Goal: Transaction & Acquisition: Purchase product/service

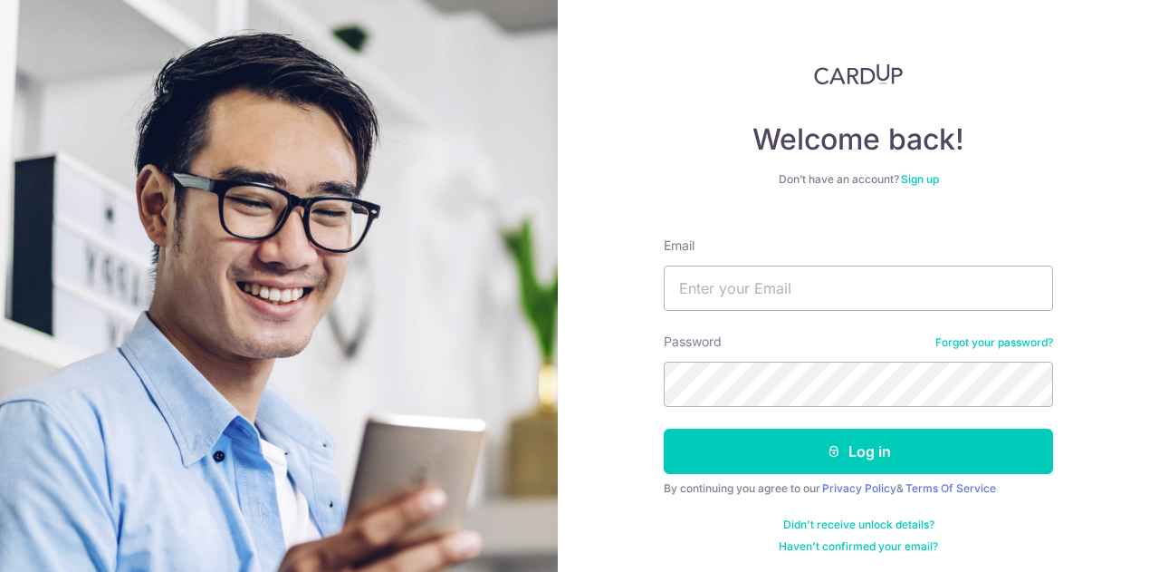
click at [774, 296] on input "Email" at bounding box center [858, 287] width 389 height 45
type input "Sheym17@gmail.com"
click at [1083, 171] on div "Welcome back! Don’t have an account? Sign up Email Sheym17@gmail.com Password F…" at bounding box center [858, 286] width 601 height 572
click at [548, 387] on section "Welcome back! Don’t have an account? Sign up Email Sheym17@gmail.com Password F…" at bounding box center [579, 286] width 1159 height 572
click at [664, 428] on button "Log in" at bounding box center [858, 450] width 389 height 45
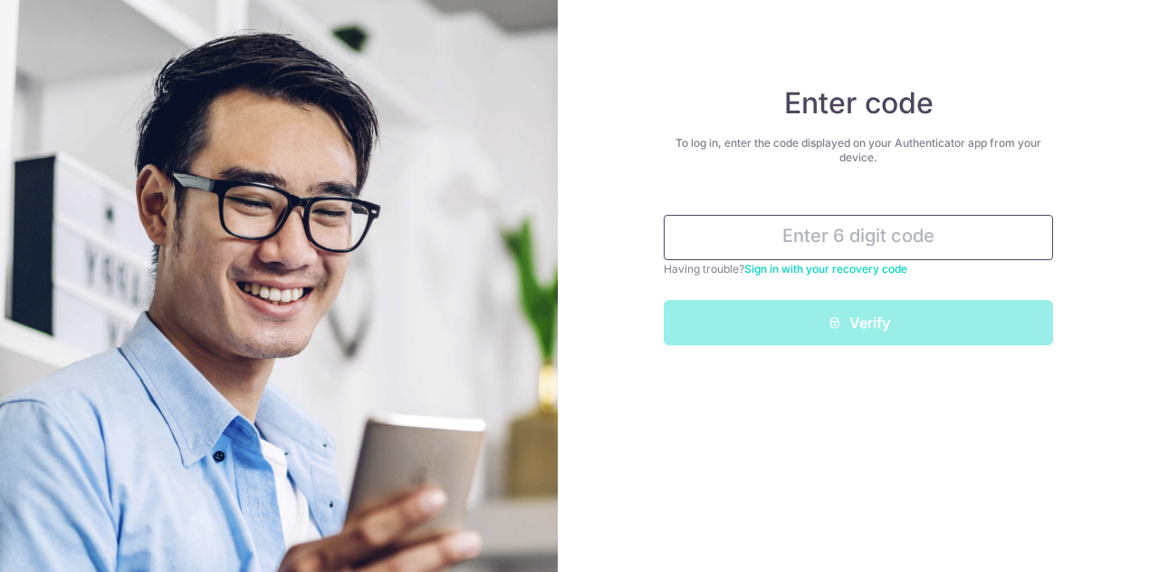
click at [871, 236] on input "text" at bounding box center [858, 237] width 389 height 45
type input "3"
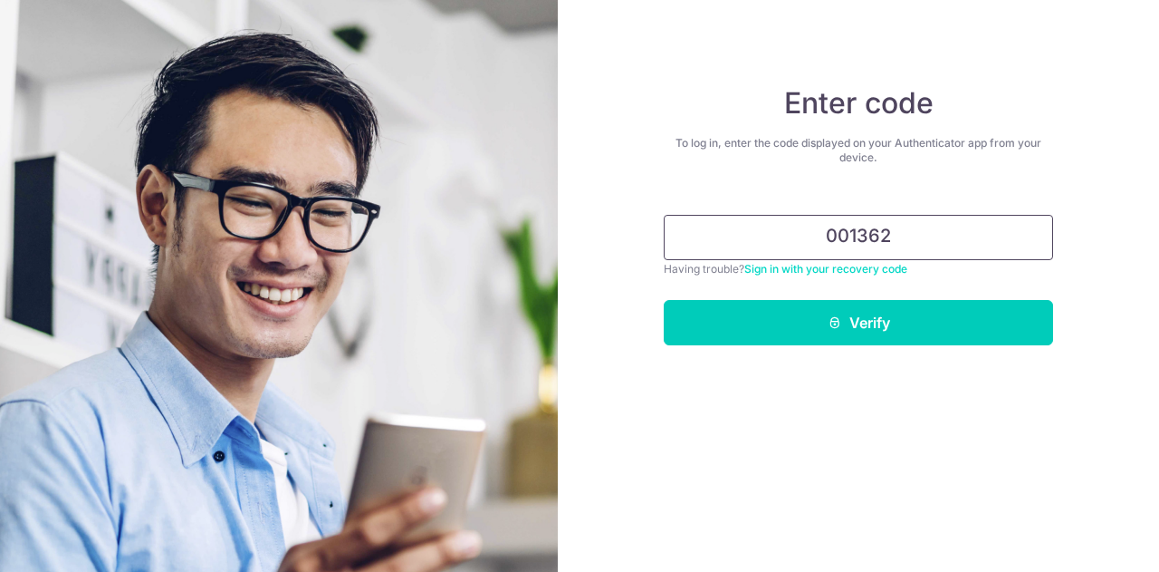
type input "001362"
click at [664, 300] on button "Verify" at bounding box center [858, 322] width 389 height 45
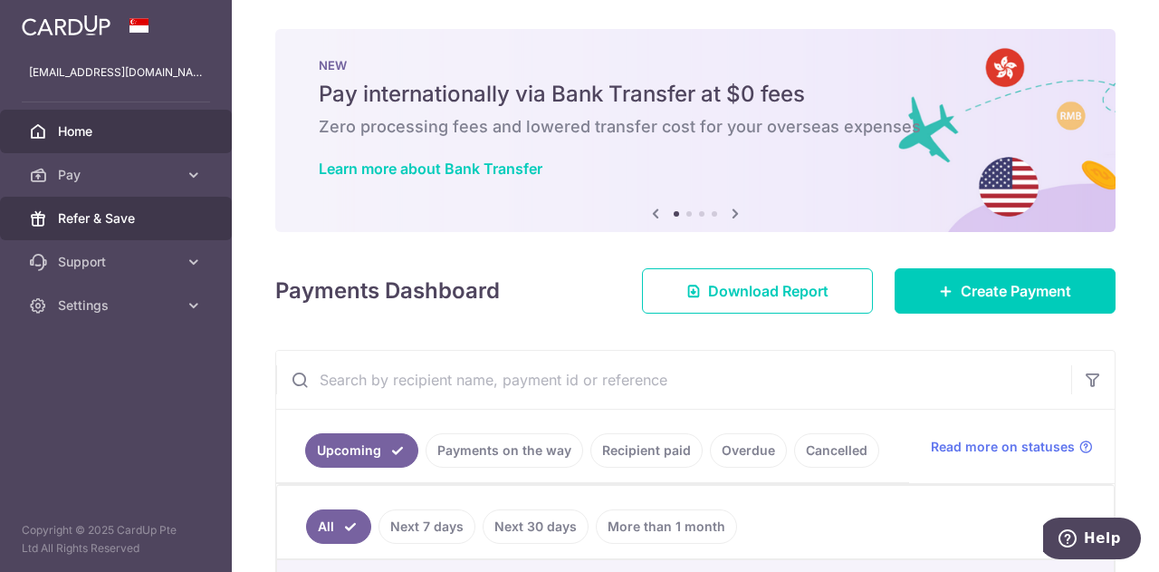
click at [107, 211] on span "Refer & Save" at bounding box center [118, 218] width 120 height 18
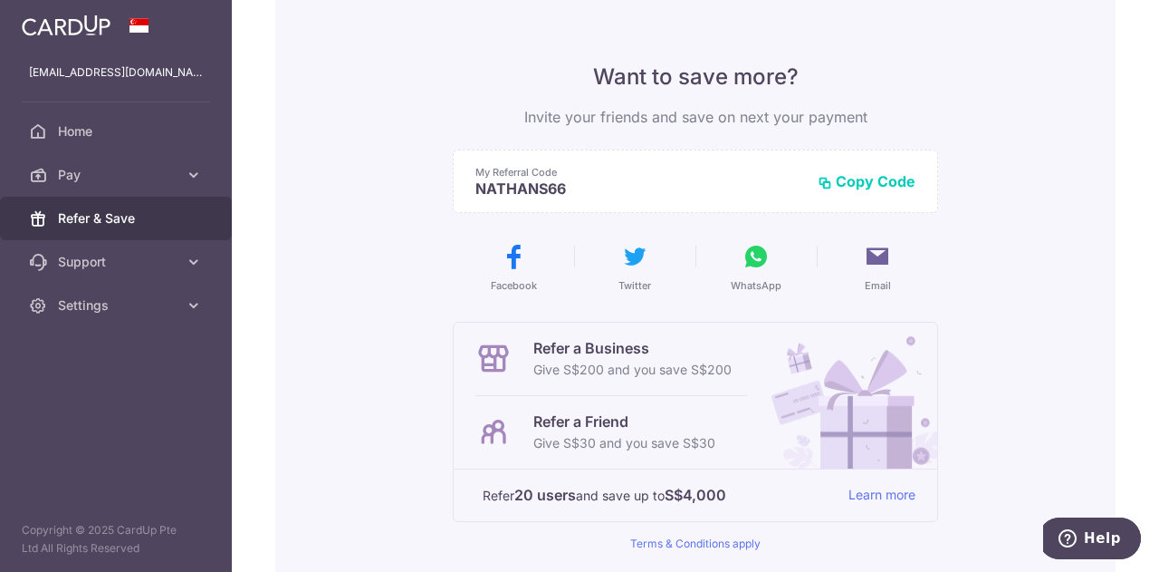
scroll to position [150, 0]
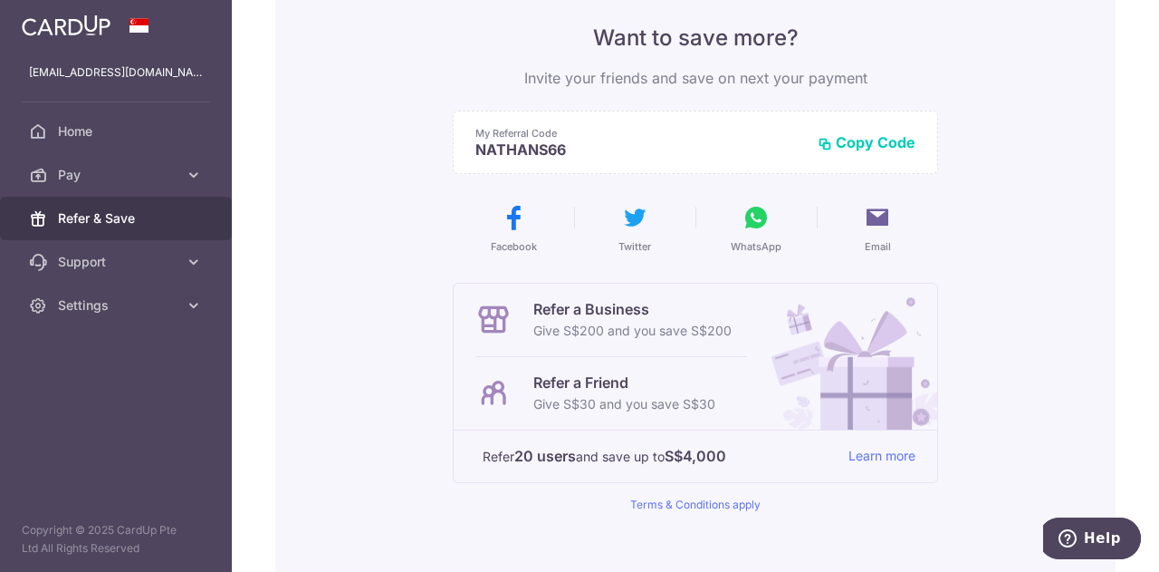
click at [871, 139] on button "Copy Code" at bounding box center [867, 142] width 98 height 18
click at [639, 401] on p "Give S$30 and you save S$30" at bounding box center [625, 404] width 182 height 22
click at [504, 389] on icon at bounding box center [494, 393] width 36 height 36
click at [884, 136] on button "Copied" at bounding box center [881, 142] width 69 height 18
click at [552, 382] on p "Refer a Friend" at bounding box center [625, 382] width 182 height 22
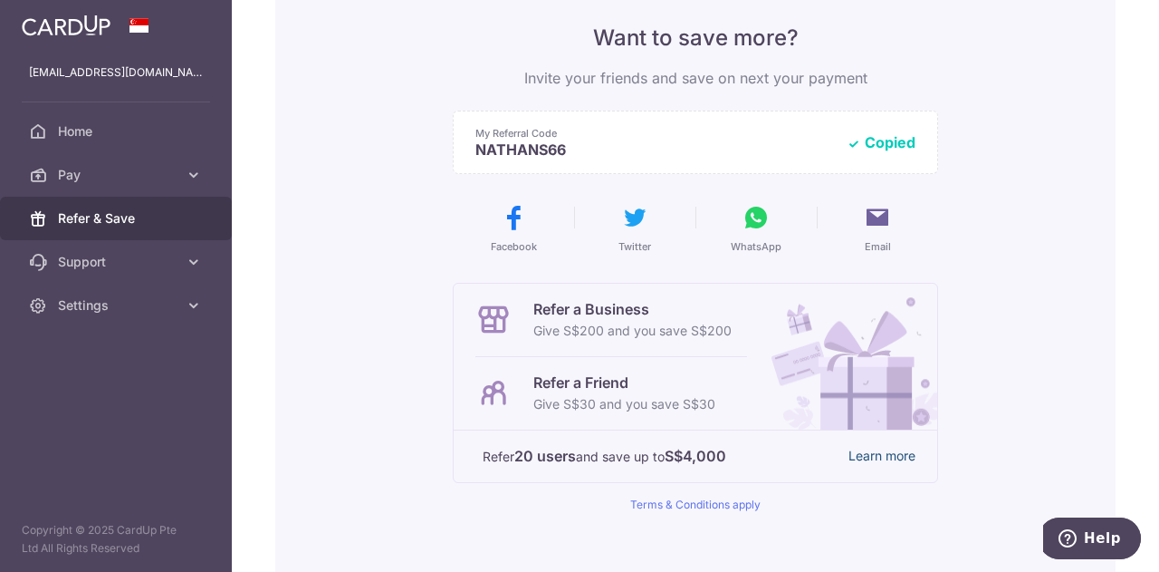
click at [870, 454] on link "Learn more" at bounding box center [882, 456] width 67 height 23
click at [83, 20] on img at bounding box center [66, 25] width 89 height 22
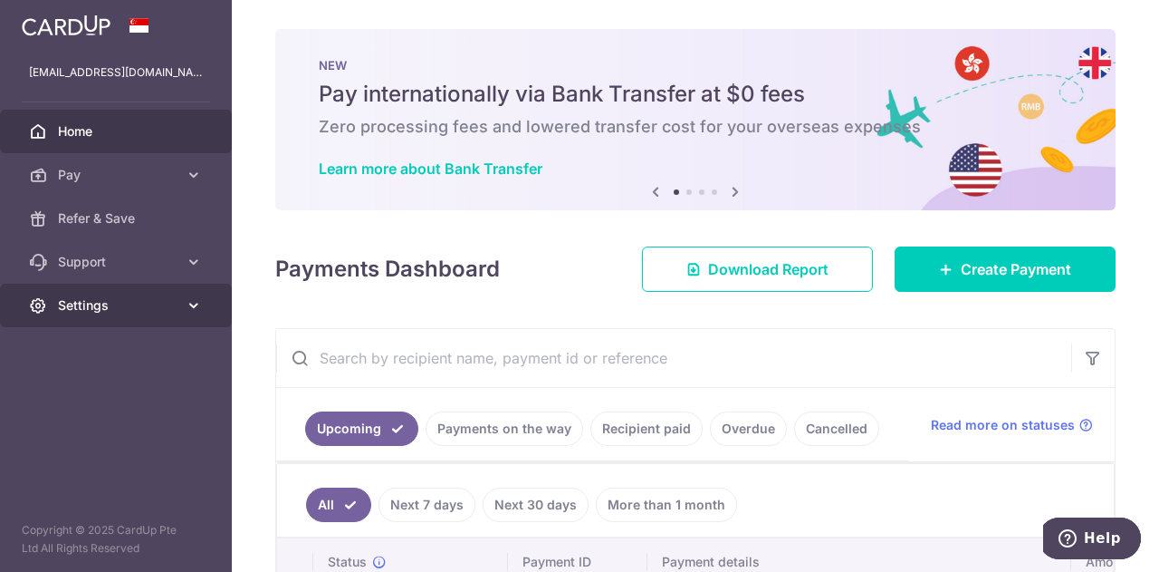
click at [196, 306] on icon at bounding box center [194, 305] width 18 height 18
click at [196, 307] on icon at bounding box center [194, 305] width 18 height 18
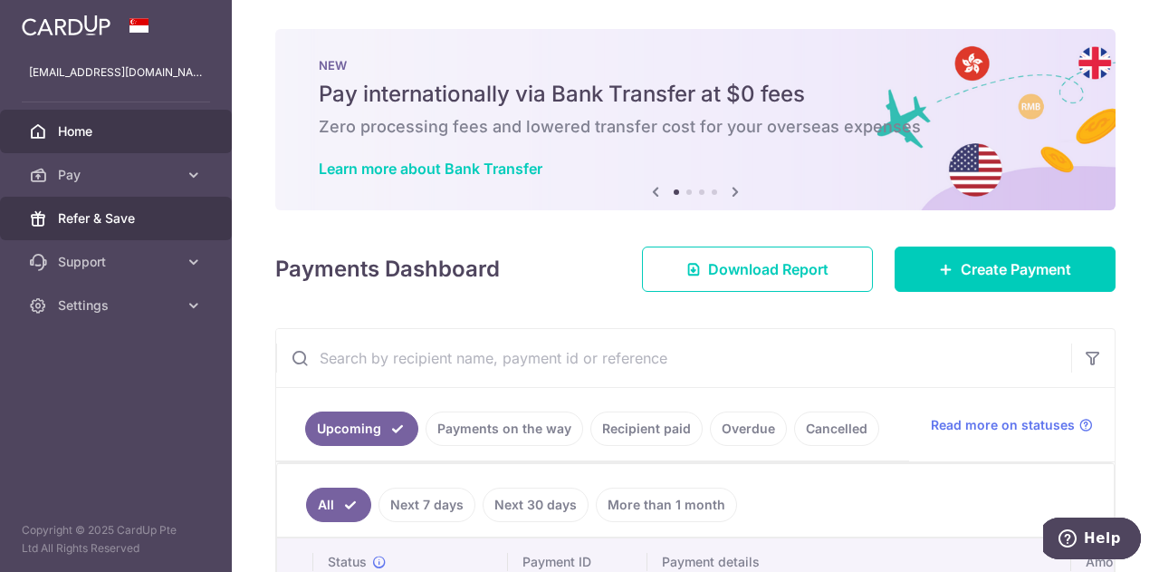
click at [130, 213] on span "Refer & Save" at bounding box center [118, 218] width 120 height 18
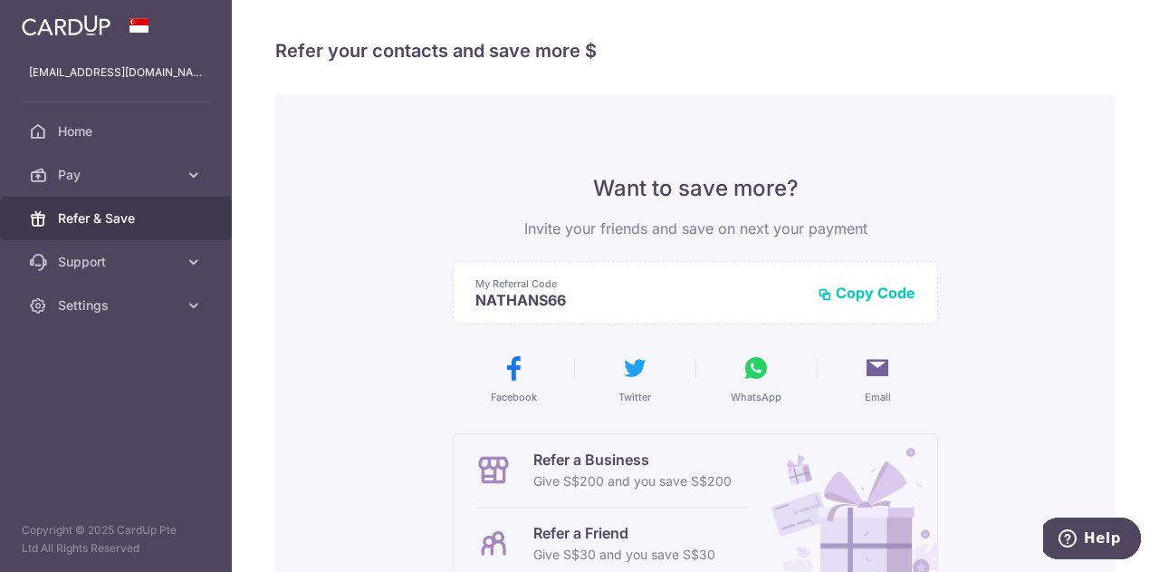
click at [748, 368] on icon at bounding box center [756, 367] width 29 height 29
click at [1070, 267] on div "Want to save more? Invite your friends and save on next your payment My Referra…" at bounding box center [695, 459] width 841 height 731
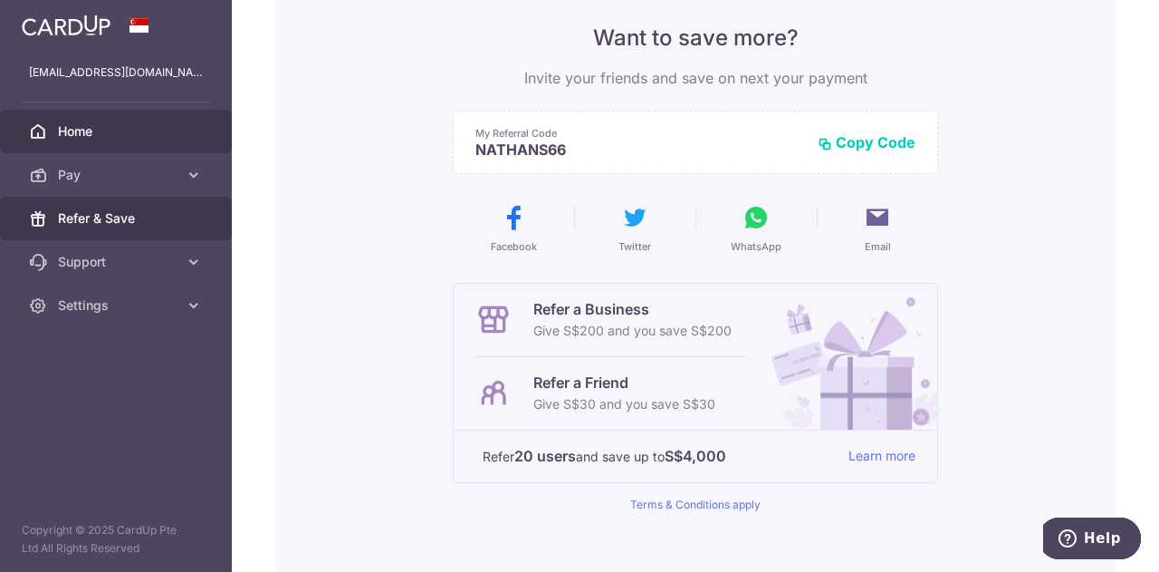
click at [94, 131] on span "Home" at bounding box center [118, 131] width 120 height 18
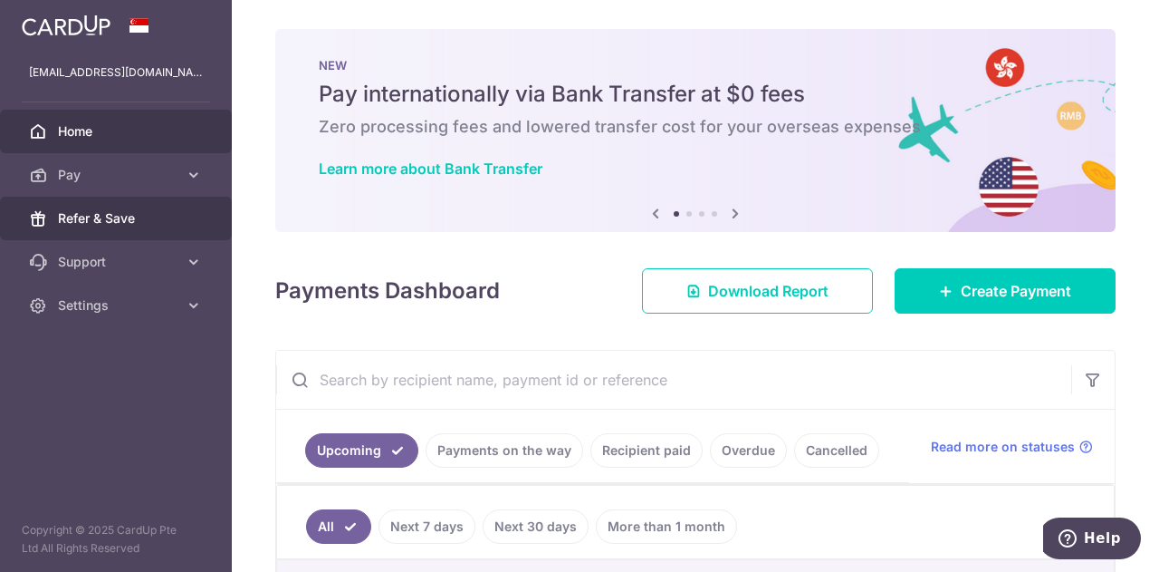
click at [89, 214] on span "Refer & Save" at bounding box center [118, 218] width 120 height 18
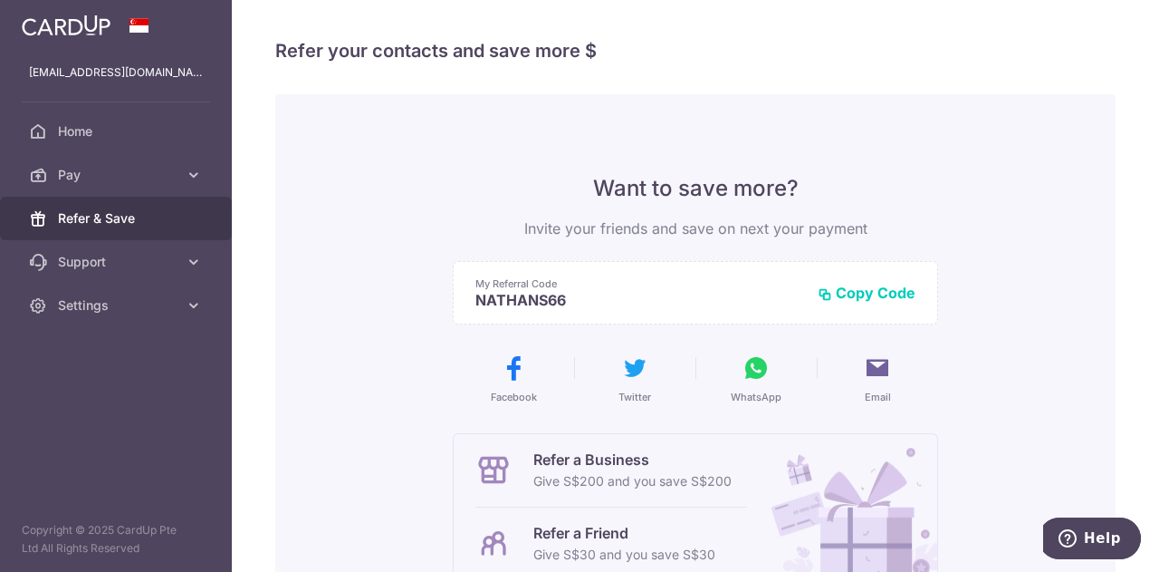
click at [868, 292] on button "Copy Code" at bounding box center [867, 293] width 98 height 18
click at [161, 176] on span "Pay" at bounding box center [118, 175] width 120 height 18
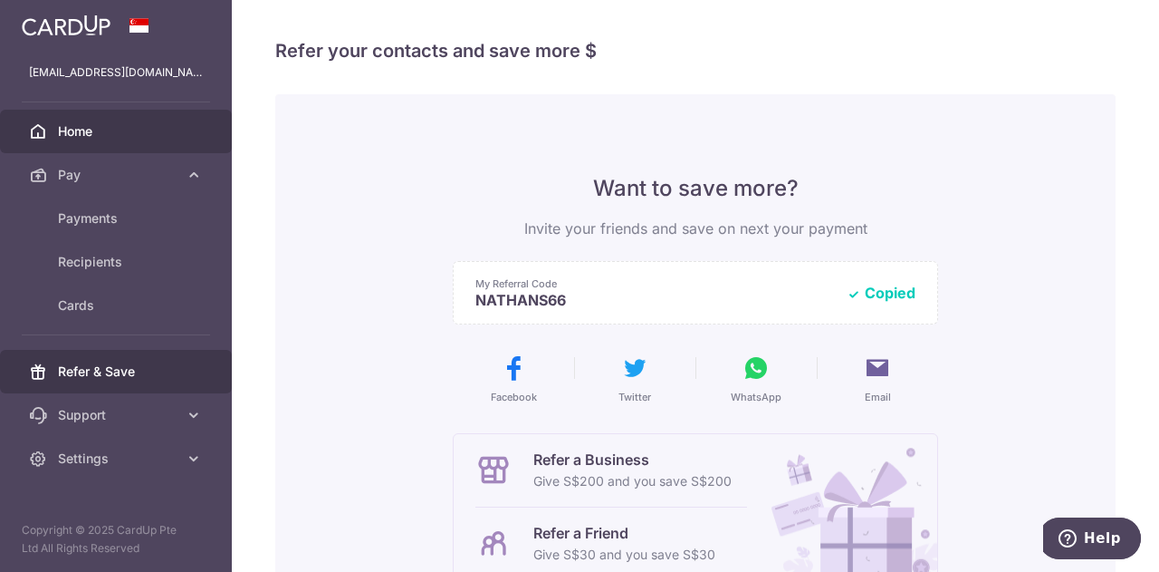
click at [139, 138] on span "Home" at bounding box center [118, 131] width 120 height 18
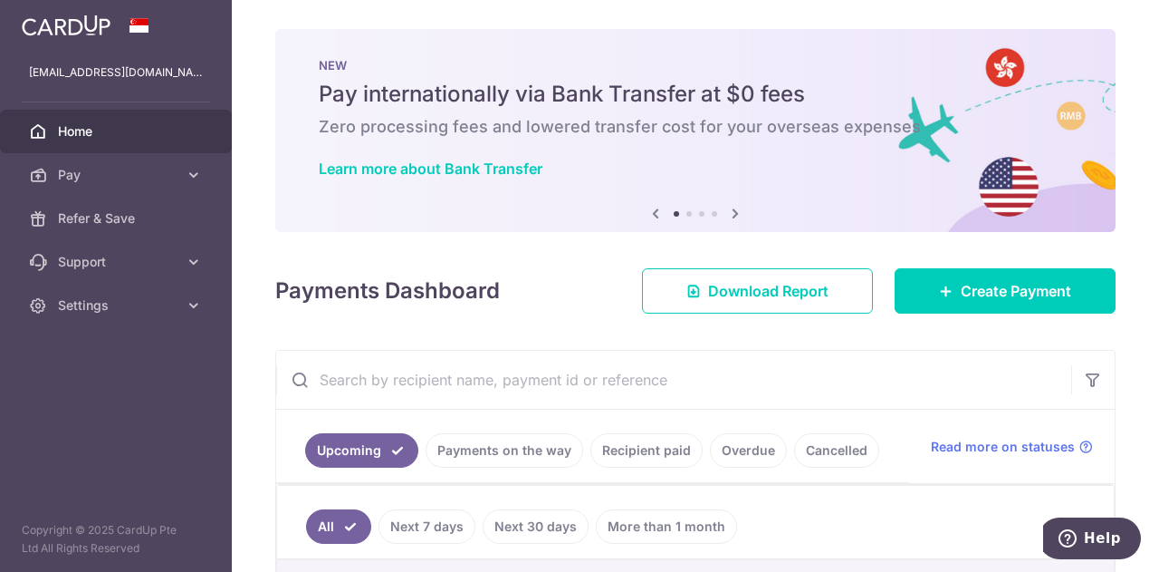
click at [83, 28] on img at bounding box center [66, 25] width 89 height 22
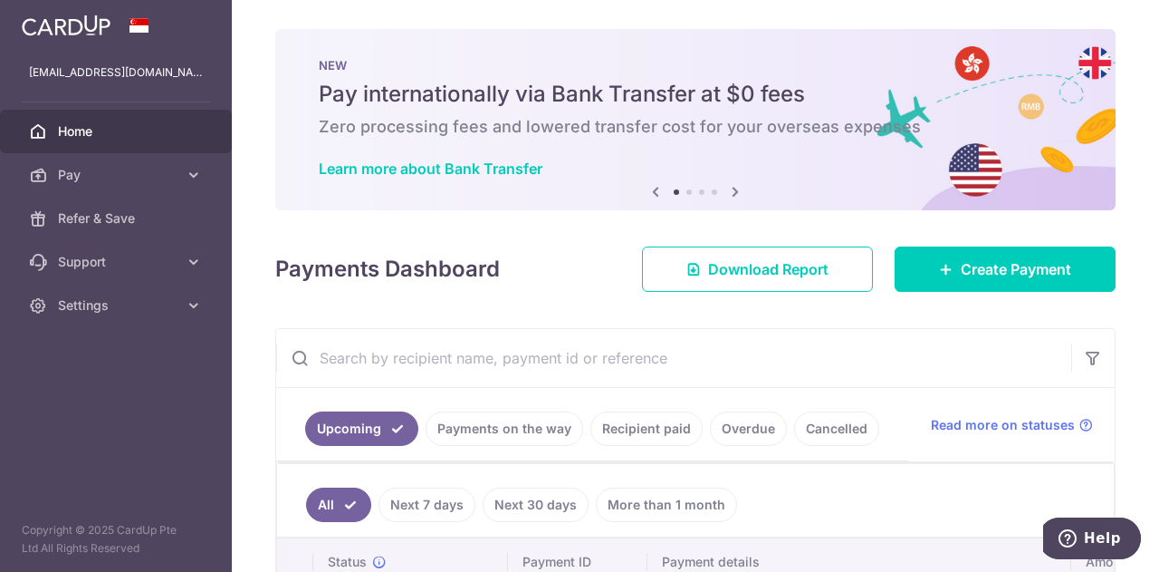
click at [733, 191] on icon at bounding box center [736, 191] width 22 height 23
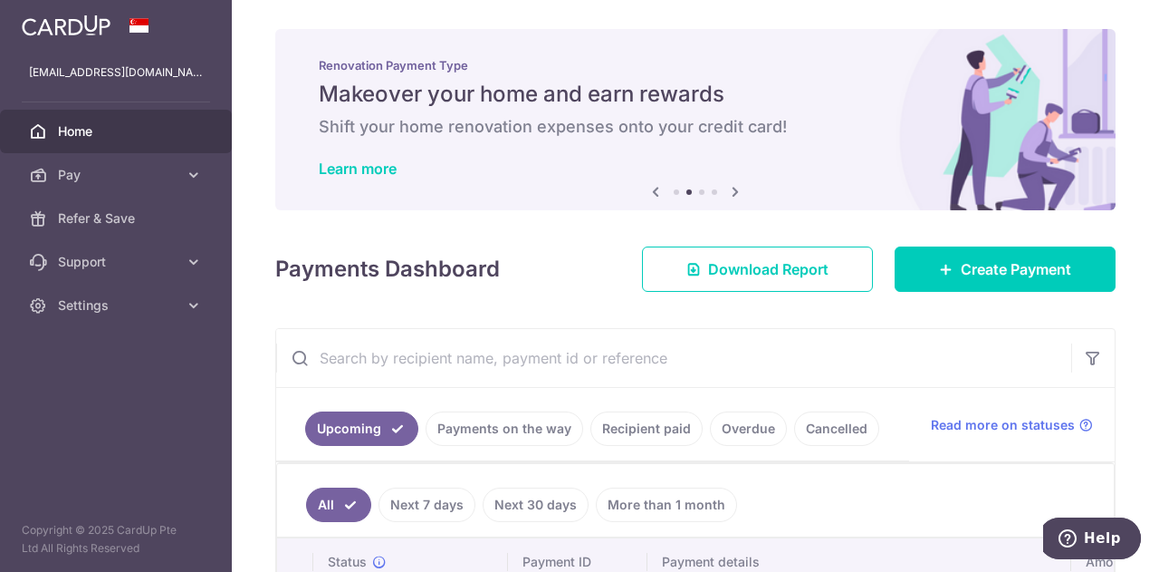
click at [733, 191] on icon at bounding box center [736, 191] width 22 height 23
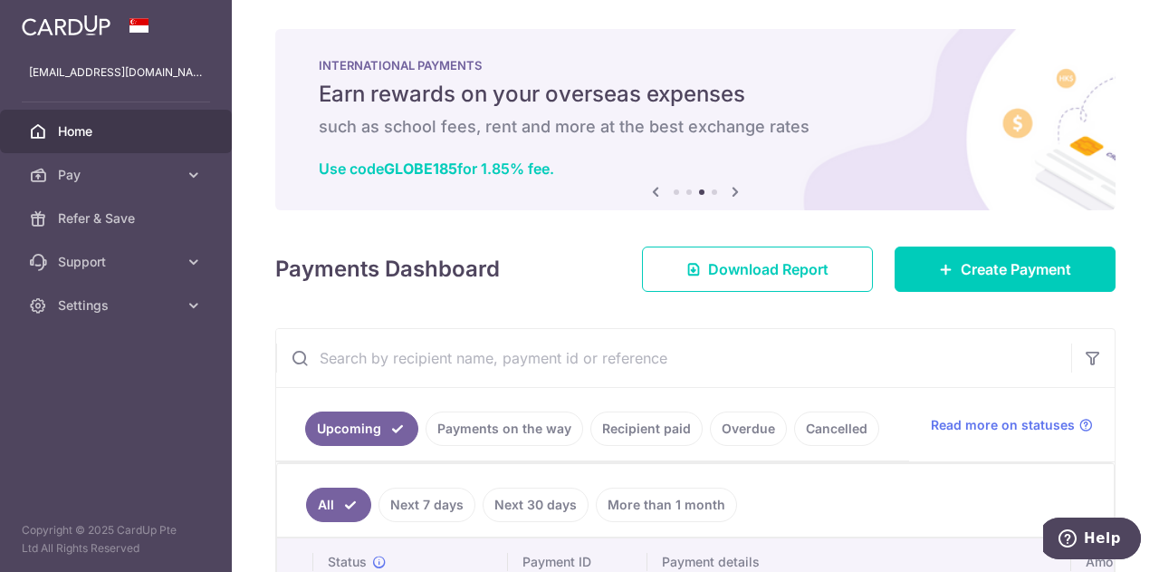
click at [733, 191] on icon at bounding box center [736, 191] width 22 height 23
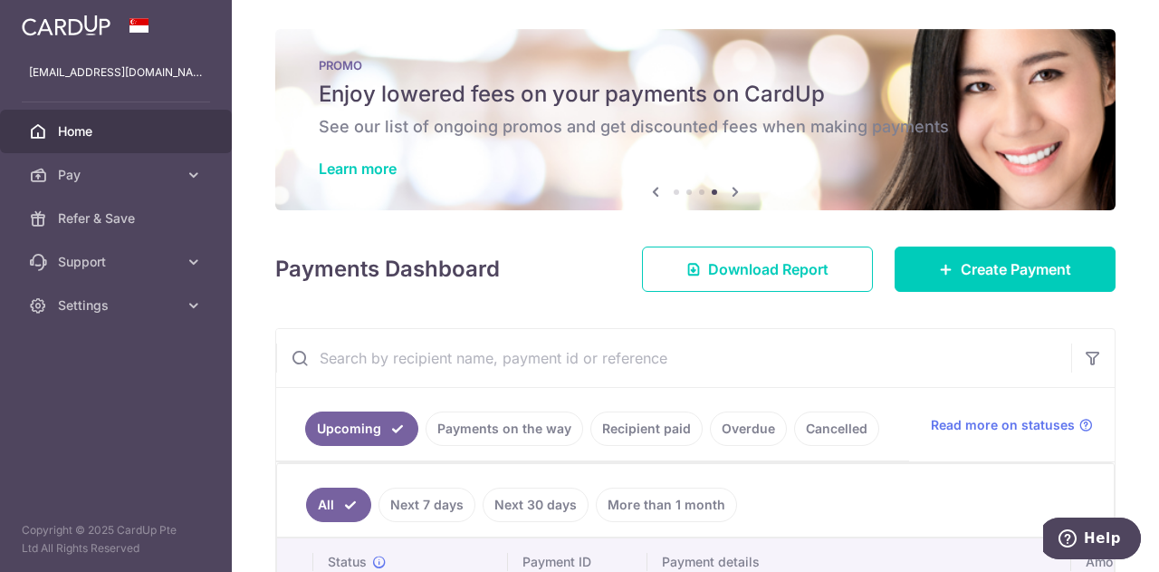
click at [732, 191] on icon at bounding box center [736, 191] width 22 height 23
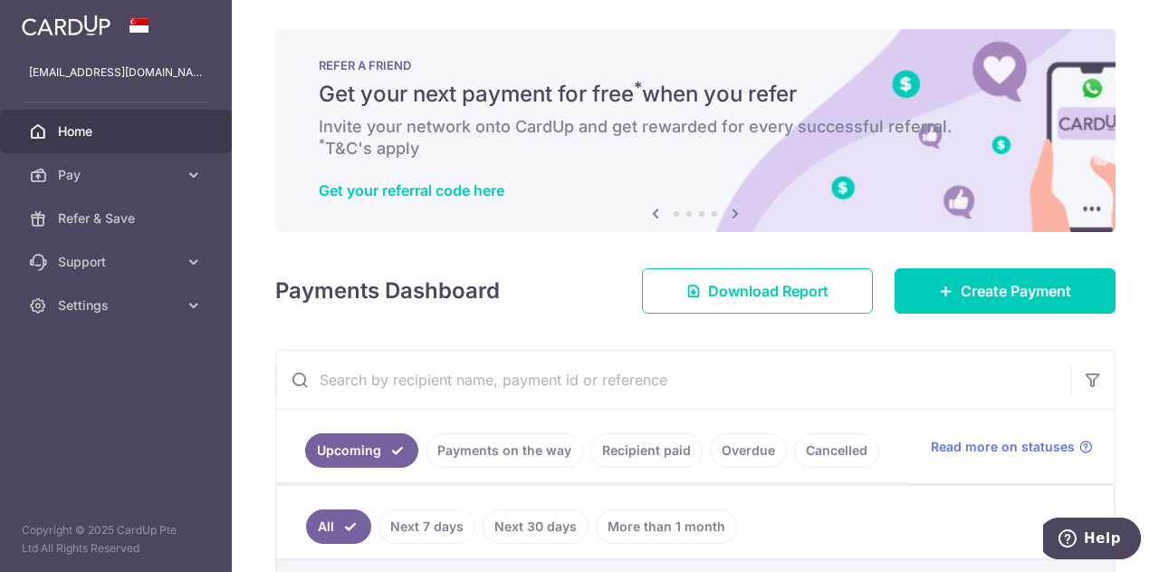
click at [730, 207] on icon at bounding box center [736, 213] width 22 height 23
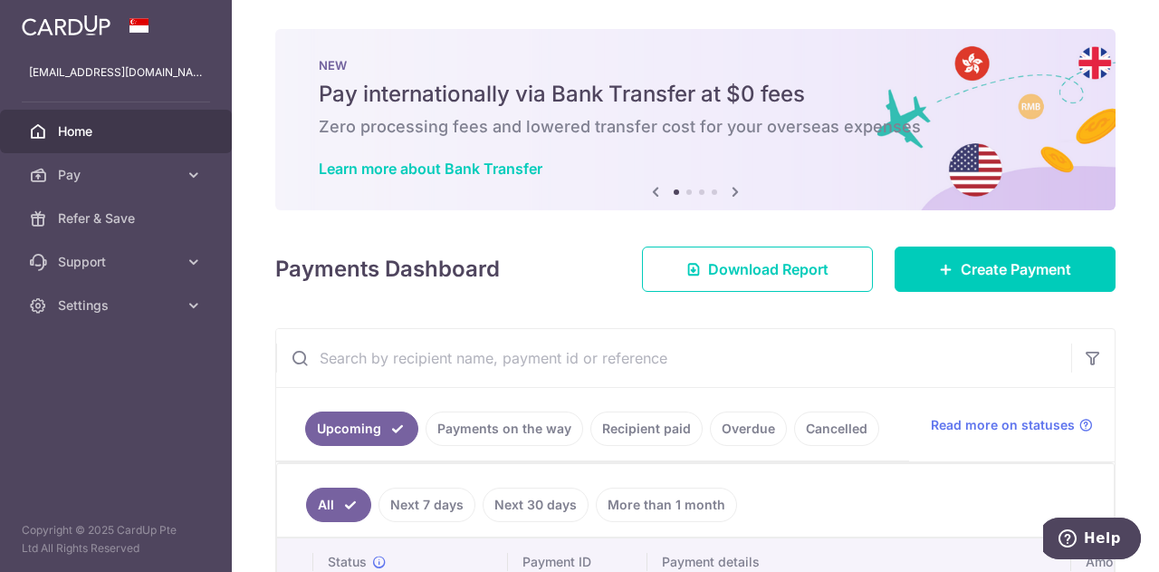
click at [85, 26] on img at bounding box center [66, 25] width 89 height 22
click at [172, 173] on span "Pay" at bounding box center [118, 175] width 120 height 18
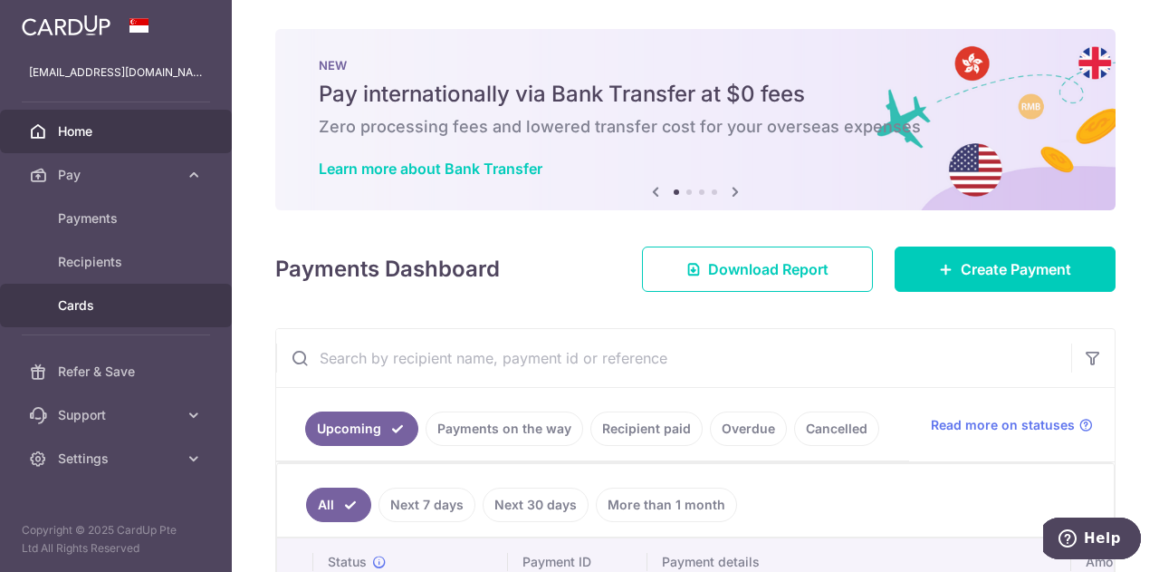
click at [78, 296] on span "Cards" at bounding box center [118, 305] width 120 height 18
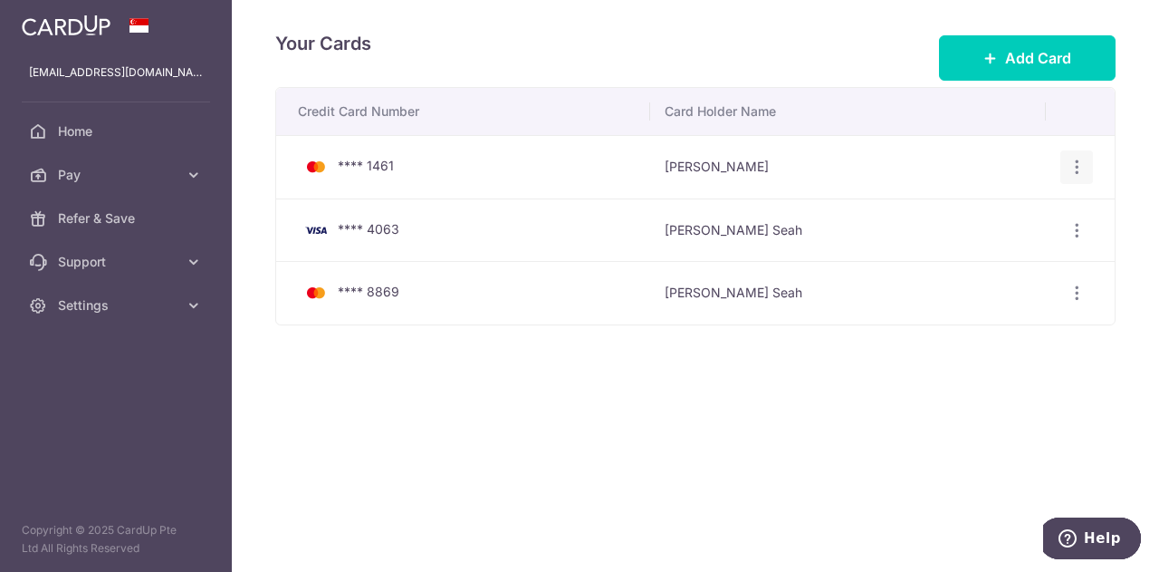
click at [1076, 169] on icon "button" at bounding box center [1077, 167] width 19 height 19
click at [1005, 213] on span "View/Edit" at bounding box center [1016, 218] width 123 height 22
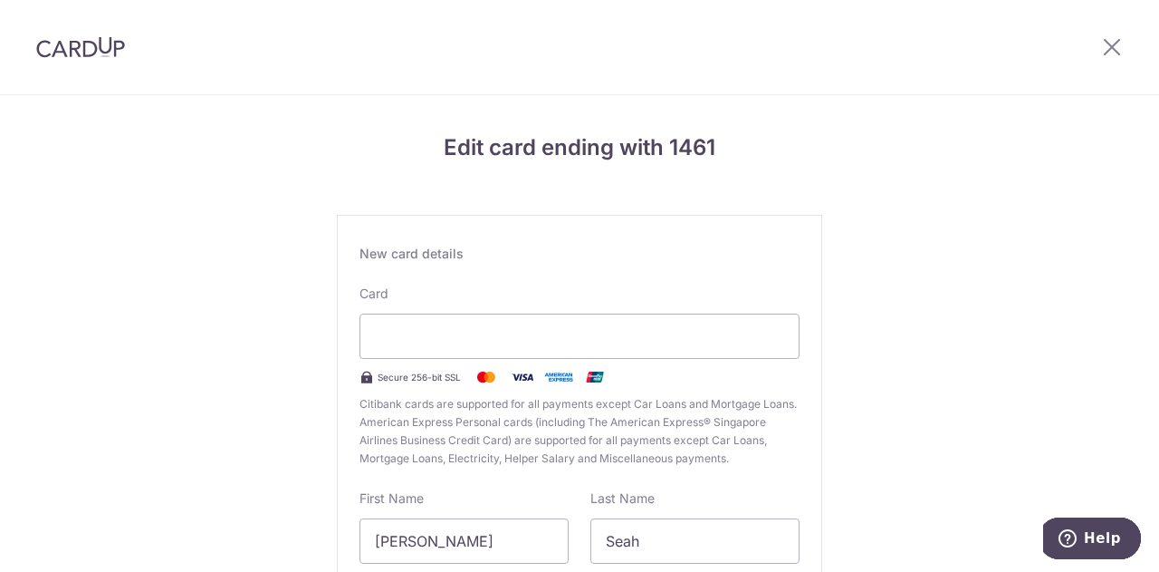
drag, startPoint x: 1012, startPoint y: 273, endPoint x: 1158, endPoint y: 26, distance: 286.8
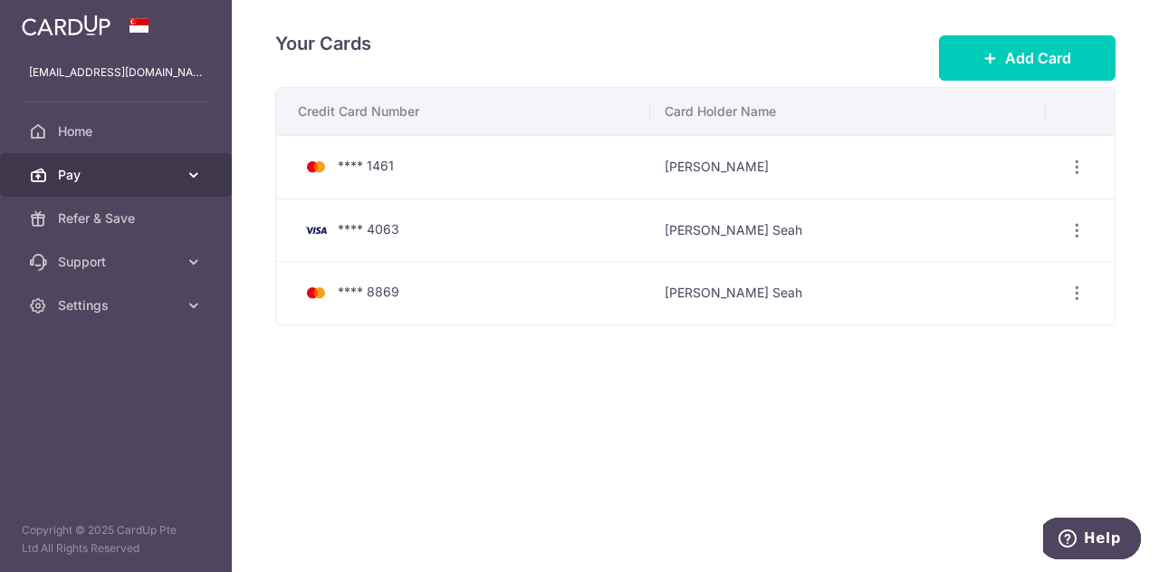
click at [150, 174] on span "Pay" at bounding box center [118, 175] width 120 height 18
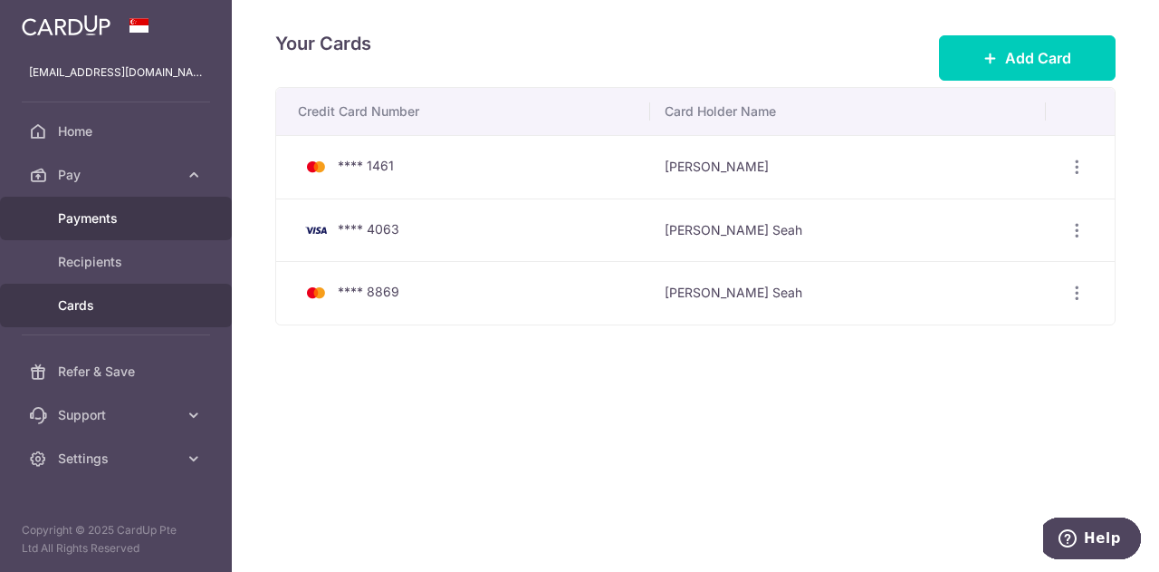
click at [132, 216] on span "Payments" at bounding box center [118, 218] width 120 height 18
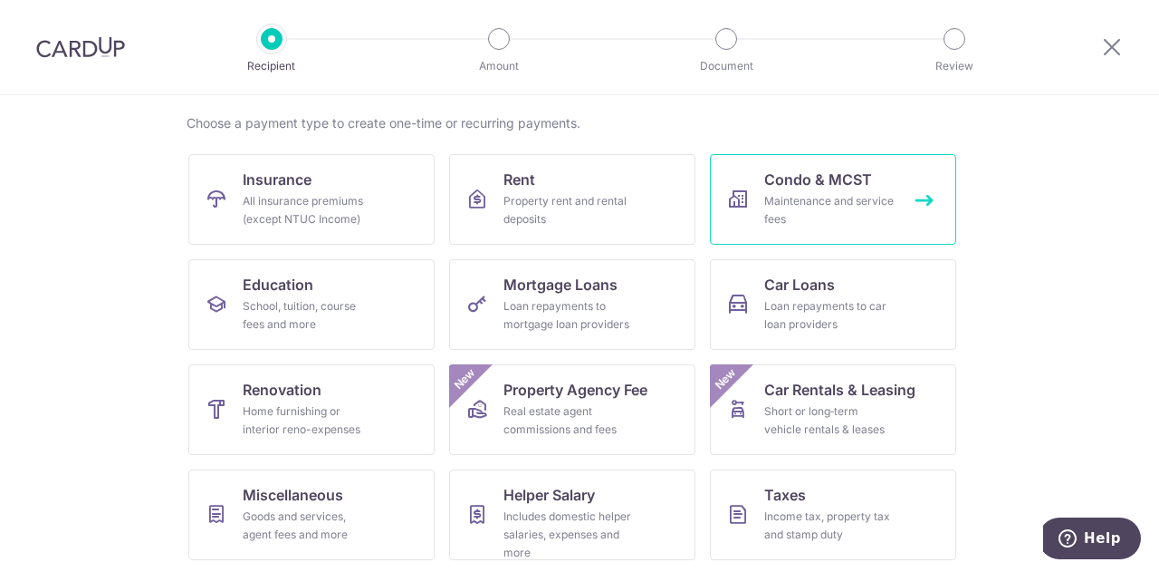
scroll to position [150, 0]
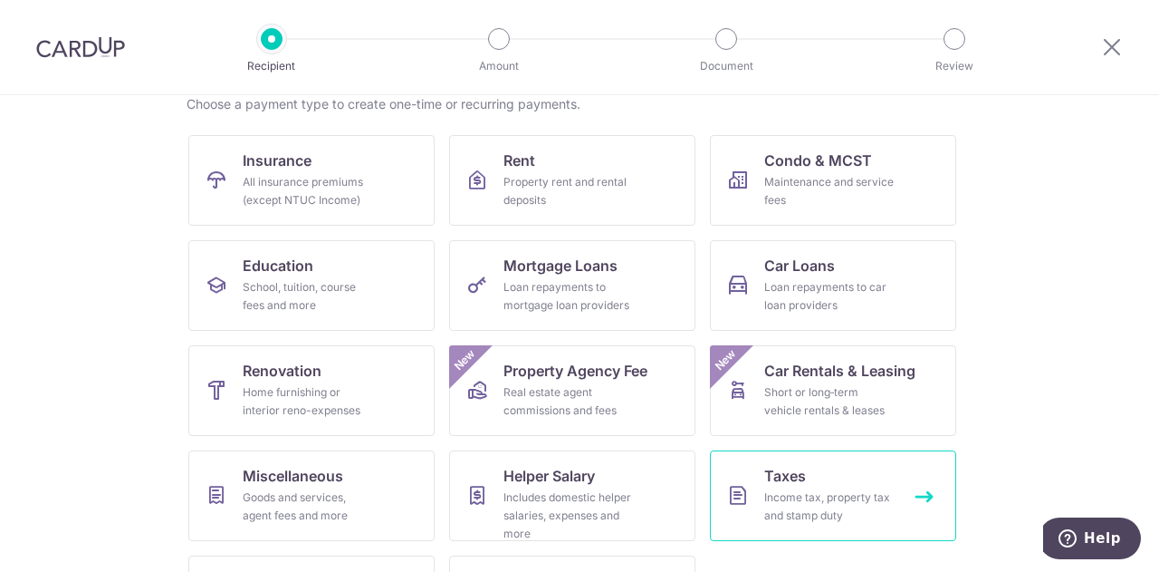
click at [784, 475] on span "Taxes" at bounding box center [785, 476] width 42 height 22
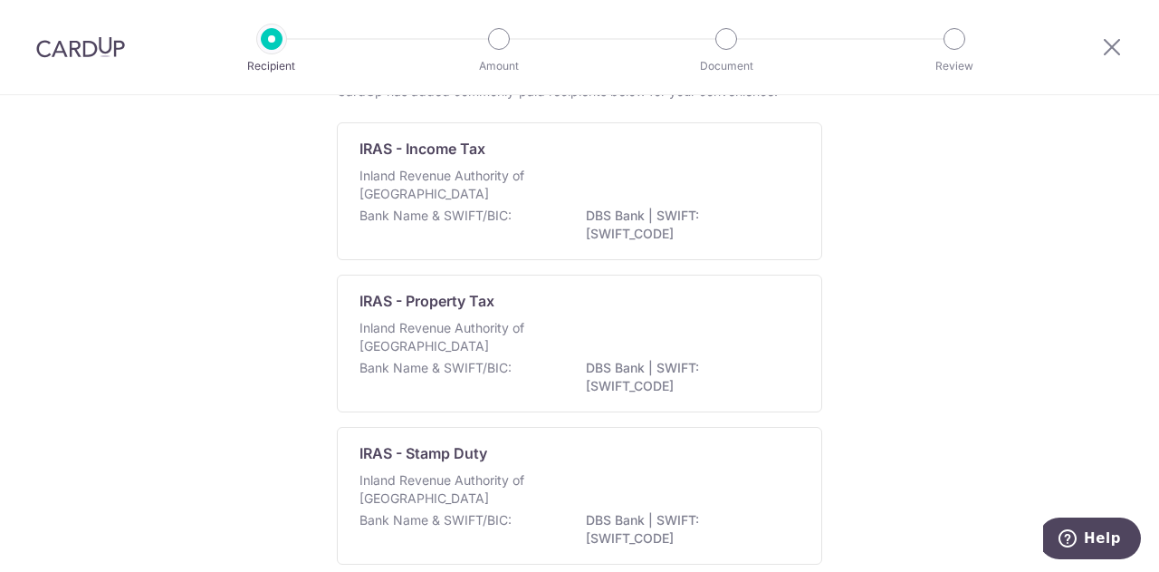
scroll to position [150, 0]
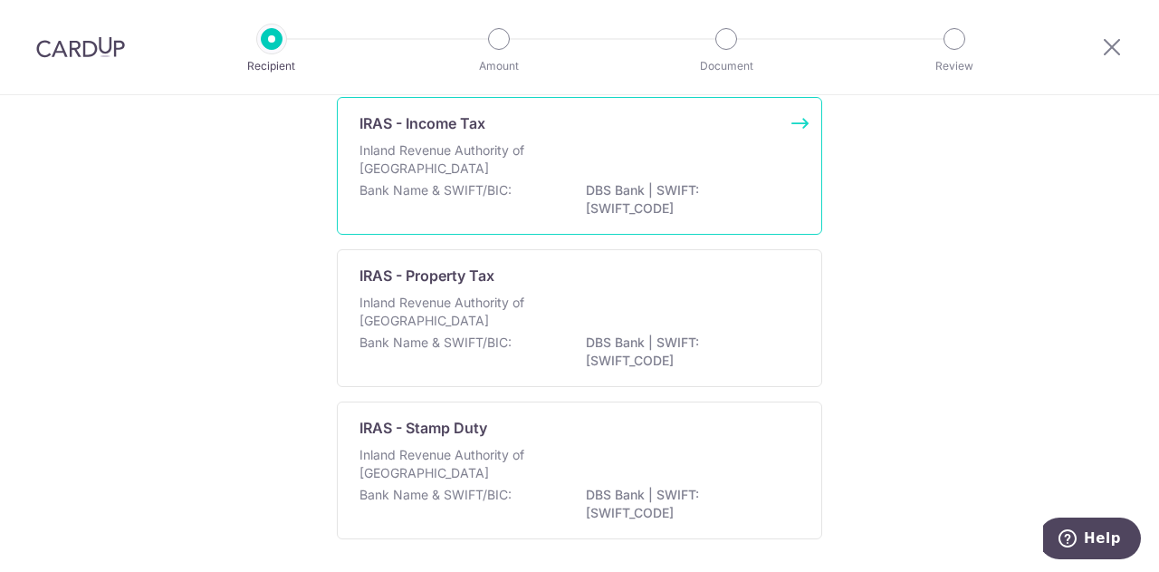
click at [580, 149] on div "Inland Revenue Authority of Singapore" at bounding box center [580, 161] width 440 height 40
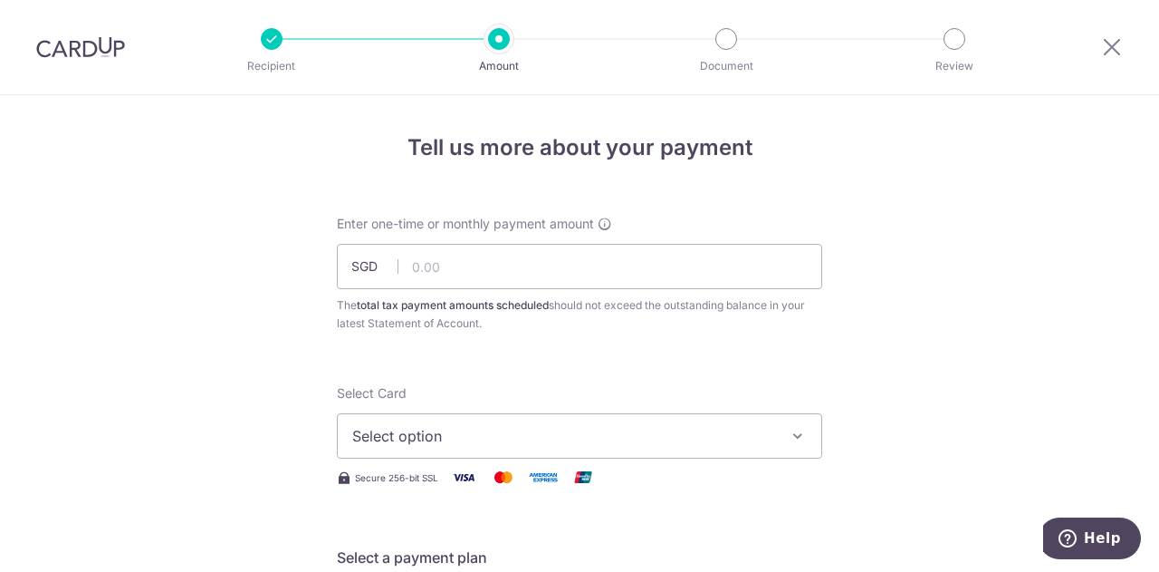
scroll to position [150, 0]
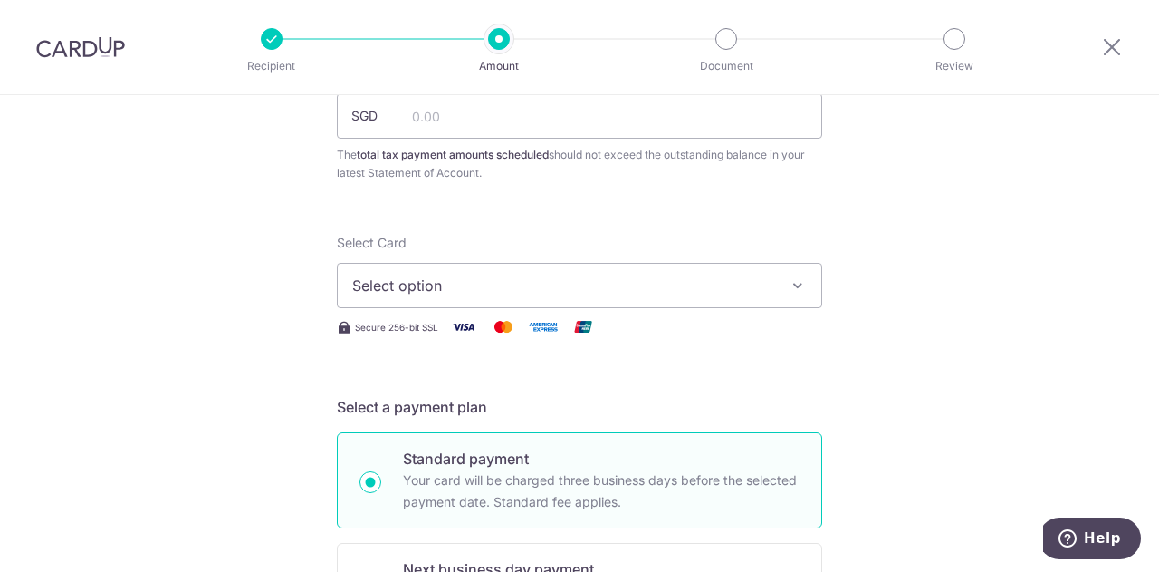
click at [768, 274] on span "Select option" at bounding box center [563, 285] width 422 height 22
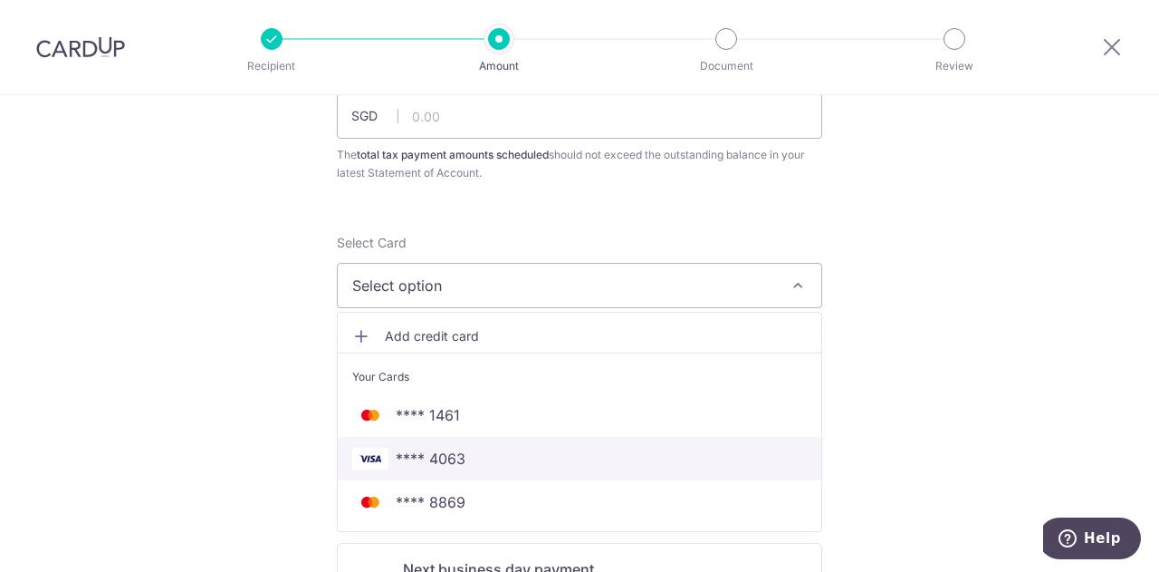
click at [450, 454] on span "**** 4063" at bounding box center [431, 458] width 70 height 22
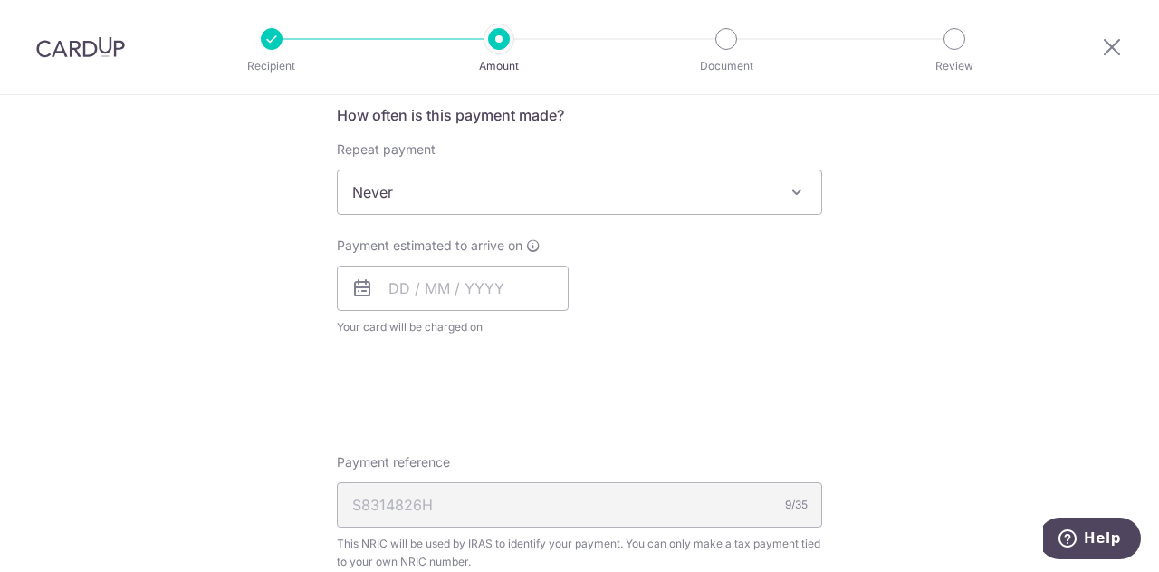
scroll to position [755, 0]
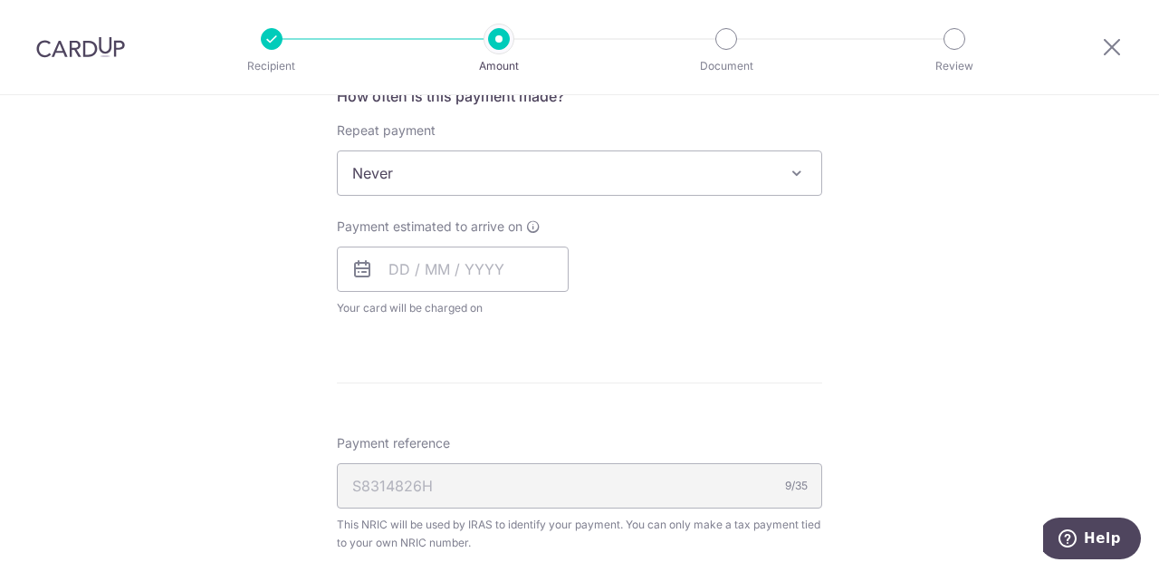
click at [753, 175] on span "Never" at bounding box center [580, 172] width 484 height 43
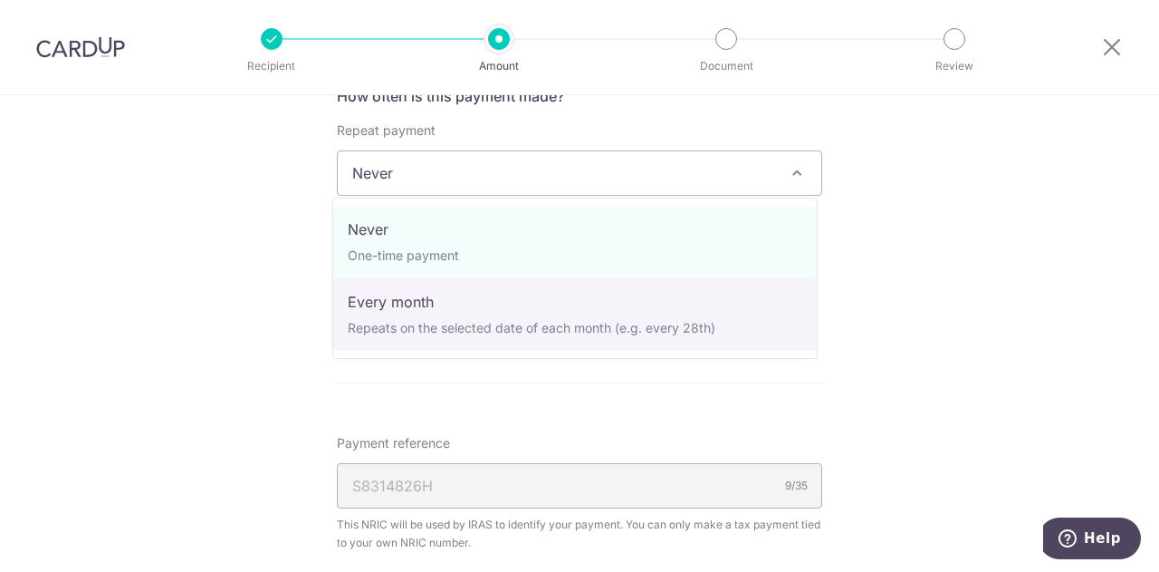
select select "3"
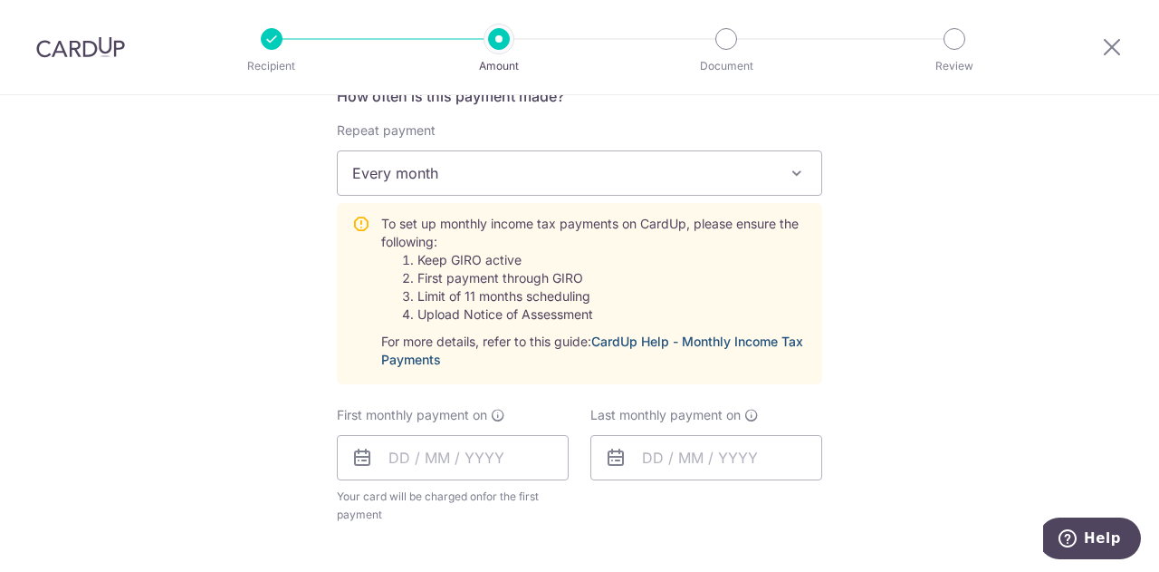
click at [709, 337] on link "CardUp Help - Monthly Income Tax Payments" at bounding box center [592, 350] width 422 height 34
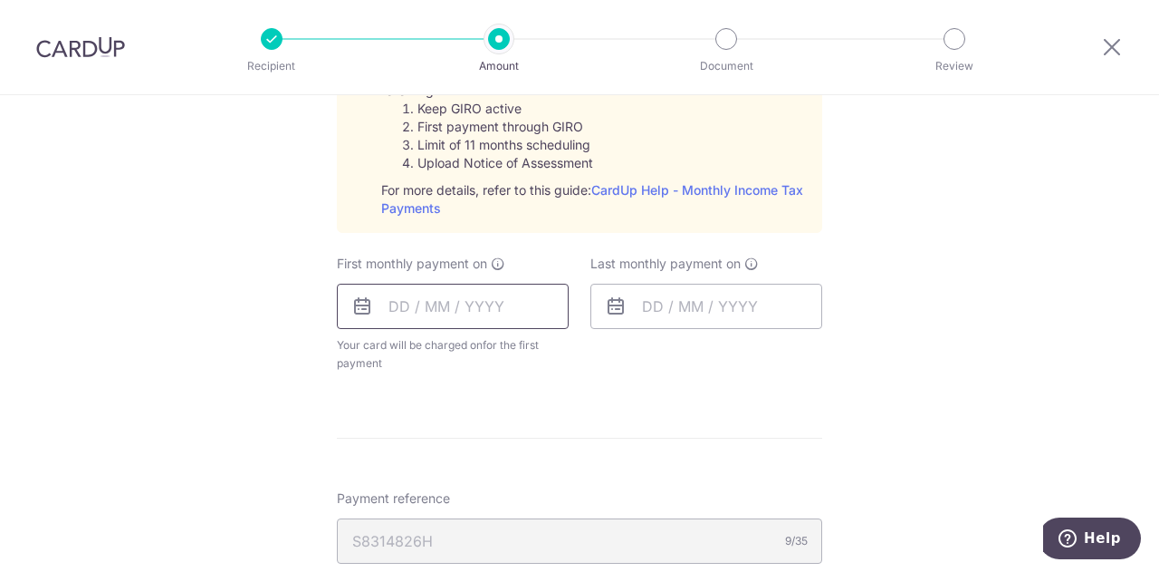
click at [447, 307] on input "text" at bounding box center [453, 306] width 232 height 45
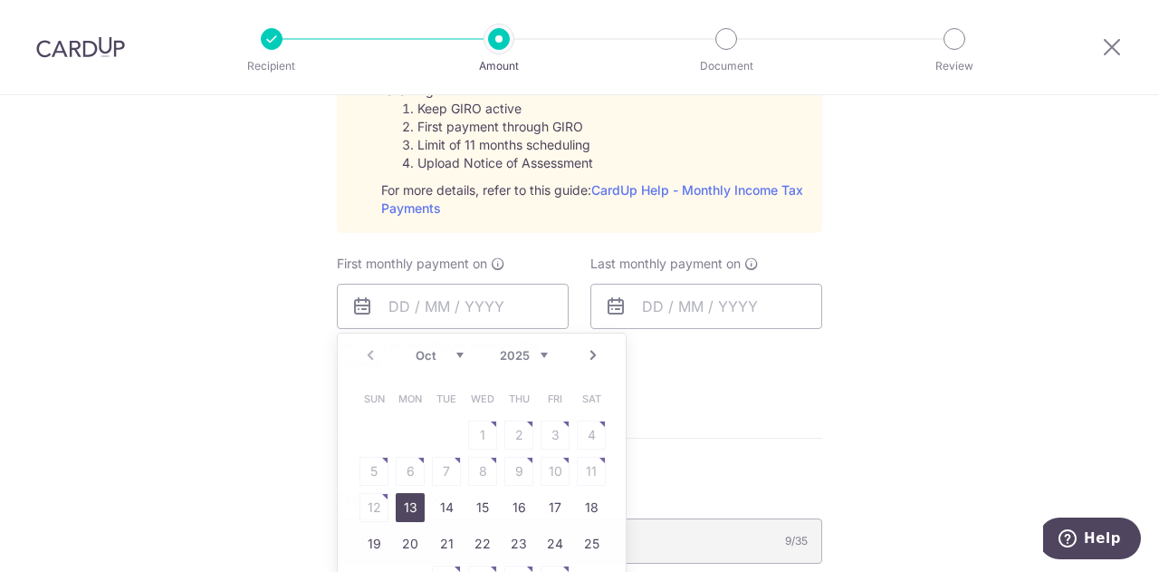
click at [206, 296] on div "Tell us more about your payment Enter one-time or monthly payment amount SGD Th…" at bounding box center [579, 133] width 1159 height 1889
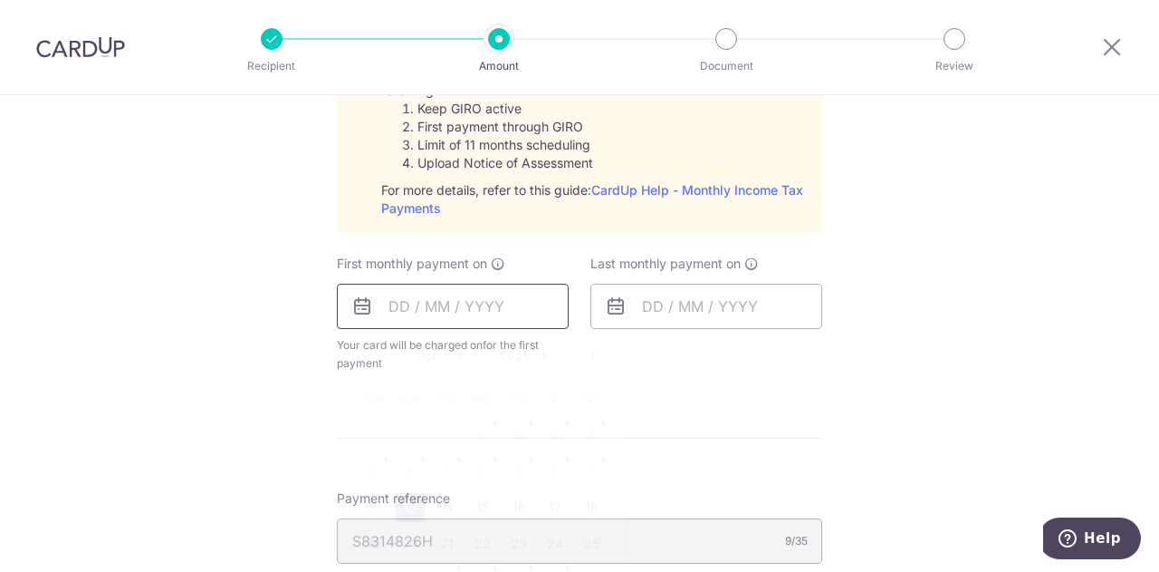
drag, startPoint x: 421, startPoint y: 301, endPoint x: 431, endPoint y: 302, distance: 10.0
click at [421, 300] on input "text" at bounding box center [453, 306] width 232 height 45
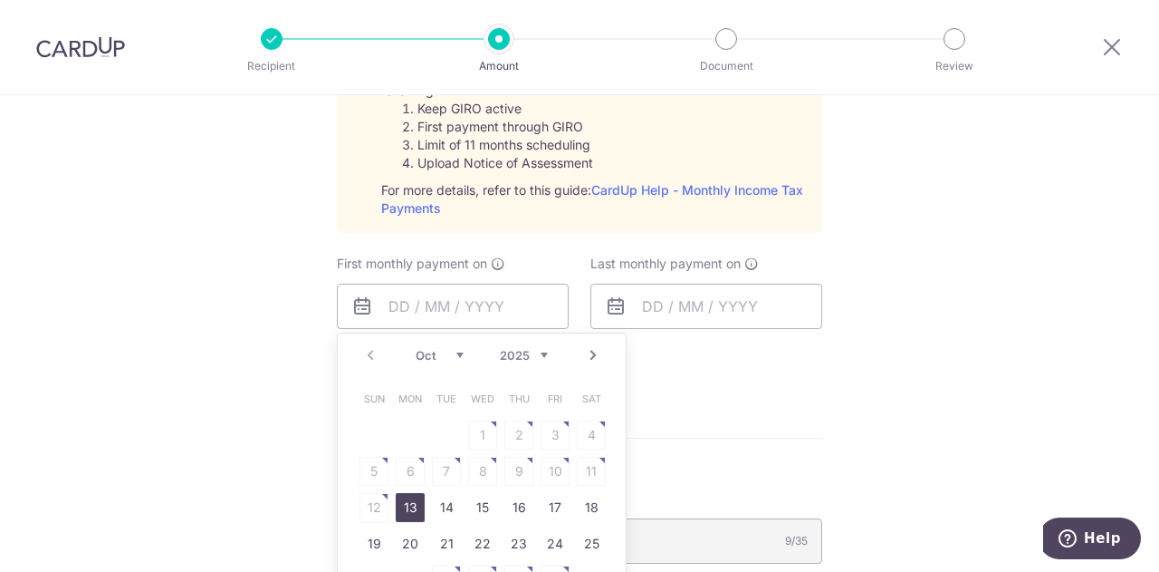
click at [589, 352] on link "Next" at bounding box center [593, 355] width 22 height 22
click at [549, 465] on link "7" at bounding box center [555, 471] width 29 height 29
type input "[DATE]"
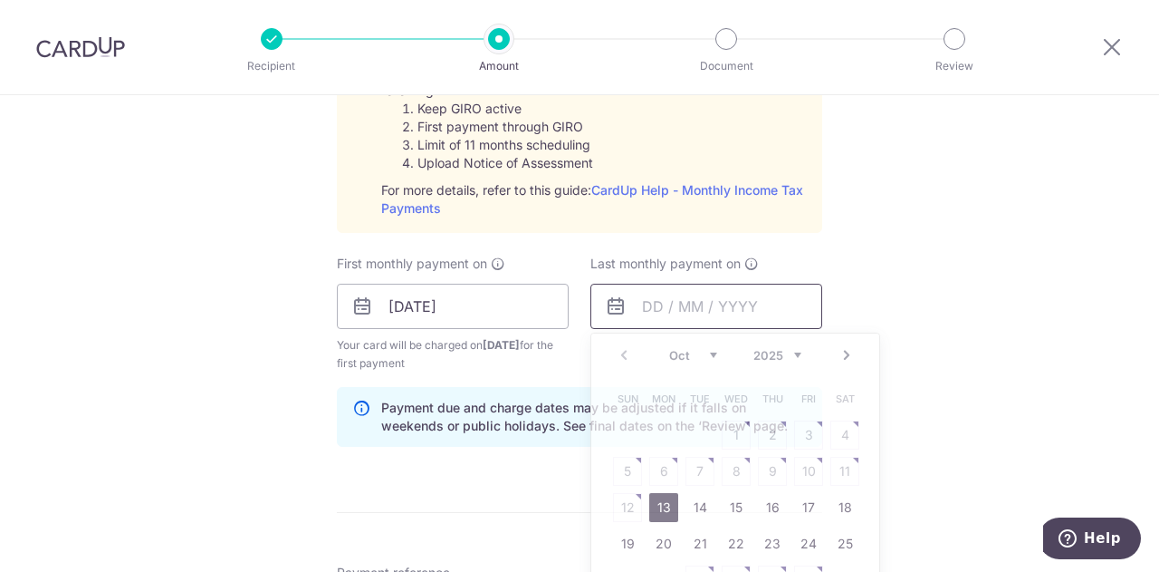
click at [714, 306] on input "text" at bounding box center [707, 306] width 232 height 45
drag, startPoint x: 873, startPoint y: 195, endPoint x: 859, endPoint y: 93, distance: 102.5
click at [874, 195] on div "Tell us more about your payment Enter one-time or monthly payment amount SGD Th…" at bounding box center [579, 170] width 1159 height 1963
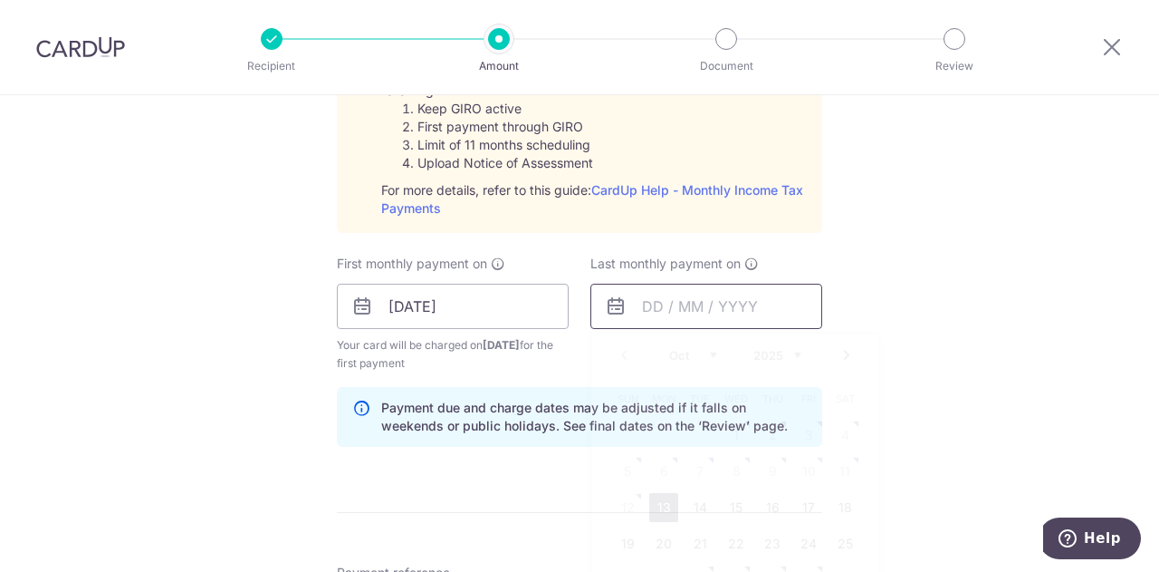
click at [685, 302] on input "text" at bounding box center [707, 306] width 232 height 45
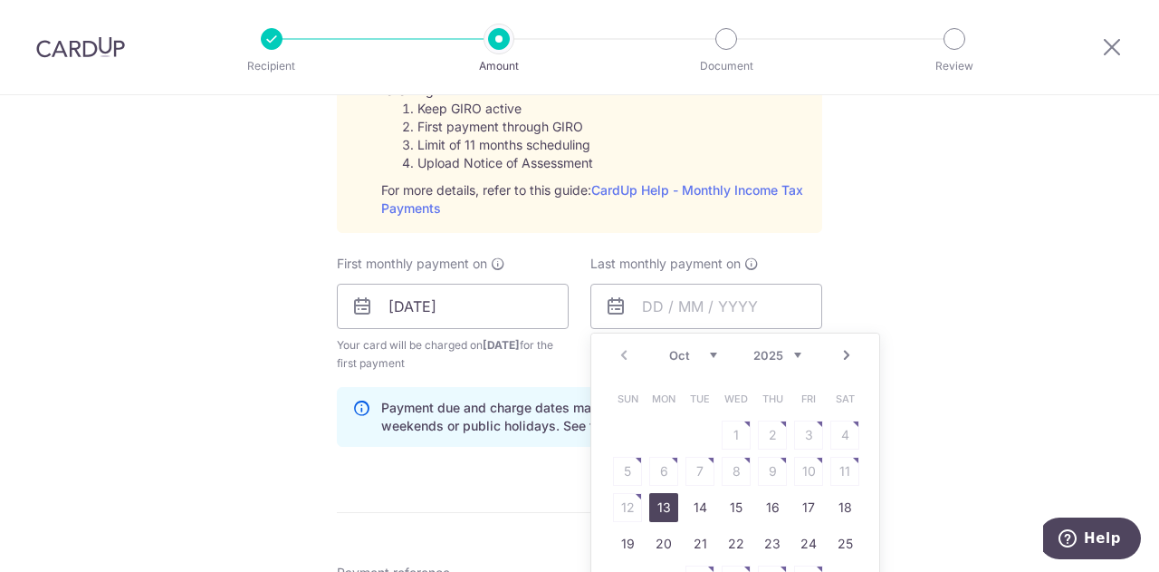
click at [844, 348] on link "Next" at bounding box center [847, 355] width 22 height 22
click at [845, 348] on link "Next" at bounding box center [847, 355] width 22 height 22
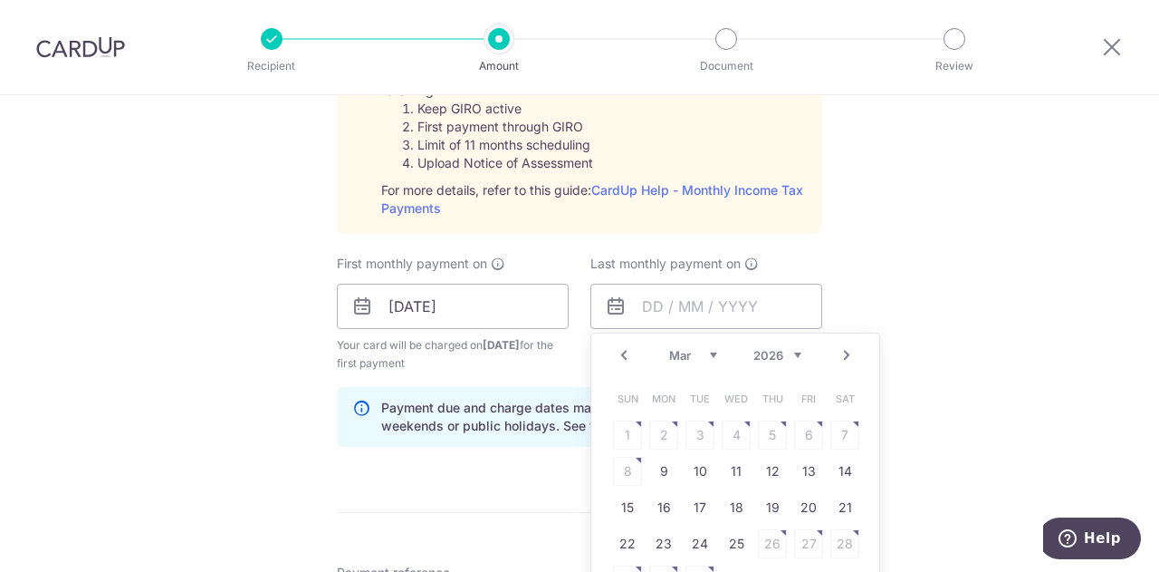
click at [845, 348] on link "Next" at bounding box center [847, 355] width 22 height 22
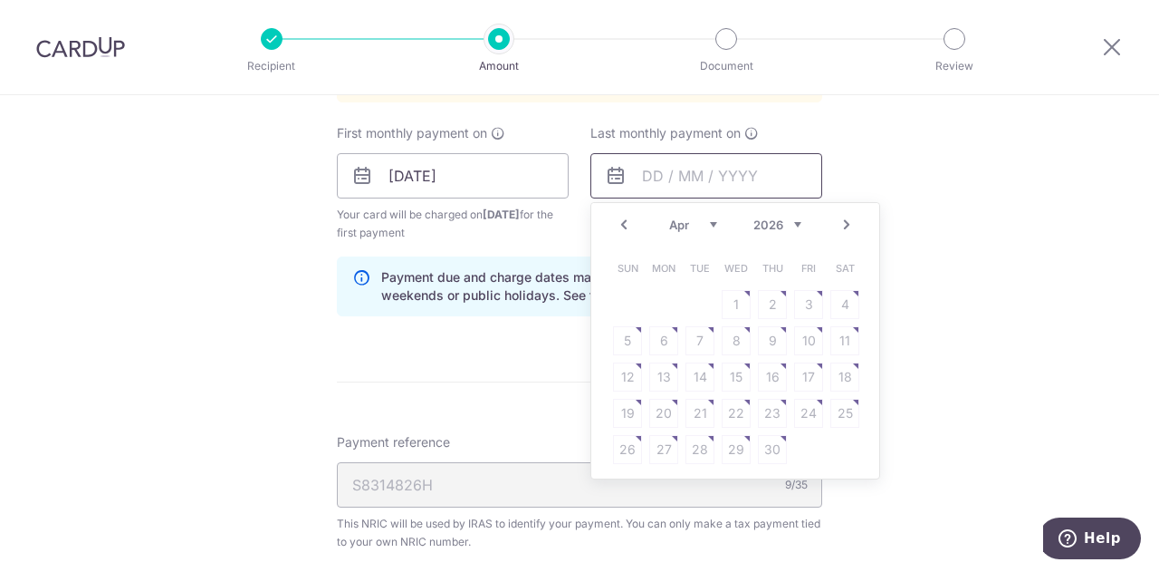
scroll to position [1056, 0]
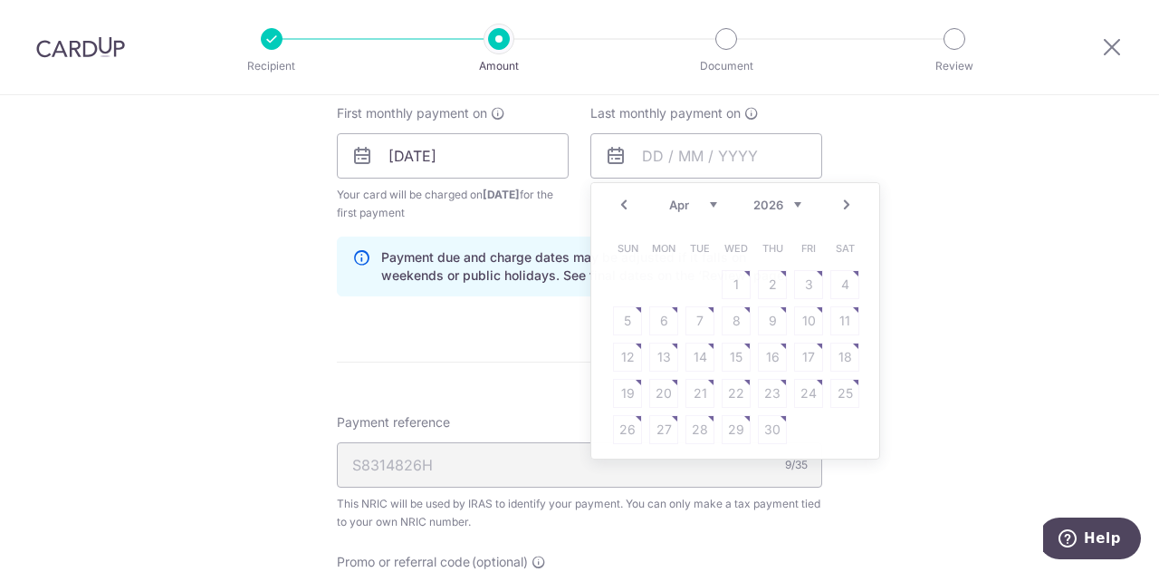
click at [900, 159] on div "Tell us more about your payment Enter one-time or monthly payment amount SGD Th…" at bounding box center [579, 20] width 1159 height 1963
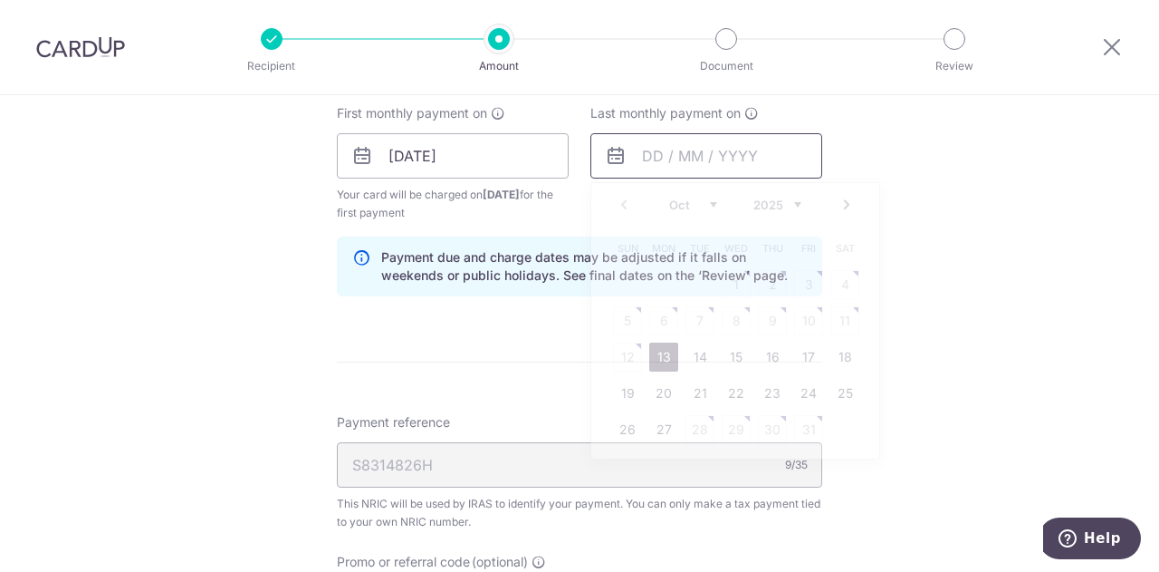
drag, startPoint x: 719, startPoint y: 146, endPoint x: 732, endPoint y: 149, distance: 13.2
click at [720, 146] on input "text" at bounding box center [707, 155] width 232 height 45
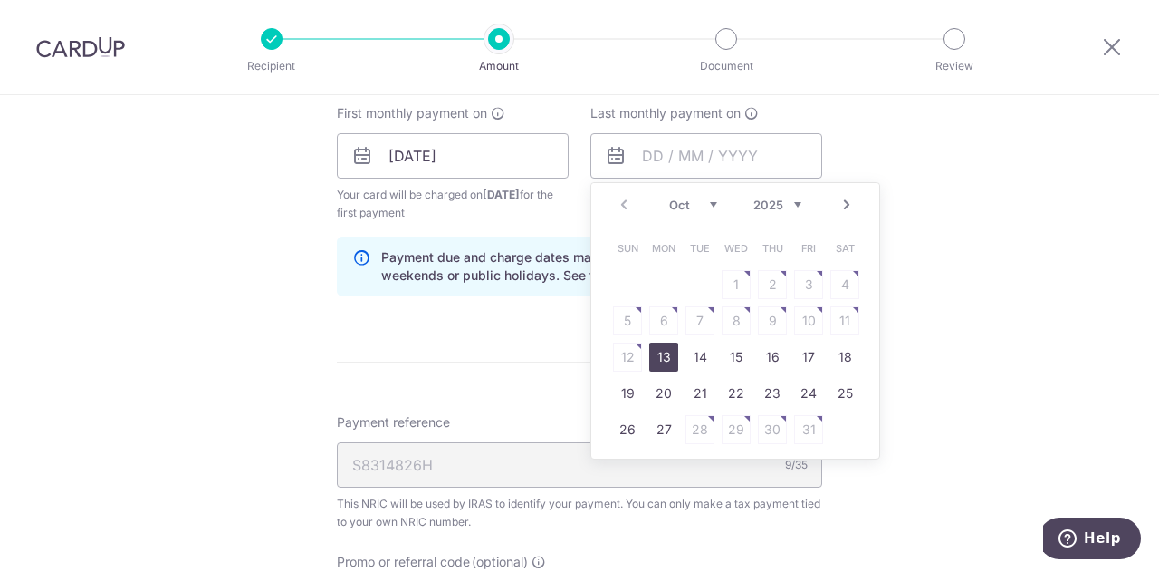
click at [842, 206] on link "Next" at bounding box center [847, 205] width 22 height 22
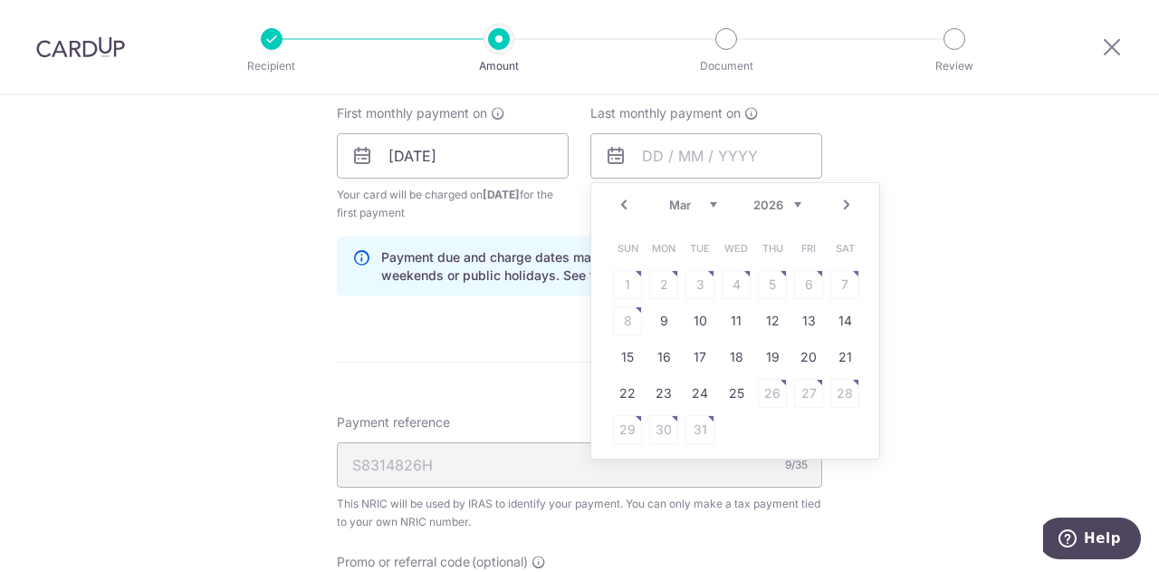
click at [842, 206] on link "Next" at bounding box center [847, 205] width 22 height 22
click at [621, 203] on link "Prev" at bounding box center [624, 205] width 22 height 22
click at [662, 318] on link "9" at bounding box center [663, 320] width 29 height 29
type input "09/03/2026"
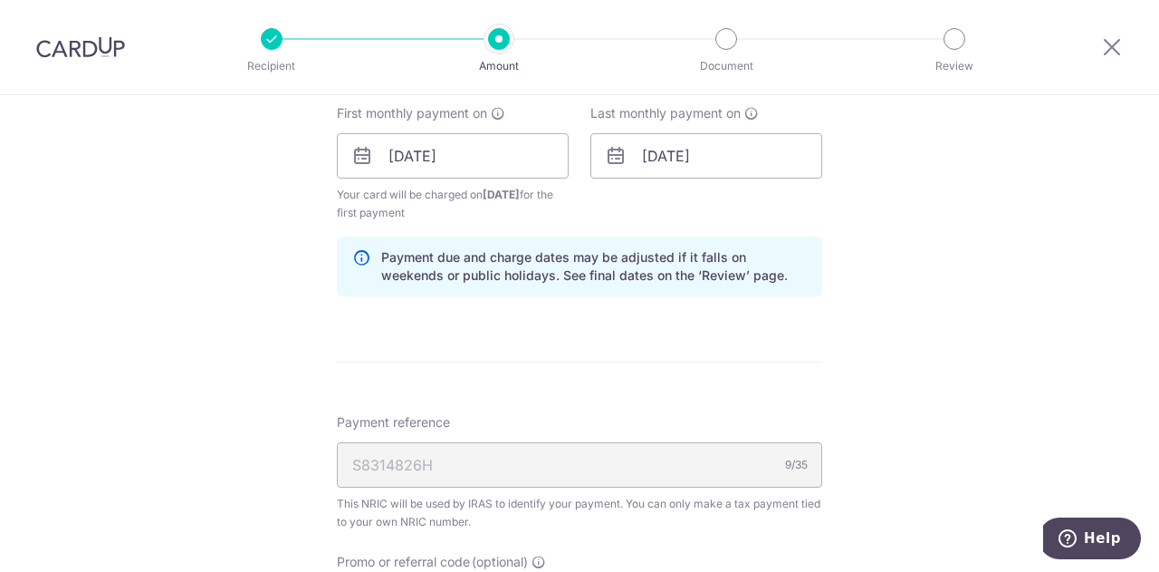
click at [882, 205] on div "Tell us more about your payment Enter one-time or monthly payment amount SGD Th…" at bounding box center [579, 20] width 1159 height 1963
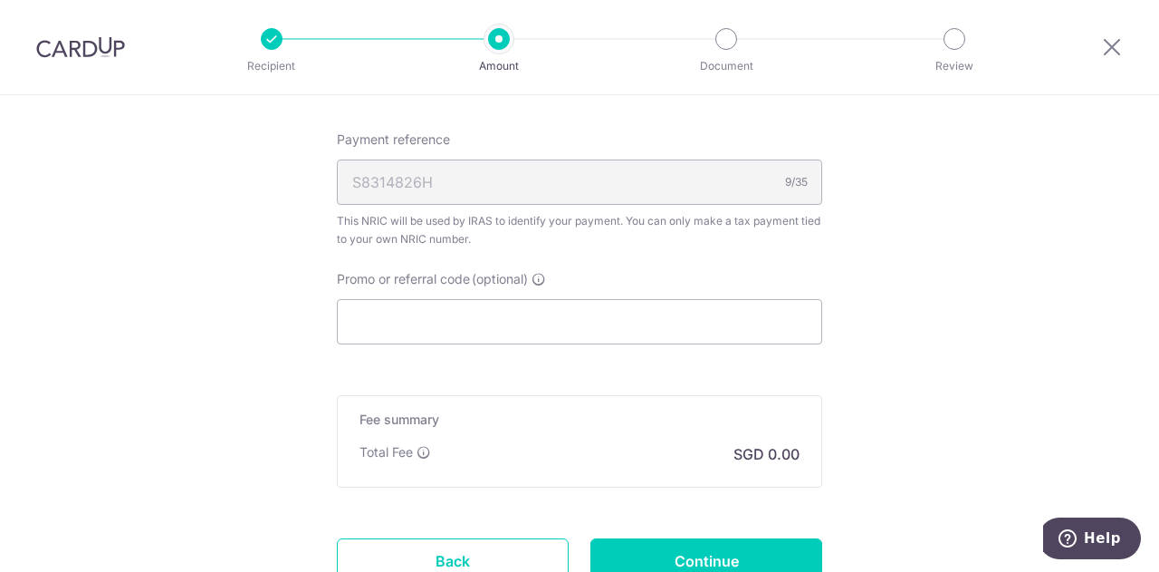
scroll to position [1359, 0]
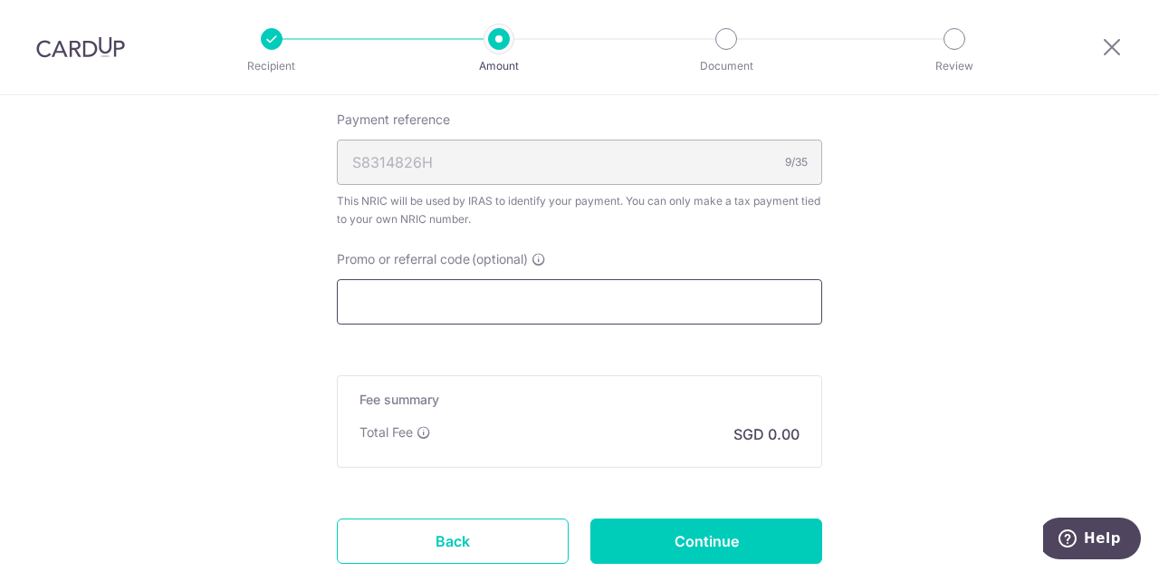
click at [440, 295] on input "Promo or referral code (optional)" at bounding box center [579, 301] width 485 height 45
paste input "MLTAX25R"
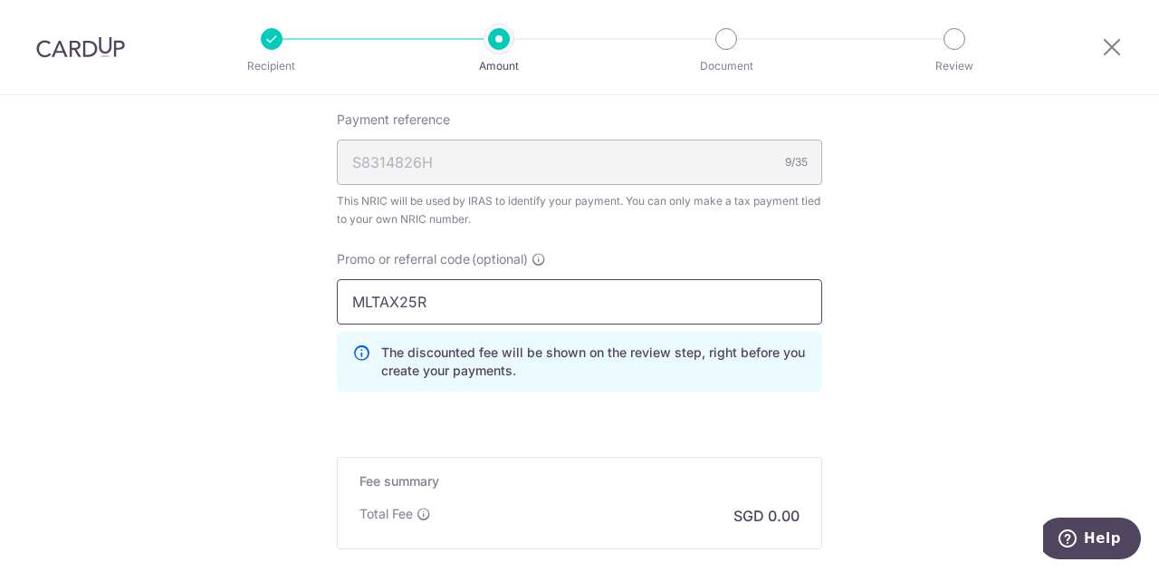
type input "MLTAX25R"
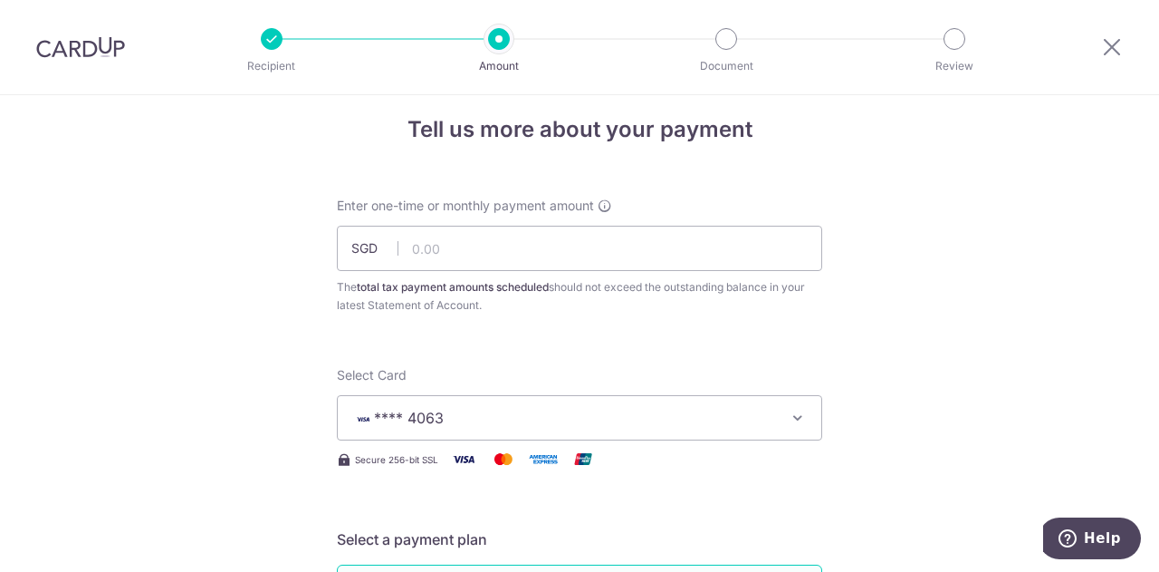
scroll to position [0, 0]
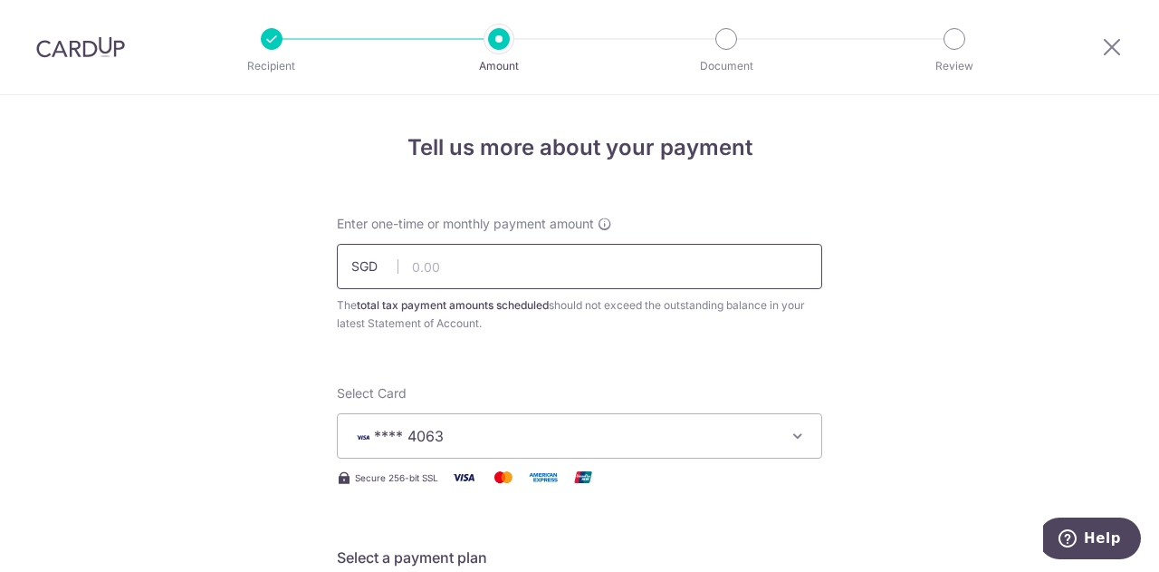
click at [437, 269] on input "text" at bounding box center [579, 266] width 485 height 45
paste input "MLTAX25R"
type input "25"
drag, startPoint x: 440, startPoint y: 271, endPoint x: 398, endPoint y: 278, distance: 43.2
click at [398, 278] on input "25" at bounding box center [579, 266] width 485 height 45
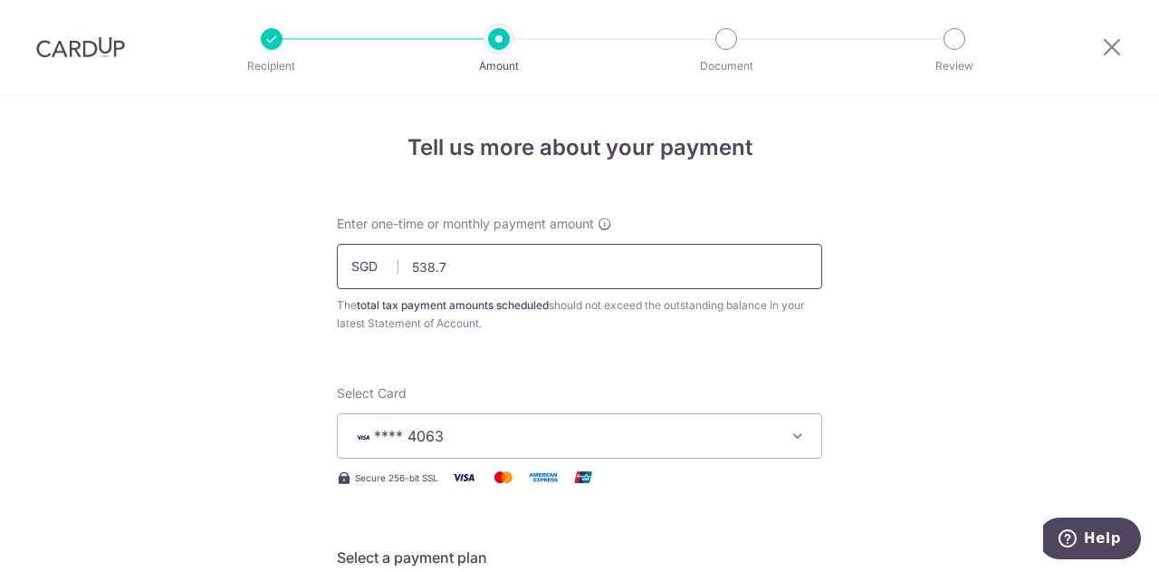
type input "538.71"
drag, startPoint x: 862, startPoint y: 229, endPoint x: 880, endPoint y: 226, distance: 18.5
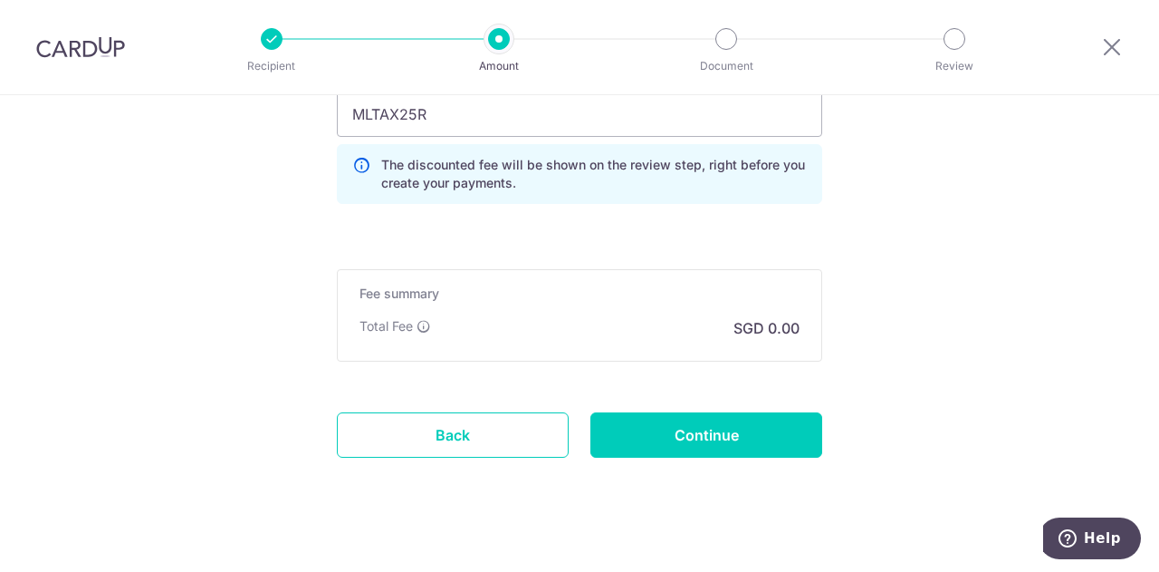
scroll to position [1562, 0]
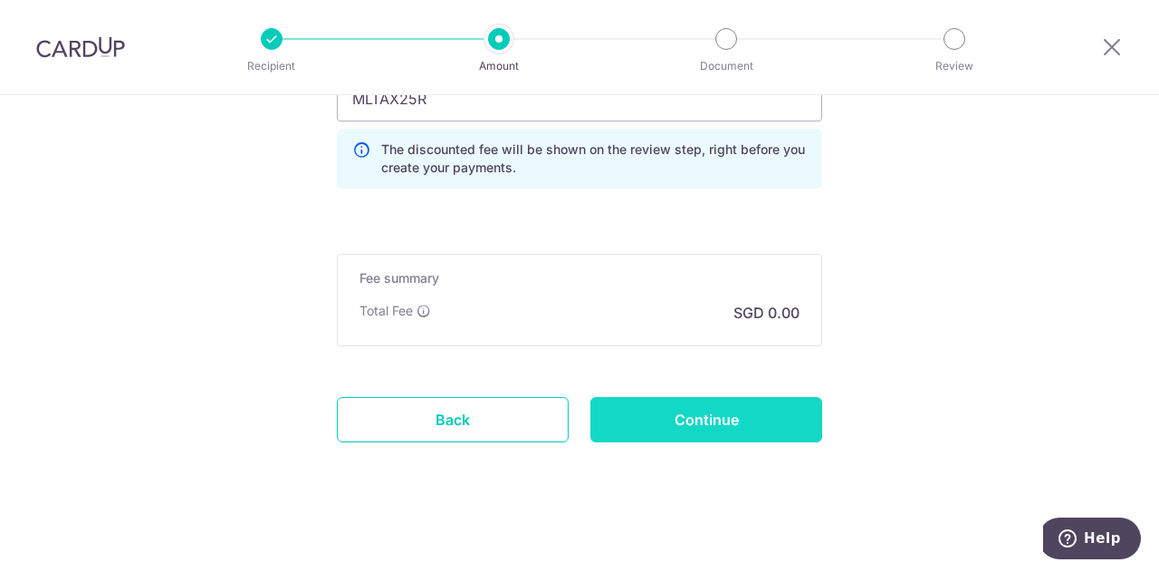
click at [715, 409] on input "Continue" at bounding box center [707, 419] width 232 height 45
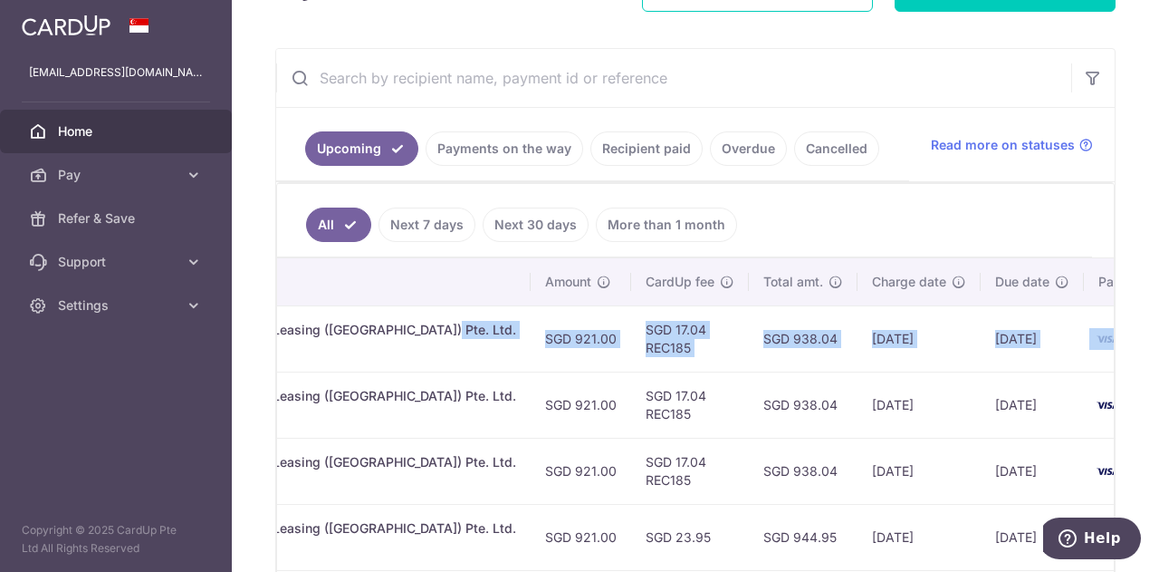
scroll to position [0, 582]
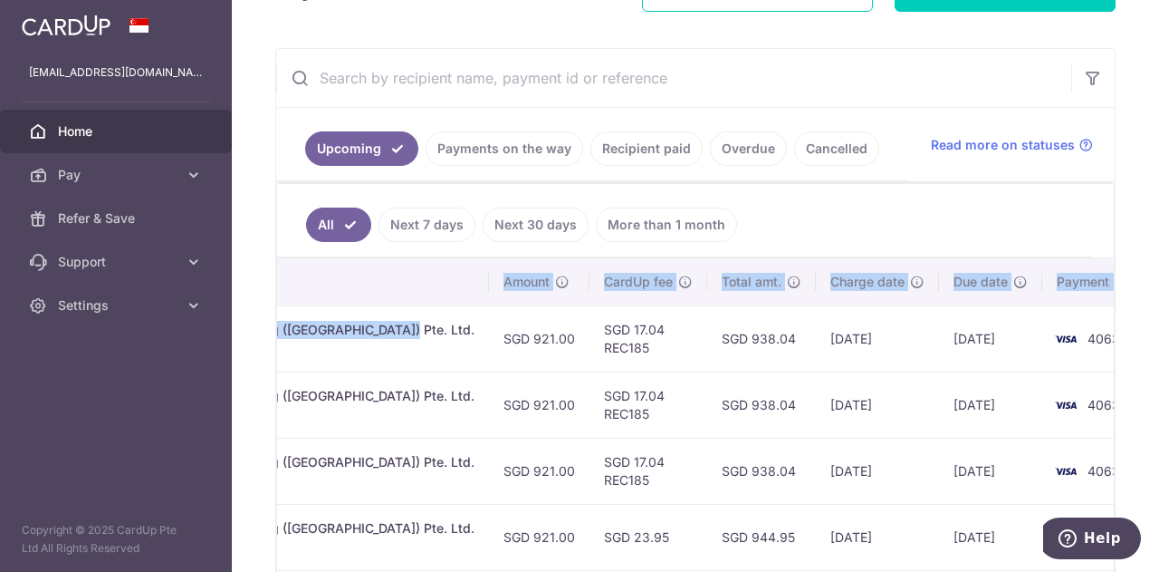
drag, startPoint x: 929, startPoint y: 329, endPoint x: 1140, endPoint y: 335, distance: 211.1
click at [1140, 335] on div "× Pause Schedule Pause all future payments in this series Pause just this one p…" at bounding box center [696, 286] width 928 height 572
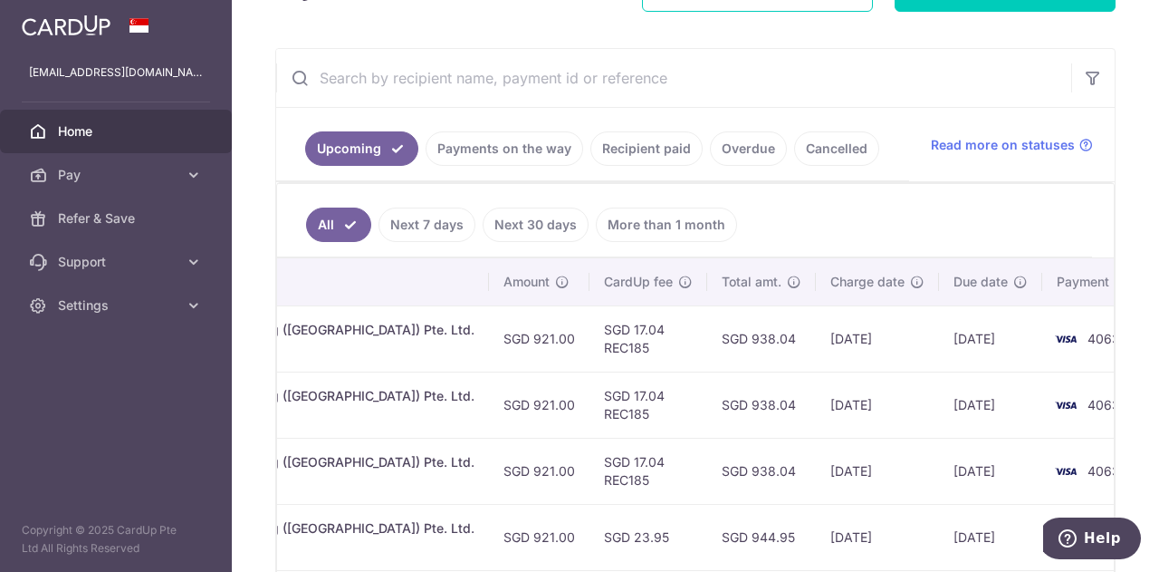
click at [869, 72] on input "text" at bounding box center [673, 78] width 795 height 58
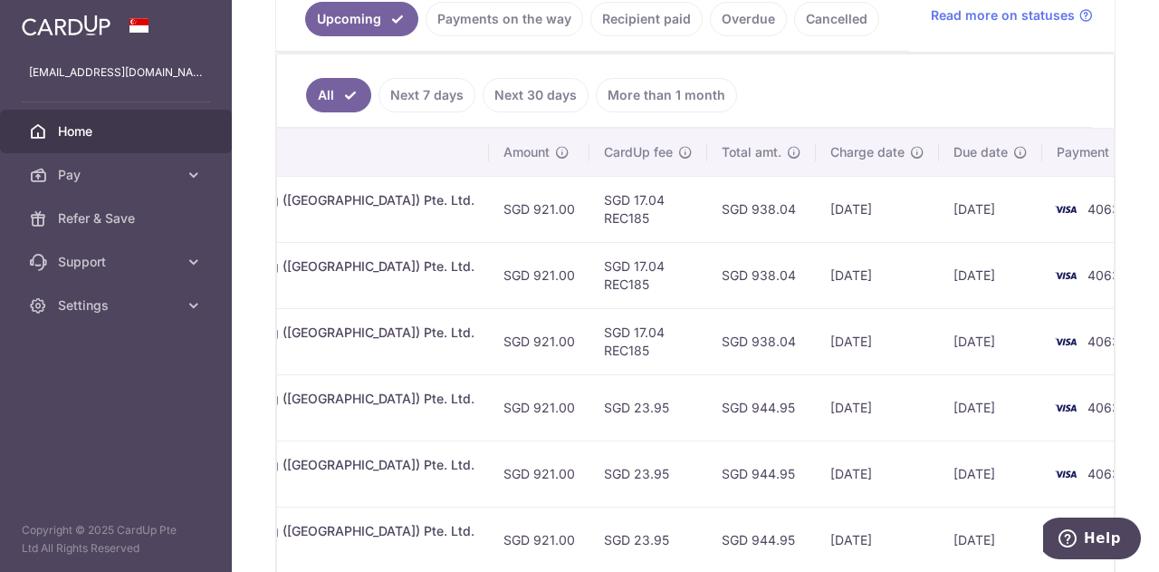
scroll to position [453, 0]
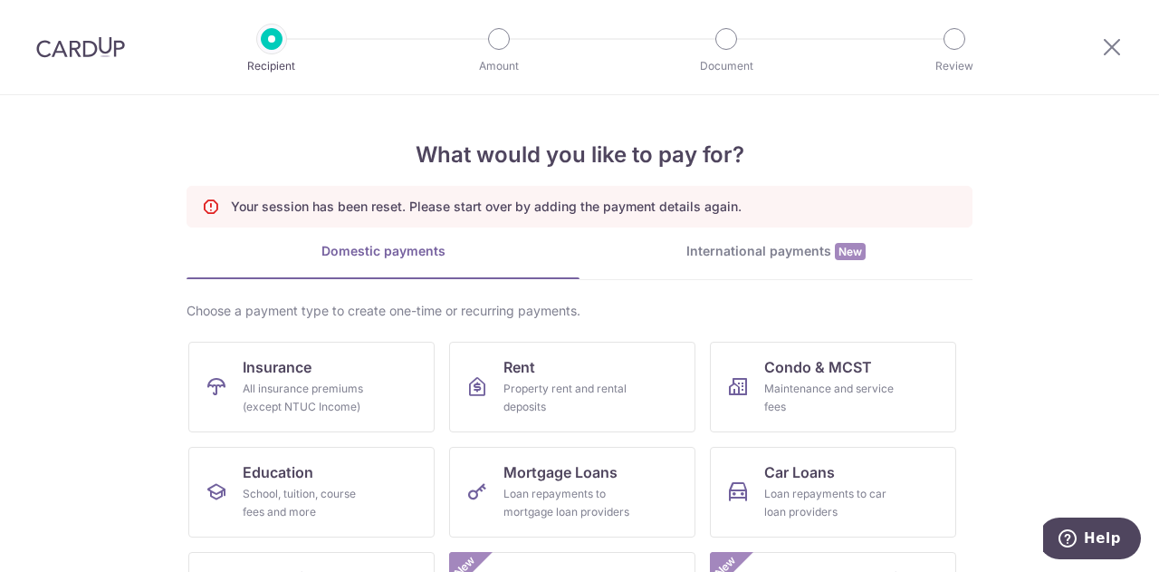
scroll to position [293, 0]
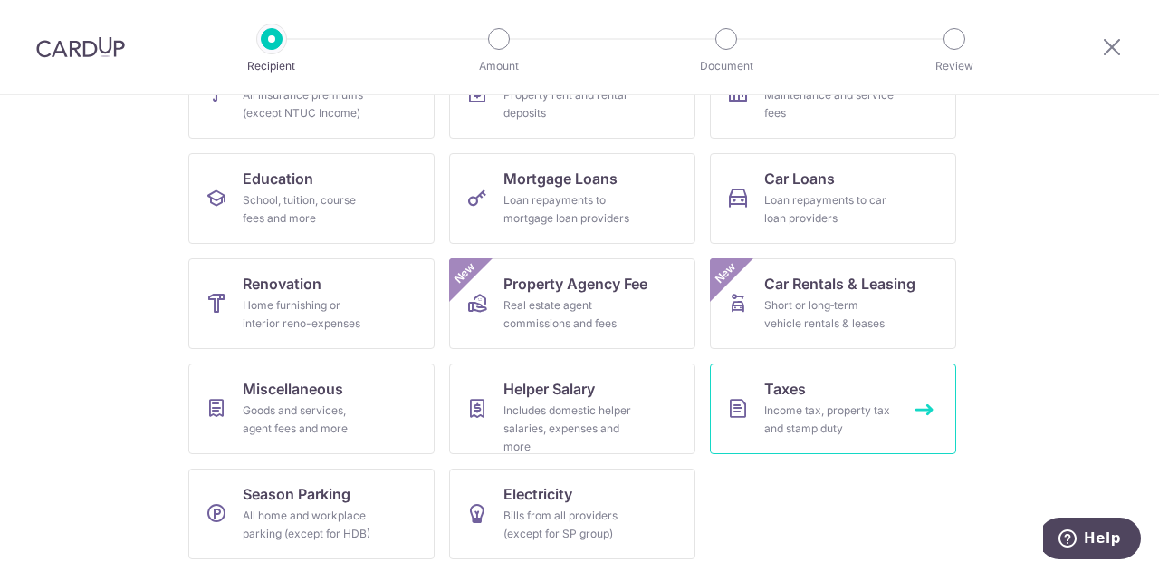
click at [813, 403] on div "Income tax, property tax and stamp duty" at bounding box center [829, 419] width 130 height 36
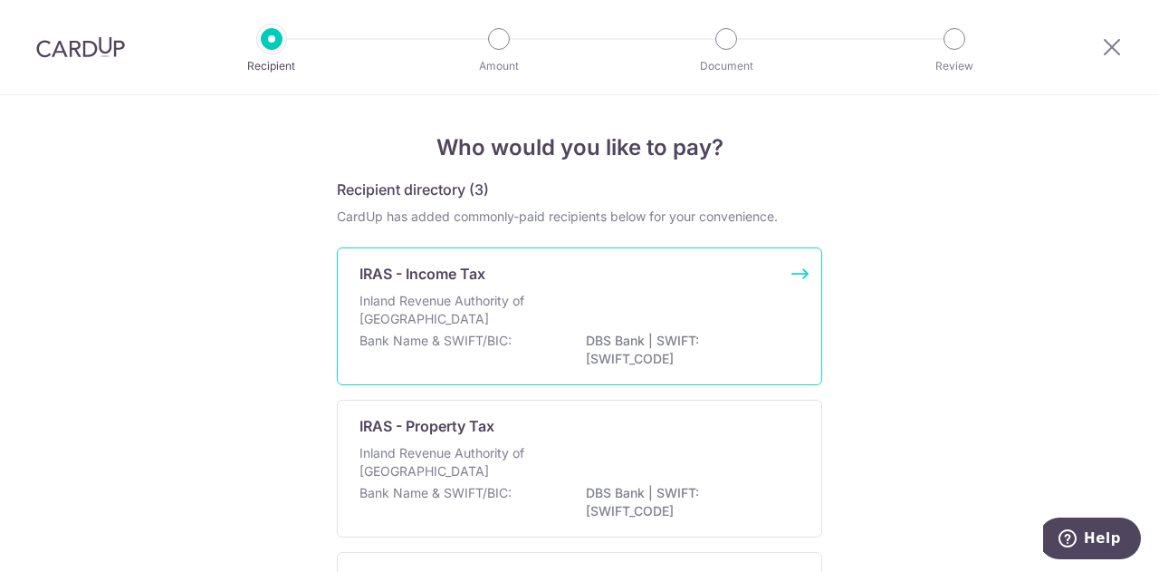
click at [643, 276] on div "IRAS - Income Tax" at bounding box center [569, 274] width 418 height 22
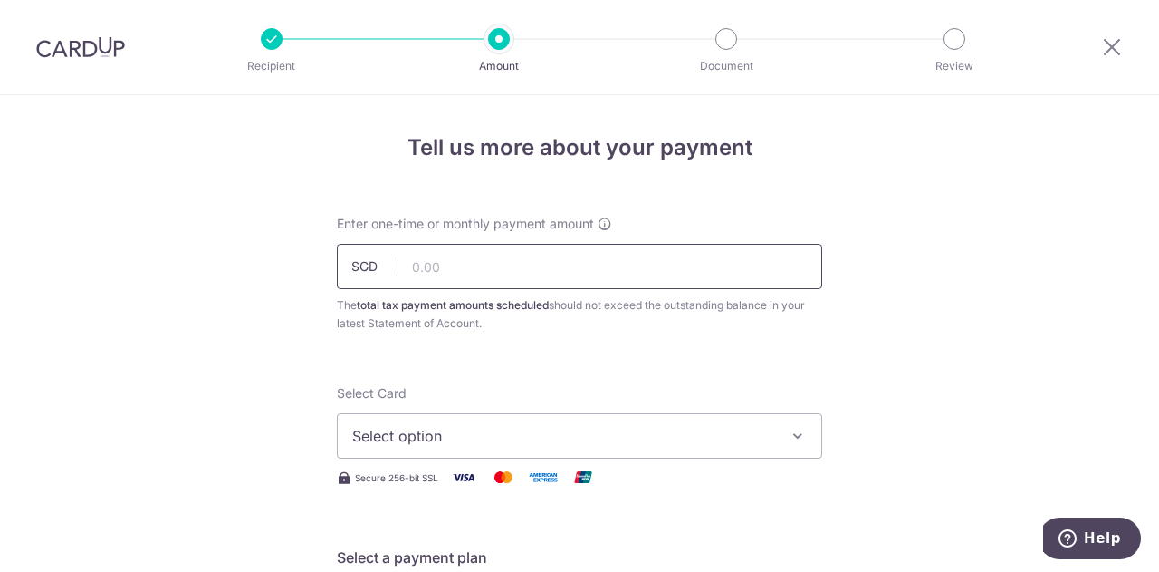
click at [507, 260] on input "text" at bounding box center [579, 266] width 485 height 45
type input "538.71"
click at [488, 423] on button "Select option" at bounding box center [579, 435] width 485 height 45
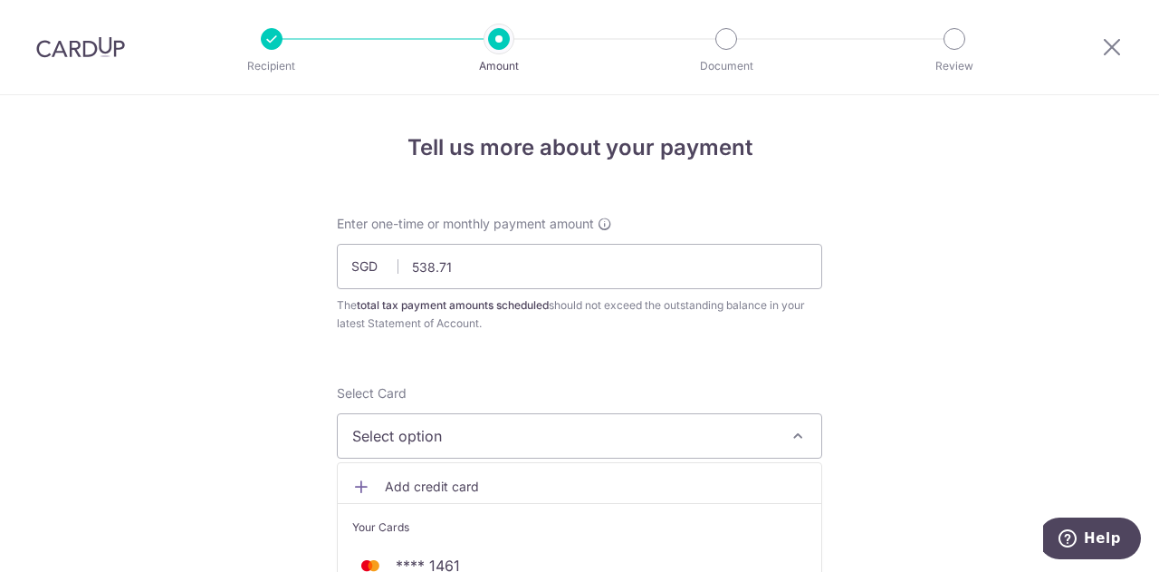
scroll to position [150, 0]
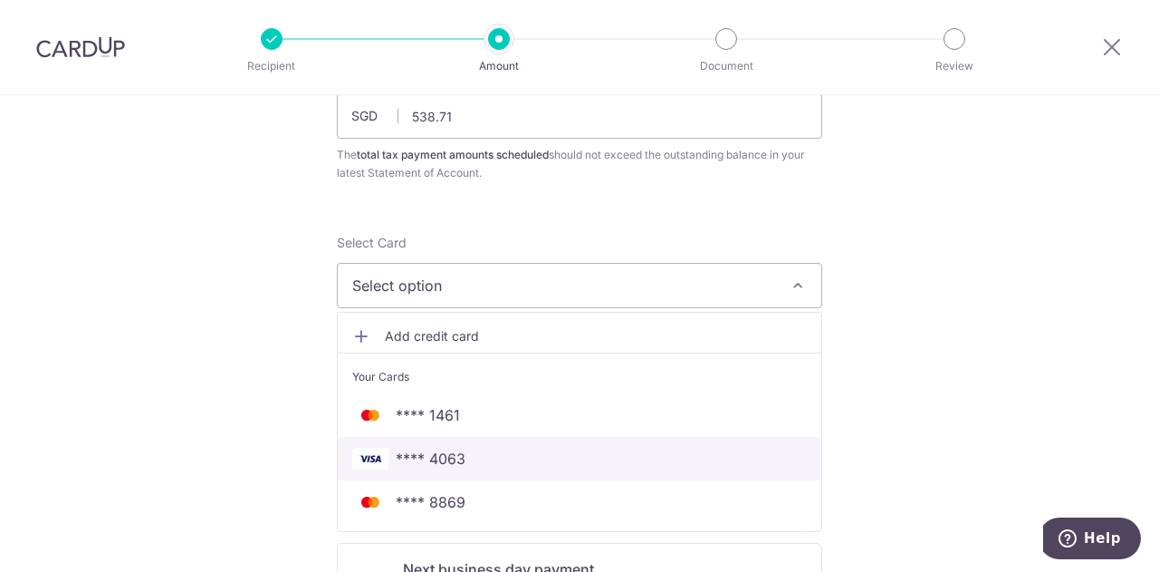
click at [458, 454] on span "**** 4063" at bounding box center [431, 458] width 70 height 22
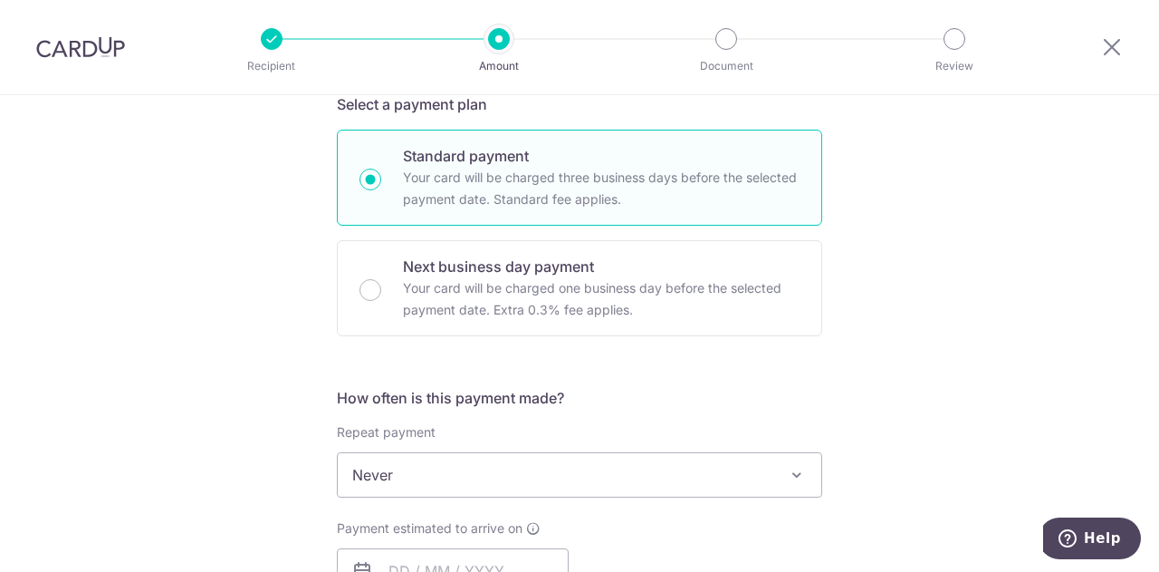
scroll to position [603, 0]
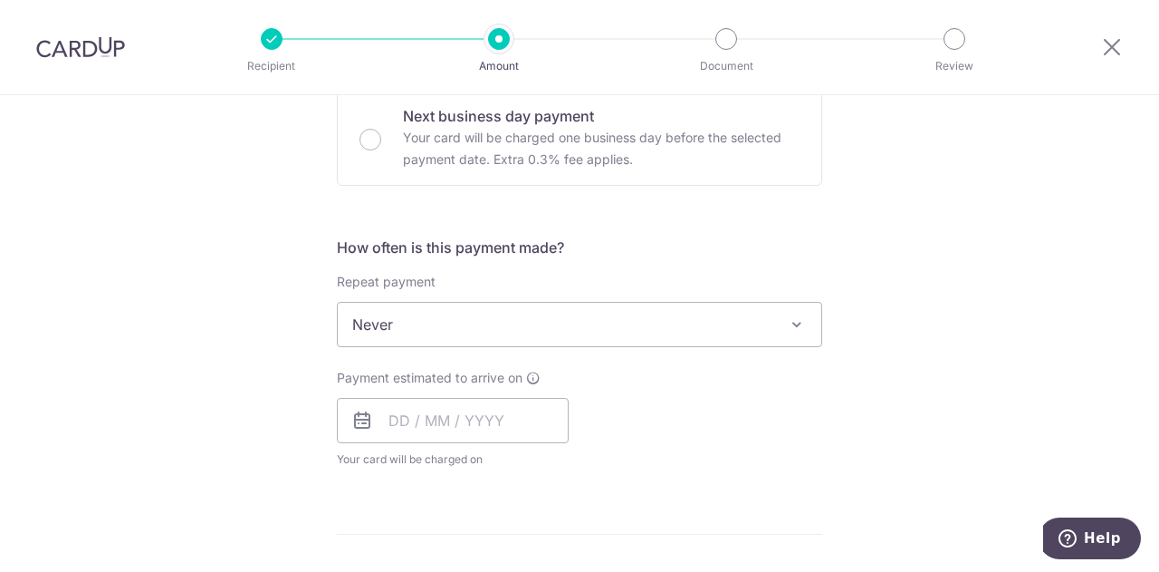
click at [464, 321] on span "Never" at bounding box center [580, 324] width 484 height 43
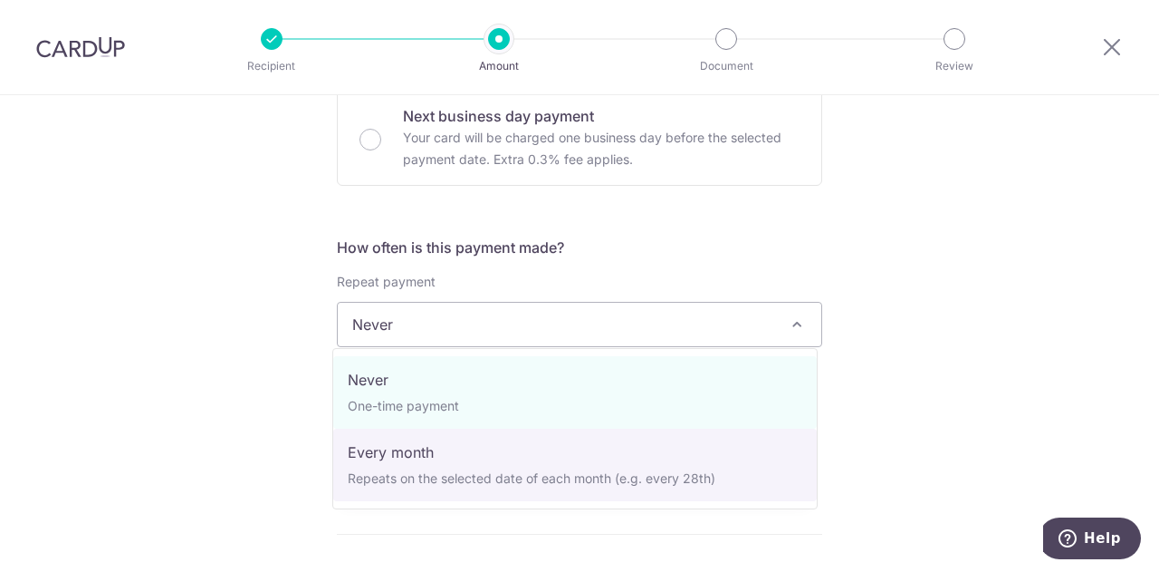
select select "3"
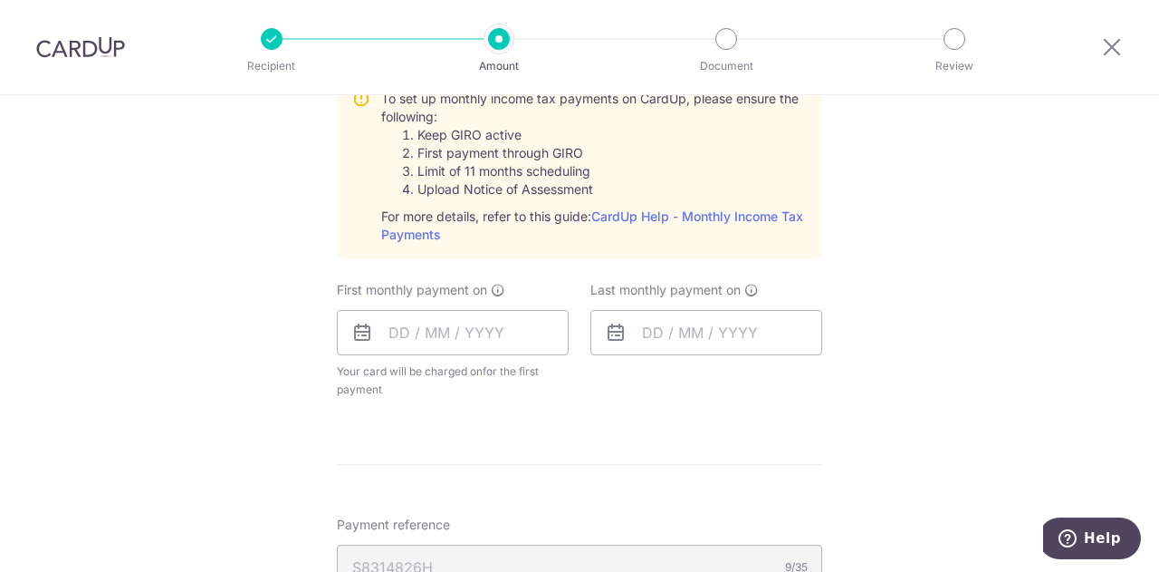
scroll to position [906, 0]
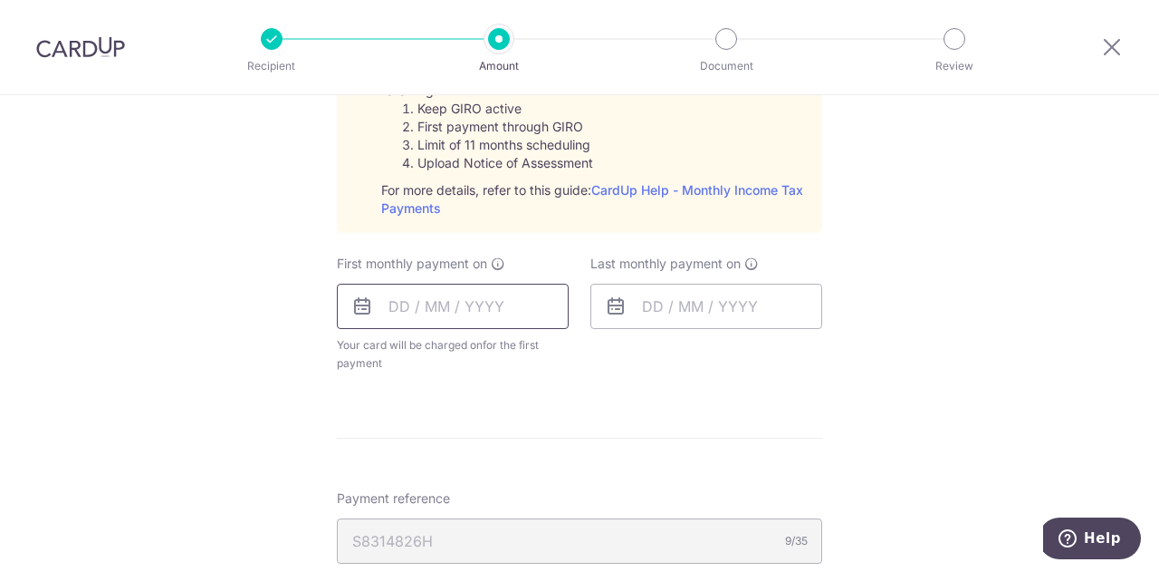
click at [420, 305] on input "text" at bounding box center [453, 306] width 232 height 45
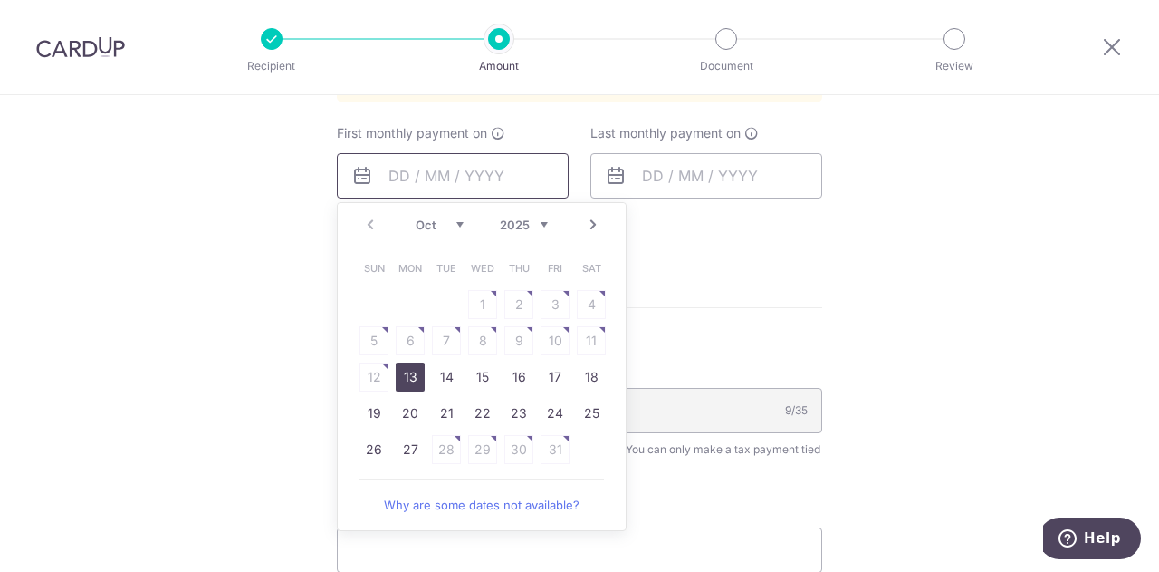
scroll to position [1056, 0]
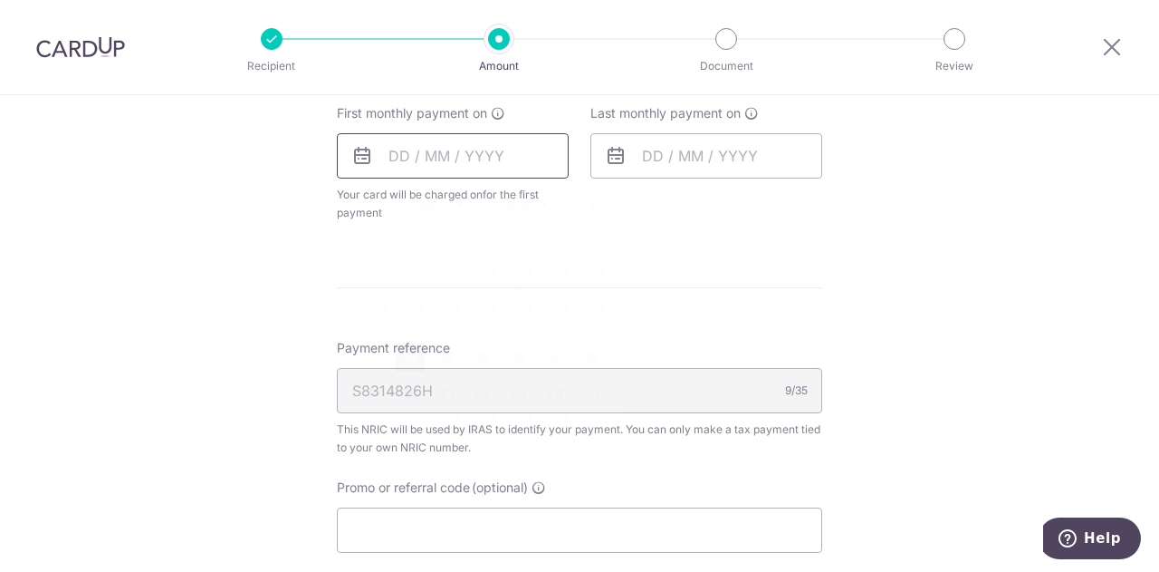
click at [505, 169] on input "text" at bounding box center [453, 155] width 232 height 45
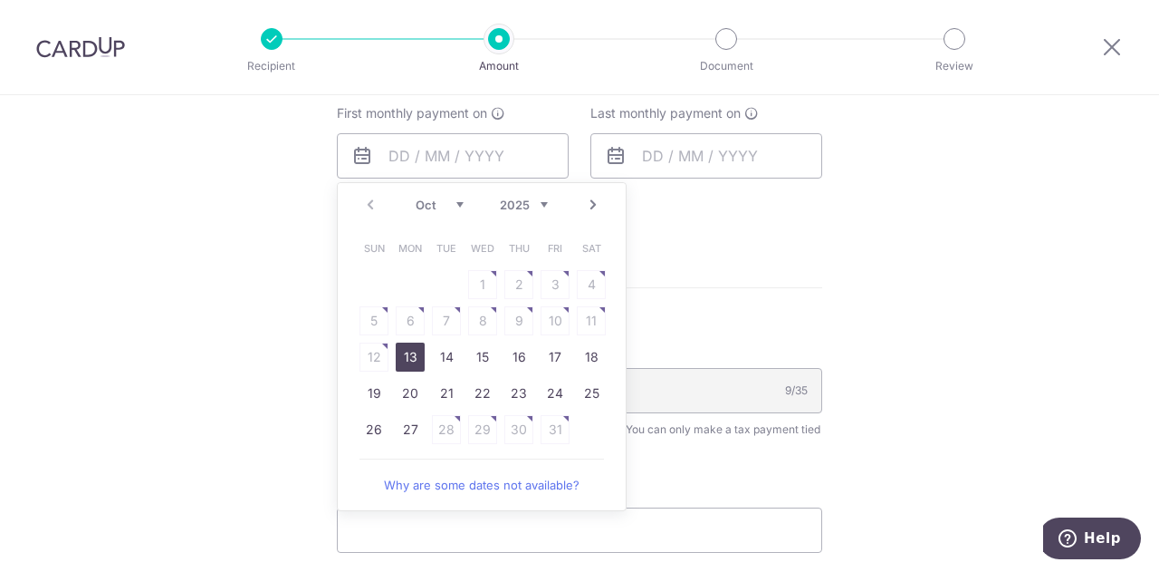
click at [591, 204] on link "Next" at bounding box center [593, 205] width 22 height 22
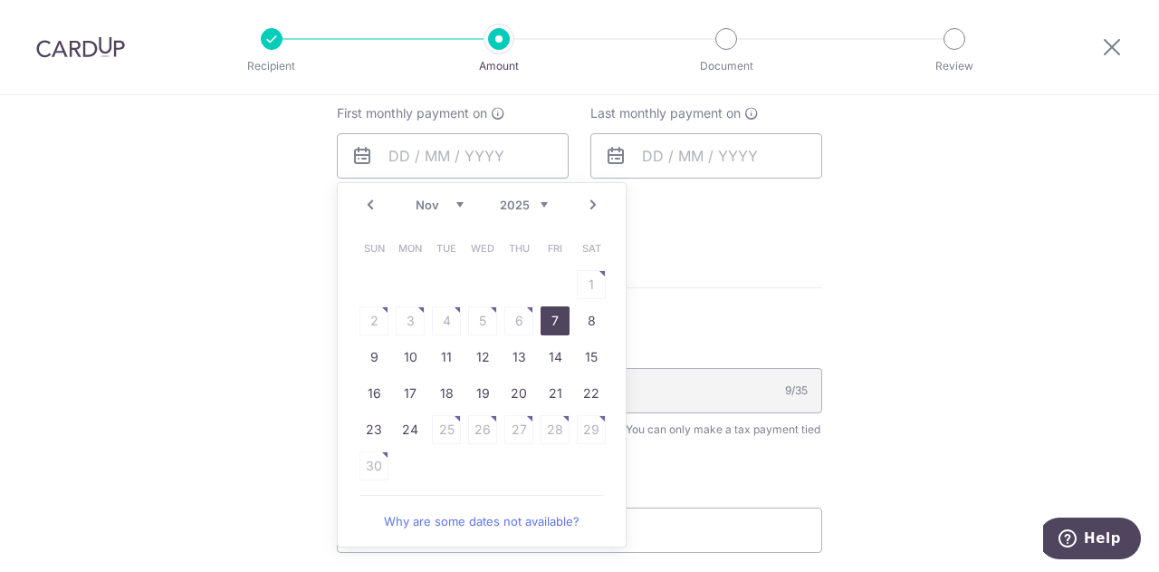
drag, startPoint x: 545, startPoint y: 316, endPoint x: 635, endPoint y: 226, distance: 127.5
click at [545, 316] on link "7" at bounding box center [555, 320] width 29 height 29
type input "07/11/2025"
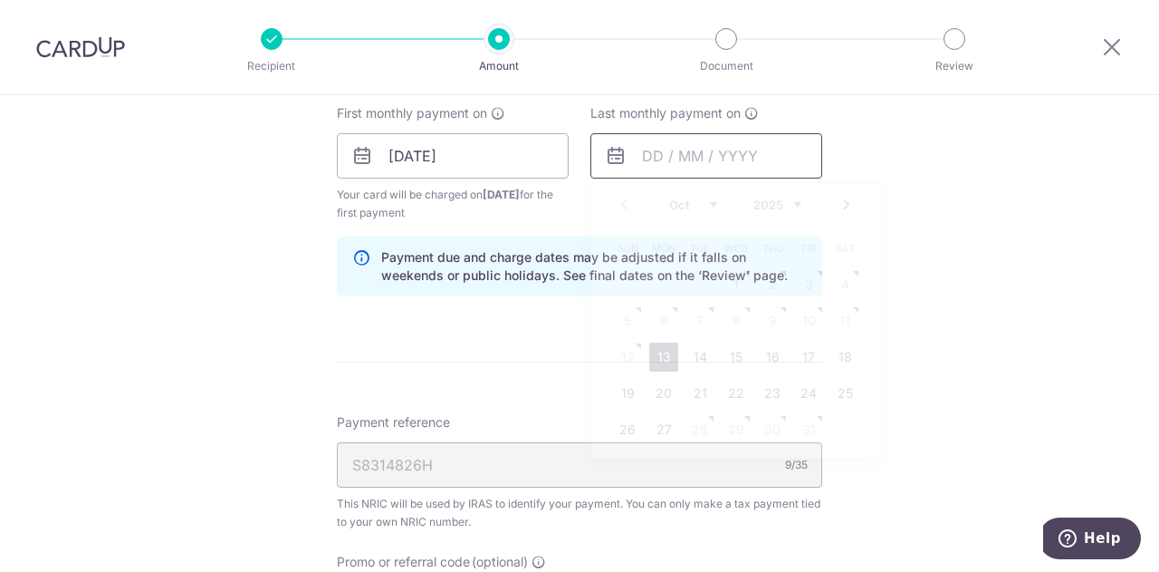
click at [679, 156] on input "text" at bounding box center [707, 155] width 232 height 45
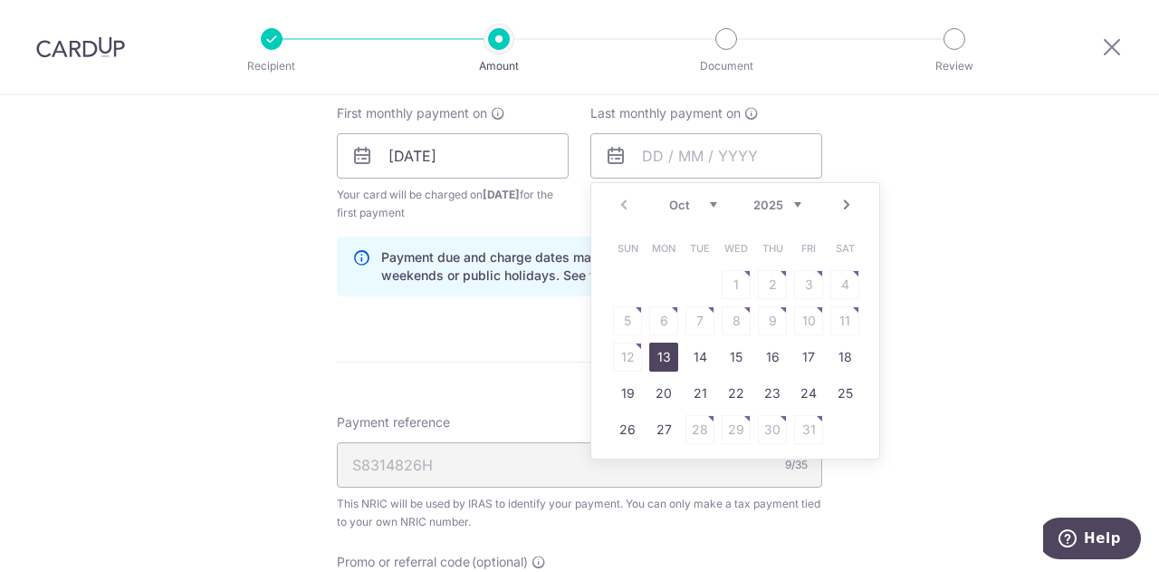
click at [842, 206] on link "Next" at bounding box center [847, 205] width 22 height 22
click at [842, 205] on link "Next" at bounding box center [847, 205] width 22 height 22
click at [843, 205] on link "Next" at bounding box center [847, 205] width 22 height 22
click at [843, 204] on link "Next" at bounding box center [847, 205] width 22 height 22
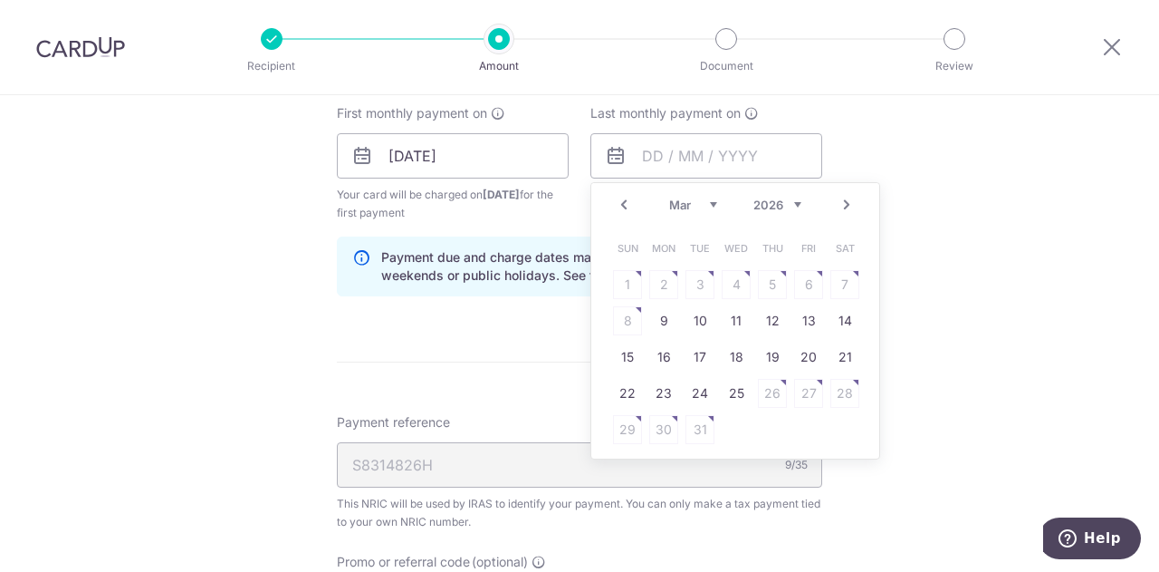
click at [843, 204] on link "Next" at bounding box center [847, 205] width 22 height 22
click at [615, 202] on link "Prev" at bounding box center [624, 205] width 22 height 22
click at [659, 321] on link "9" at bounding box center [663, 320] width 29 height 29
type input "09/03/2026"
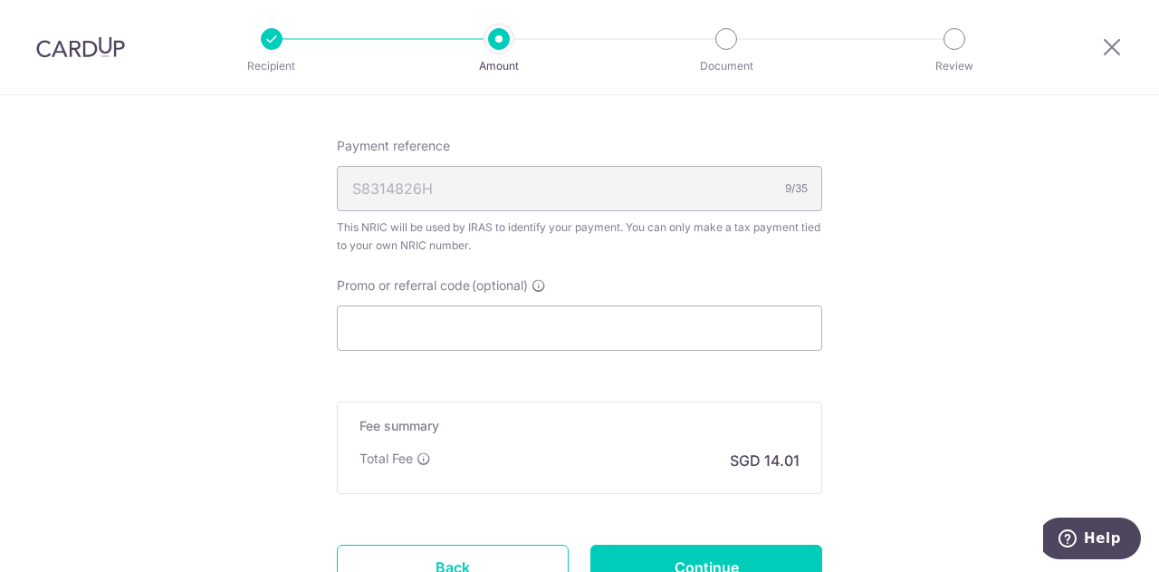
scroll to position [1359, 0]
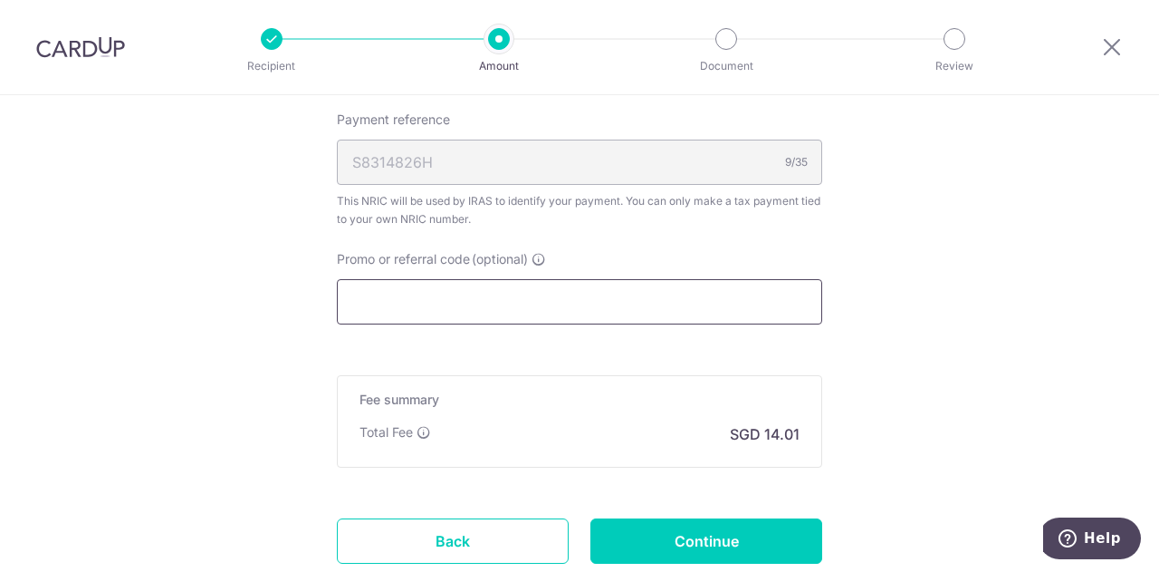
click at [553, 302] on input "Promo or referral code (optional)" at bounding box center [579, 301] width 485 height 45
paste input "MLTAX25R"
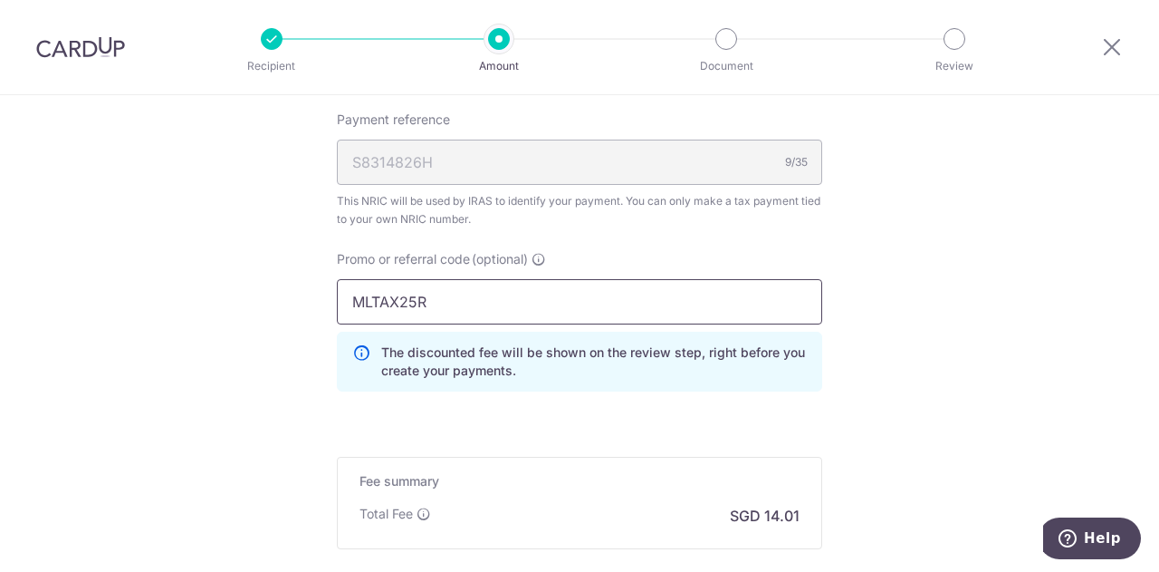
type input "MLTAX25R"
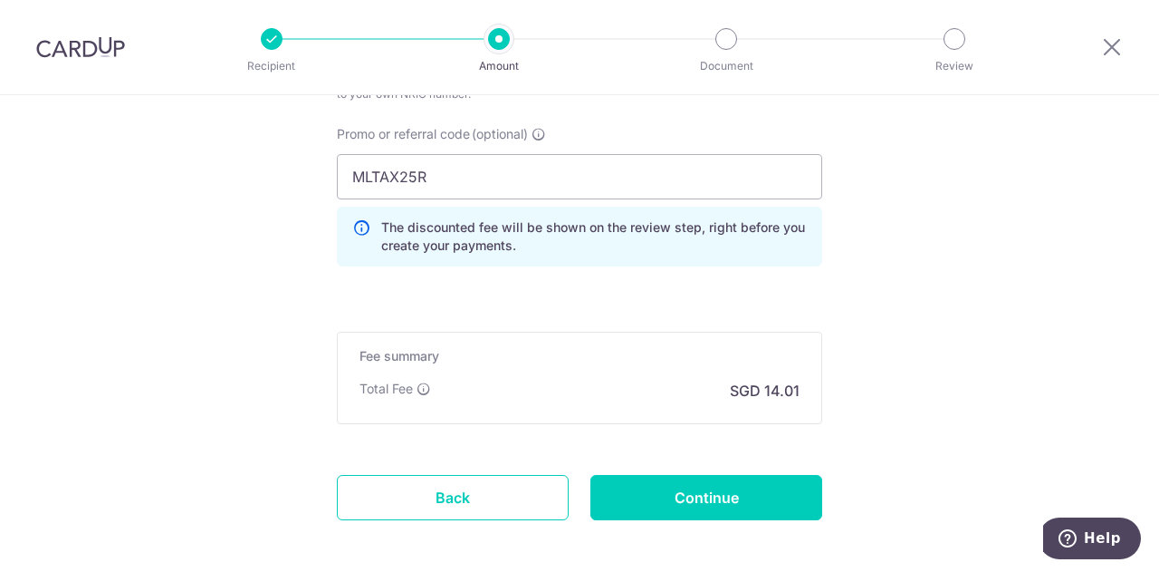
scroll to position [1509, 0]
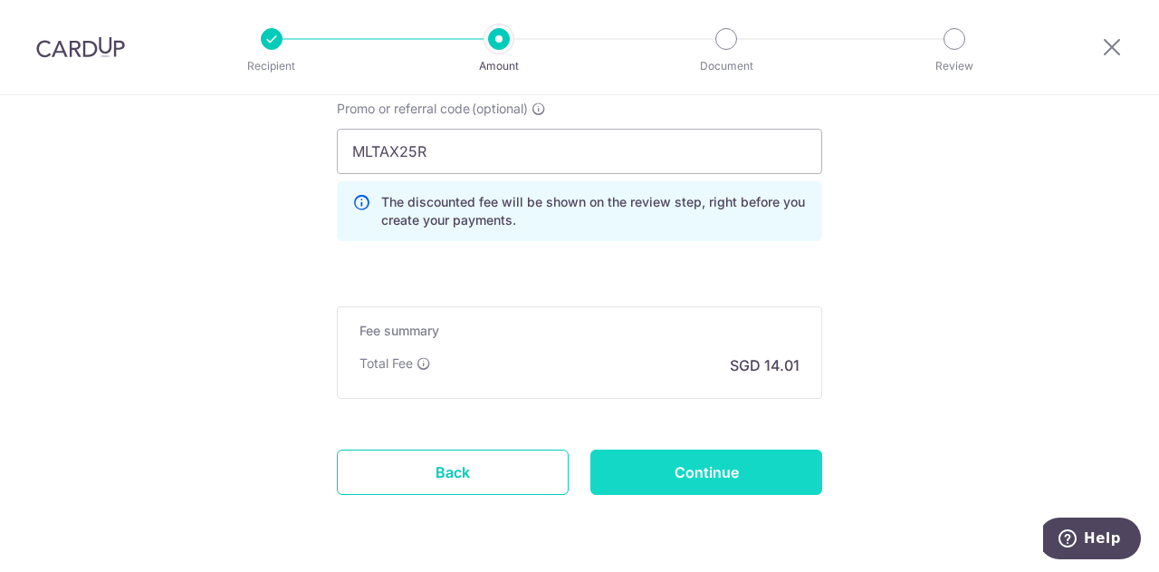
click at [708, 468] on input "Continue" at bounding box center [707, 471] width 232 height 45
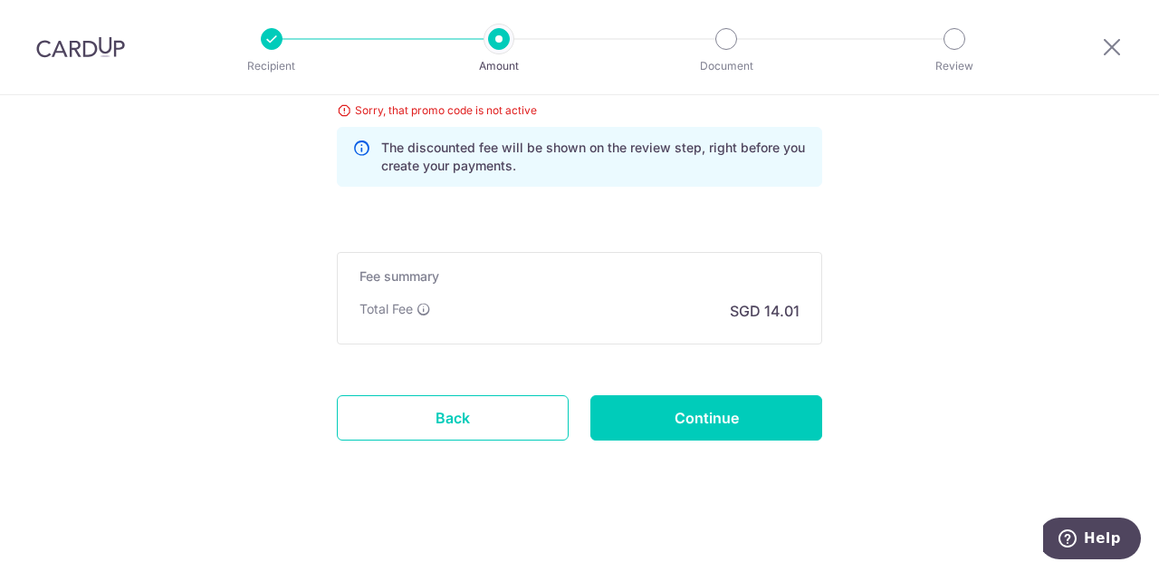
scroll to position [1157, 0]
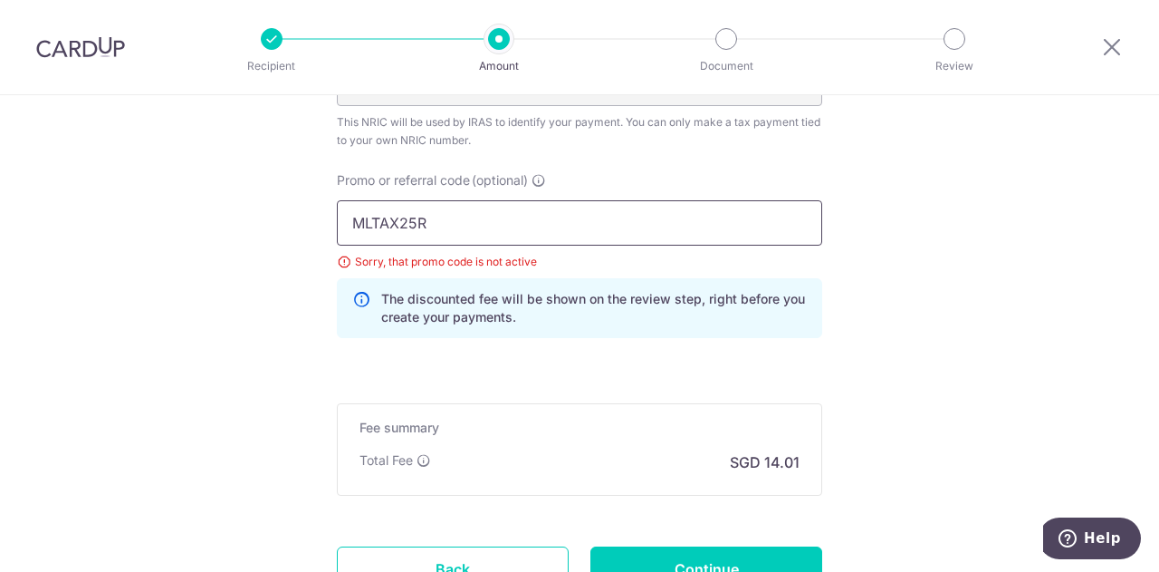
drag, startPoint x: 440, startPoint y: 216, endPoint x: 237, endPoint y: 224, distance: 203.1
paste input "V"
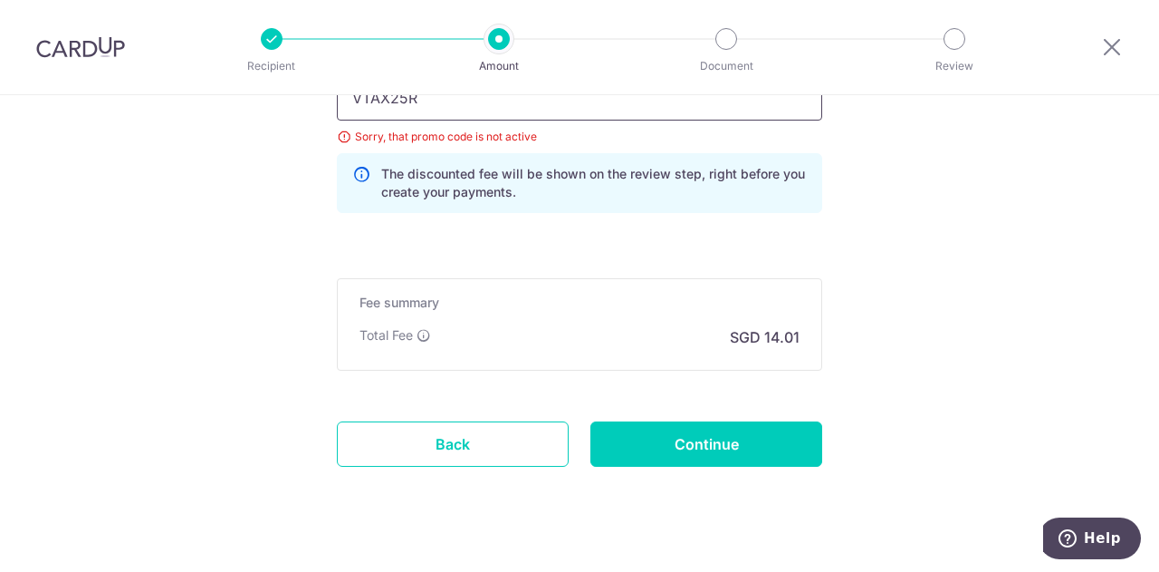
scroll to position [1308, 0]
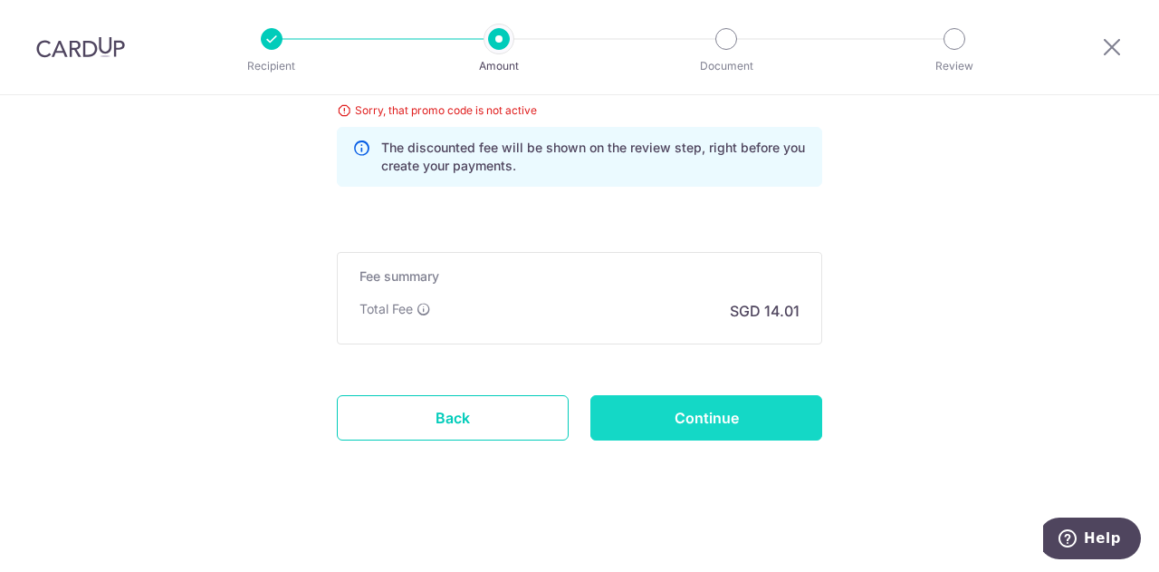
type input "VTAX25R"
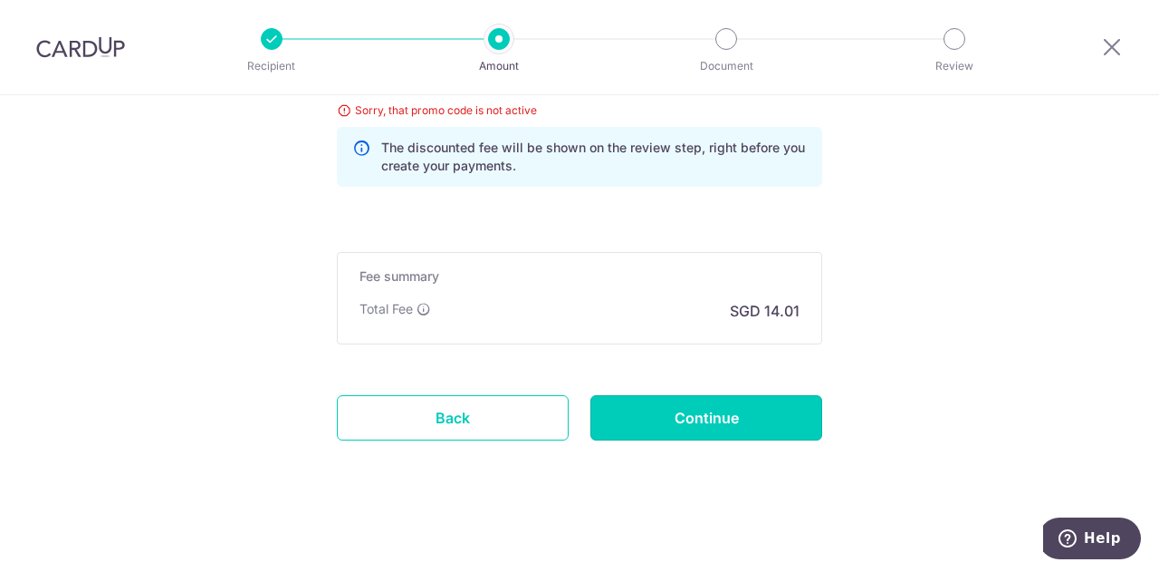
click at [715, 412] on input "Continue" at bounding box center [707, 417] width 232 height 45
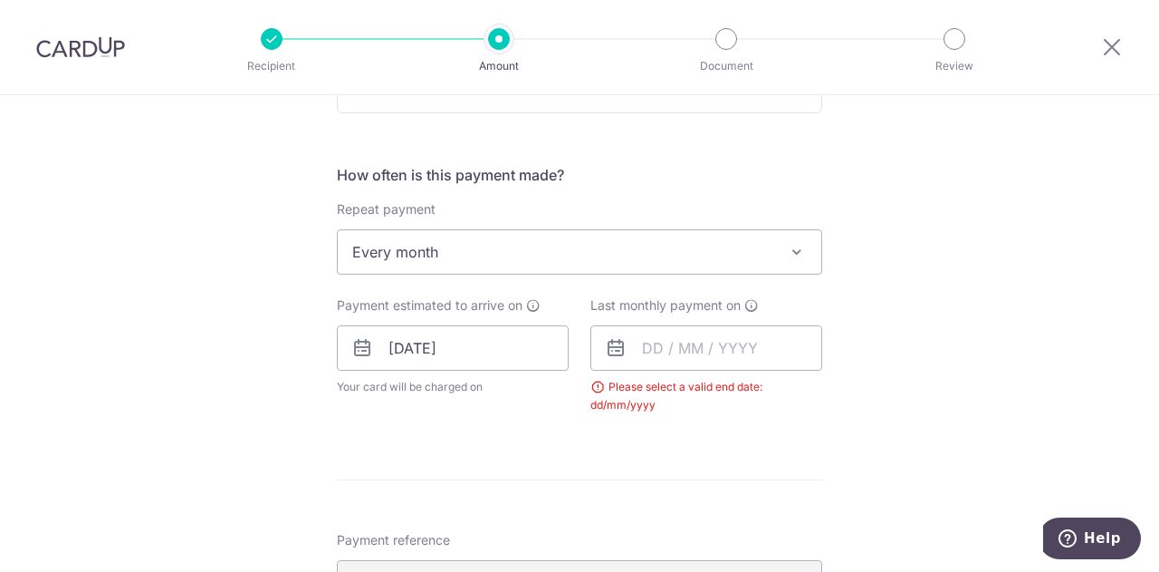
scroll to position [654, 0]
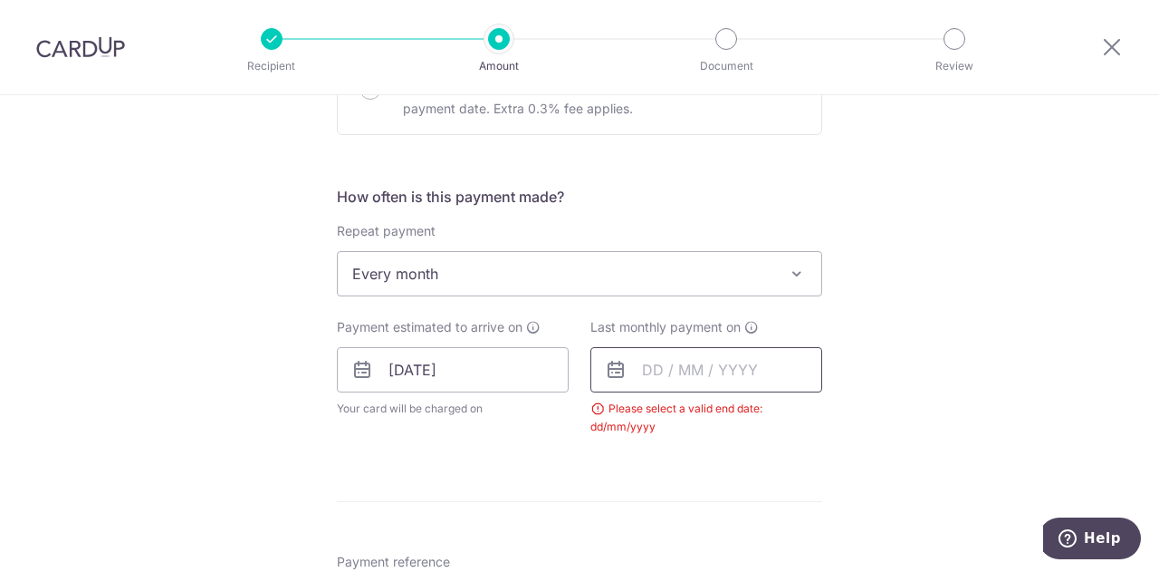
click at [696, 369] on input "text" at bounding box center [707, 369] width 232 height 45
click at [837, 417] on link "Next" at bounding box center [847, 419] width 22 height 22
click at [844, 416] on link "Next" at bounding box center [847, 419] width 22 height 22
click at [845, 416] on link "Next" at bounding box center [847, 419] width 22 height 22
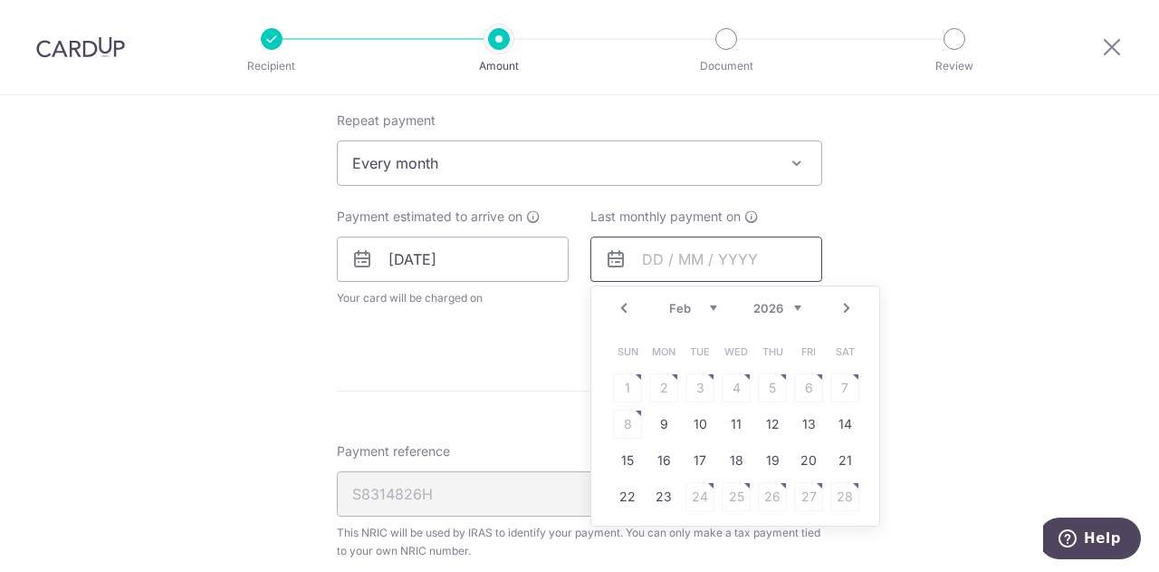
scroll to position [805, 0]
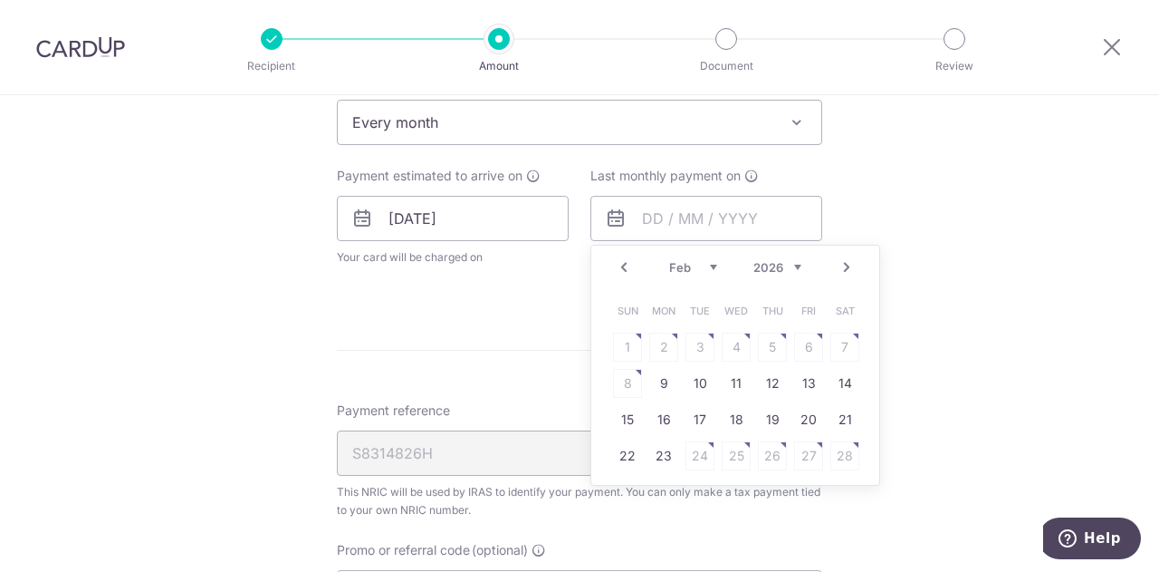
click at [843, 266] on link "Next" at bounding box center [847, 267] width 22 height 22
click at [836, 271] on link "Next" at bounding box center [847, 267] width 22 height 22
click at [620, 265] on link "Prev" at bounding box center [624, 267] width 22 height 22
click at [655, 374] on link "9" at bounding box center [663, 383] width 29 height 29
type input "[DATE]"
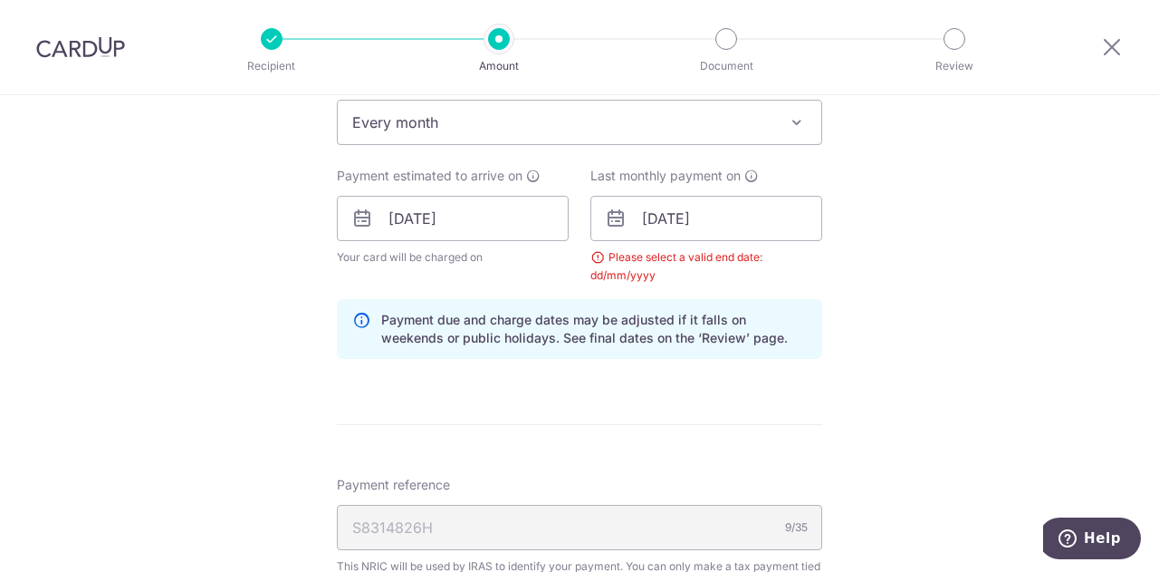
click at [901, 293] on div "Tell us more about your payment Enter one-time or monthly payment amount SGD 53…" at bounding box center [579, 177] width 1159 height 1774
click at [861, 261] on div "Tell us more about your payment Enter one-time or monthly payment amount SGD 53…" at bounding box center [579, 177] width 1159 height 1774
click at [755, 215] on input "[DATE]" at bounding box center [707, 218] width 232 height 45
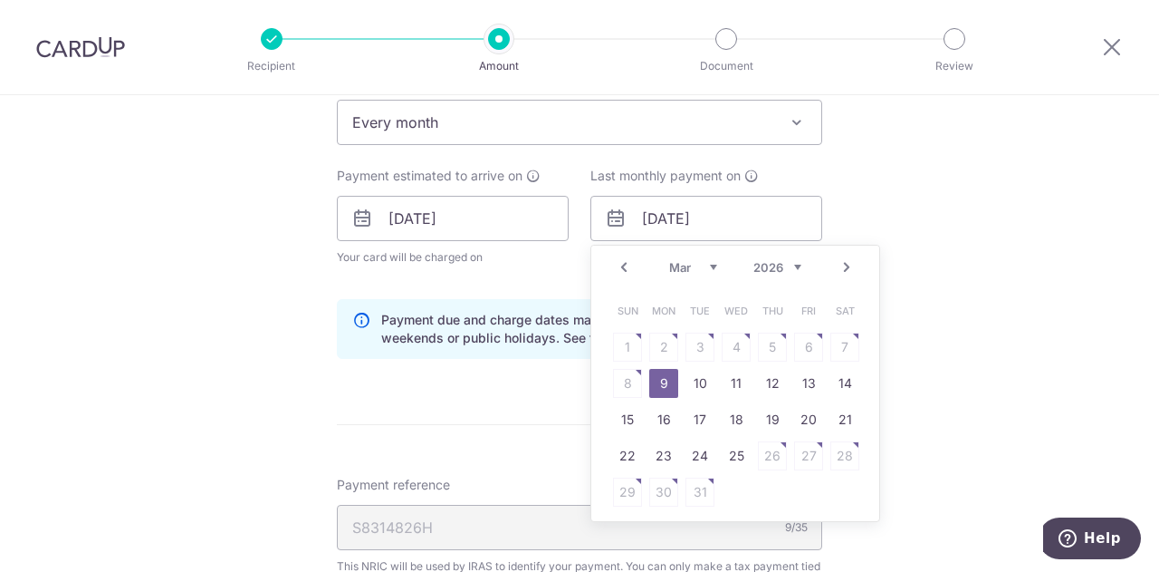
click at [623, 267] on link "Prev" at bounding box center [624, 267] width 22 height 22
click at [845, 270] on link "Next" at bounding box center [847, 267] width 22 height 22
click at [660, 380] on link "9" at bounding box center [663, 383] width 29 height 29
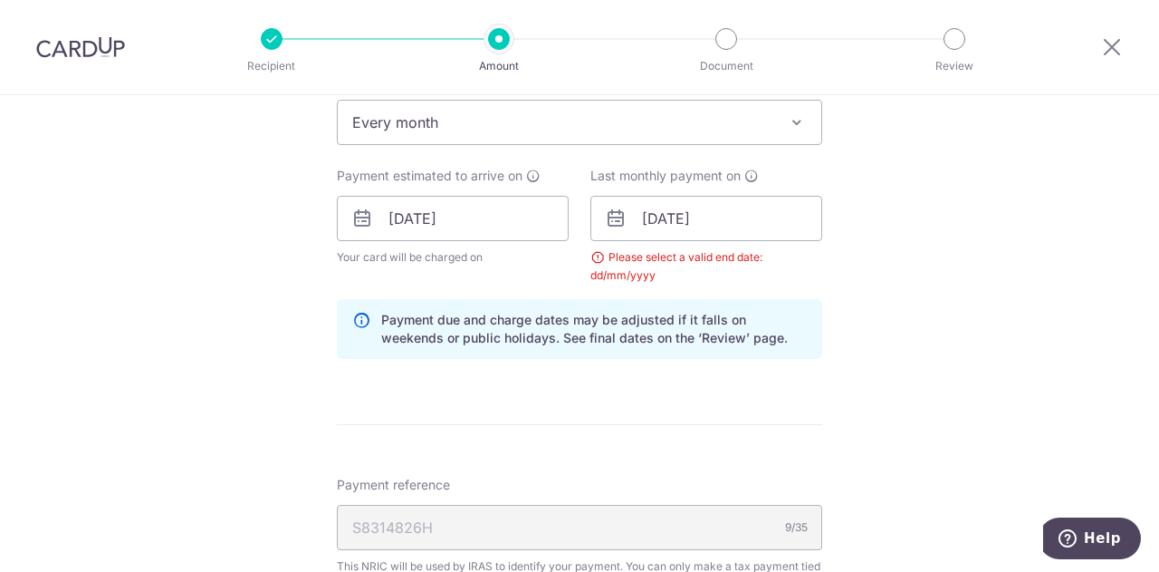
click at [883, 288] on div "Tell us more about your payment Enter one-time or monthly payment amount SGD 53…" at bounding box center [579, 177] width 1159 height 1774
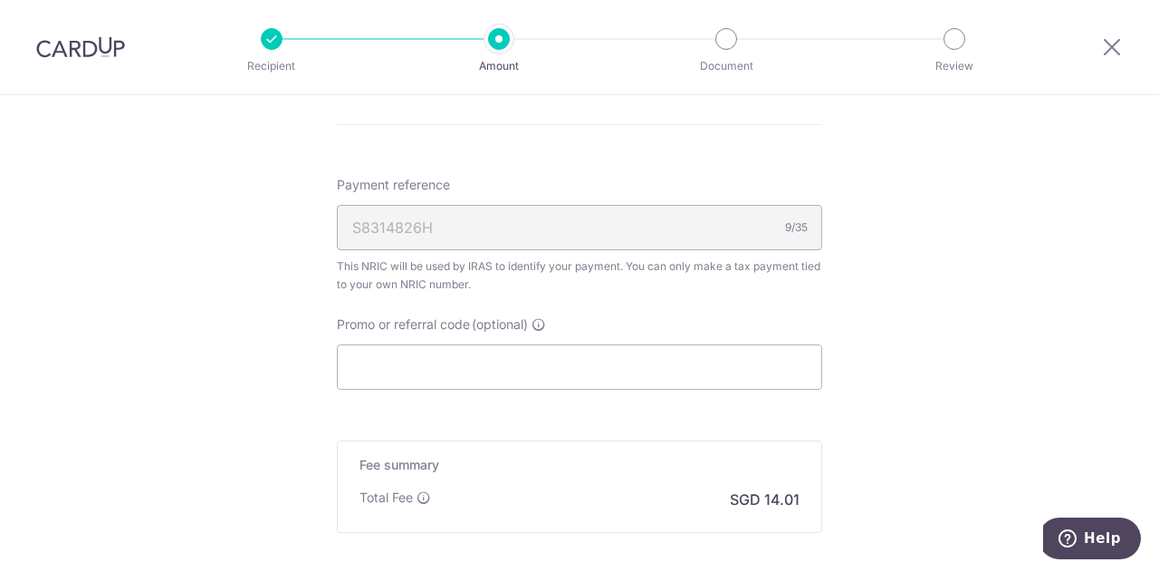
scroll to position [1258, 0]
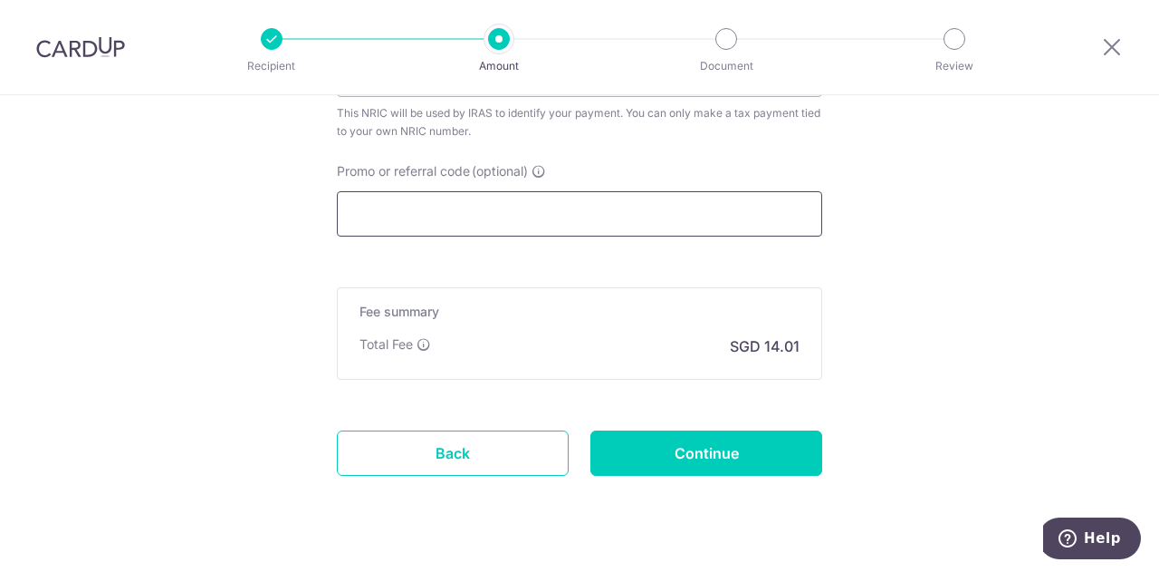
click at [555, 216] on input "Promo or referral code (optional)" at bounding box center [579, 213] width 485 height 45
paste input "VTAX25R"
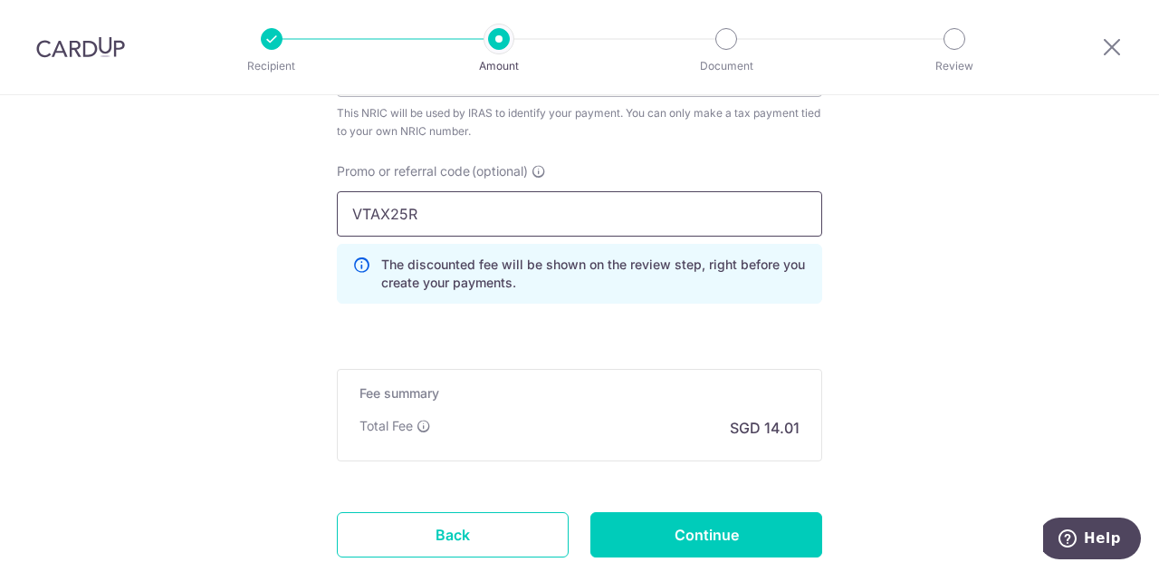
type input "VTAX25R"
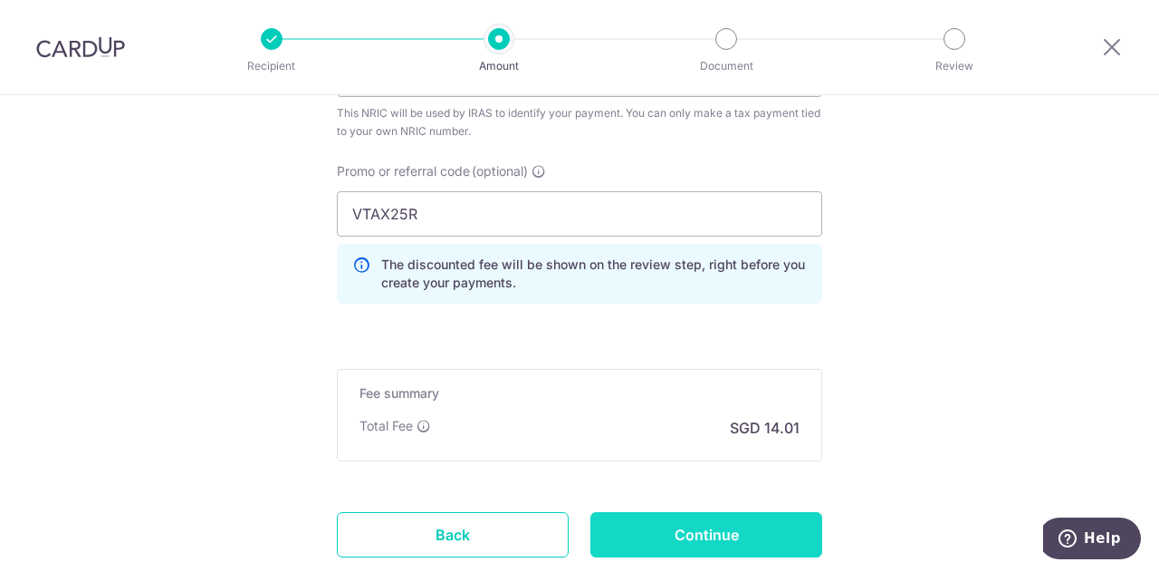
click at [736, 521] on input "Continue" at bounding box center [707, 534] width 232 height 45
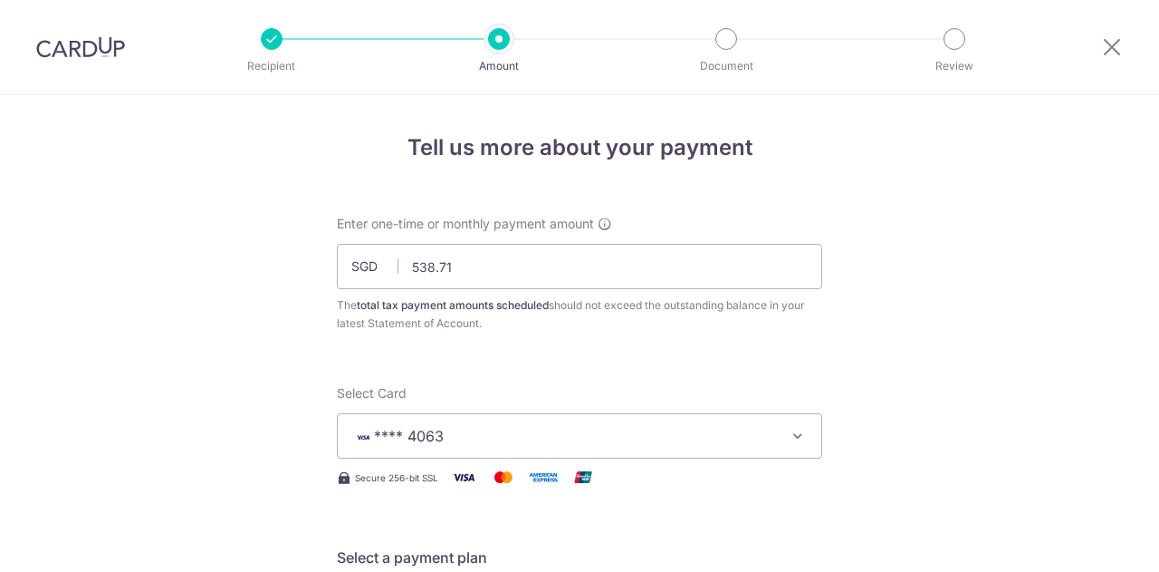
scroll to position [1308, 0]
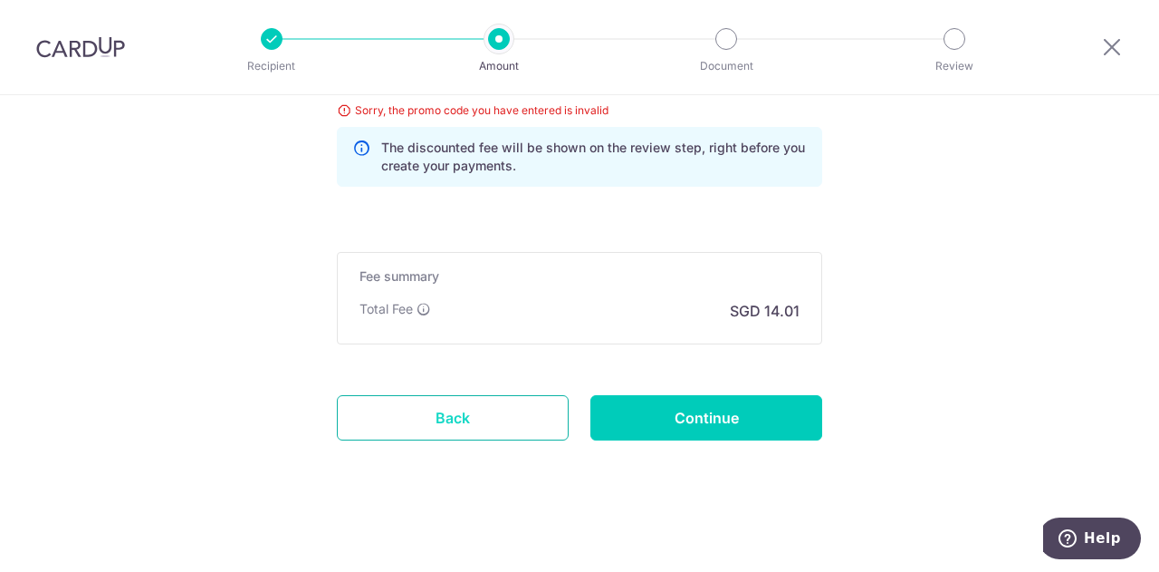
click at [458, 413] on link "Back" at bounding box center [453, 417] width 232 height 45
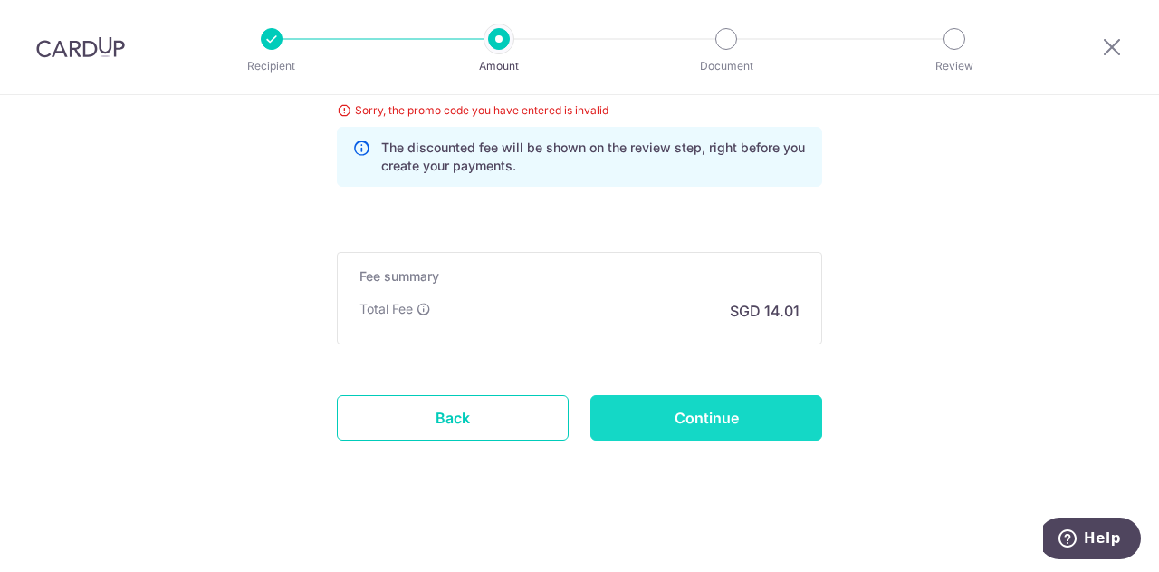
click at [701, 409] on input "Continue" at bounding box center [707, 417] width 232 height 45
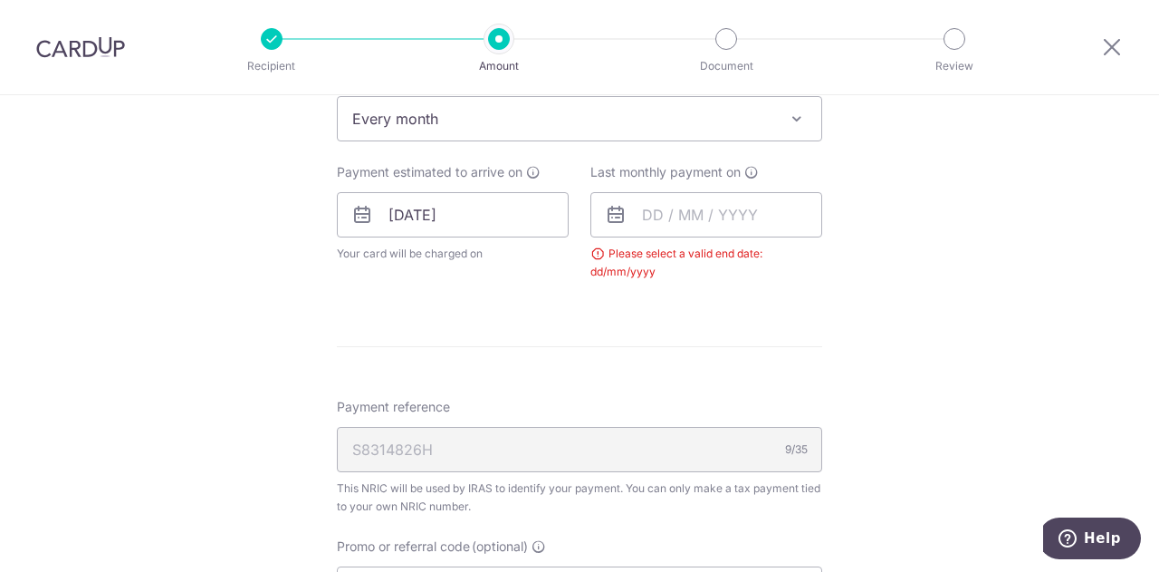
scroll to position [654, 0]
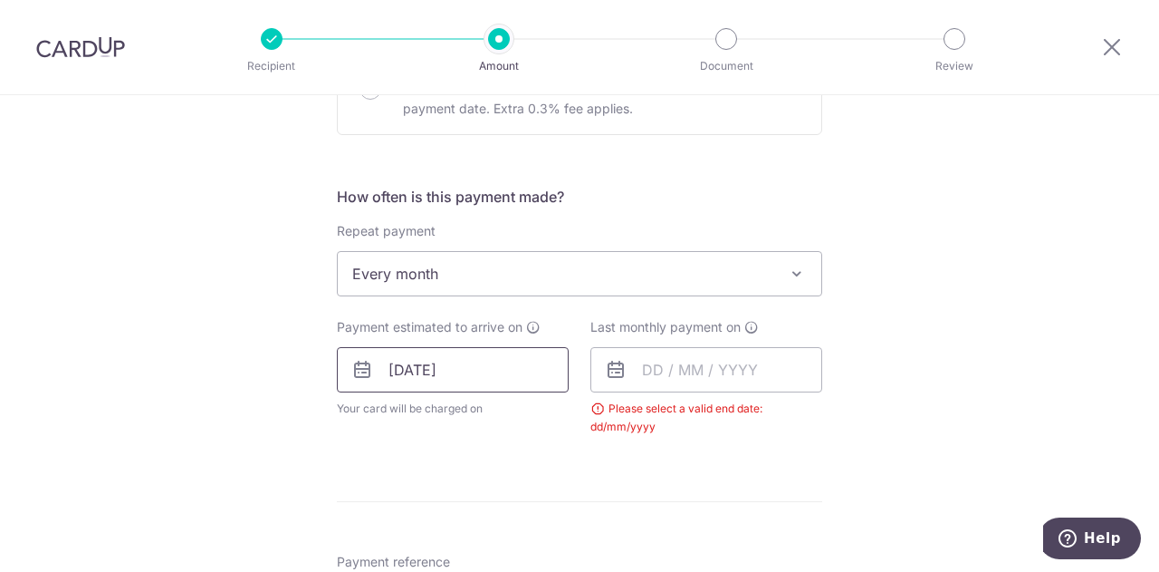
click at [518, 361] on input "[DATE]" at bounding box center [453, 369] width 232 height 45
click at [365, 418] on link "Prev" at bounding box center [371, 419] width 22 height 22
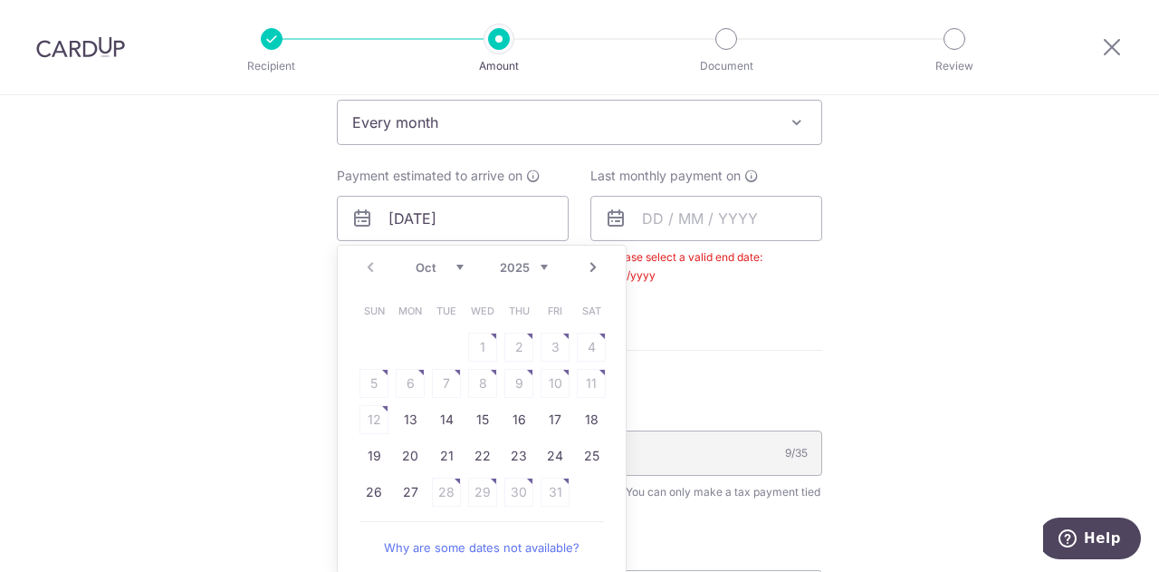
click at [587, 269] on link "Next" at bounding box center [593, 267] width 22 height 22
click at [553, 380] on link "7" at bounding box center [555, 383] width 29 height 29
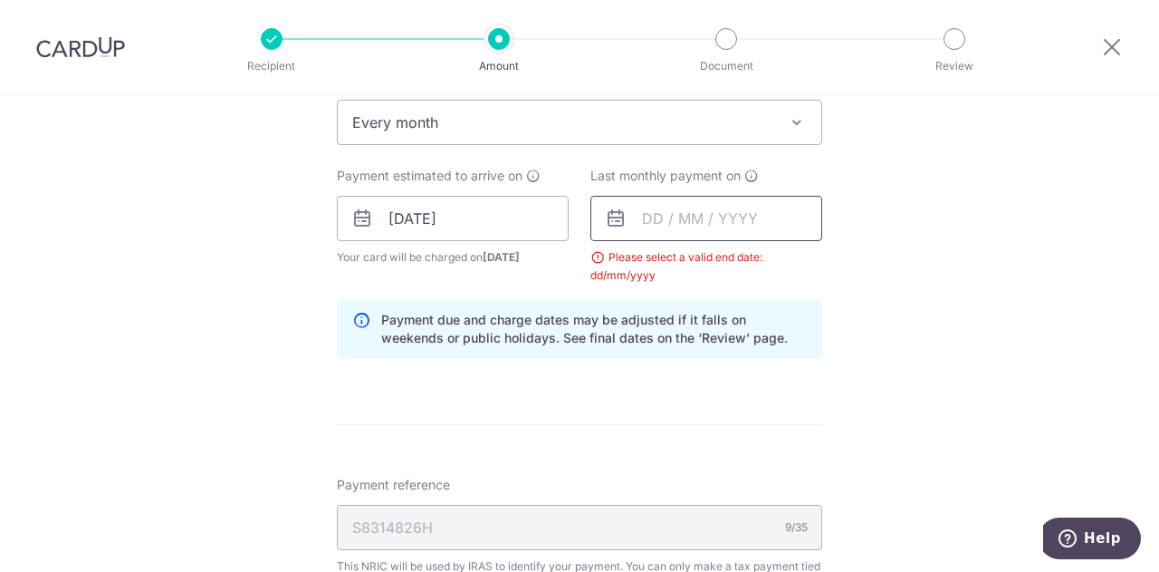
click at [726, 216] on input "text" at bounding box center [707, 218] width 232 height 45
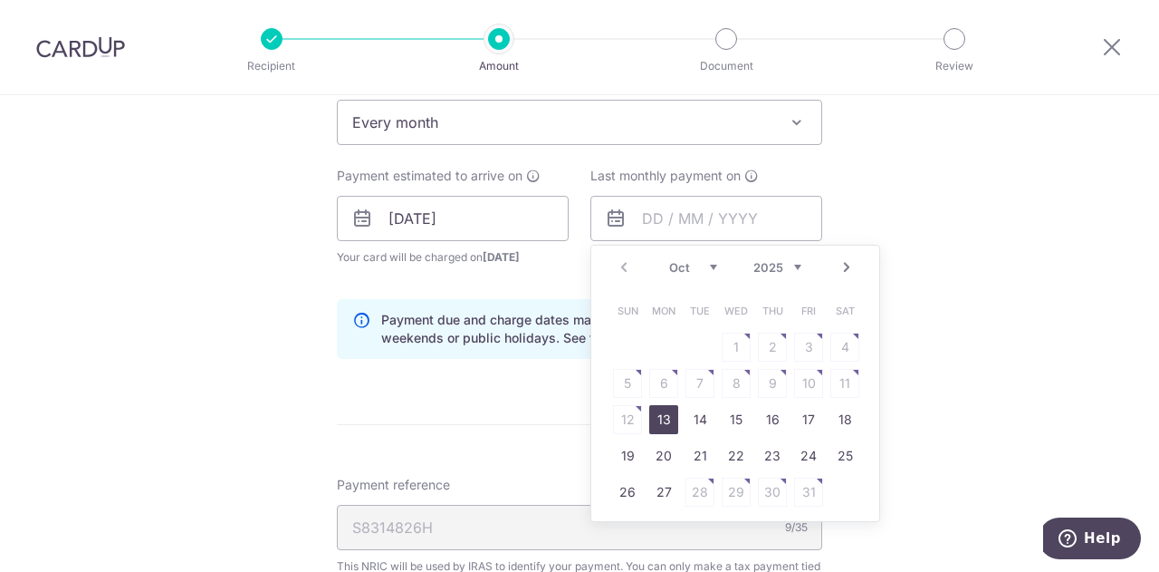
click at [841, 265] on link "Next" at bounding box center [847, 267] width 22 height 22
click at [841, 264] on link "Next" at bounding box center [847, 267] width 22 height 22
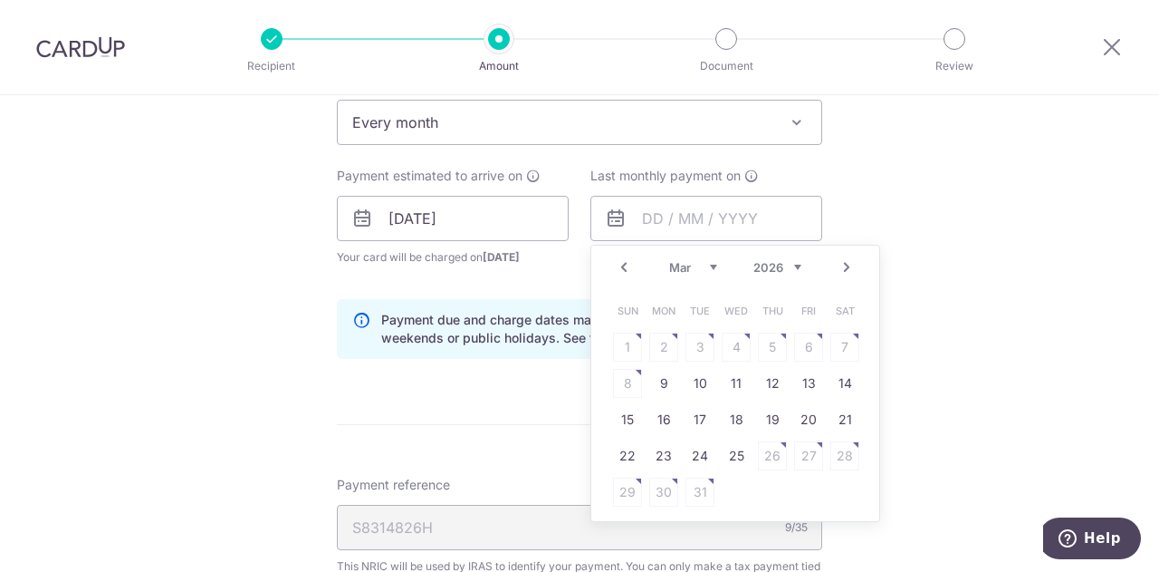
click at [841, 264] on link "Next" at bounding box center [847, 267] width 22 height 22
click at [620, 264] on link "Prev" at bounding box center [624, 267] width 22 height 22
click at [728, 379] on link "7" at bounding box center [736, 383] width 29 height 29
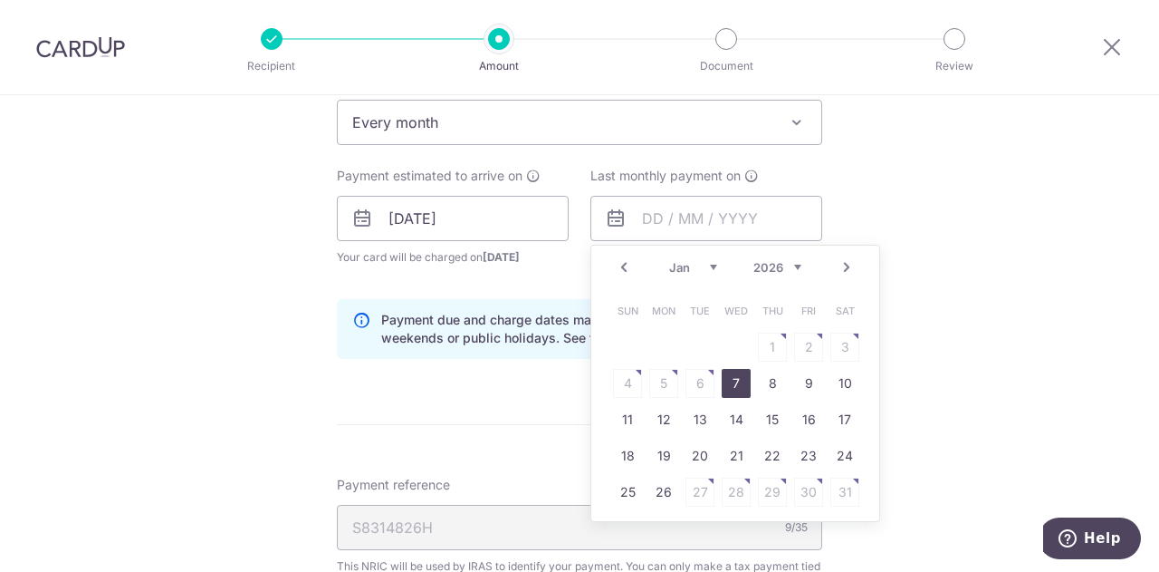
type input "[DATE]"
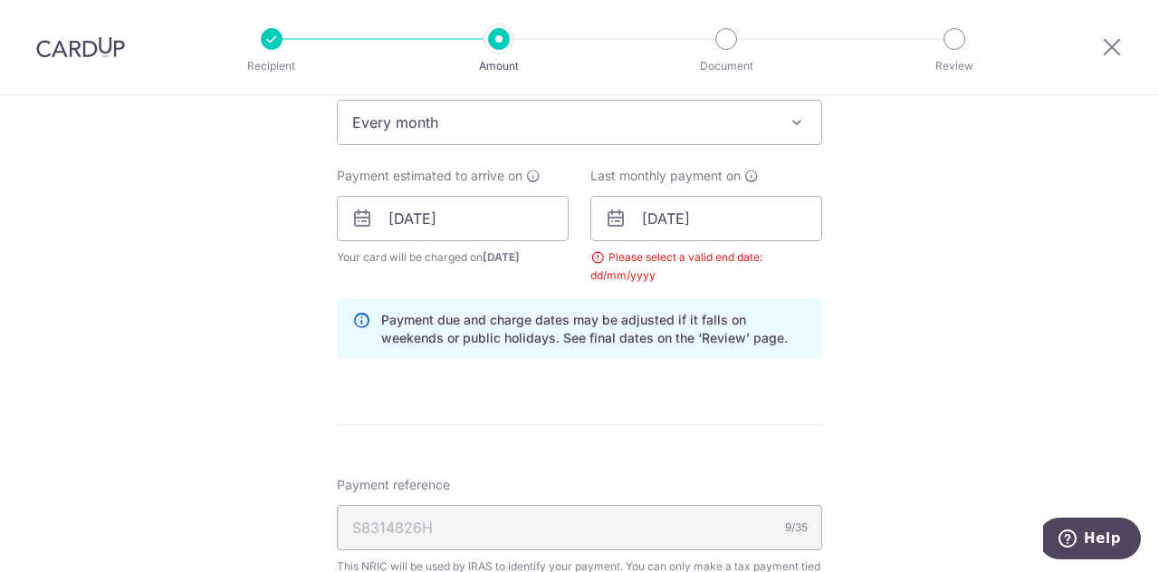
click at [879, 271] on div "Tell us more about your payment Enter one-time or monthly payment amount SGD 53…" at bounding box center [579, 177] width 1159 height 1774
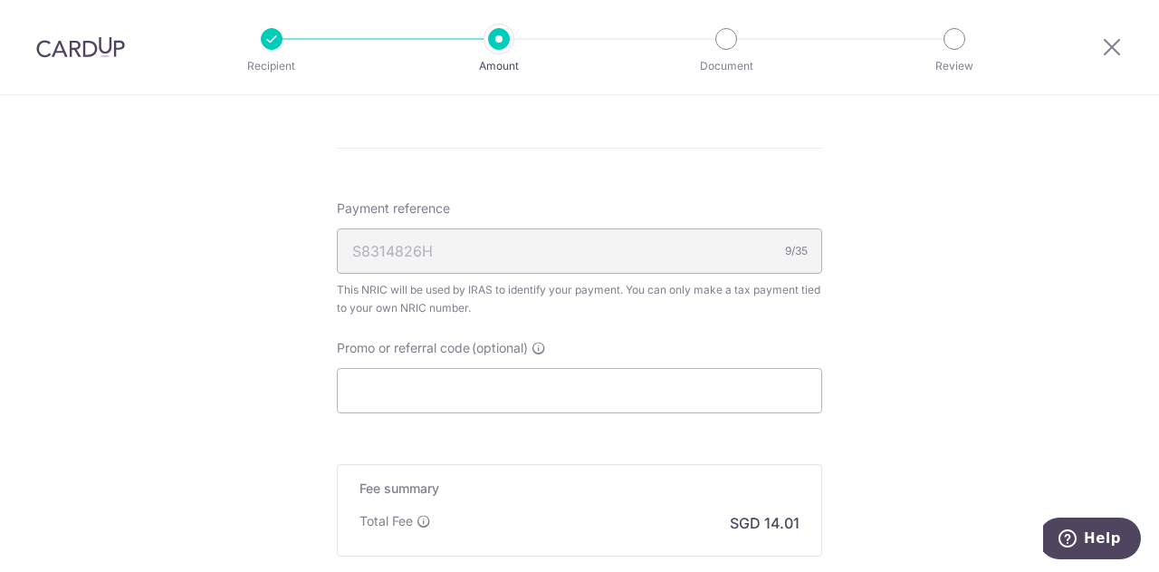
scroll to position [1107, 0]
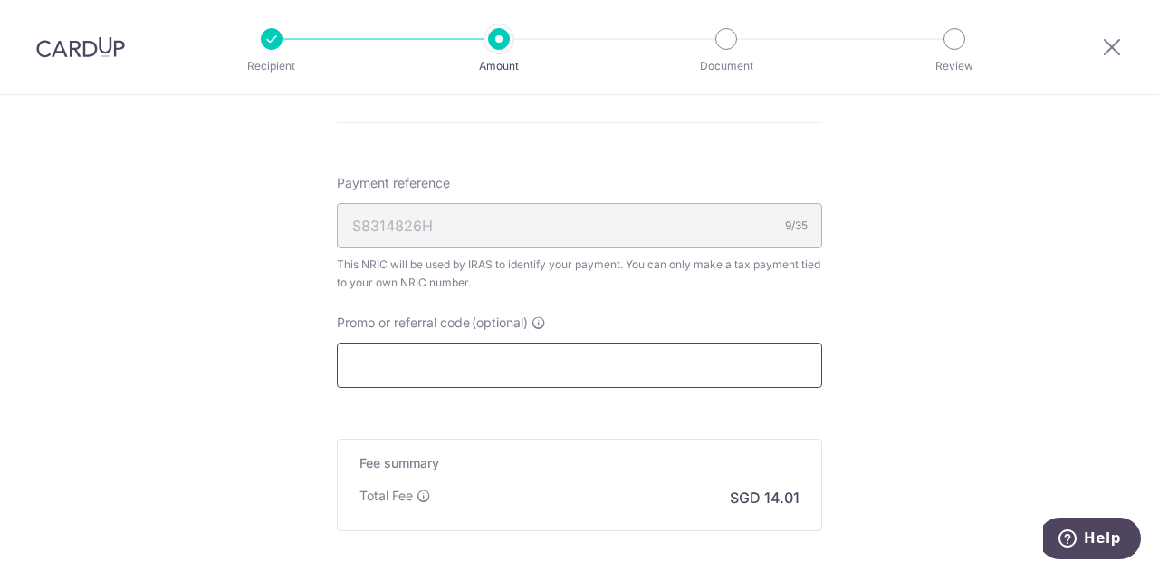
click at [530, 361] on input "Promo or referral code (optional)" at bounding box center [579, 364] width 485 height 45
paste input "VTAX25R"
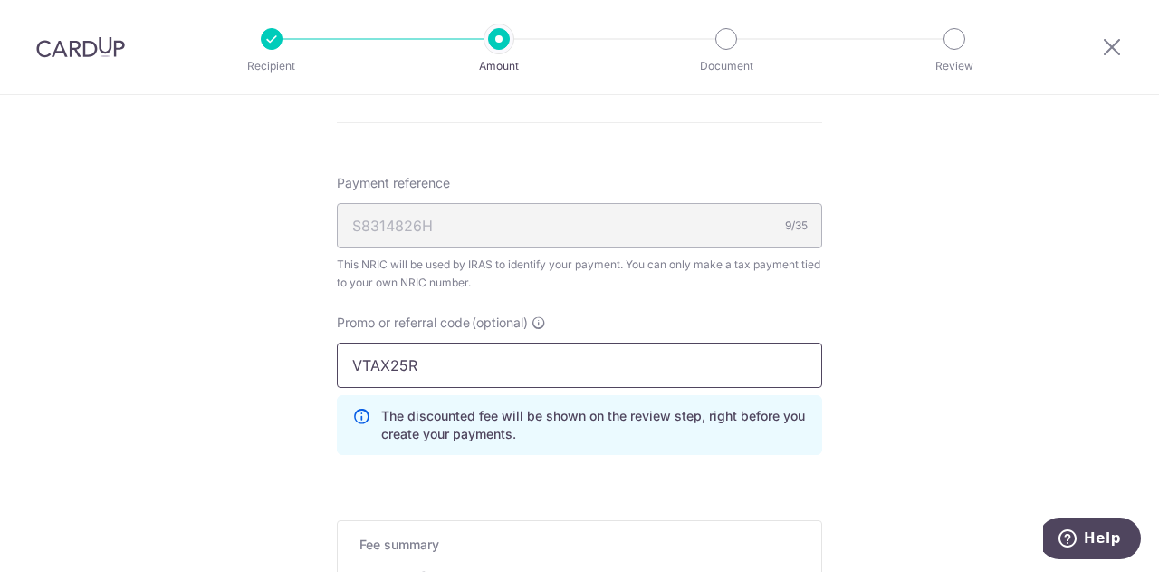
type input "VTAX25R"
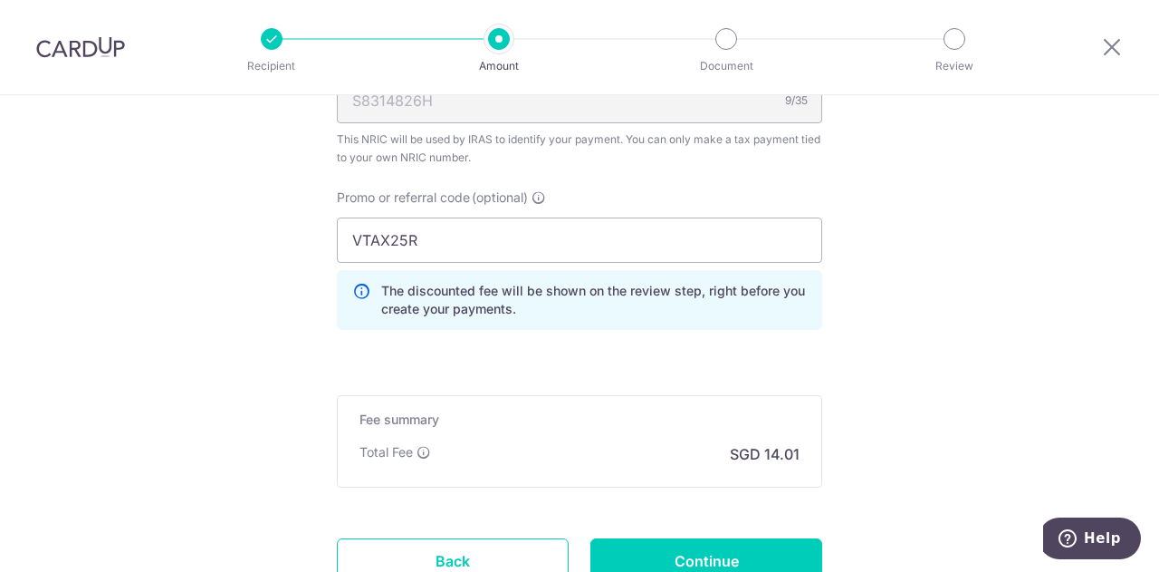
scroll to position [1258, 0]
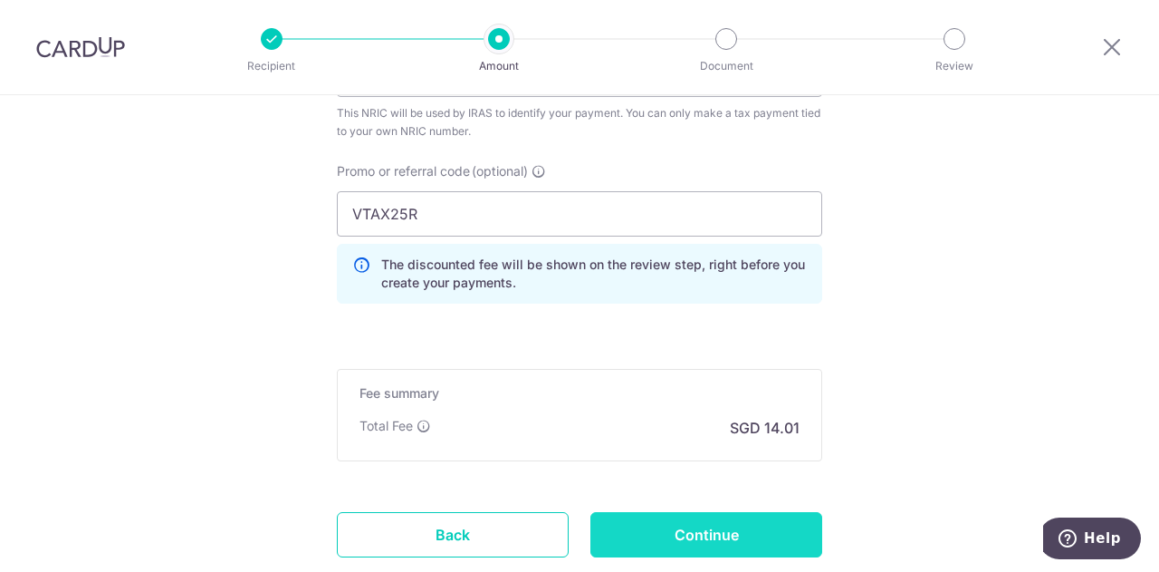
click at [721, 520] on input "Continue" at bounding box center [707, 534] width 232 height 45
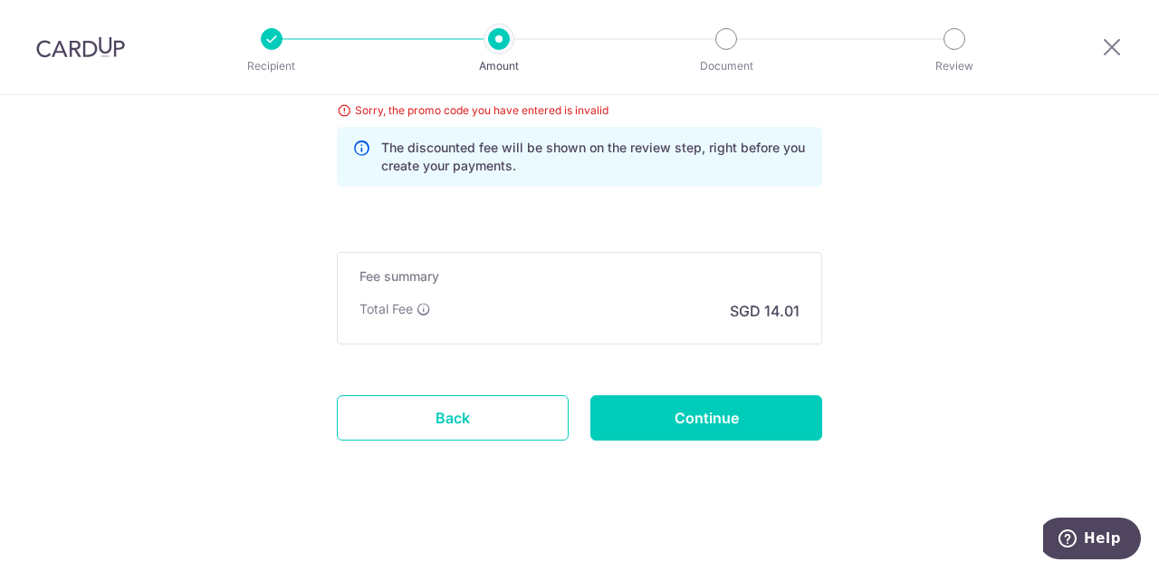
scroll to position [1157, 0]
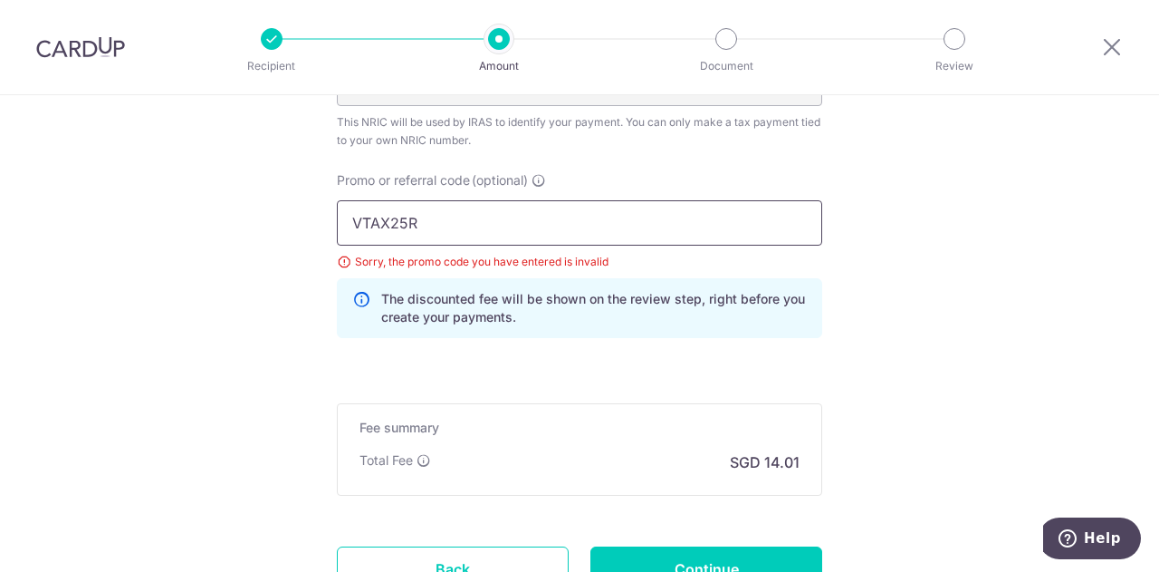
drag, startPoint x: 429, startPoint y: 220, endPoint x: 270, endPoint y: 223, distance: 159.4
paste input "REC185"
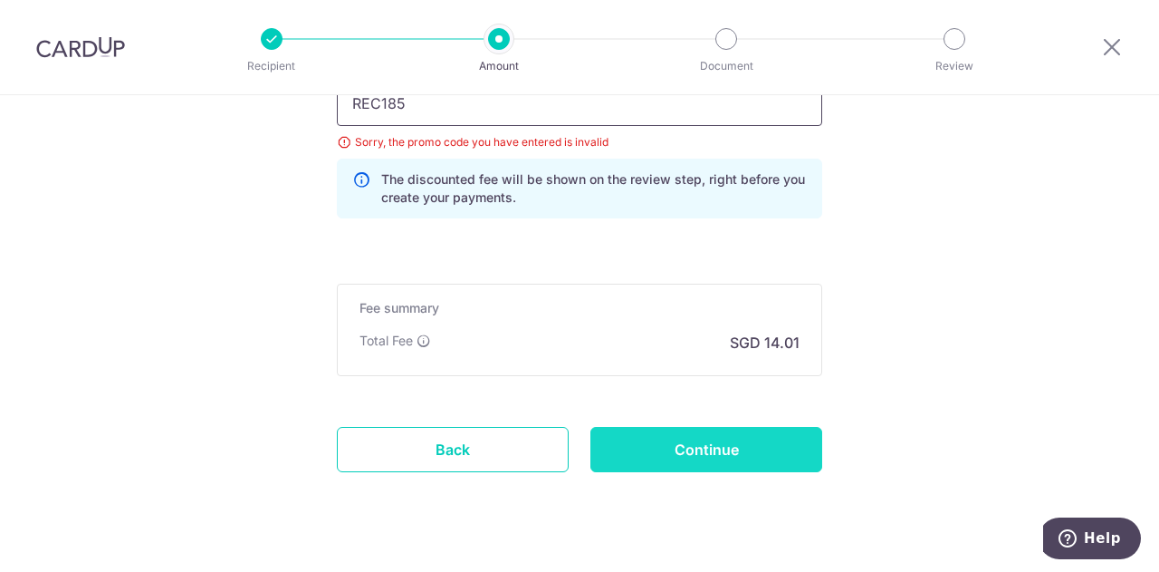
scroll to position [1308, 0]
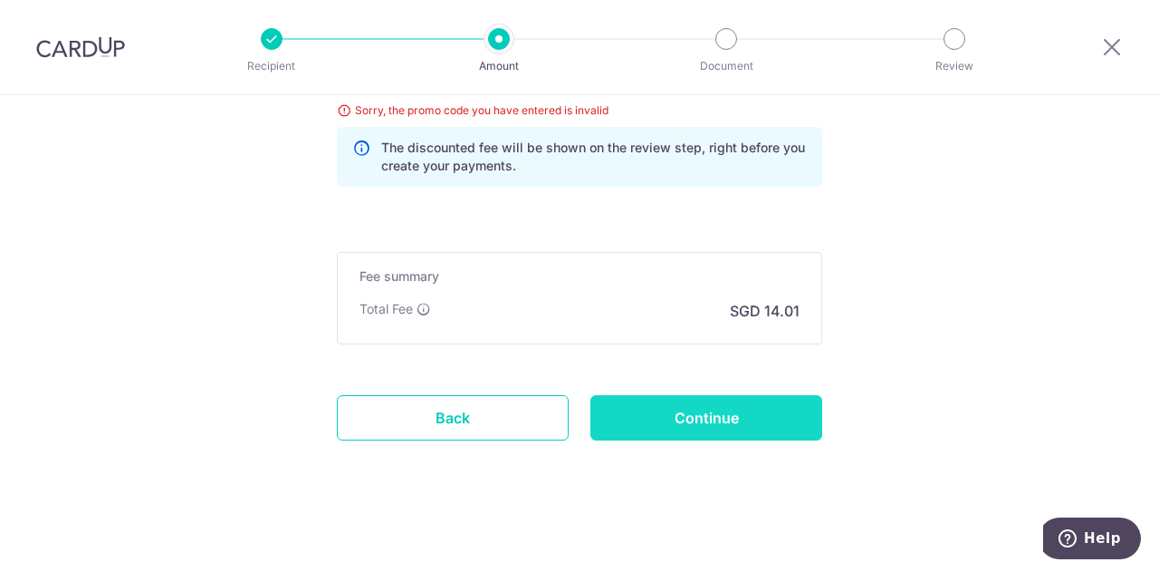
type input "REC185"
click at [665, 406] on input "Continue" at bounding box center [707, 417] width 232 height 45
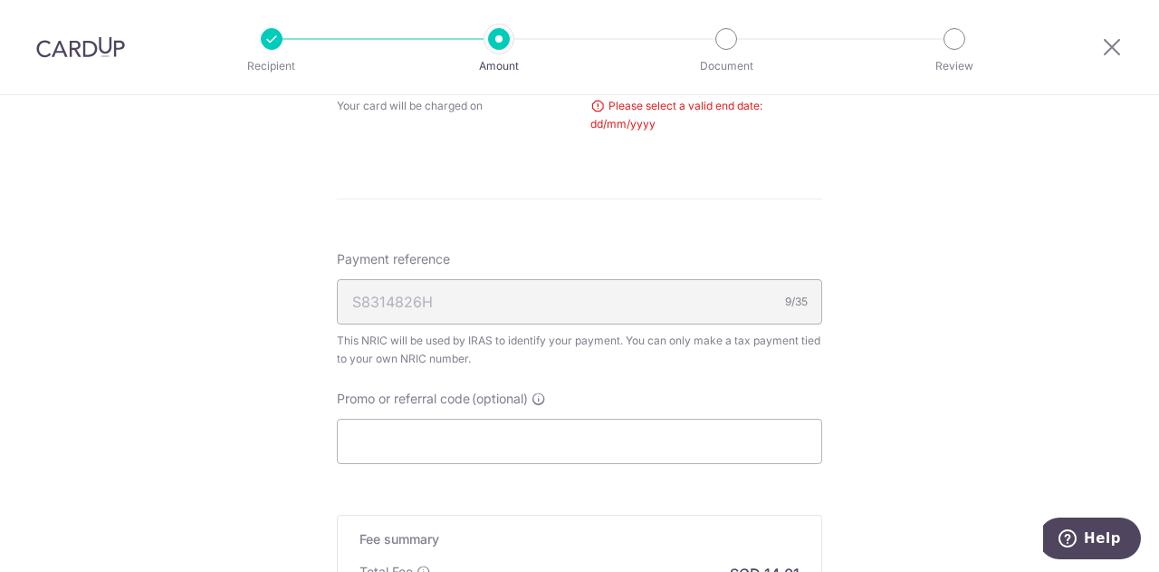
scroll to position [805, 0]
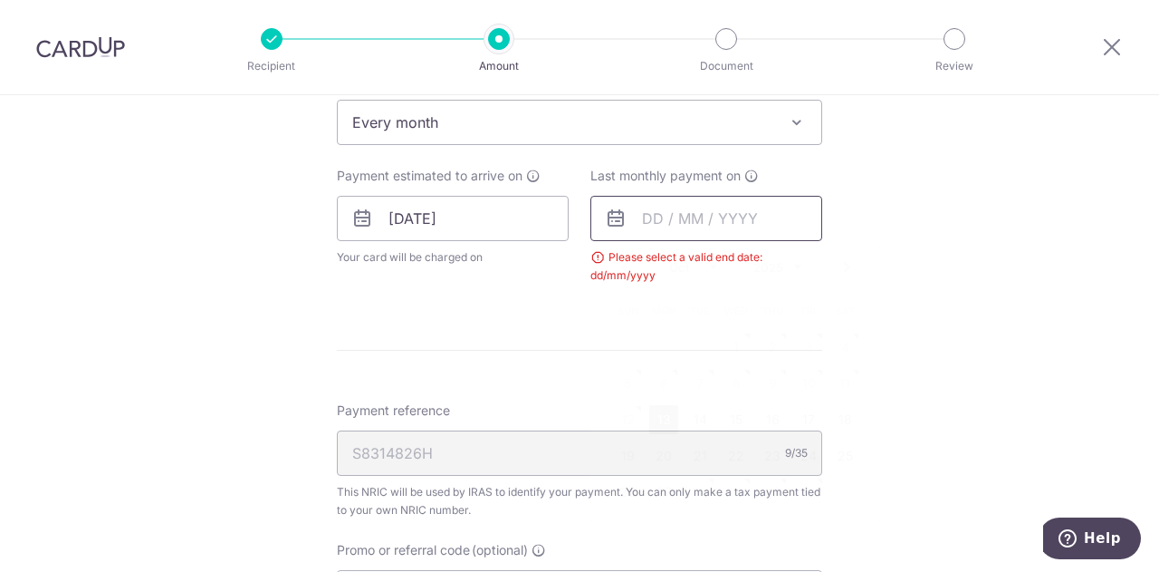
click at [749, 213] on input "text" at bounding box center [707, 218] width 232 height 45
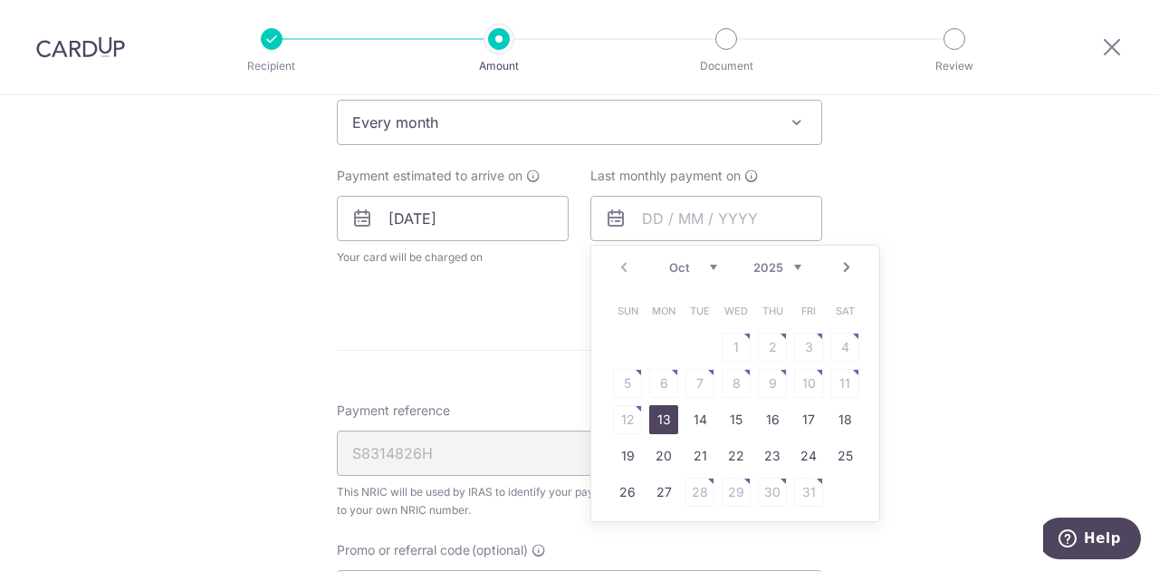
click at [842, 264] on link "Next" at bounding box center [847, 267] width 22 height 22
click at [843, 264] on link "Next" at bounding box center [847, 267] width 22 height 22
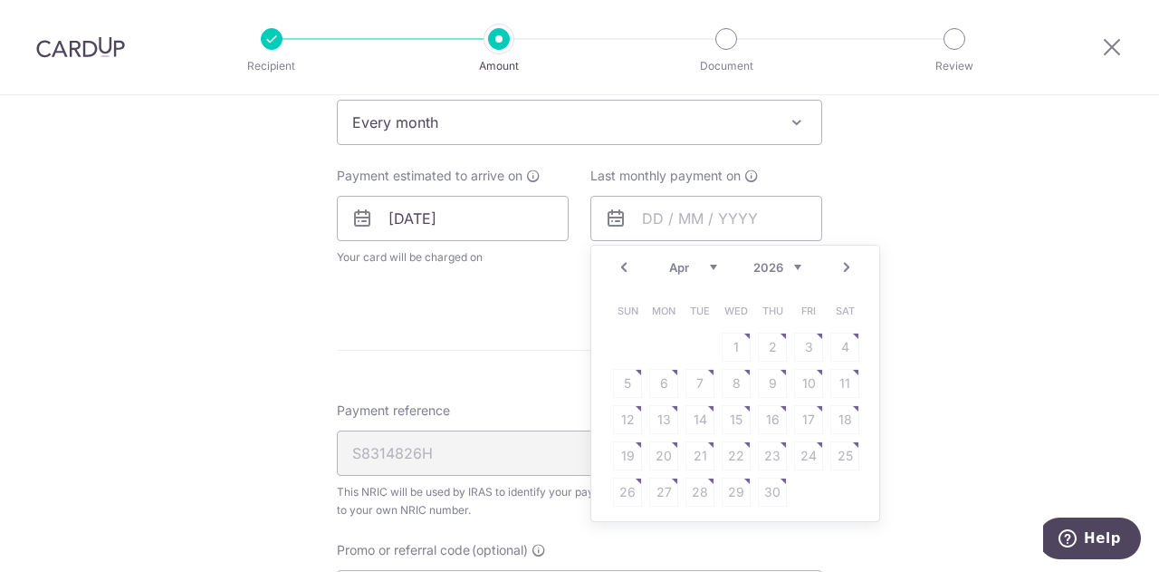
click at [627, 264] on link "Prev" at bounding box center [624, 267] width 22 height 22
click at [652, 381] on link "9" at bounding box center [663, 383] width 29 height 29
type input "[DATE]"
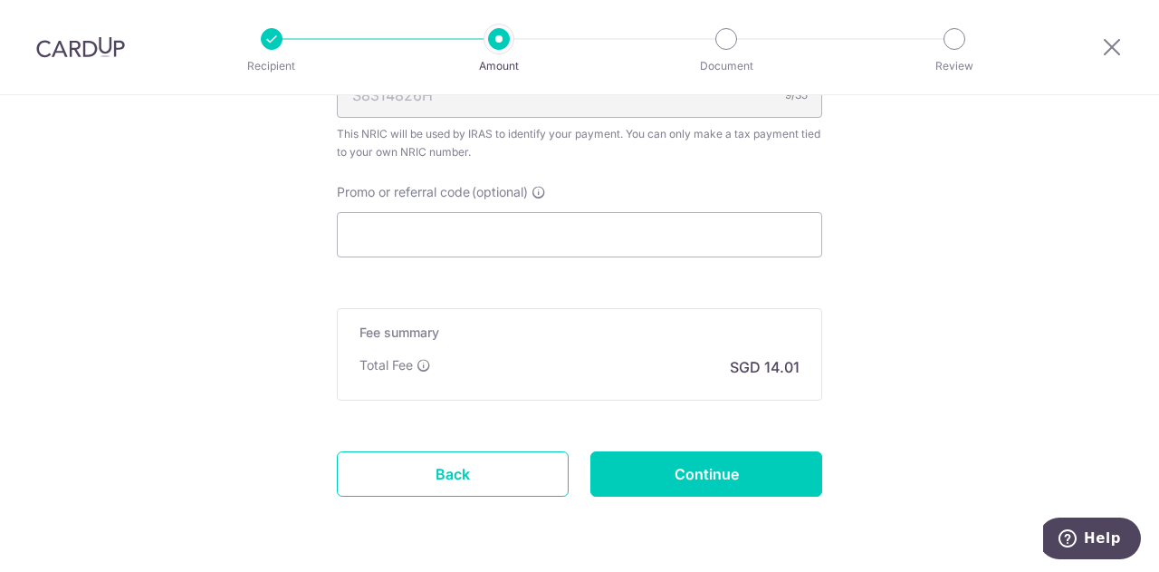
scroll to position [1293, 0]
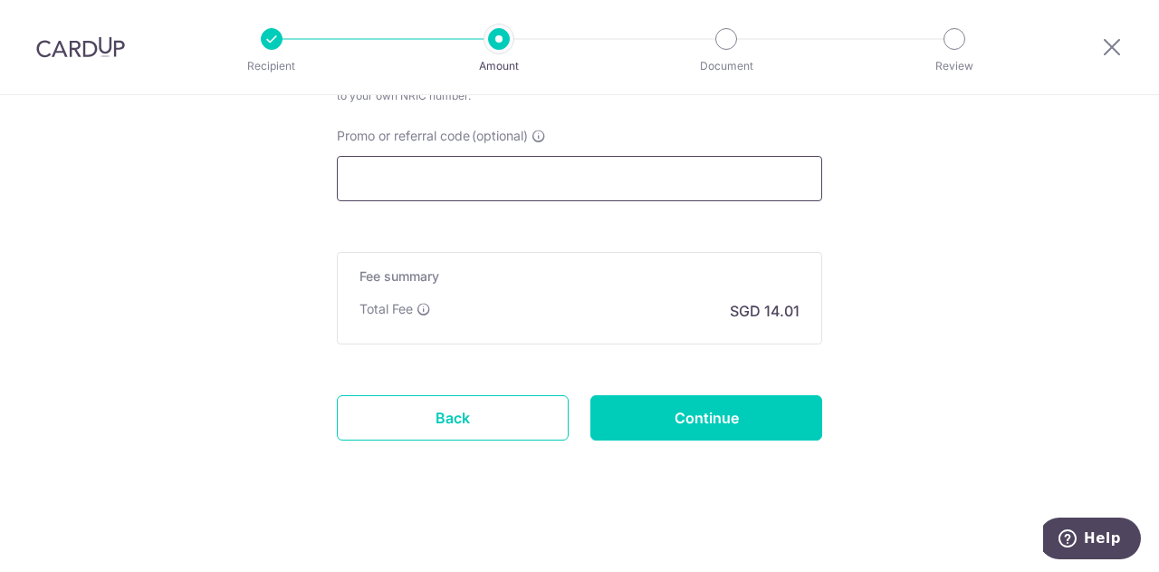
click at [496, 177] on input "Promo or referral code (optional)" at bounding box center [579, 178] width 485 height 45
paste input "REC185"
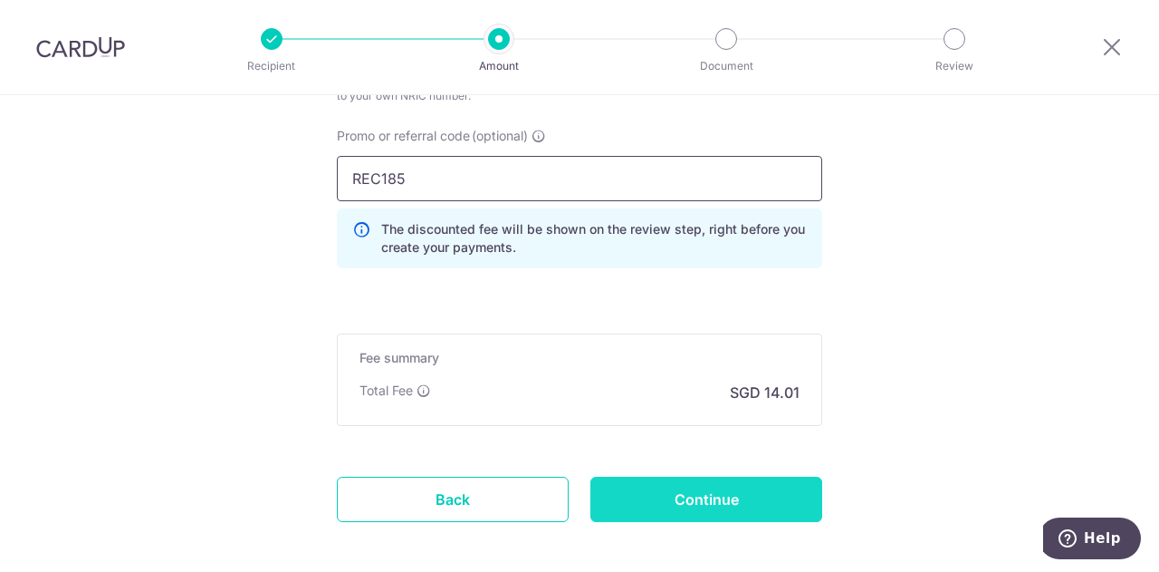
type input "REC185"
click at [694, 490] on input "Continue" at bounding box center [707, 498] width 232 height 45
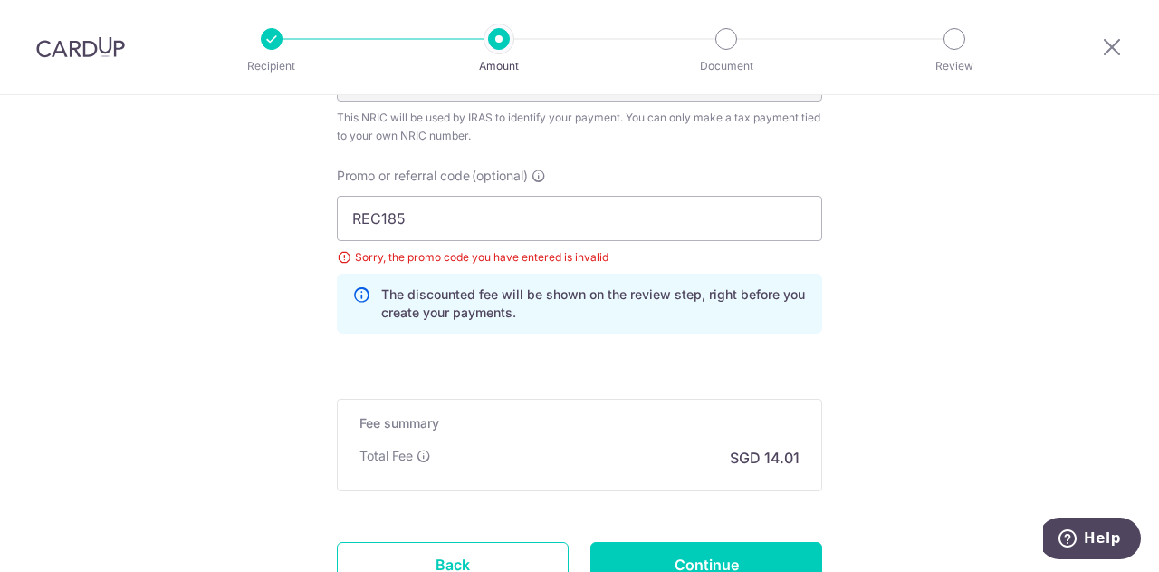
scroll to position [1207, 0]
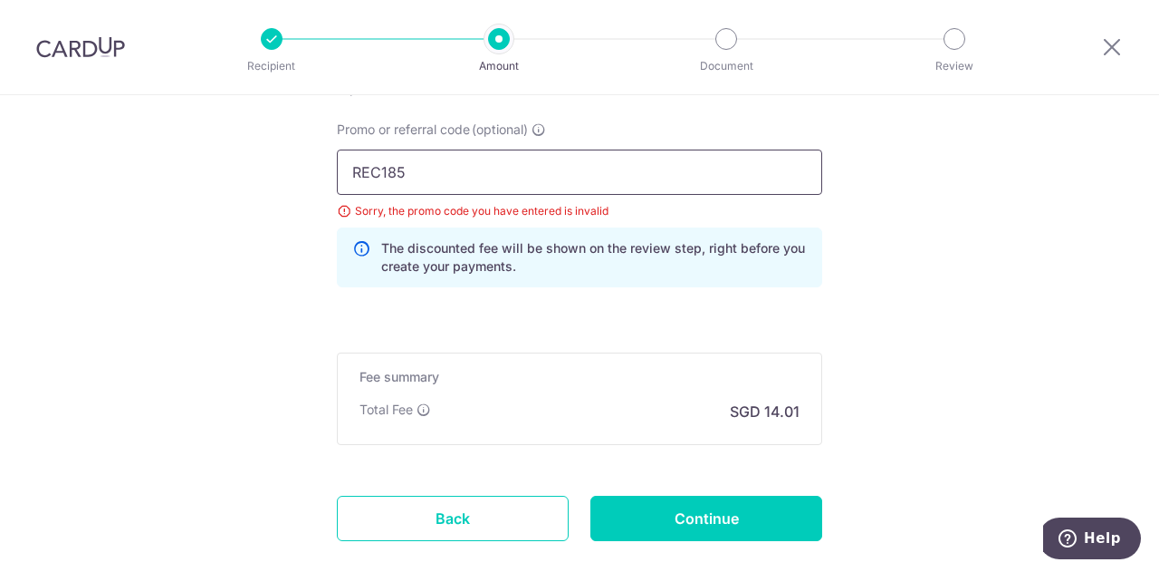
drag, startPoint x: 420, startPoint y: 170, endPoint x: 276, endPoint y: 187, distance: 144.9
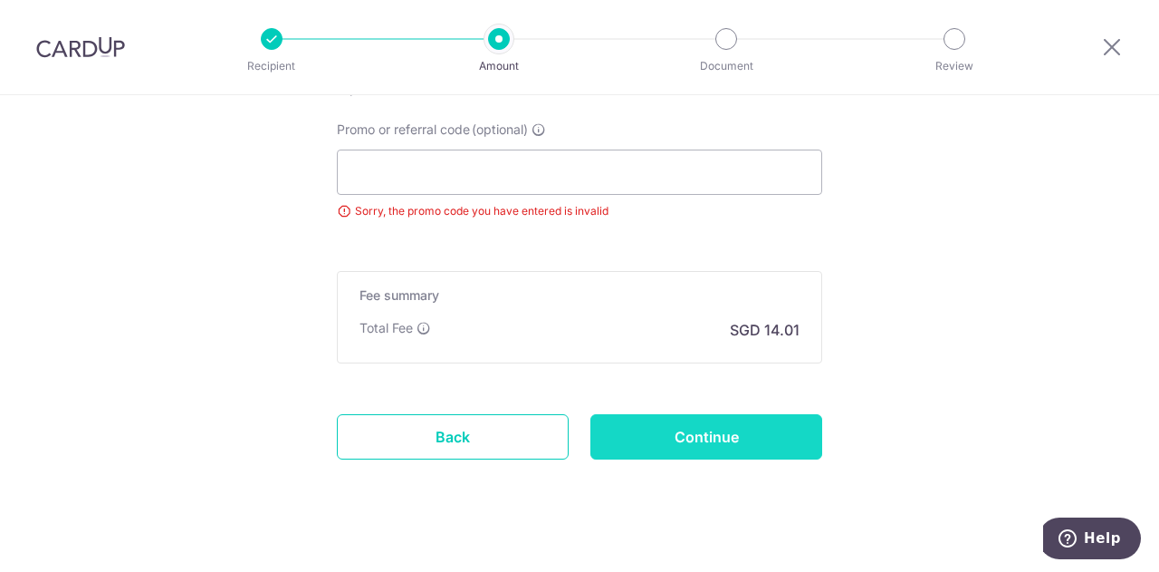
click at [697, 418] on input "Continue" at bounding box center [707, 436] width 232 height 45
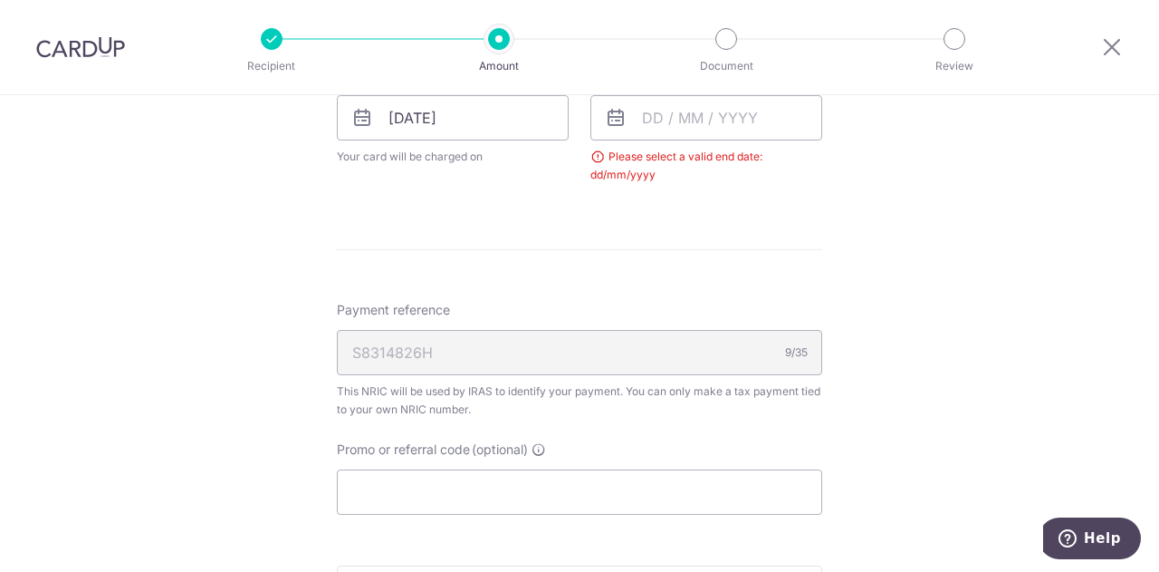
scroll to position [755, 0]
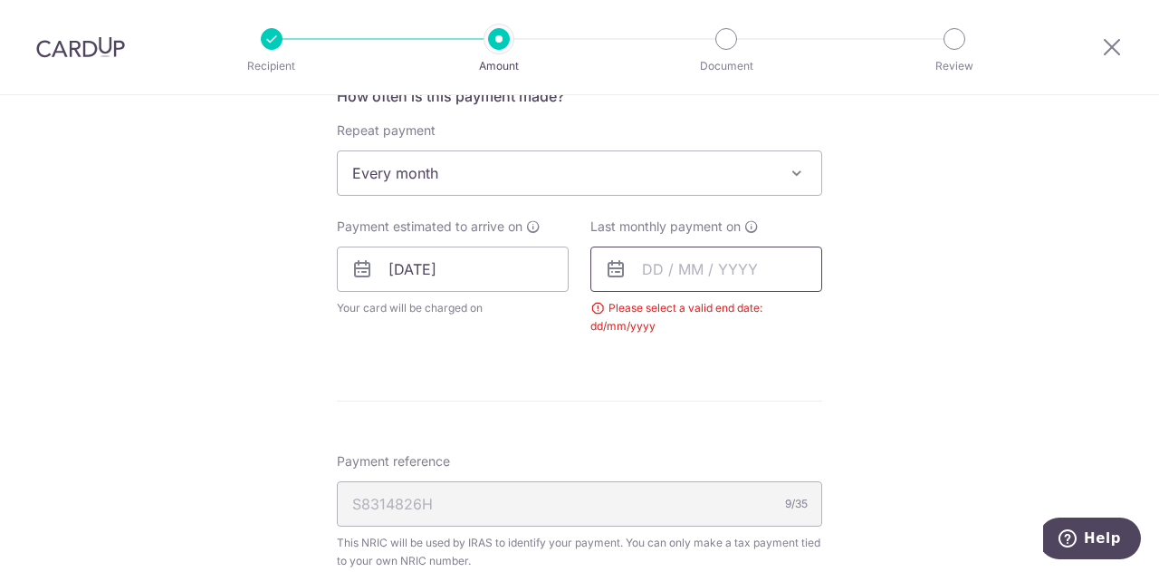
drag, startPoint x: 698, startPoint y: 274, endPoint x: 707, endPoint y: 274, distance: 9.1
click at [699, 274] on input "text" at bounding box center [707, 268] width 232 height 45
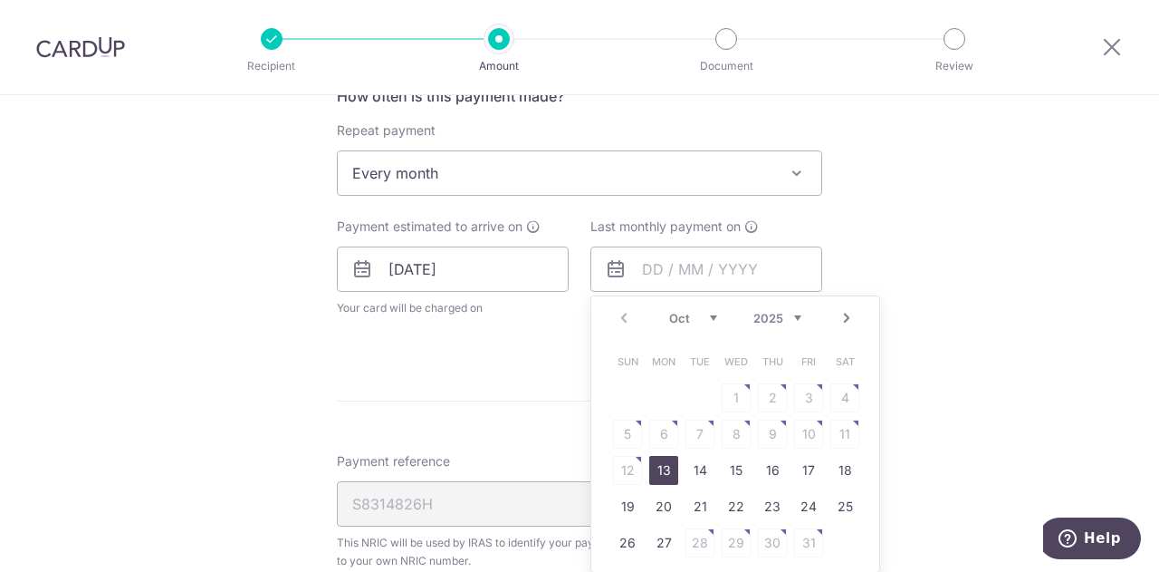
click at [837, 309] on link "Next" at bounding box center [847, 318] width 22 height 22
click at [838, 309] on link "Next" at bounding box center [847, 318] width 22 height 22
click at [839, 309] on link "Next" at bounding box center [847, 318] width 22 height 22
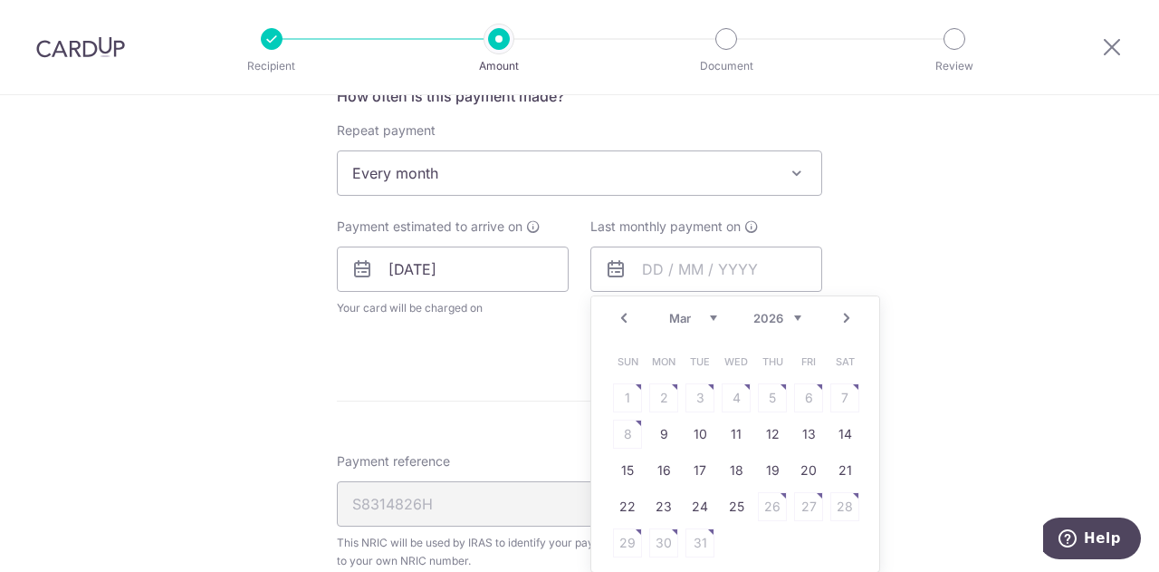
click at [839, 309] on link "Next" at bounding box center [847, 318] width 22 height 22
click at [620, 319] on link "Prev" at bounding box center [624, 318] width 22 height 22
click at [663, 427] on link "9" at bounding box center [663, 433] width 29 height 29
type input "[DATE]"
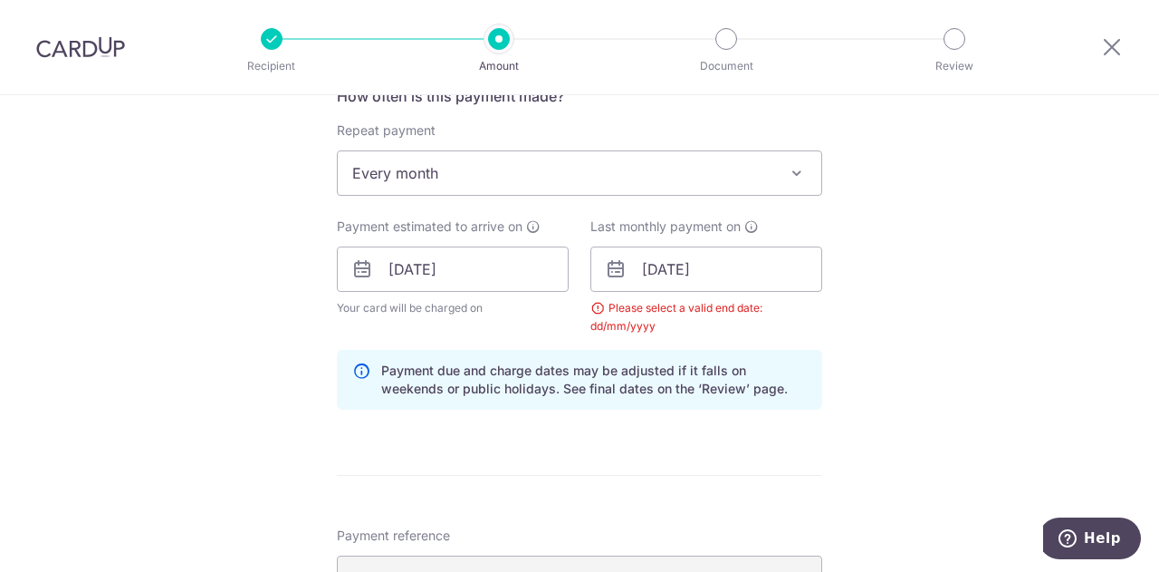
click at [935, 297] on div "Tell us more about your payment Enter one-time or monthly payment amount SGD 53…" at bounding box center [579, 228] width 1159 height 1774
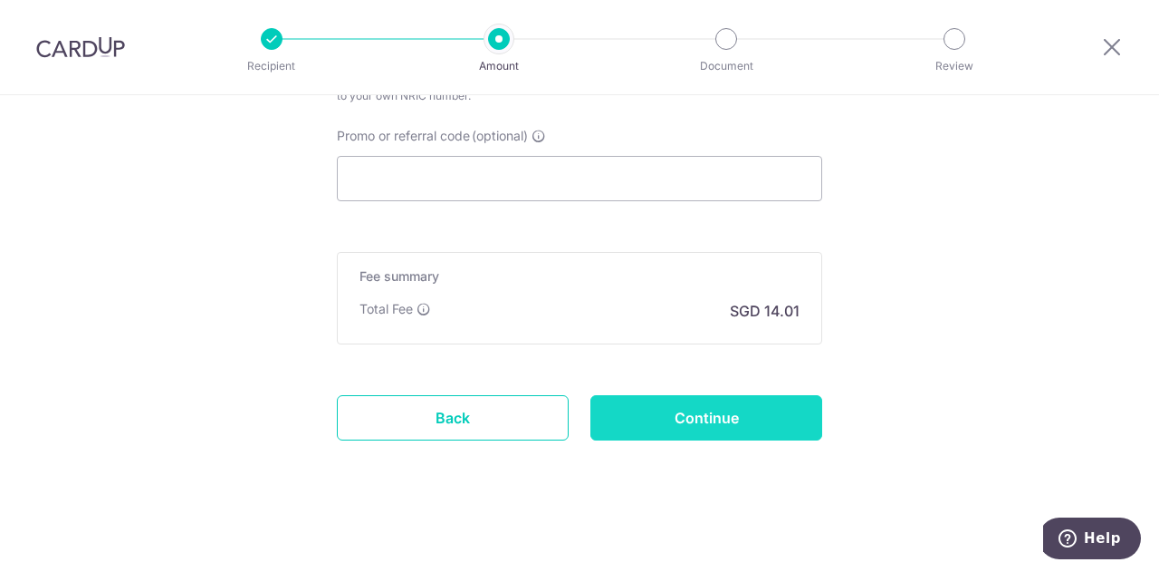
click at [743, 404] on input "Continue" at bounding box center [707, 417] width 232 height 45
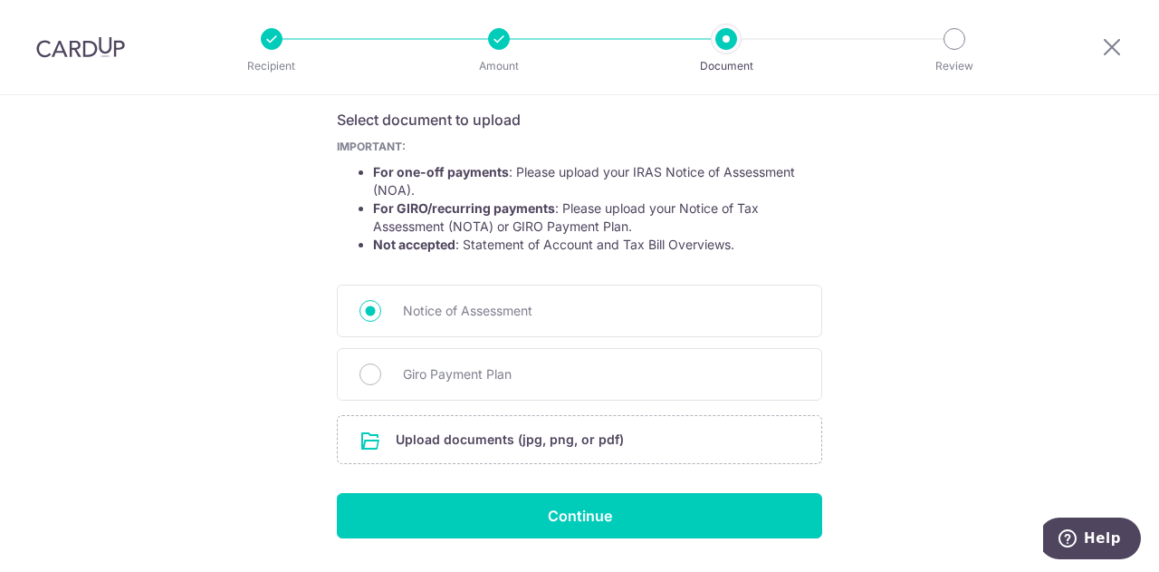
scroll to position [350, 0]
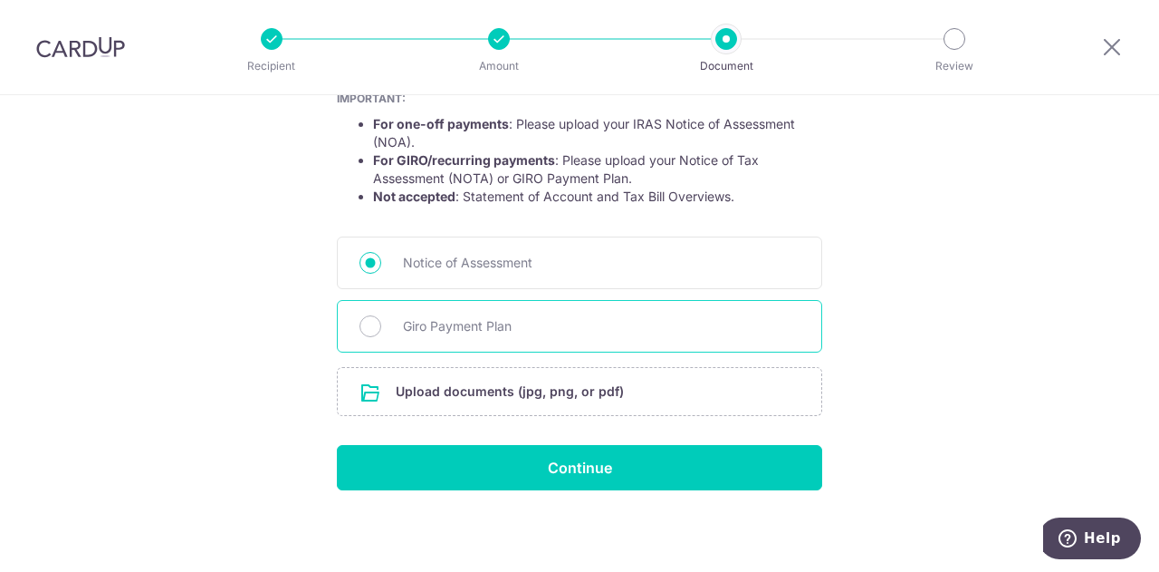
click at [476, 317] on span "Giro Payment Plan" at bounding box center [601, 326] width 397 height 22
click at [381, 317] on input "Giro Payment Plan" at bounding box center [371, 326] width 22 height 22
radio input "true"
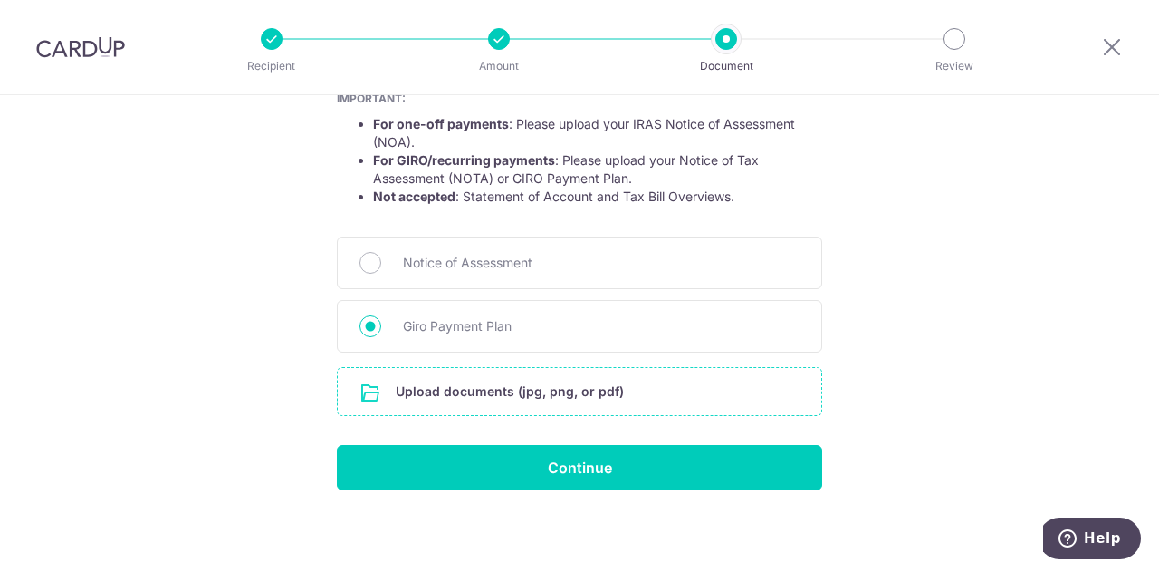
click at [553, 389] on input "file" at bounding box center [580, 391] width 484 height 47
click at [585, 389] on input "file" at bounding box center [580, 391] width 484 height 47
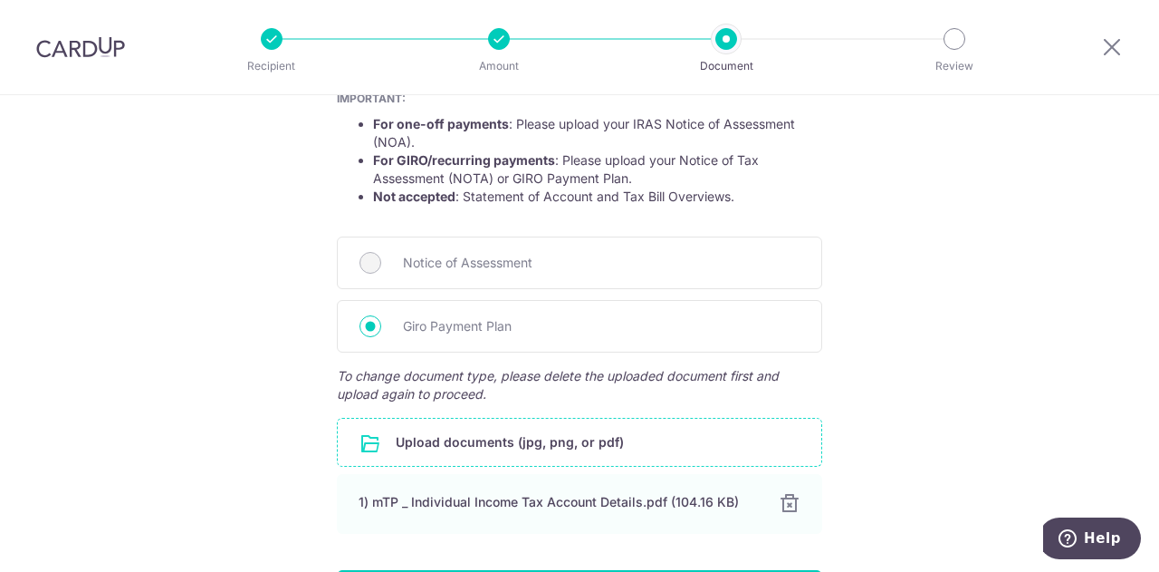
scroll to position [475, 0]
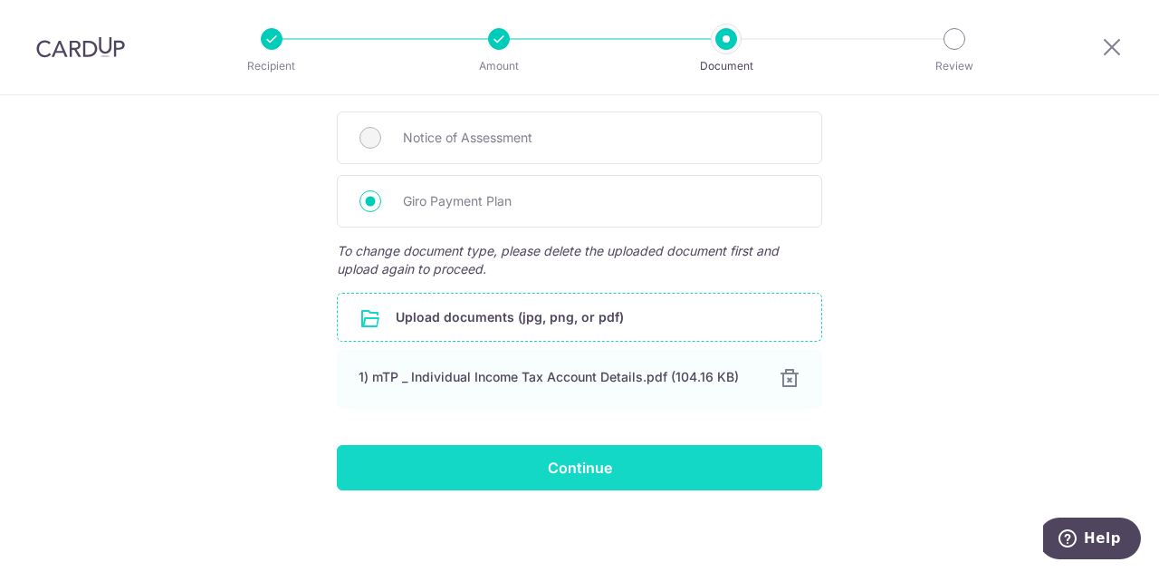
click at [620, 461] on input "Continue" at bounding box center [579, 467] width 485 height 45
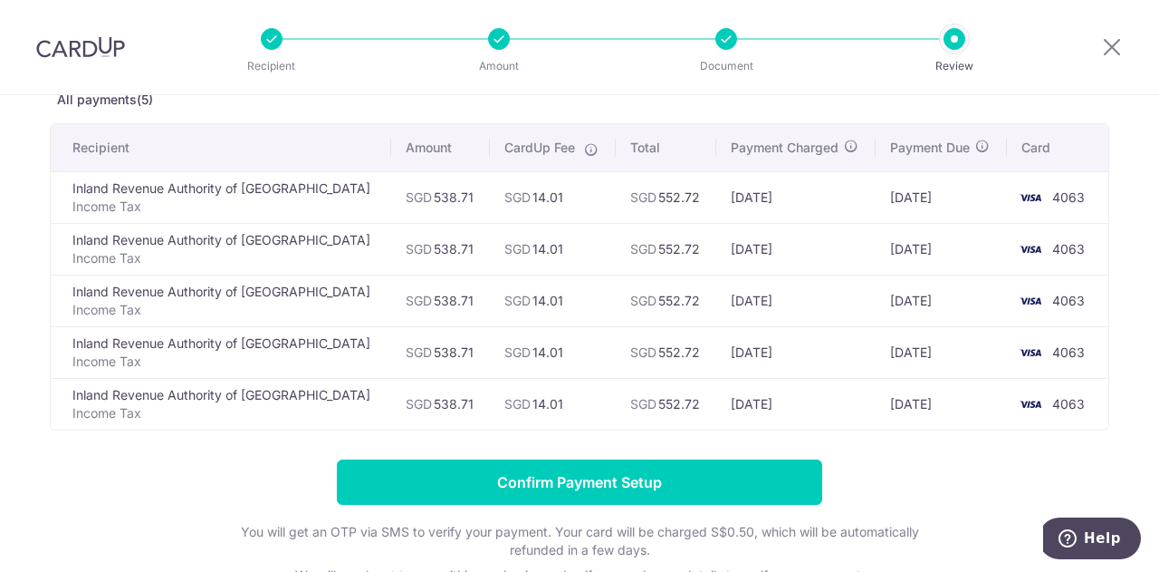
scroll to position [150, 0]
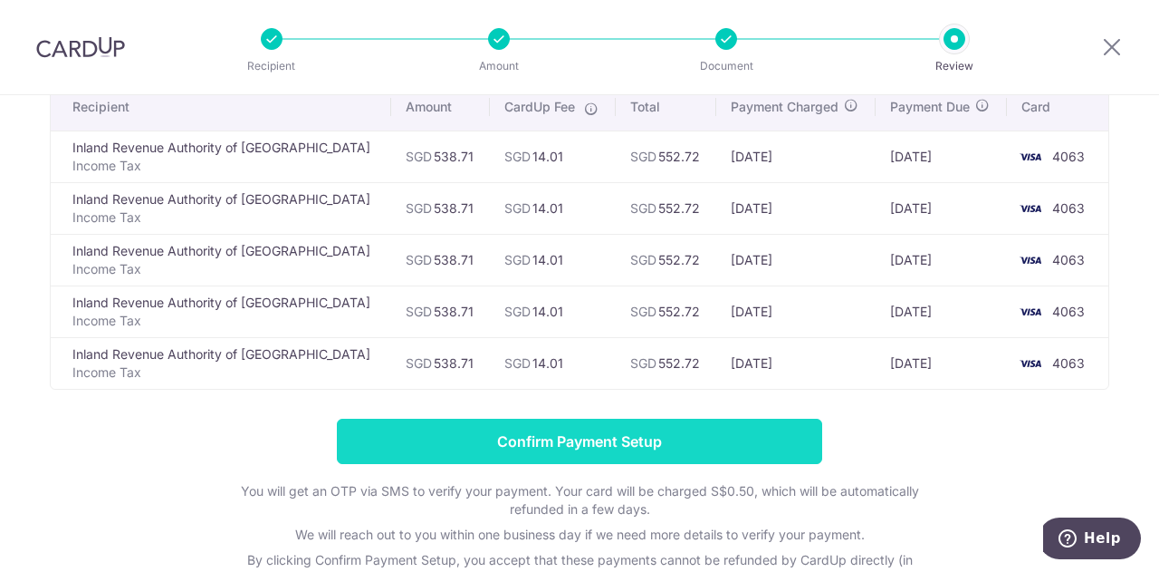
click at [683, 430] on input "Confirm Payment Setup" at bounding box center [579, 440] width 485 height 45
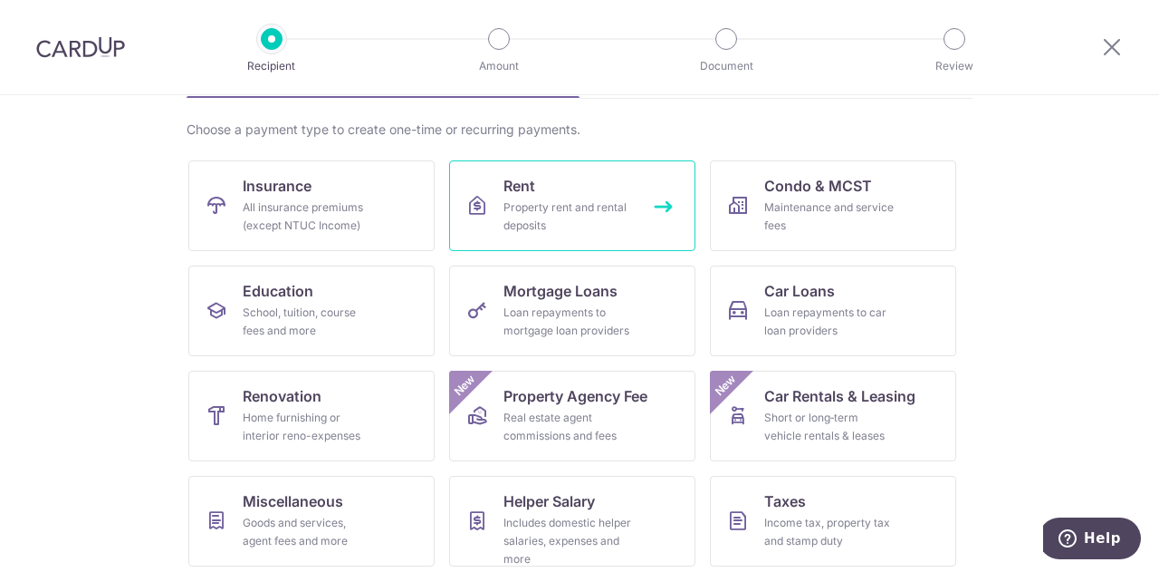
scroll to position [150, 0]
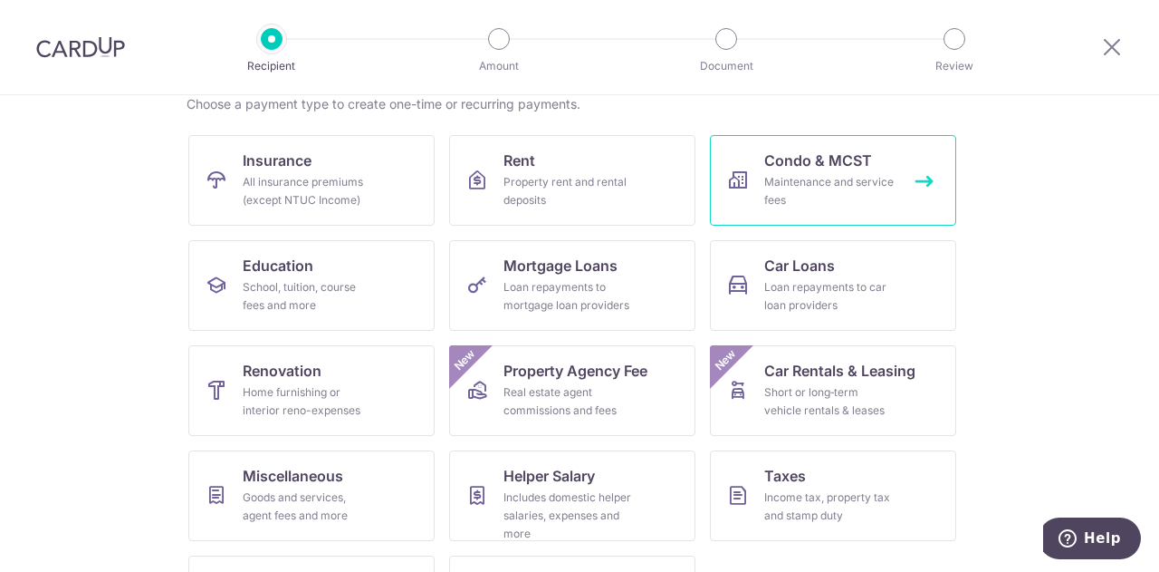
click at [859, 169] on link "Condo & MCST Maintenance and service fees" at bounding box center [833, 180] width 246 height 91
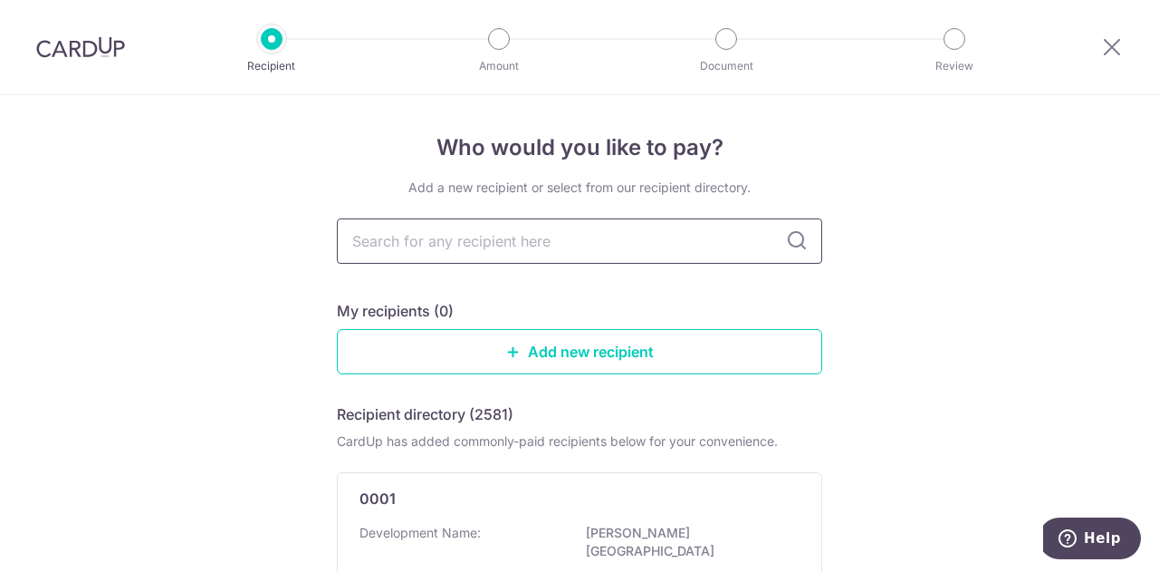
click at [430, 236] on input "text" at bounding box center [579, 240] width 485 height 45
type input "4830"
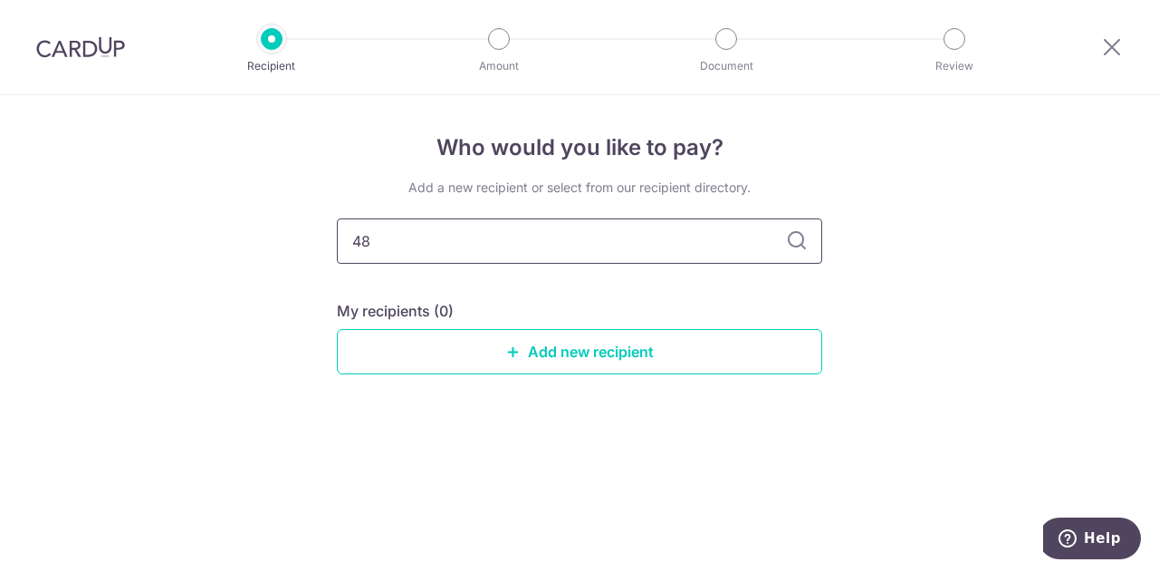
type input "4"
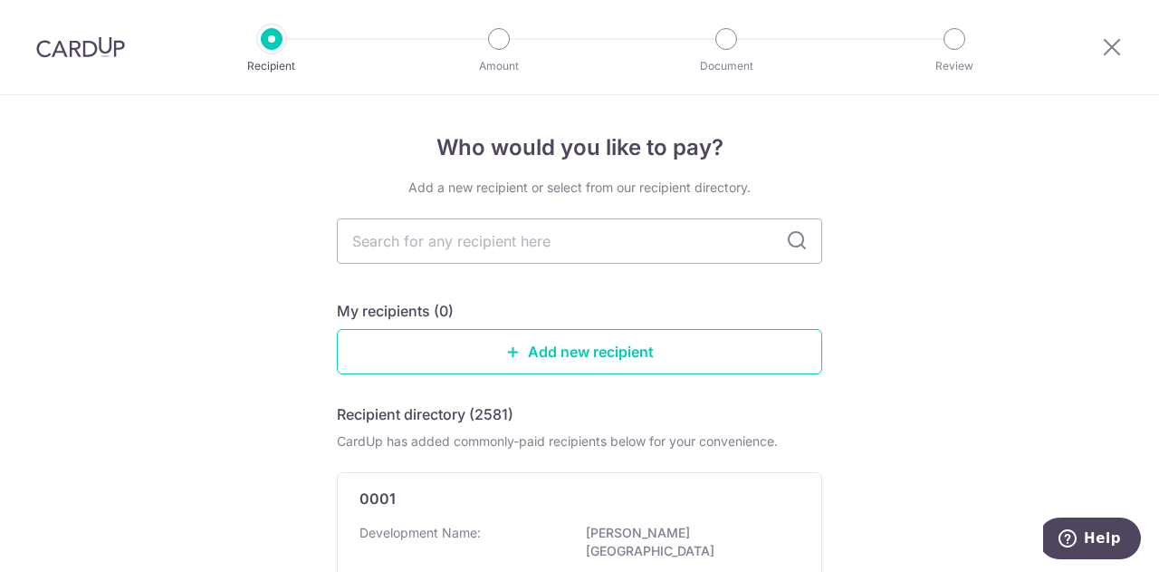
click at [427, 247] on input "text" at bounding box center [579, 240] width 485 height 45
type input "tampines"
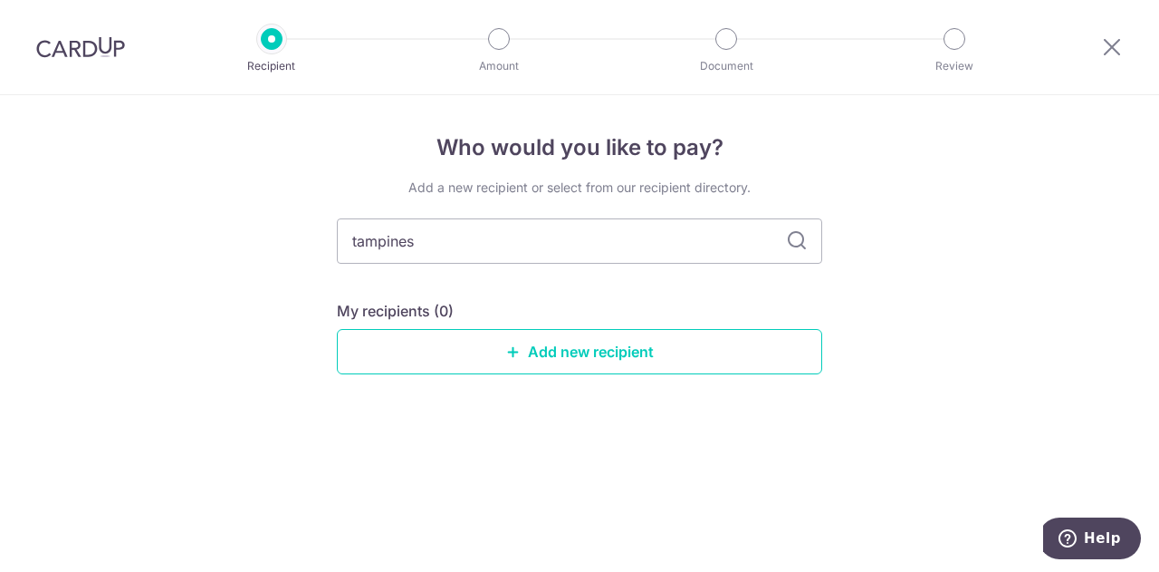
drag, startPoint x: 424, startPoint y: 231, endPoint x: 321, endPoint y: 250, distance: 105.0
click at [320, 251] on div "Who would you like to pay? Add a new recipient or select from our recipient dir…" at bounding box center [579, 333] width 1159 height 476
type input "treasure"
drag, startPoint x: 486, startPoint y: 237, endPoint x: 328, endPoint y: 247, distance: 158.8
click at [327, 247] on div "Who would you like to pay? Add a new recipient or select from our recipient dir…" at bounding box center [579, 333] width 1159 height 476
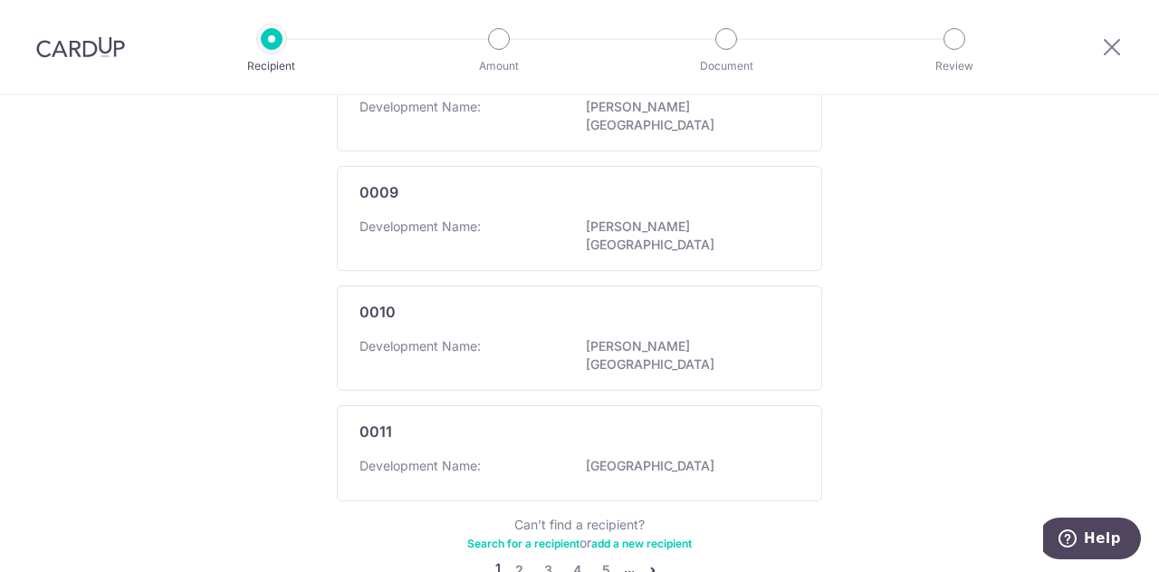
scroll to position [1170, 0]
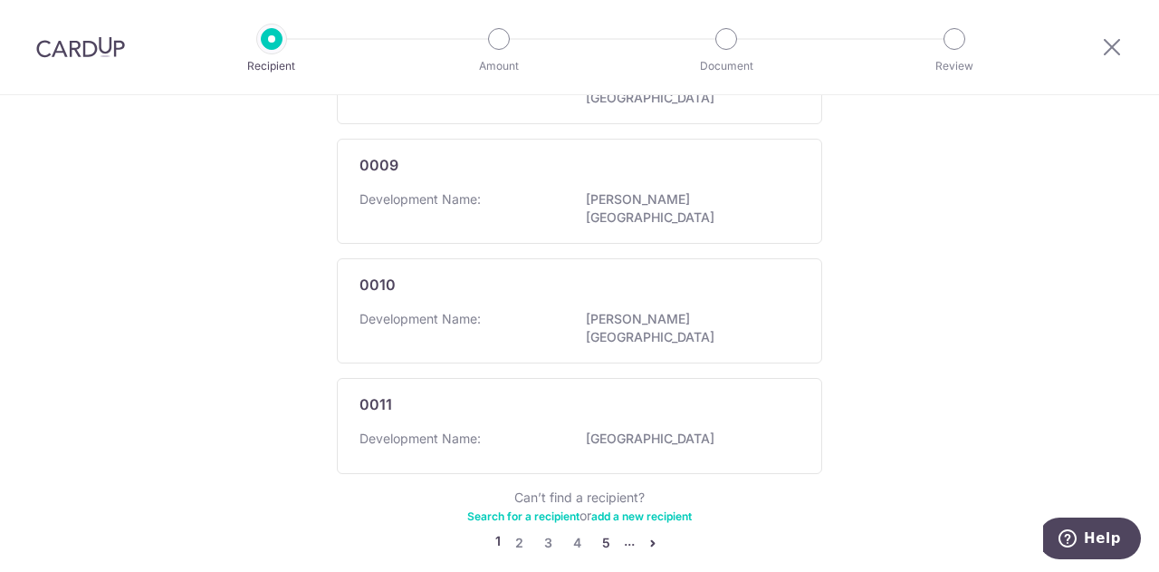
click at [601, 532] on link "5" at bounding box center [606, 543] width 22 height 22
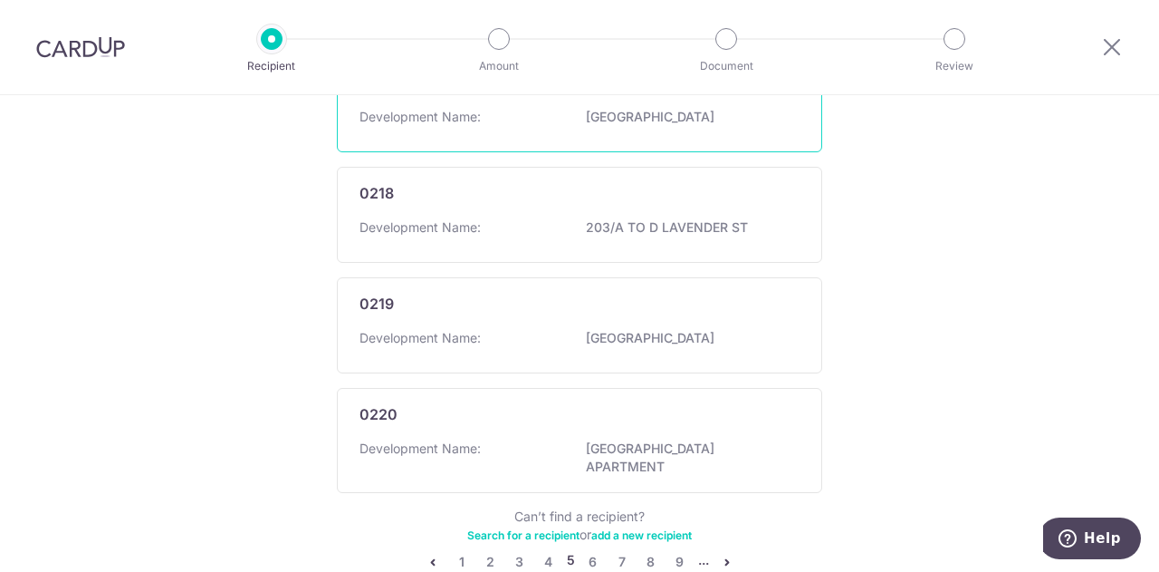
scroll to position [1179, 0]
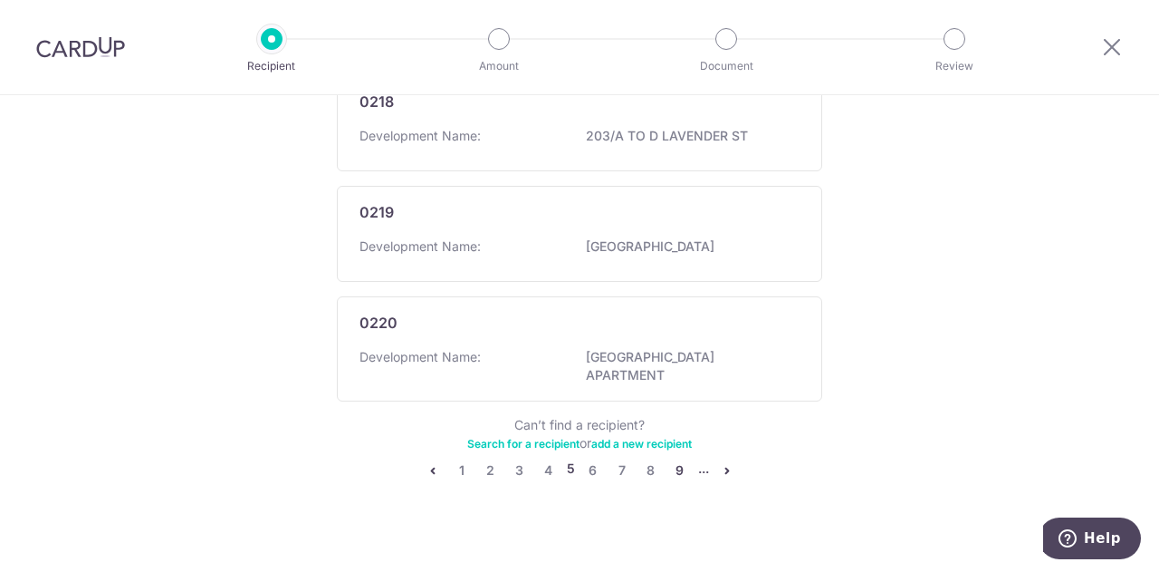
click at [670, 459] on link "9" at bounding box center [680, 470] width 22 height 22
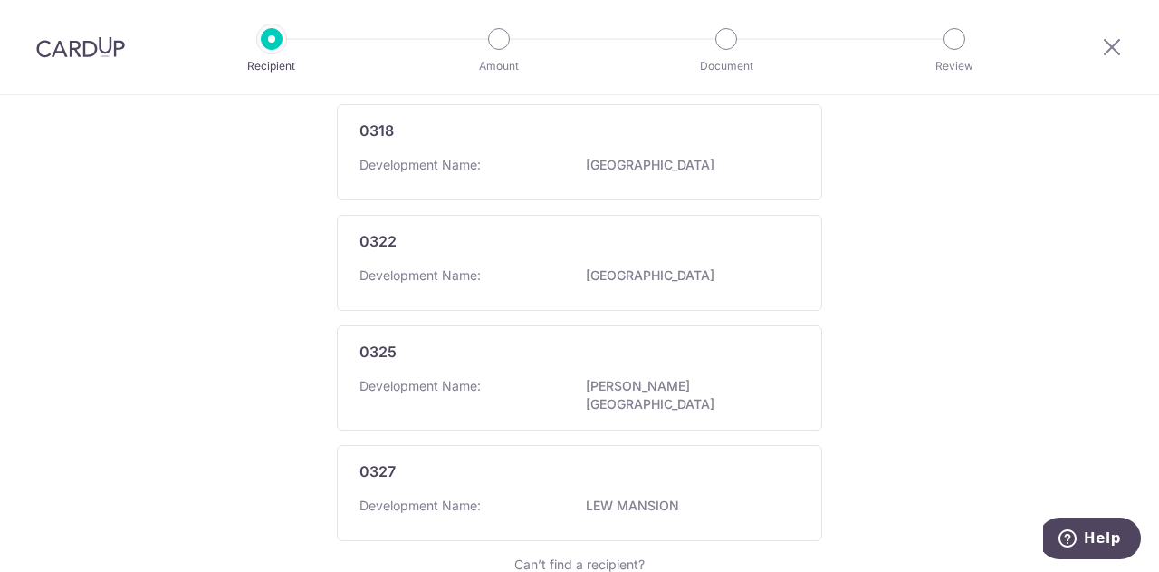
scroll to position [1170, 0]
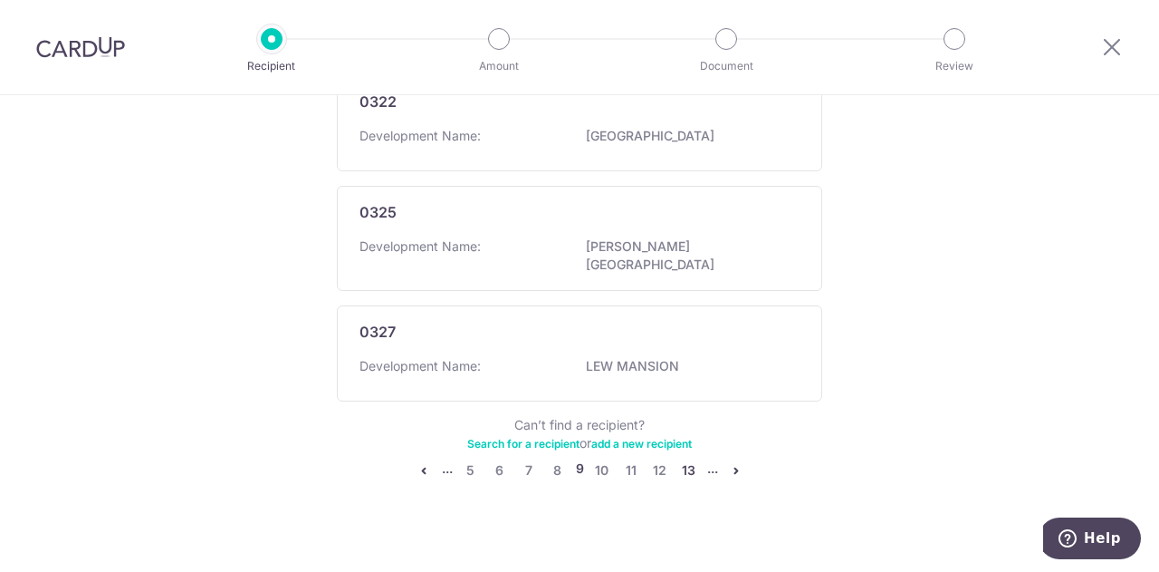
click at [684, 459] on link "13" at bounding box center [689, 470] width 22 height 22
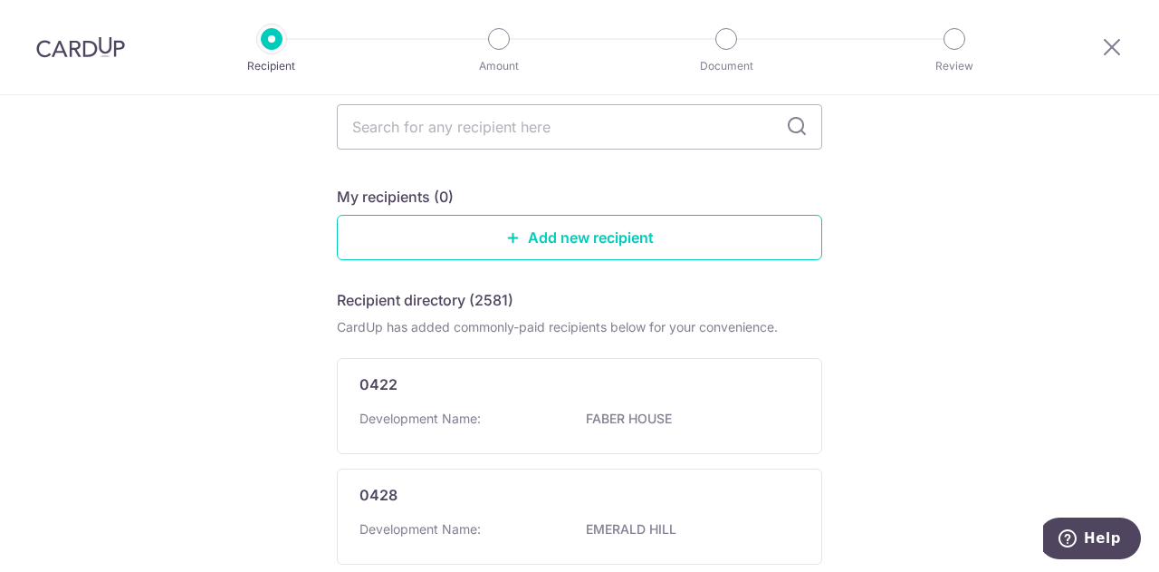
scroll to position [0, 0]
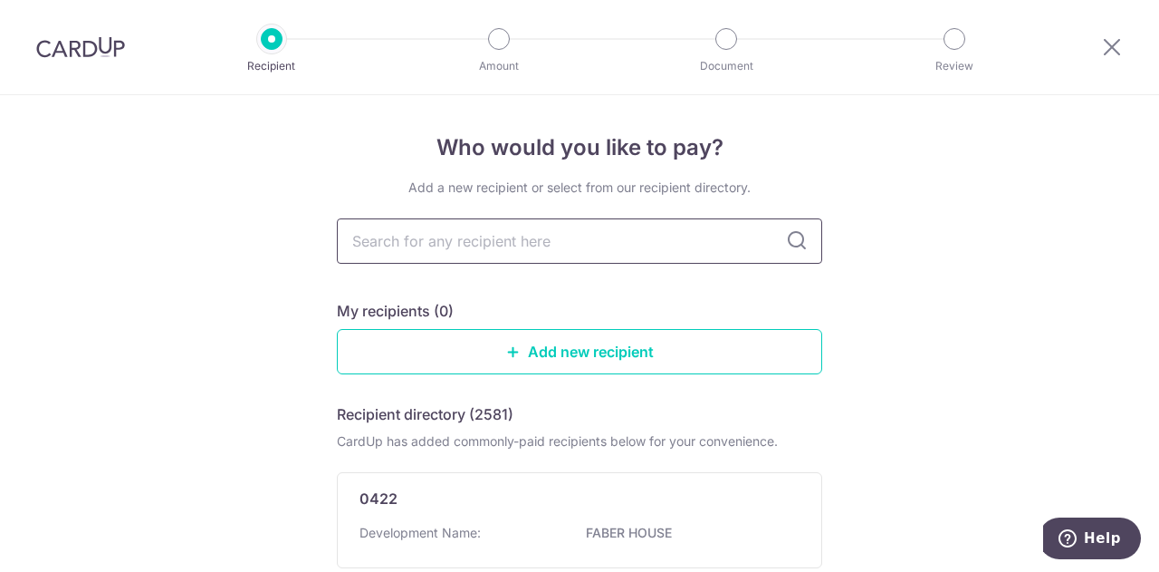
click at [479, 236] on input "text" at bounding box center [579, 240] width 485 height 45
type input "treasure"
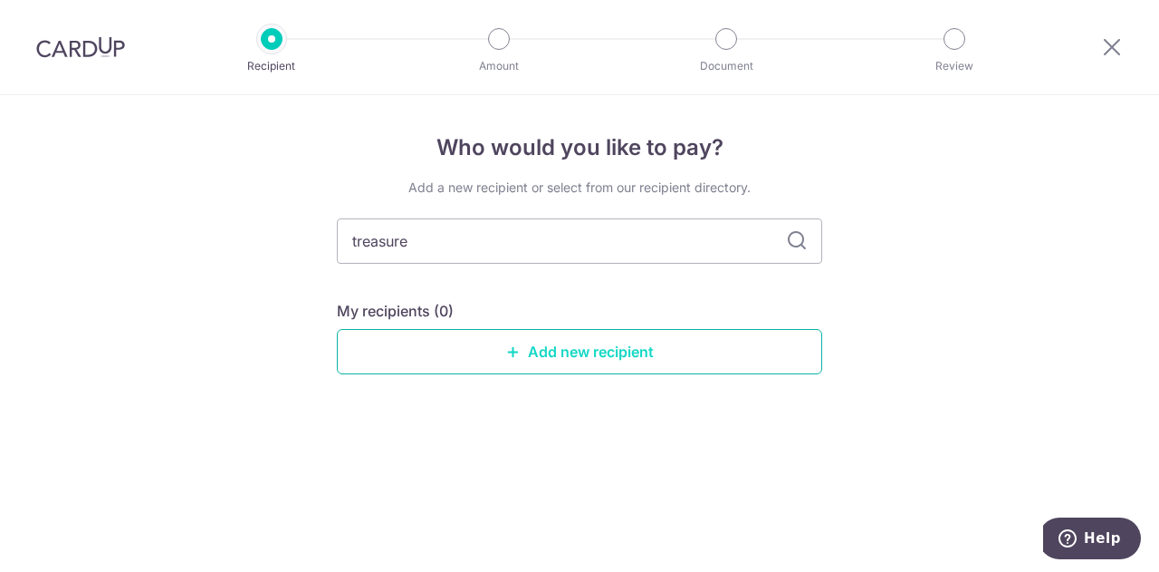
click at [520, 351] on link "Add new recipient" at bounding box center [579, 351] width 485 height 45
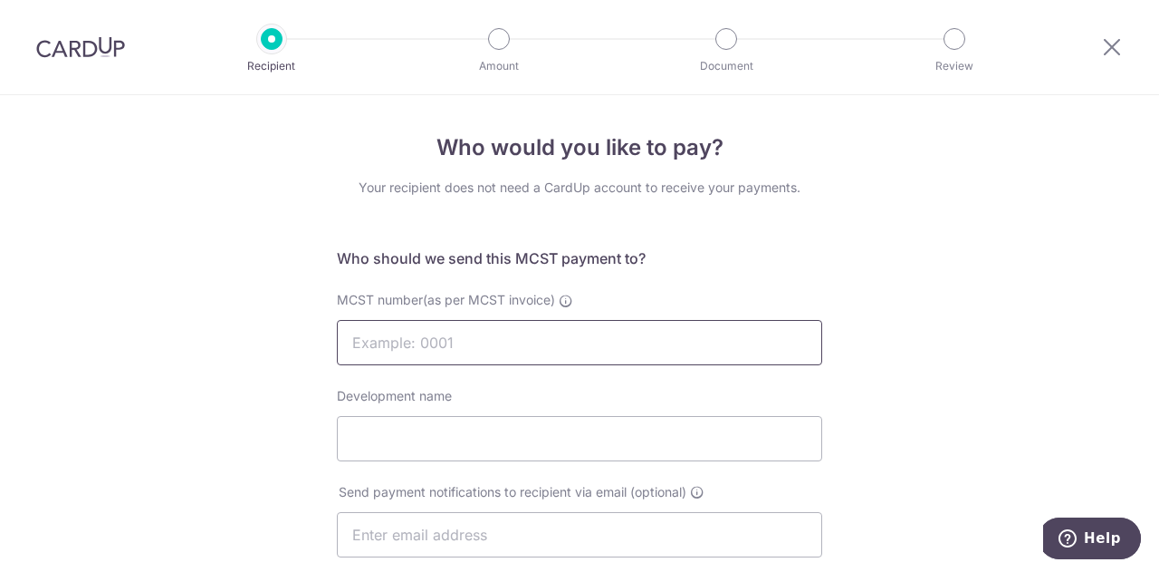
click at [530, 345] on input "MCST number(as per MCST invoice)" at bounding box center [579, 342] width 485 height 45
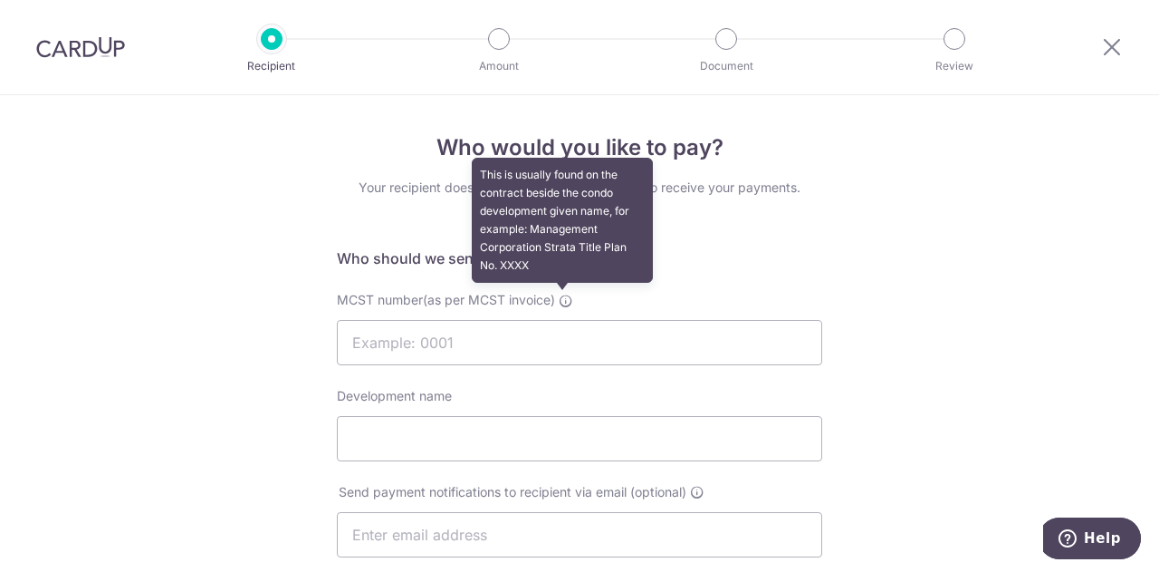
click at [567, 298] on icon at bounding box center [566, 300] width 14 height 14
click at [567, 320] on input "MCST number(as per MCST invoice) This is usually found on the contract beside t…" at bounding box center [579, 342] width 485 height 45
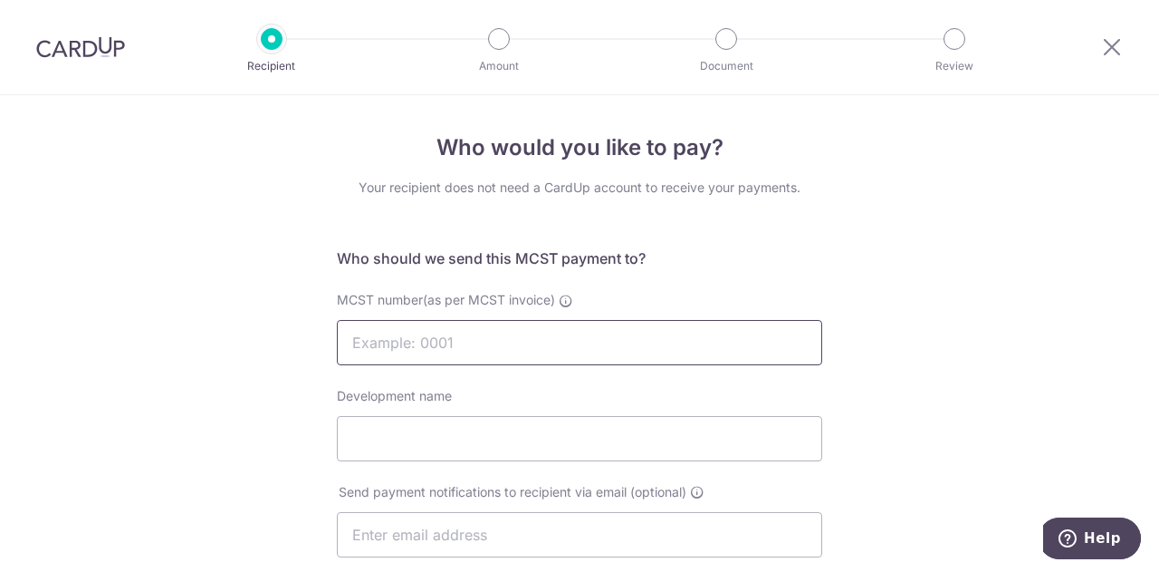
click at [505, 342] on input "MCST number(as per MCST invoice) This is usually found on the contract beside t…" at bounding box center [579, 342] width 485 height 45
type input "4830"
click at [495, 427] on input "Development name" at bounding box center [579, 438] width 485 height 45
type input "Treasure at Tampines"
click at [245, 411] on div "Who would you like to pay? Your recipient does not need a CardUp account to rec…" at bounding box center [579, 574] width 1159 height 958
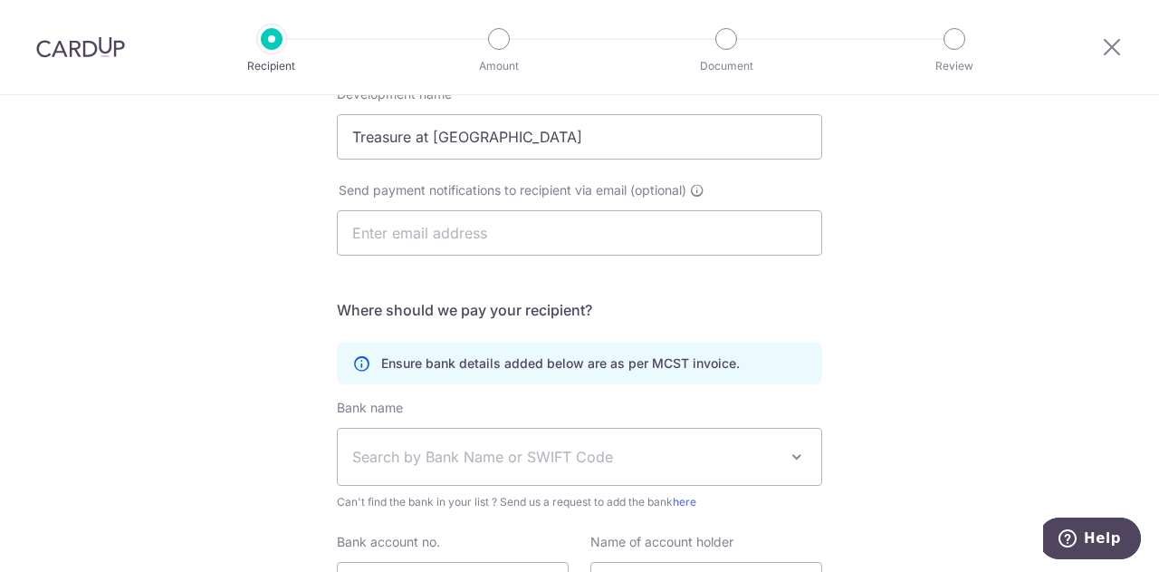
scroll to position [453, 0]
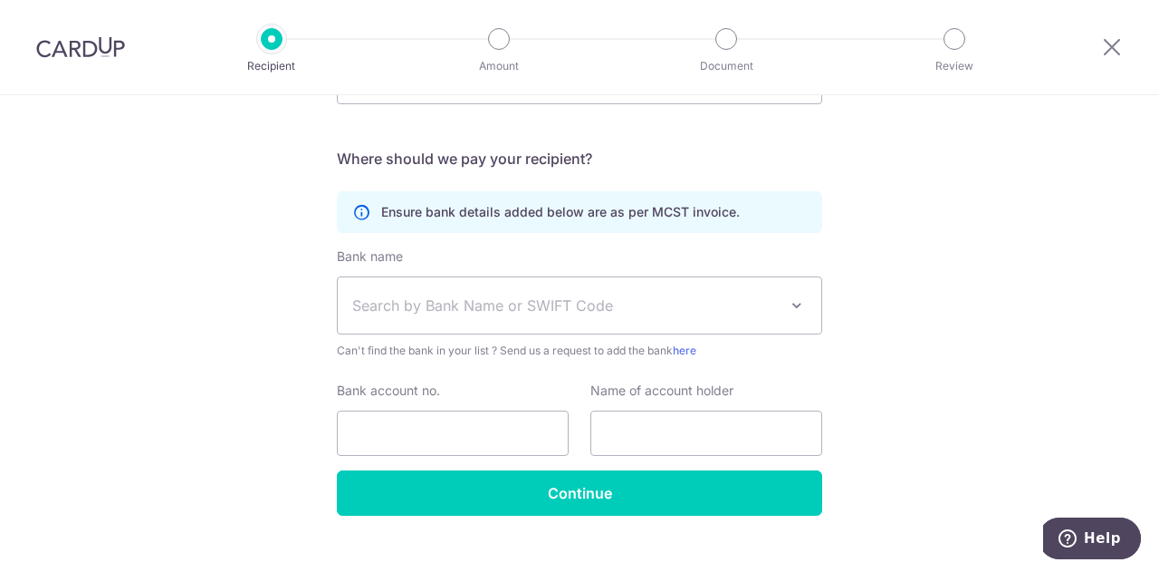
click at [462, 314] on span "Search by Bank Name or SWIFT Code" at bounding box center [565, 305] width 426 height 22
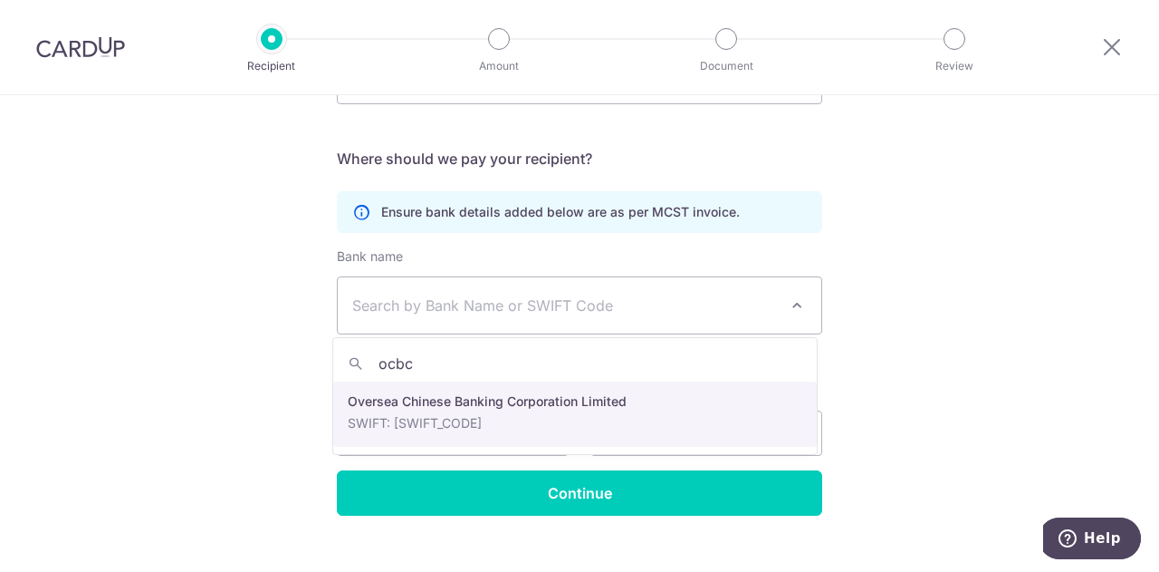
type input "ocbc"
select select "12"
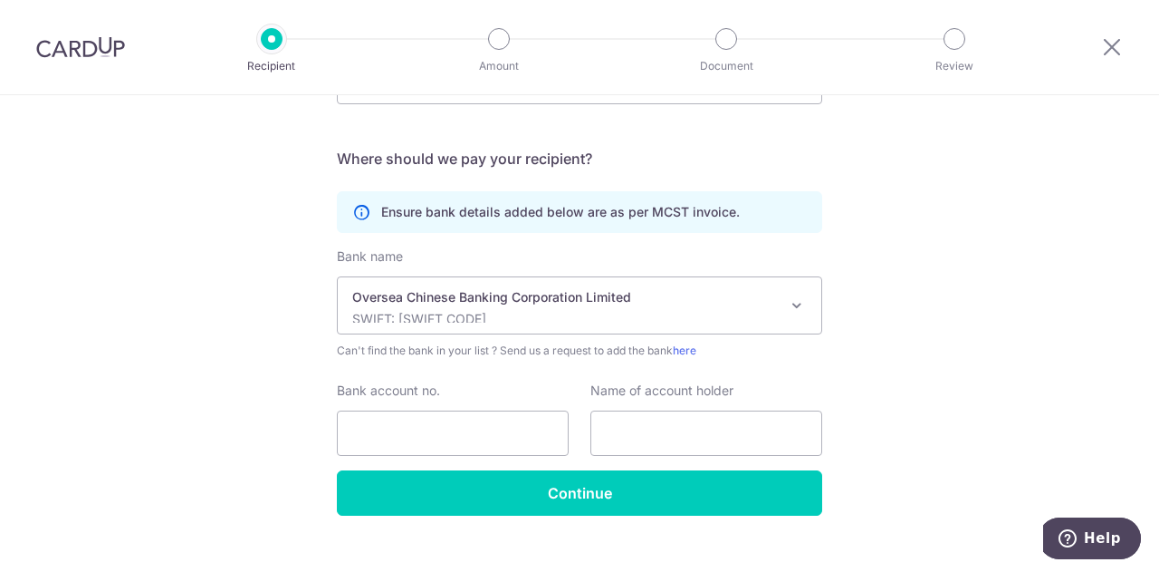
scroll to position [480, 0]
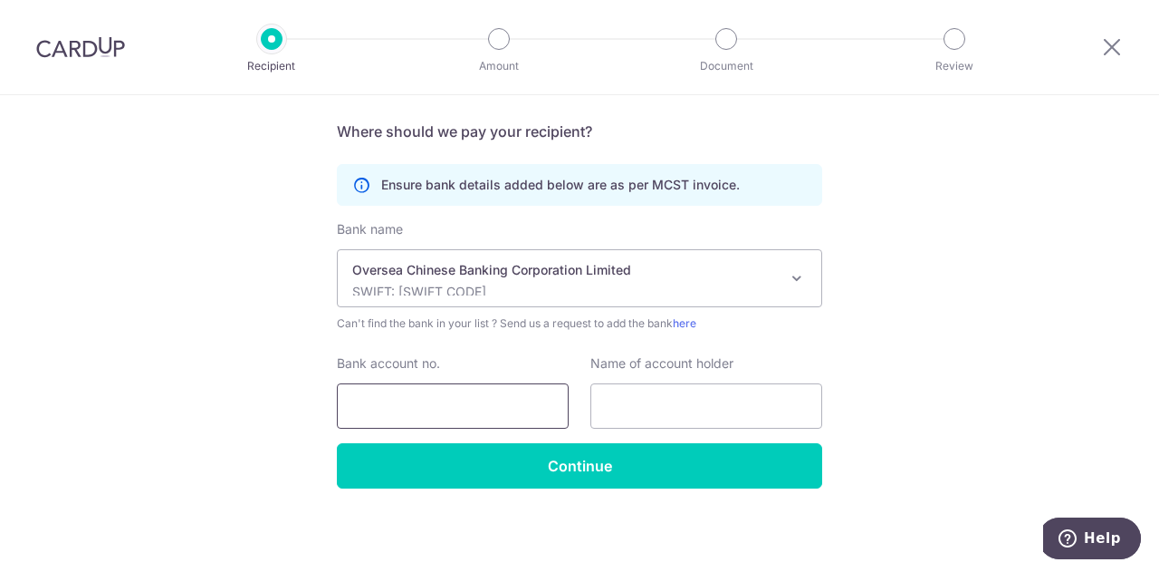
click at [399, 407] on input "Bank account no." at bounding box center [453, 405] width 232 height 45
type input "596293415001"
click at [630, 416] on input "text" at bounding box center [707, 405] width 232 height 45
click at [906, 390] on div "Who would you like to pay? Your recipient does not need a CardUp account to rec…" at bounding box center [579, 94] width 1159 height 958
click at [687, 403] on input "text" at bounding box center [707, 405] width 232 height 45
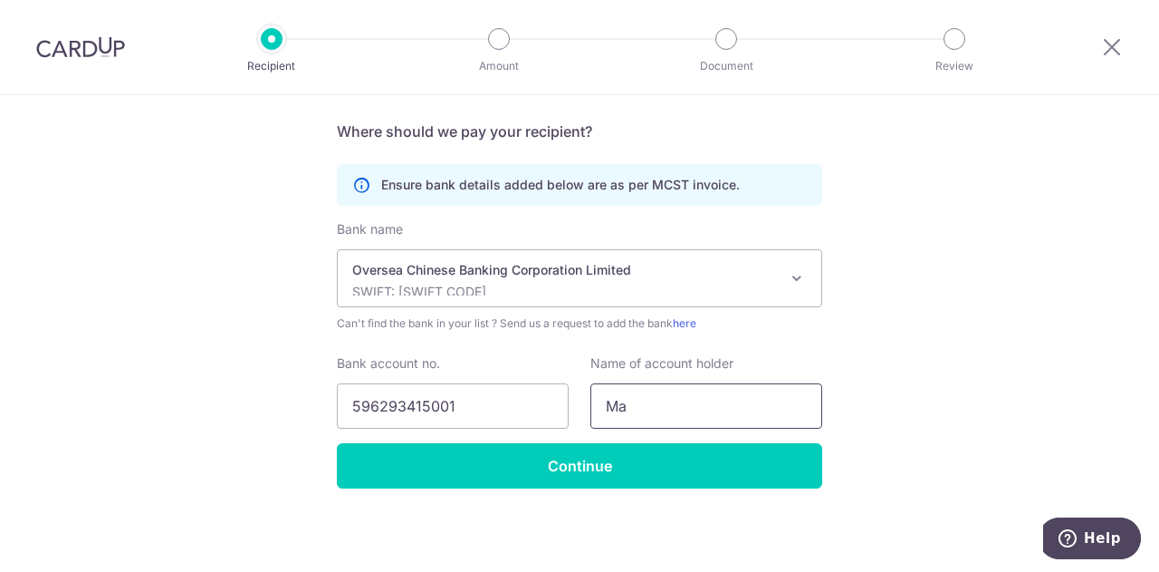
type input "M"
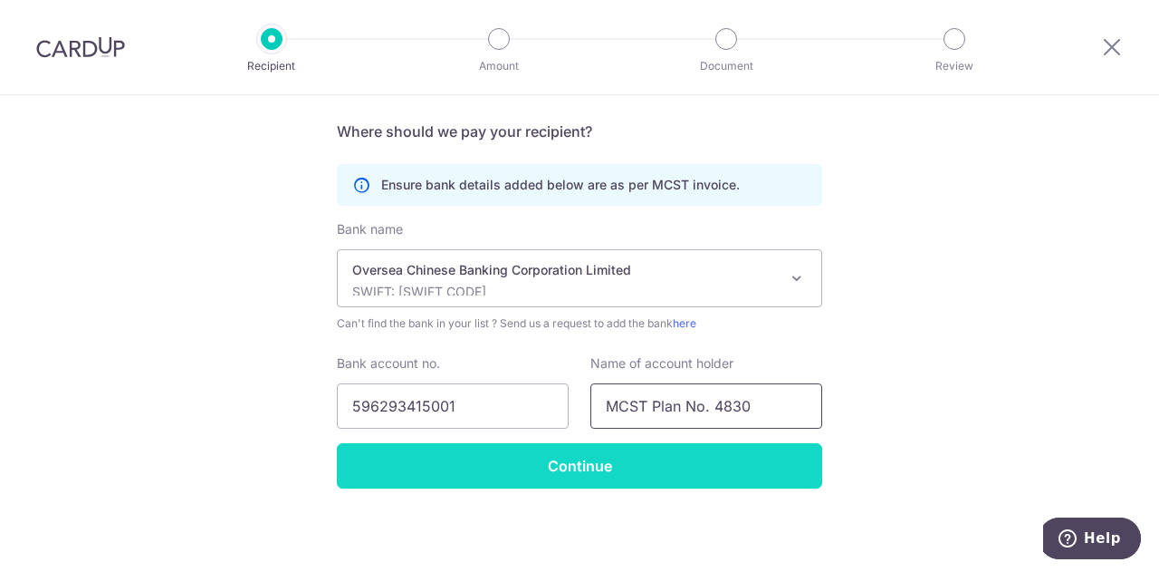
type input "MCST Plan No. 4830"
click at [585, 466] on input "Continue" at bounding box center [579, 465] width 485 height 45
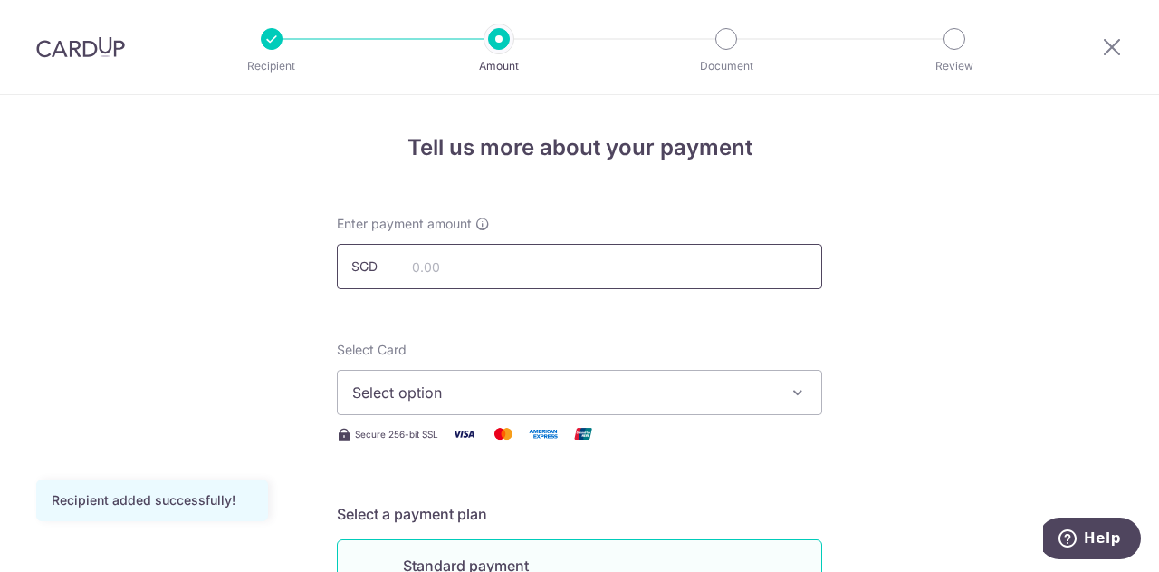
click at [505, 265] on input "text" at bounding box center [579, 266] width 485 height 45
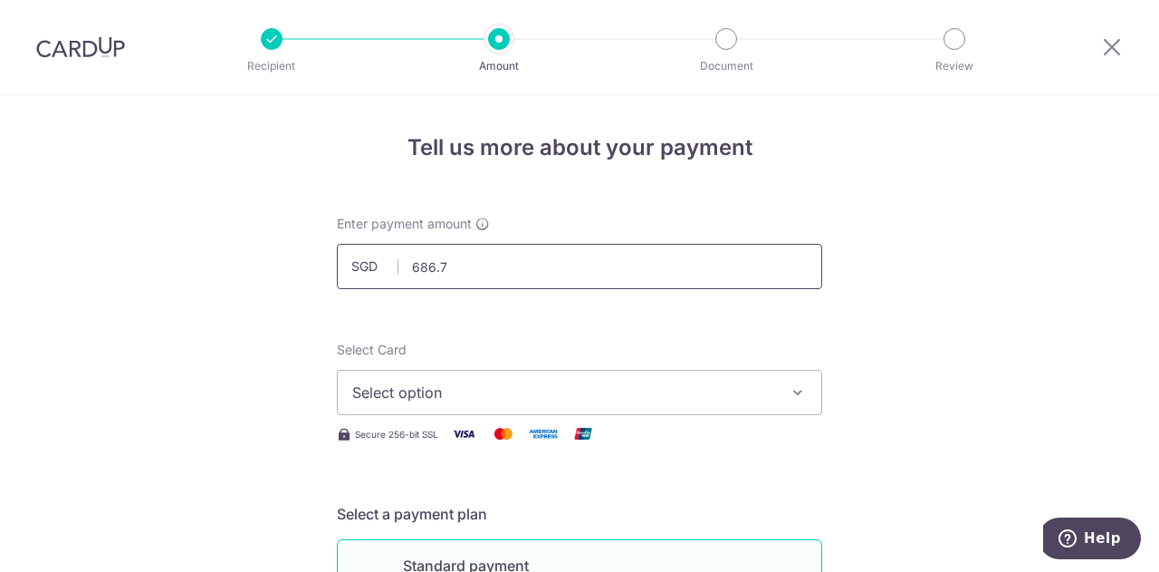
type input "686.70"
click at [726, 385] on span "Select option" at bounding box center [563, 392] width 422 height 22
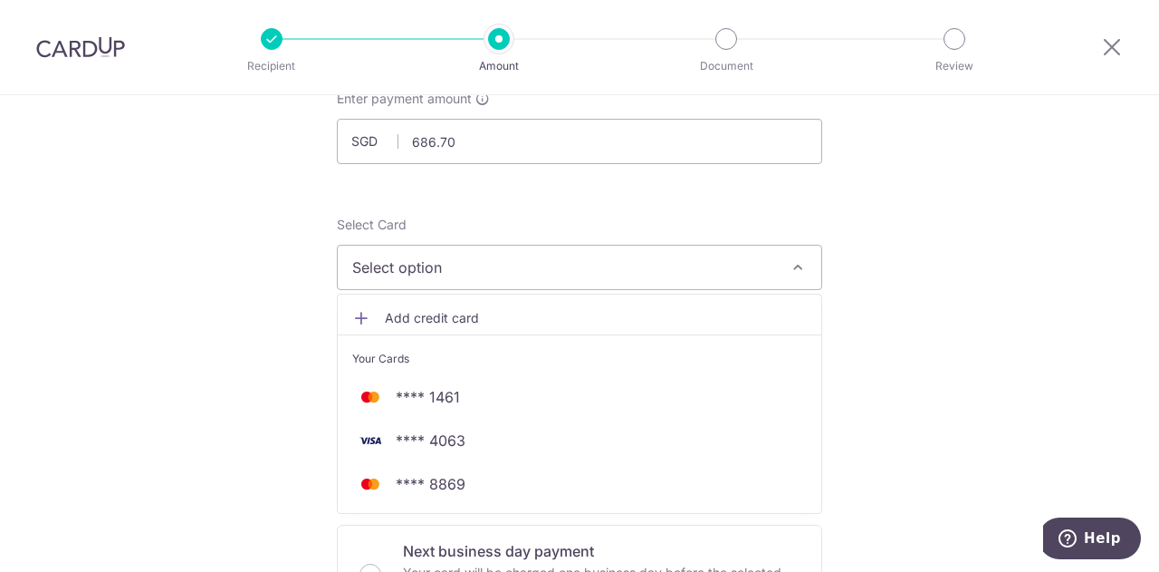
scroll to position [150, 0]
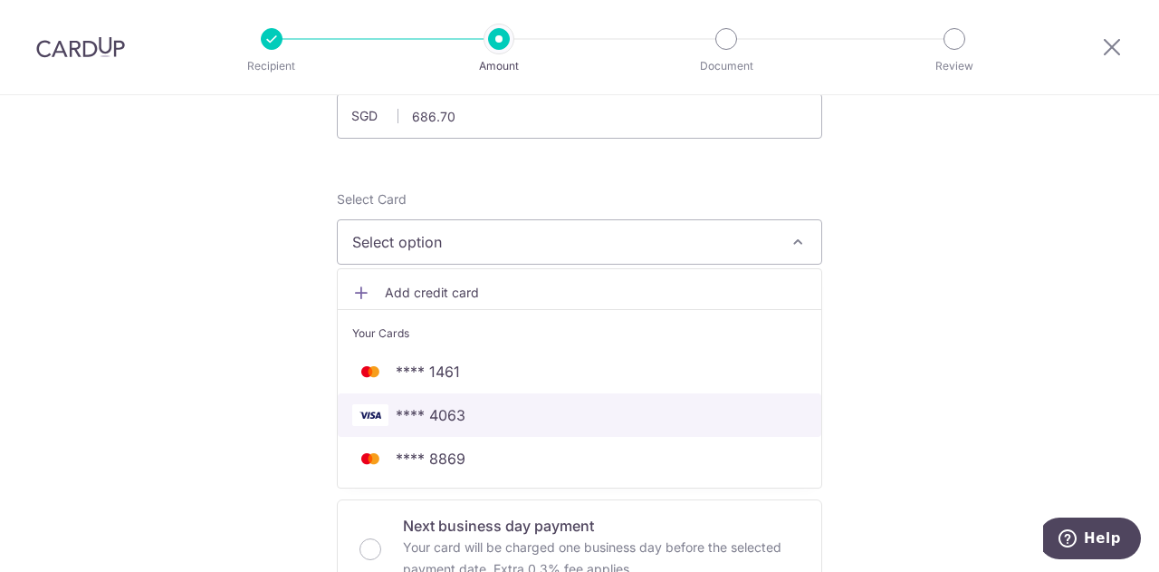
click at [476, 413] on span "**** 4063" at bounding box center [579, 415] width 455 height 22
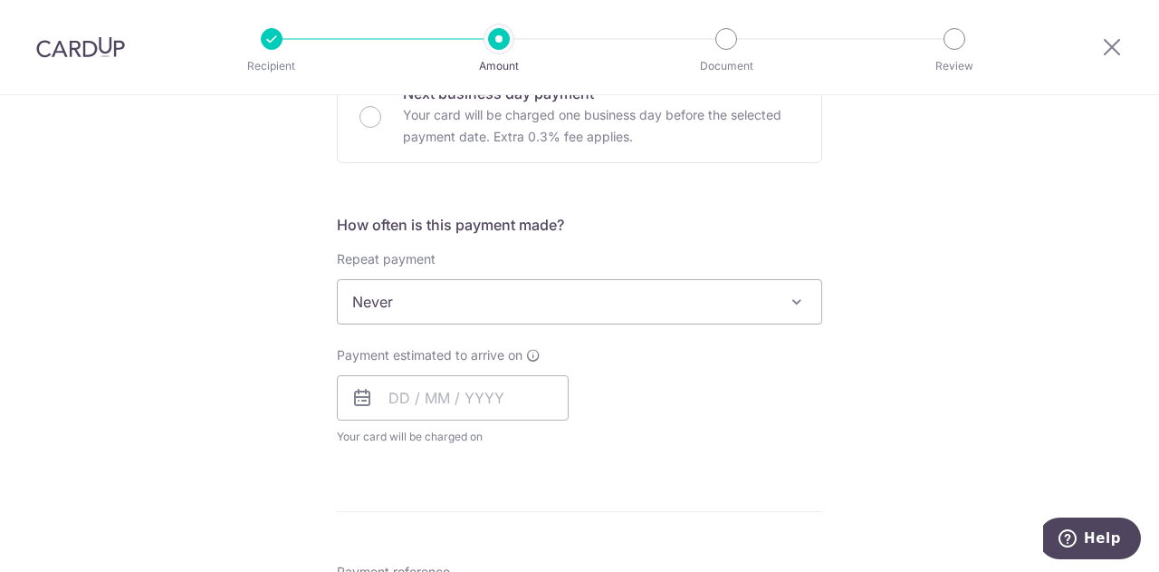
scroll to position [603, 0]
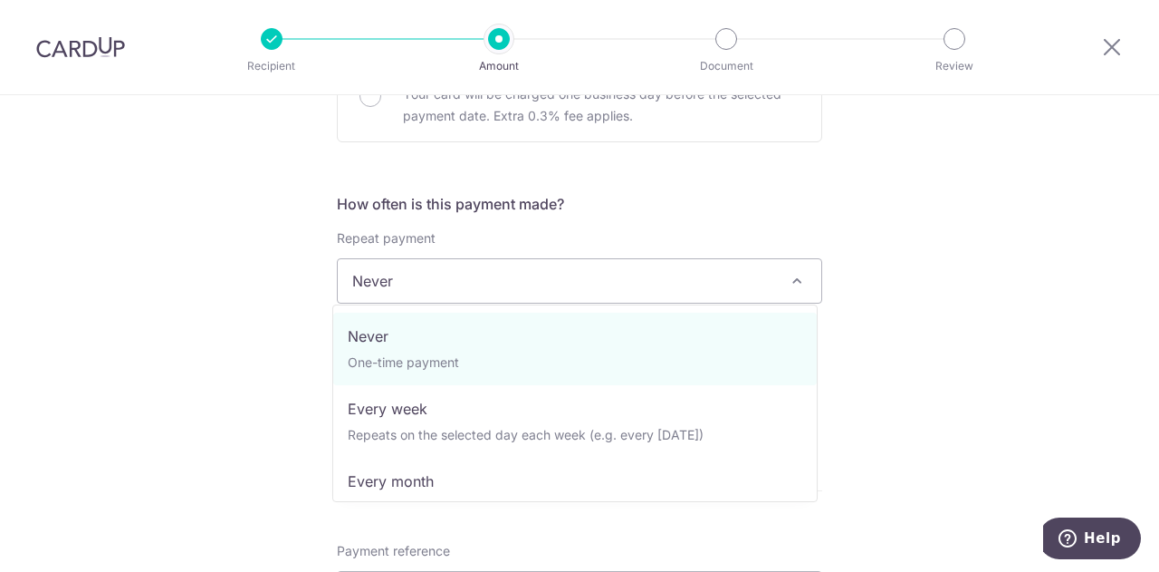
click at [769, 278] on span "Never" at bounding box center [580, 280] width 484 height 43
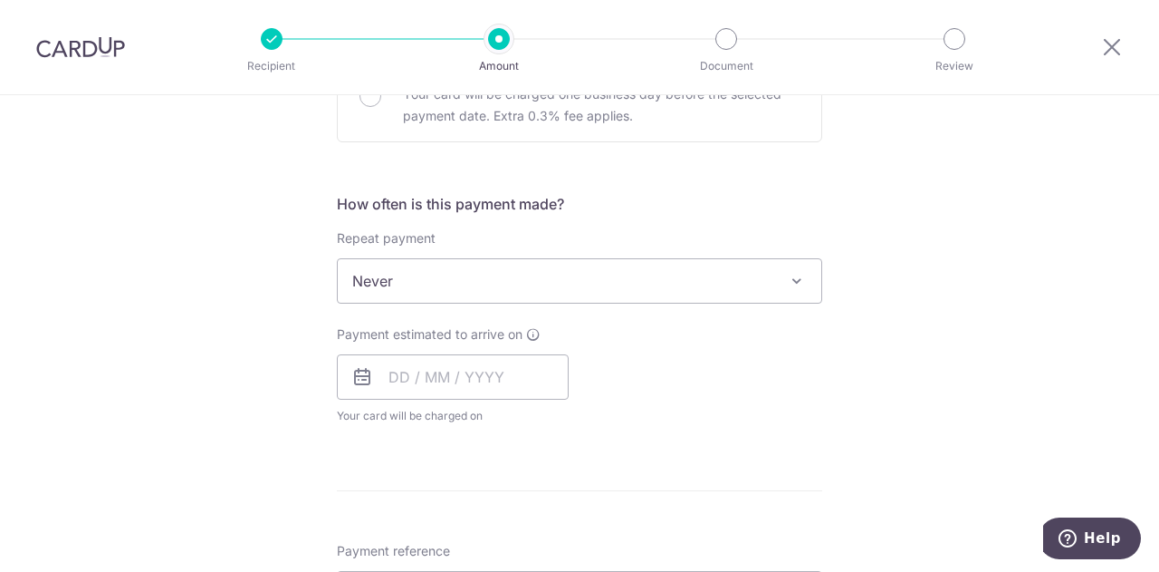
click at [887, 274] on div "Tell us more about your payment Enter payment amount SGD 686.70 686.70 Recipien…" at bounding box center [579, 311] width 1159 height 1639
click at [689, 278] on span "Never" at bounding box center [580, 280] width 484 height 43
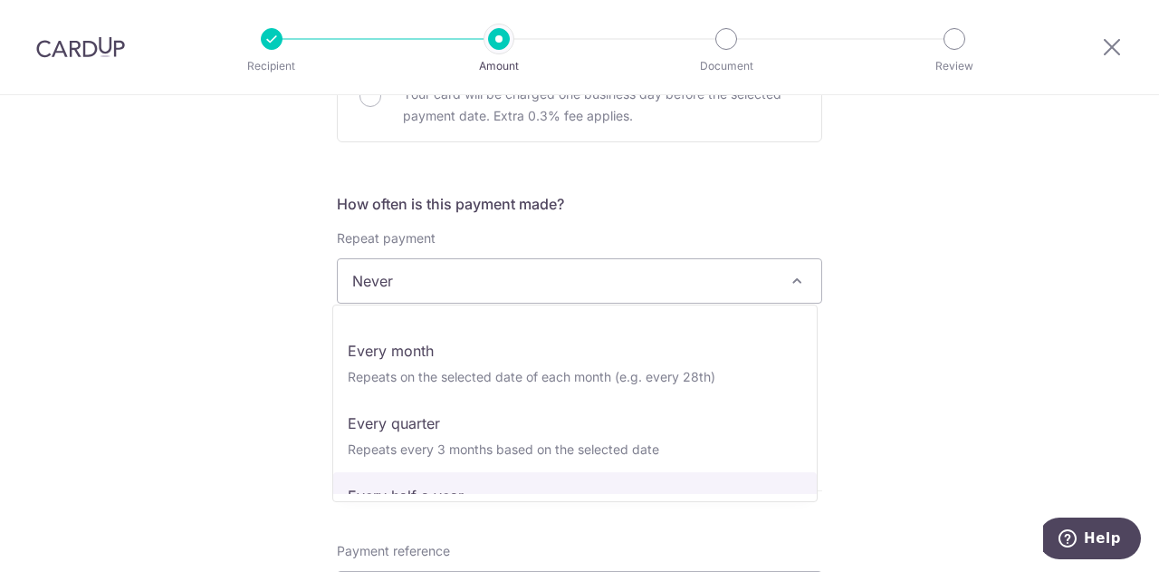
scroll to position [150, 0]
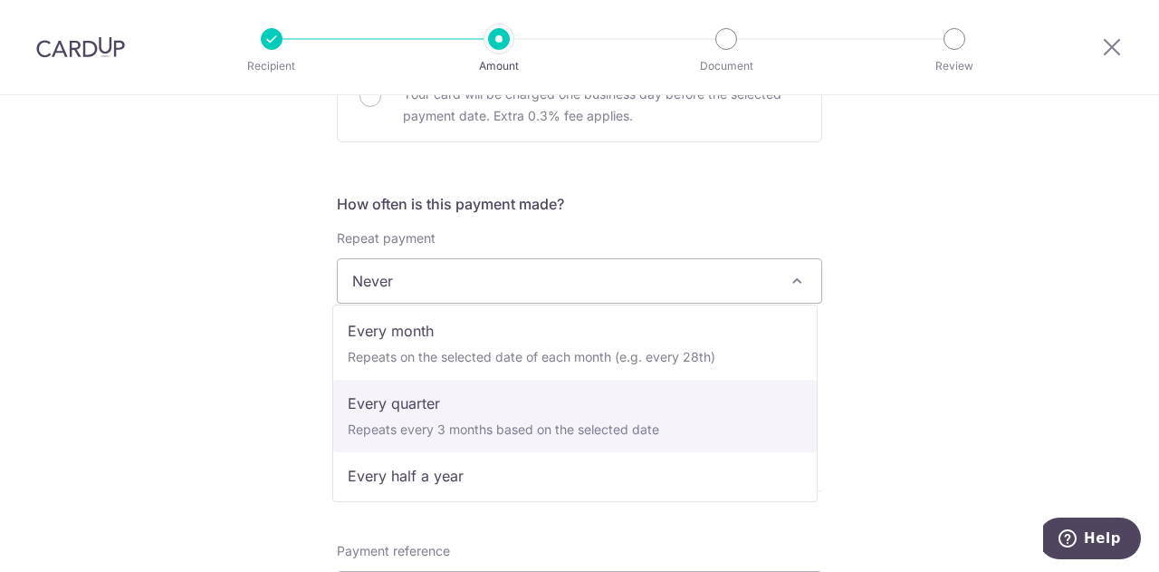
select select "4"
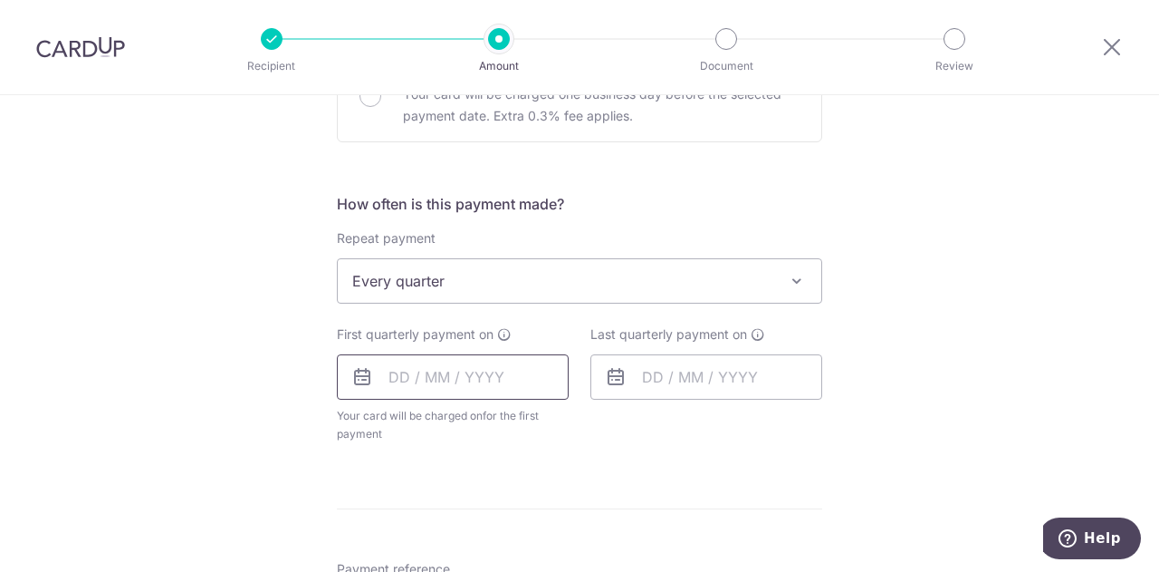
click at [453, 385] on input "text" at bounding box center [453, 376] width 232 height 45
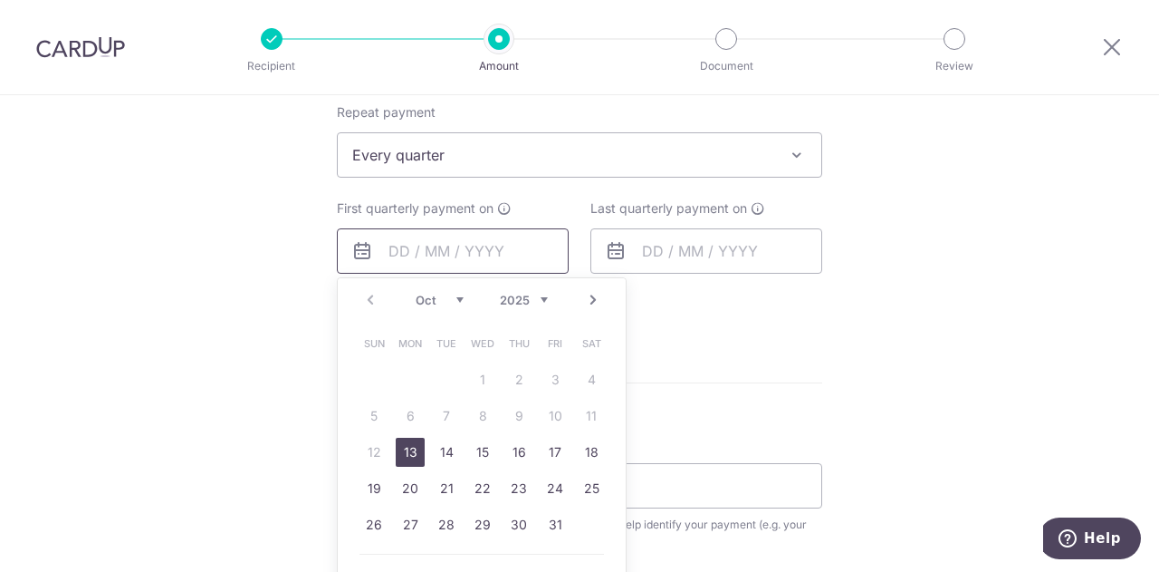
scroll to position [755, 0]
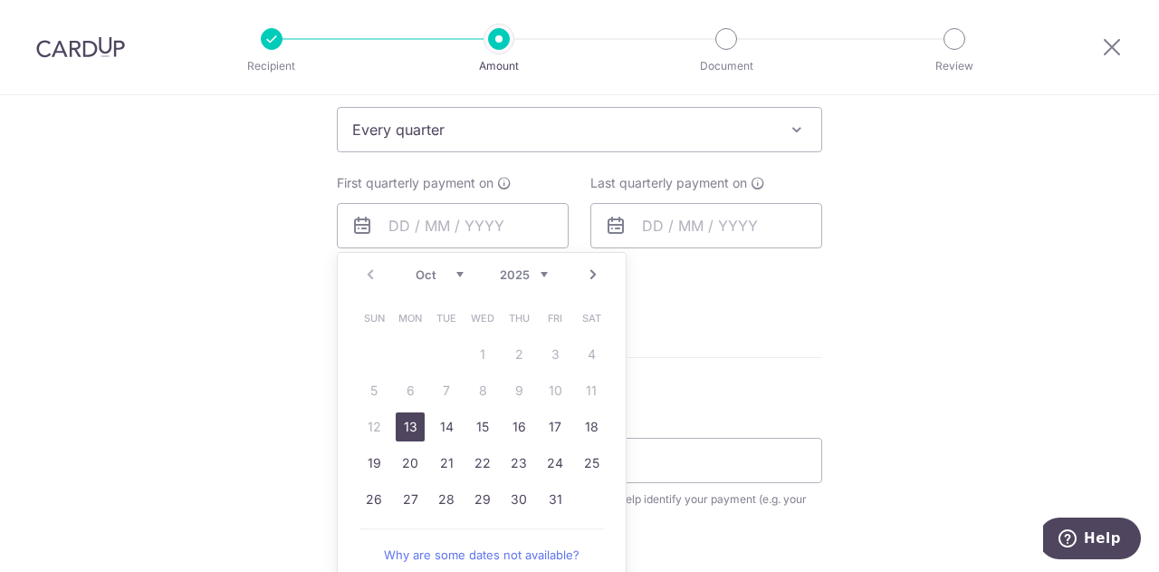
drag, startPoint x: 232, startPoint y: 322, endPoint x: 259, endPoint y: 315, distance: 27.9
click at [234, 320] on div "Tell us more about your payment Enter payment amount SGD 686.70 686.70 Recipien…" at bounding box center [579, 169] width 1159 height 1657
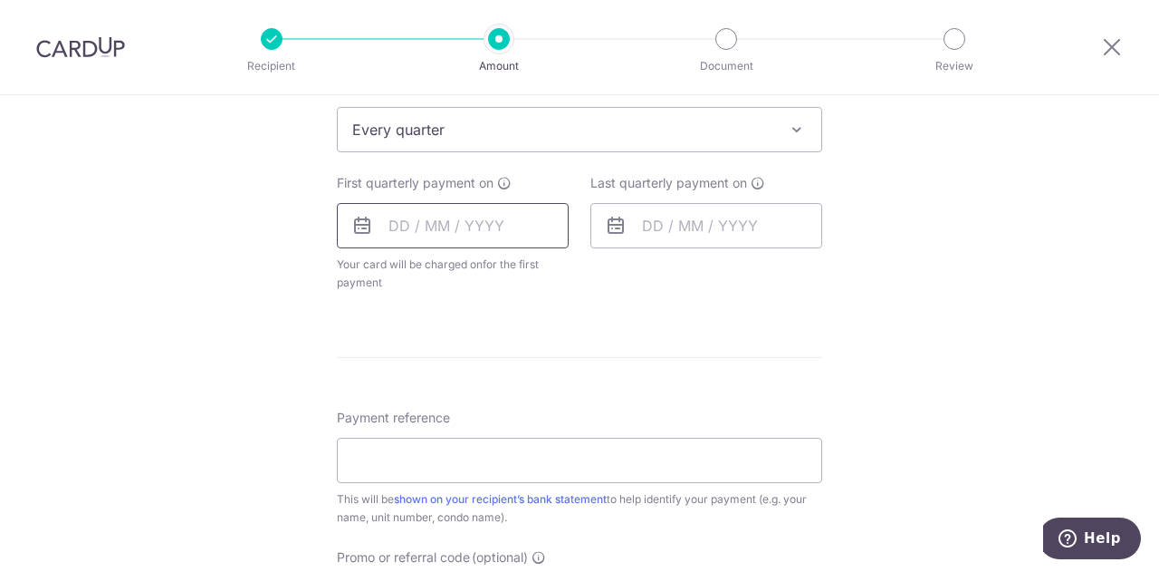
click at [500, 234] on input "text" at bounding box center [453, 225] width 232 height 45
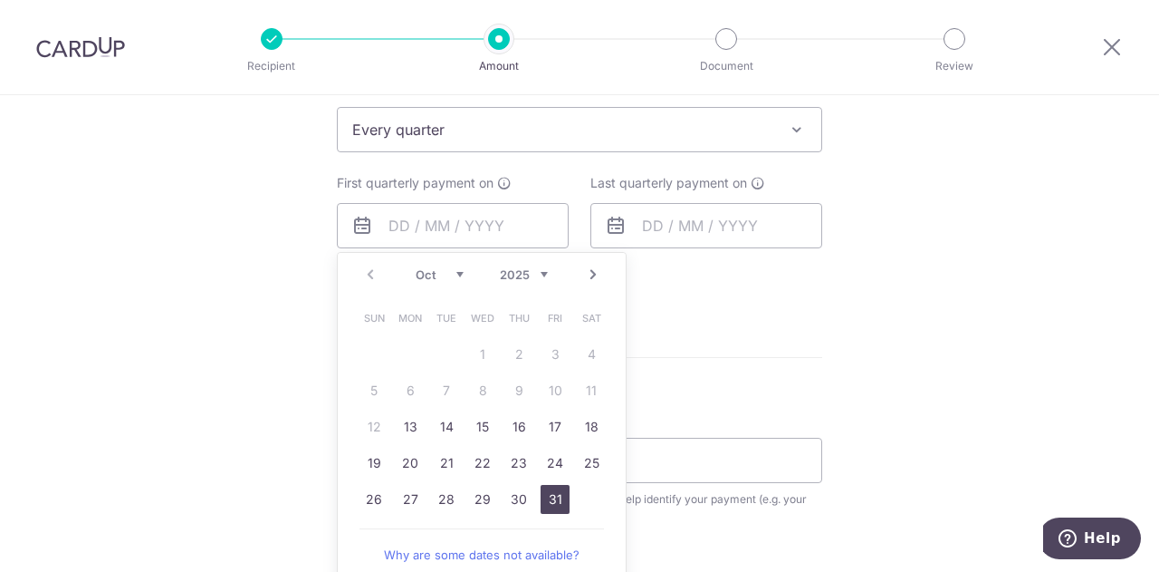
click at [552, 497] on link "31" at bounding box center [555, 499] width 29 height 29
type input "31/10/2025"
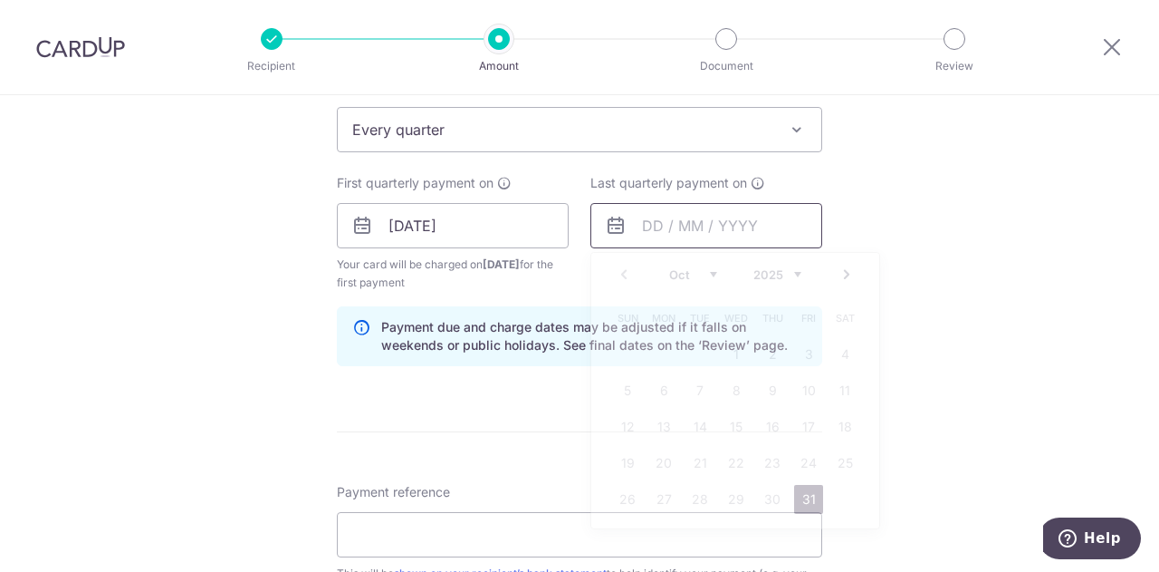
click at [707, 228] on input "text" at bounding box center [707, 225] width 232 height 45
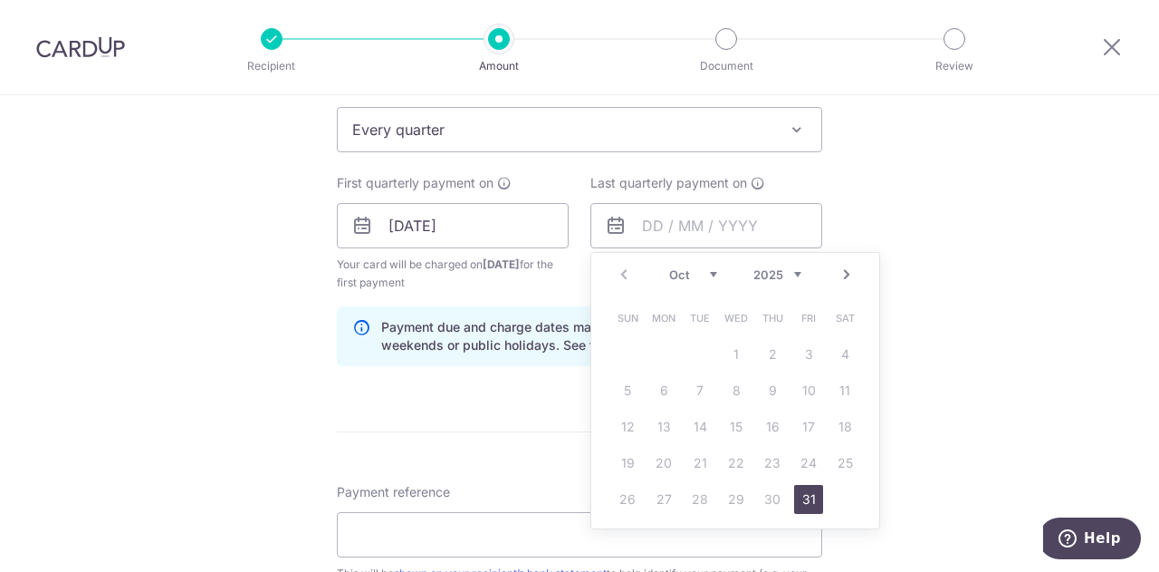
click at [841, 273] on link "Next" at bounding box center [847, 275] width 22 height 22
click at [842, 274] on link "Next" at bounding box center [847, 275] width 22 height 22
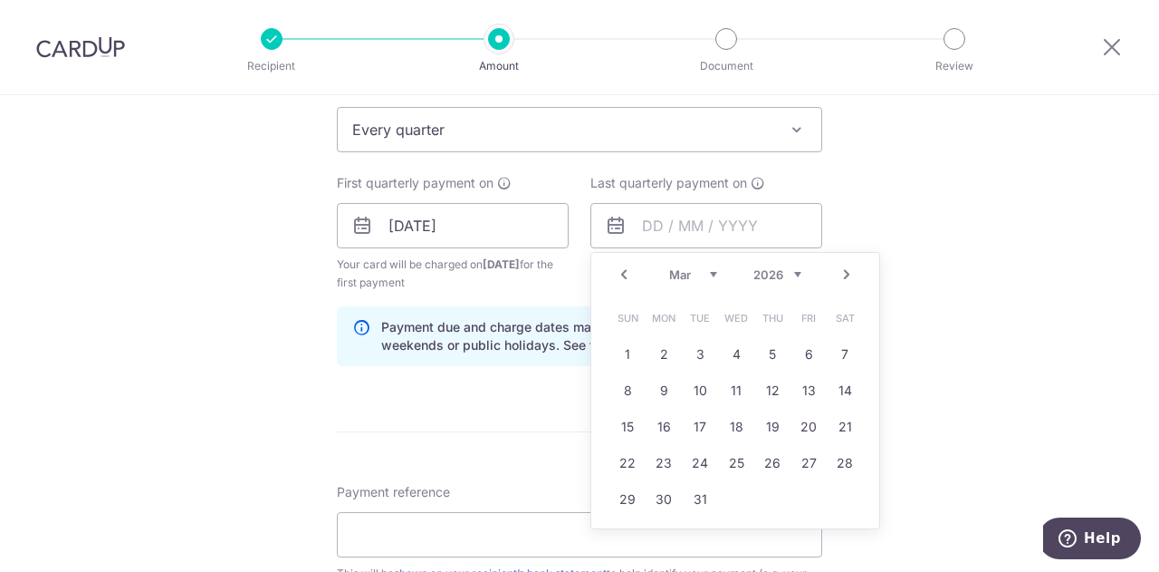
click at [842, 274] on link "Next" at bounding box center [847, 275] width 22 height 22
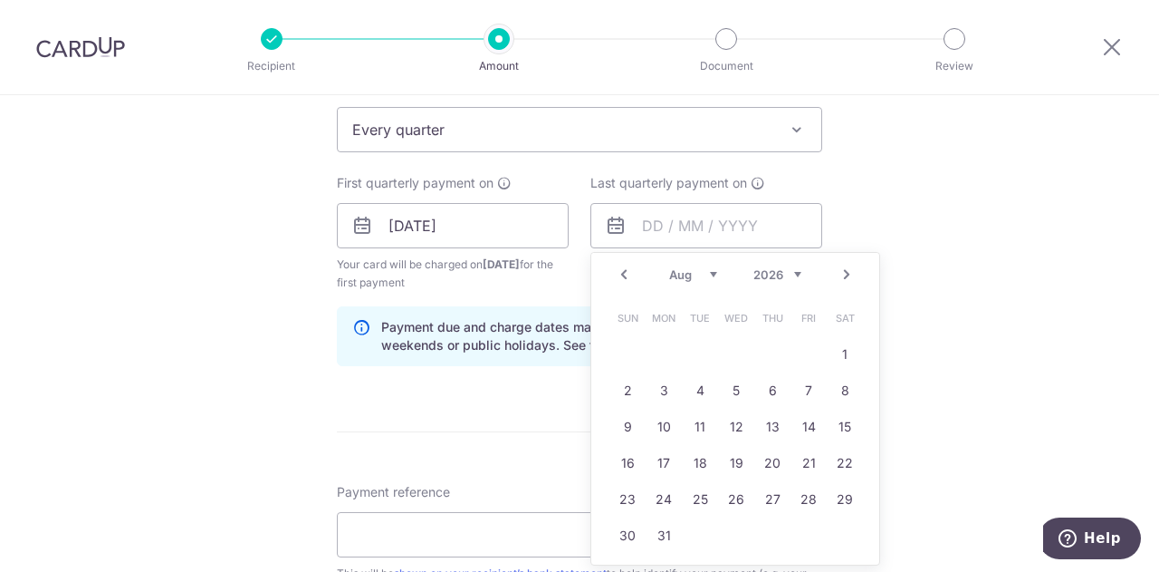
click at [842, 274] on link "Next" at bounding box center [847, 275] width 22 height 22
click at [846, 271] on link "Next" at bounding box center [847, 275] width 22 height 22
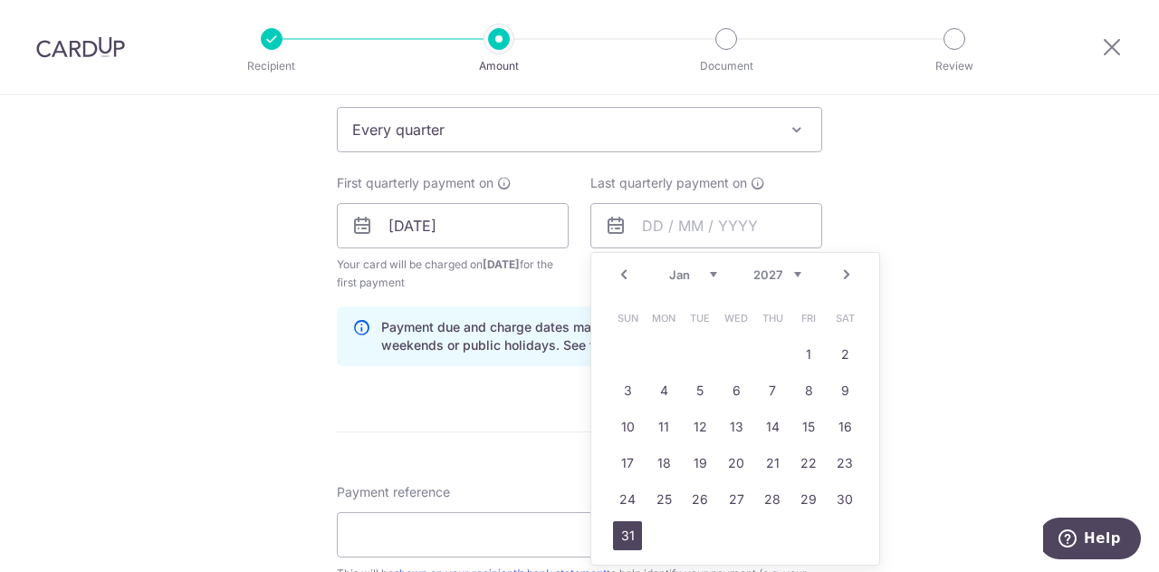
click at [620, 526] on link "31" at bounding box center [627, 535] width 29 height 29
type input "31/01/2027"
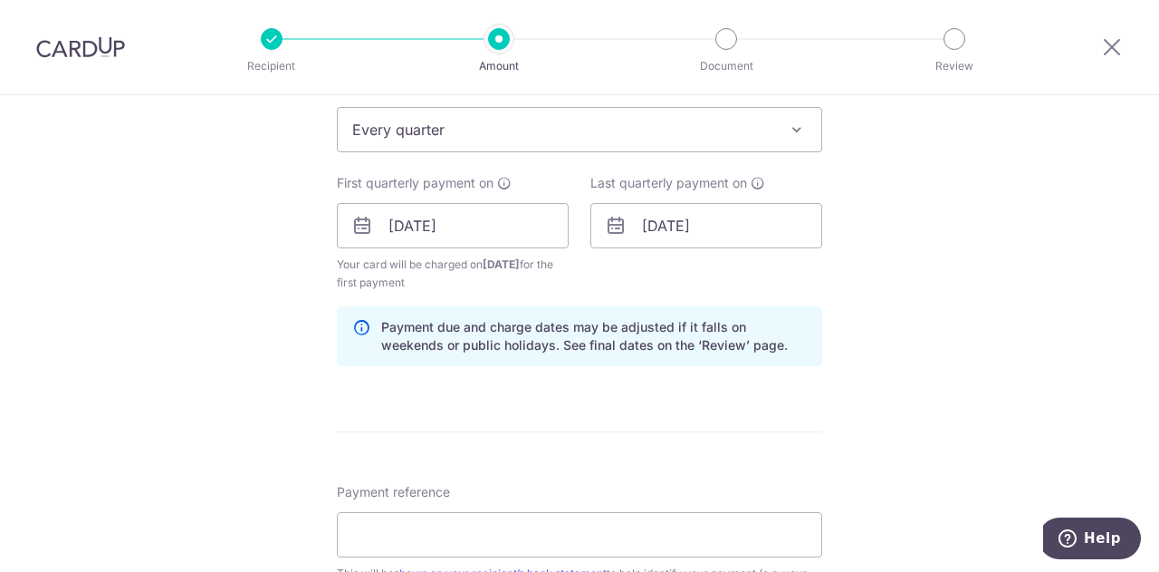
click at [897, 270] on div "Tell us more about your payment Enter payment amount SGD 686.70 686.70 Recipien…" at bounding box center [579, 206] width 1159 height 1731
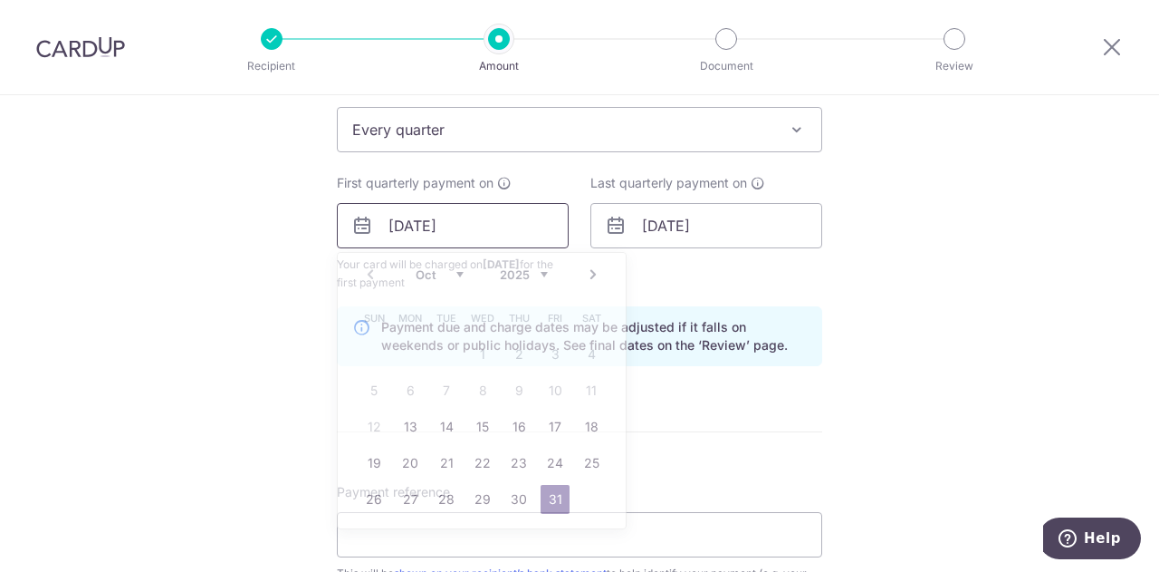
click at [467, 220] on input "31/10/2025" at bounding box center [453, 225] width 232 height 45
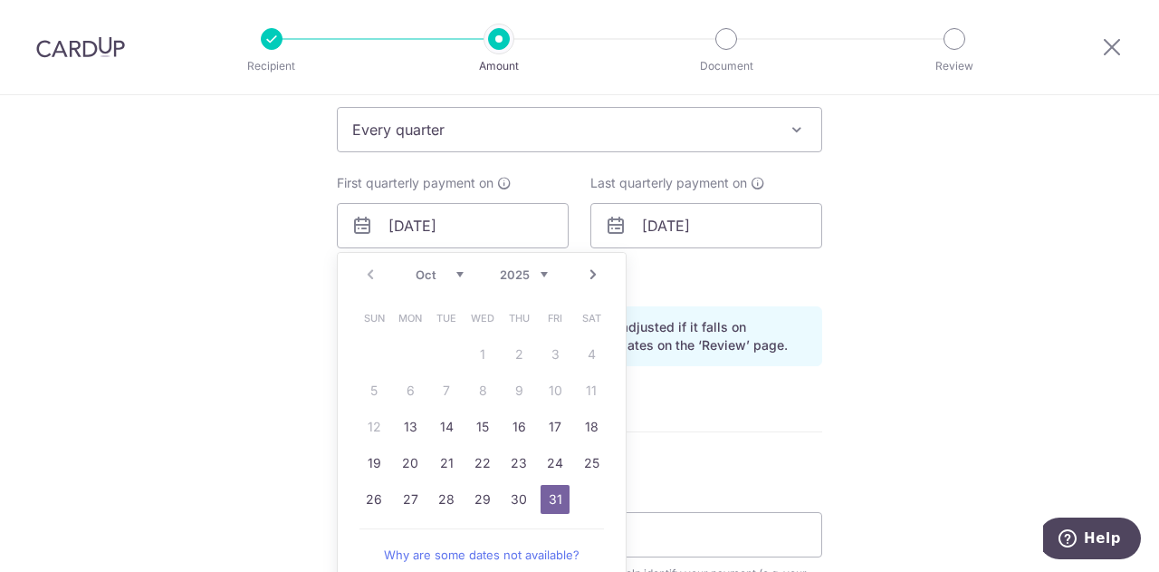
click at [592, 274] on link "Next" at bounding box center [593, 275] width 22 height 22
click at [591, 352] on link "1" at bounding box center [591, 354] width 29 height 29
type input "01/11/2025"
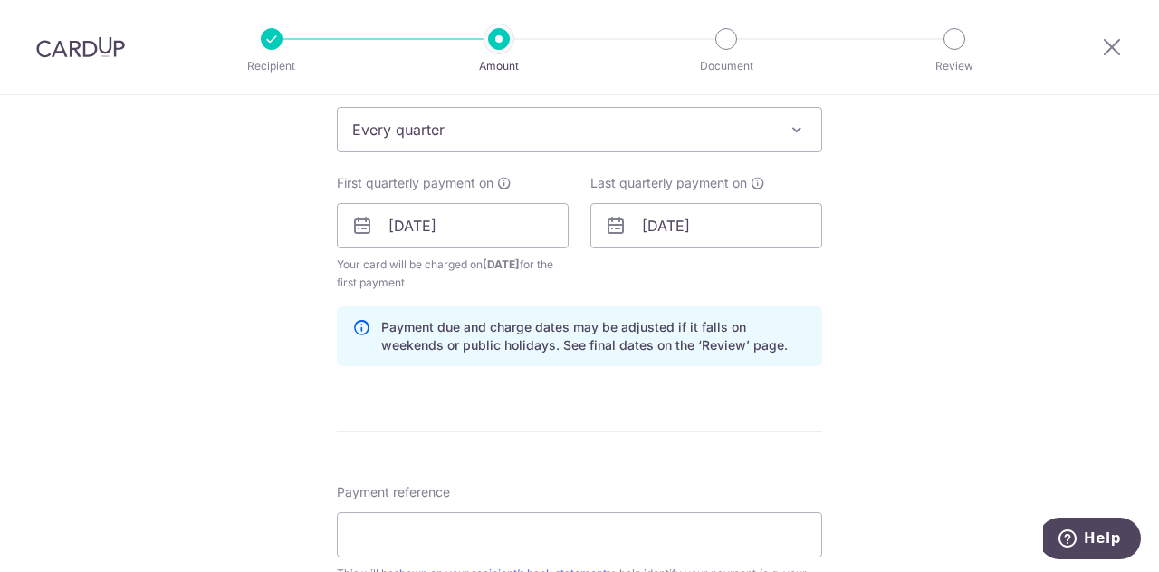
click at [855, 277] on div "Tell us more about your payment Enter payment amount SGD 686.70 686.70 Recipien…" at bounding box center [579, 206] width 1159 height 1731
click at [748, 223] on input "31/01/2027" at bounding box center [707, 225] width 232 height 45
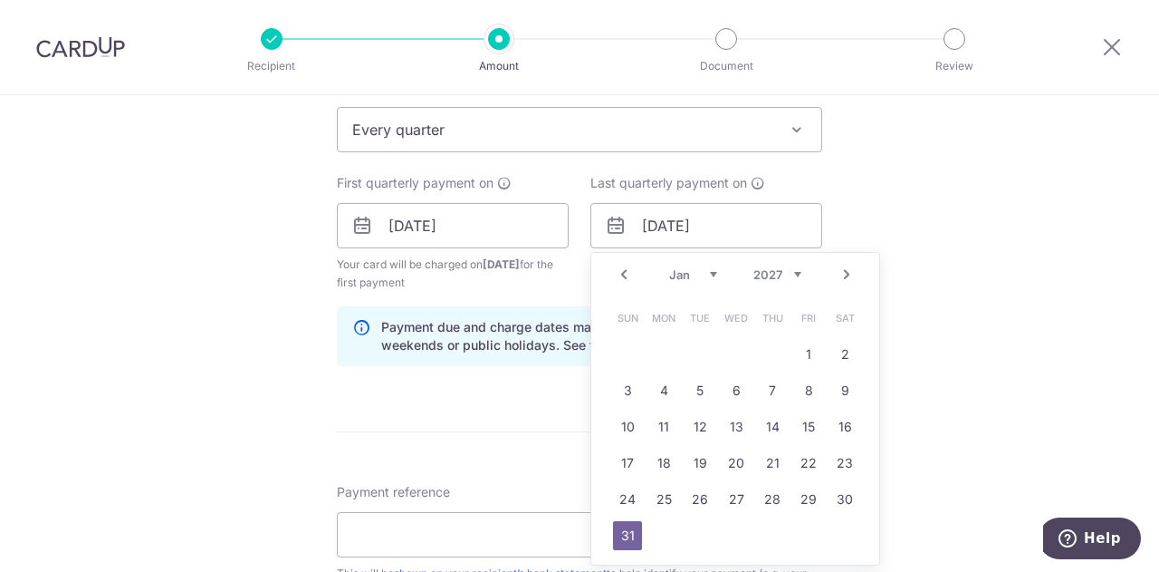
click at [840, 276] on link "Next" at bounding box center [847, 275] width 22 height 22
click at [665, 353] on link "1" at bounding box center [663, 354] width 29 height 29
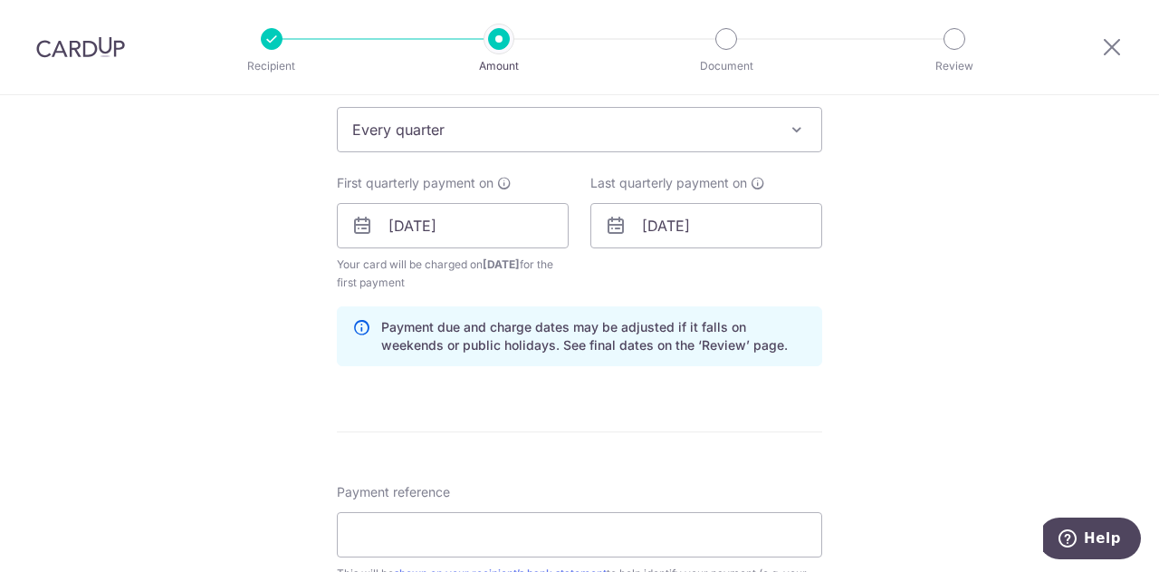
click at [894, 243] on div "Tell us more about your payment Enter payment amount SGD 686.70 686.70 Recipien…" at bounding box center [579, 206] width 1159 height 1731
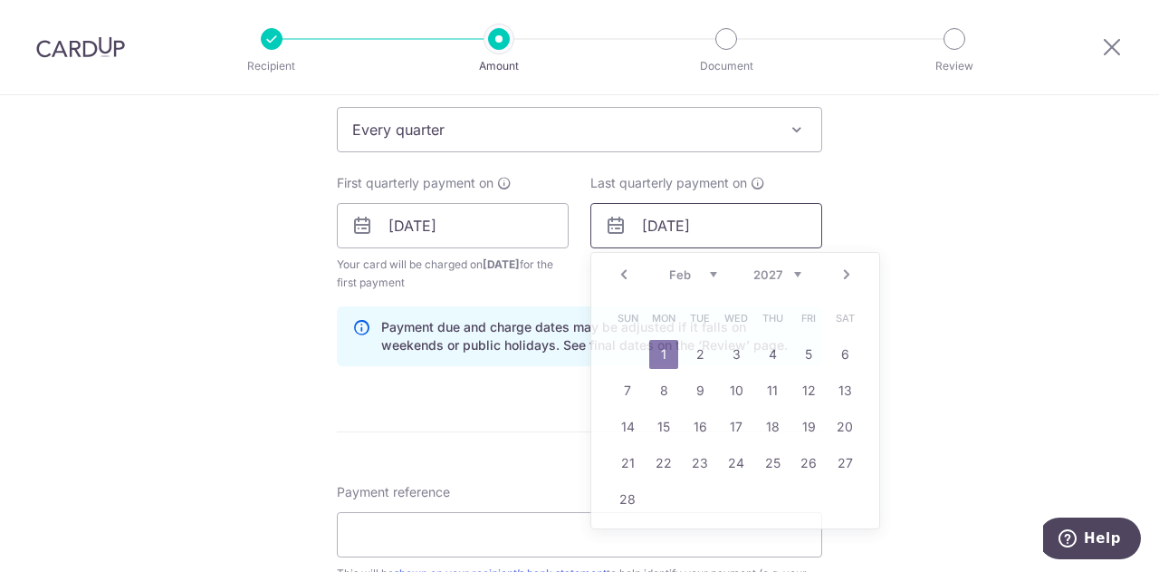
click at [777, 224] on input "01/02/2027" at bounding box center [707, 225] width 232 height 45
click at [622, 271] on link "Prev" at bounding box center [624, 275] width 22 height 22
click at [621, 274] on link "Prev" at bounding box center [624, 275] width 22 height 22
click at [629, 356] on link "1" at bounding box center [627, 354] width 29 height 29
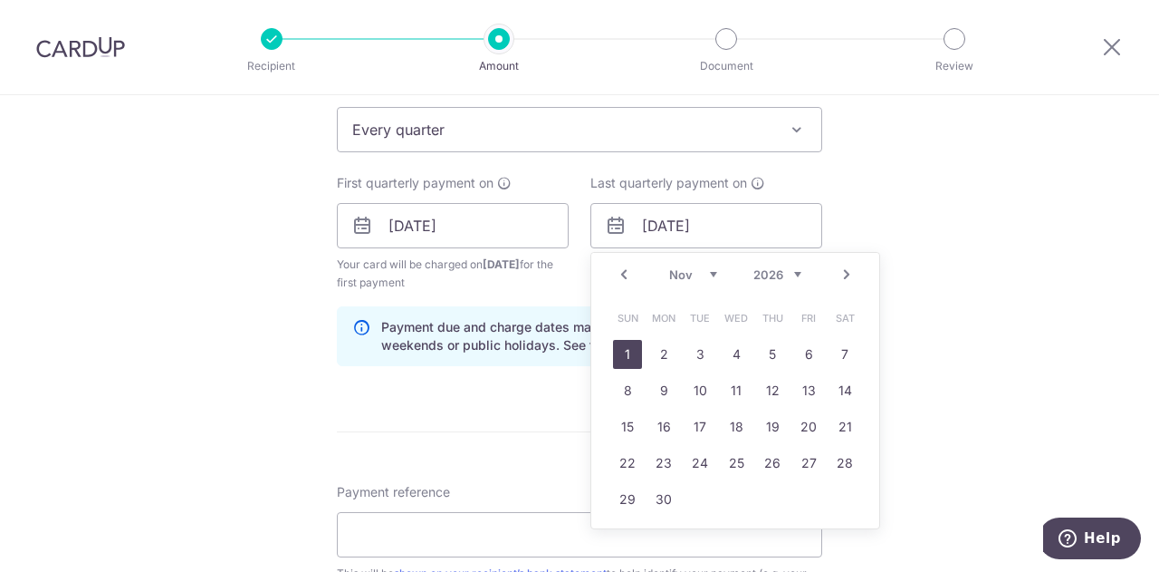
type input "01/11/2026"
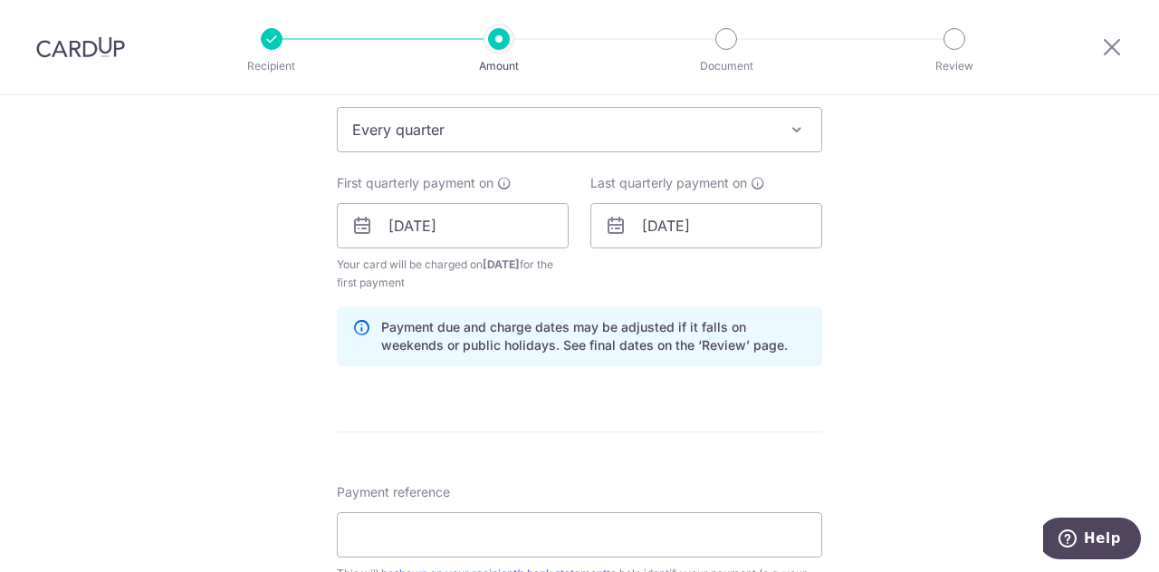
click at [879, 249] on div "Tell us more about your payment Enter payment amount SGD 686.70 686.70 Recipien…" at bounding box center [579, 206] width 1159 height 1731
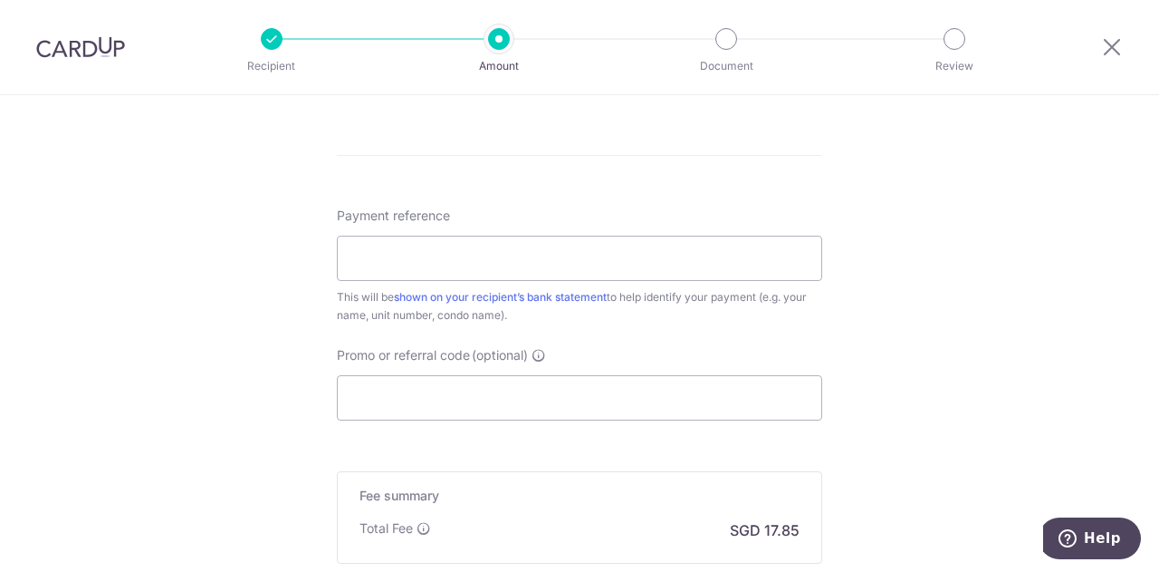
scroll to position [1056, 0]
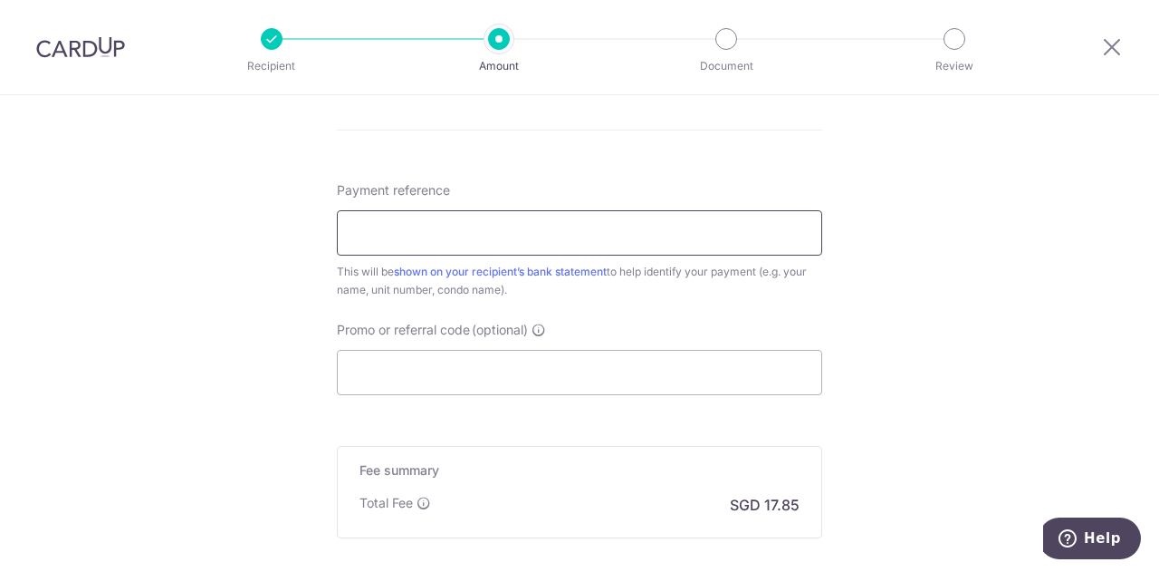
click at [637, 227] on input "Payment reference" at bounding box center [579, 232] width 485 height 45
type input "011-10-43"
click at [553, 361] on input "Promo or referral code (optional)" at bounding box center [579, 372] width 485 height 45
click at [396, 365] on input "Promo or referral code (optional)" at bounding box center [579, 372] width 485 height 45
paste input "3HOME25R"
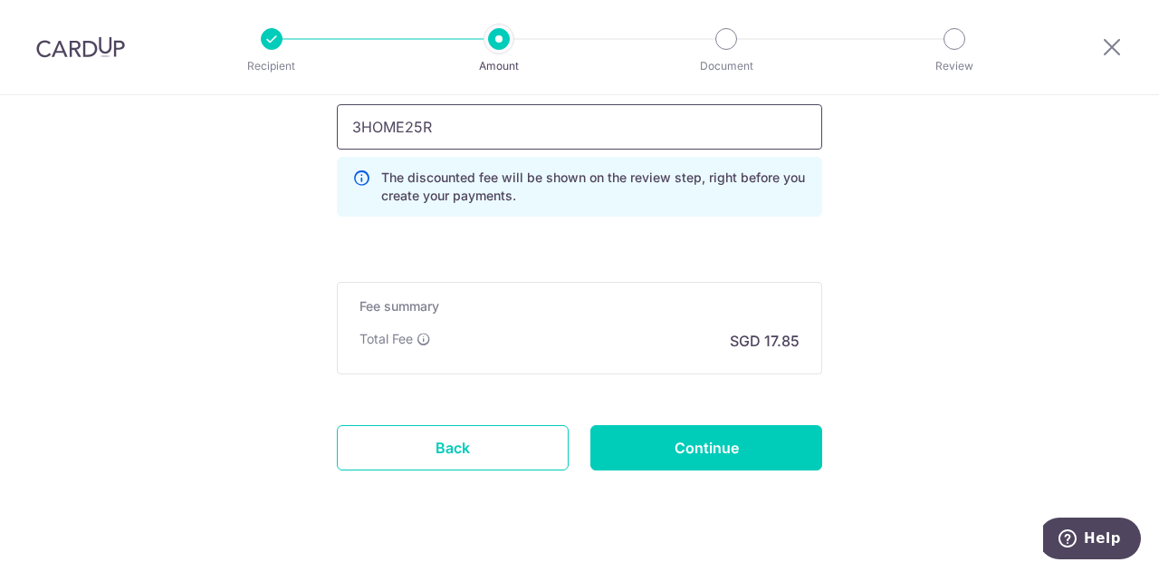
scroll to position [1331, 0]
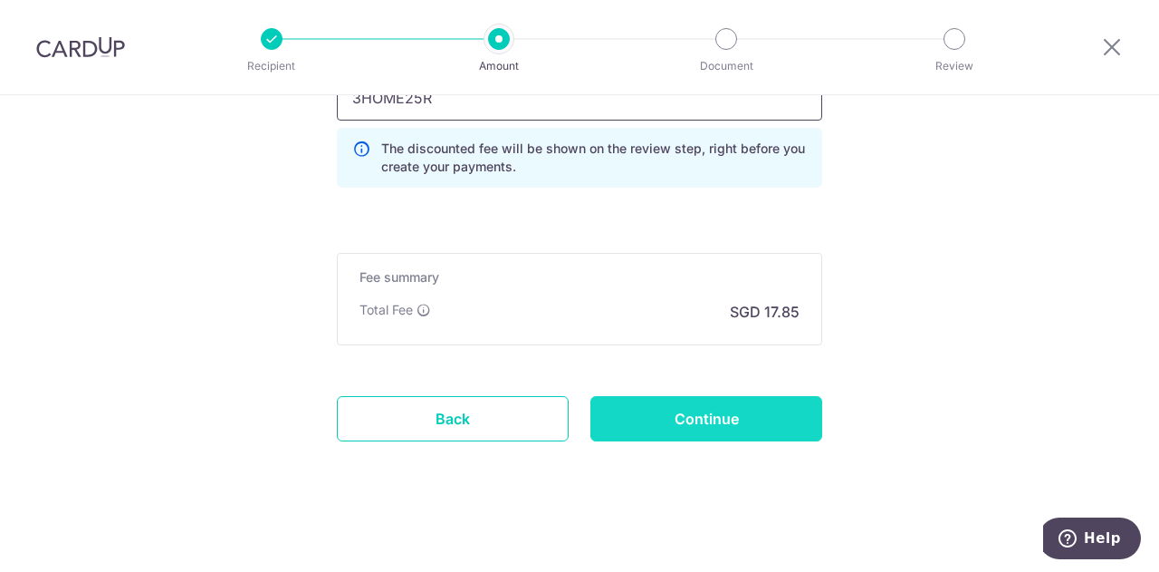
type input "3HOME25R"
click at [683, 414] on input "Continue" at bounding box center [707, 418] width 232 height 45
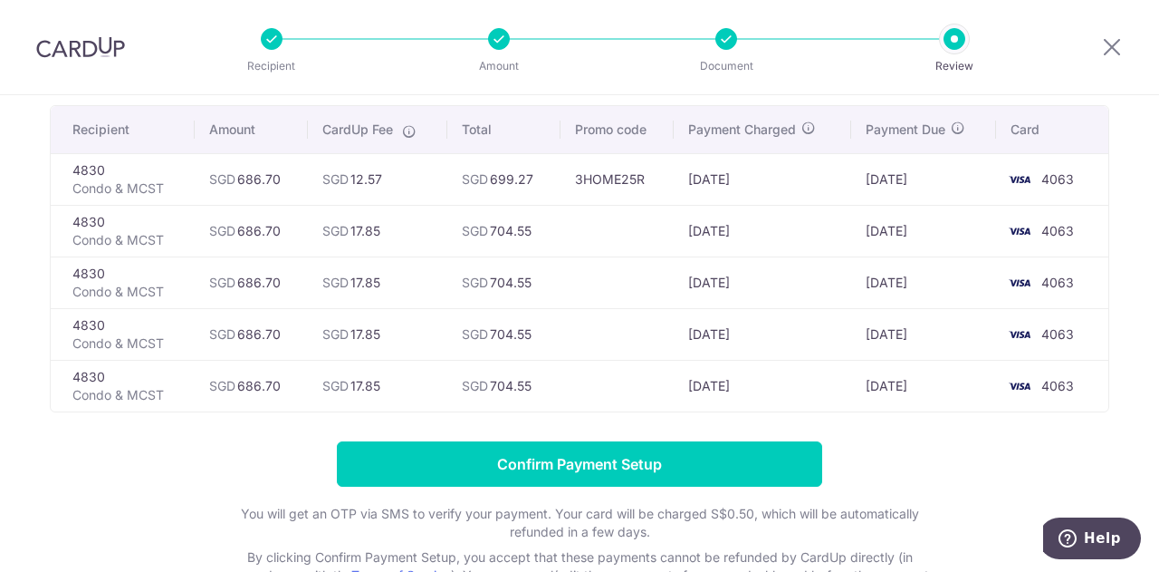
scroll to position [150, 0]
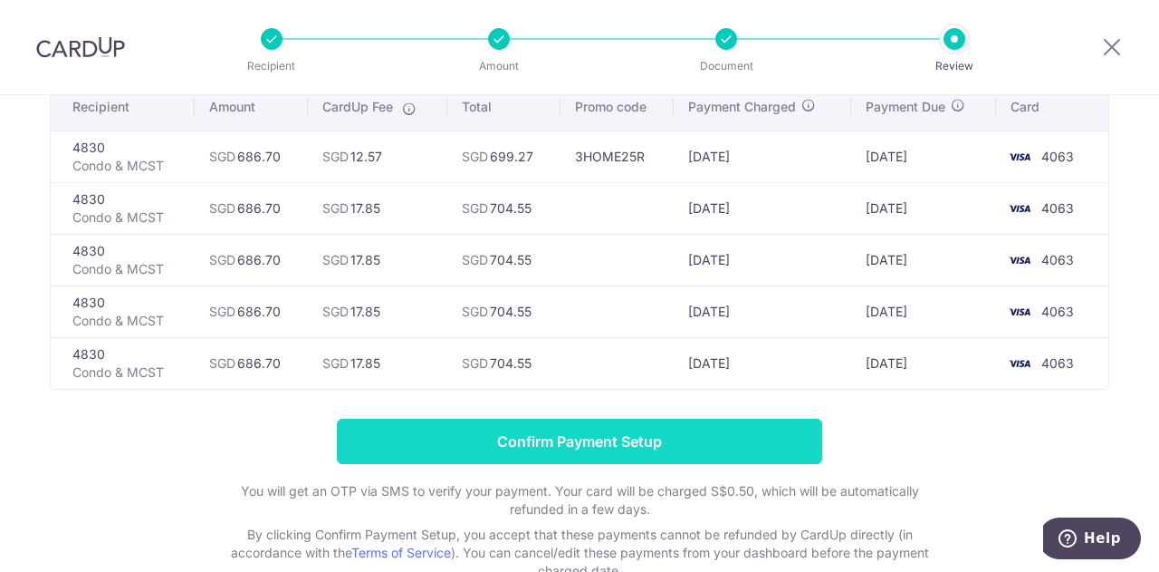
click at [607, 439] on input "Confirm Payment Setup" at bounding box center [579, 440] width 485 height 45
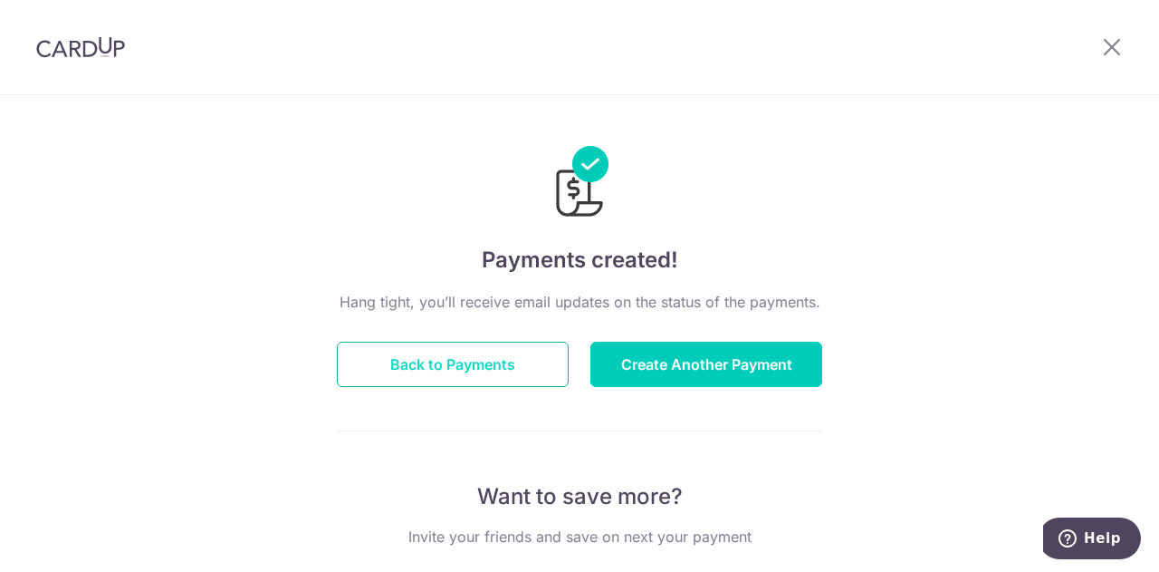
click at [440, 373] on button "Back to Payments" at bounding box center [453, 363] width 232 height 45
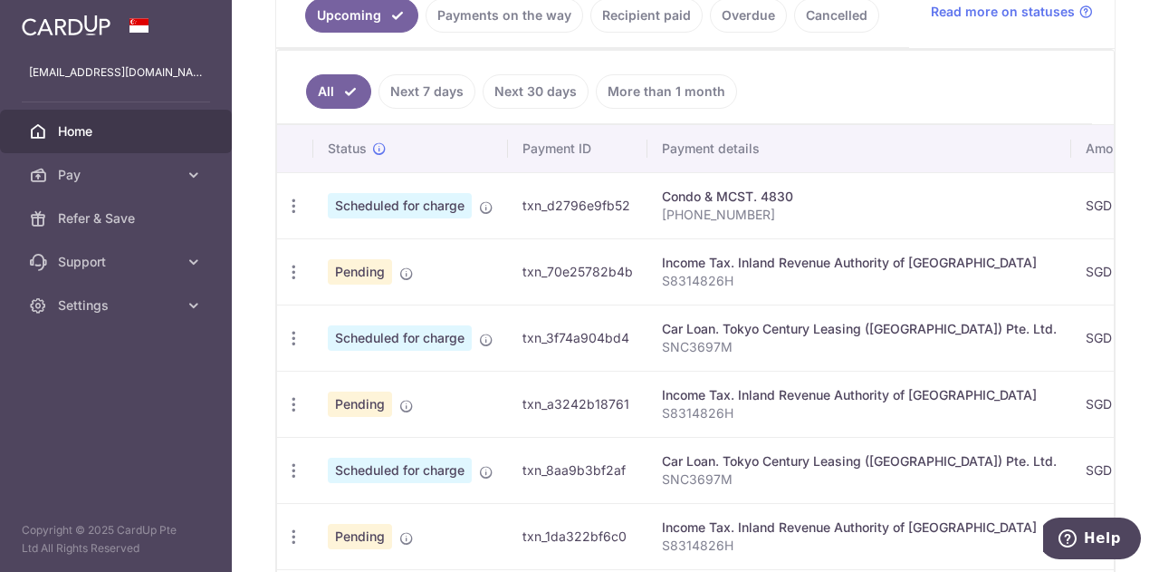
scroll to position [453, 0]
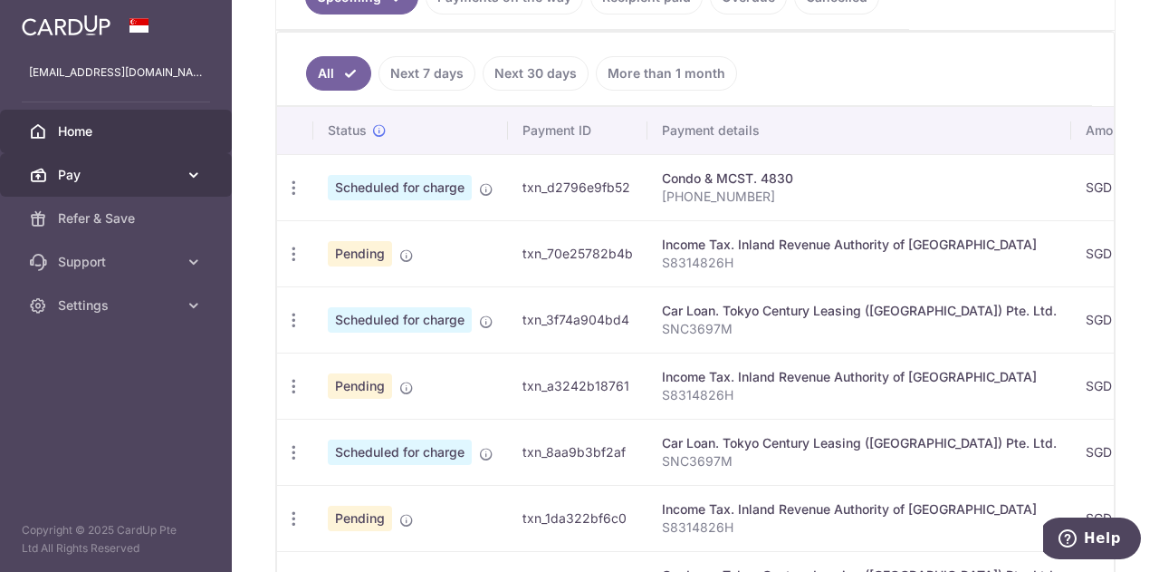
click at [187, 175] on icon at bounding box center [194, 175] width 18 height 18
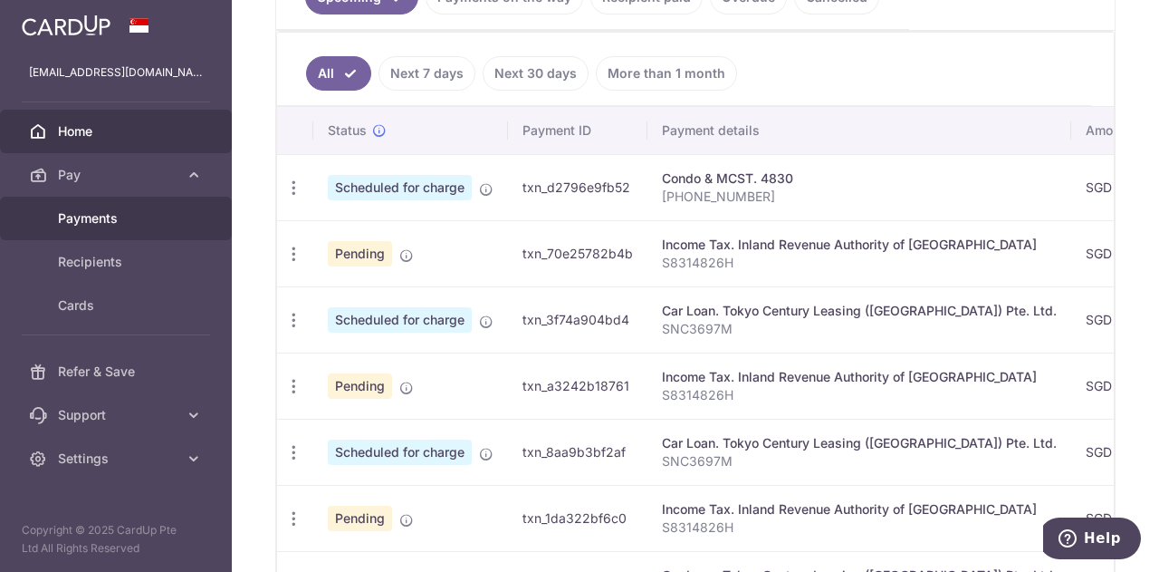
click at [136, 214] on span "Payments" at bounding box center [118, 218] width 120 height 18
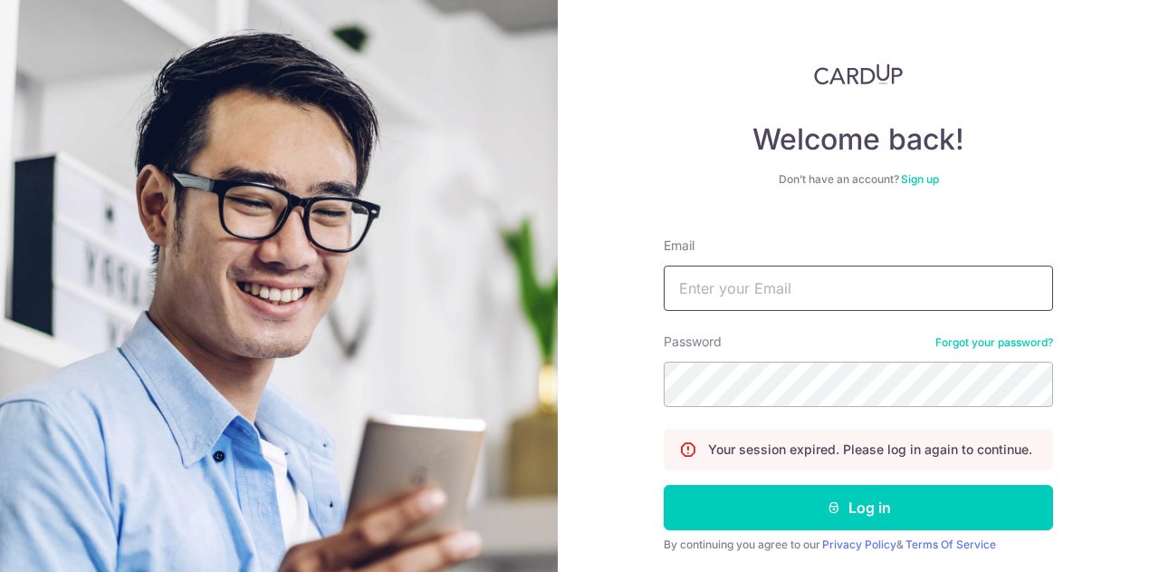
click at [725, 291] on input "Email" at bounding box center [858, 287] width 389 height 45
type input "[EMAIL_ADDRESS][DOMAIN_NAME]"
click at [664, 485] on button "Log in" at bounding box center [858, 507] width 389 height 45
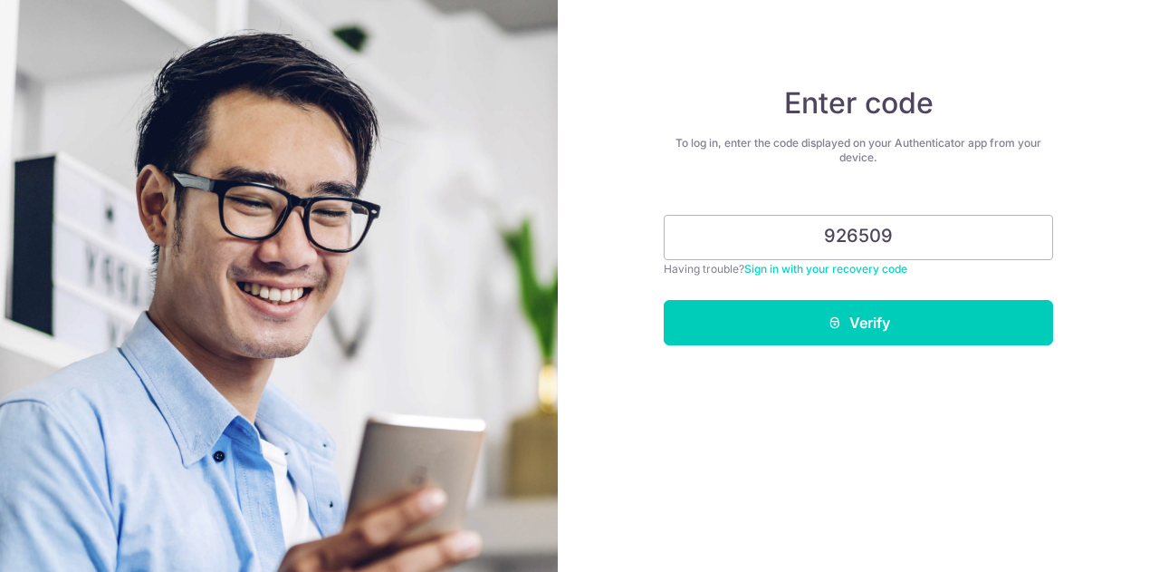
type input "926509"
click at [664, 300] on button "Verify" at bounding box center [858, 322] width 389 height 45
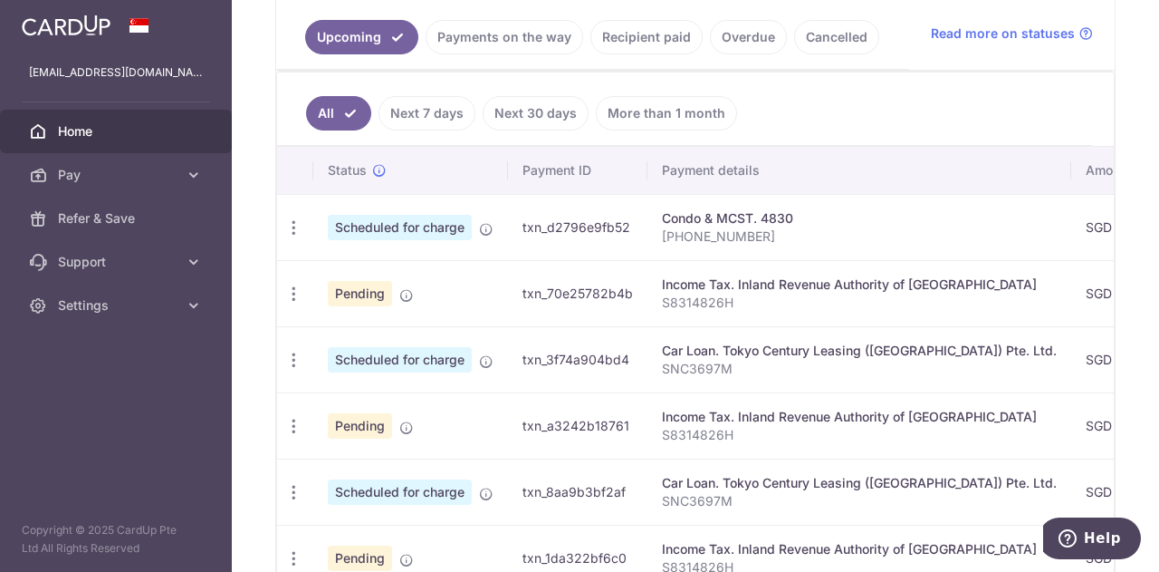
scroll to position [453, 0]
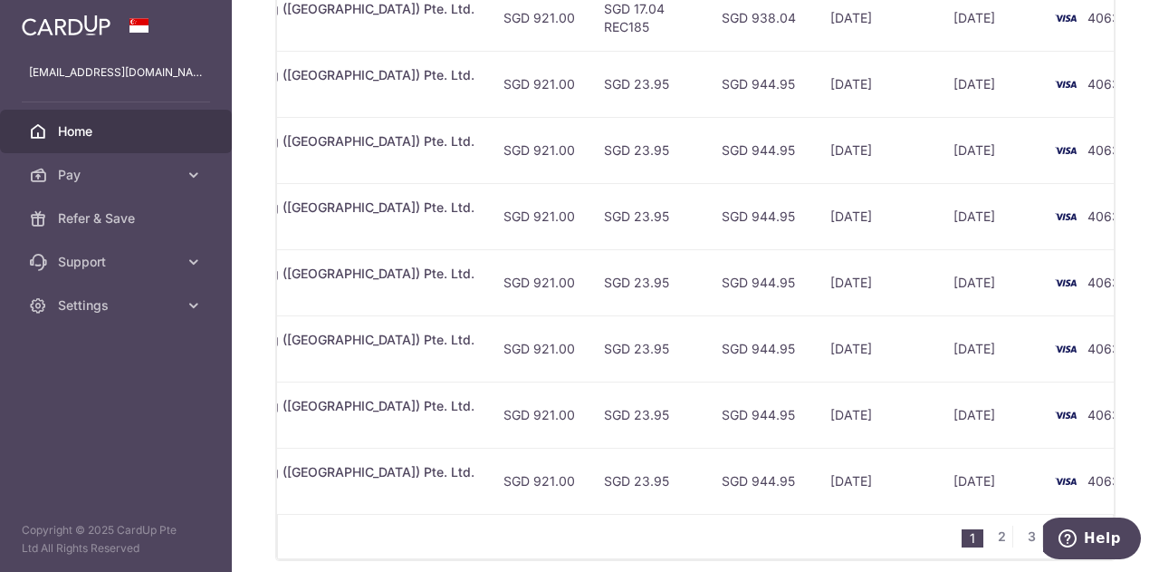
scroll to position [829, 0]
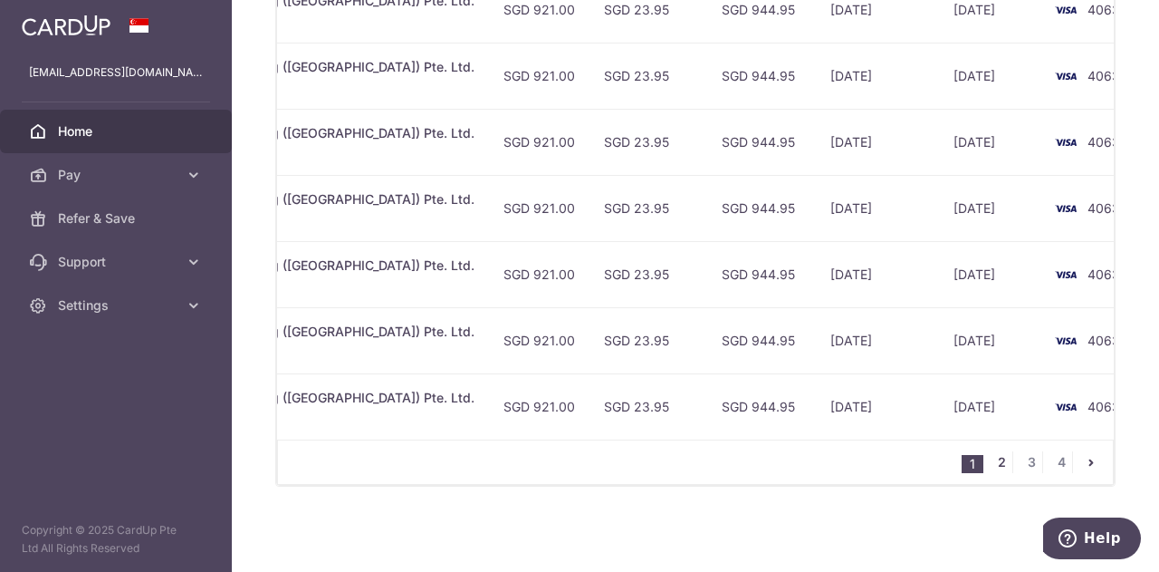
click at [992, 463] on link "2" at bounding box center [1002, 462] width 22 height 22
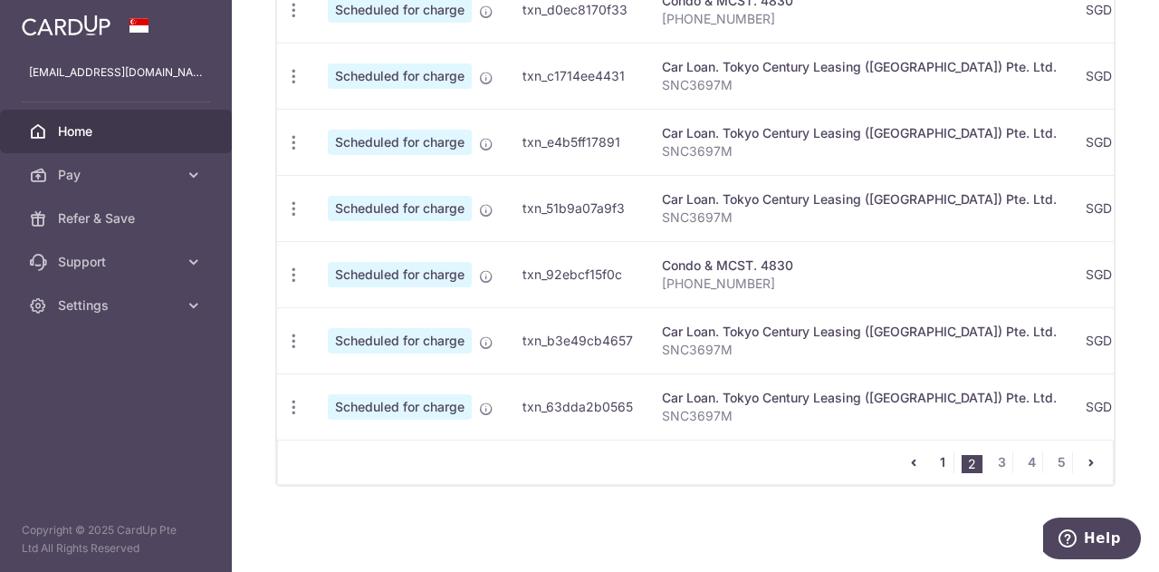
click at [933, 458] on link "1" at bounding box center [943, 462] width 22 height 22
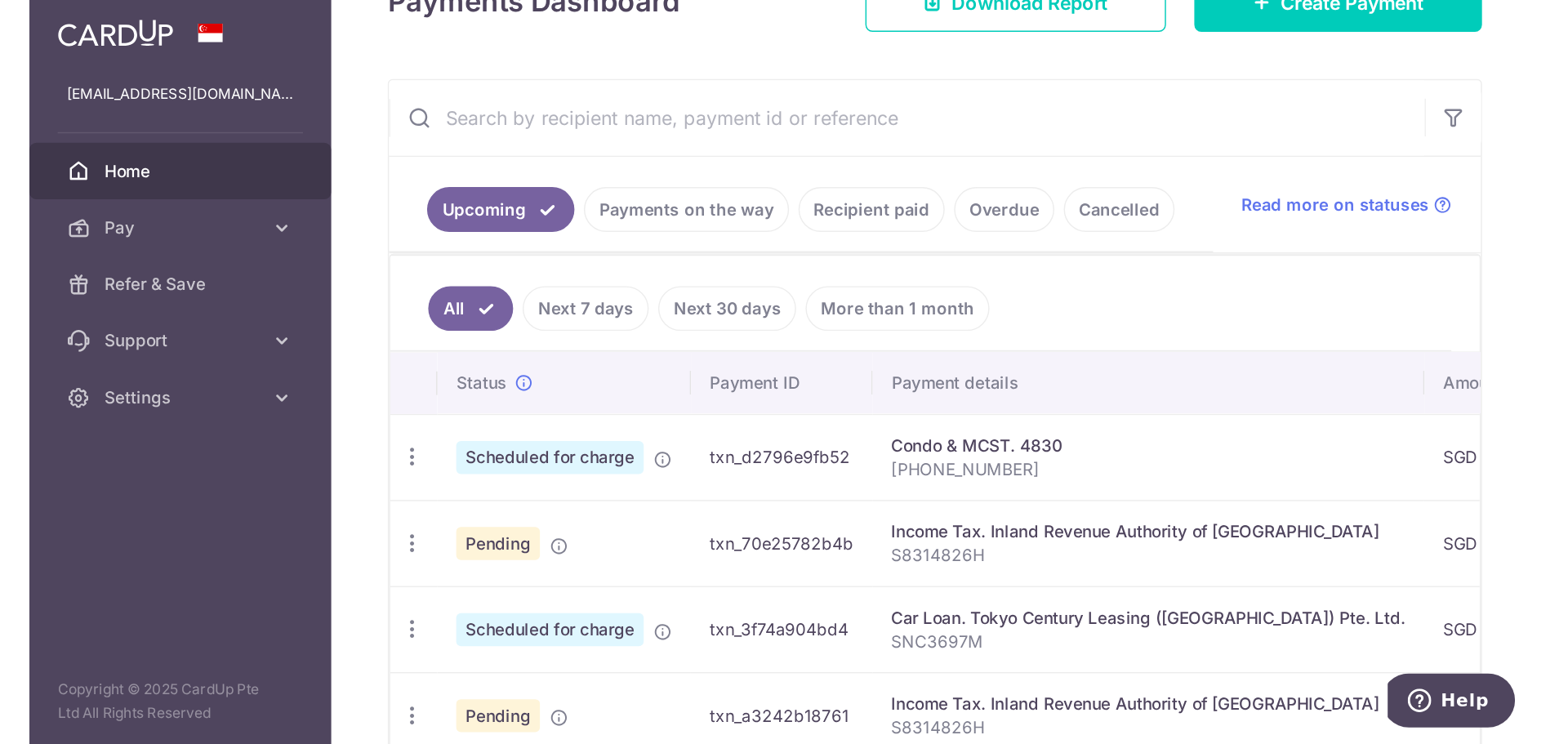
scroll to position [261, 0]
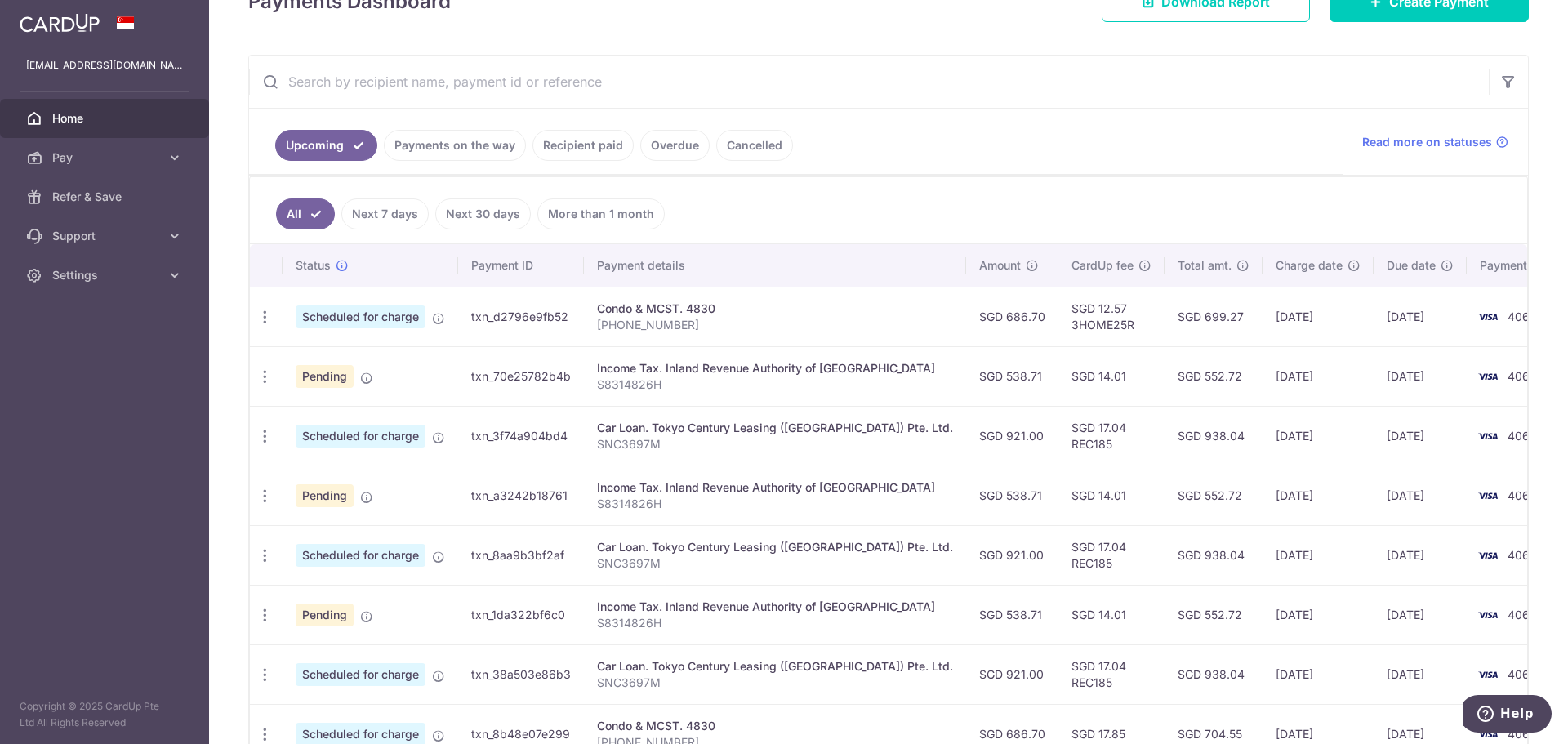
drag, startPoint x: 1027, startPoint y: 343, endPoint x: 880, endPoint y: 101, distance: 283.1
click at [880, 101] on input "text" at bounding box center [868, 82] width 1240 height 52
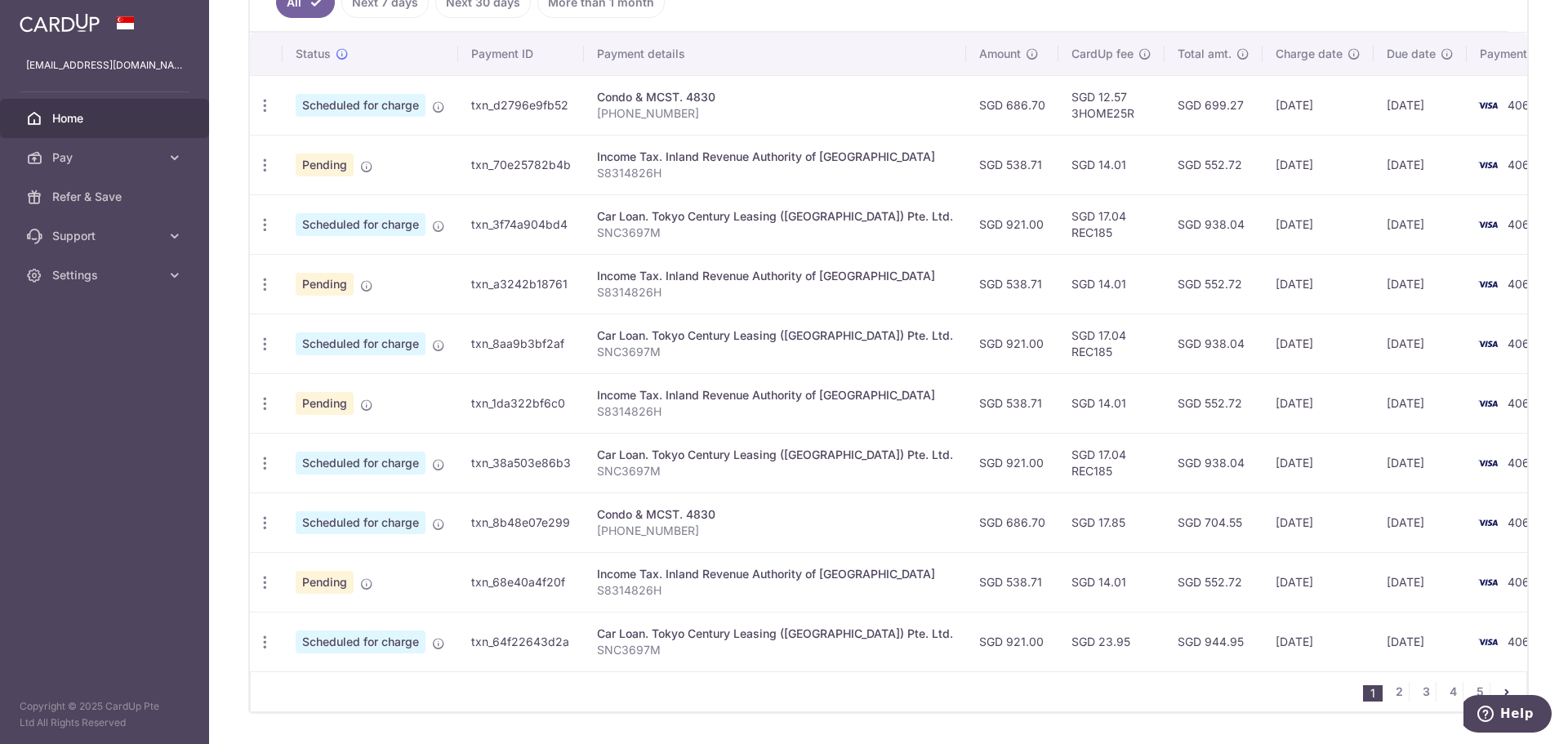
scroll to position [527, 0]
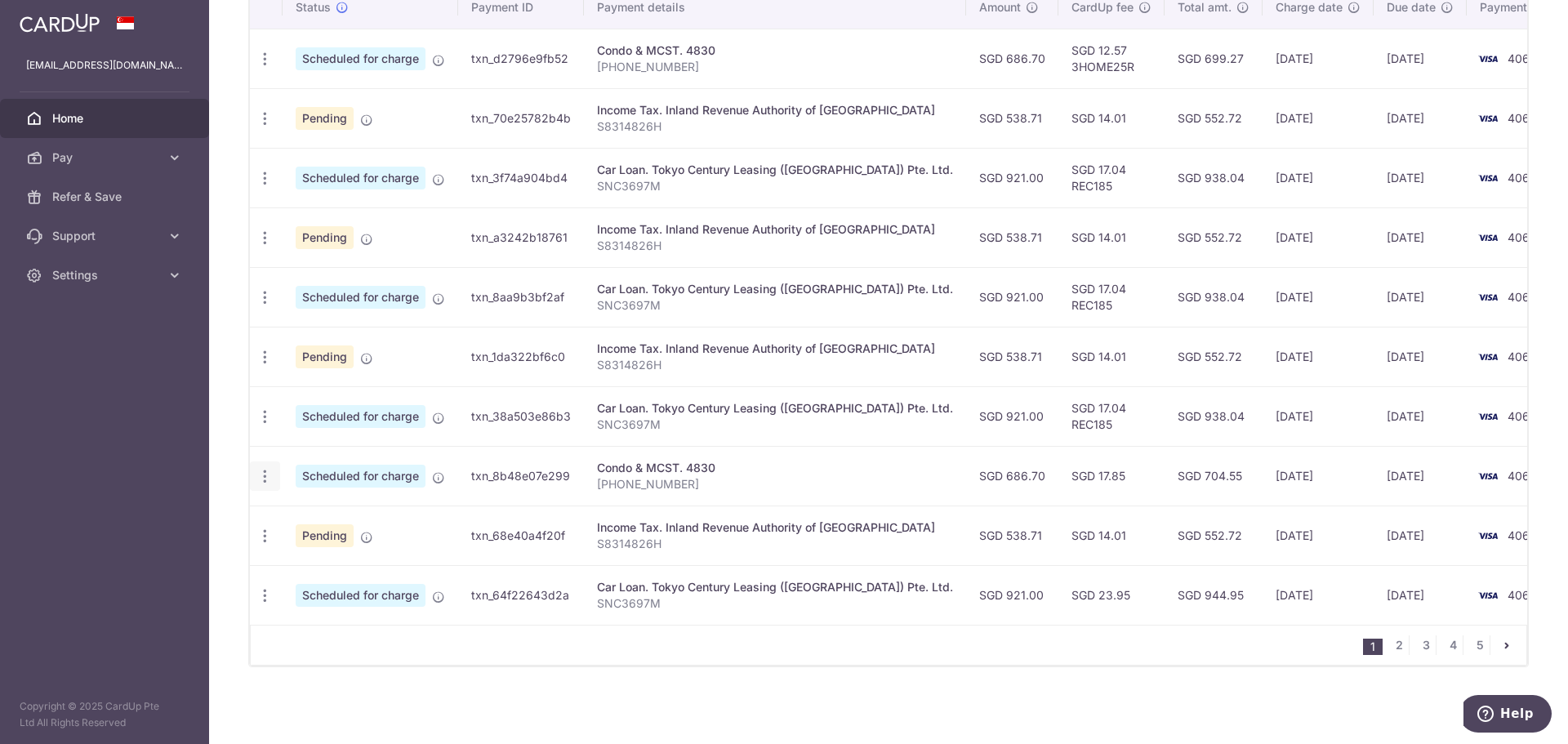
click at [264, 472] on icon "button" at bounding box center [264, 476] width 17 height 17
click at [372, 513] on span "Update payment" at bounding box center [352, 521] width 111 height 20
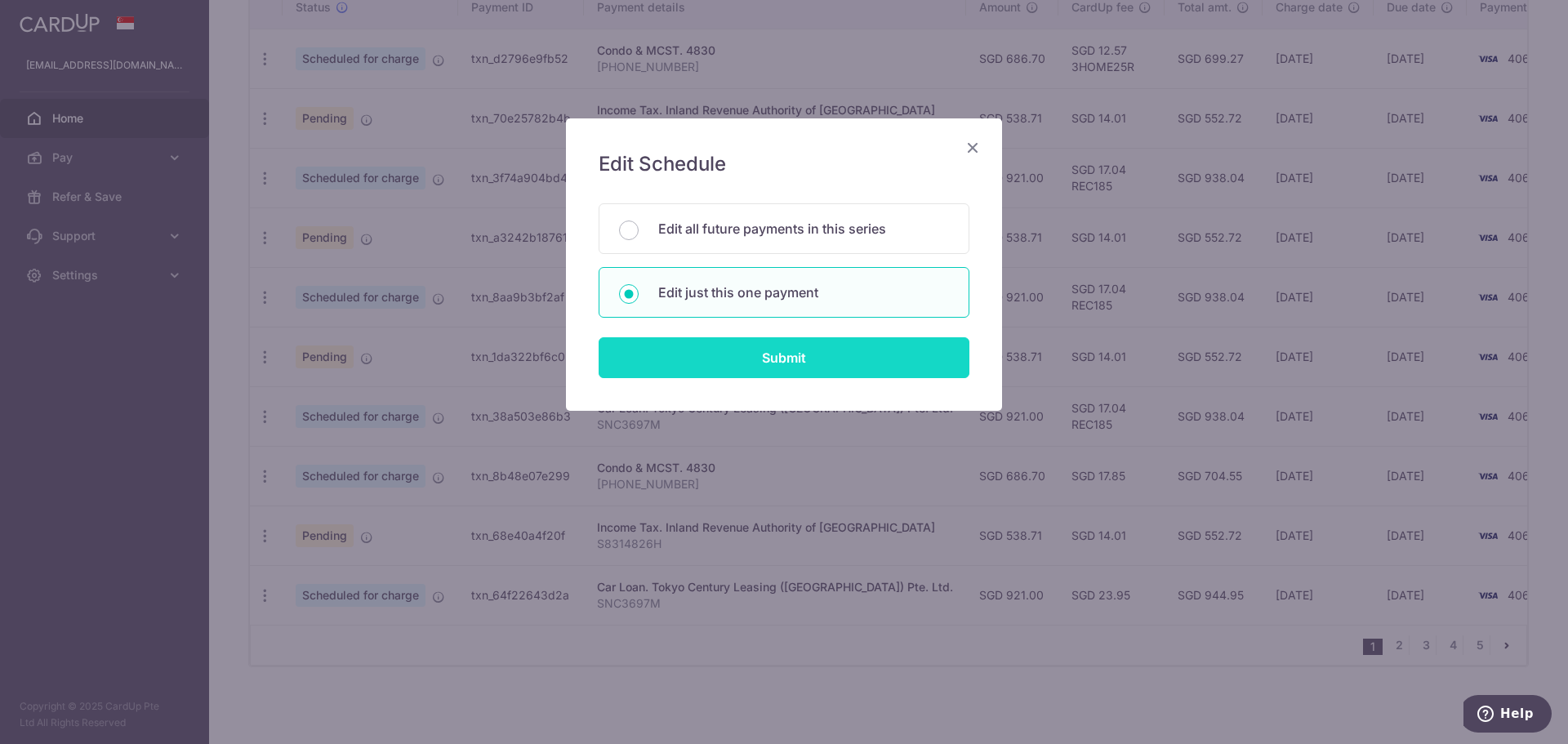
click at [774, 357] on input "Submit" at bounding box center [784, 357] width 371 height 41
radio input "true"
type input "686.70"
type input "[DATE]"
type input "[PHONE_NUMBER]"
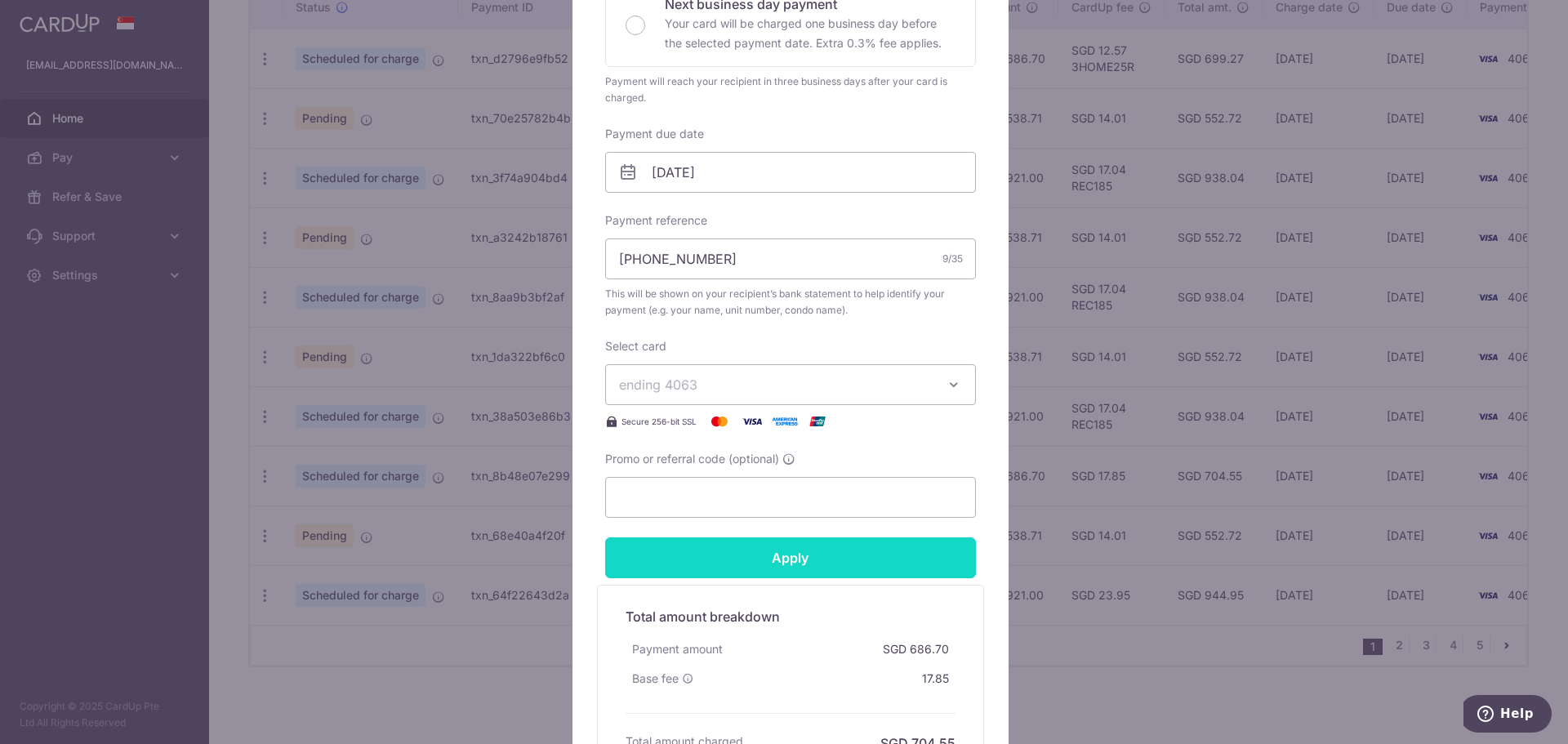
scroll to position [409, 0]
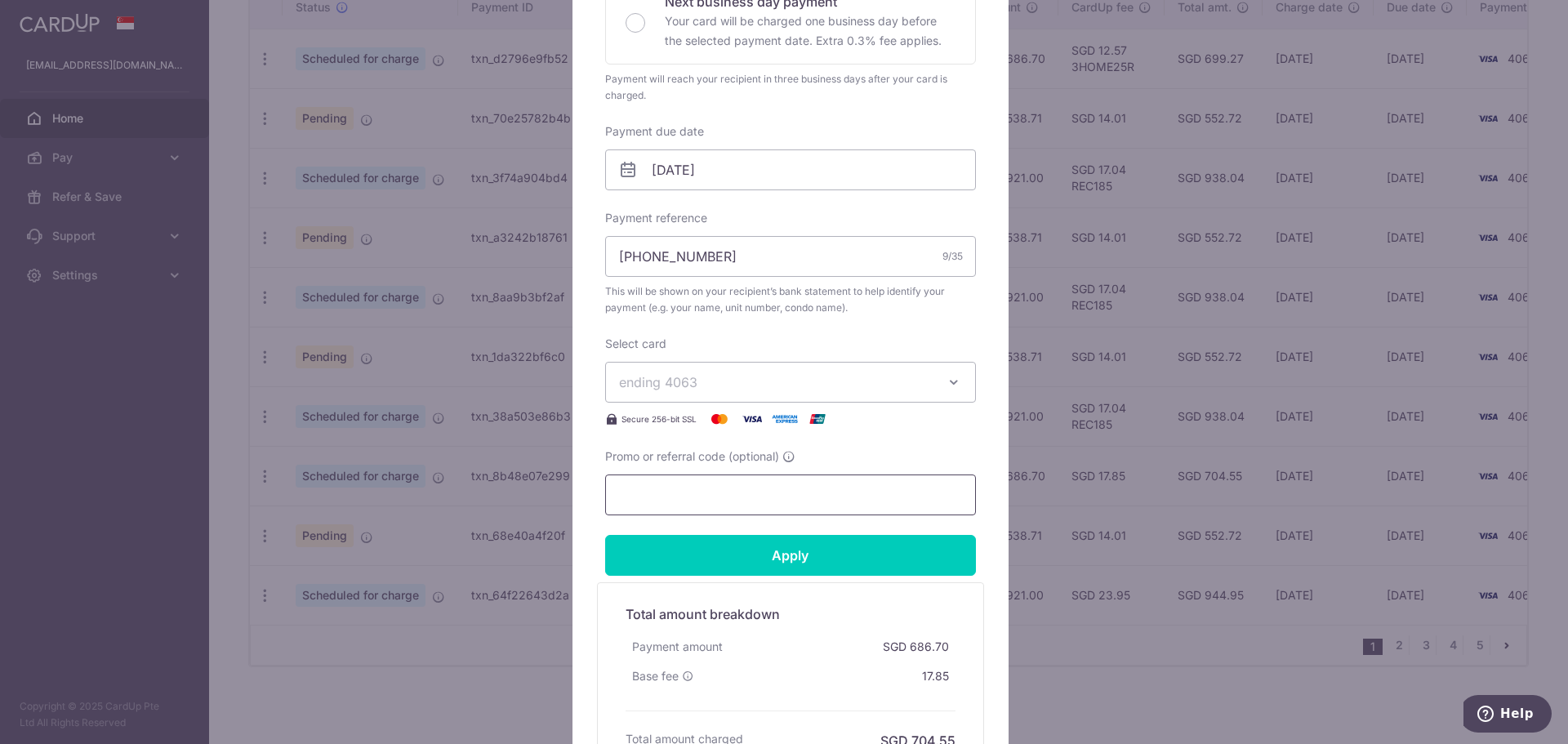
click at [741, 499] on input "Promo or referral code (optional)" at bounding box center [790, 494] width 371 height 41
paste input "REC185"
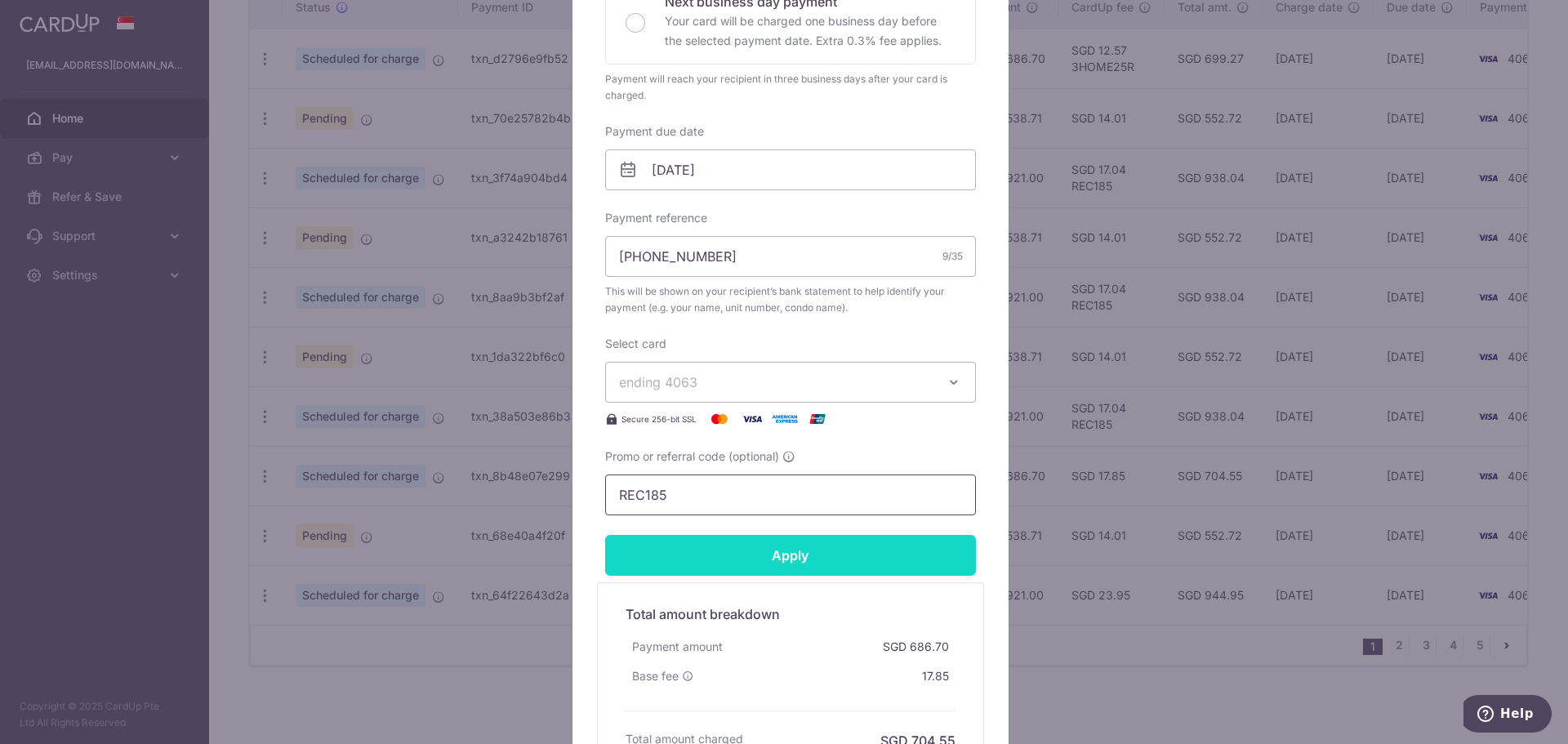
type input "REC185"
click at [769, 515] on input "Apply" at bounding box center [790, 555] width 371 height 41
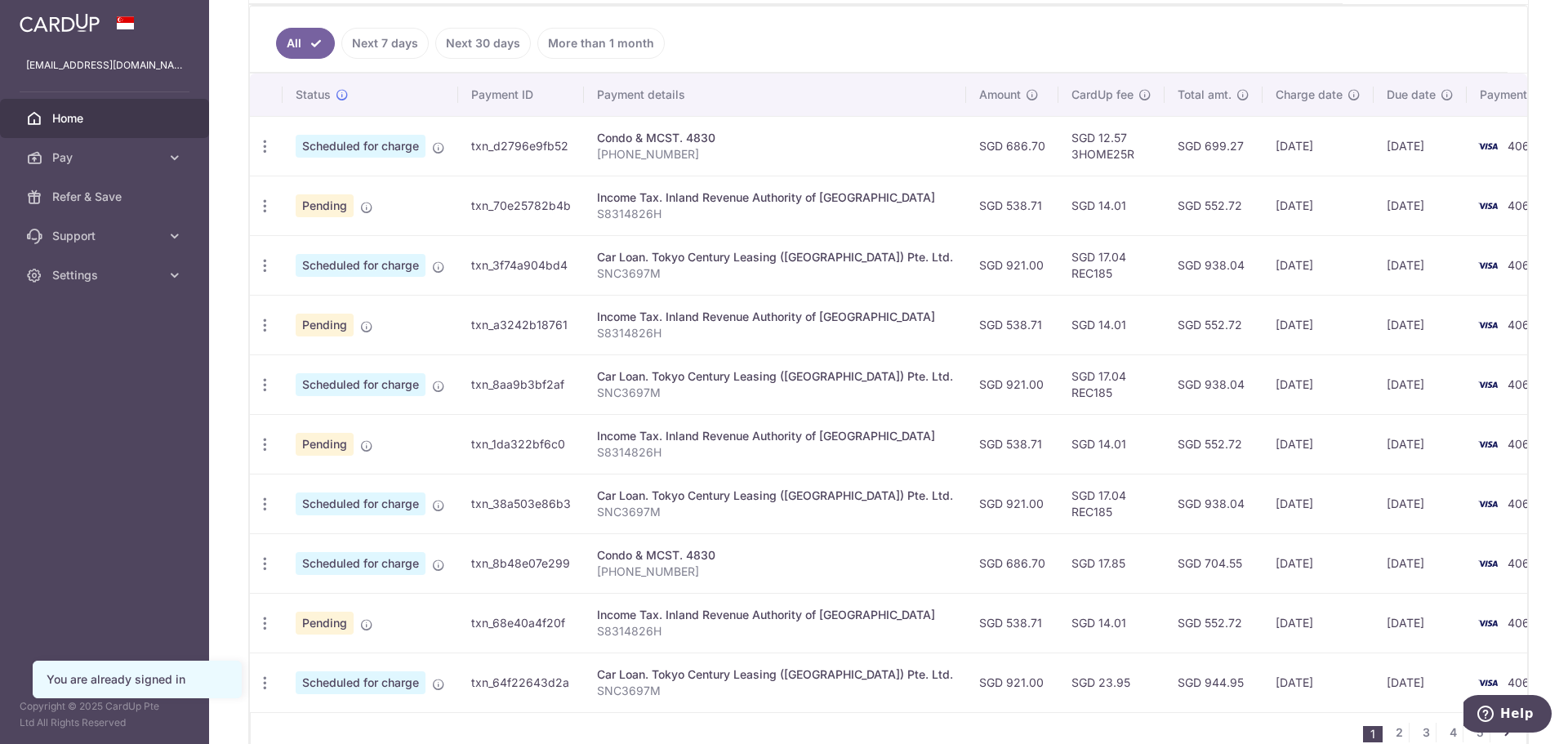
scroll to position [519, 0]
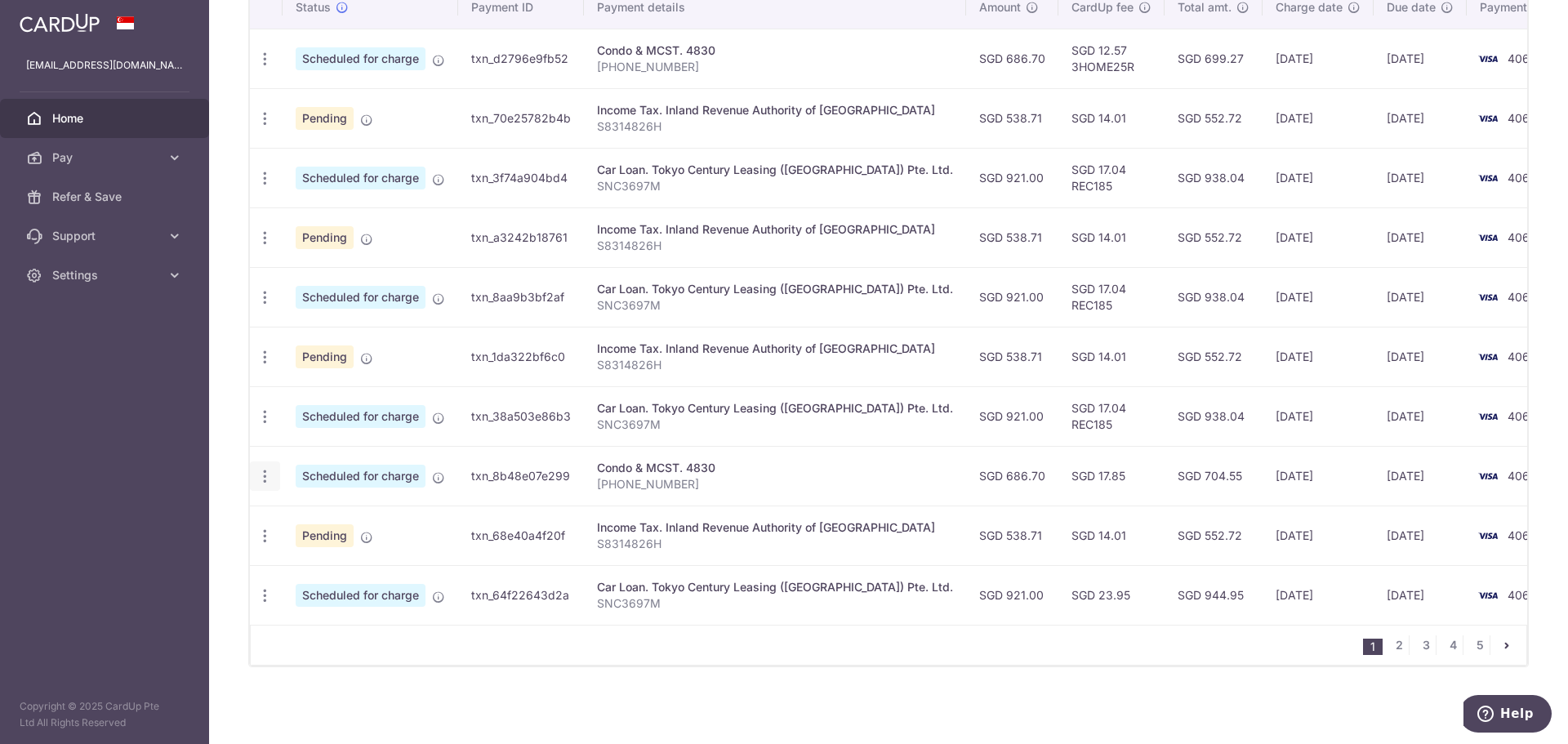
click at [262, 476] on icon "button" at bounding box center [264, 476] width 17 height 17
click at [349, 527] on span "Update payment" at bounding box center [352, 521] width 111 height 20
radio input "true"
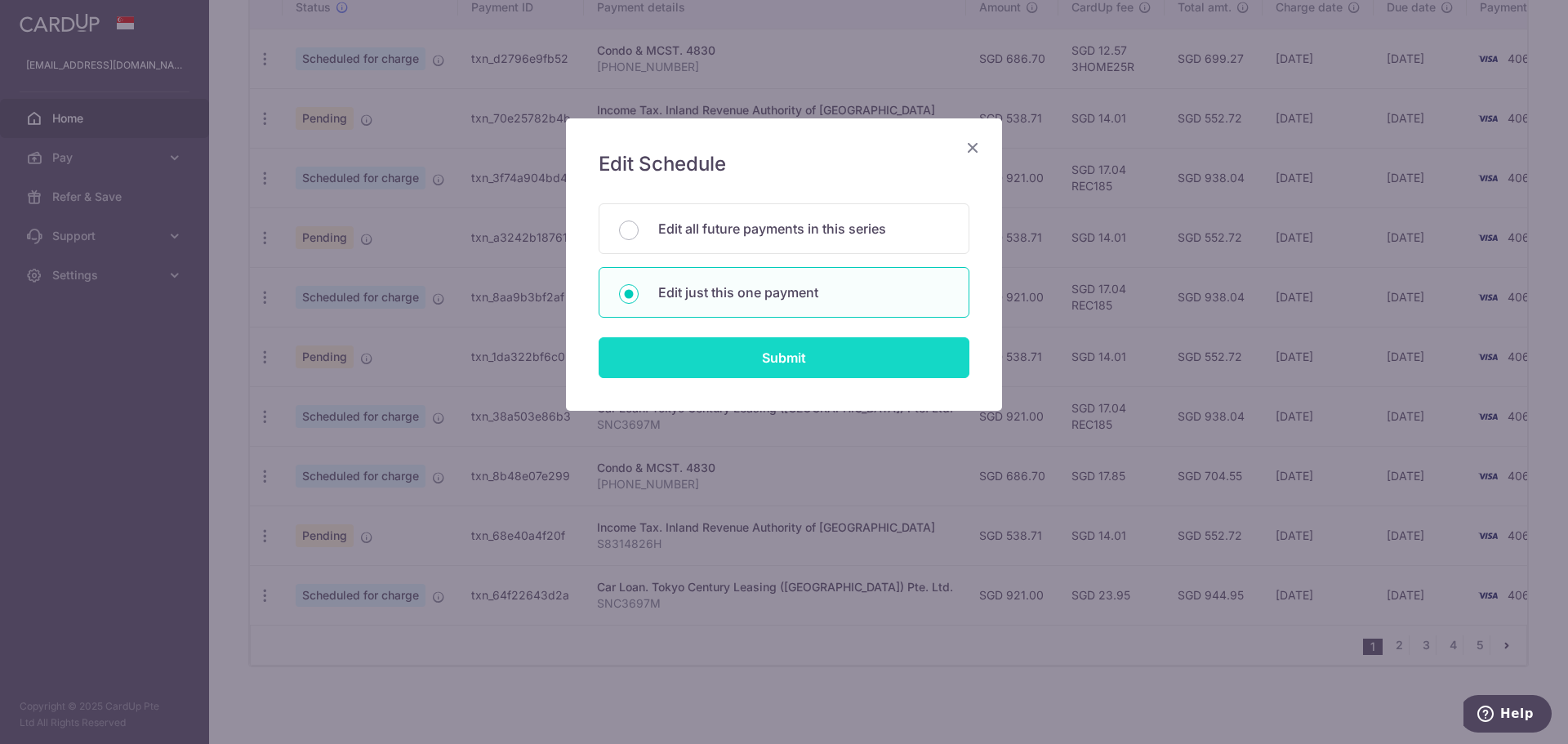
click at [726, 374] on input "Submit" at bounding box center [784, 357] width 371 height 41
radio input "true"
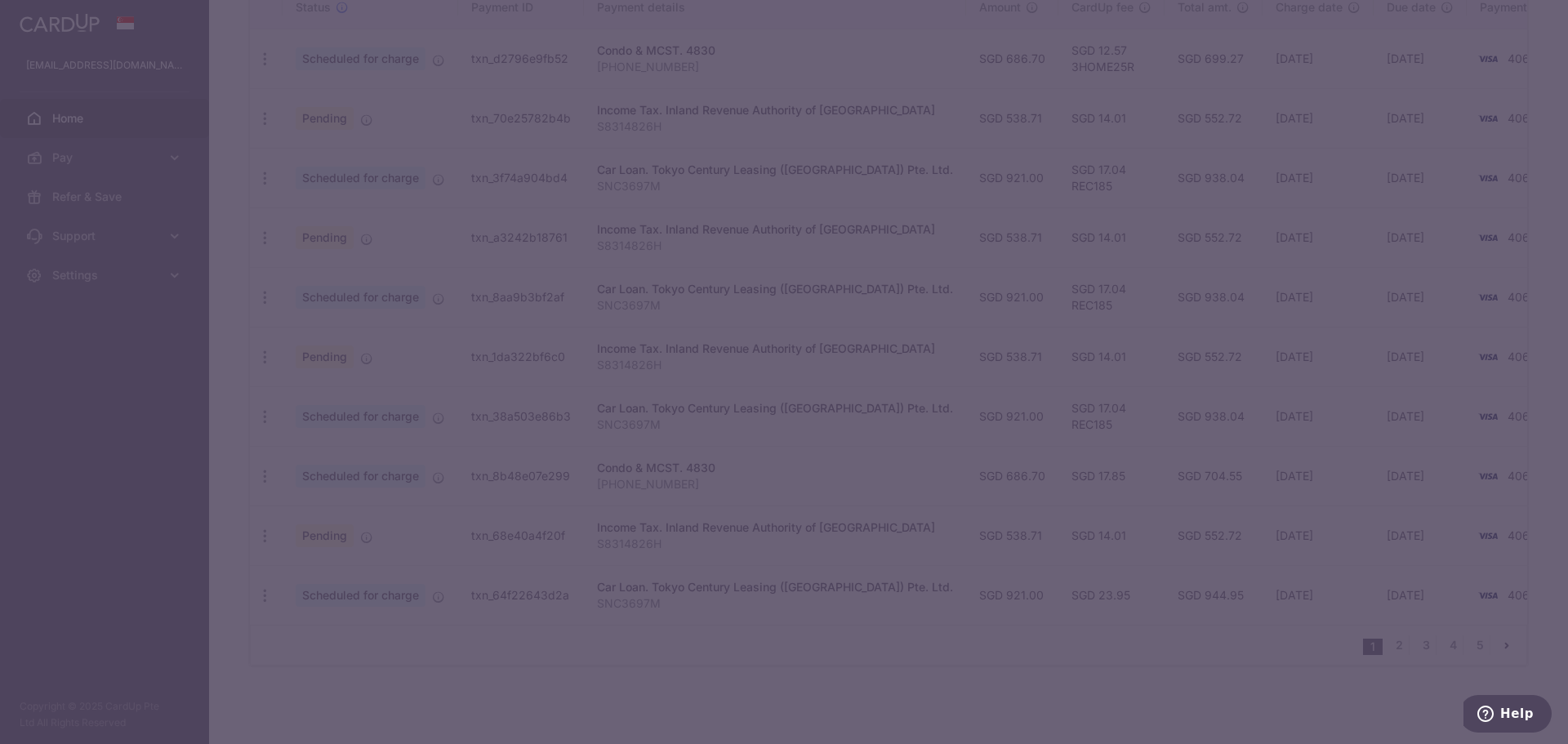
type input "686.70"
type input "[DATE]"
type input "[PHONE_NUMBER]"
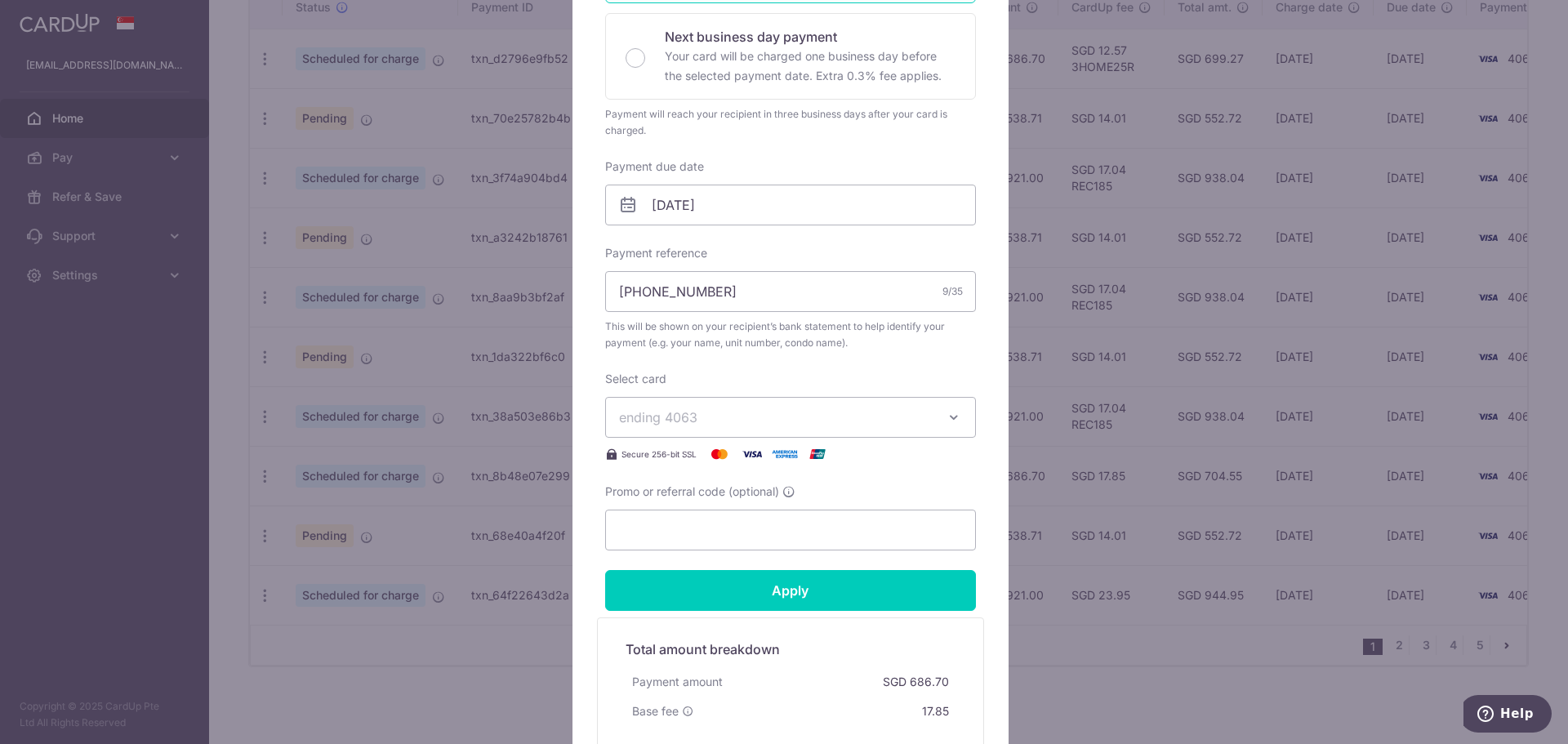
scroll to position [545, 0]
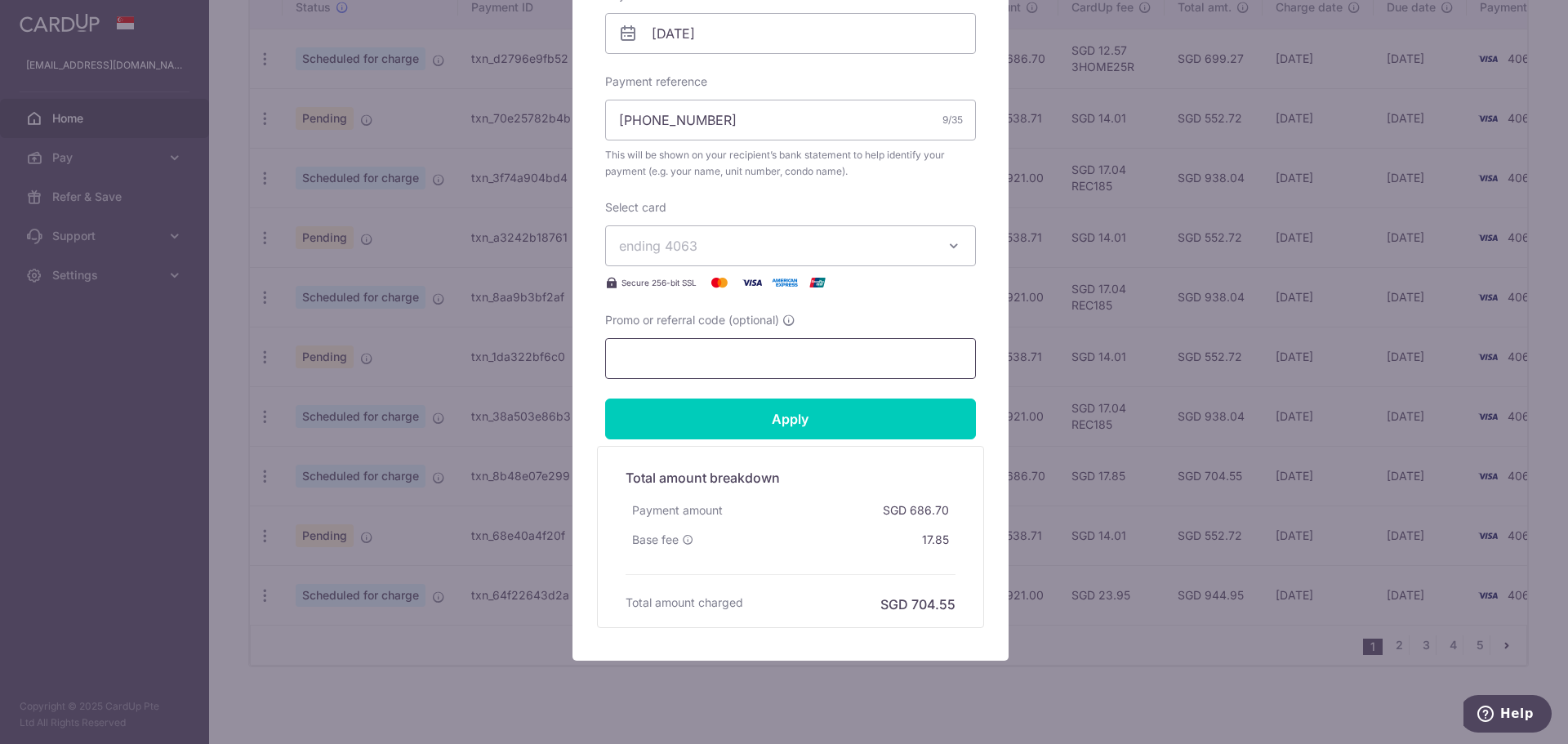
click at [698, 364] on input "Promo or referral code (optional)" at bounding box center [790, 358] width 371 height 41
paste input "REC185"
type input "REC185"
click at [738, 409] on input "Apply" at bounding box center [790, 418] width 371 height 41
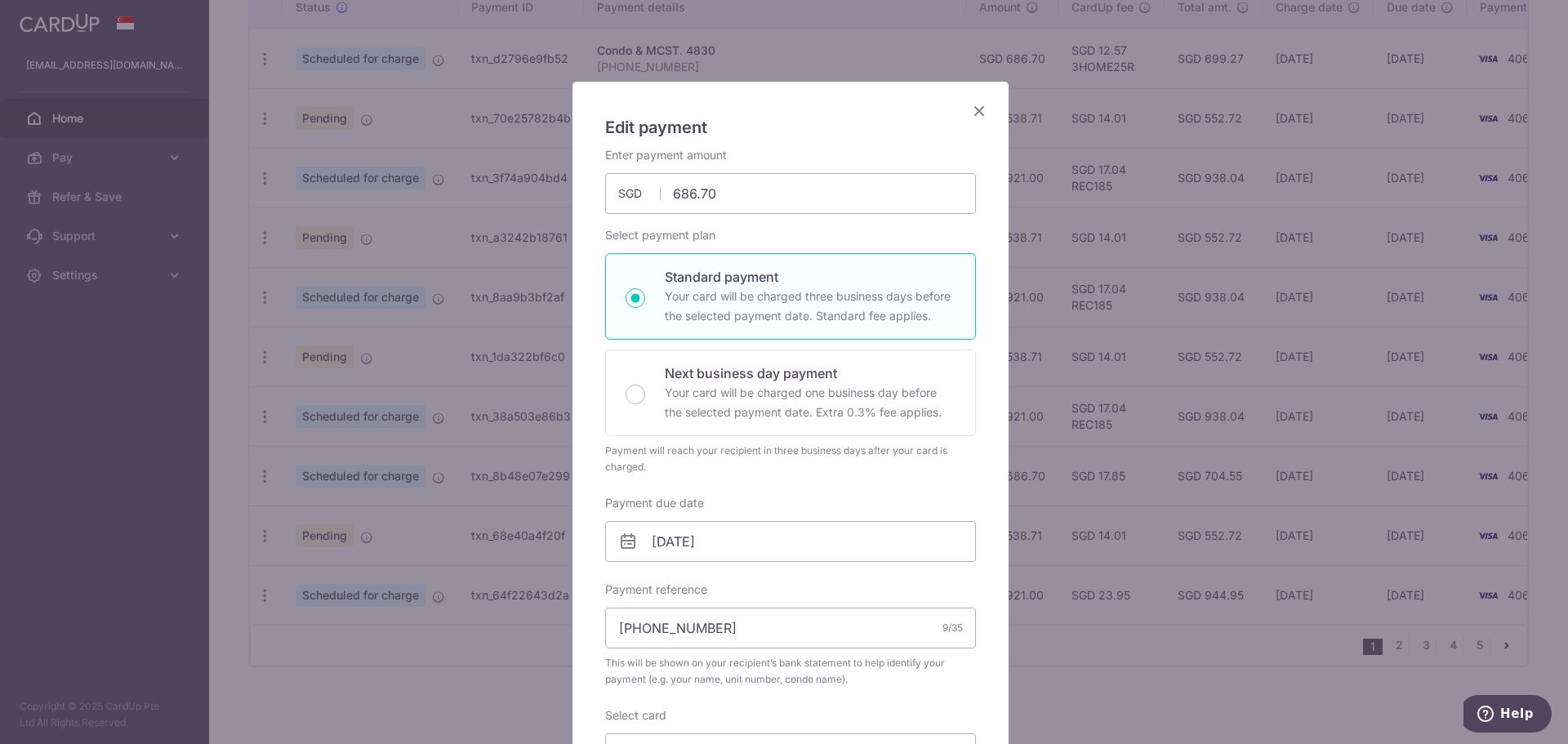
scroll to position [0, 0]
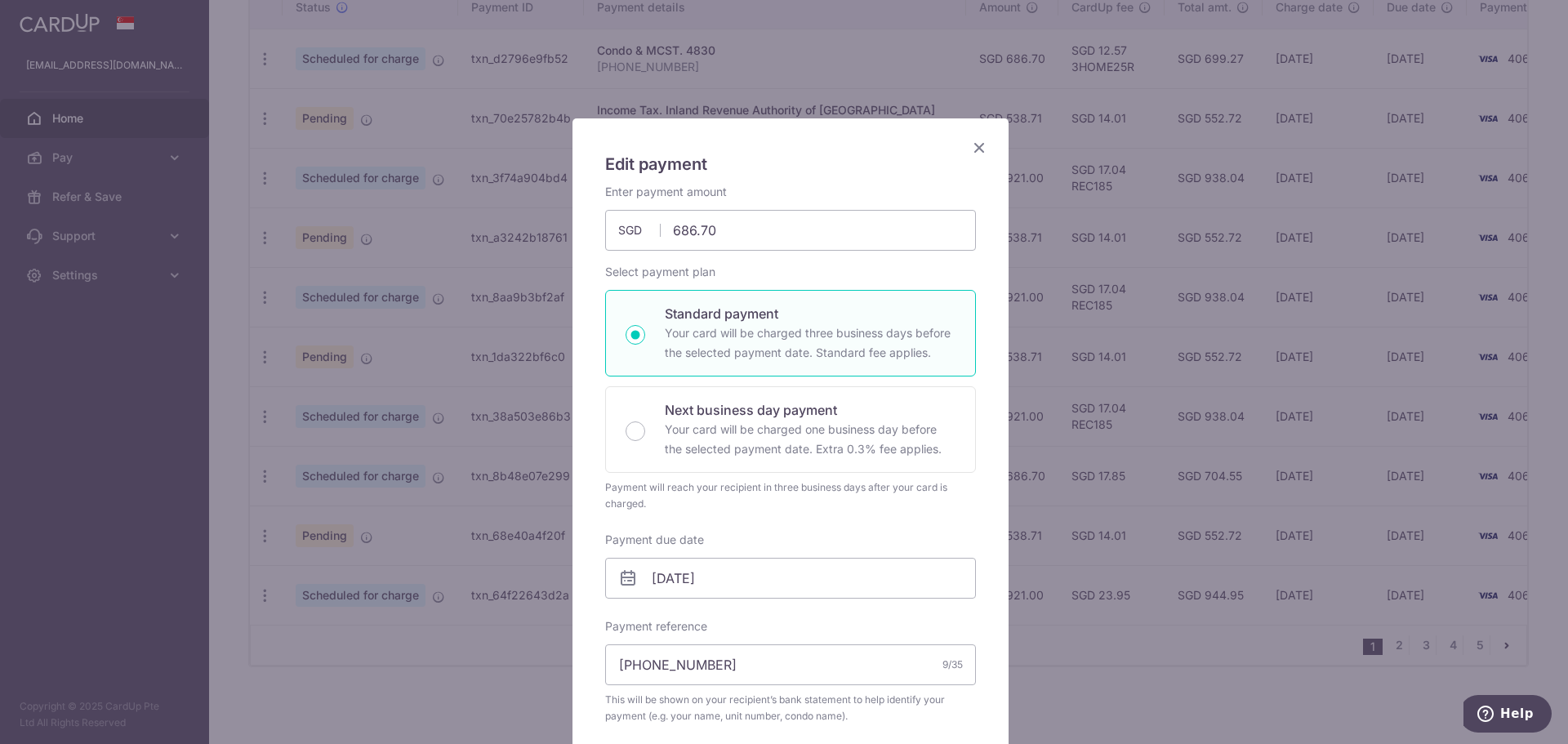
click at [969, 144] on icon "Close" at bounding box center [979, 147] width 20 height 21
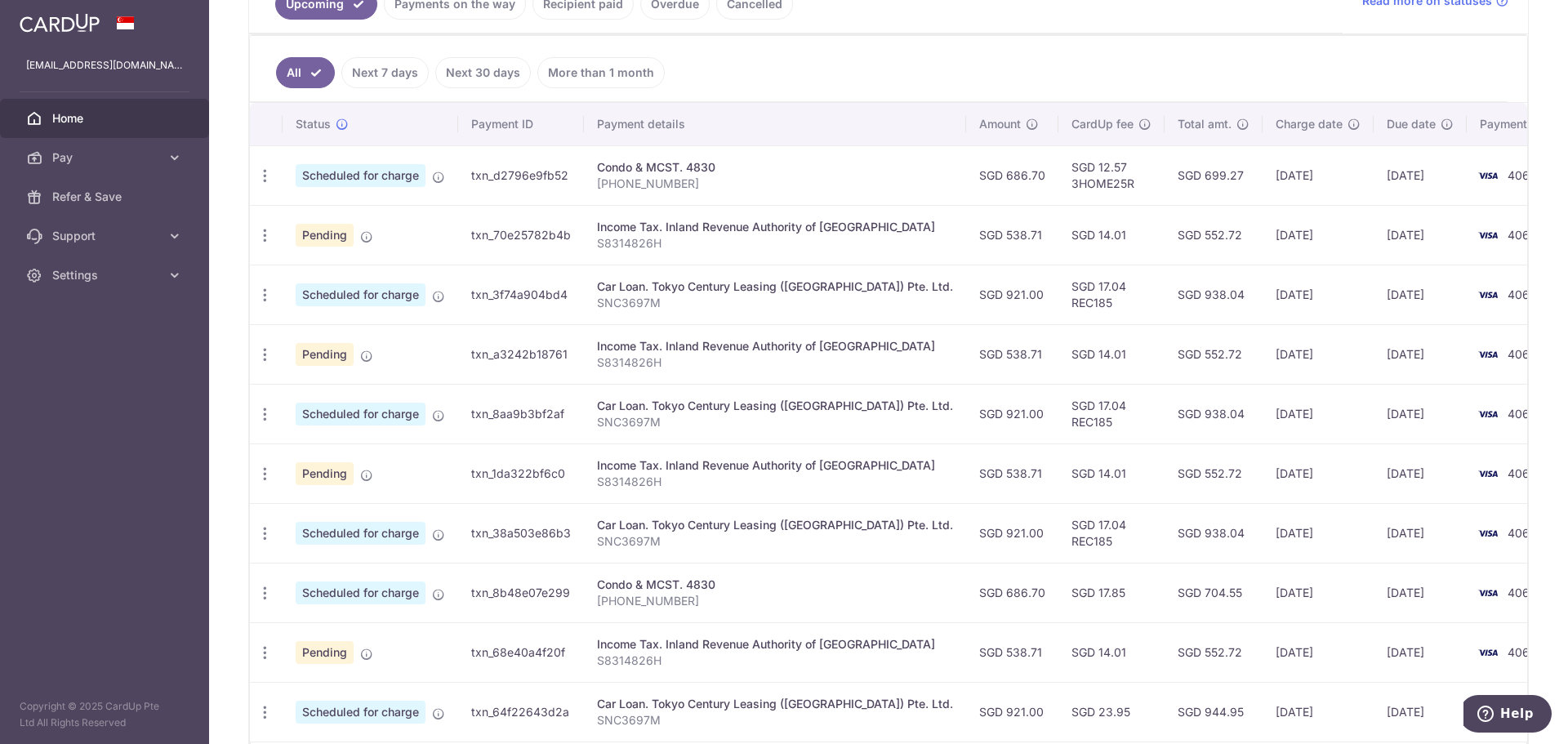
scroll to position [363, 0]
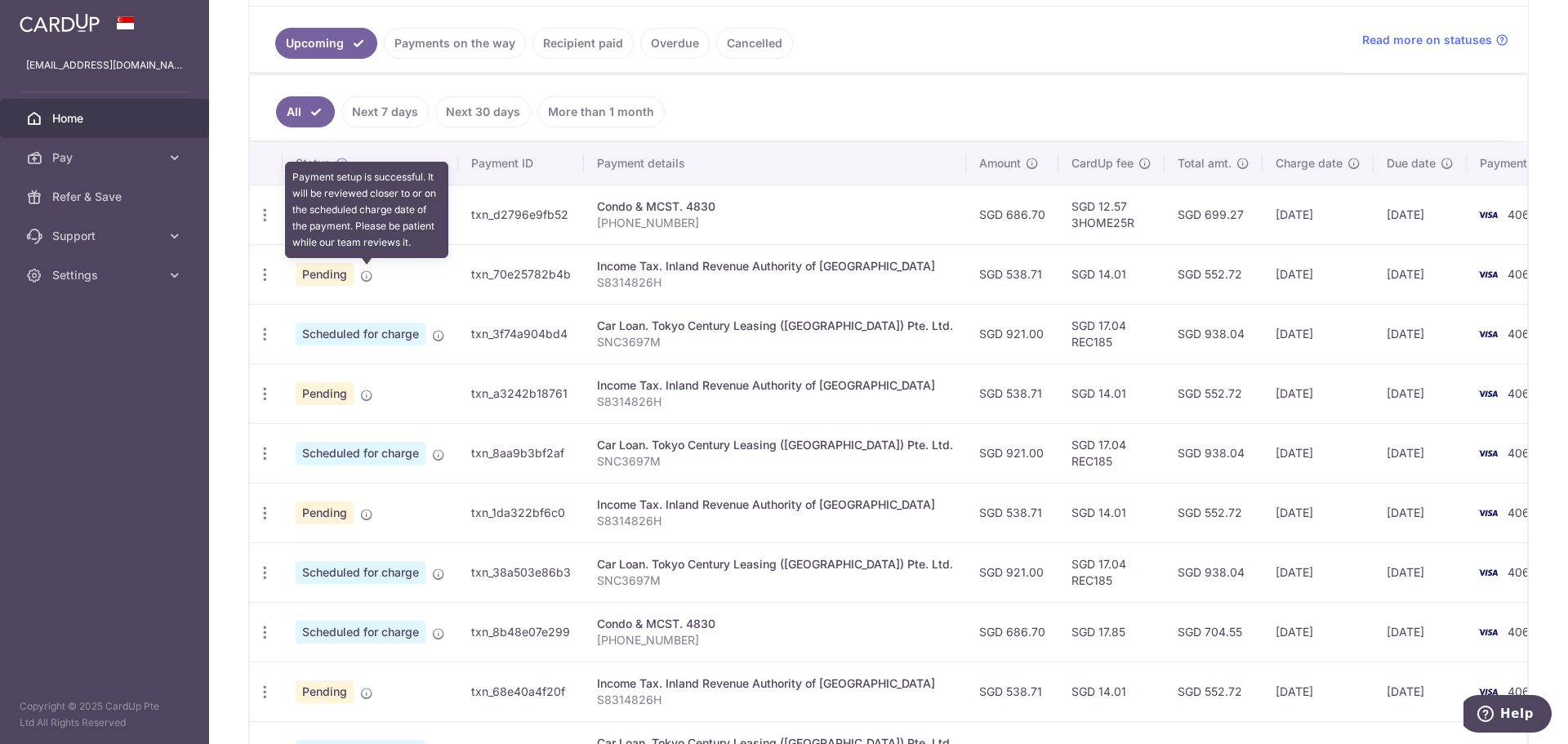
click at [371, 277] on icon at bounding box center [366, 276] width 13 height 13
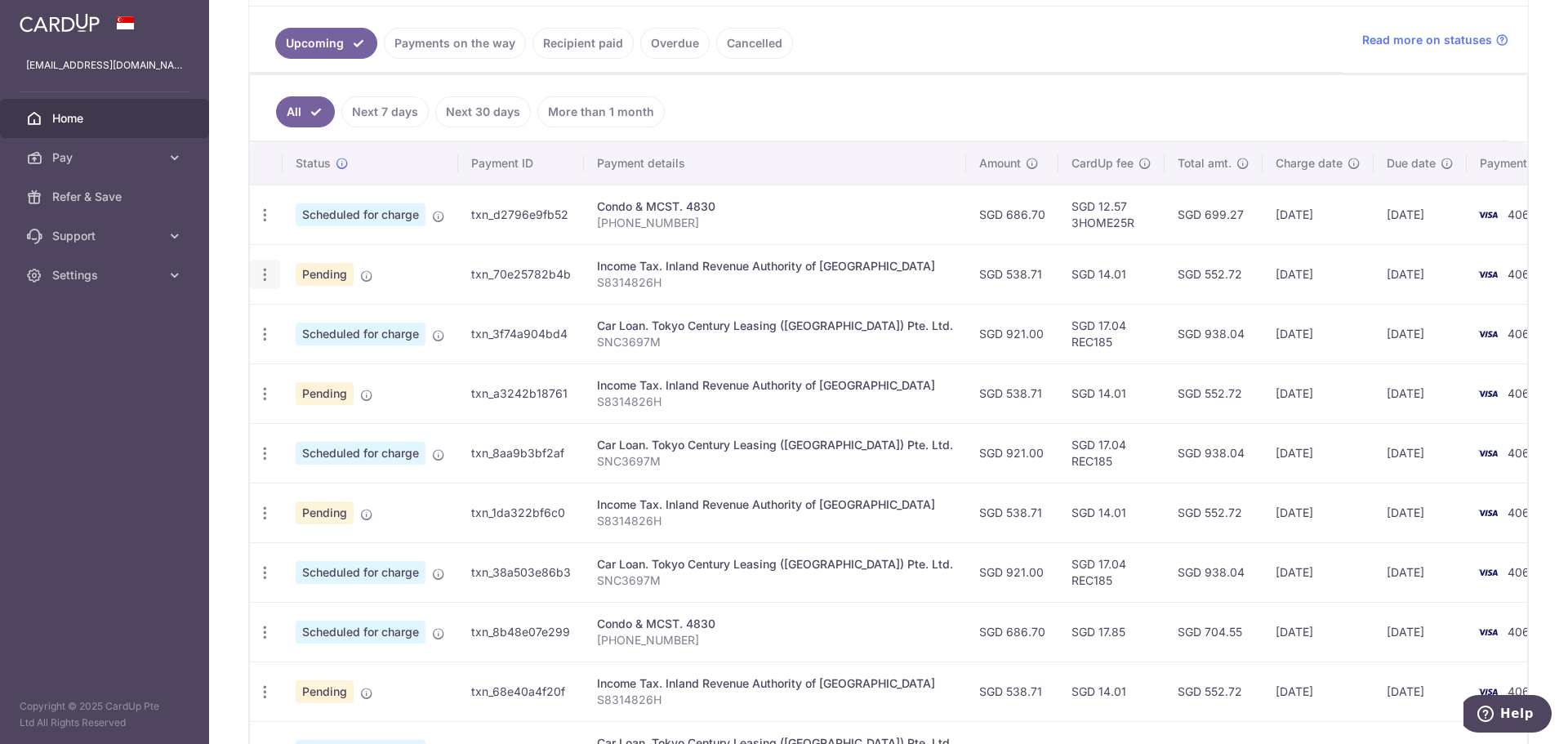
click at [271, 277] on icon "button" at bounding box center [264, 274] width 17 height 17
click at [359, 320] on span "Update payment" at bounding box center [352, 319] width 111 height 20
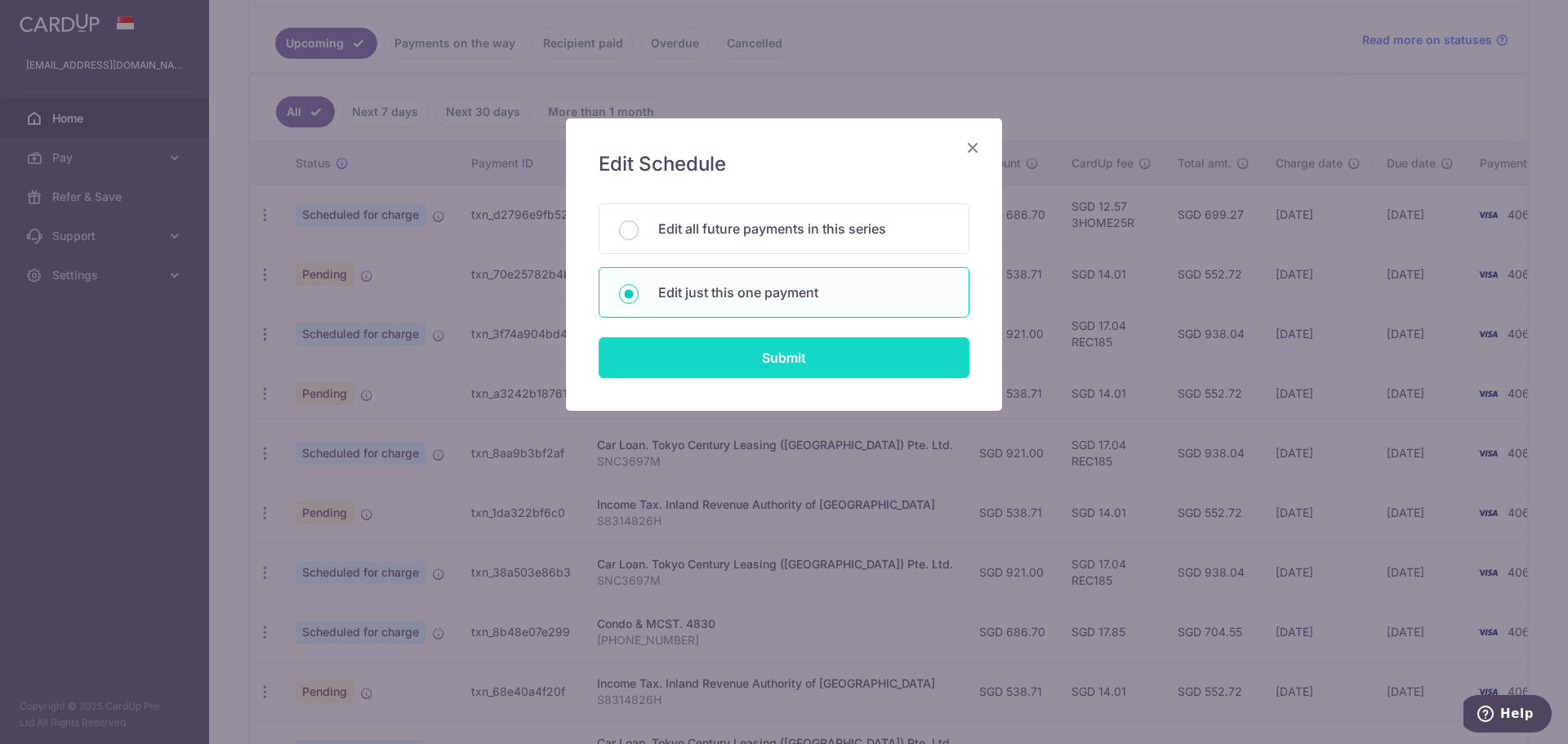
click at [723, 360] on input "Submit" at bounding box center [784, 357] width 371 height 41
radio input "true"
type input "538.71"
type input "[DATE]"
type input "S8314826H"
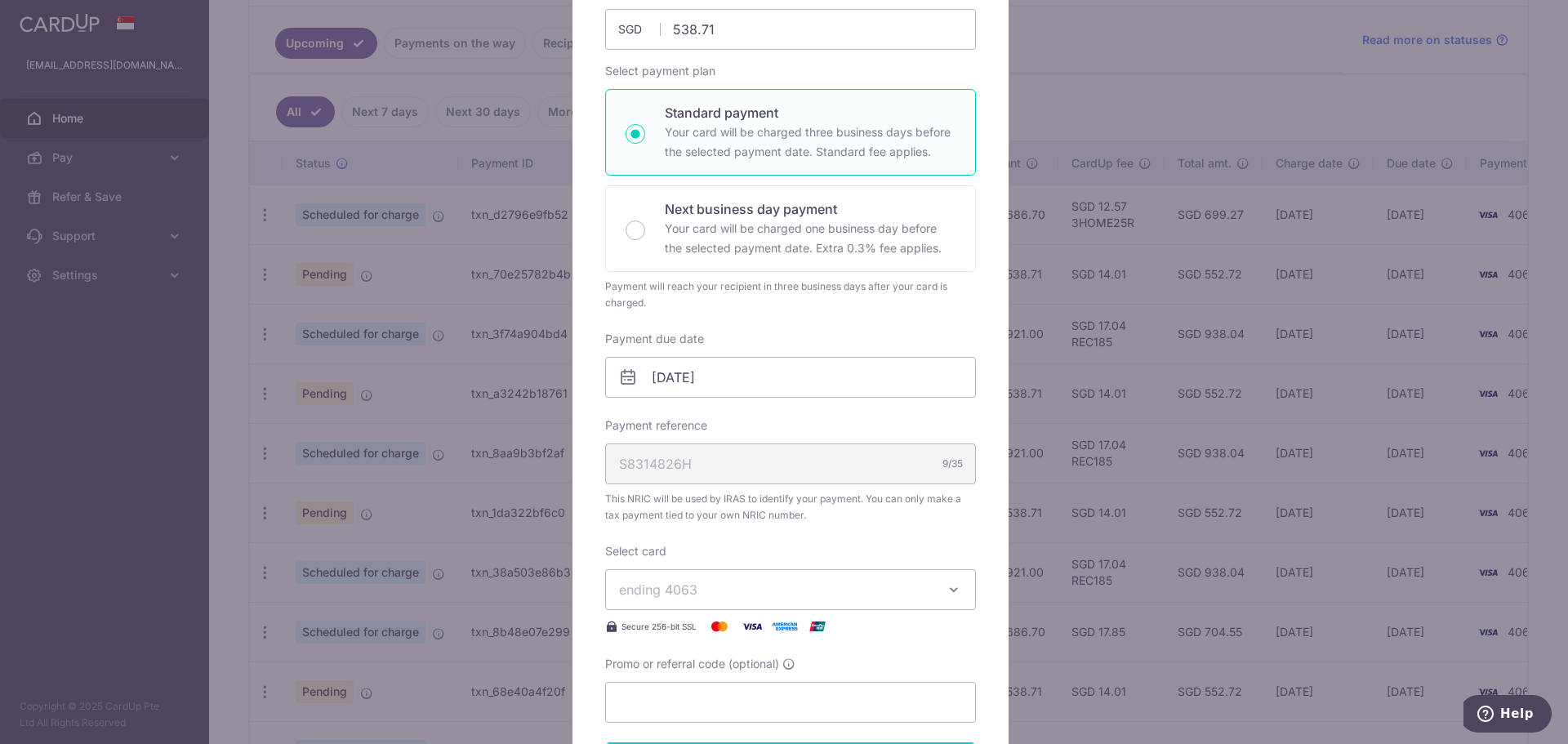
scroll to position [409, 0]
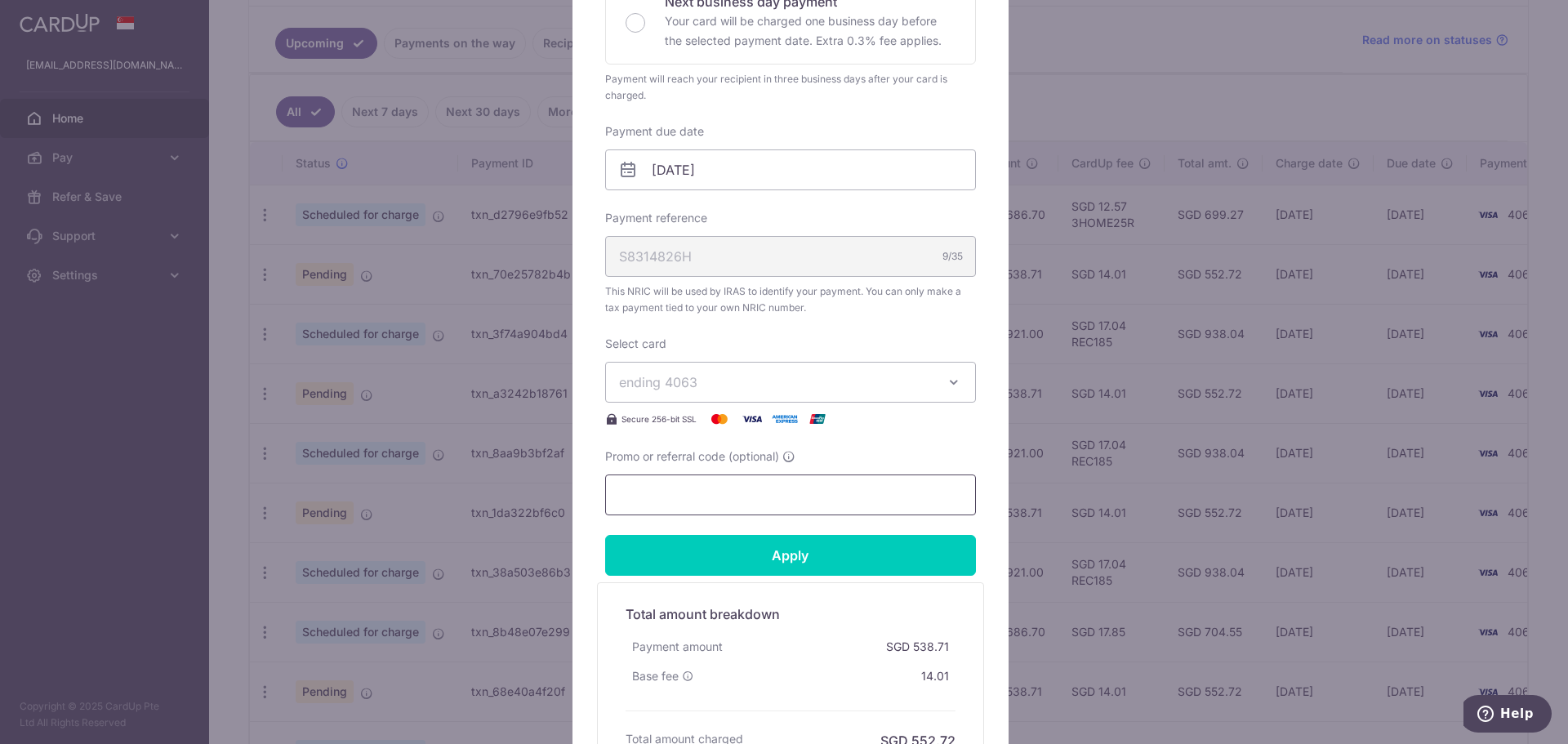
click at [733, 491] on input "Promo or referral code (optional)" at bounding box center [790, 494] width 371 height 41
paste input "VTAX25R"
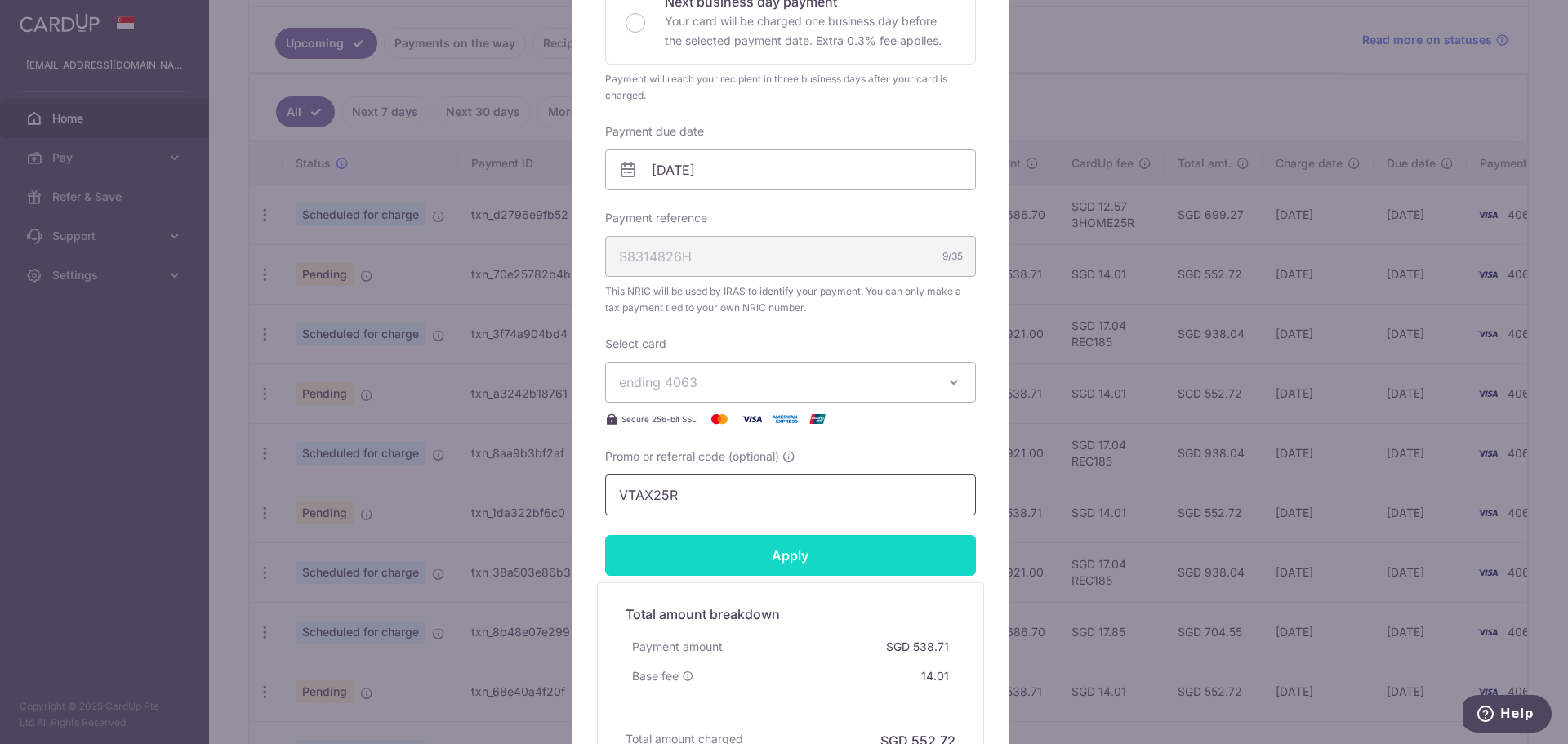
type input "VTAX25R"
click at [744, 546] on input "Apply" at bounding box center [790, 555] width 371 height 41
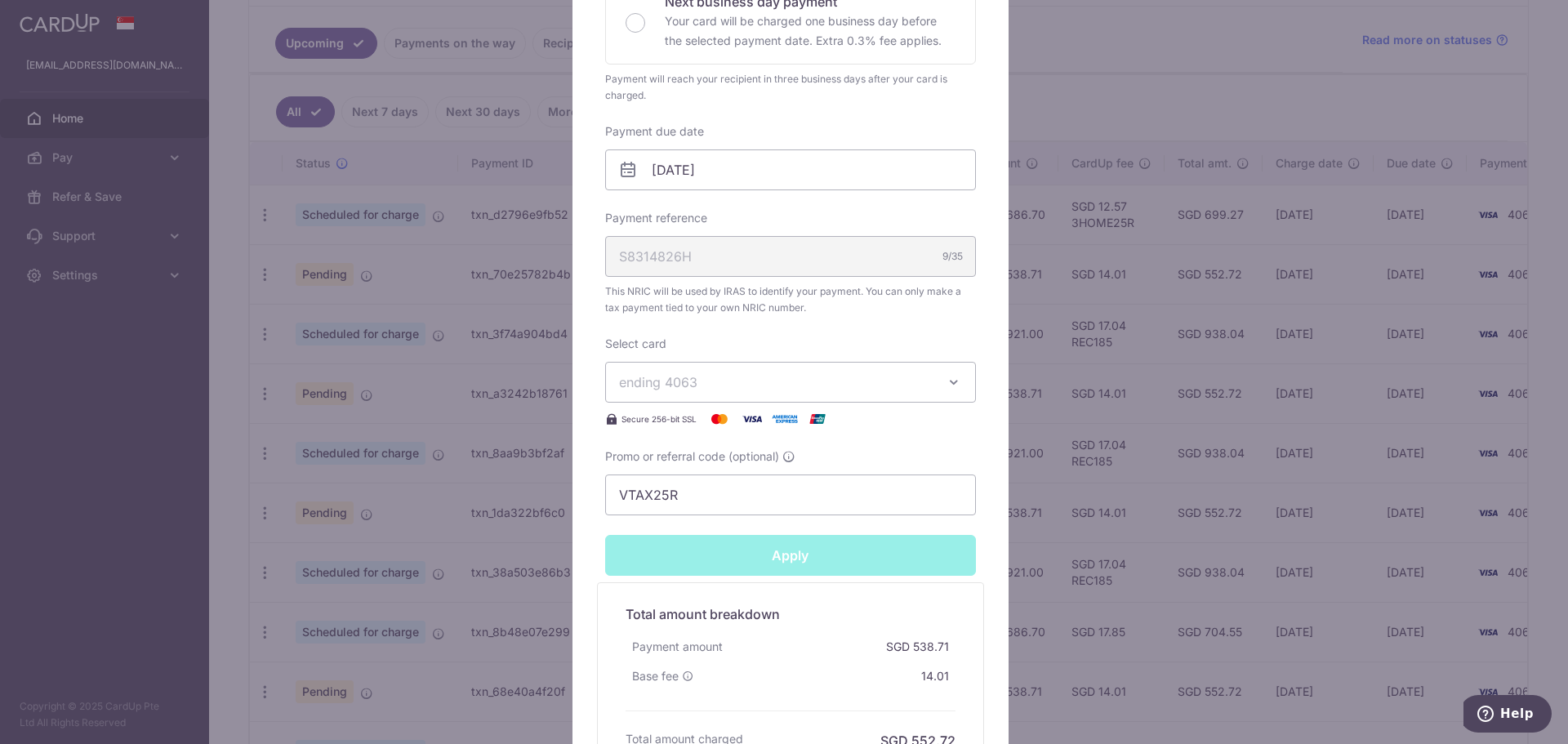
type input "Successfully Applied"
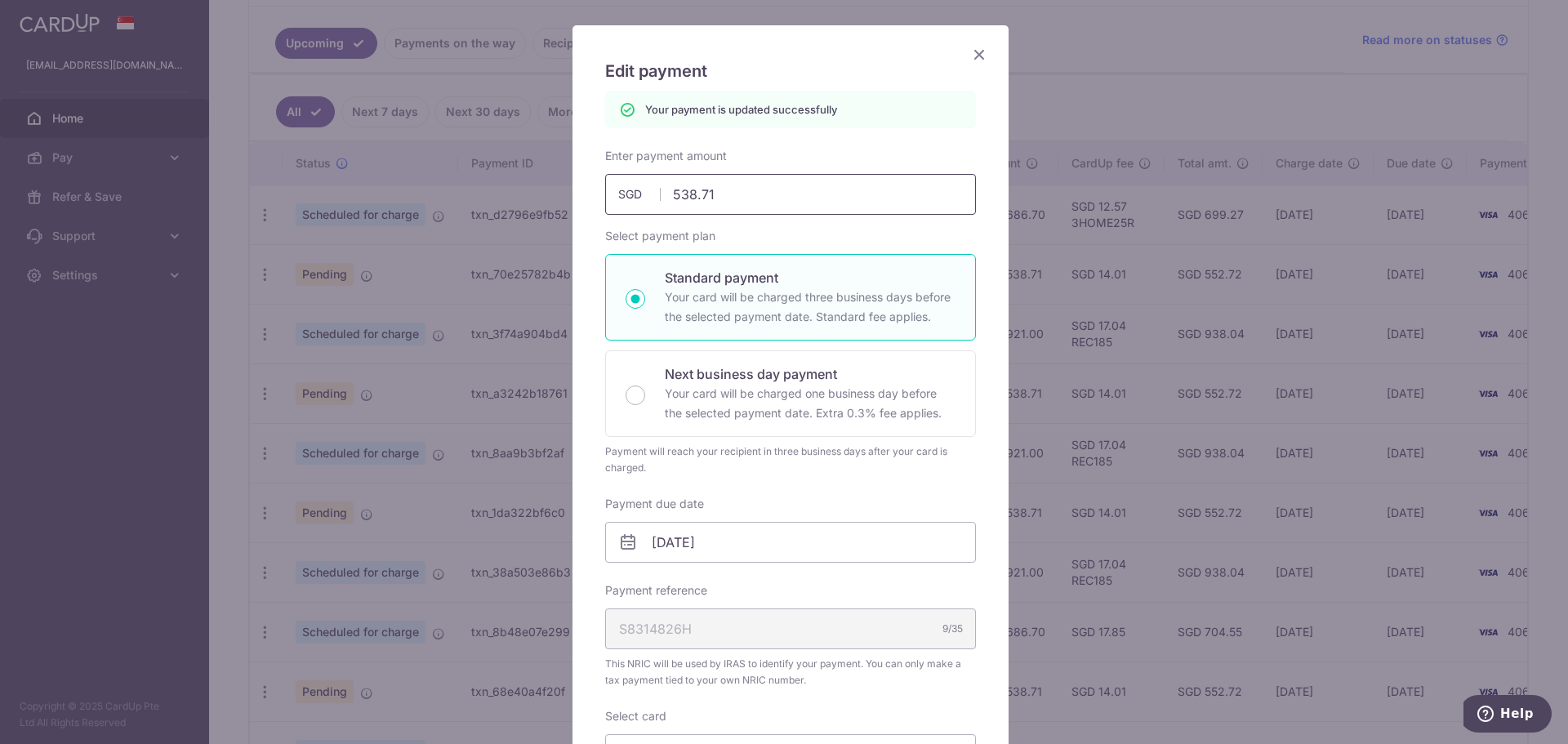
scroll to position [0, 0]
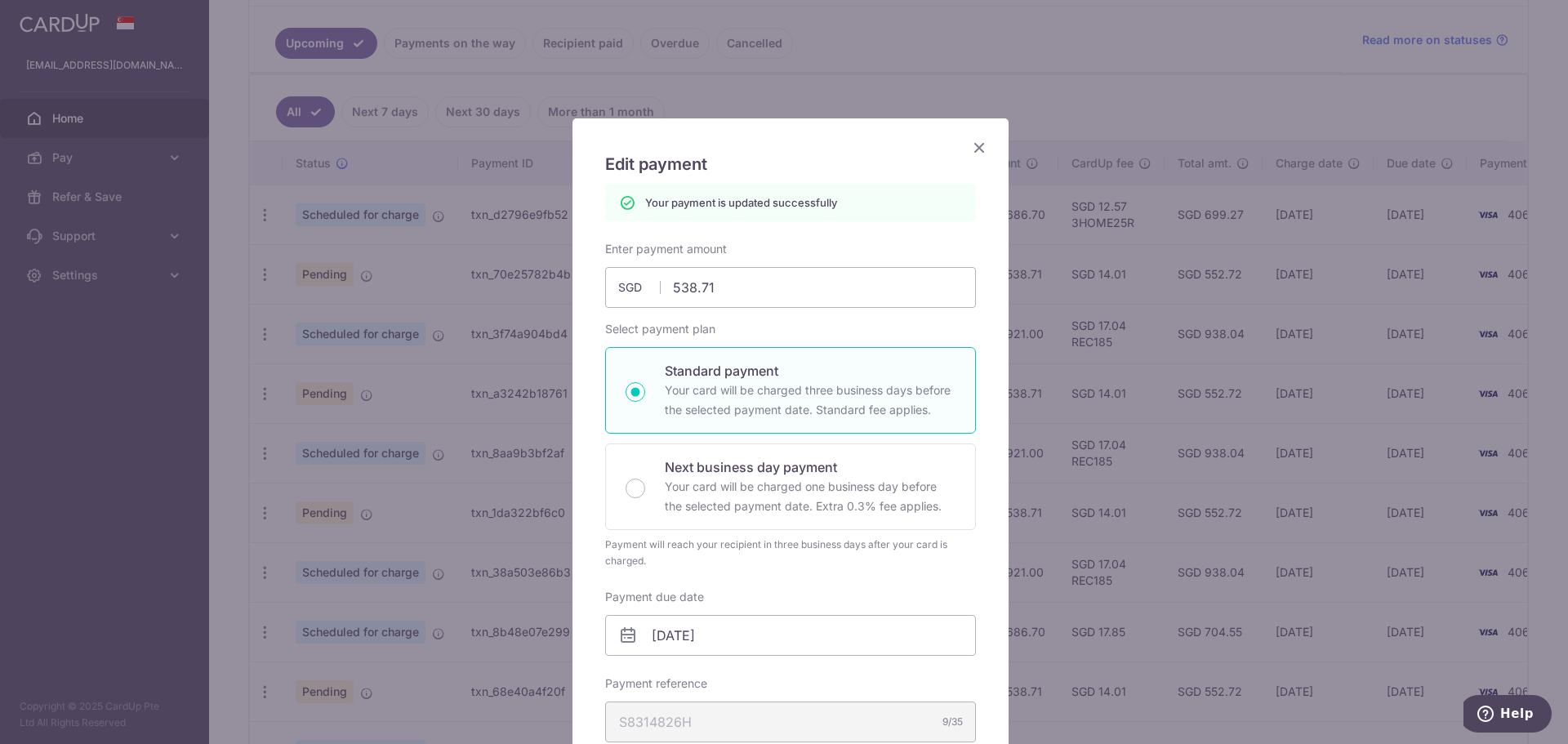
click at [976, 145] on icon "Close" at bounding box center [979, 147] width 20 height 21
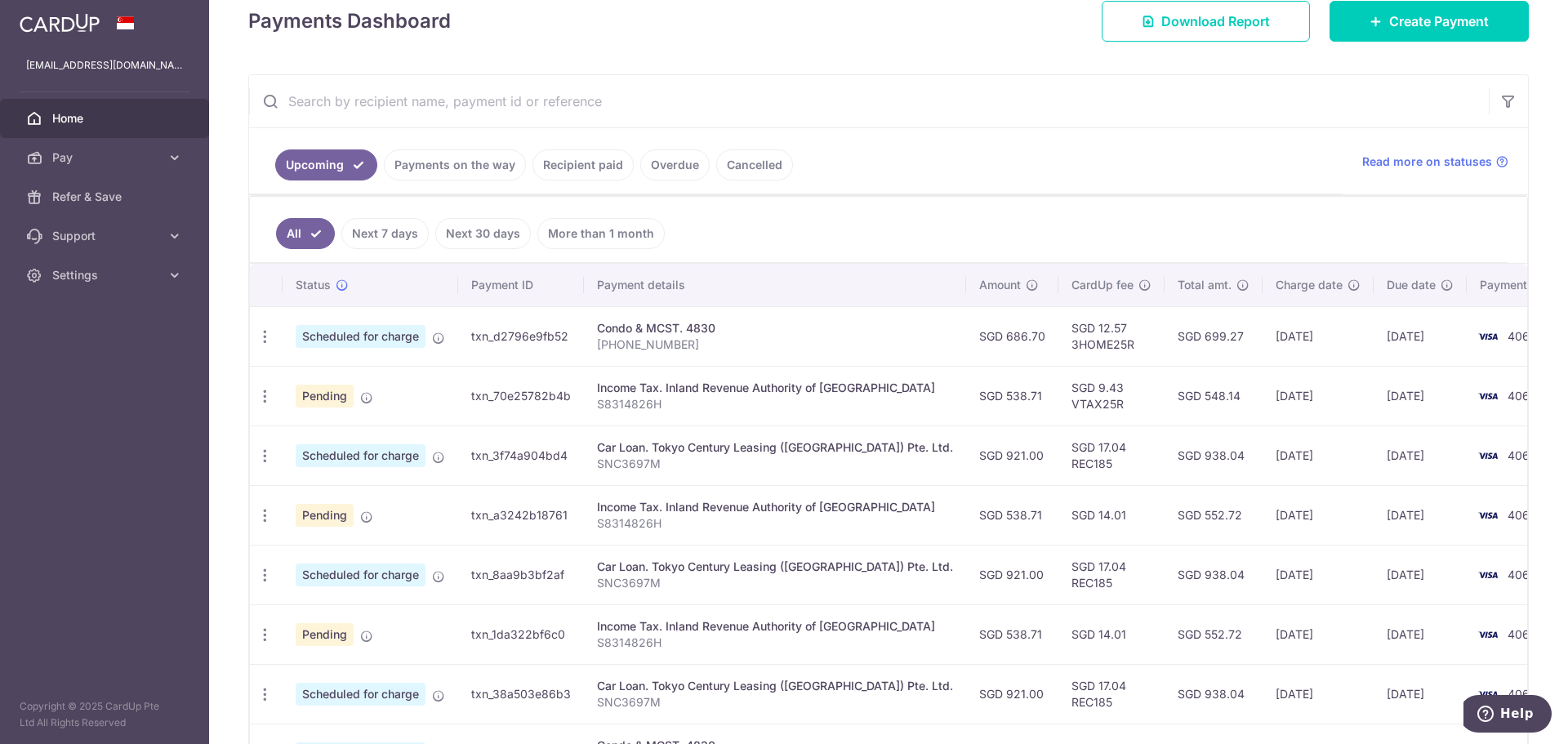
scroll to position [272, 0]
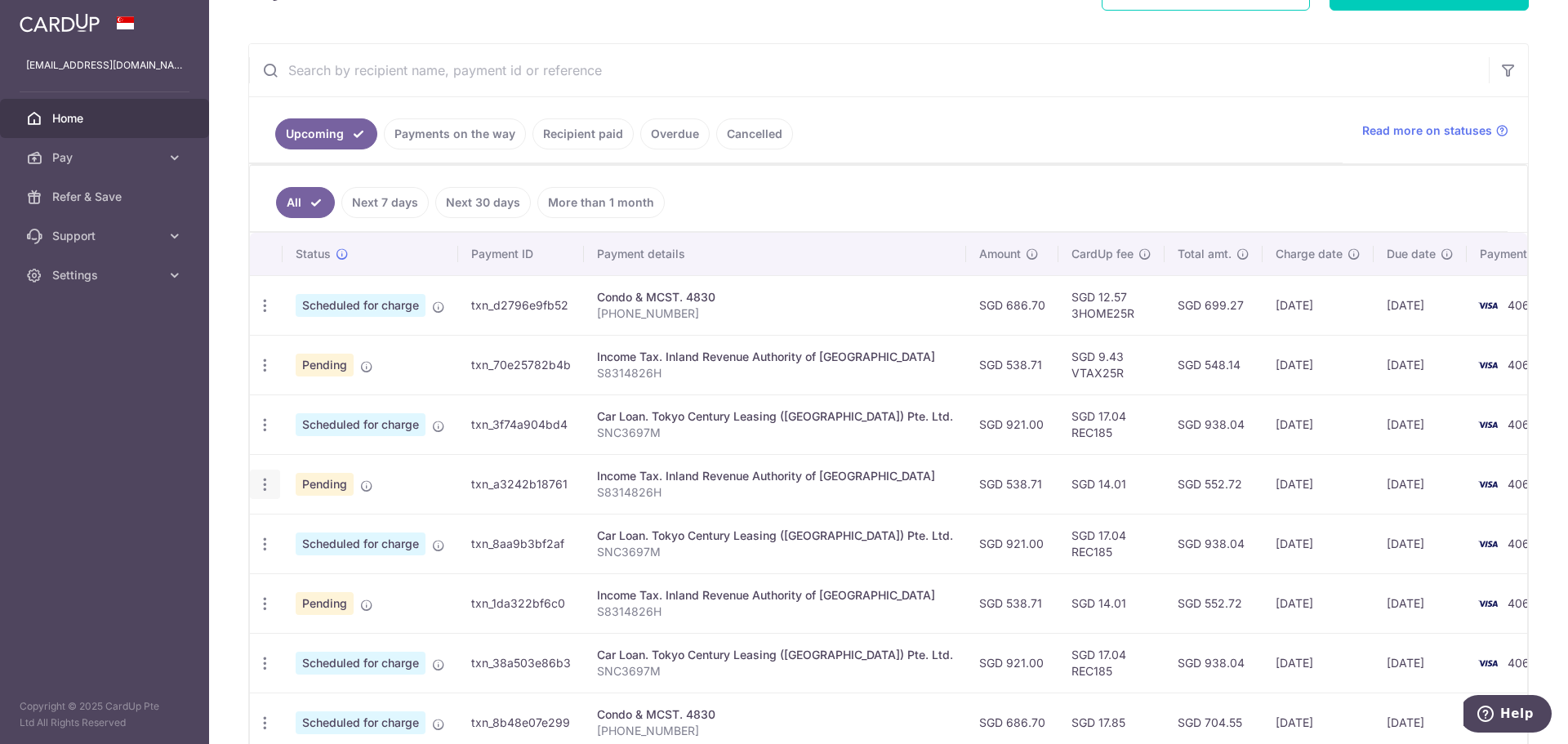
click at [266, 486] on icon "button" at bounding box center [264, 484] width 17 height 17
click at [350, 529] on span "Update payment" at bounding box center [352, 529] width 111 height 20
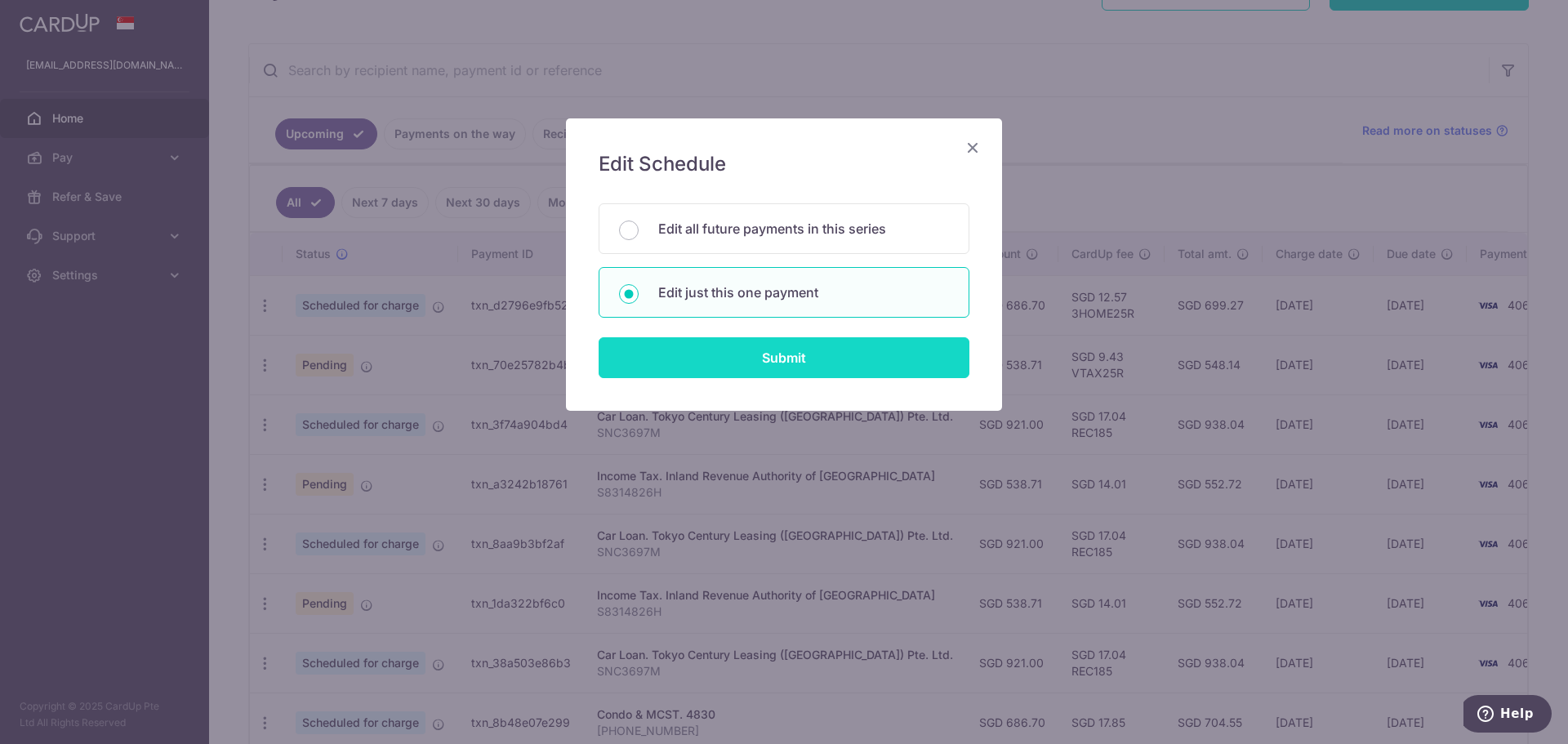
click at [732, 366] on input "Submit" at bounding box center [784, 357] width 371 height 41
radio input "true"
type input "538.71"
type input "[DATE]"
type input "S8314826H"
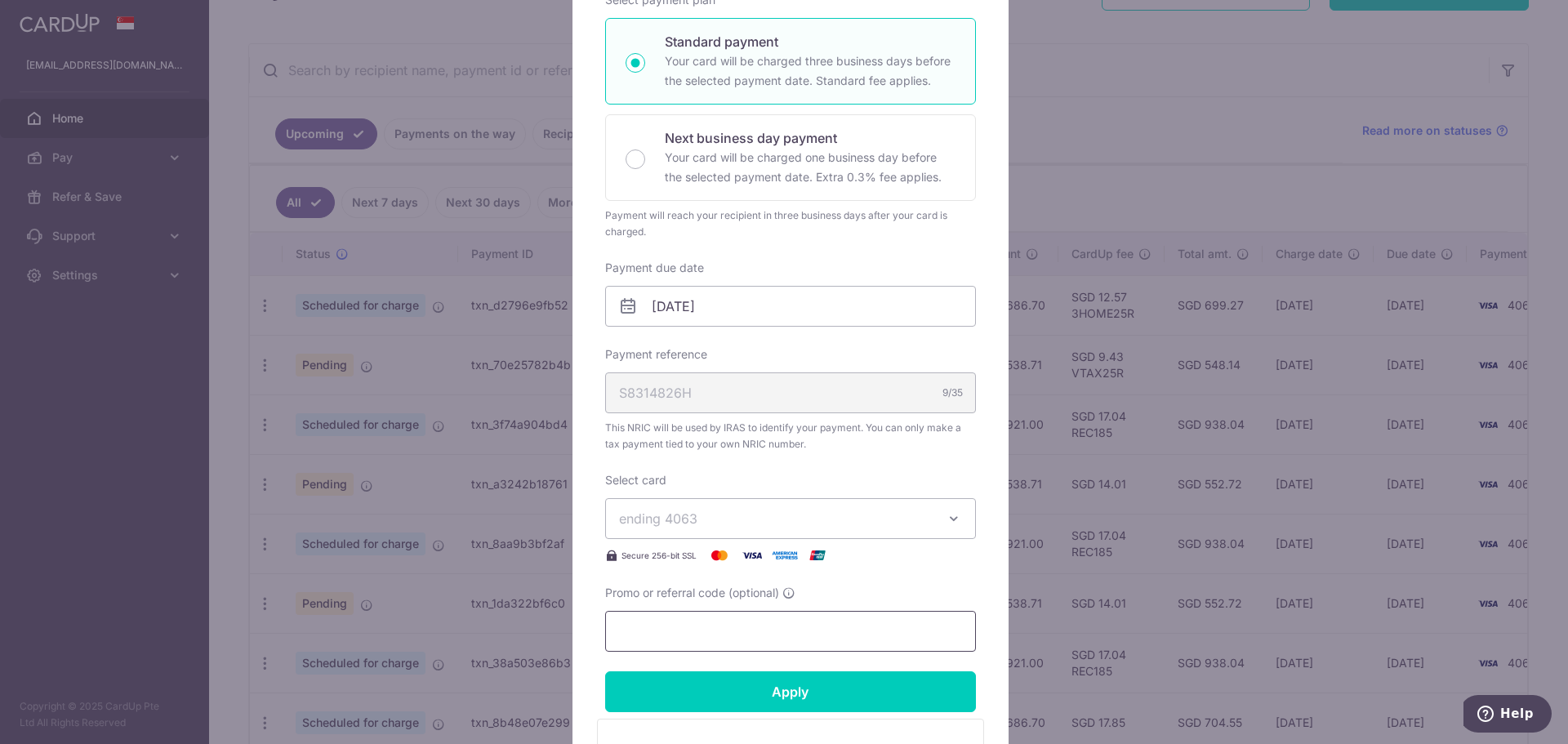
click at [726, 620] on input "Promo or referral code (optional)" at bounding box center [790, 631] width 371 height 41
paste input "VTAX25R"
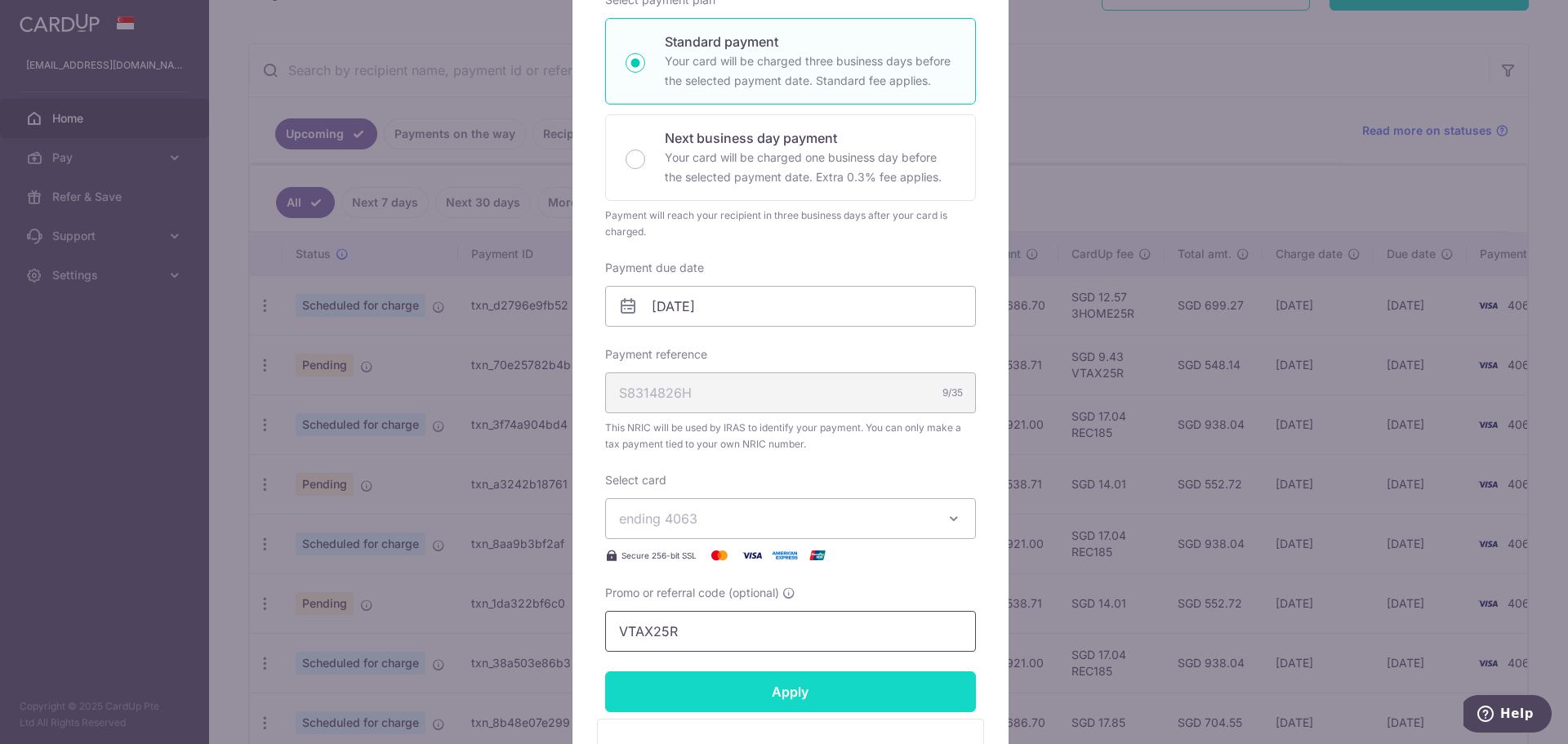
type input "VTAX25R"
click at [757, 695] on input "Apply" at bounding box center [790, 692] width 371 height 41
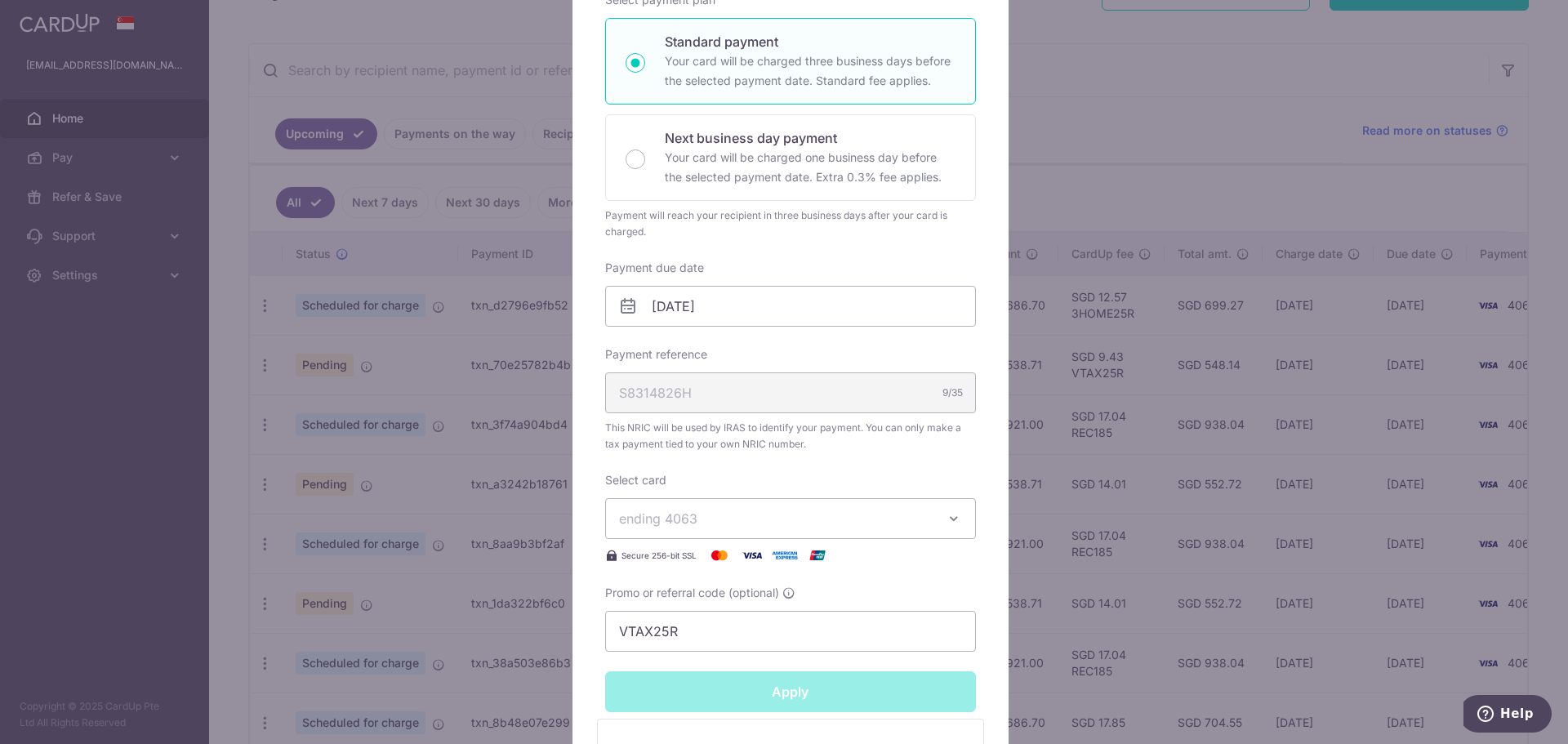
type input "Successfully Applied"
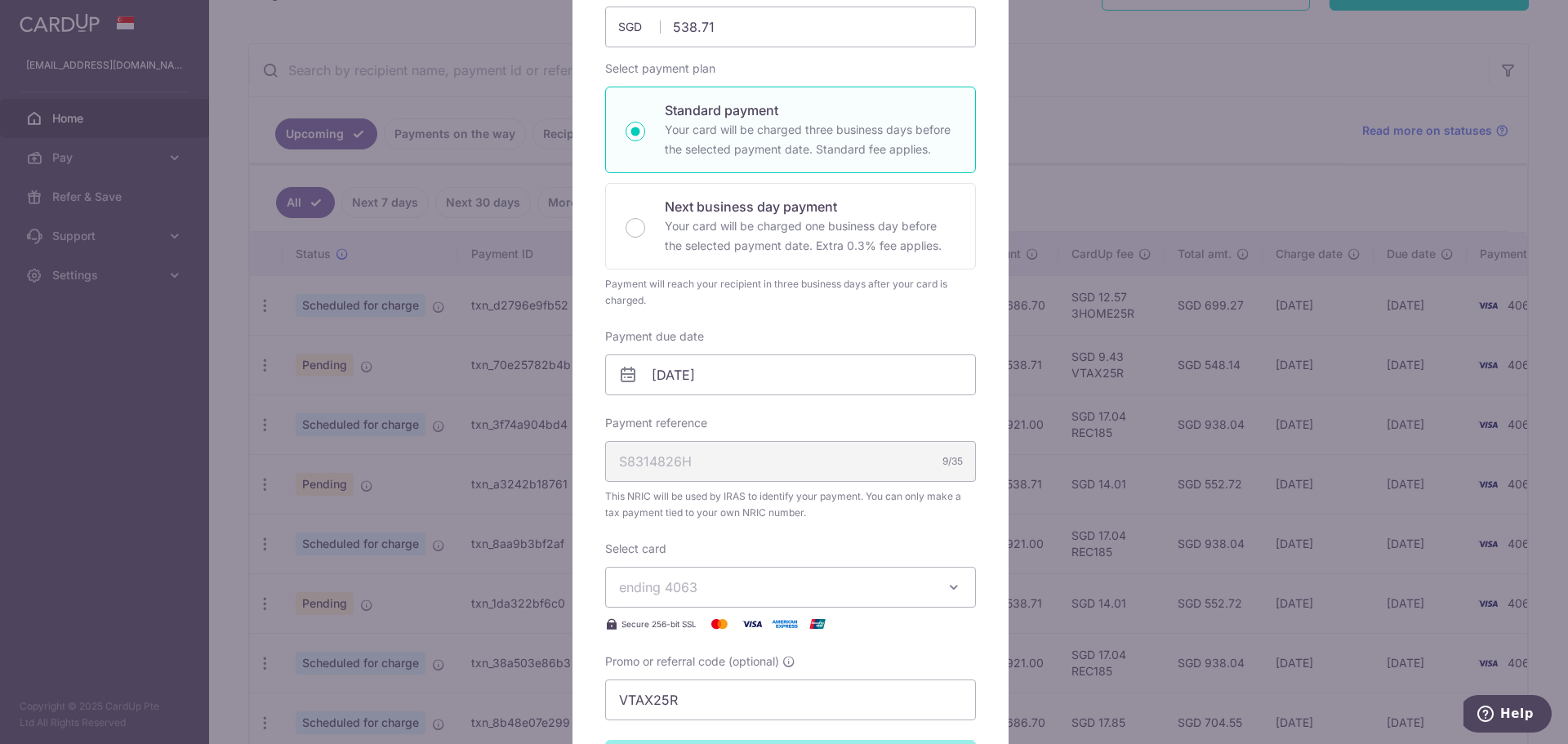
scroll to position [0, 0]
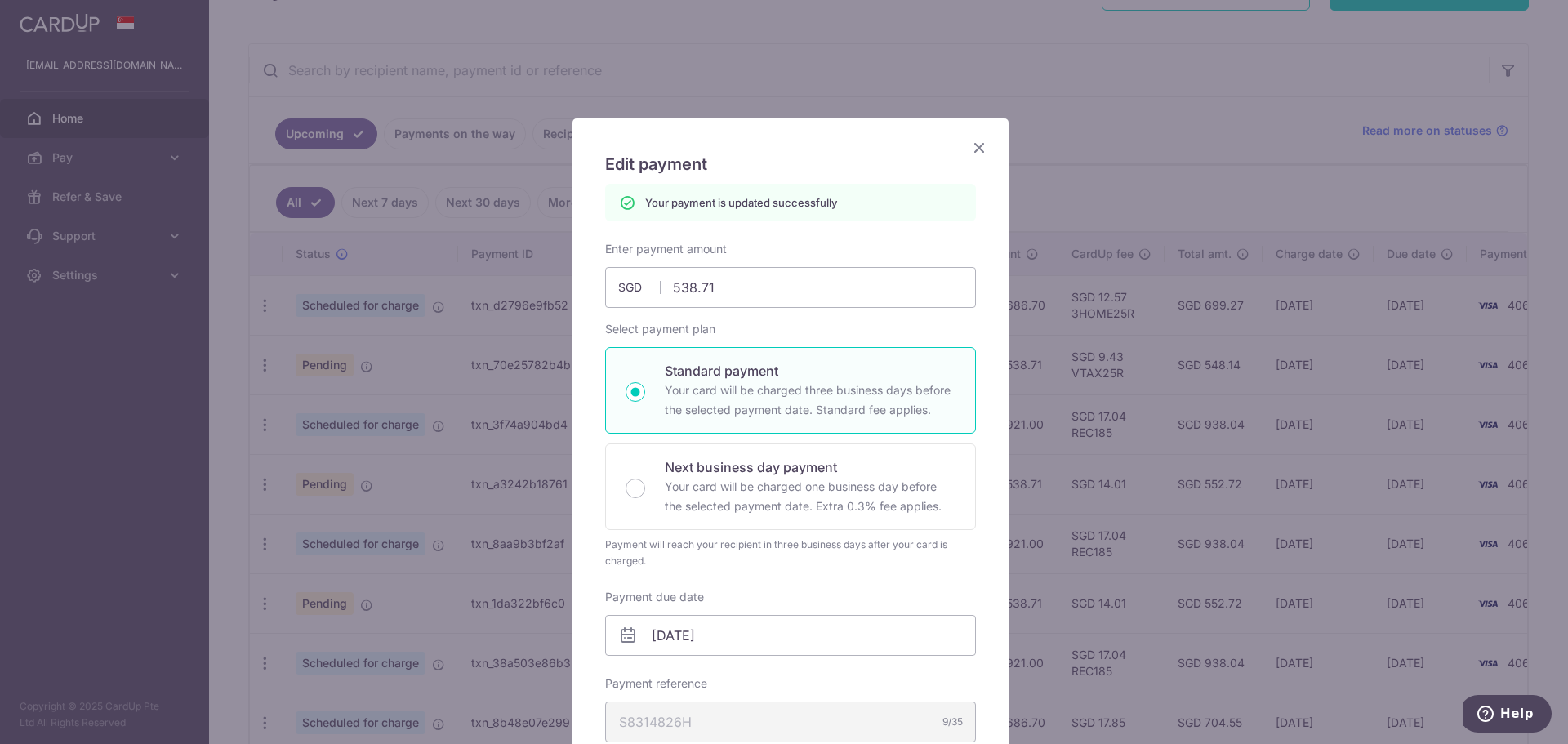
click at [969, 152] on icon "Close" at bounding box center [979, 147] width 20 height 21
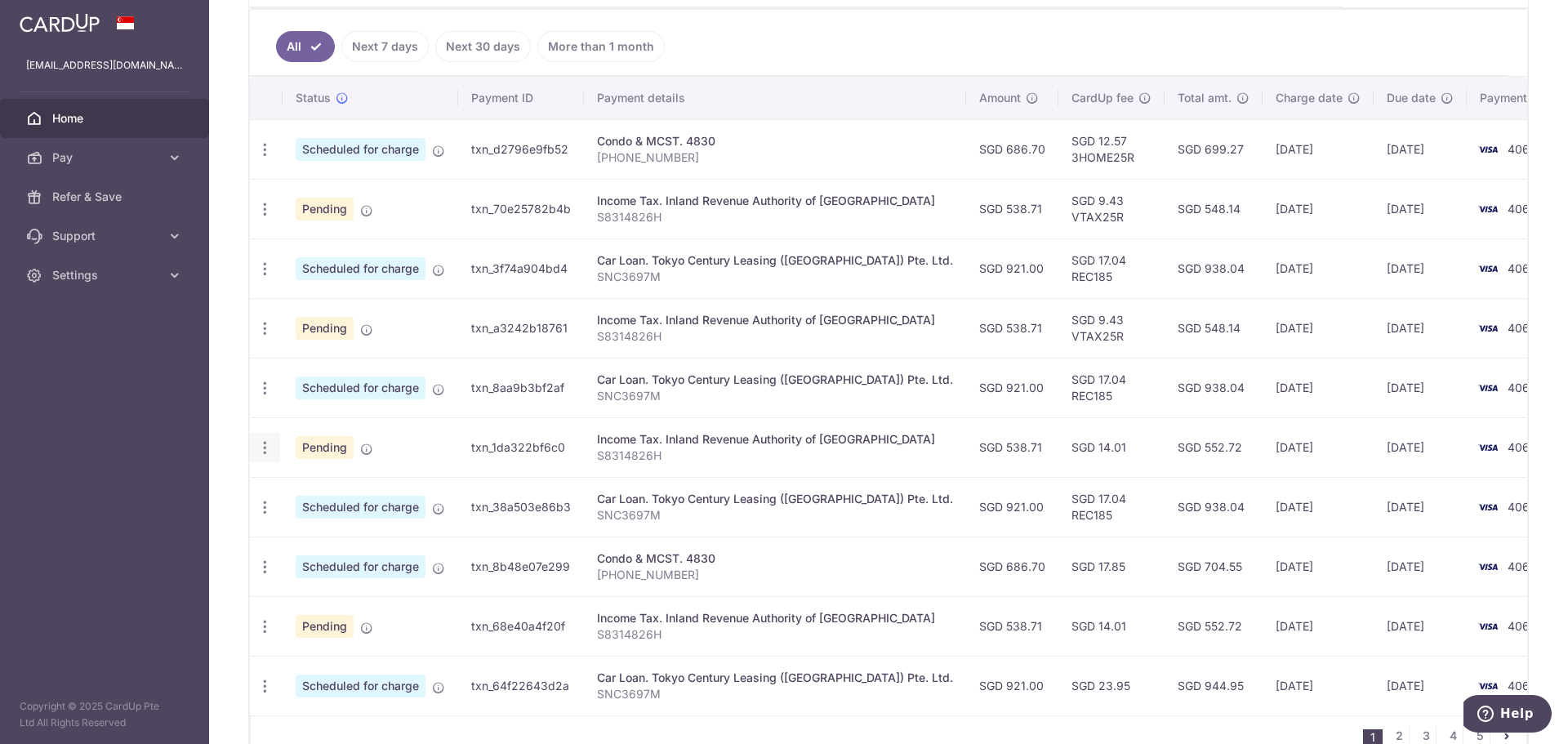
click at [261, 450] on icon "button" at bounding box center [264, 447] width 17 height 17
click at [360, 490] on span "Update payment" at bounding box center [352, 492] width 111 height 20
radio input "true"
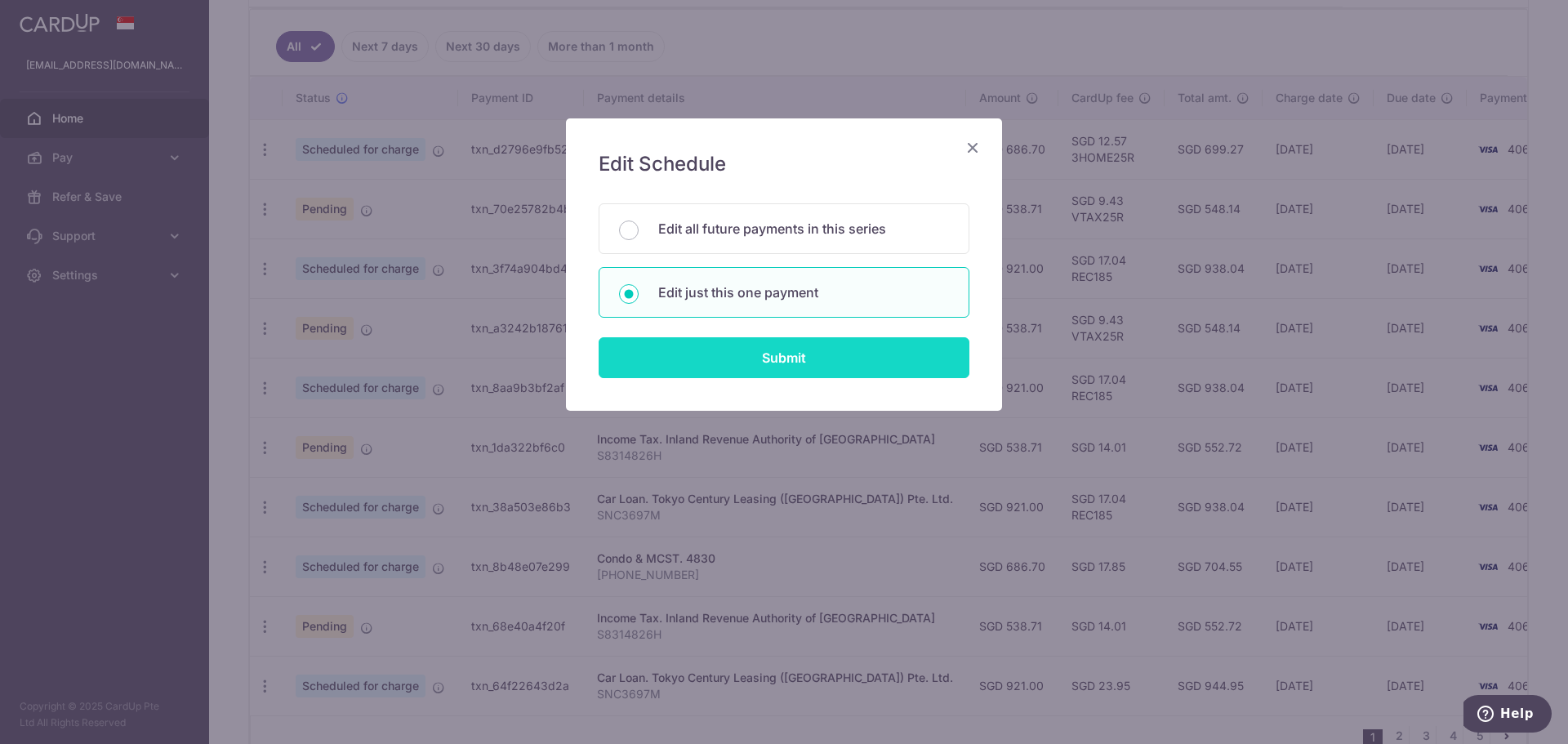
click at [815, 364] on input "Submit" at bounding box center [784, 357] width 371 height 41
radio input "true"
type input "538.71"
type input "[DATE]"
type input "S8314826H"
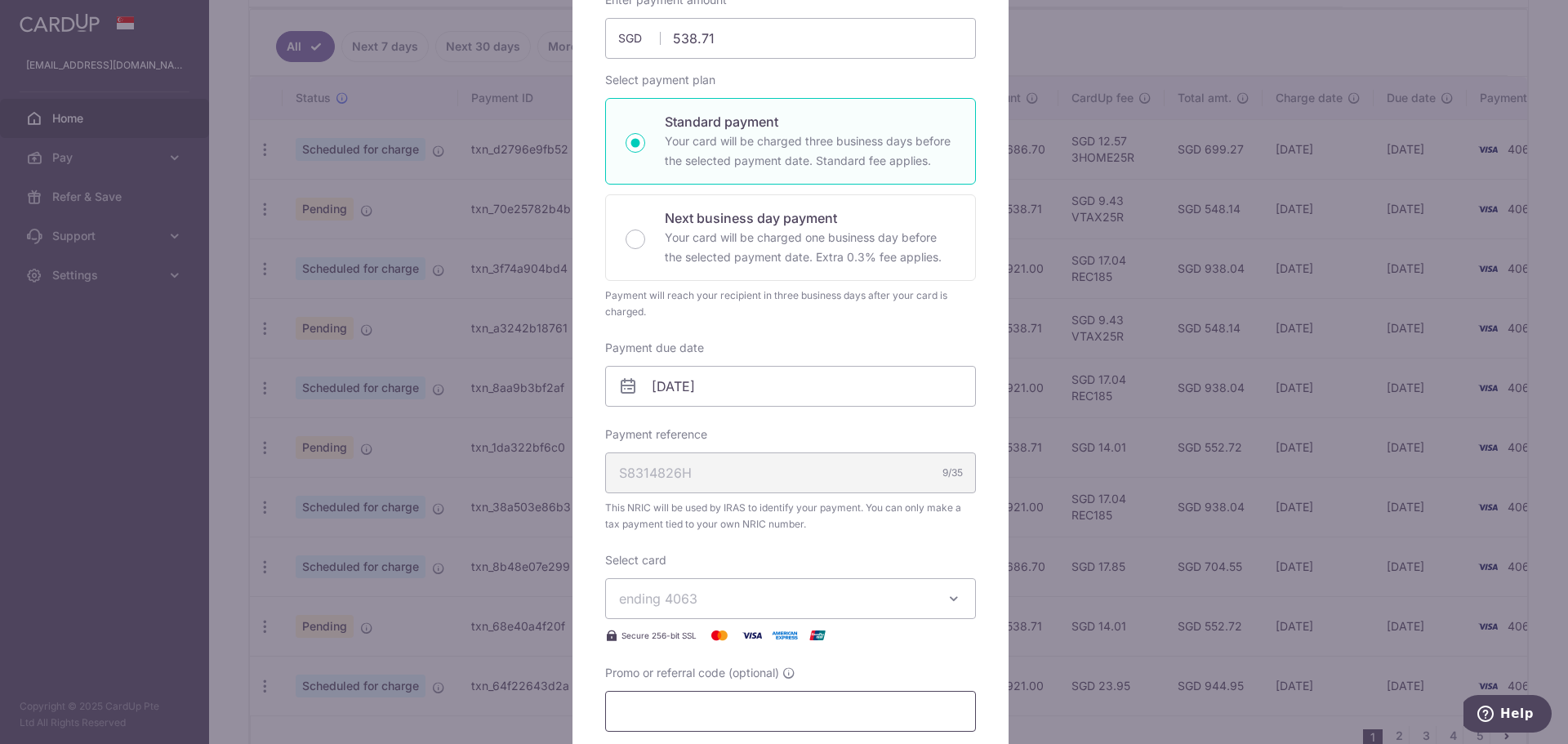
scroll to position [409, 0]
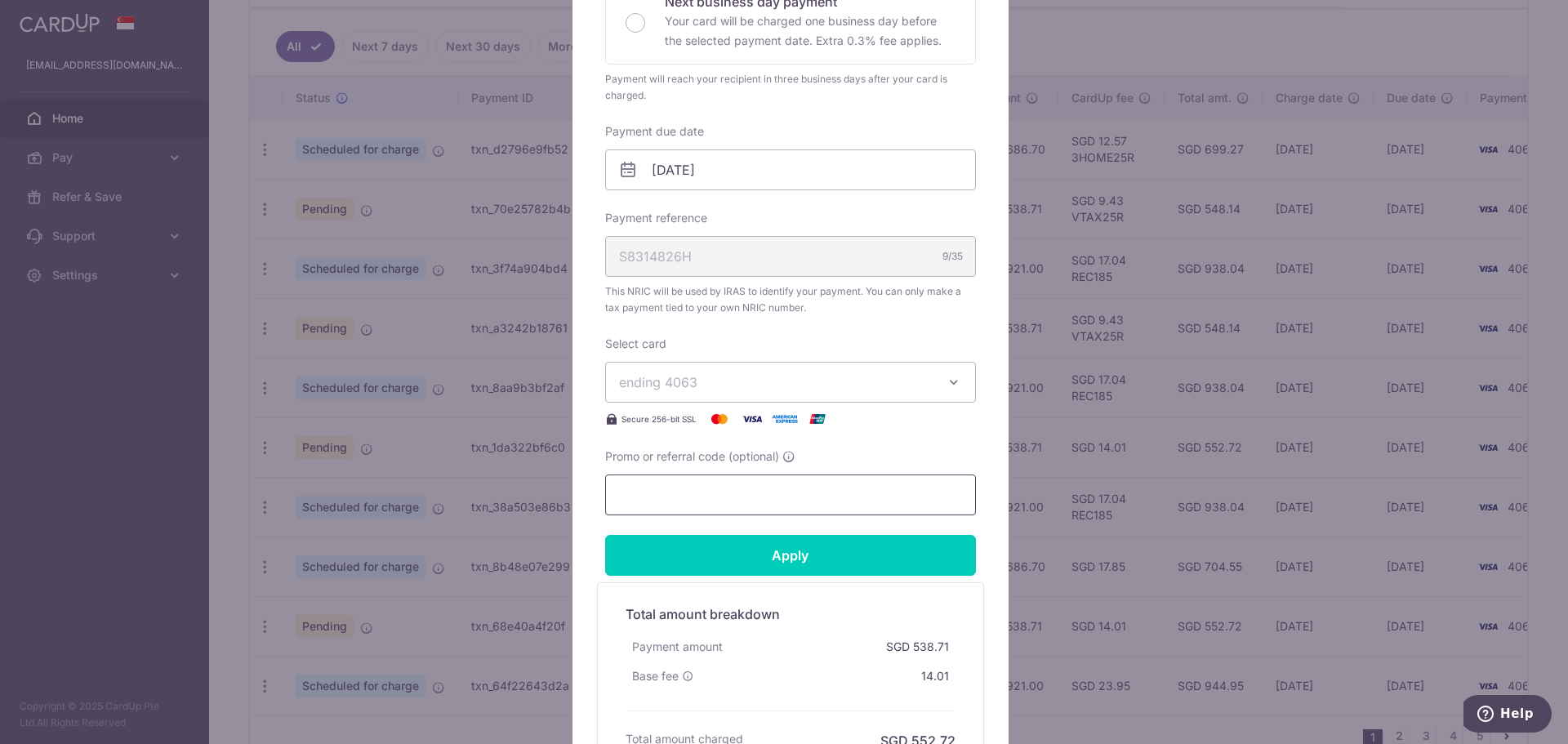
click at [766, 499] on input "Promo or referral code (optional)" at bounding box center [790, 494] width 371 height 41
paste input "VTAX25R"
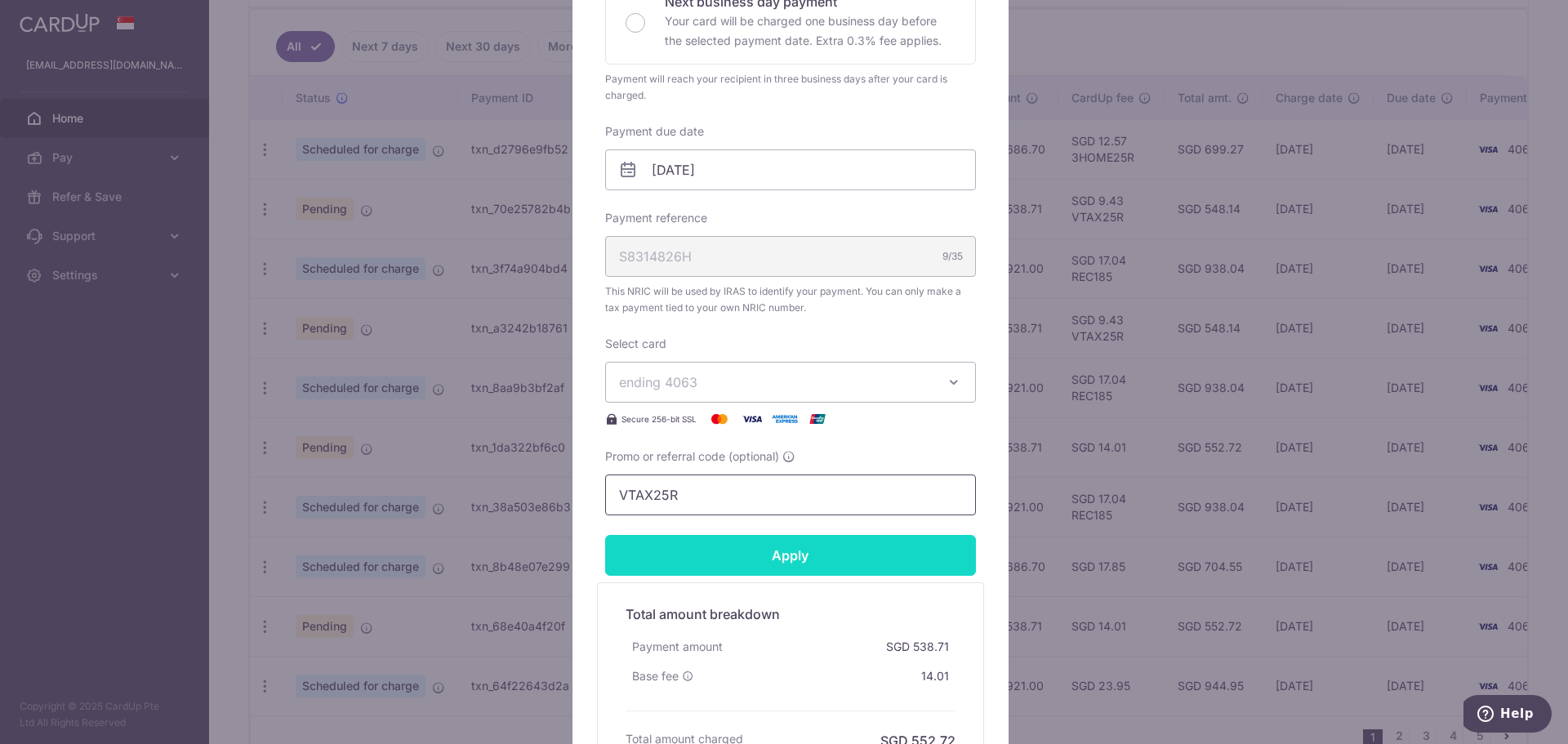
type input "VTAX25R"
click at [780, 550] on input "Apply" at bounding box center [790, 555] width 371 height 41
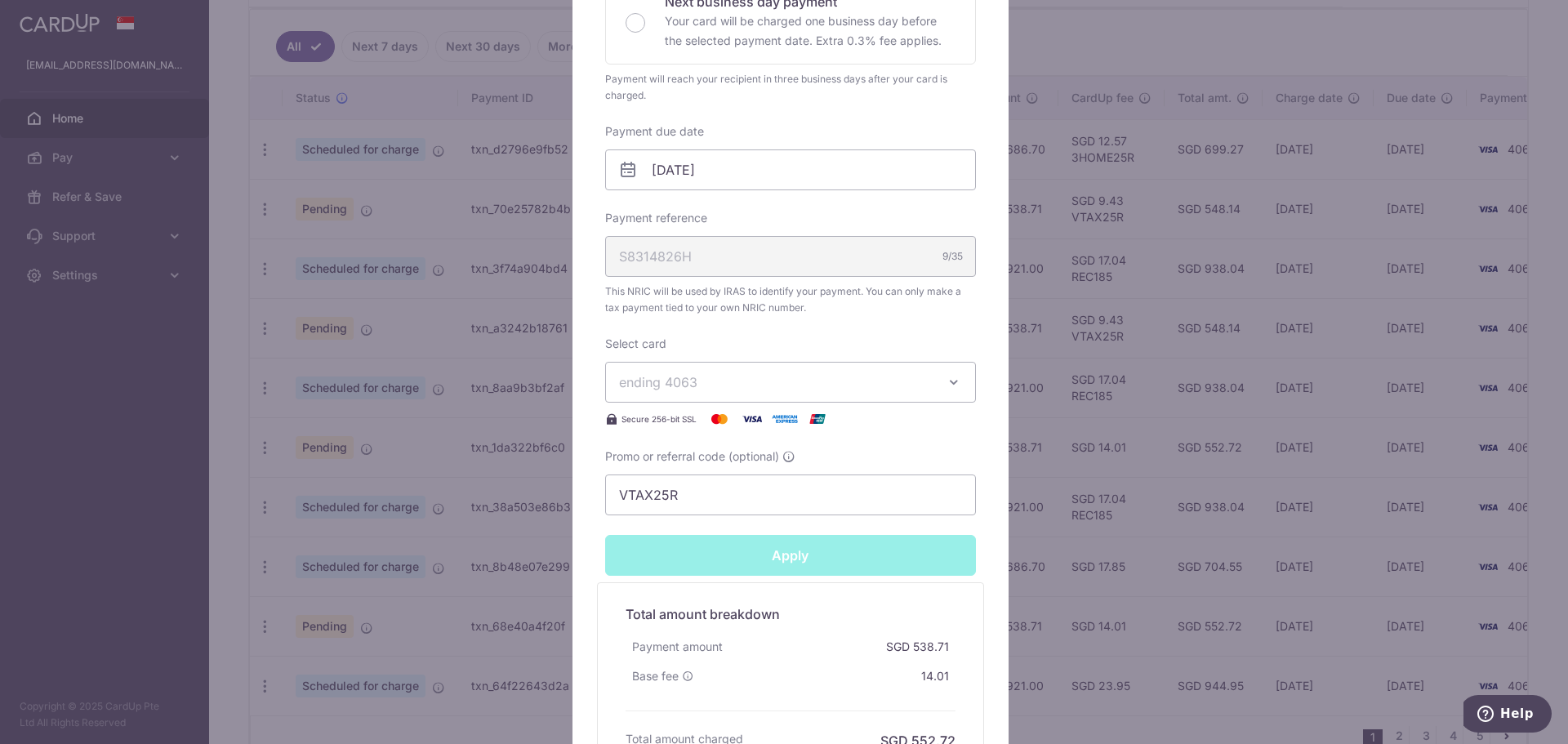
type input "Successfully Applied"
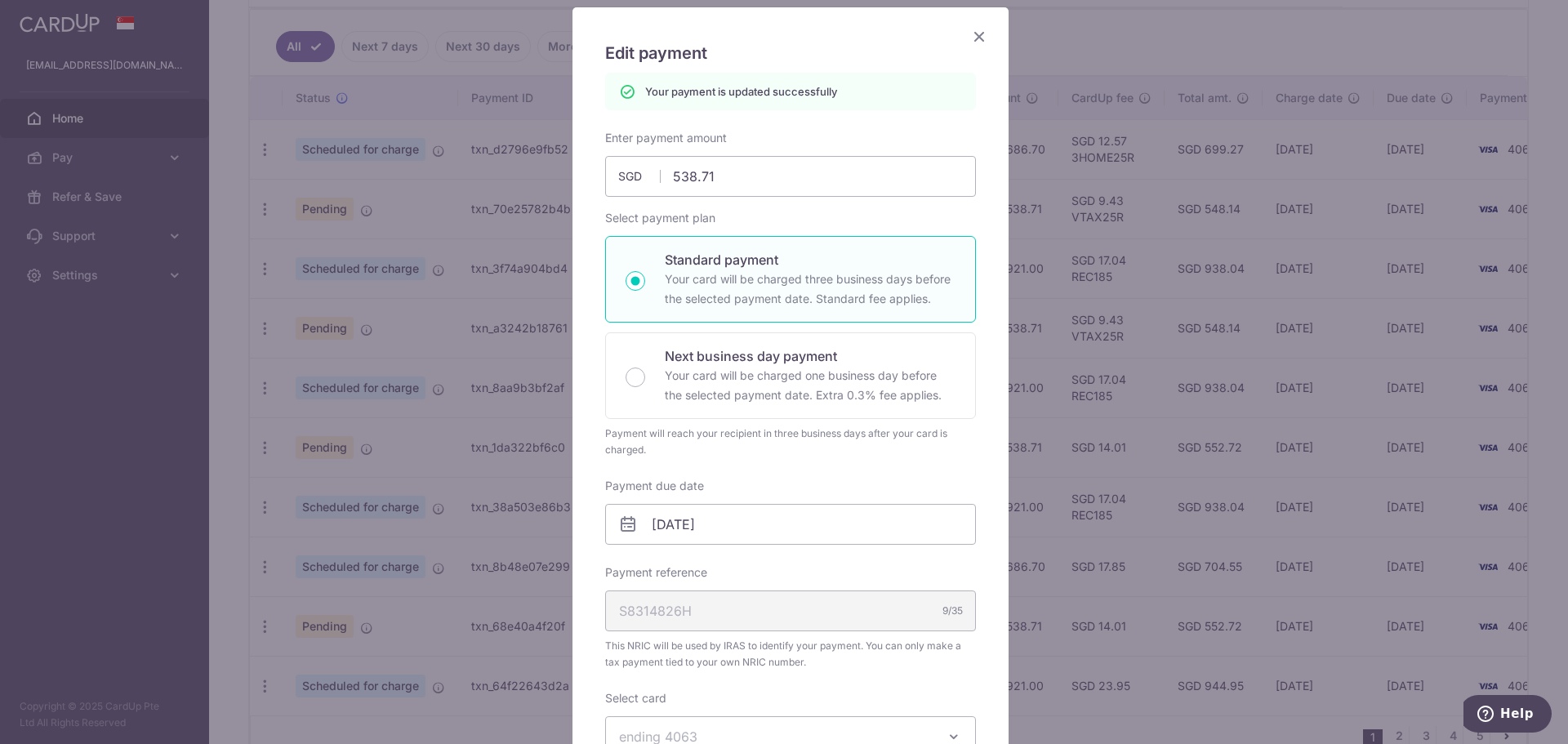
scroll to position [0, 0]
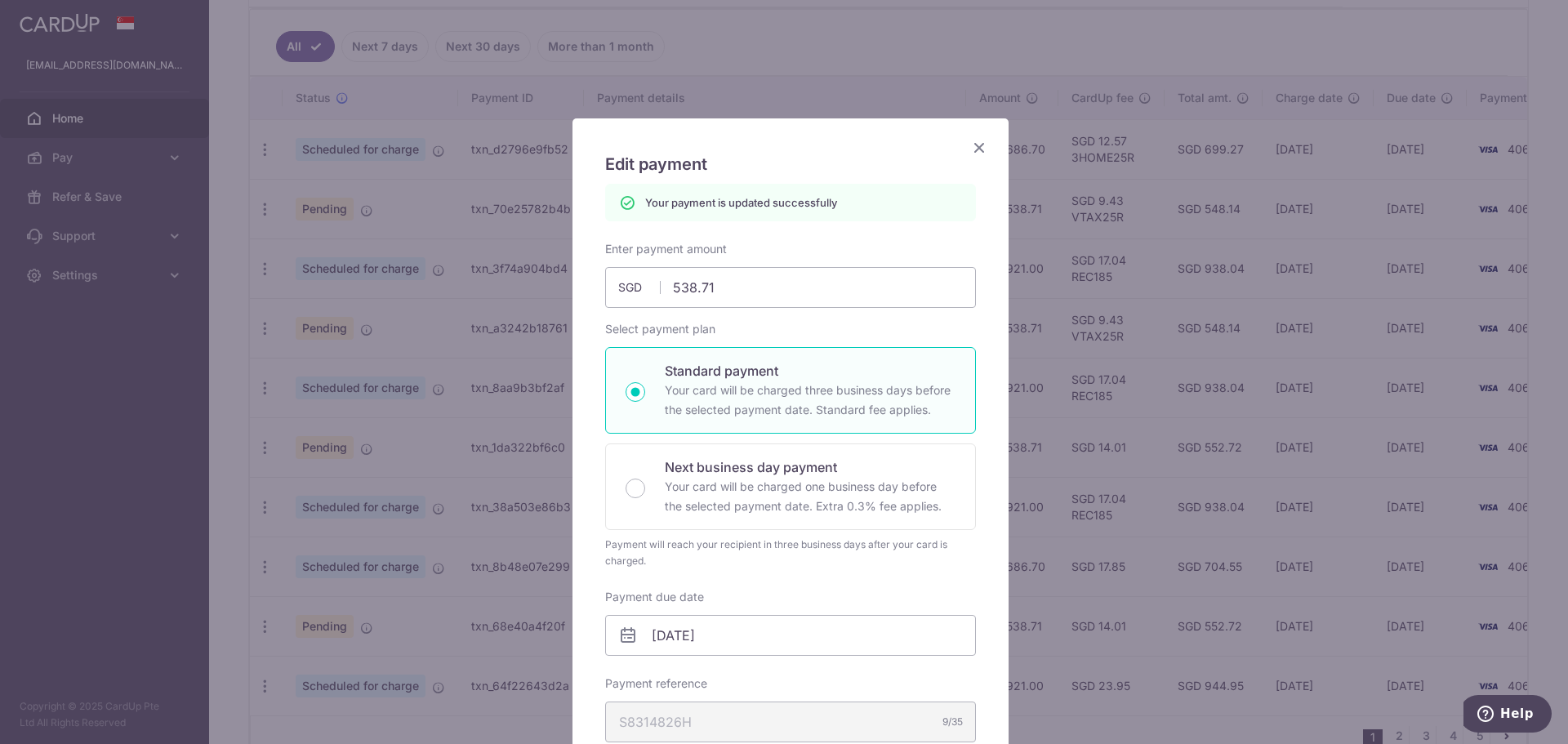
click at [969, 147] on icon "Close" at bounding box center [979, 147] width 20 height 21
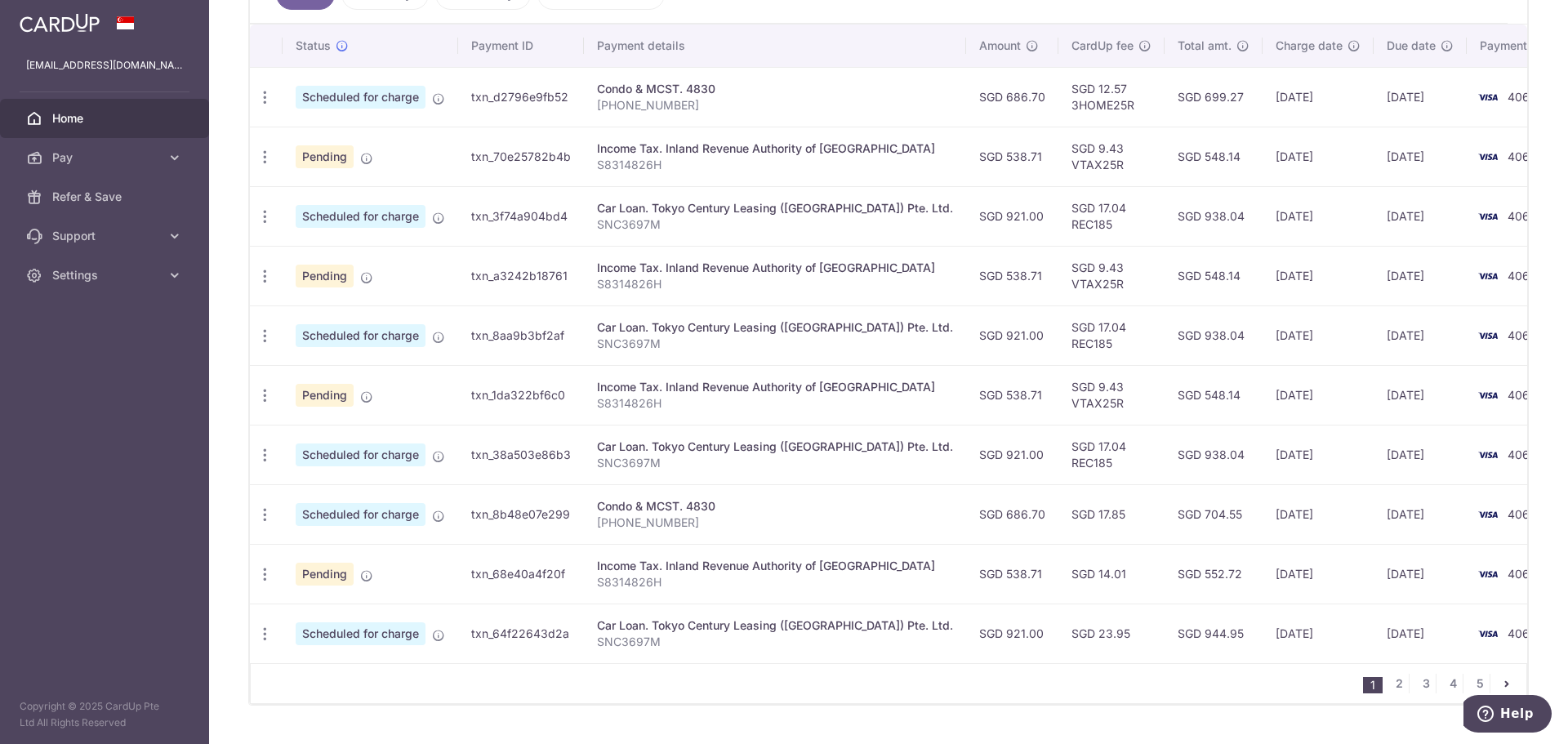
scroll to position [519, 0]
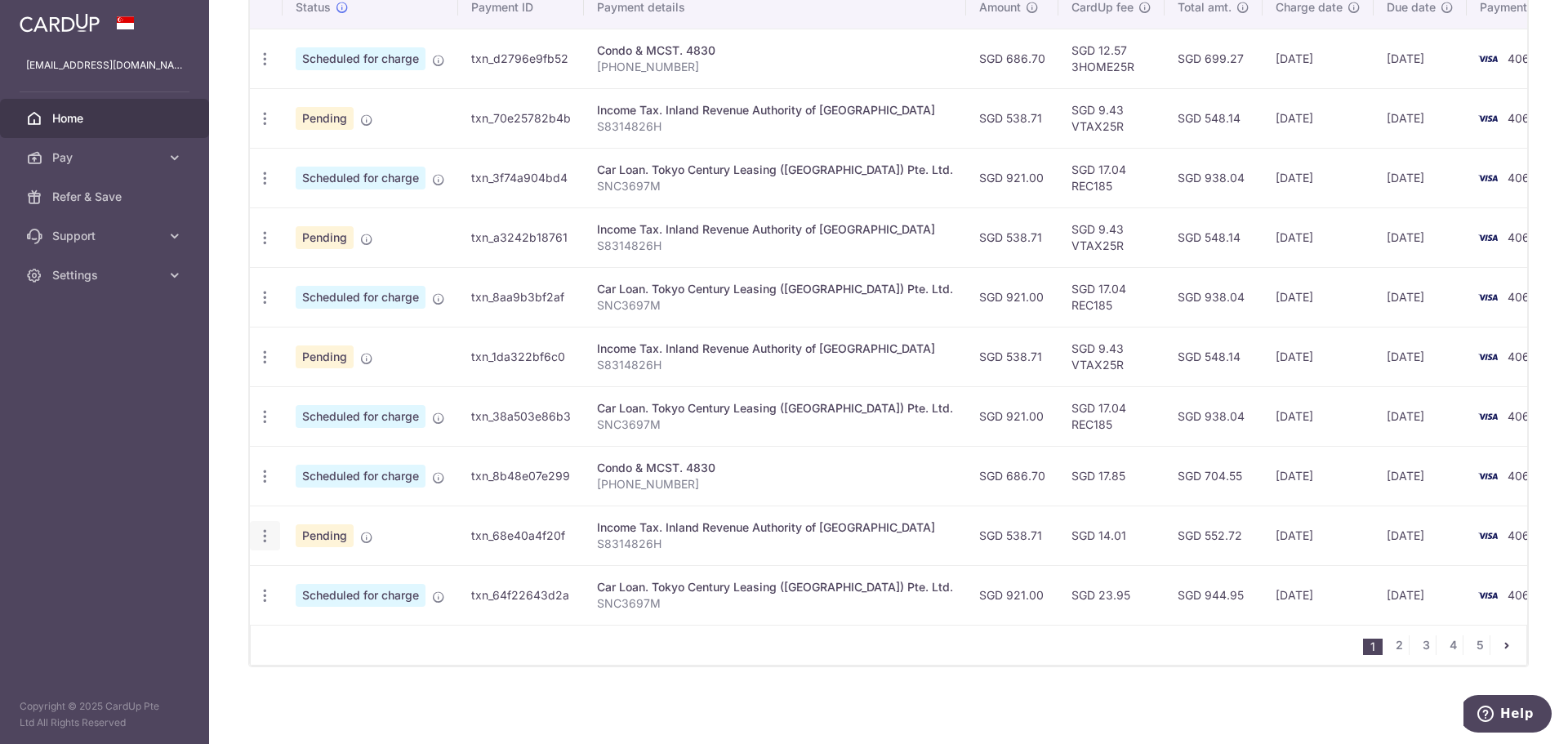
click at [270, 540] on icon "button" at bounding box center [264, 536] width 17 height 17
click at [360, 573] on span "Update payment" at bounding box center [352, 581] width 111 height 20
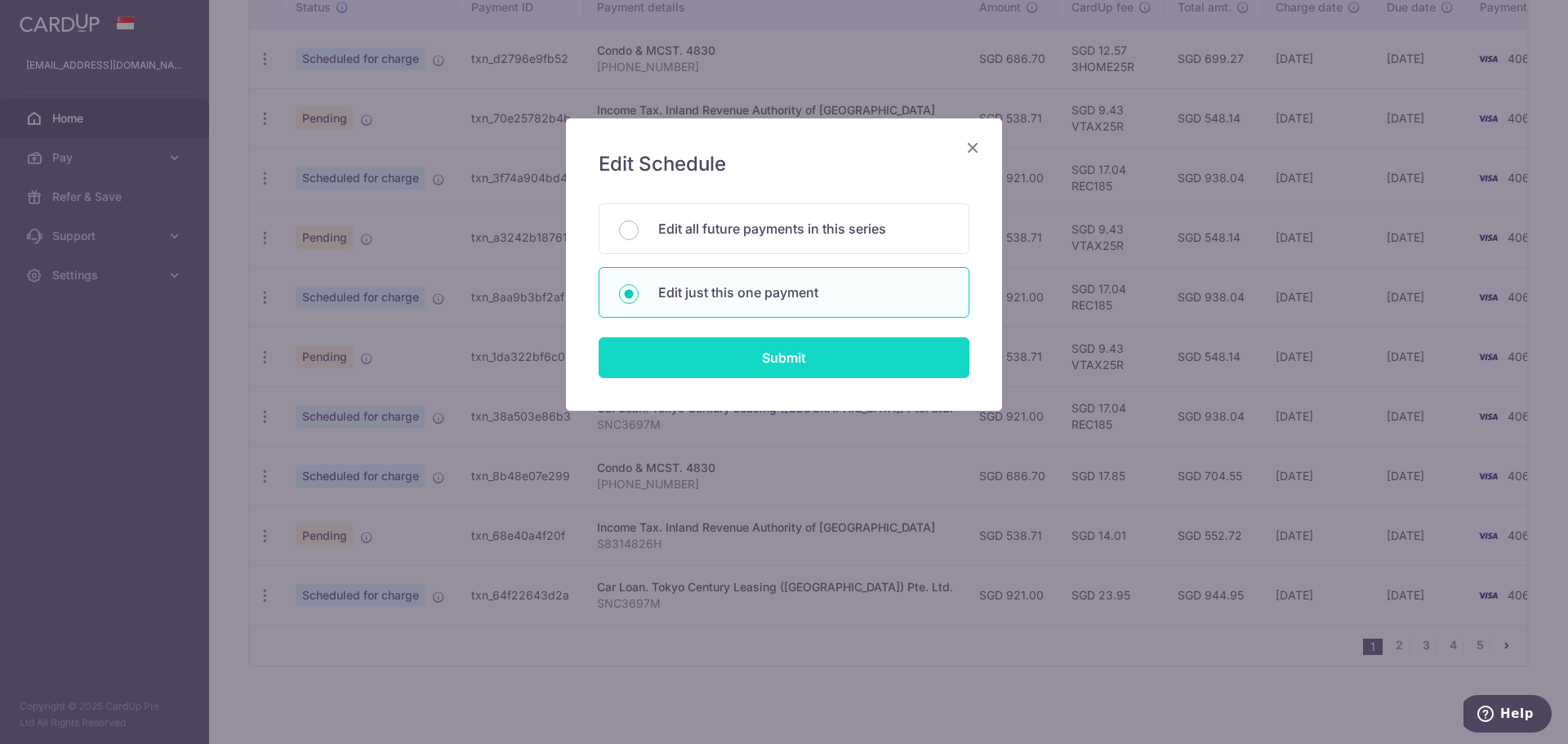
click at [748, 356] on input "Submit" at bounding box center [784, 357] width 371 height 41
radio input "true"
type input "538.71"
type input "[DATE]"
type input "S8314826H"
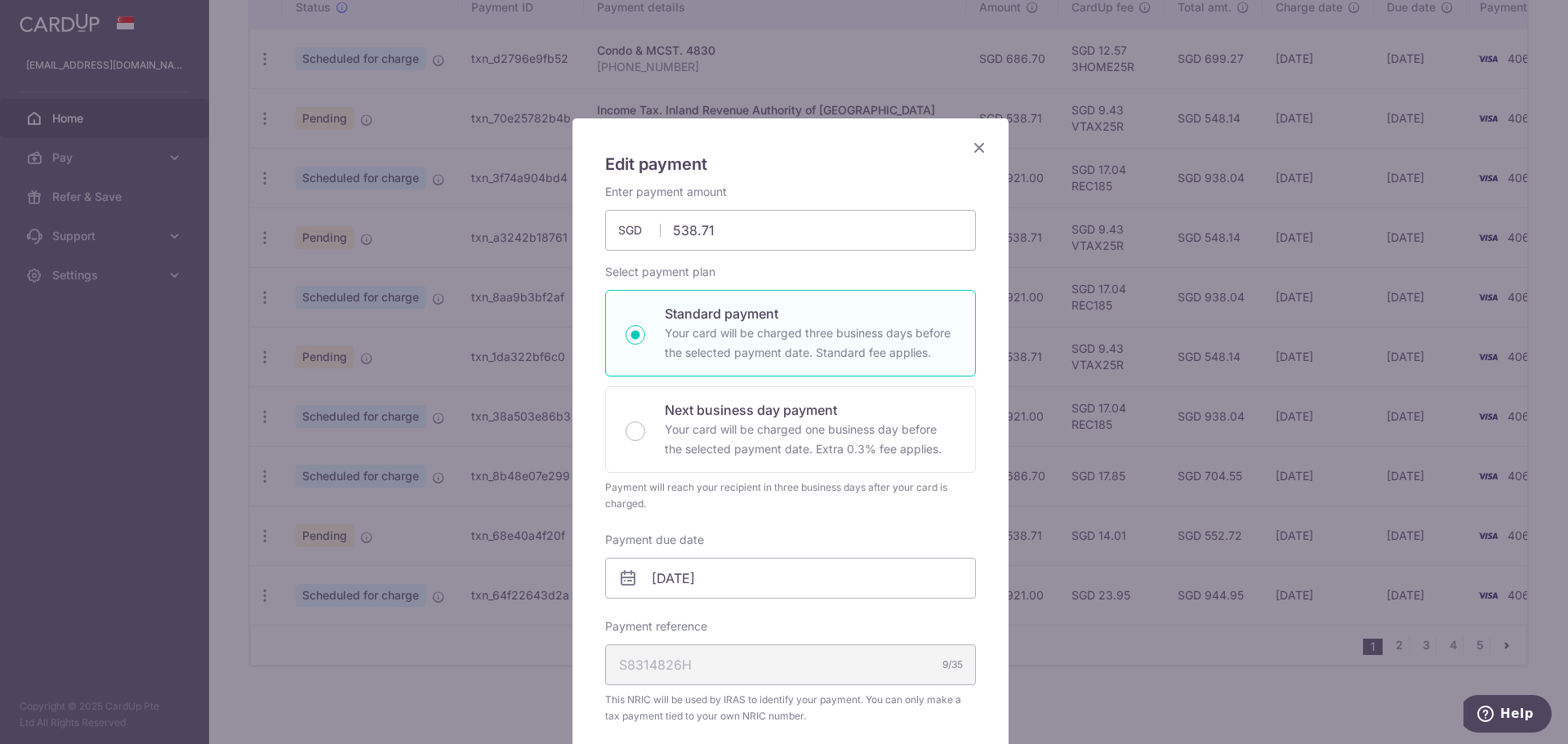
scroll to position [580, 0]
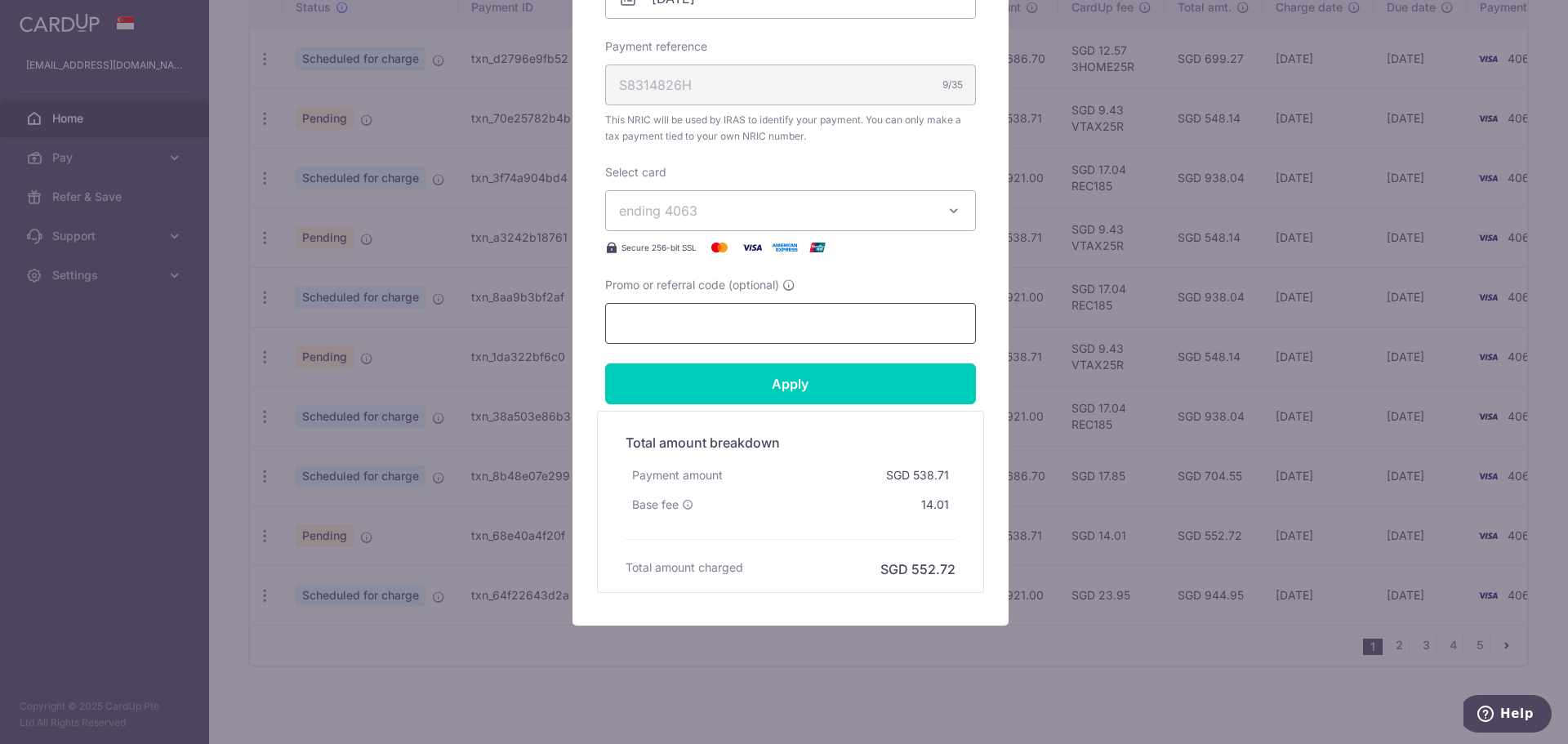
click at [748, 326] on input "Promo or referral code (optional)" at bounding box center [790, 323] width 371 height 41
paste input "VTAX25R"
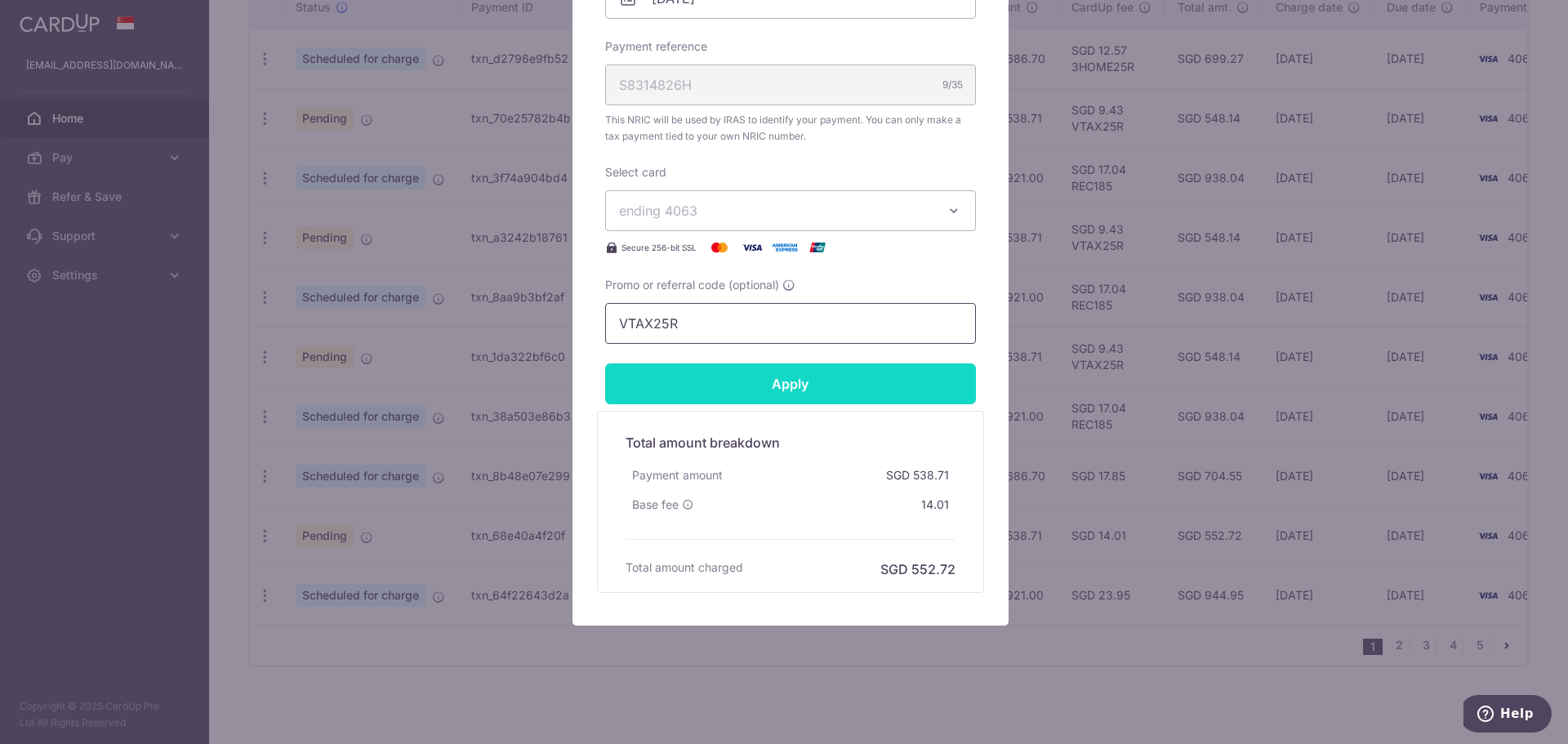
type input "VTAX25R"
click at [762, 382] on input "Apply" at bounding box center [790, 383] width 371 height 41
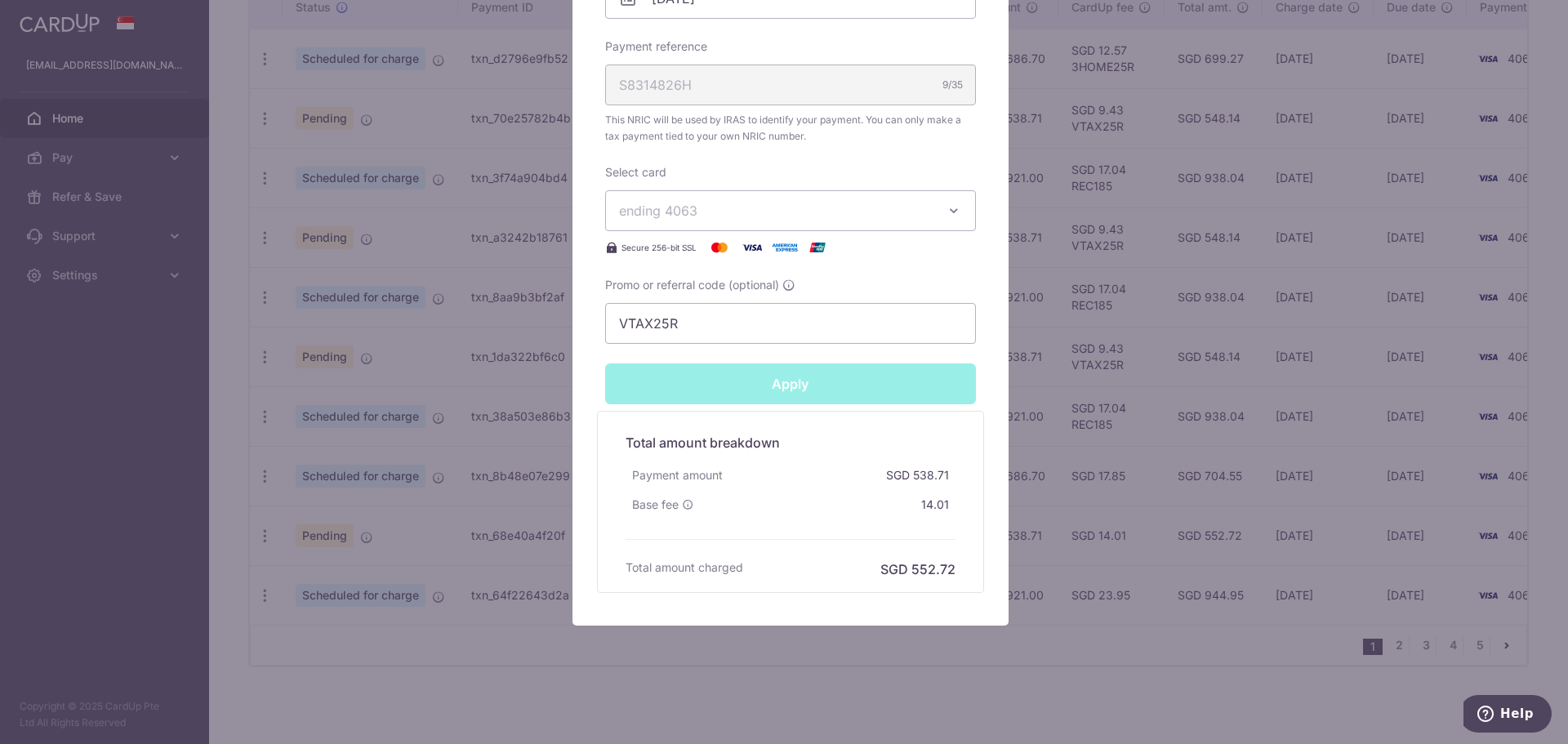
type input "Successfully Applied"
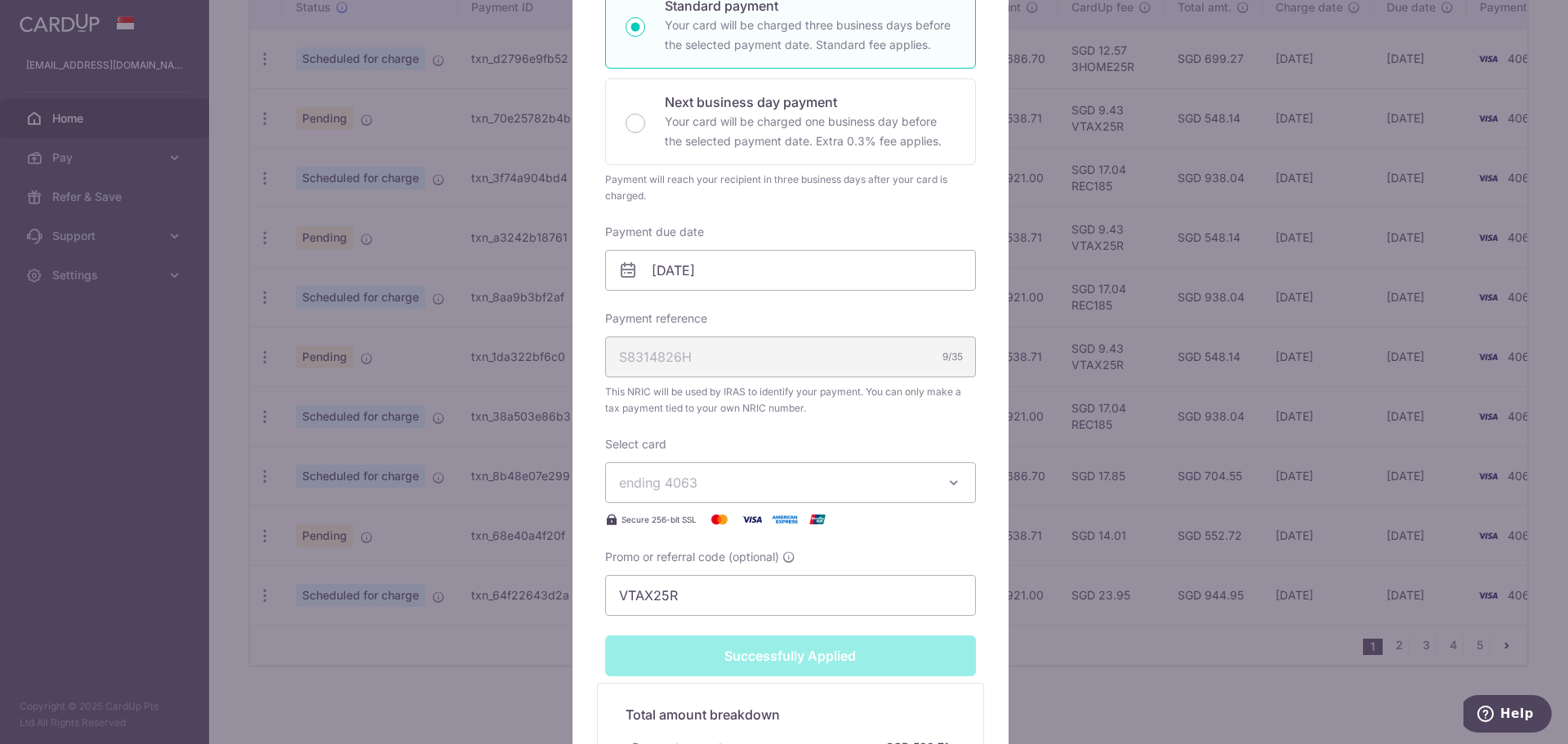
scroll to position [92, 0]
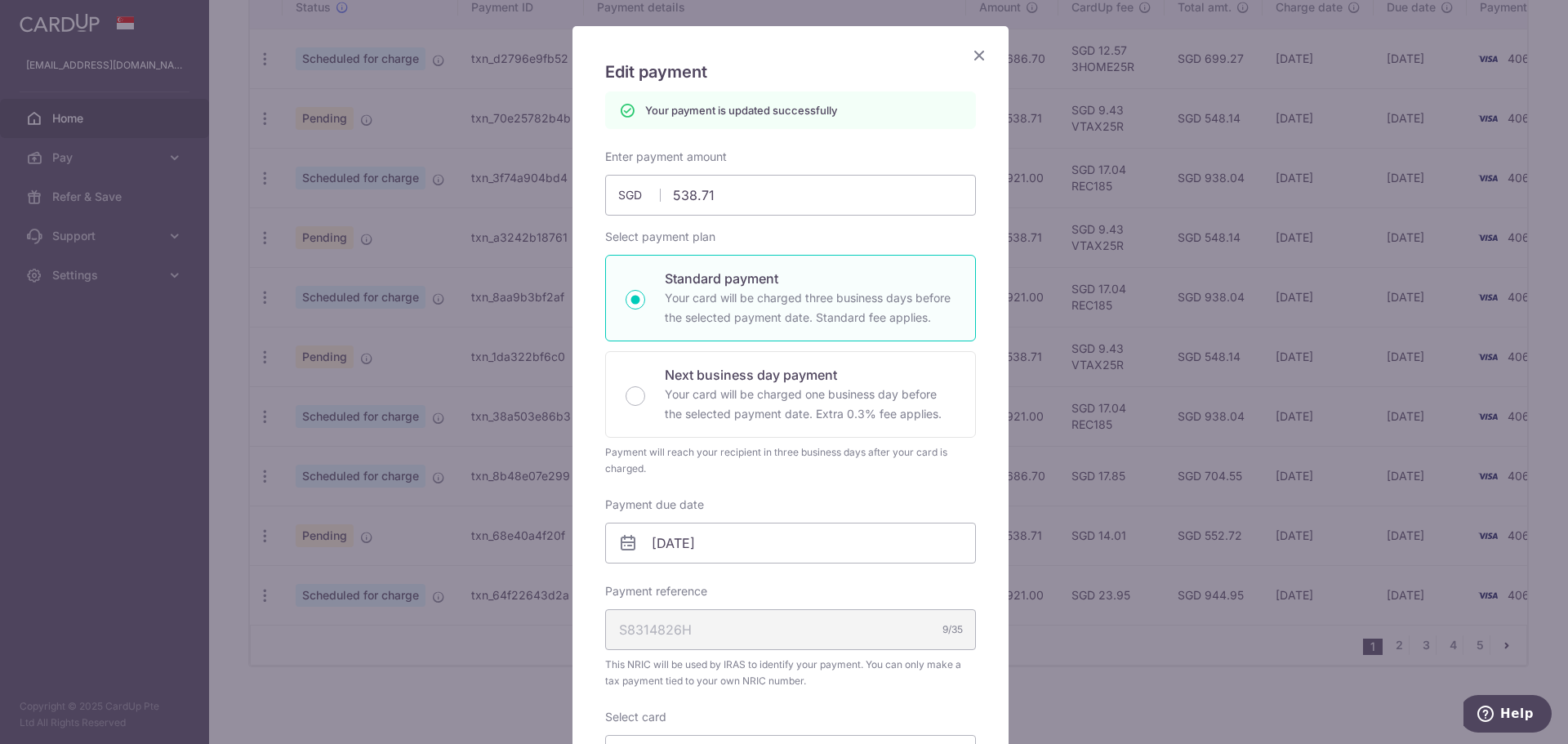
click at [976, 60] on icon "Close" at bounding box center [979, 55] width 20 height 21
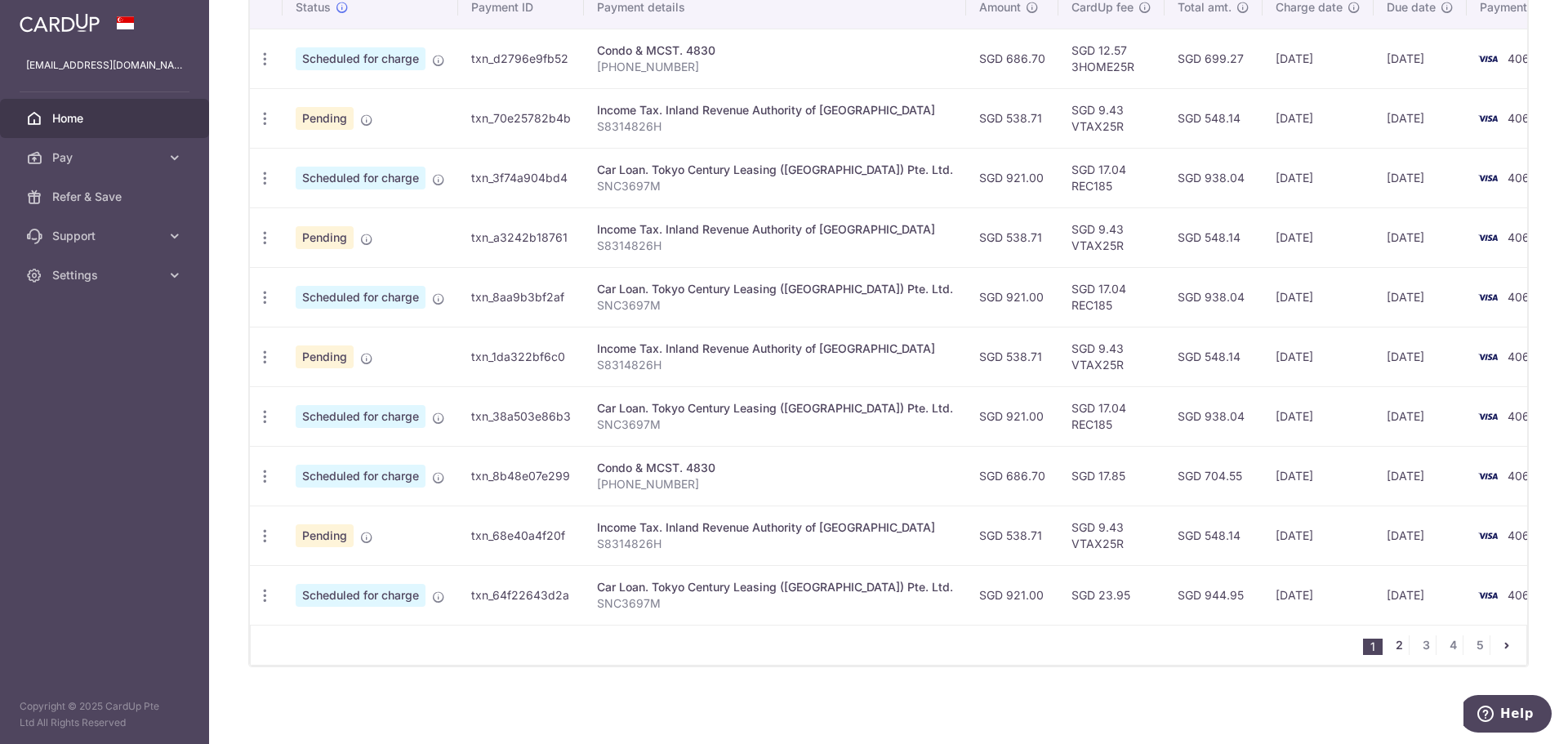
click at [1392, 646] on link "2" at bounding box center [1399, 646] width 20 height 20
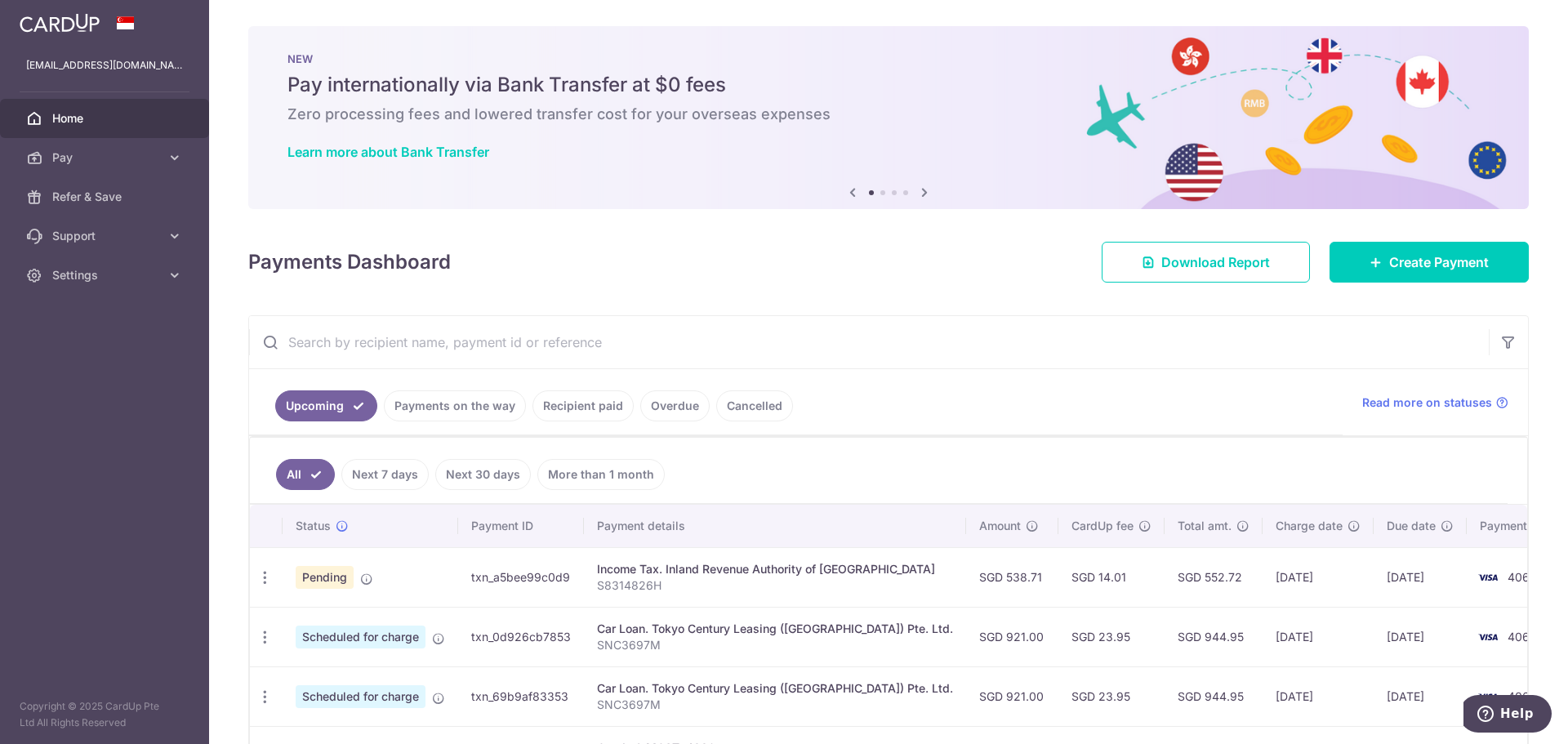
scroll to position [136, 0]
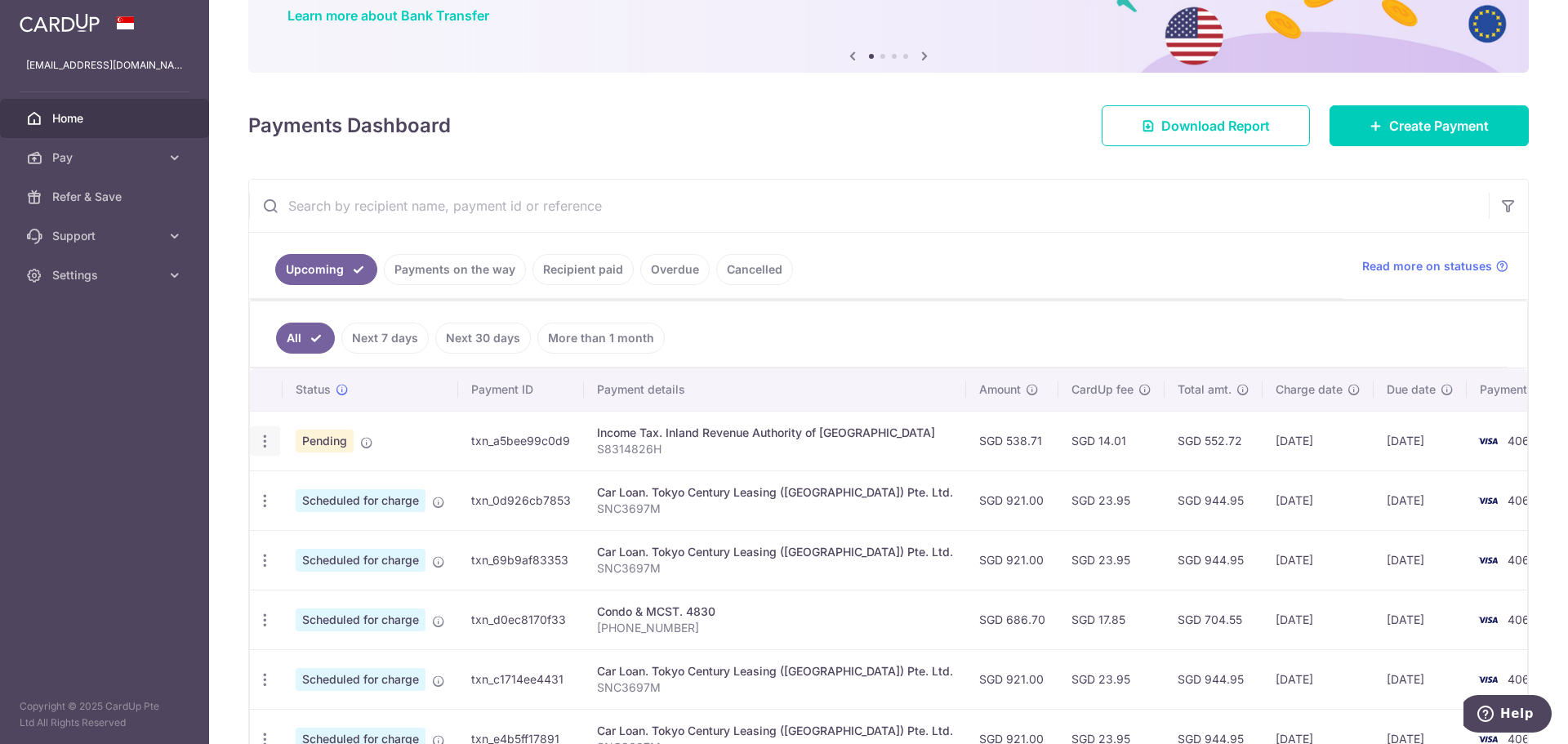
click at [261, 441] on icon "button" at bounding box center [264, 441] width 17 height 17
click at [351, 490] on span "Update payment" at bounding box center [352, 486] width 111 height 20
radio input "true"
type input "538.71"
type input "[DATE]"
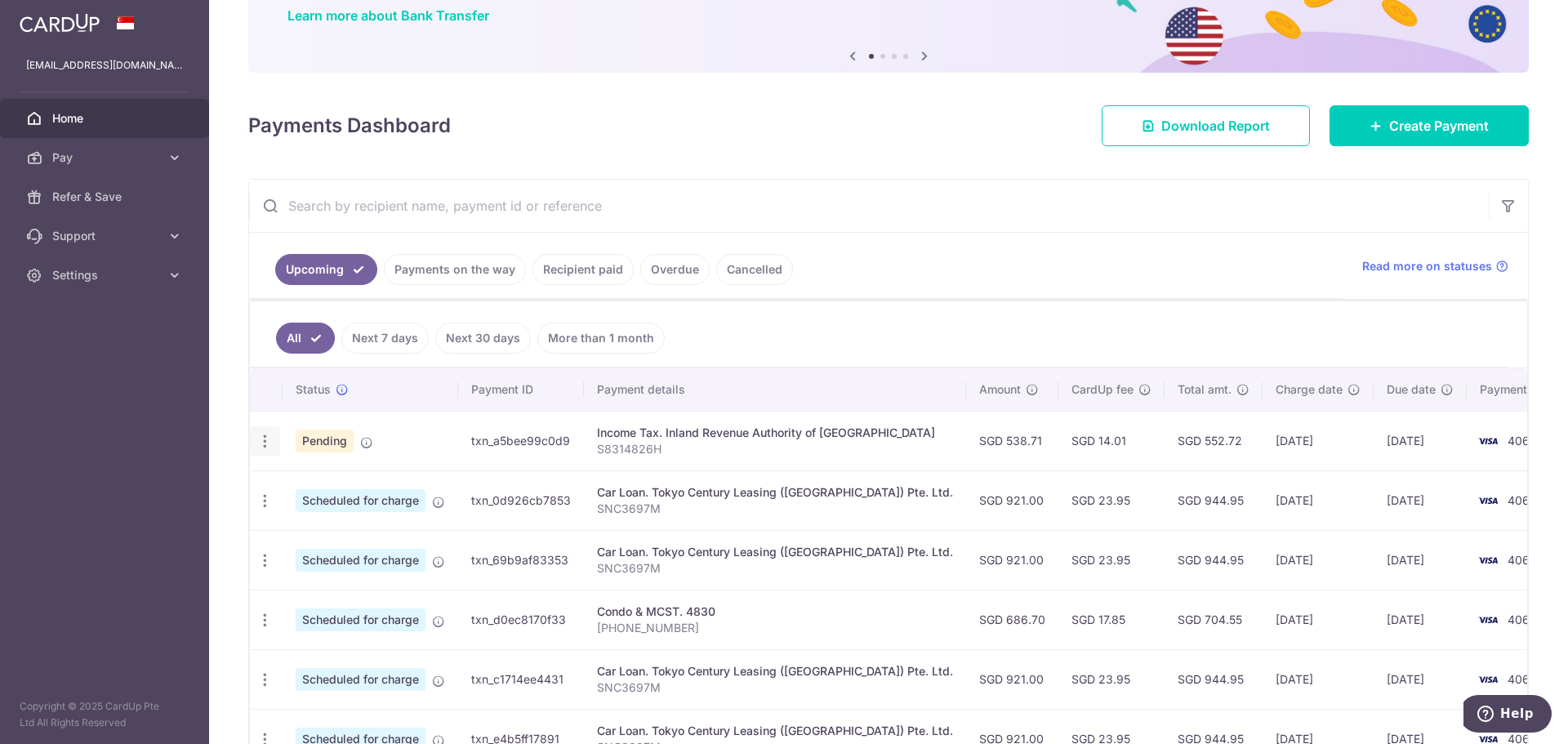
type input "S8314826H"
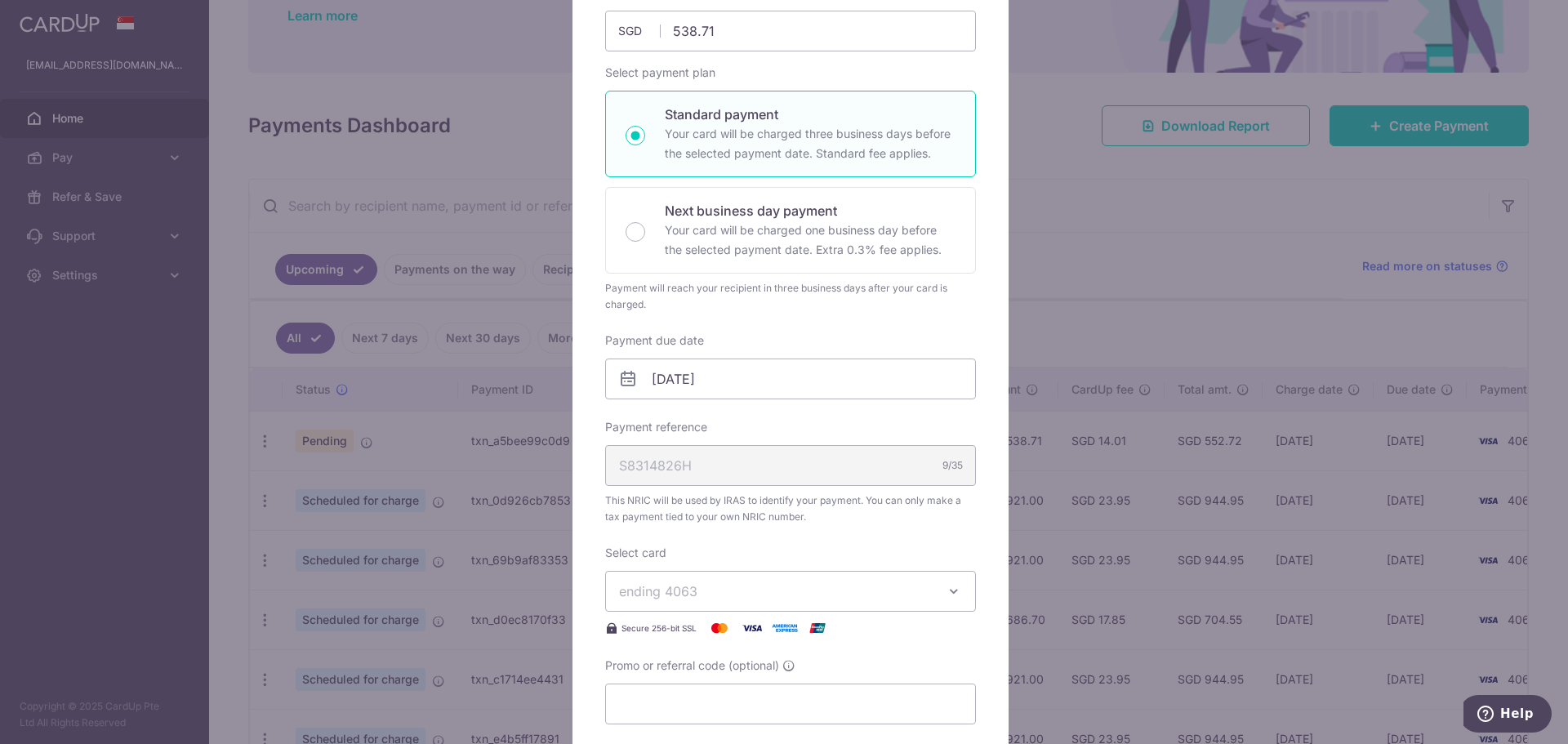
scroll to position [272, 0]
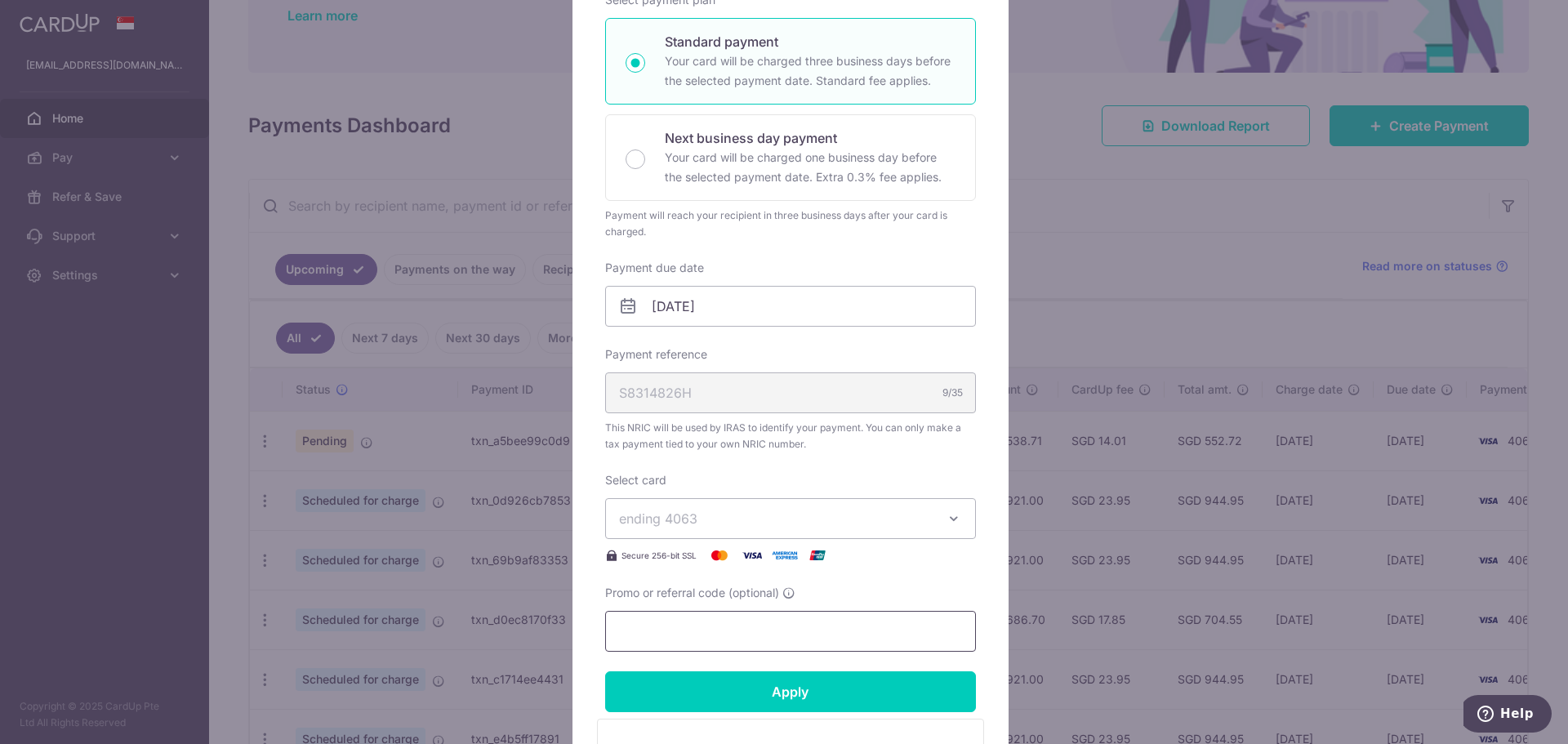
click at [724, 622] on input "Promo or referral code (optional)" at bounding box center [790, 631] width 371 height 41
paste input "VTAX25R"
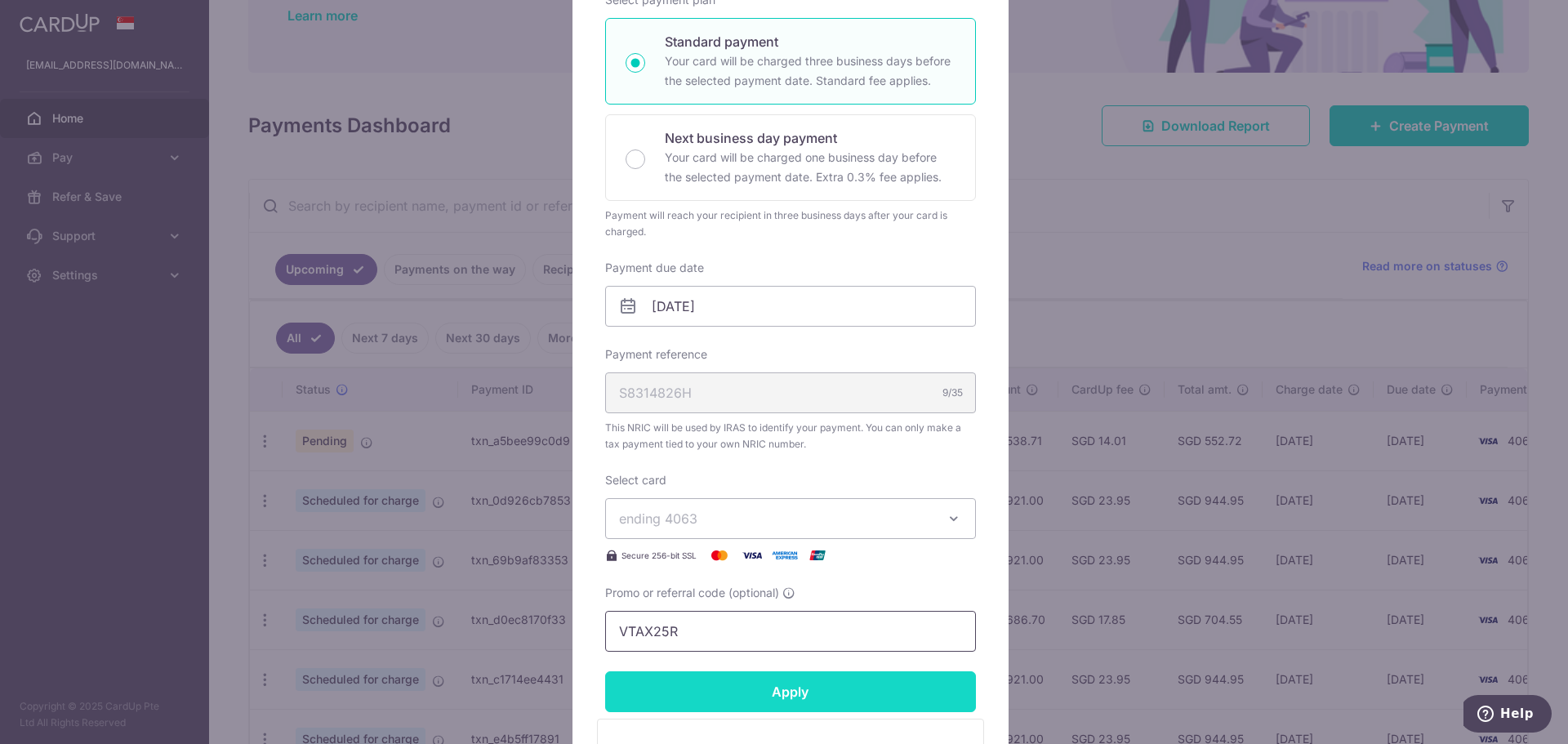
type input "VTAX25R"
click at [738, 693] on input "Apply" at bounding box center [790, 692] width 371 height 41
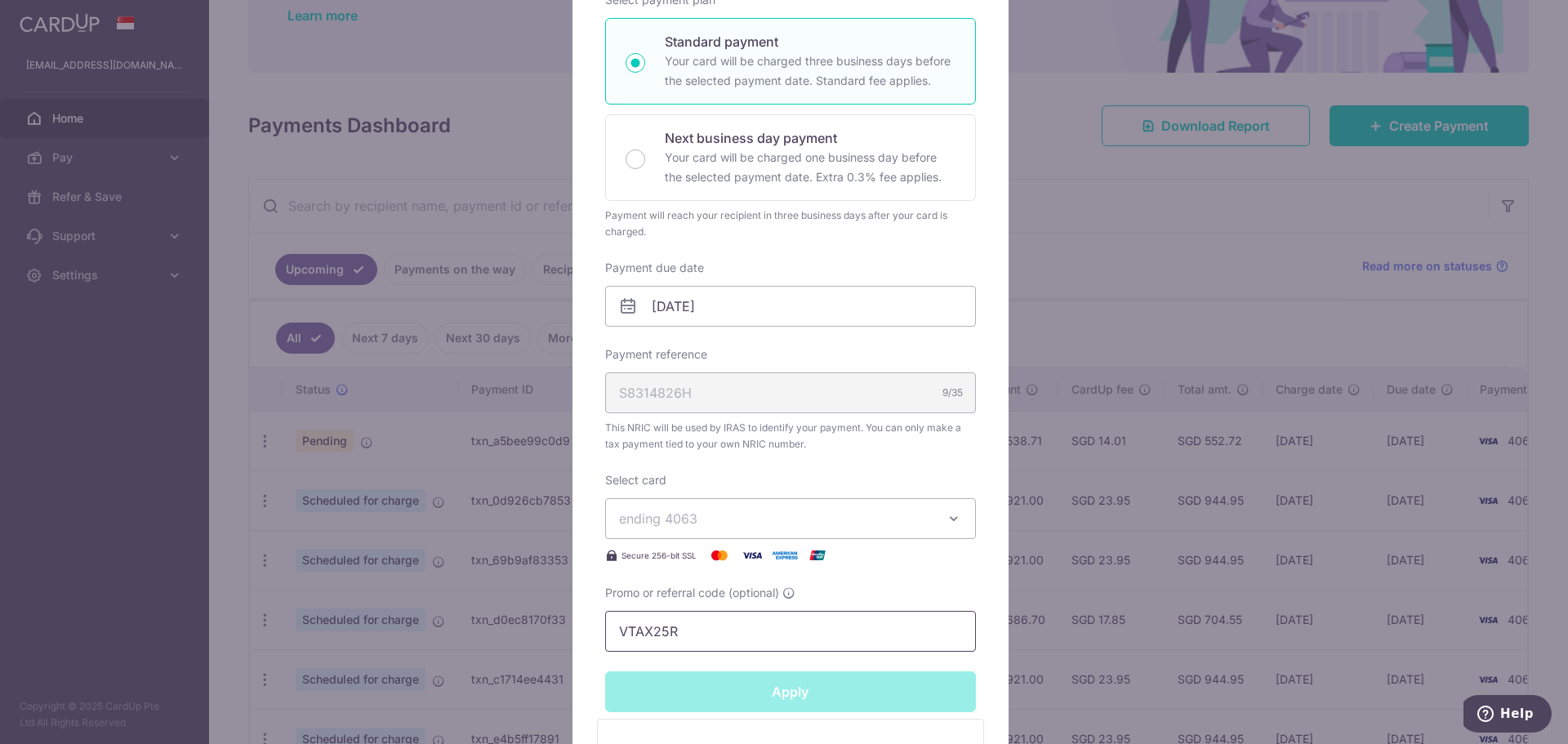
type input "Successfully Applied"
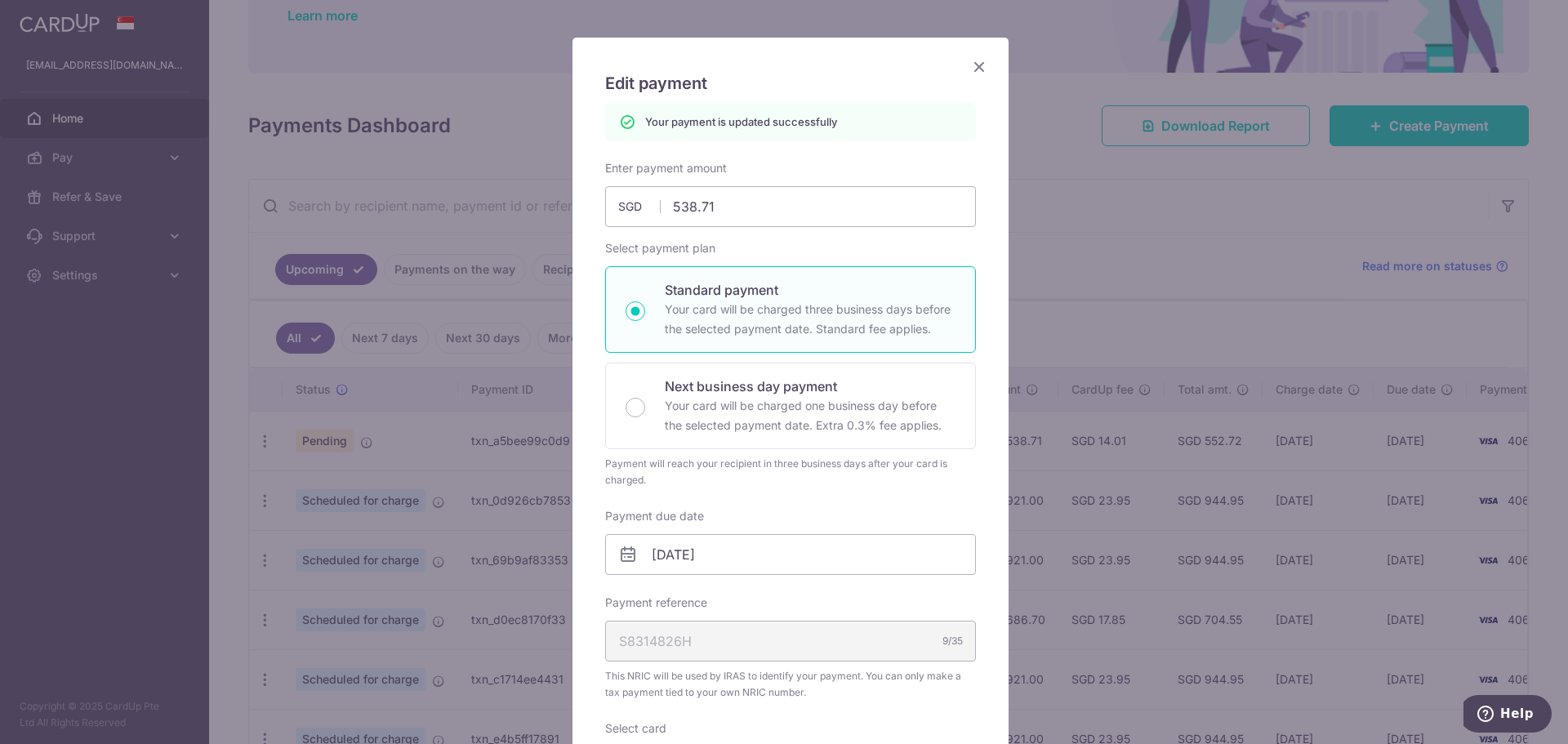
scroll to position [0, 0]
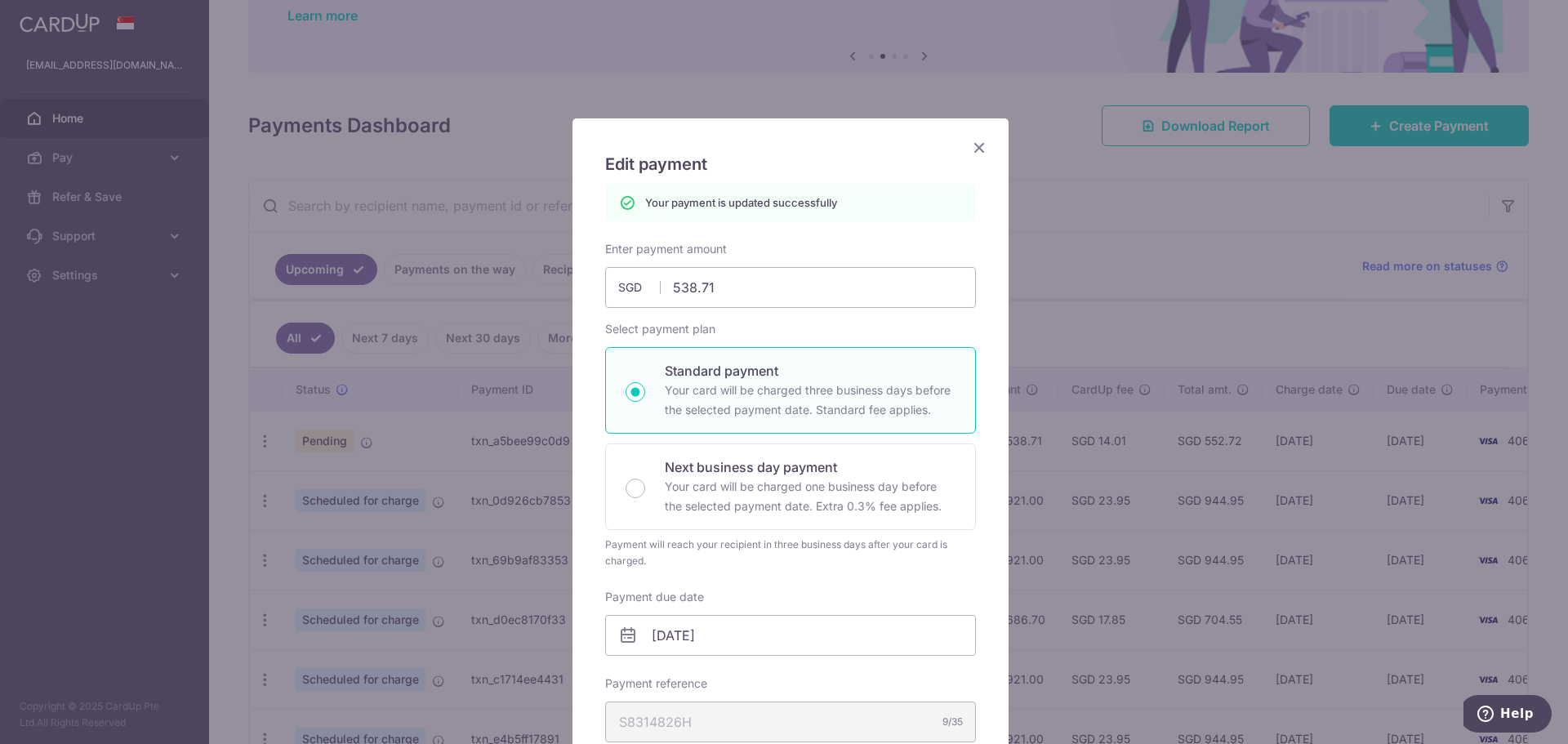
click at [970, 143] on icon "Close" at bounding box center [979, 147] width 20 height 21
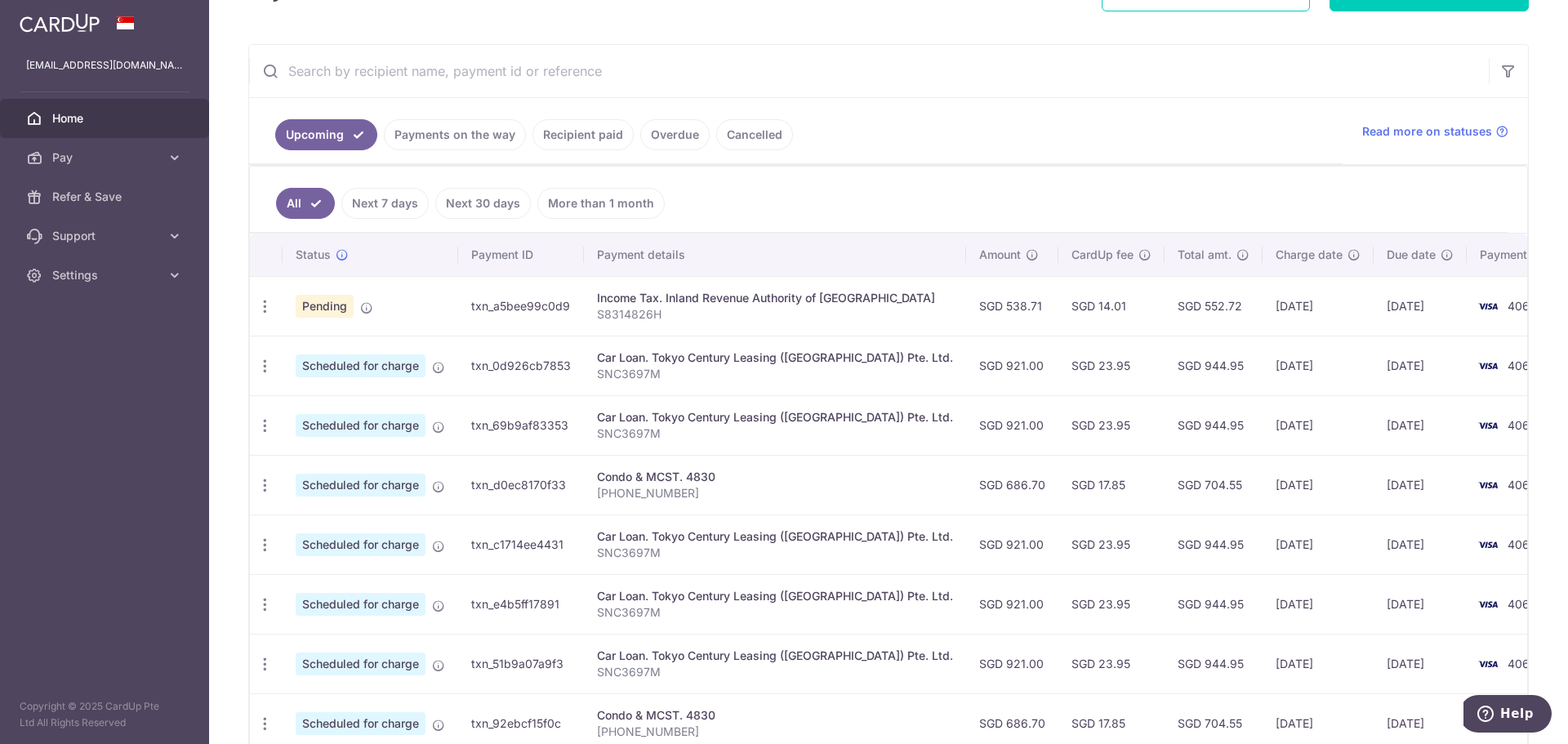
scroll to position [409, 0]
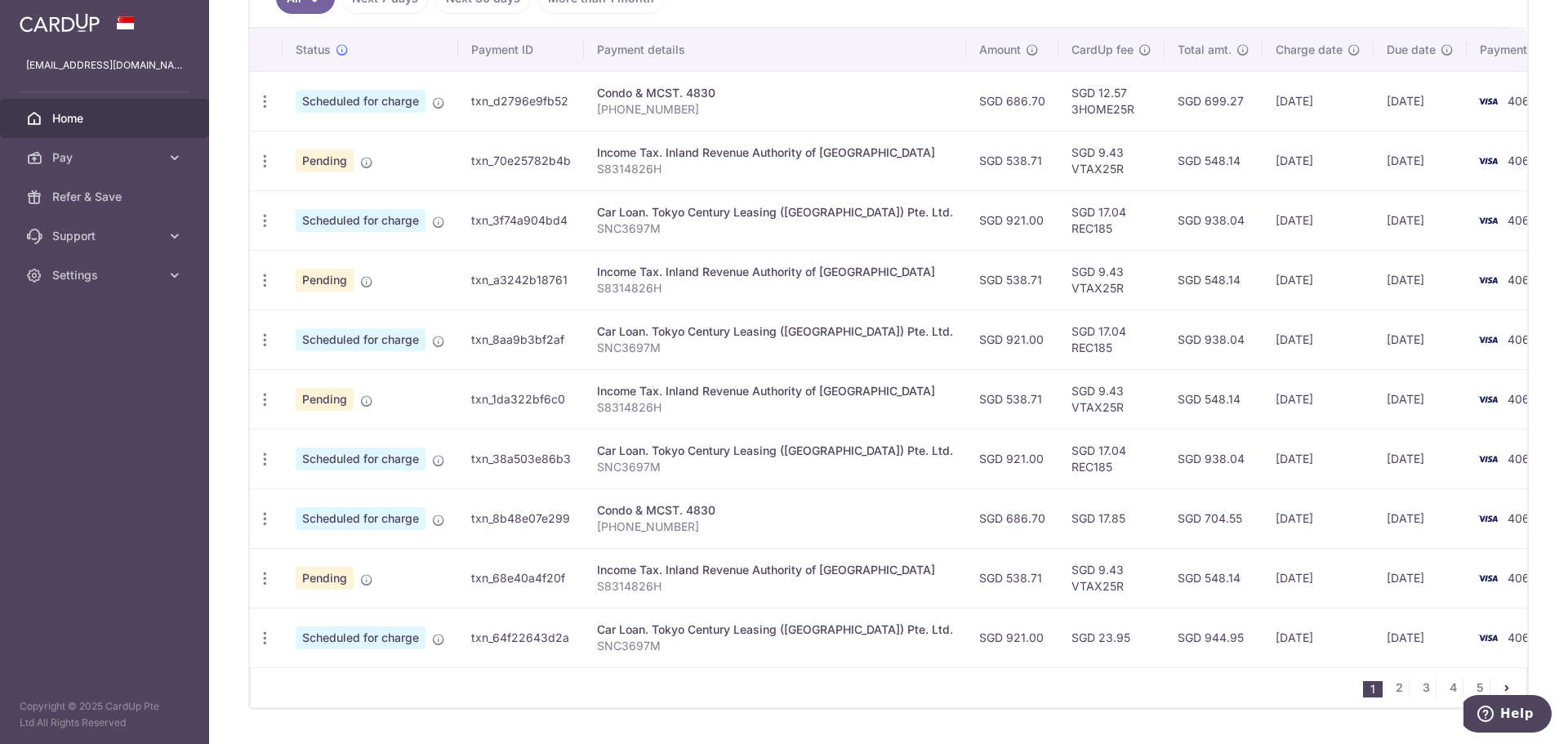
scroll to position [527, 0]
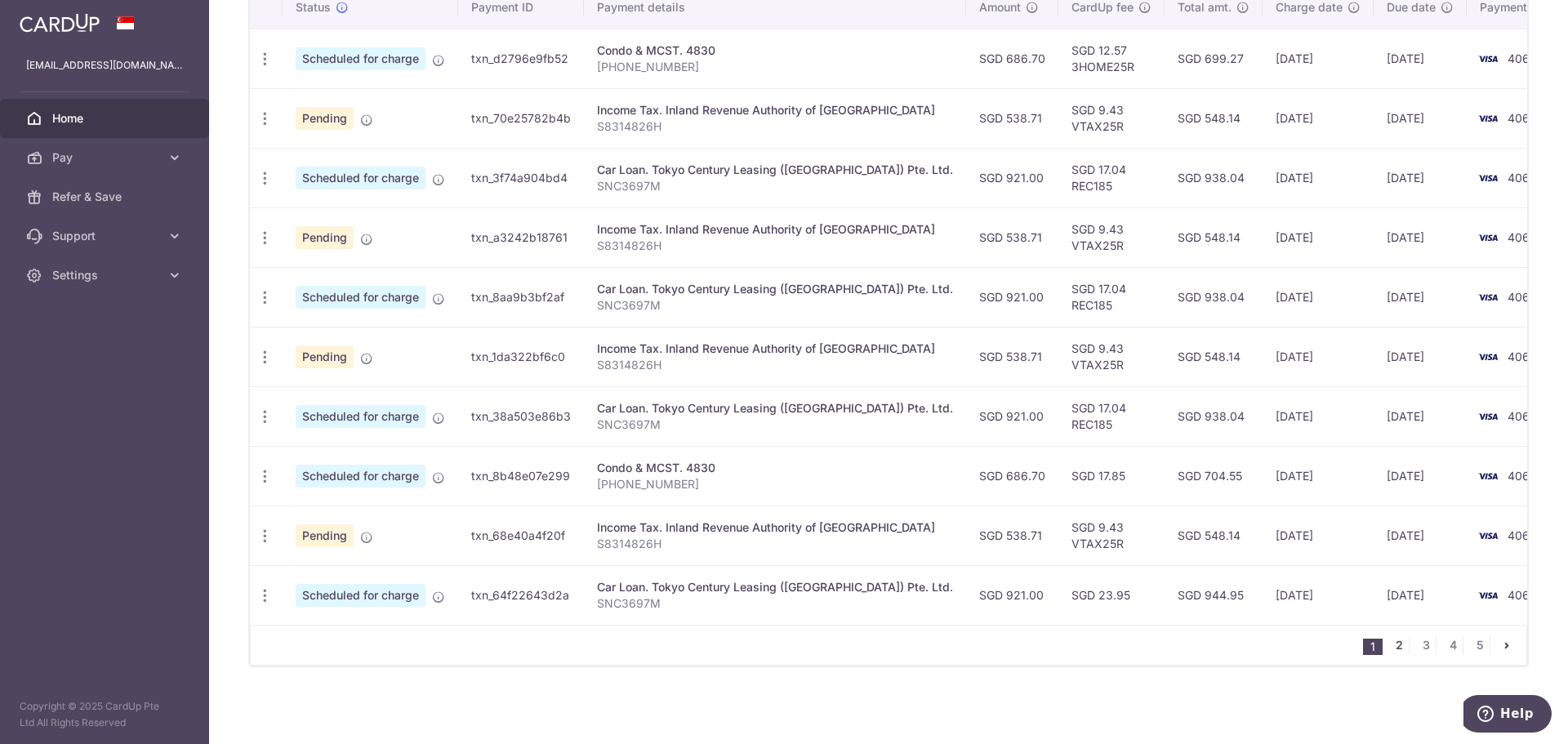
click at [1389, 645] on link "2" at bounding box center [1399, 646] width 20 height 20
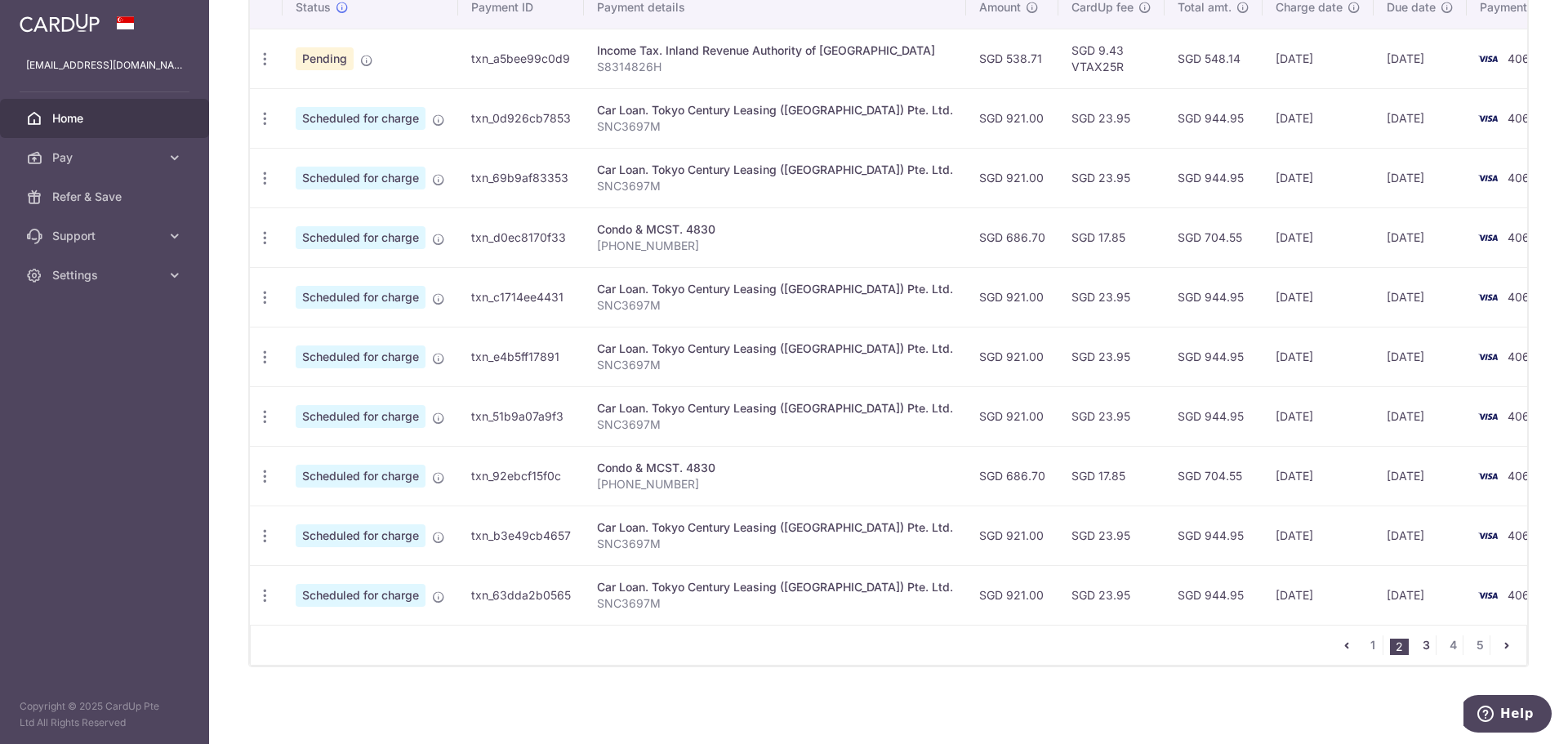
click at [1419, 647] on link "3" at bounding box center [1426, 646] width 20 height 20
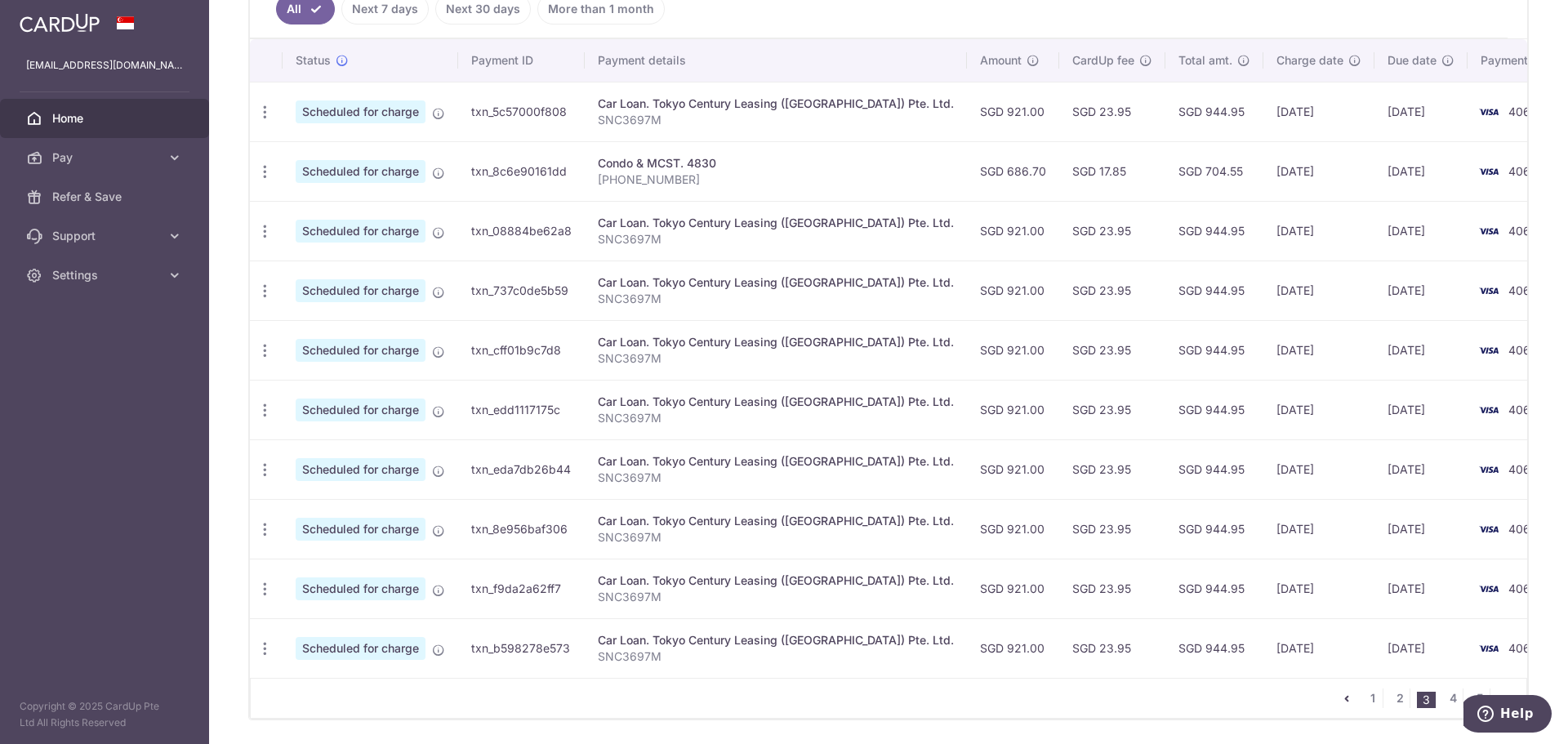
scroll to position [519, 0]
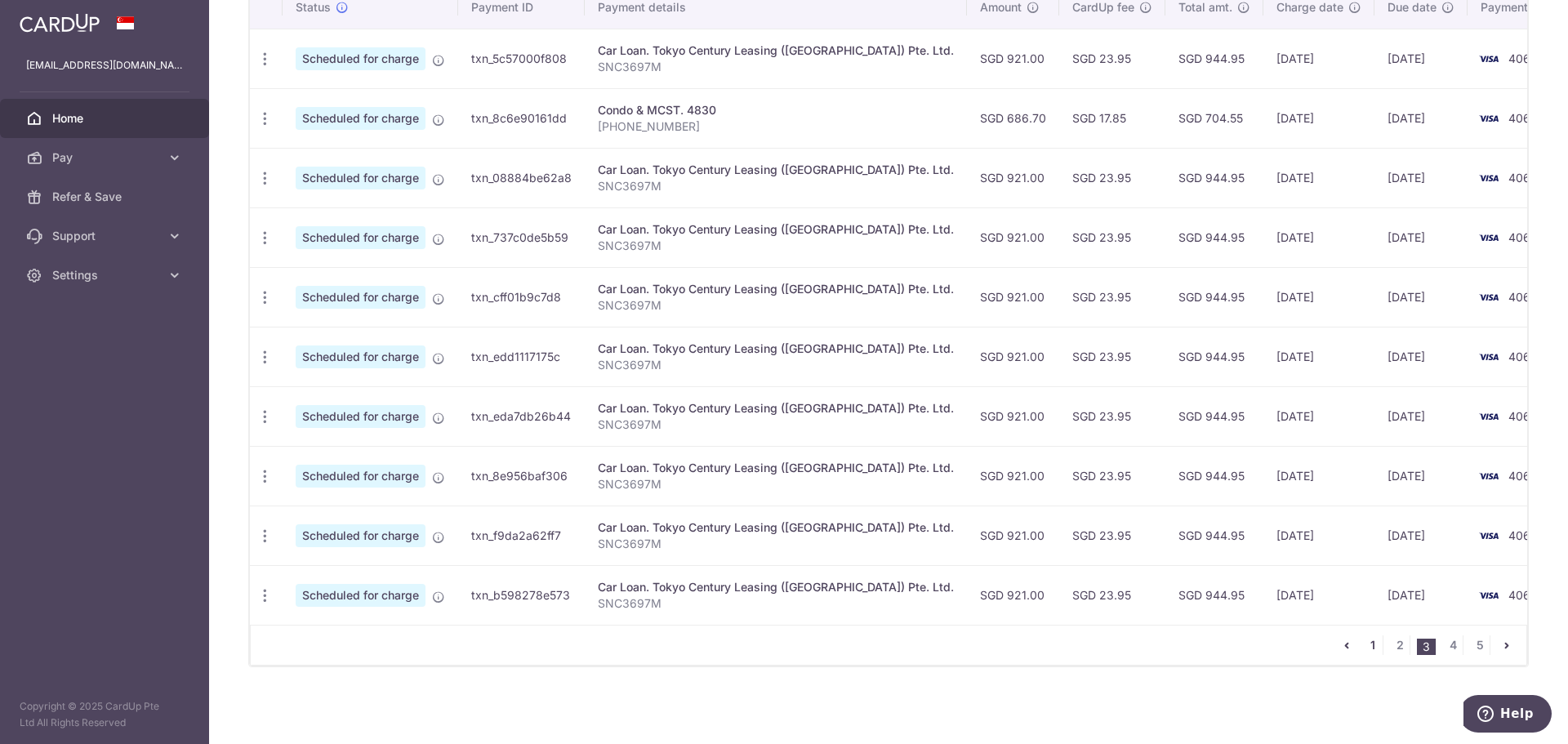
click at [1363, 646] on link "1" at bounding box center [1373, 646] width 20 height 20
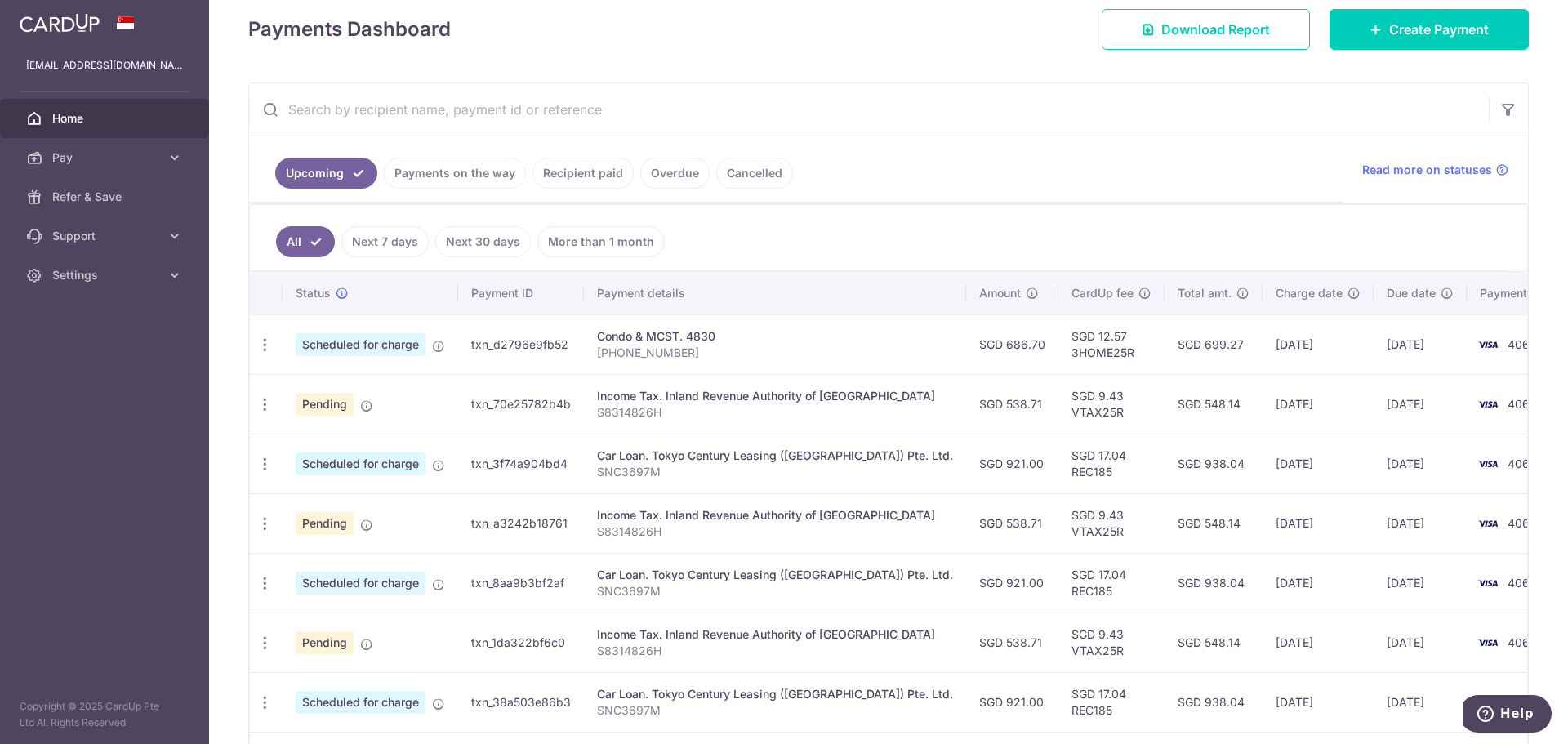
scroll to position [272, 0]
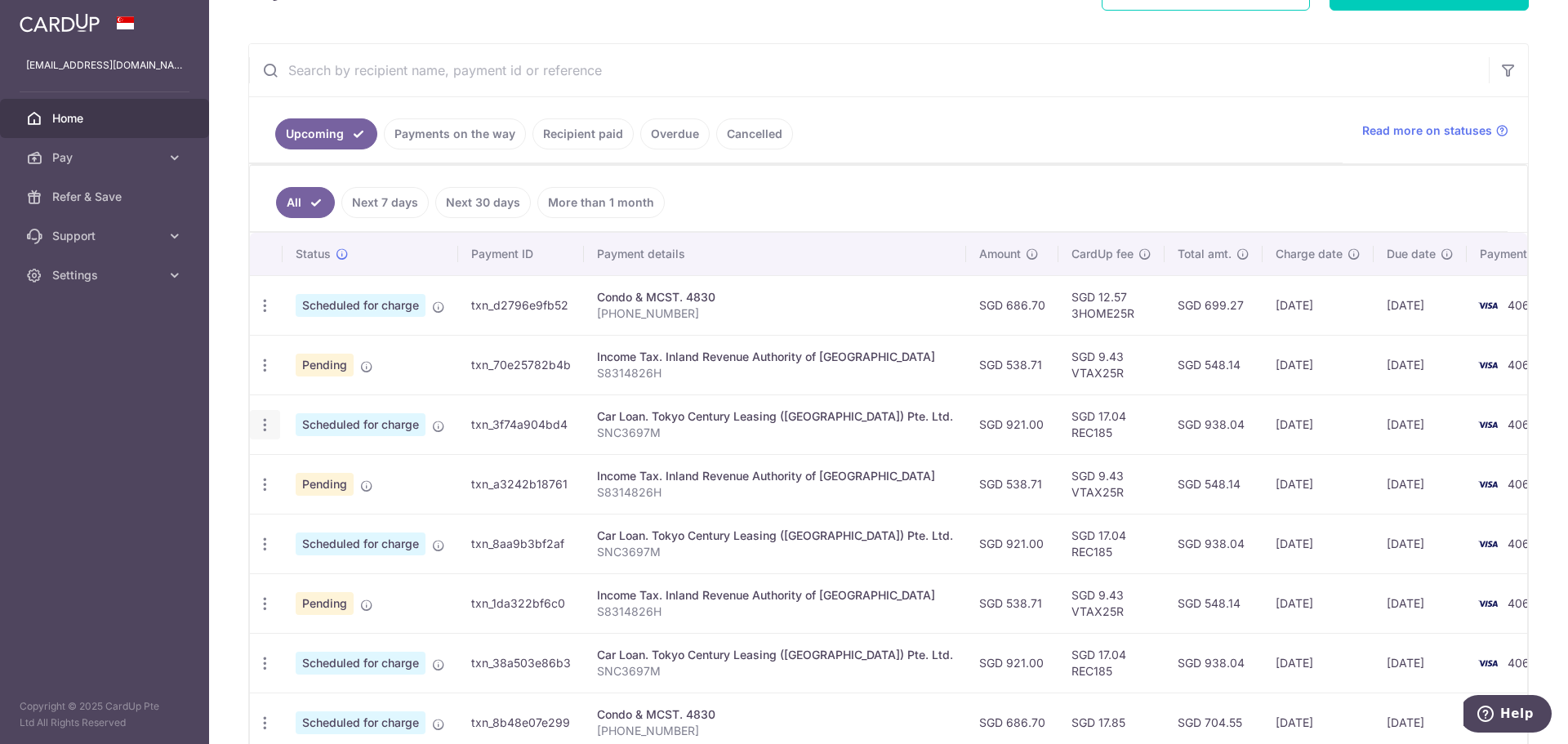
click at [264, 424] on icon "button" at bounding box center [264, 425] width 17 height 17
click at [351, 469] on span "Update payment" at bounding box center [352, 470] width 111 height 20
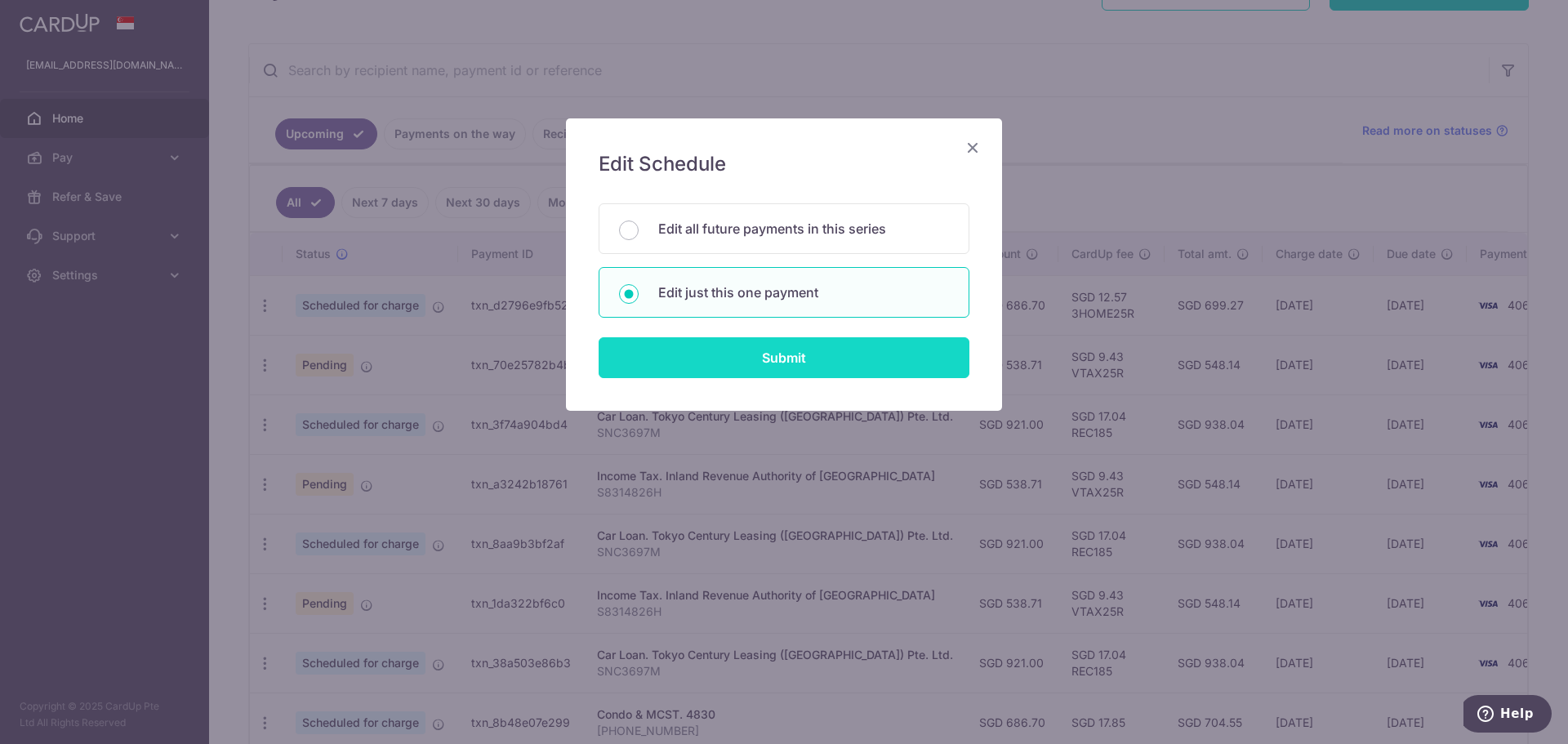
click at [773, 355] on input "Submit" at bounding box center [784, 357] width 371 height 41
radio input "true"
type input "921.00"
type input "[DATE]"
type input "SNC3697M"
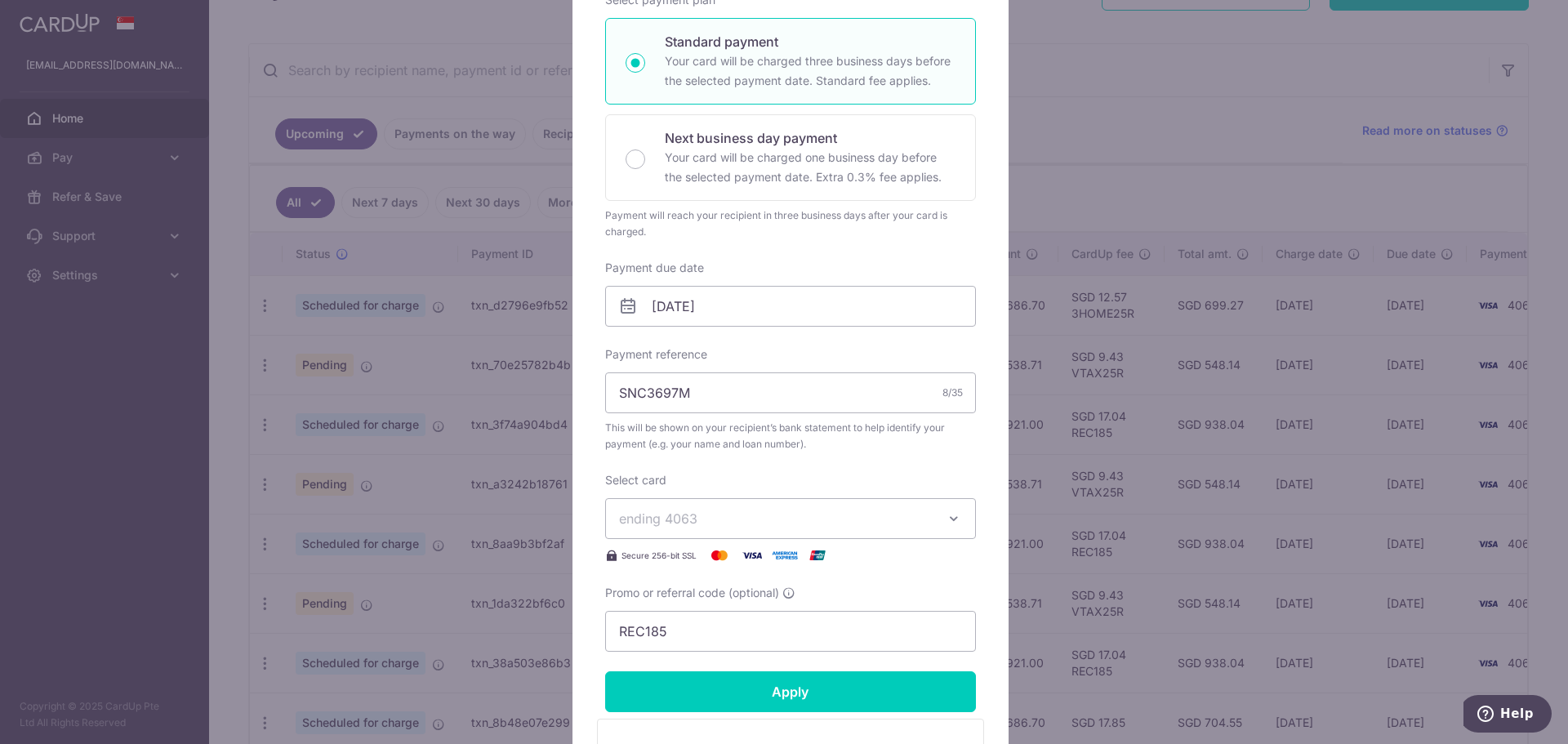
scroll to position [545, 0]
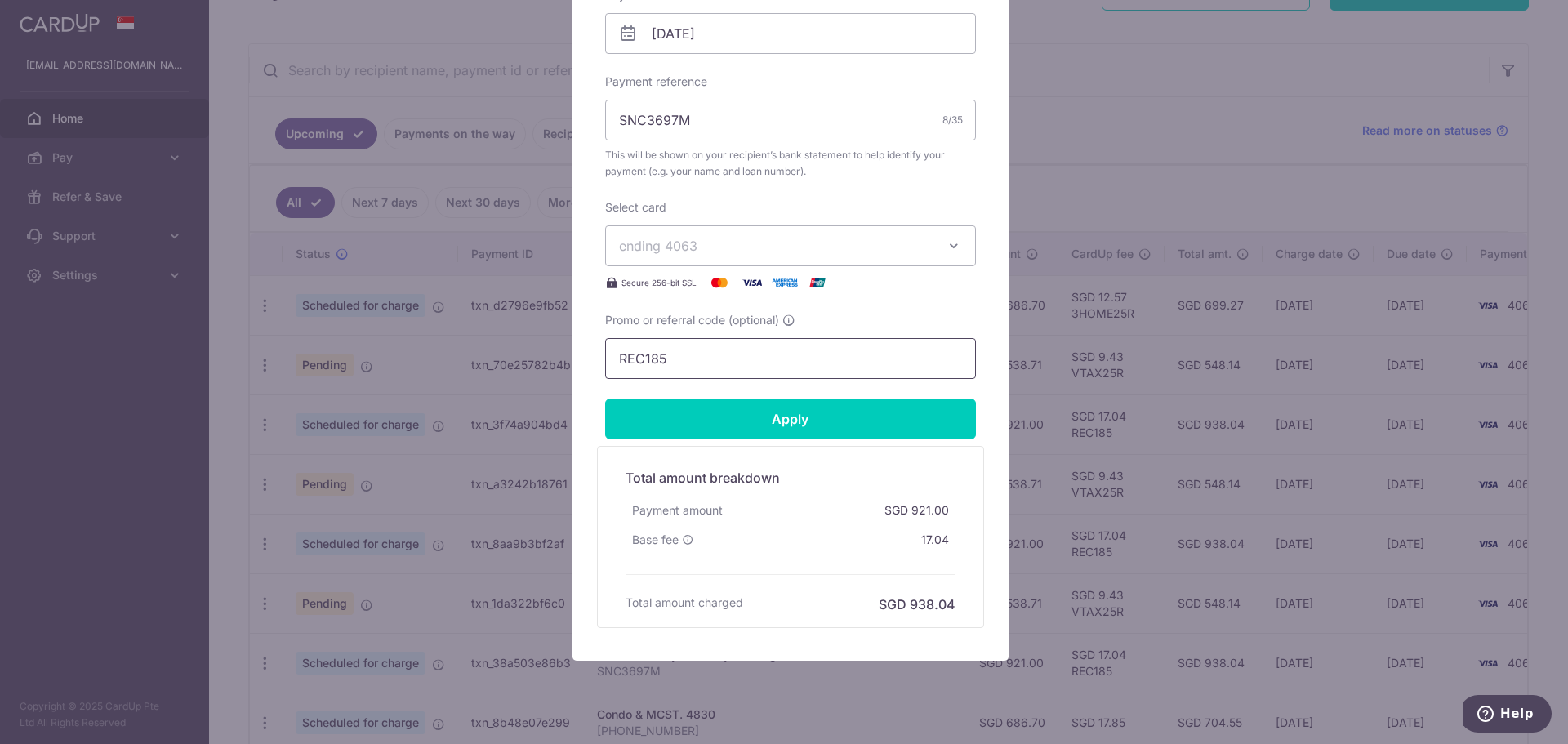
drag, startPoint x: 681, startPoint y: 358, endPoint x: 539, endPoint y: 360, distance: 142.0
click at [539, 360] on div "Edit payment By clicking apply, you will make changes to all payments to Tokyo …" at bounding box center [784, 372] width 1568 height 744
paste input "3HOME25R"
type input "3HOME25R"
click at [748, 422] on input "Apply" at bounding box center [790, 418] width 371 height 41
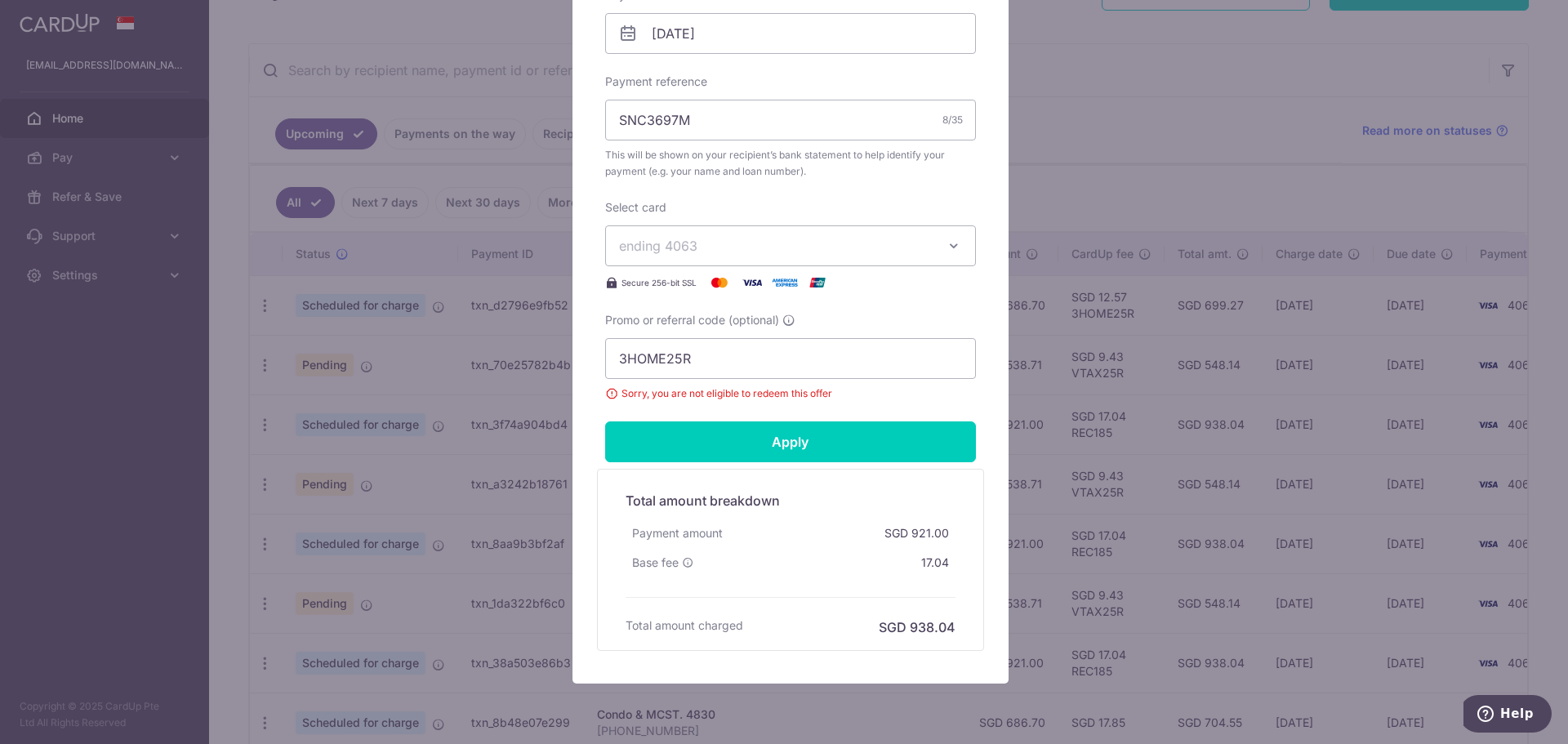
scroll to position [0, 0]
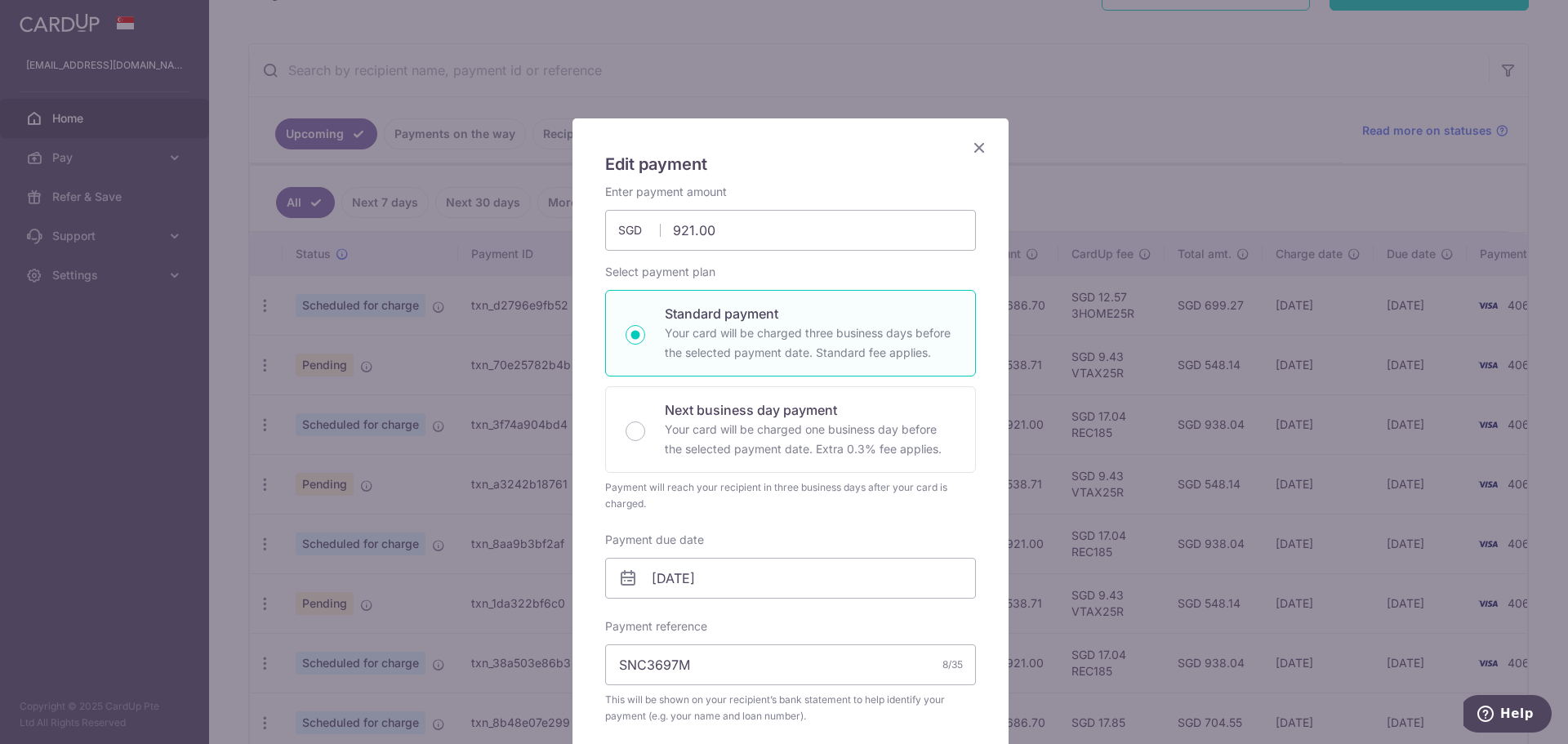
click at [970, 152] on icon "Close" at bounding box center [979, 147] width 20 height 21
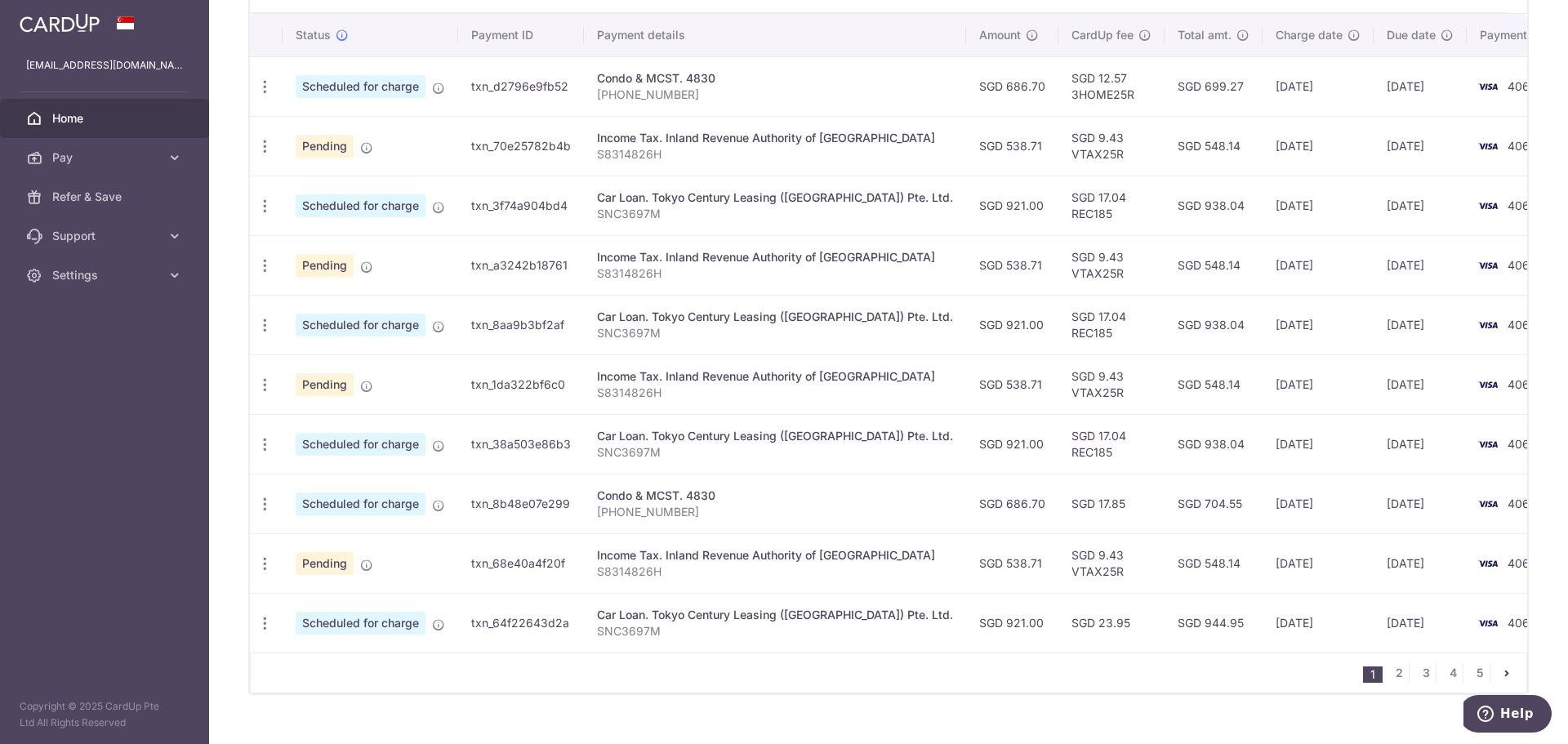
scroll to position [527, 0]
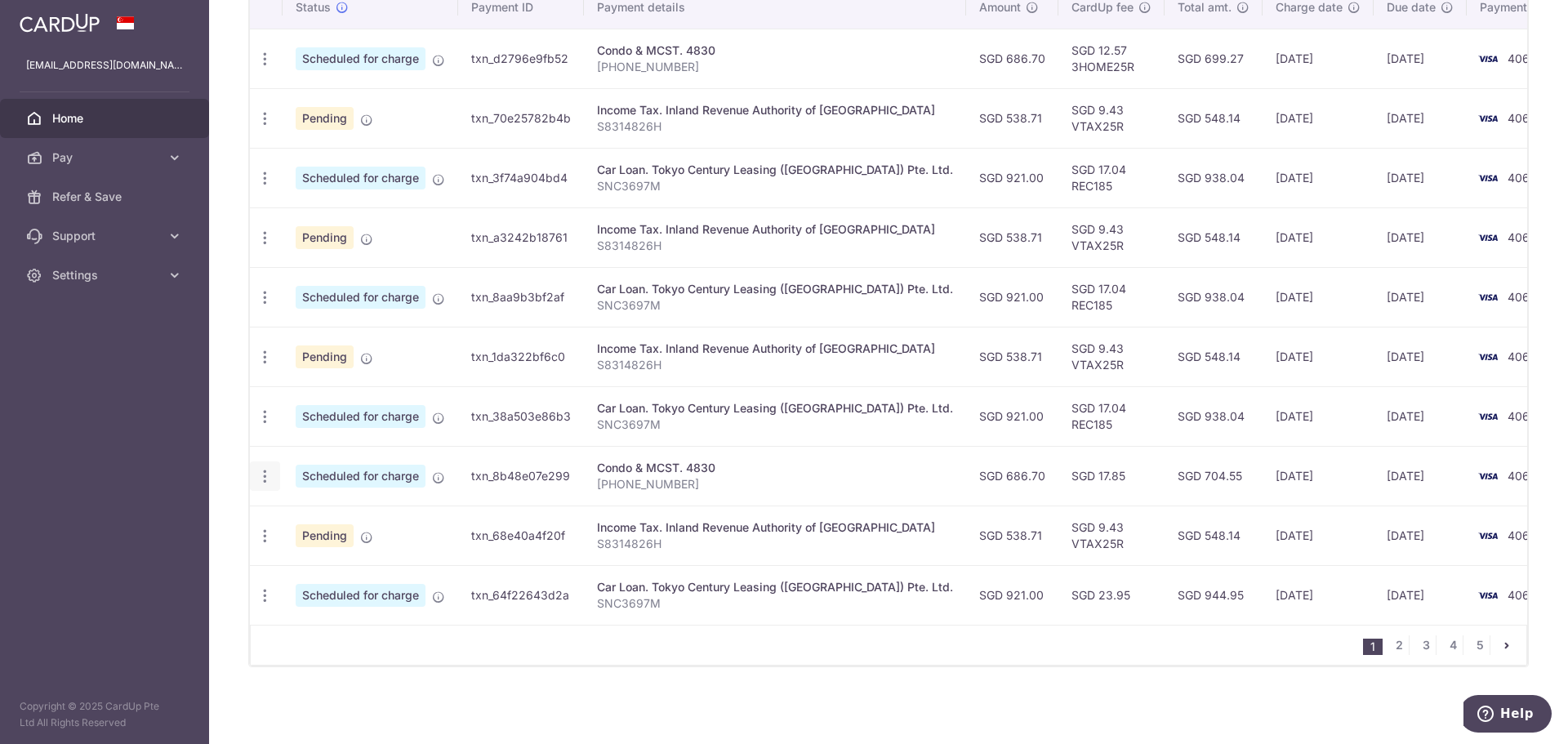
click at [266, 468] on icon "button" at bounding box center [264, 476] width 17 height 17
click at [352, 513] on span "Update payment" at bounding box center [352, 521] width 111 height 20
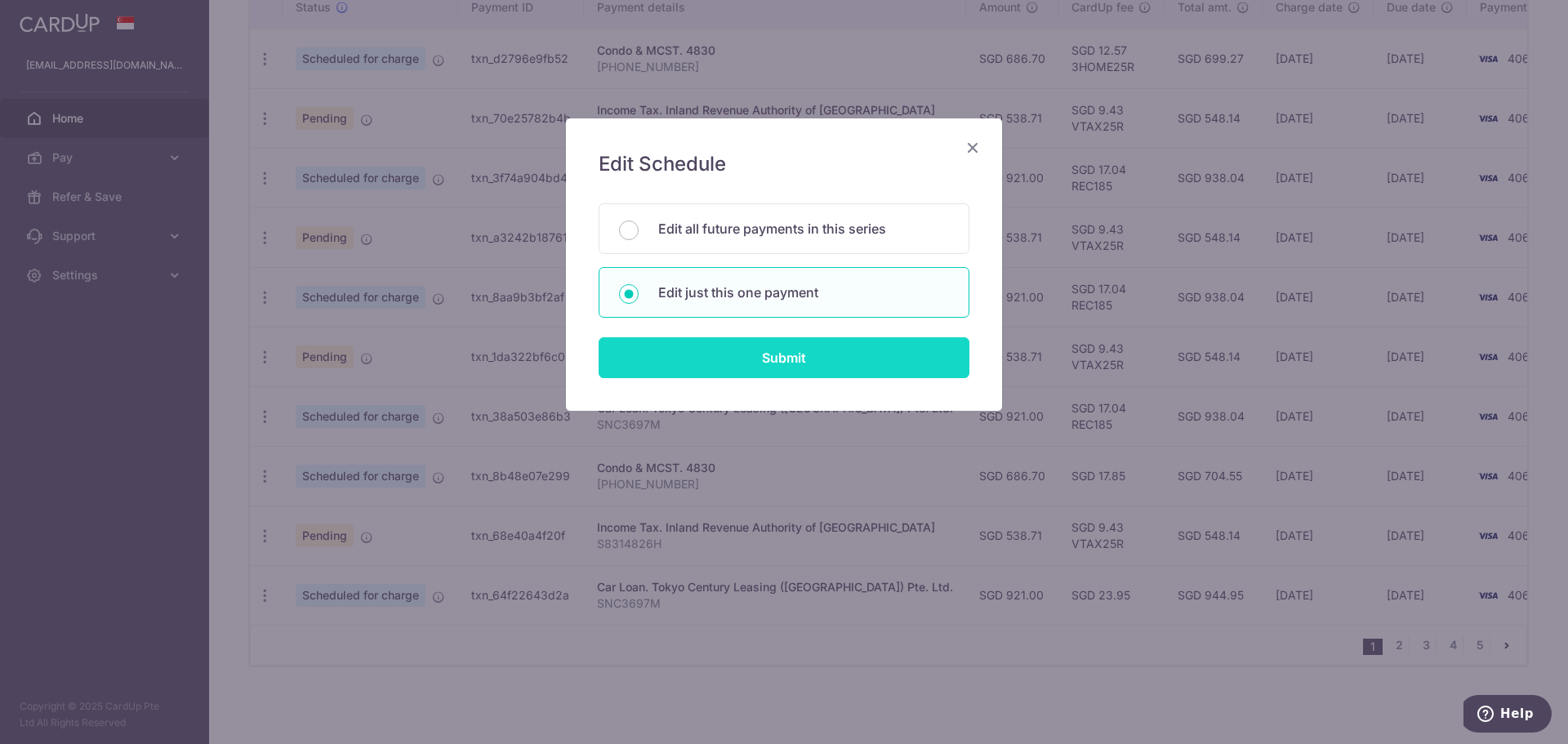
click at [781, 362] on input "Submit" at bounding box center [784, 357] width 371 height 41
radio input "true"
type input "686.70"
type input "01/02/2026"
type input "011-10-43"
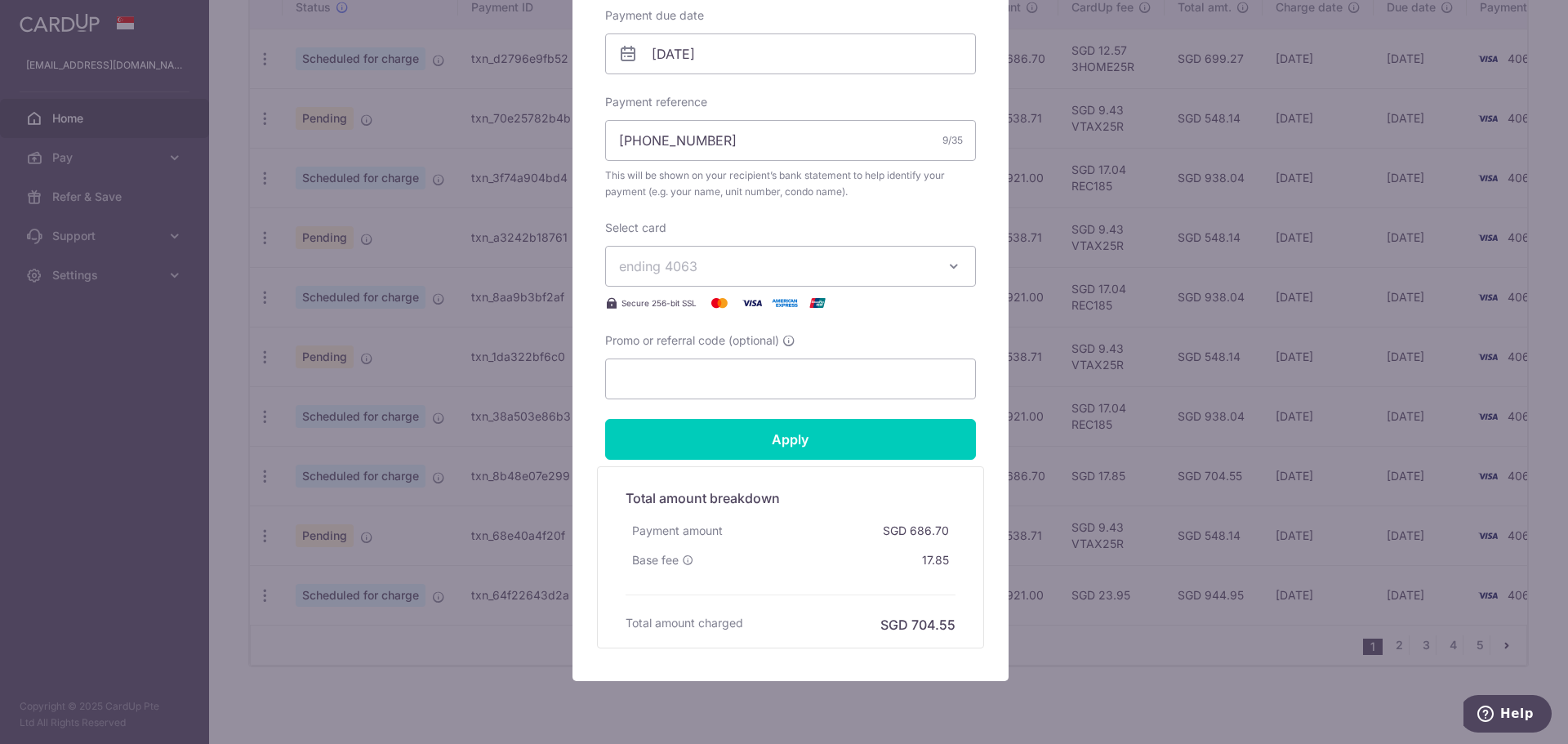
scroll to position [545, 0]
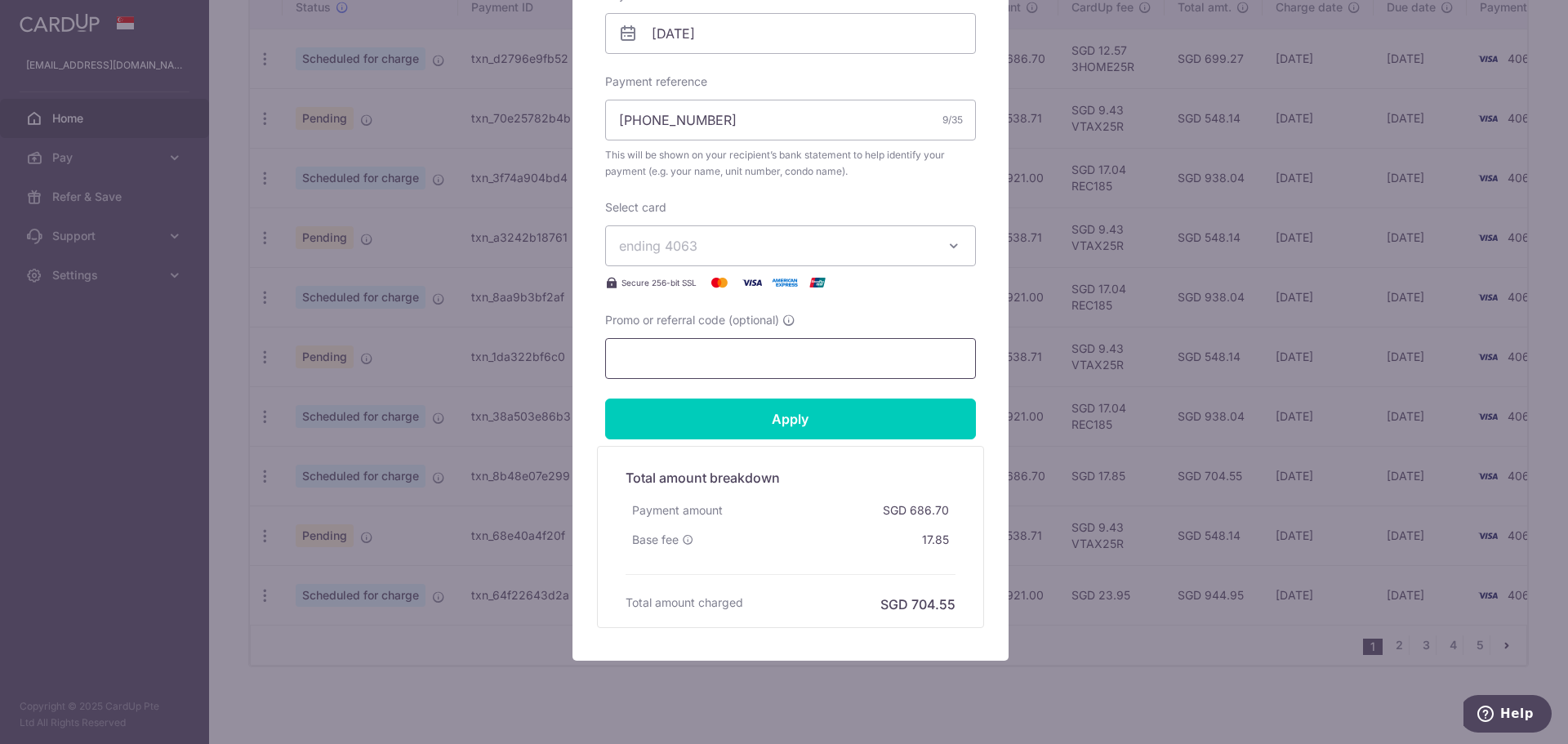
click at [697, 362] on input "Promo or referral code (optional)" at bounding box center [790, 358] width 371 height 41
paste input "3HOME25R"
type input "3HOME25R"
click at [762, 411] on input "Apply" at bounding box center [790, 418] width 371 height 41
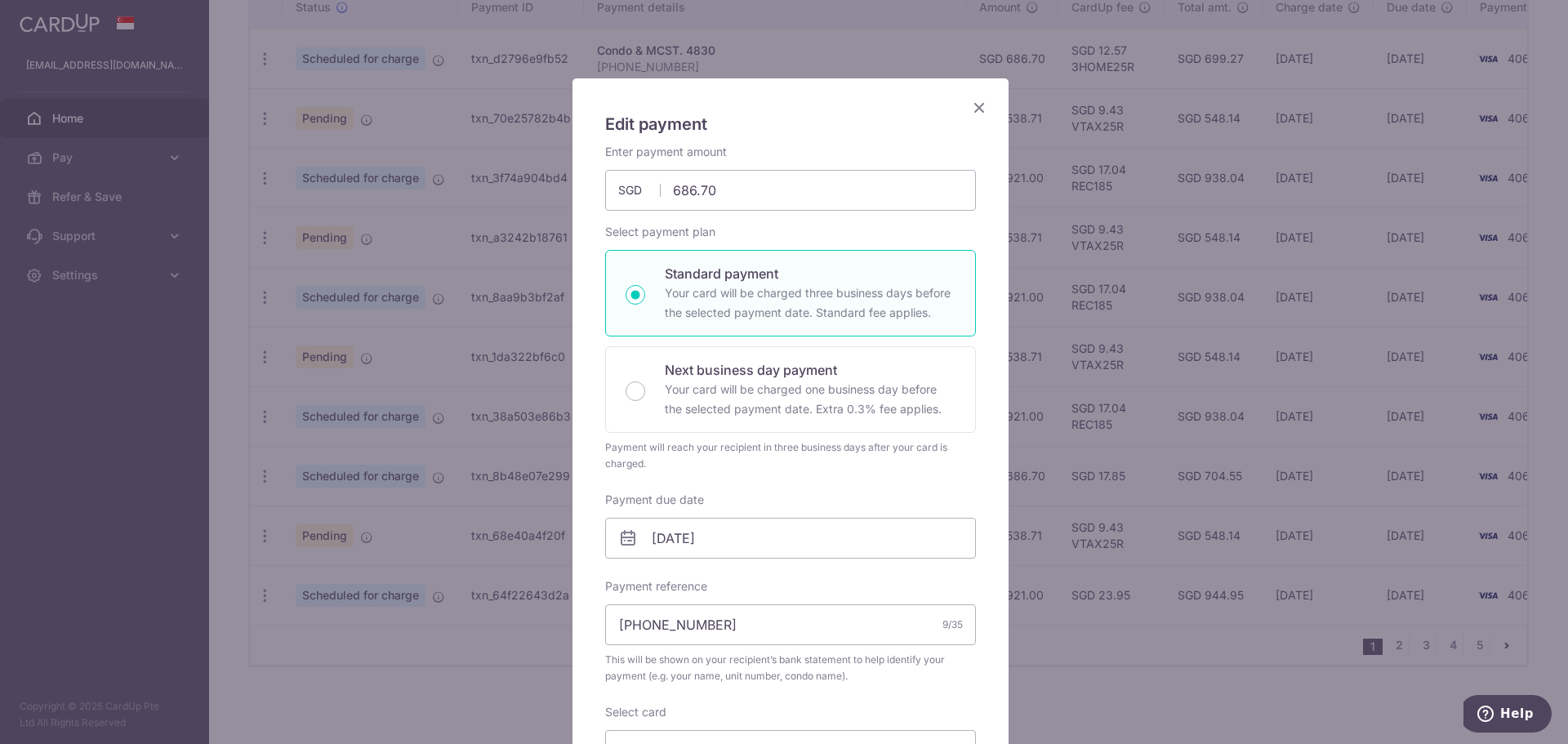
scroll to position [0, 0]
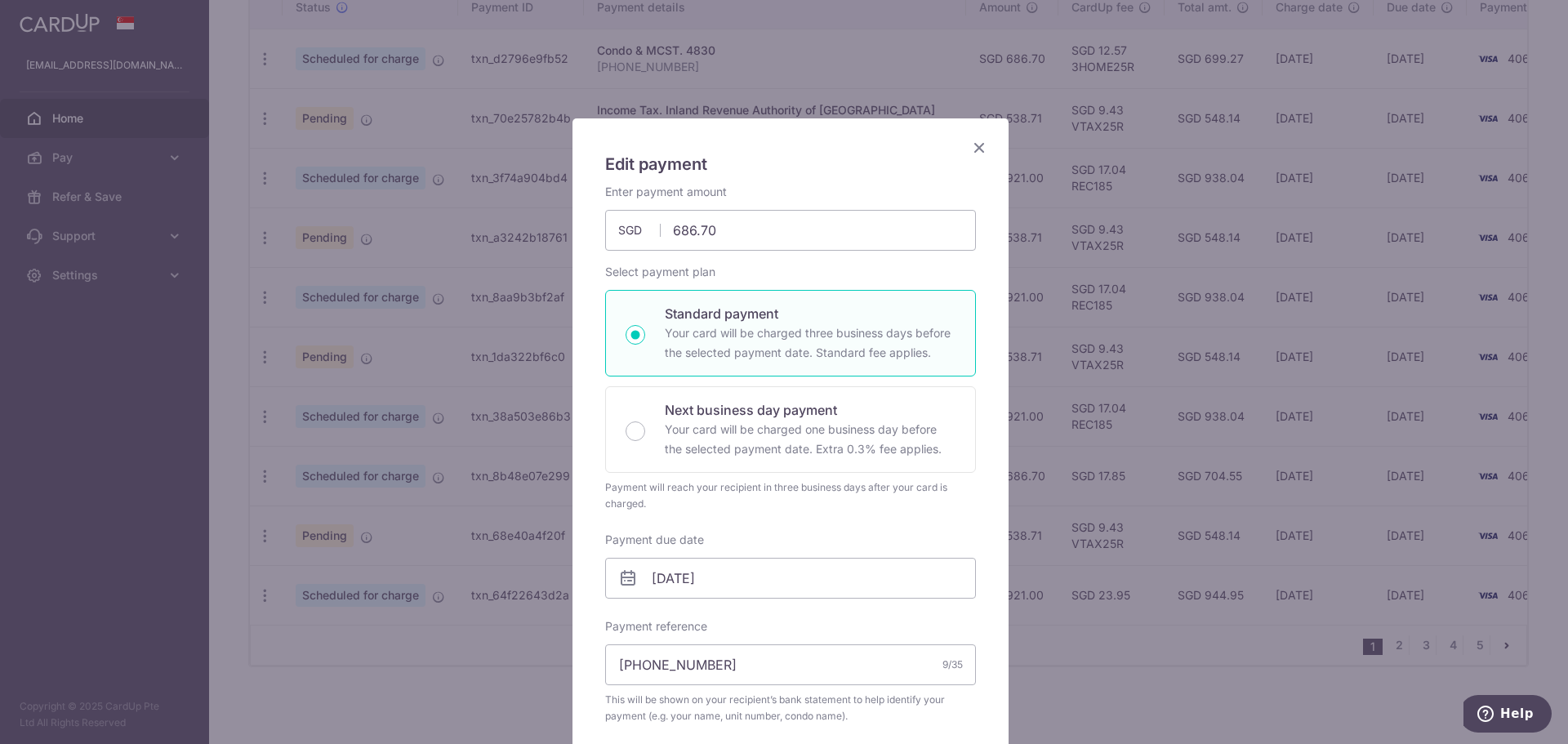
drag, startPoint x: 972, startPoint y: 145, endPoint x: 931, endPoint y: 217, distance: 82.9
click at [971, 145] on icon "Close" at bounding box center [979, 147] width 20 height 21
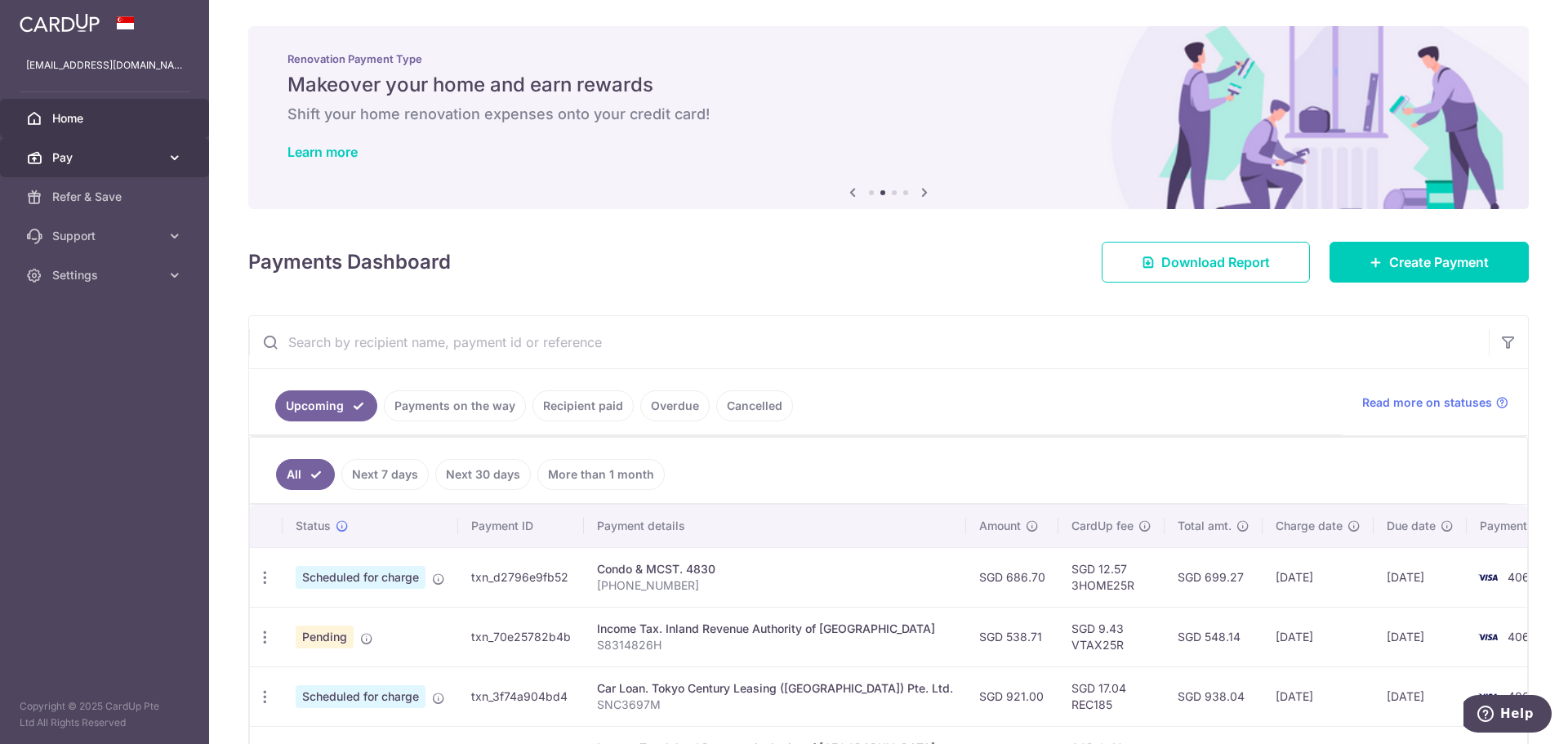
click at [167, 161] on icon at bounding box center [175, 158] width 16 height 16
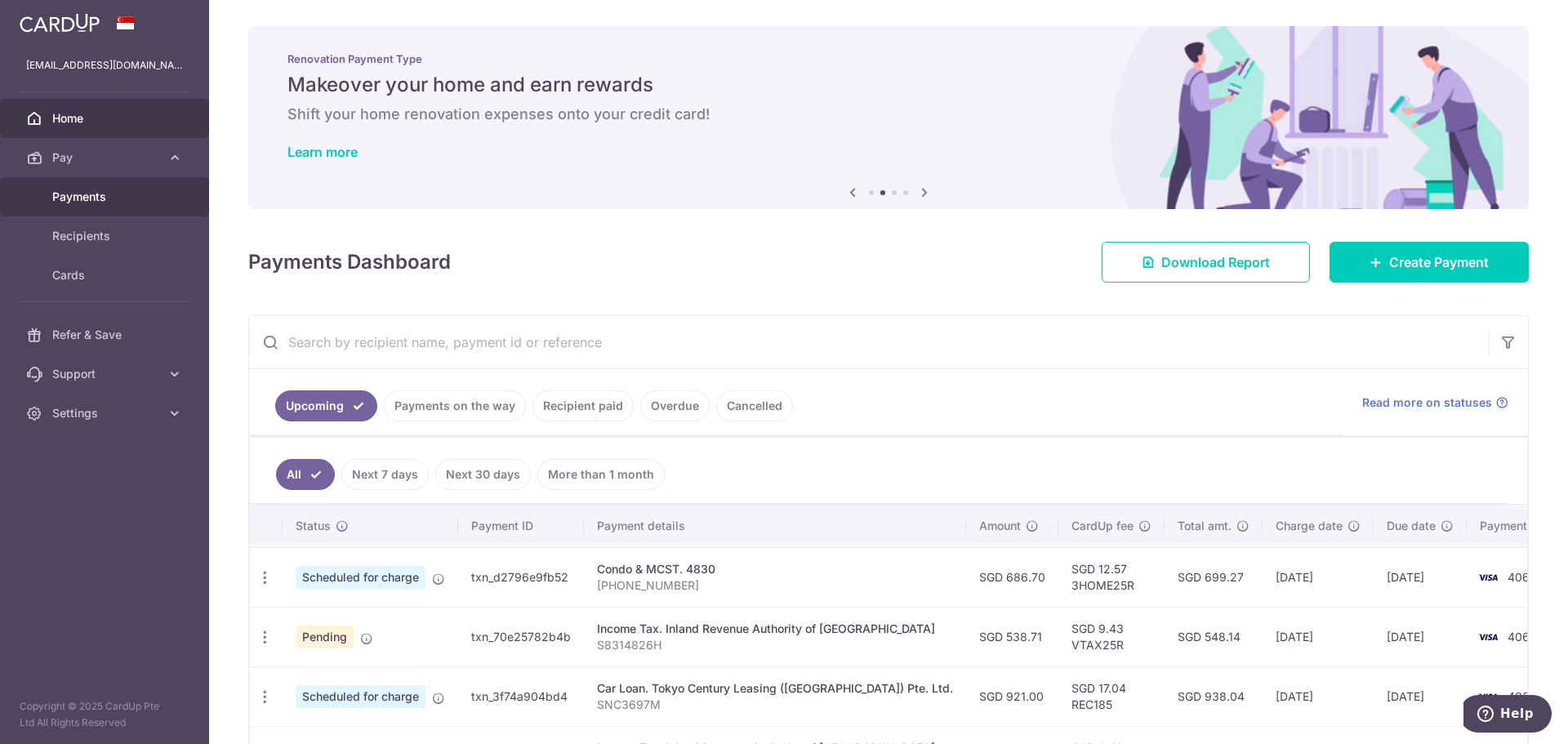
click at [121, 195] on span "Payments" at bounding box center [106, 197] width 108 height 16
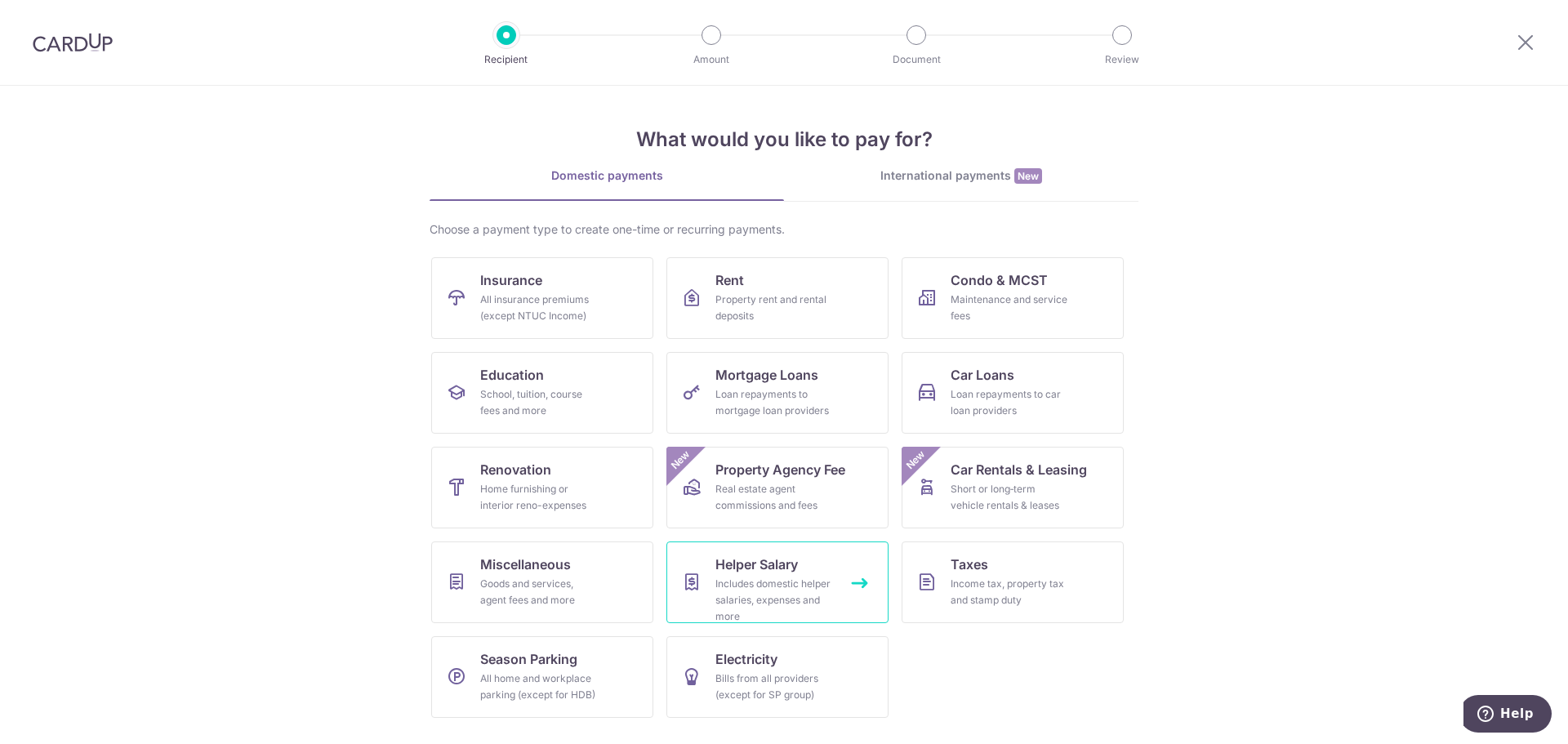
click at [775, 575] on link "Helper Salary Includes domestic helper salaries, expenses and more" at bounding box center [777, 583] width 222 height 82
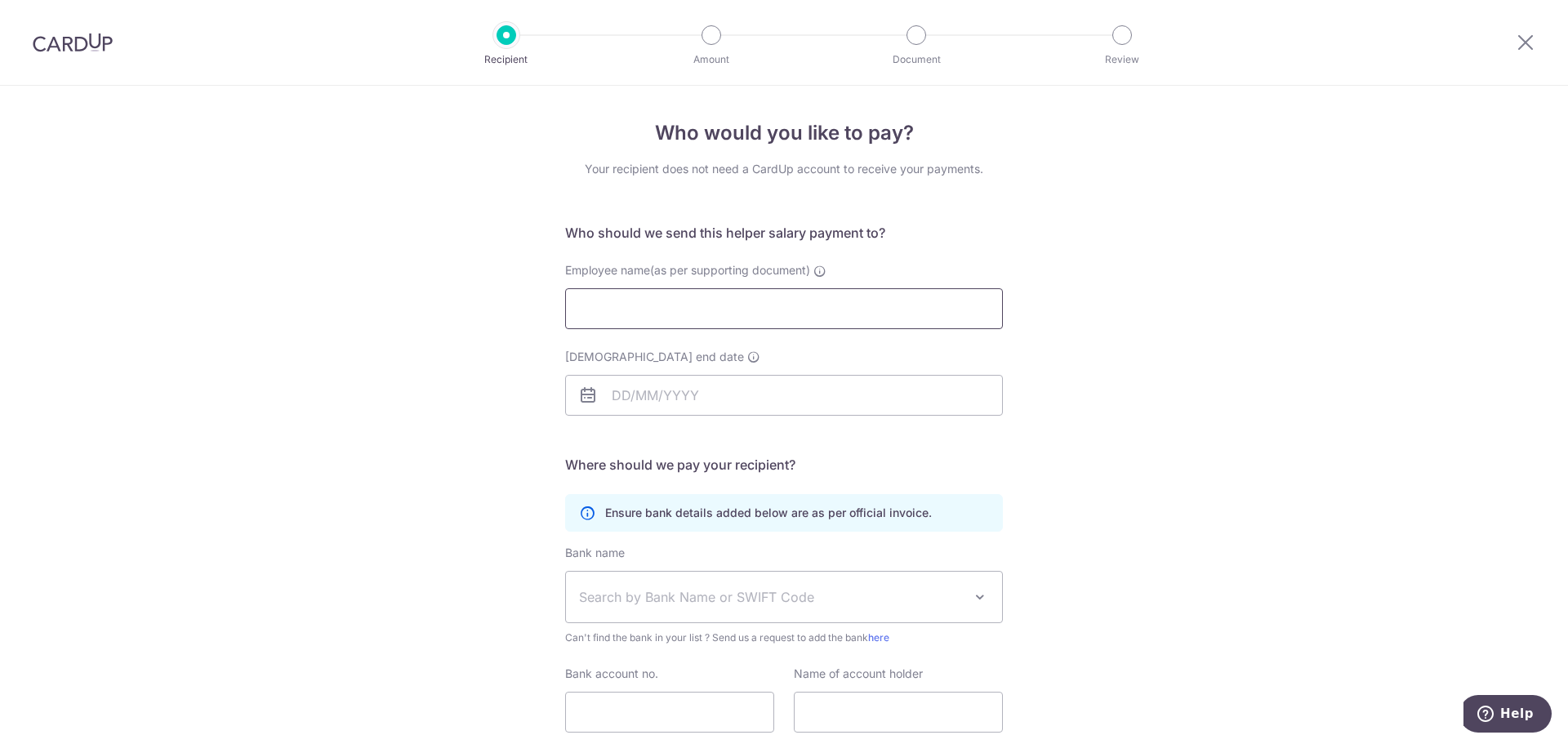
click at [695, 310] on input "Employee name(as per supporting document)" at bounding box center [784, 308] width 437 height 41
click at [713, 305] on input "Employee name(as per supporting document)" at bounding box center [784, 308] width 437 height 41
click at [692, 294] on input "Employee name(as per supporting document)" at bounding box center [784, 308] width 437 height 41
type input "Nant Thet Thet Phyo"
click at [701, 399] on input "Employment contract end date" at bounding box center [784, 395] width 437 height 41
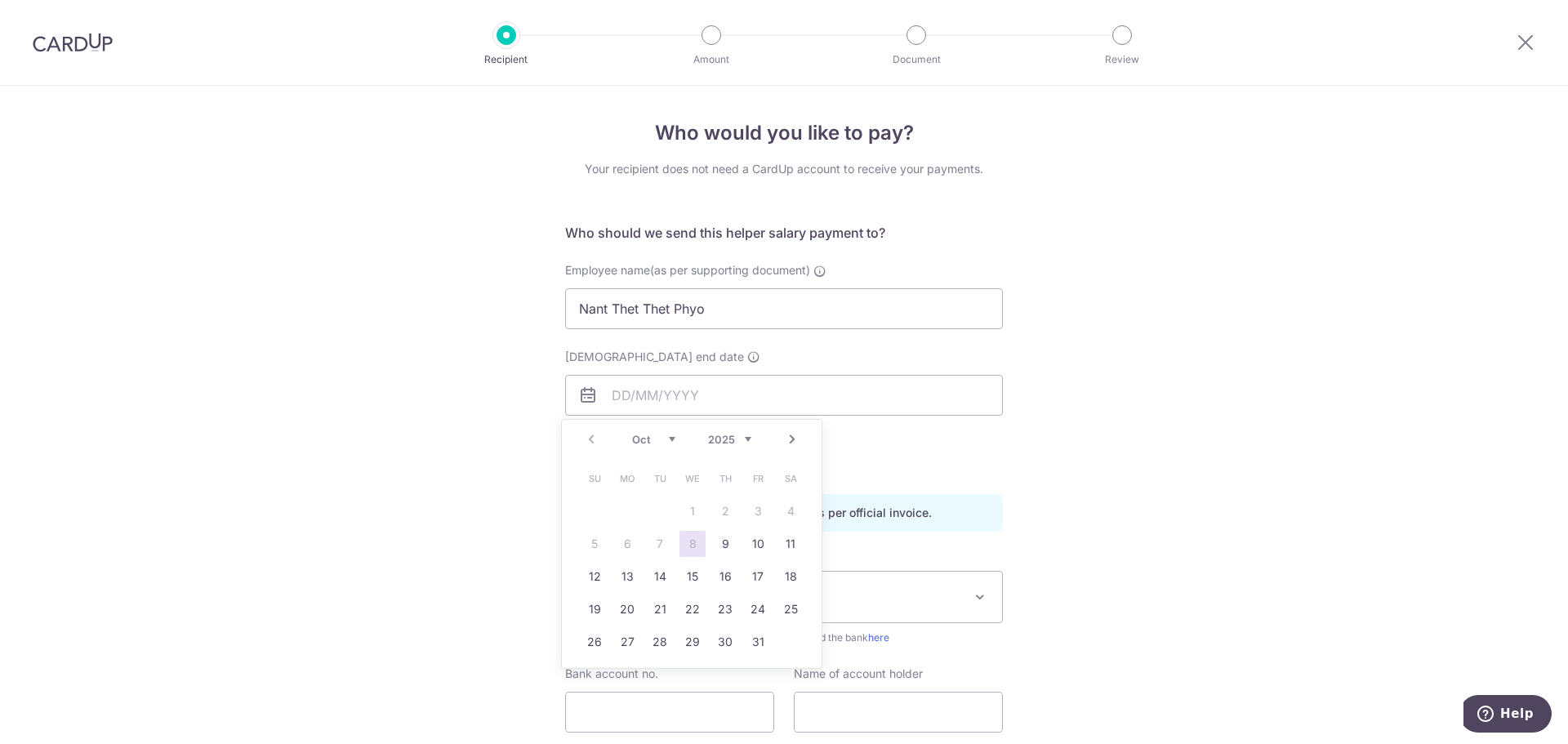
click at [794, 437] on link "Next" at bounding box center [793, 439] width 20 height 20
click at [749, 437] on select "2025 2026 2027 2028 2029 2030 2031 2032 2033 2034 2035" at bounding box center [729, 439] width 43 height 13
click at [591, 438] on link "Prev" at bounding box center [591, 439] width 20 height 20
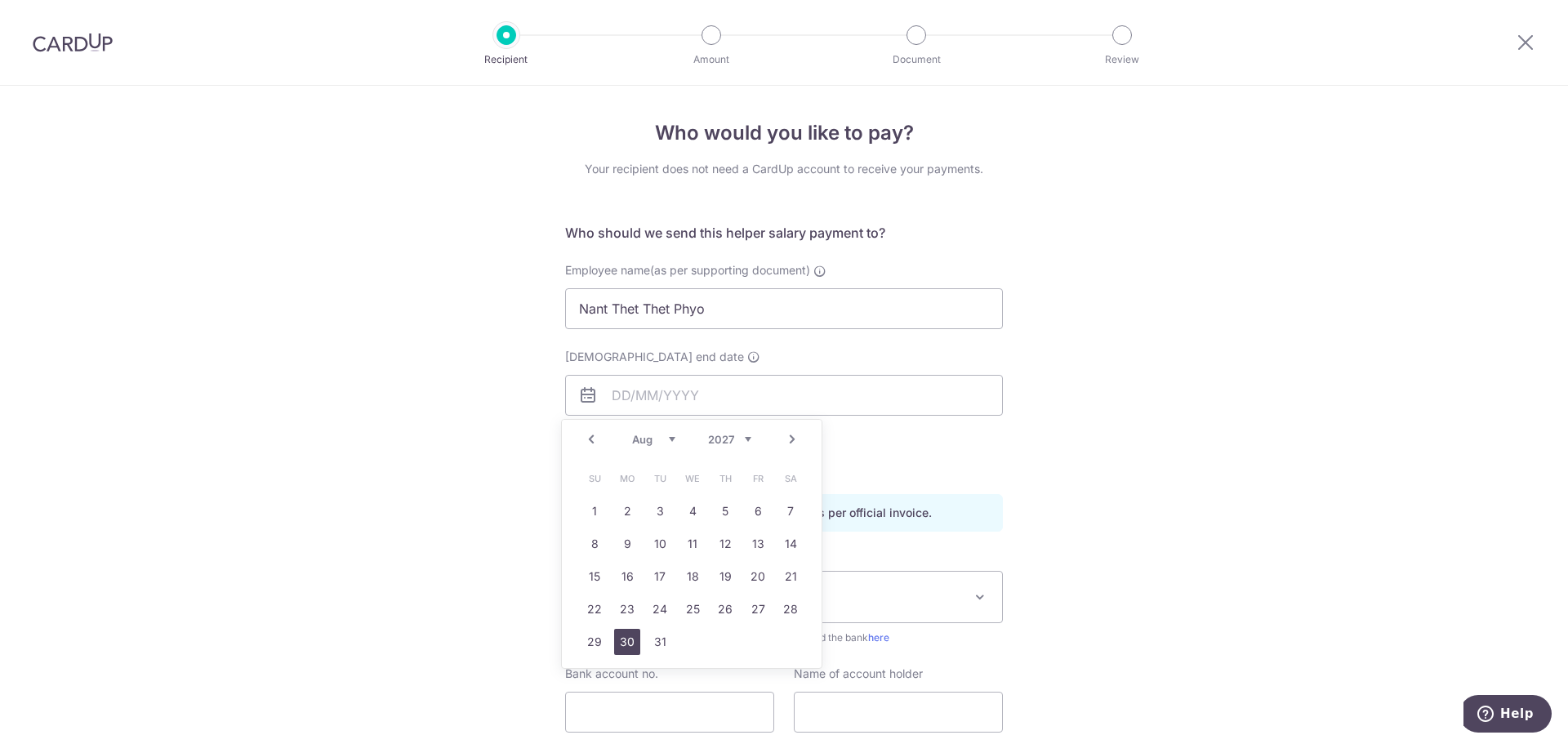
click at [626, 638] on link "30" at bounding box center [627, 641] width 26 height 26
type input "[DATE]"
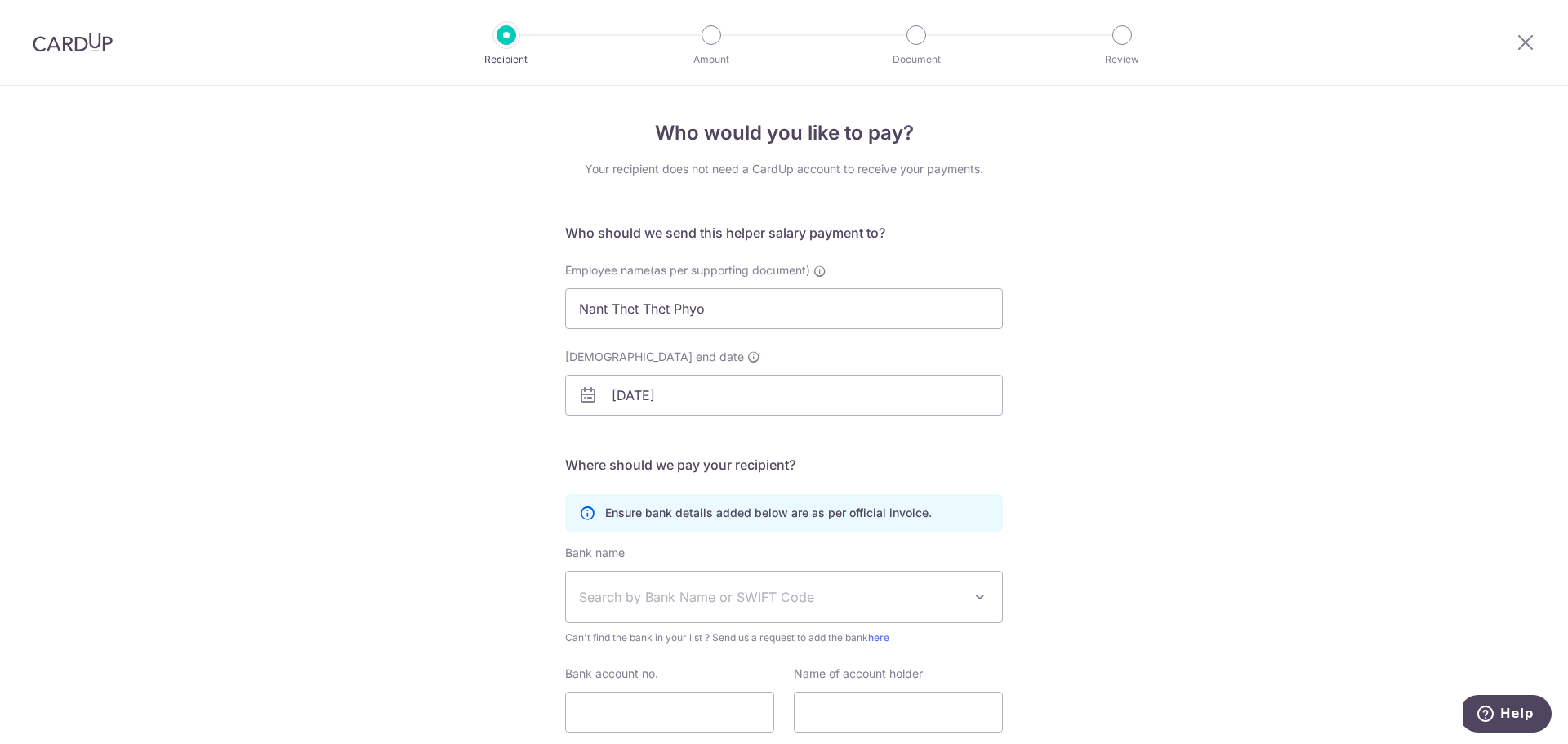
click at [1090, 335] on div "Who would you like to pay? Your recipient does not need a CardUp account to rec…" at bounding box center [784, 474] width 1568 height 777
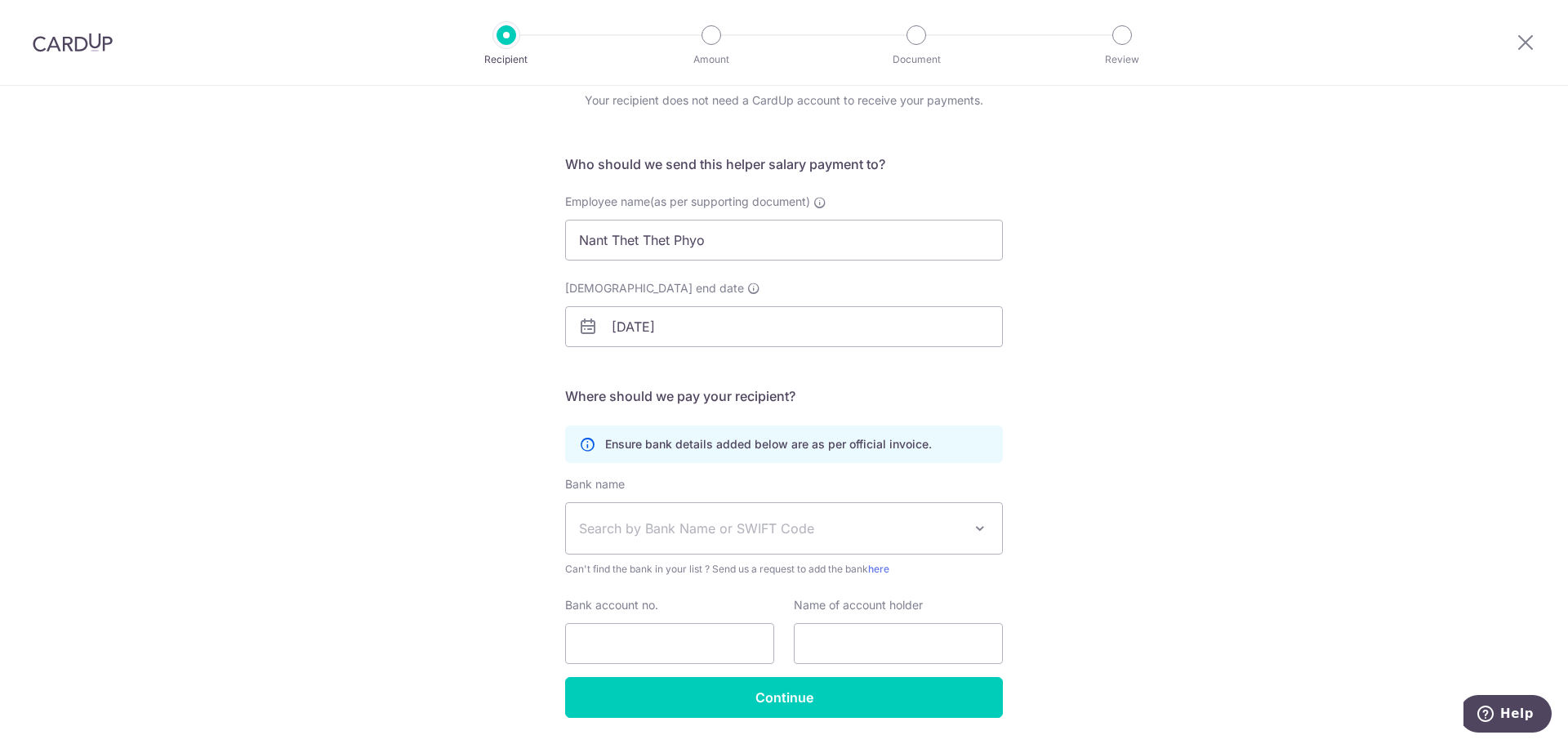
scroll to position [119, 0]
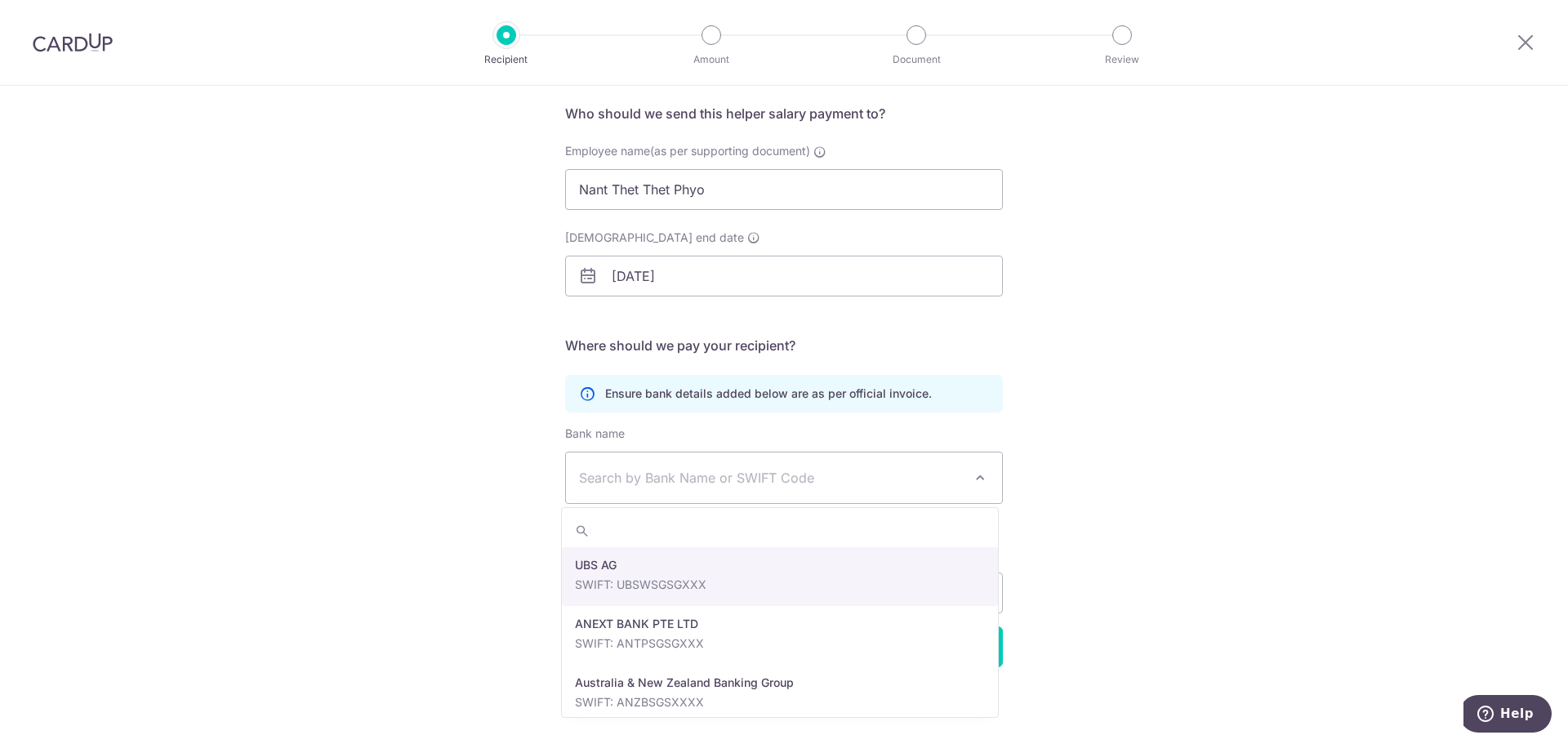
click at [901, 479] on span "Search by Bank Name or SWIFT Code" at bounding box center [771, 478] width 384 height 20
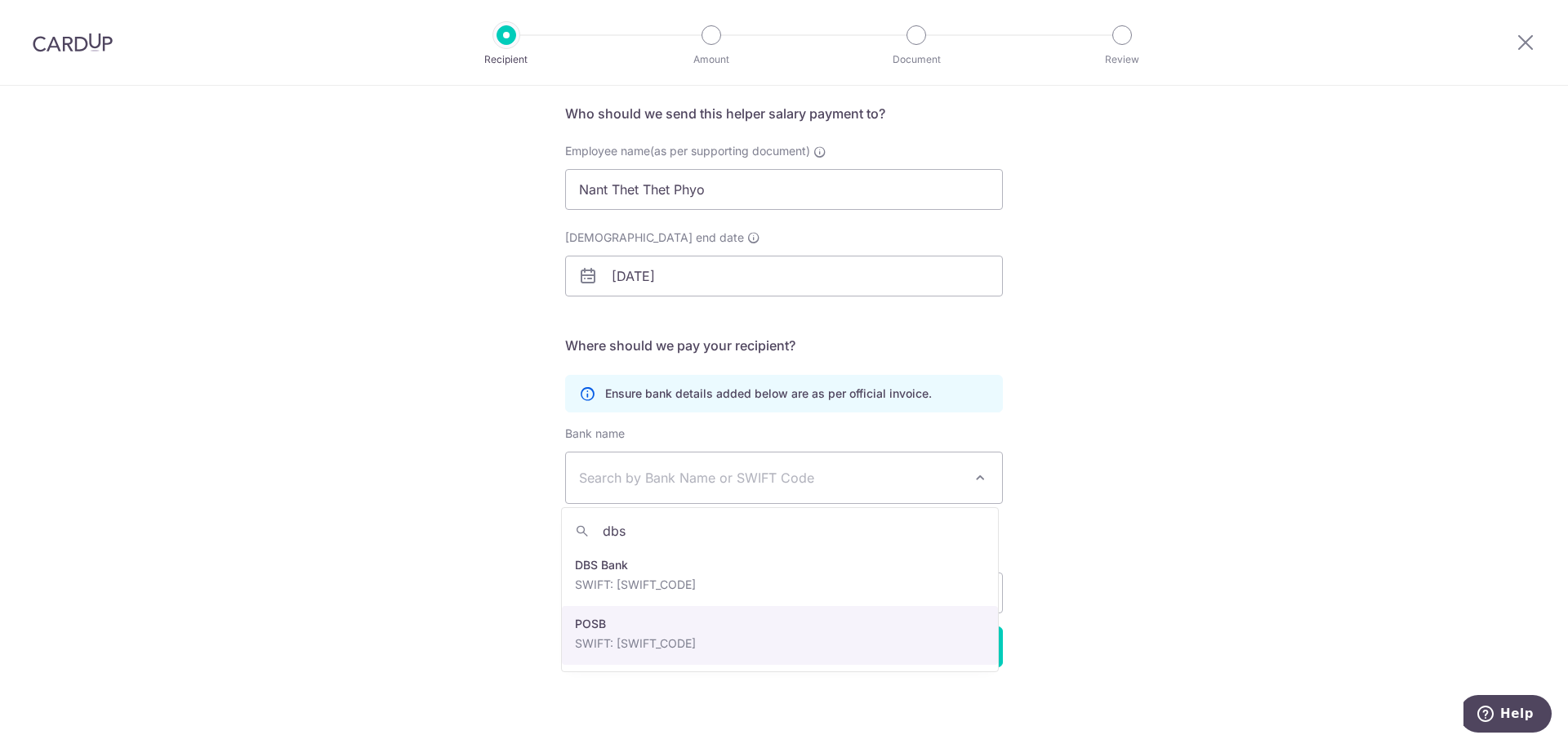
type input "dbs"
select select "19"
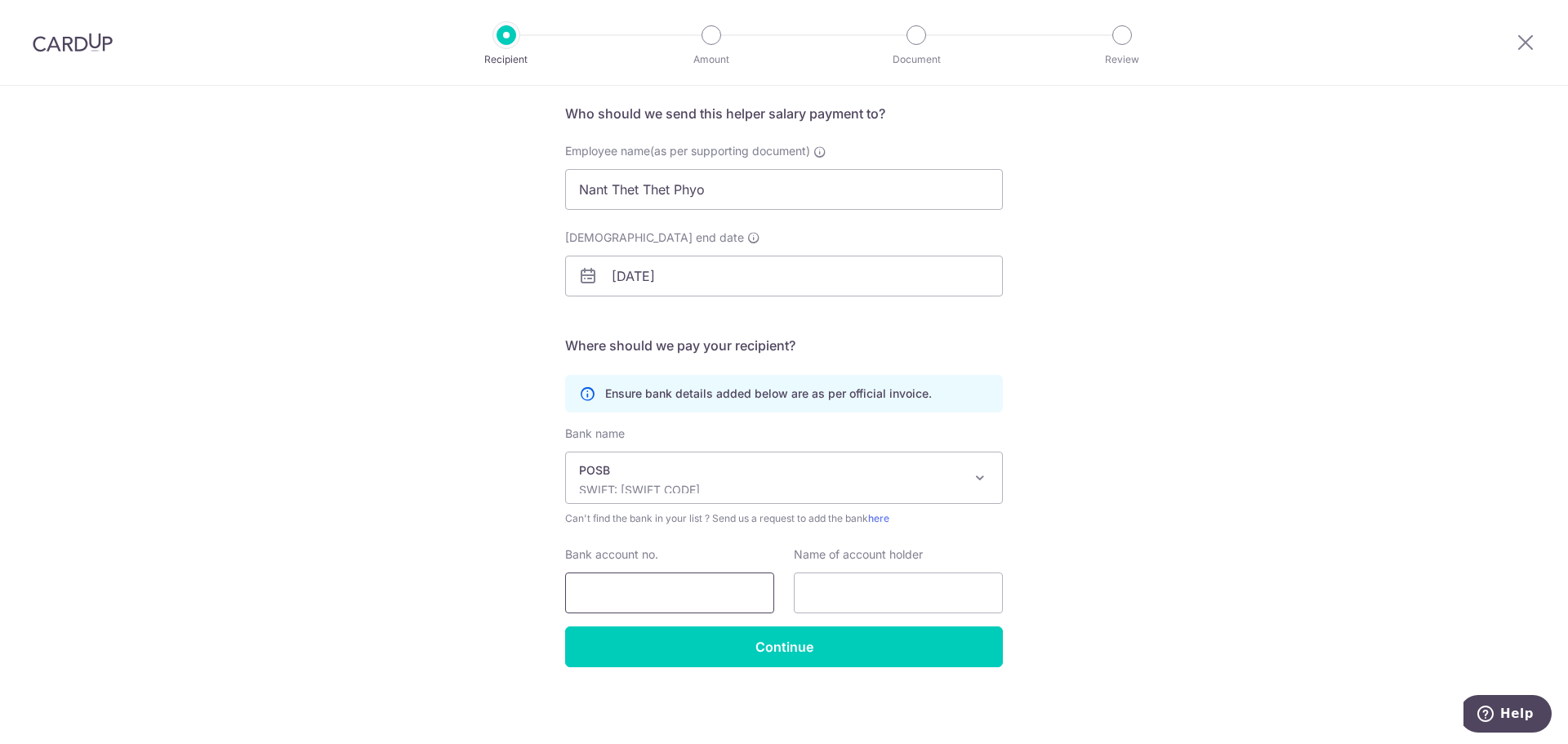
click at [670, 591] on input "Bank account no." at bounding box center [670, 592] width 209 height 41
click at [640, 590] on input "Bank account no." at bounding box center [670, 592] width 209 height 41
type input "45110436"
click at [815, 586] on input "text" at bounding box center [898, 592] width 209 height 41
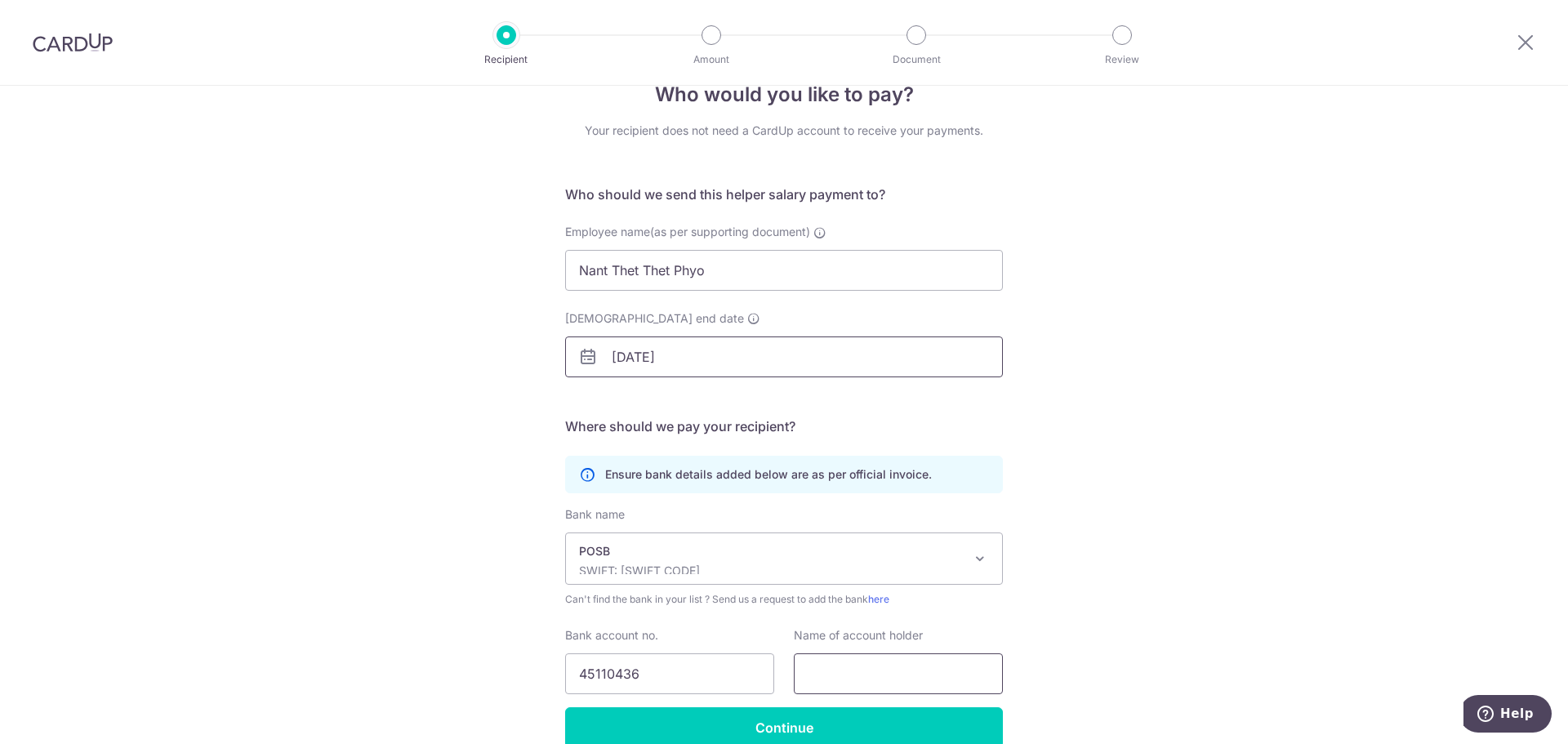
scroll to position [0, 0]
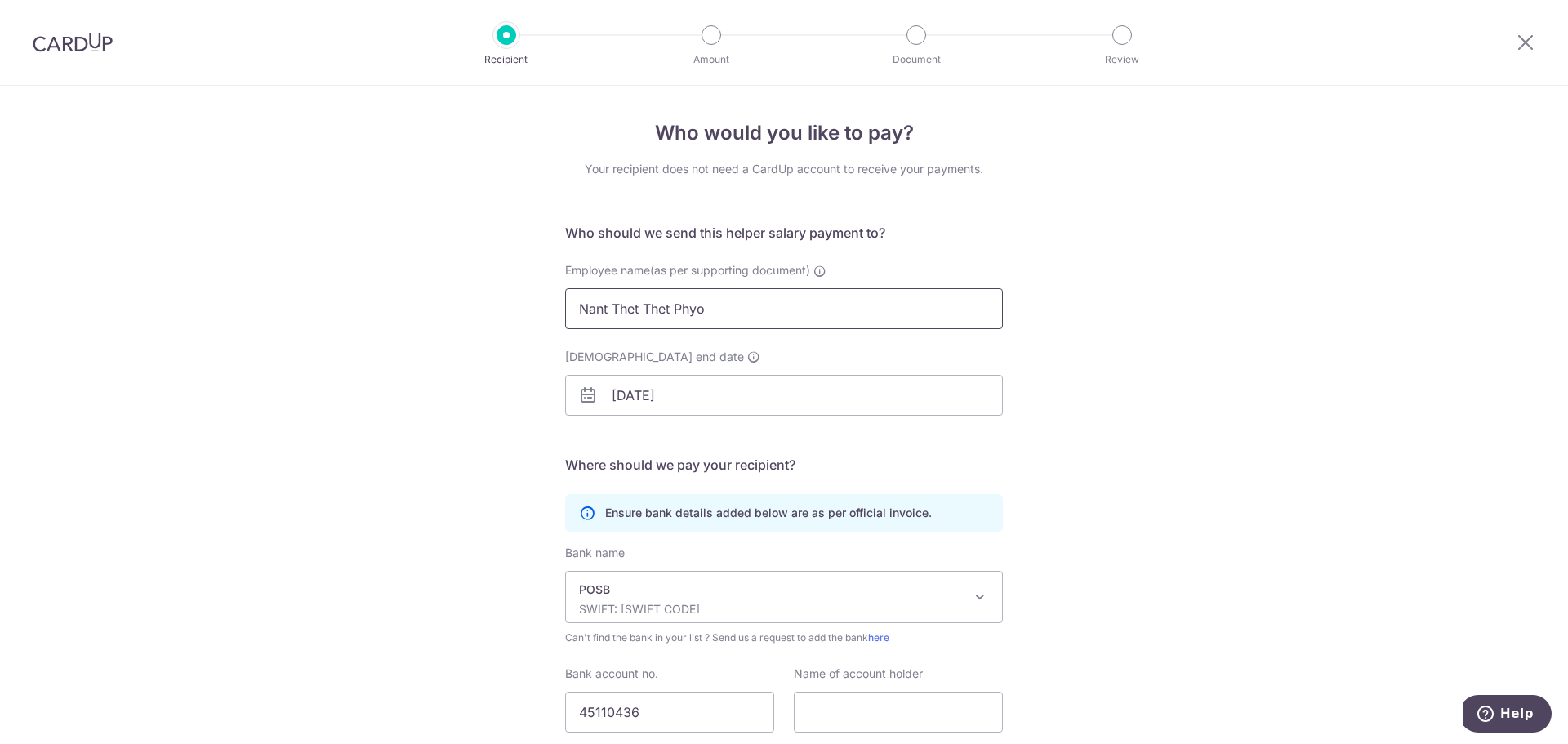
drag, startPoint x: 733, startPoint y: 314, endPoint x: 540, endPoint y: 313, distance: 193.0
click at [540, 313] on div "Who would you like to pay? Your recipient does not need a CardUp account to rec…" at bounding box center [784, 474] width 1568 height 777
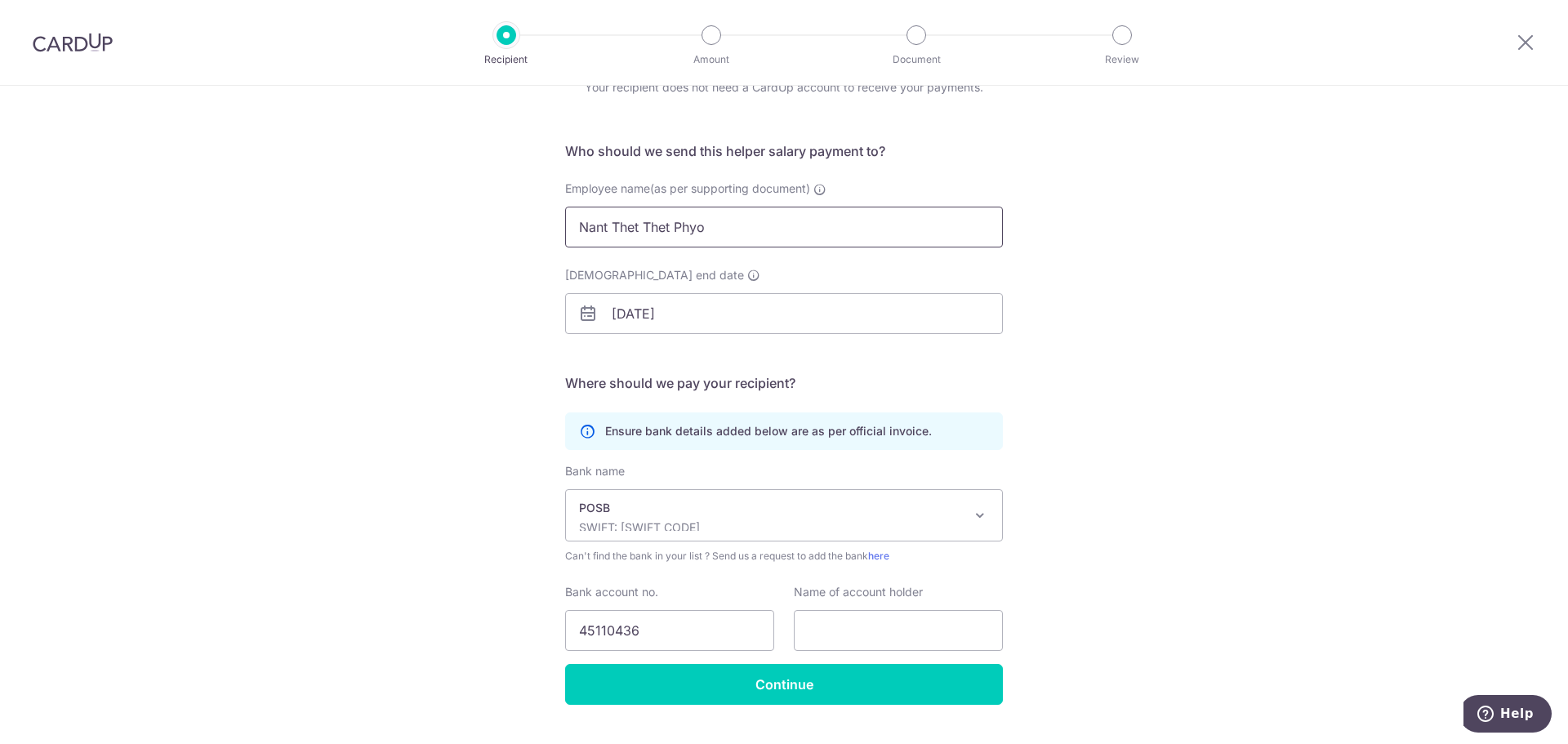
scroll to position [119, 0]
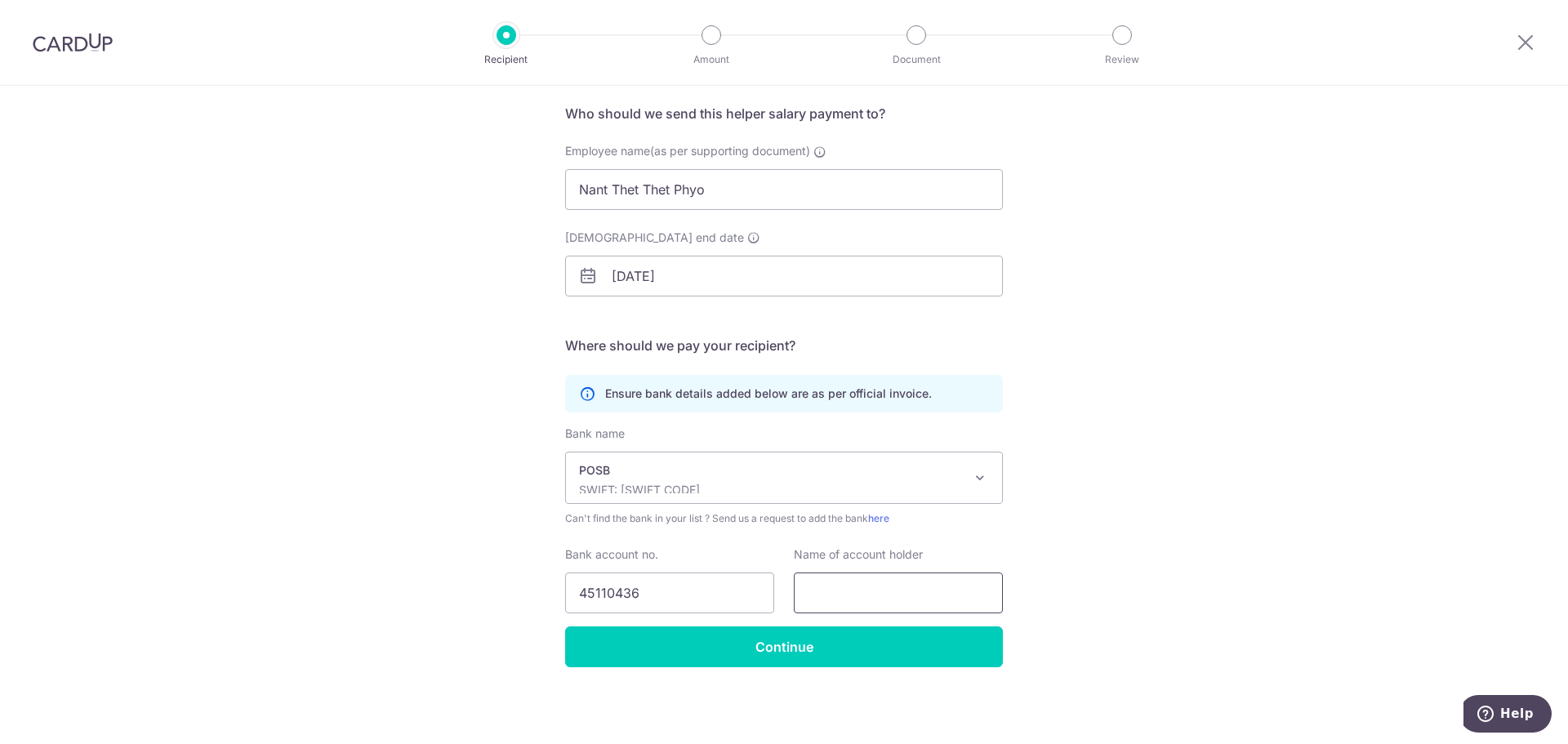
click at [863, 591] on input "text" at bounding box center [898, 592] width 209 height 41
paste input "Nant Thet Thet Phyo"
type input "Nant Thet Thet Phyo"
click at [1036, 550] on div "Who would you like to pay? Your recipient does not need a CardUp account to rec…" at bounding box center [784, 355] width 1568 height 777
click at [669, 593] on input "45110436" at bounding box center [670, 592] width 209 height 41
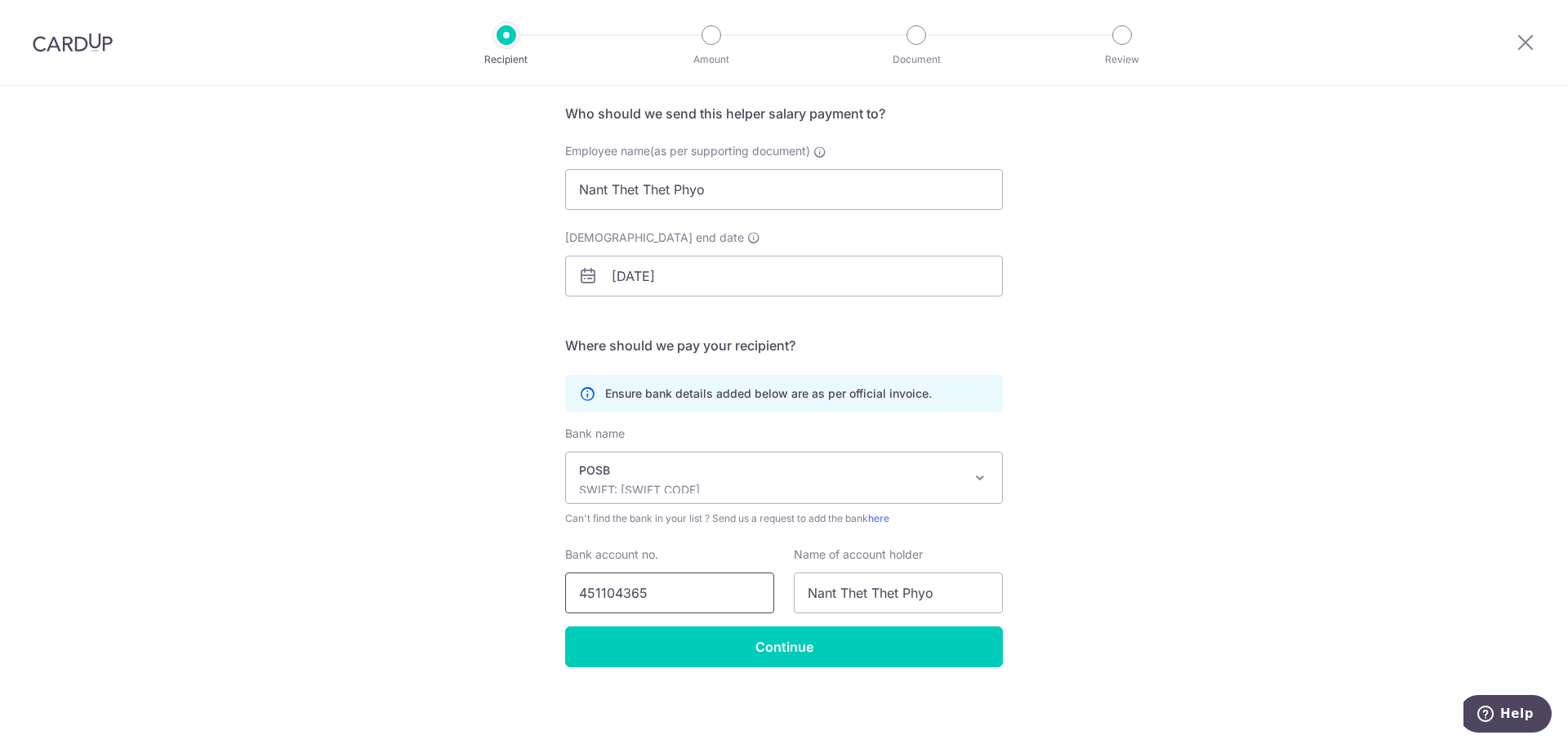
type input "451104365"
click at [1068, 574] on div "Who would you like to pay? Your recipient does not need a CardUp account to rec…" at bounding box center [784, 355] width 1568 height 777
click at [799, 652] on input "Continue" at bounding box center [784, 647] width 437 height 41
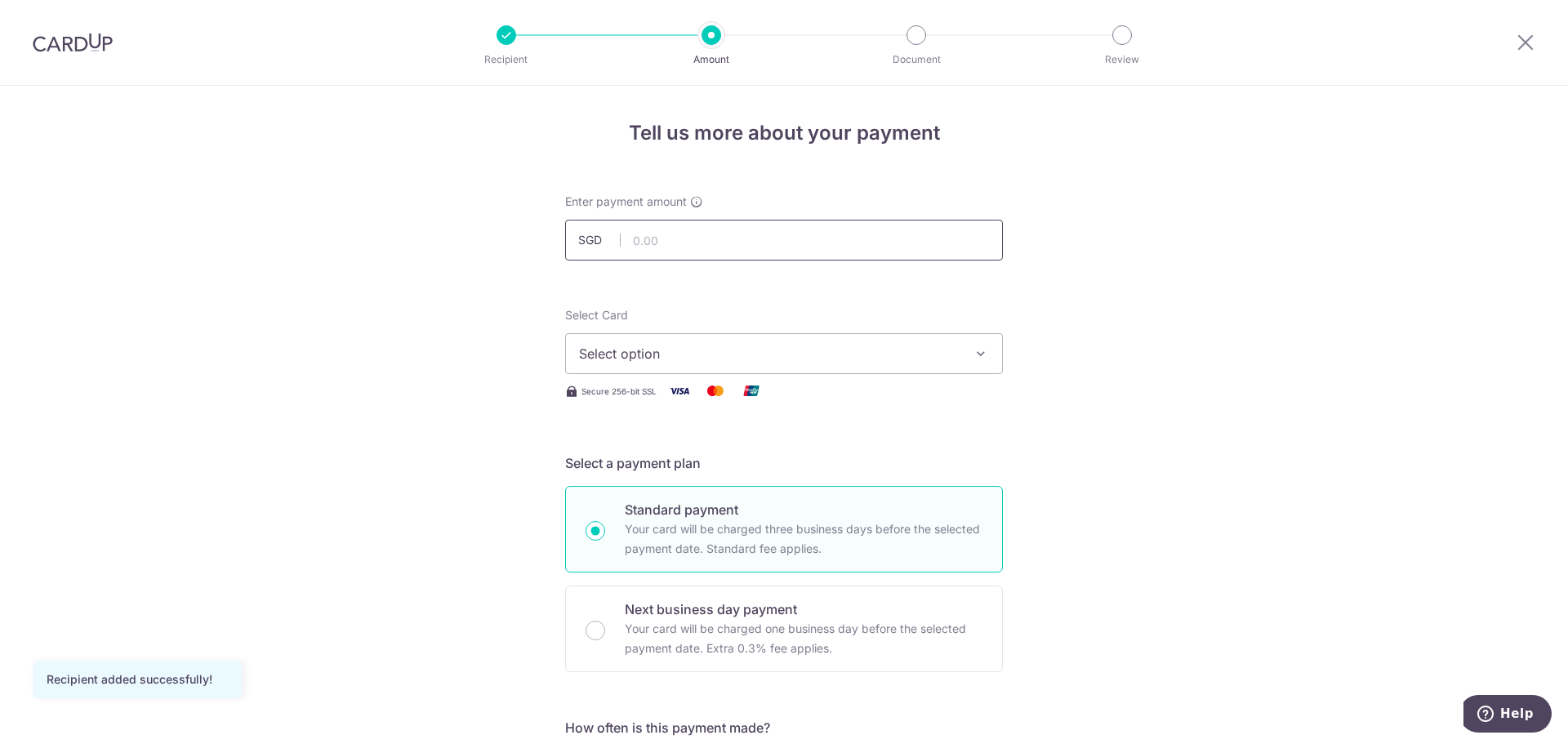
click at [750, 246] on input "text" at bounding box center [784, 240] width 437 height 41
type input "64.00"
click at [834, 353] on span "Select option" at bounding box center [769, 354] width 381 height 20
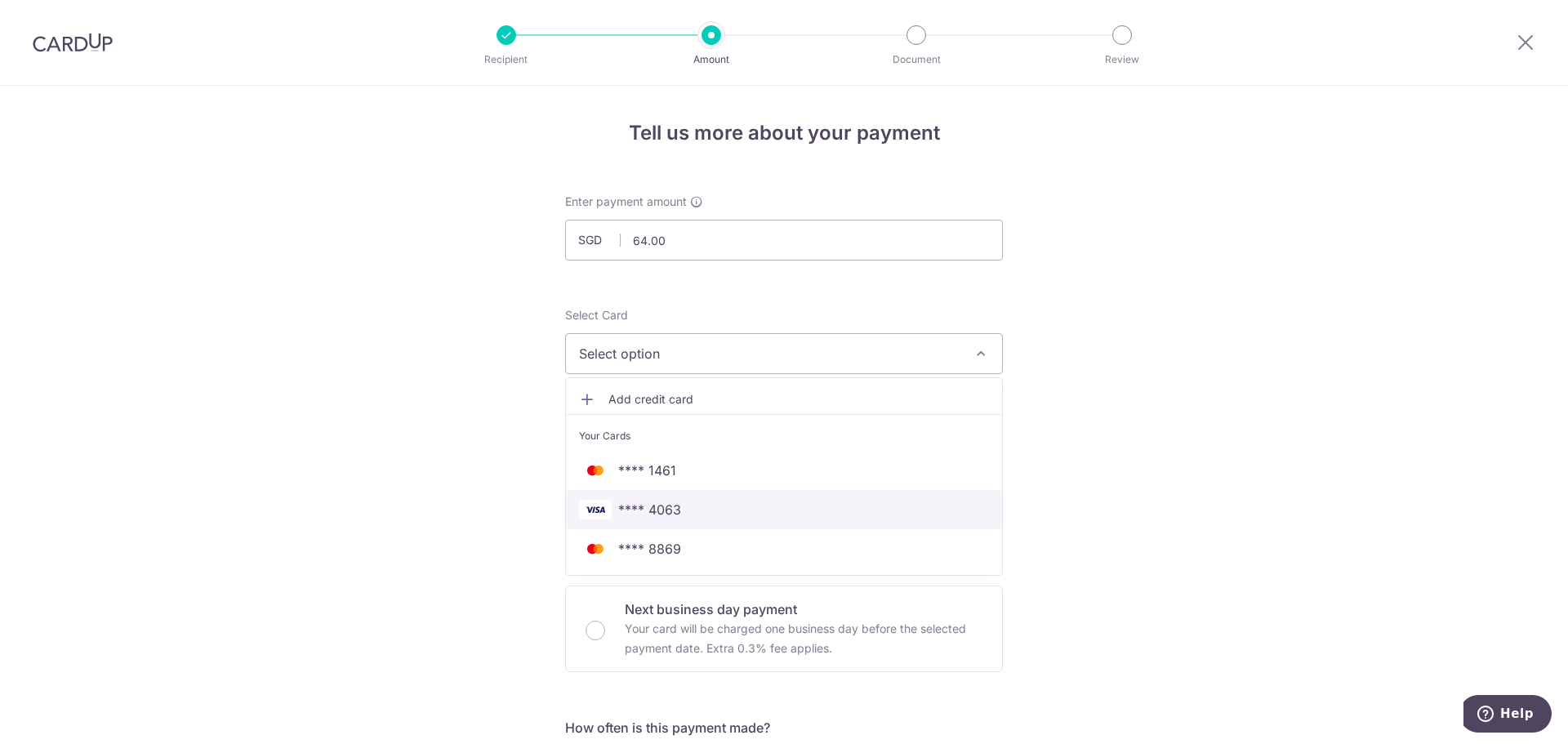
click at [714, 508] on span "**** 4063" at bounding box center [784, 510] width 410 height 20
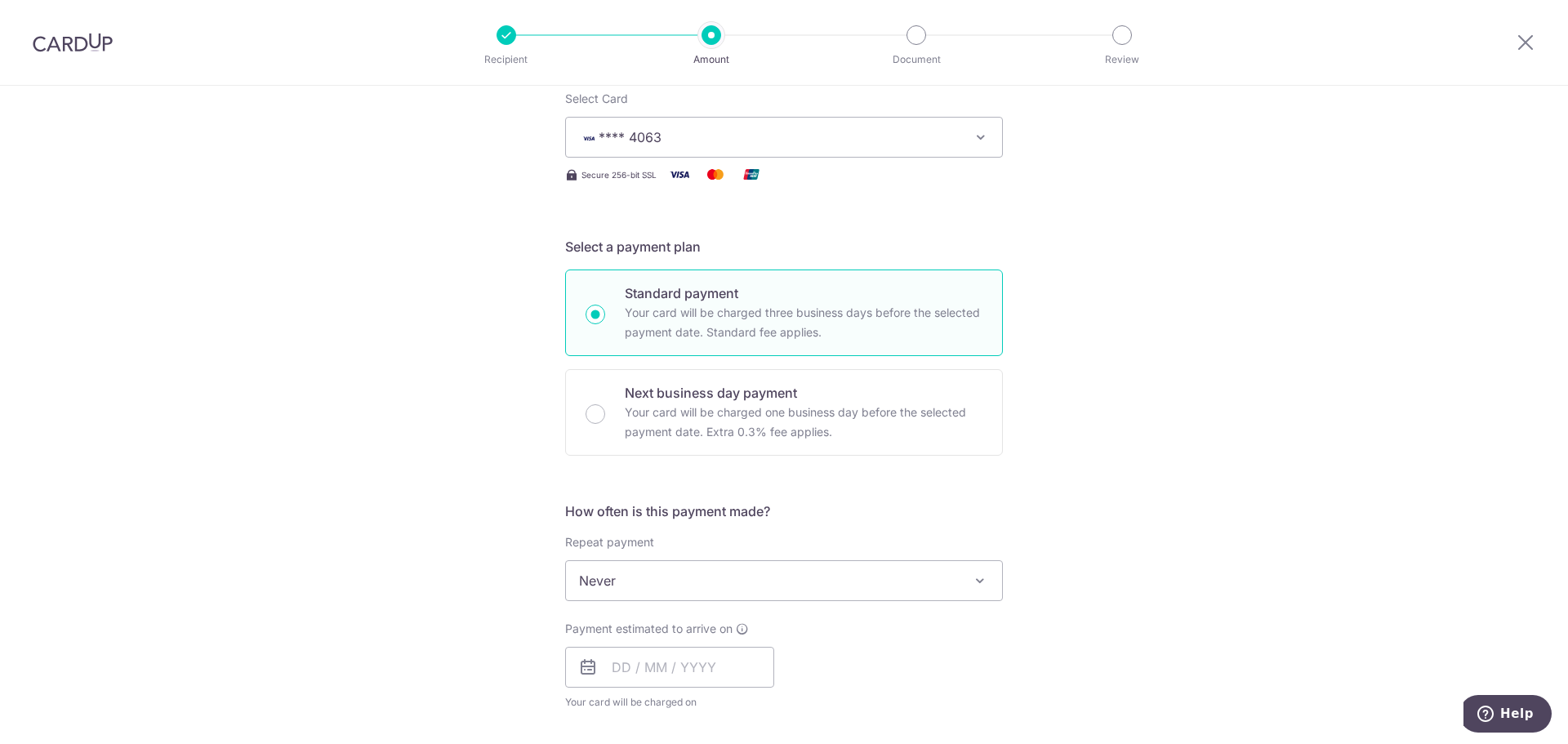
scroll to position [272, 0]
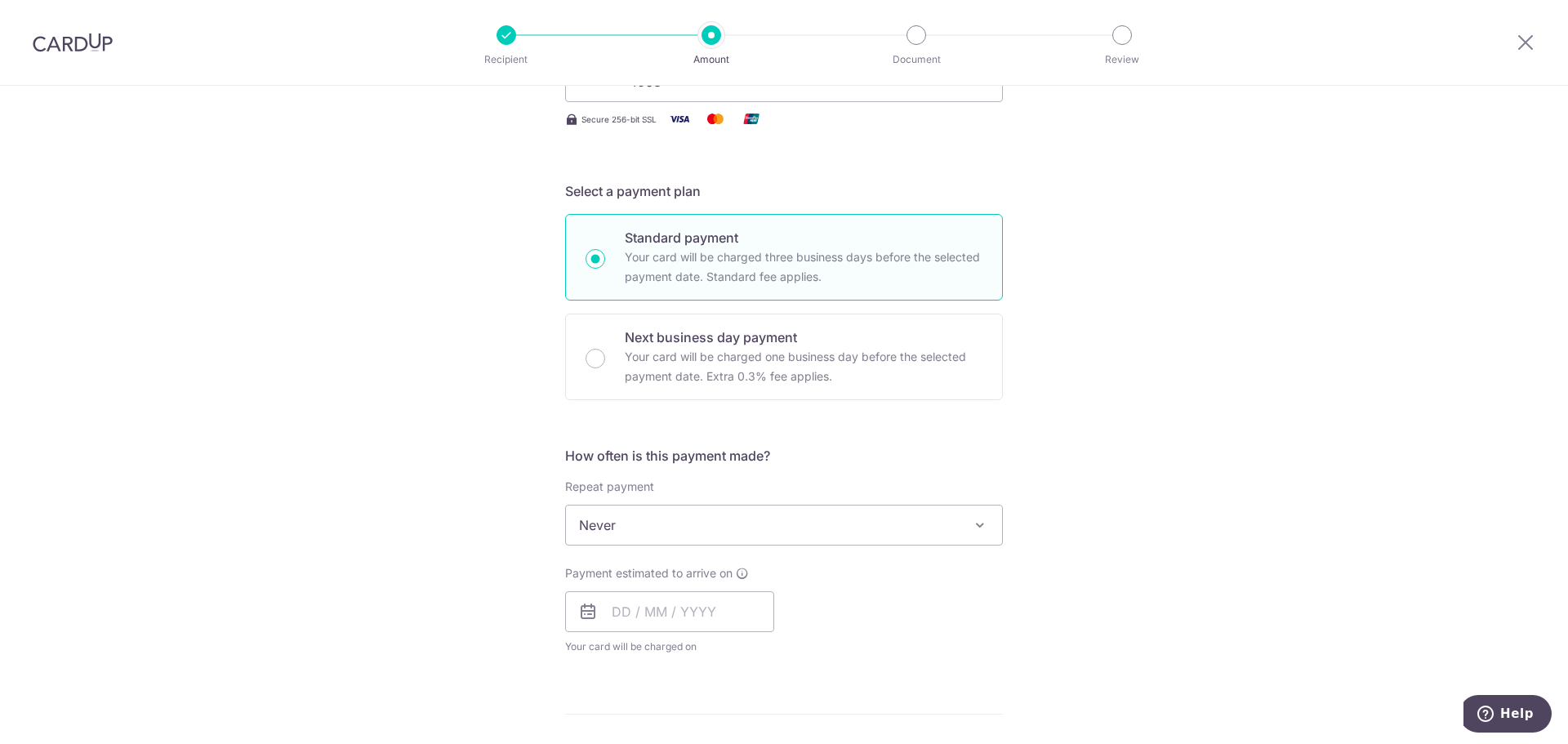
click at [719, 527] on span "Never" at bounding box center [784, 525] width 436 height 39
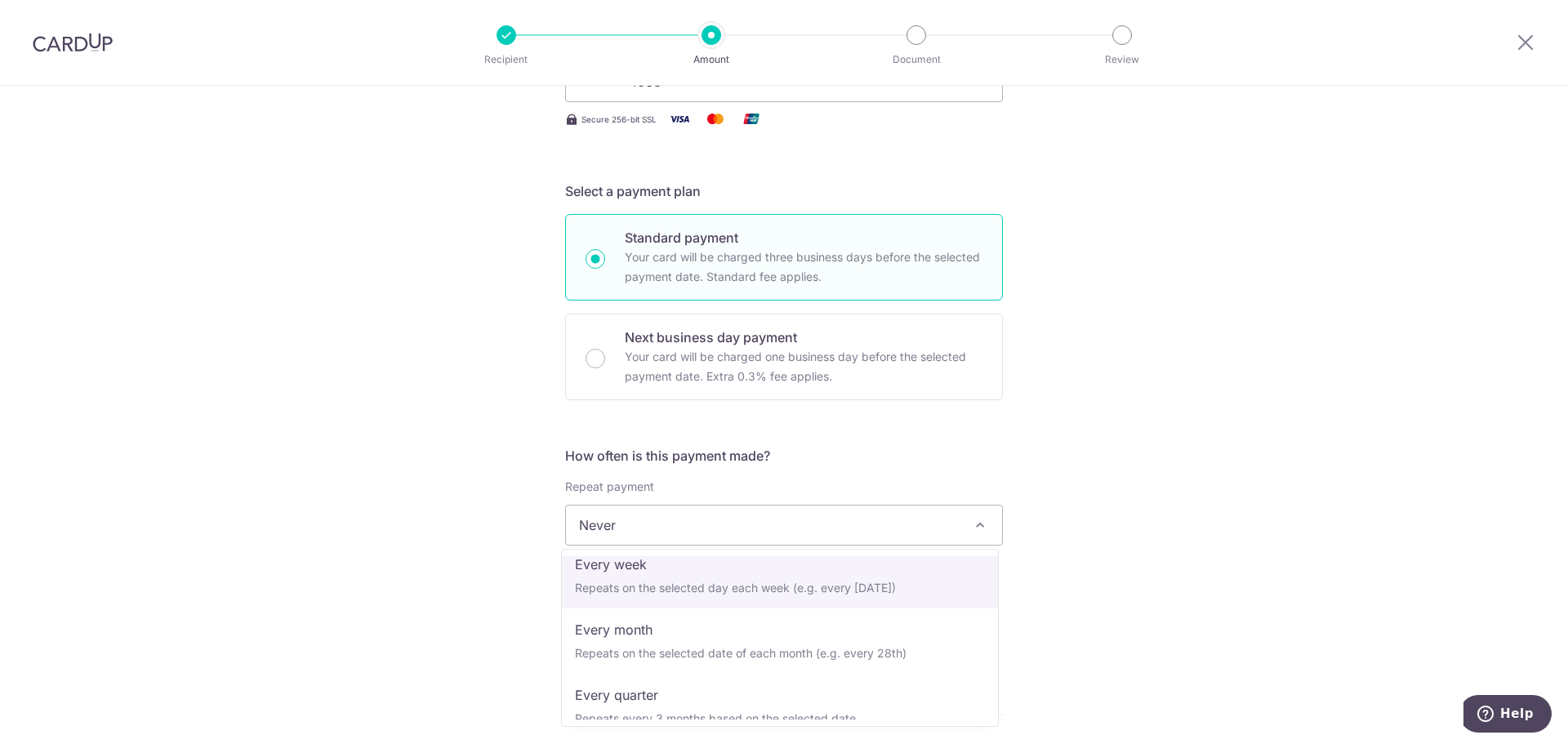
scroll to position [136, 0]
select select "3"
type input "[DATE]"
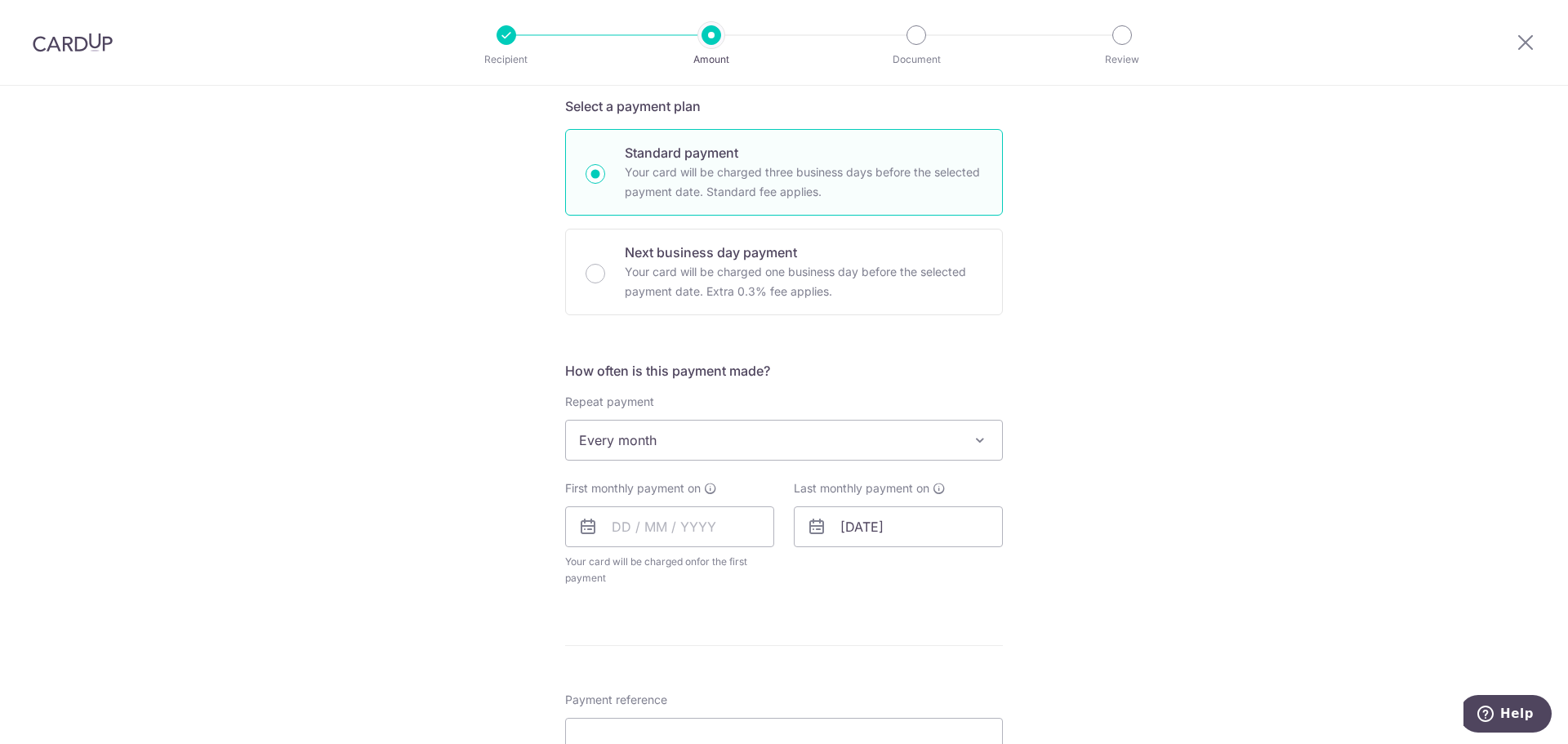
scroll to position [409, 0]
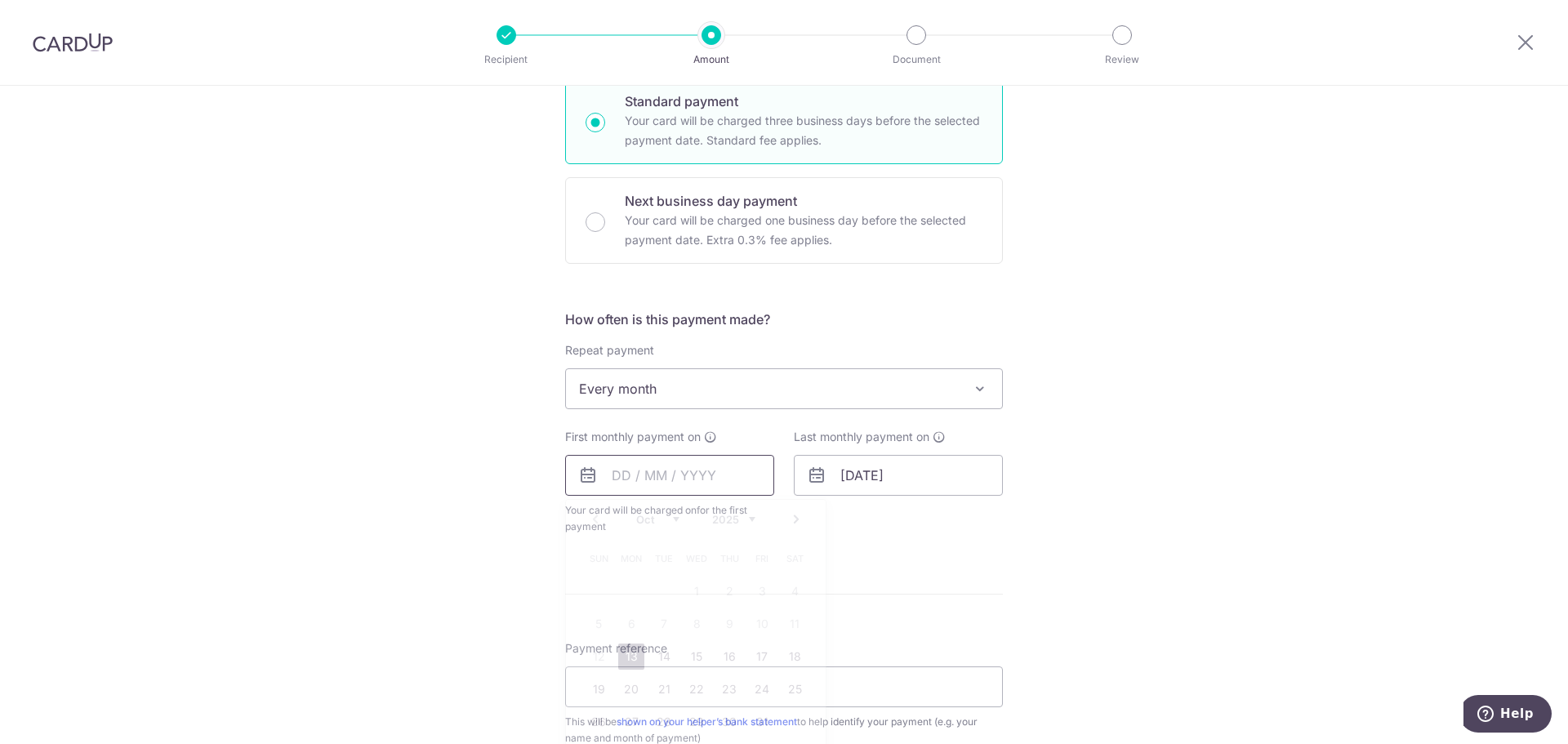
click at [665, 482] on input "text" at bounding box center [670, 475] width 209 height 41
click at [438, 525] on div "Tell us more about your payment Enter payment amount SGD 64.00 64.00 Recipient …" at bounding box center [784, 457] width 1568 height 1561
click at [631, 487] on input "text" at bounding box center [670, 475] width 209 height 41
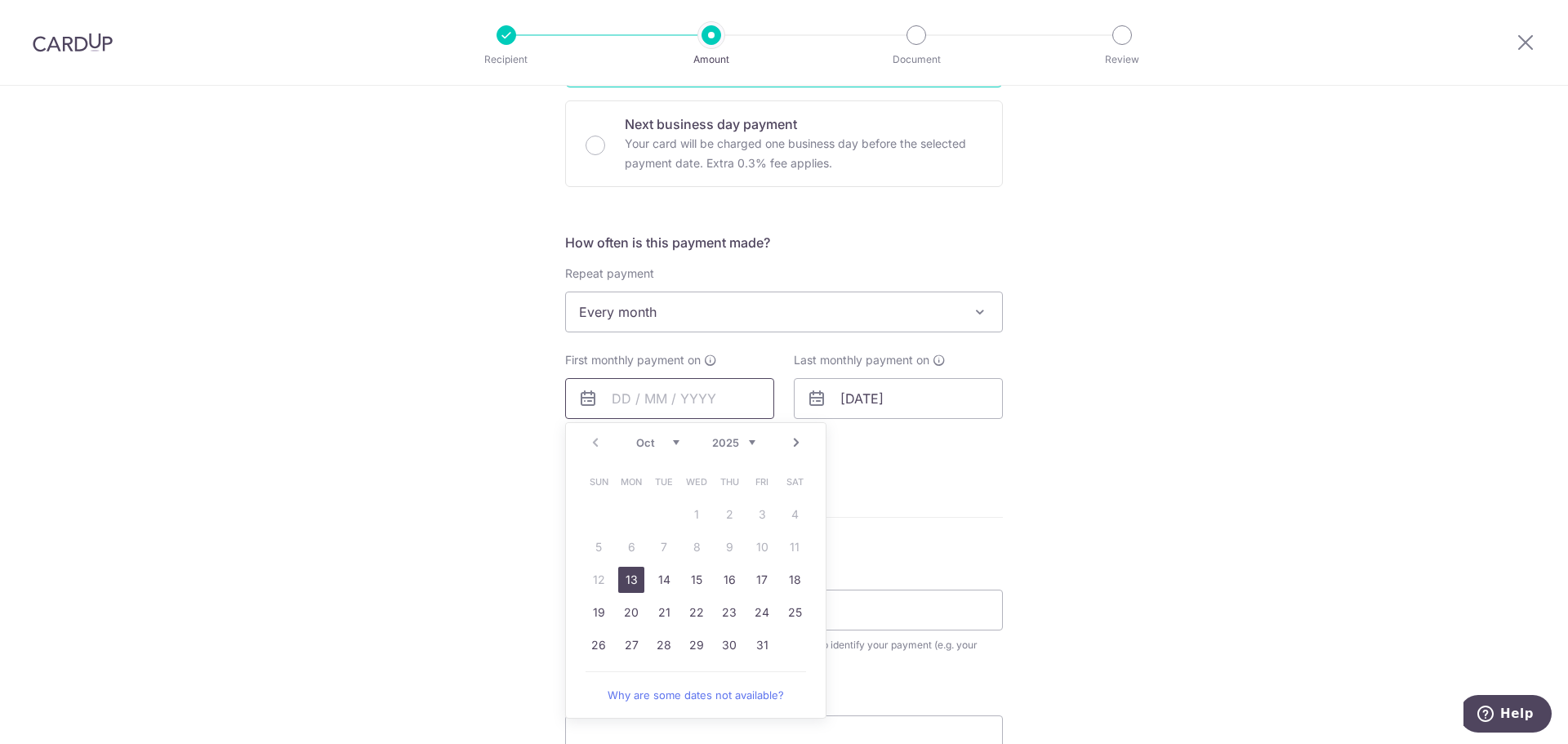
scroll to position [545, 0]
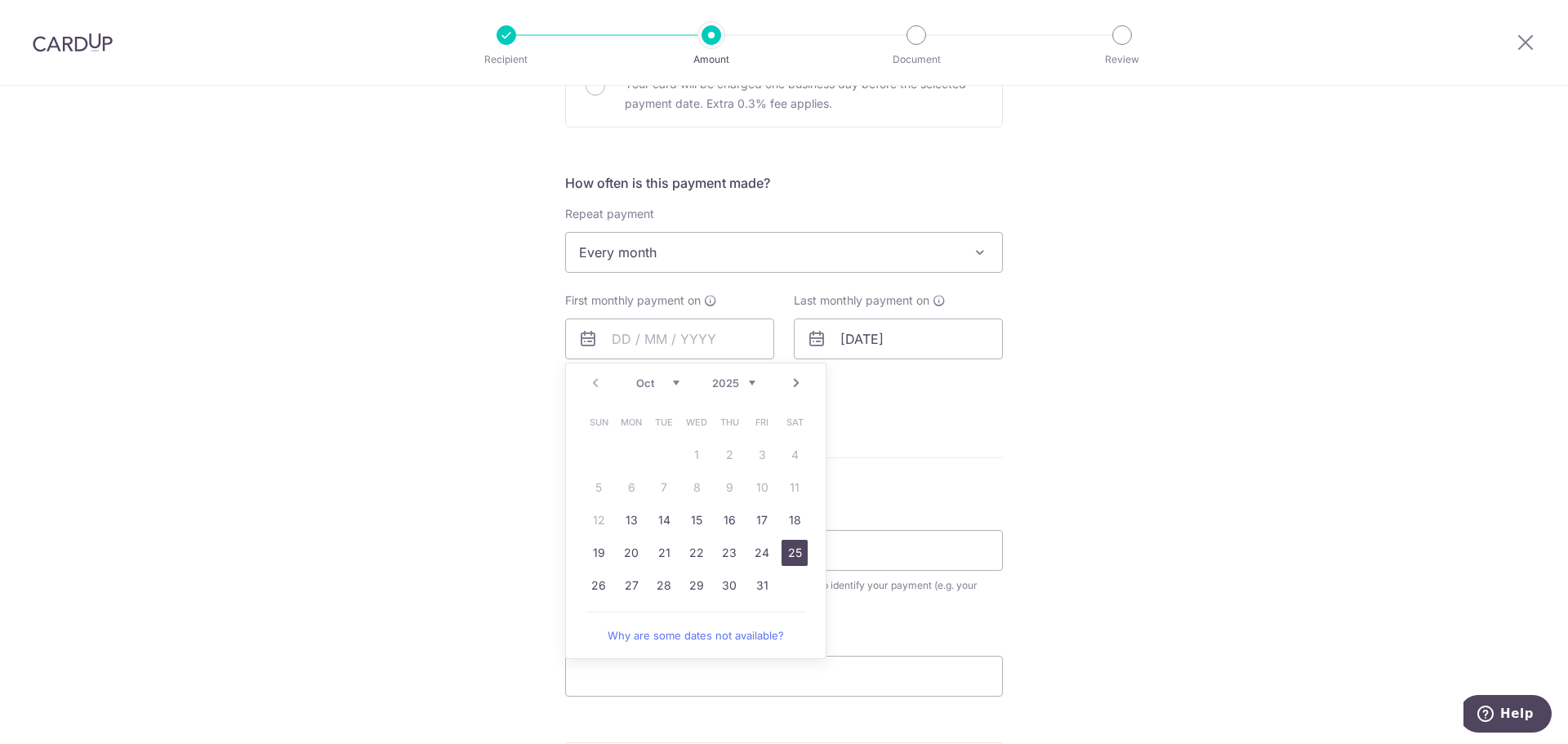
click at [792, 554] on link "25" at bounding box center [794, 553] width 26 height 26
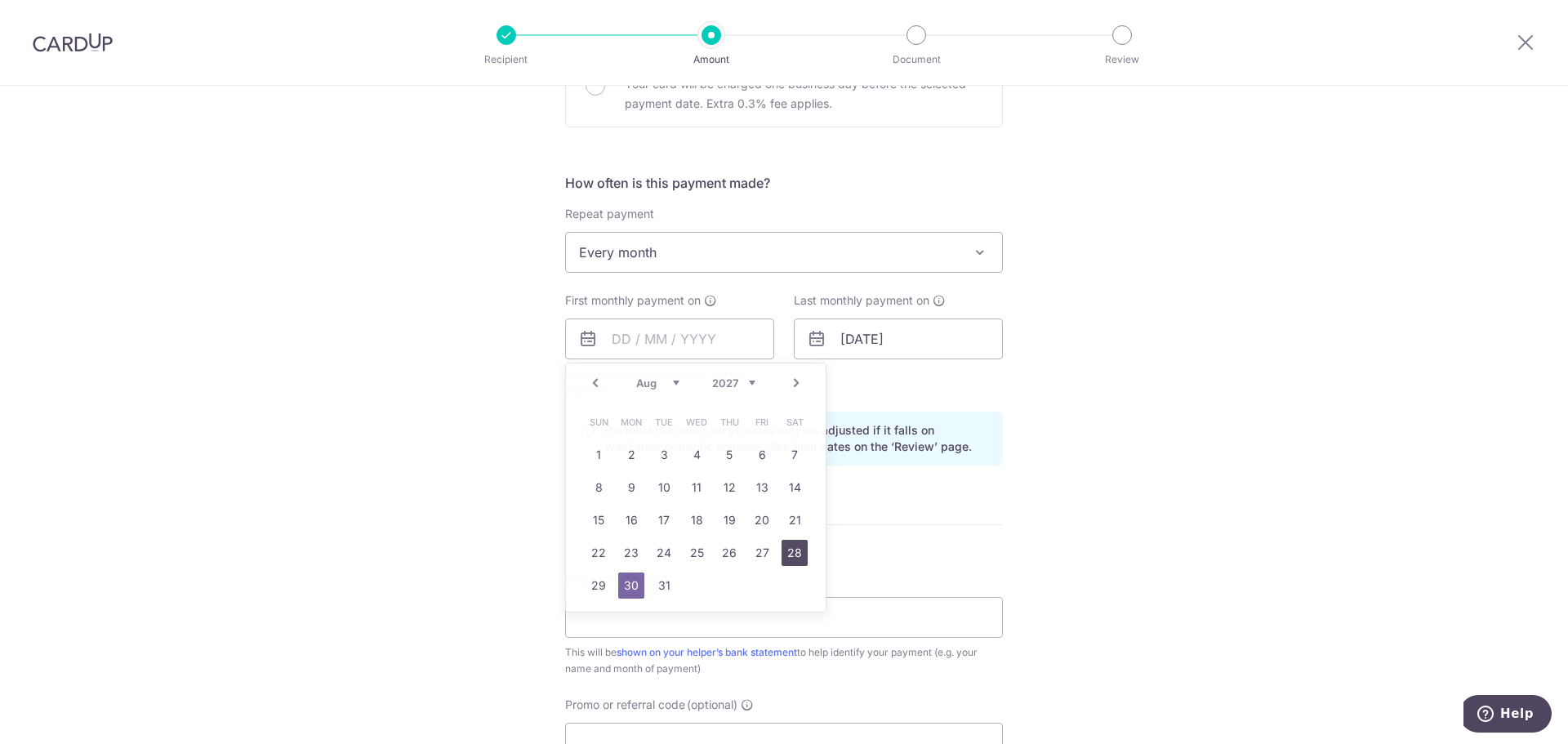
type input "[DATE]"
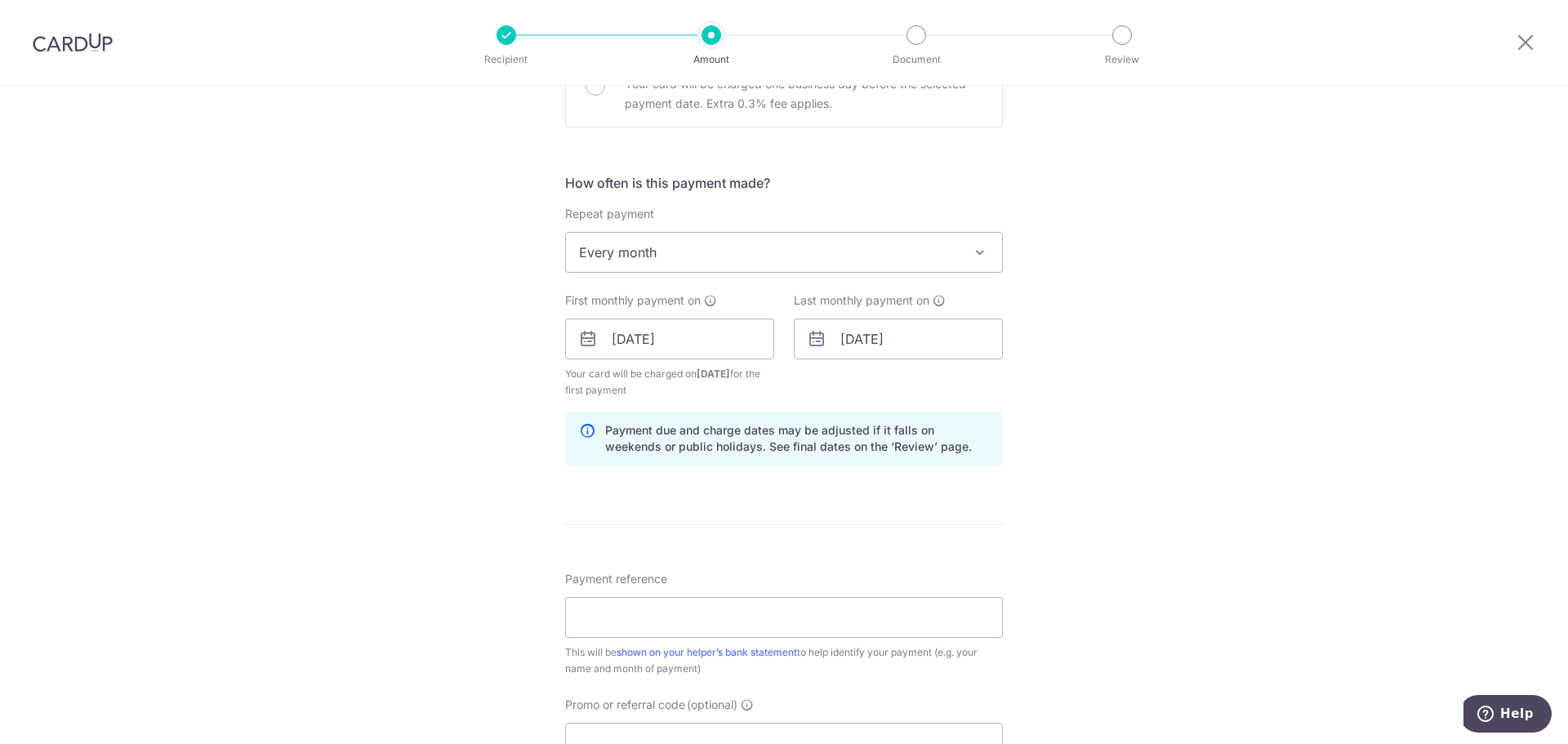
click at [1046, 346] on div "Tell us more about your payment Enter payment amount SGD 64.00 64.00 Recipient …" at bounding box center [784, 354] width 1568 height 1628
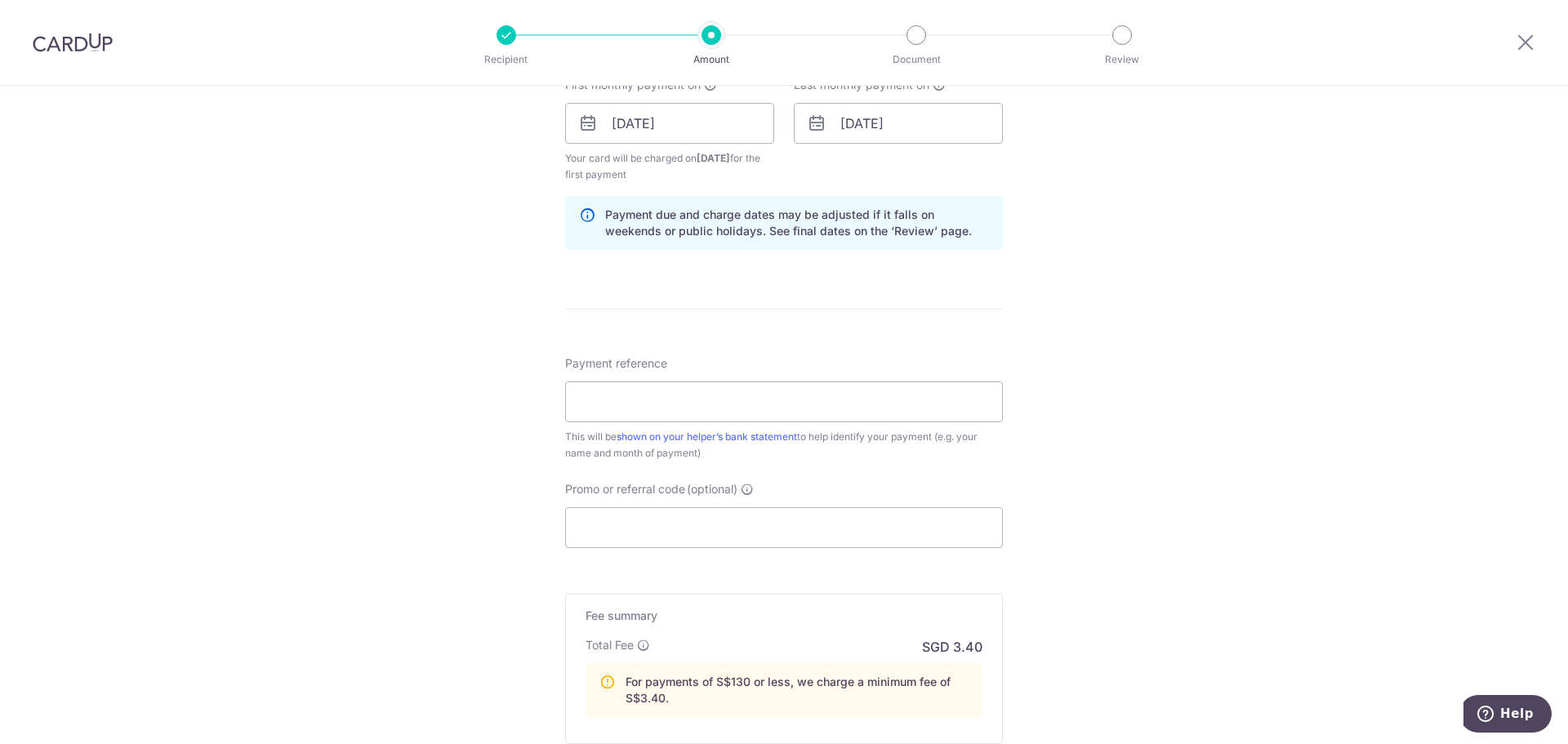
scroll to position [817, 0]
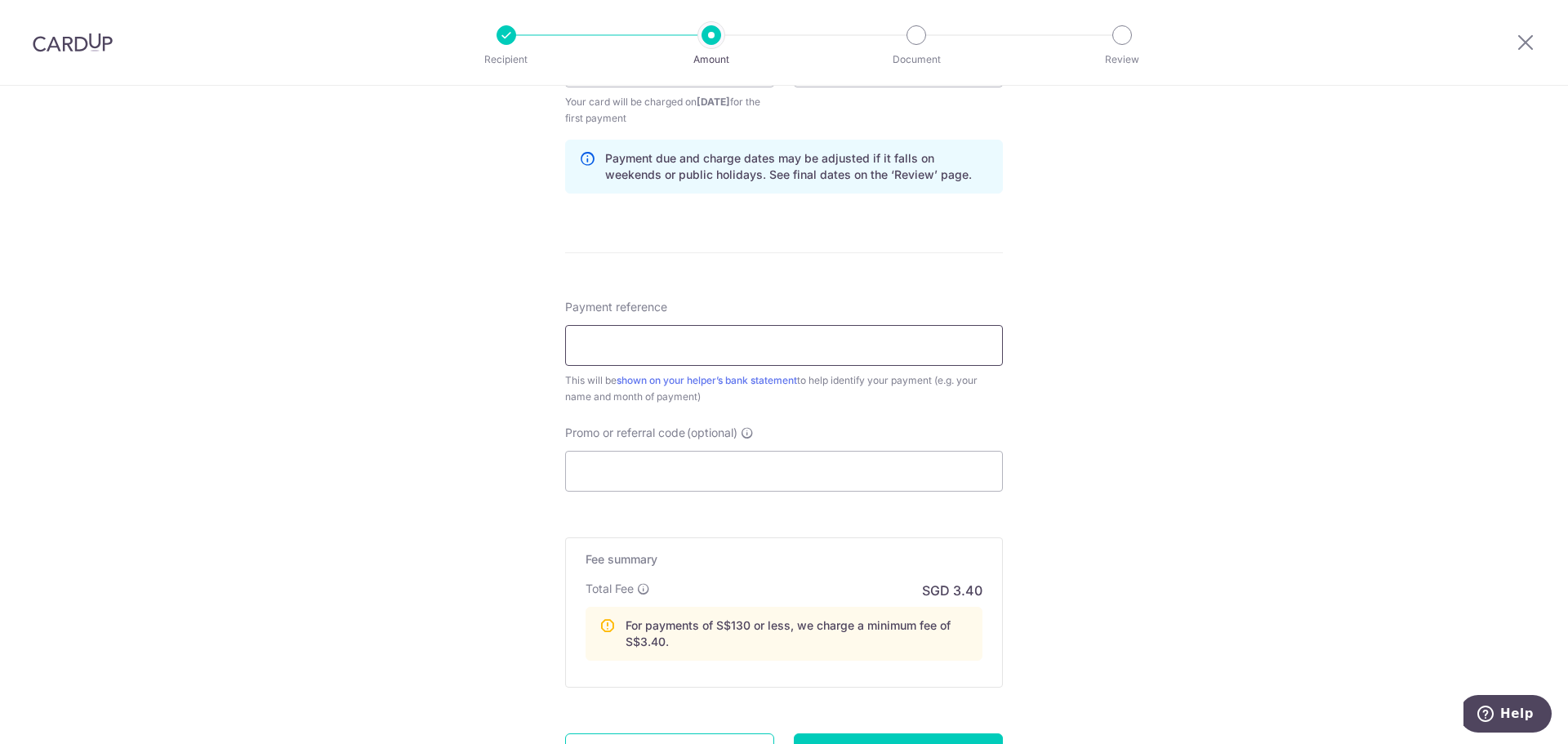
click at [750, 346] on input "Payment reference" at bounding box center [784, 345] width 437 height 41
type input "Thet Salary"
click at [688, 472] on input "Promo or referral code (optional)" at bounding box center [784, 471] width 437 height 41
click at [673, 464] on input "Promo or referral code (optional)" at bounding box center [784, 471] width 437 height 41
paste input "3HOME25R"
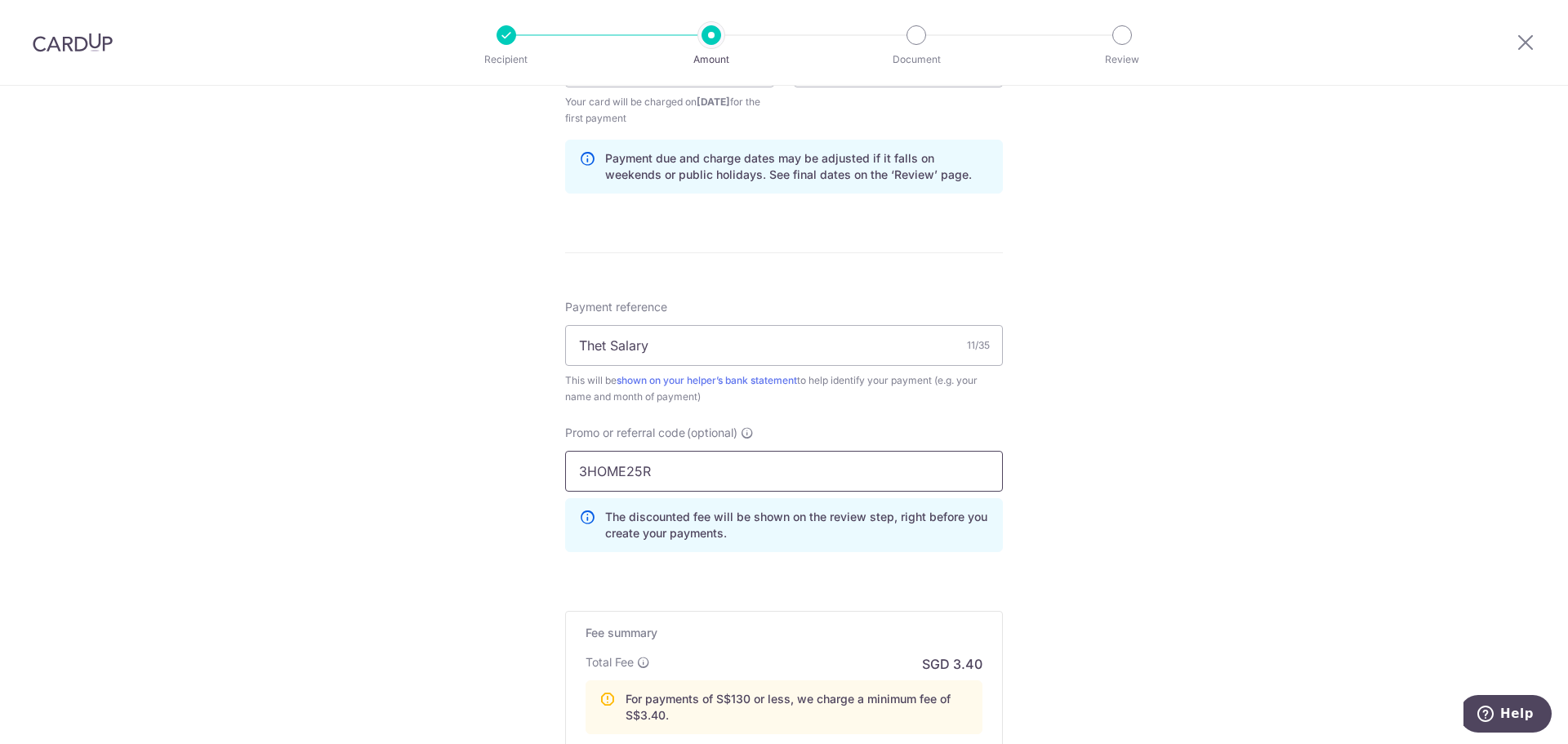
type input "3HOME25R"
click at [1045, 455] on div "Tell us more about your payment Enter payment amount SGD 64.00 64.00 Recipient …" at bounding box center [784, 119] width 1568 height 1702
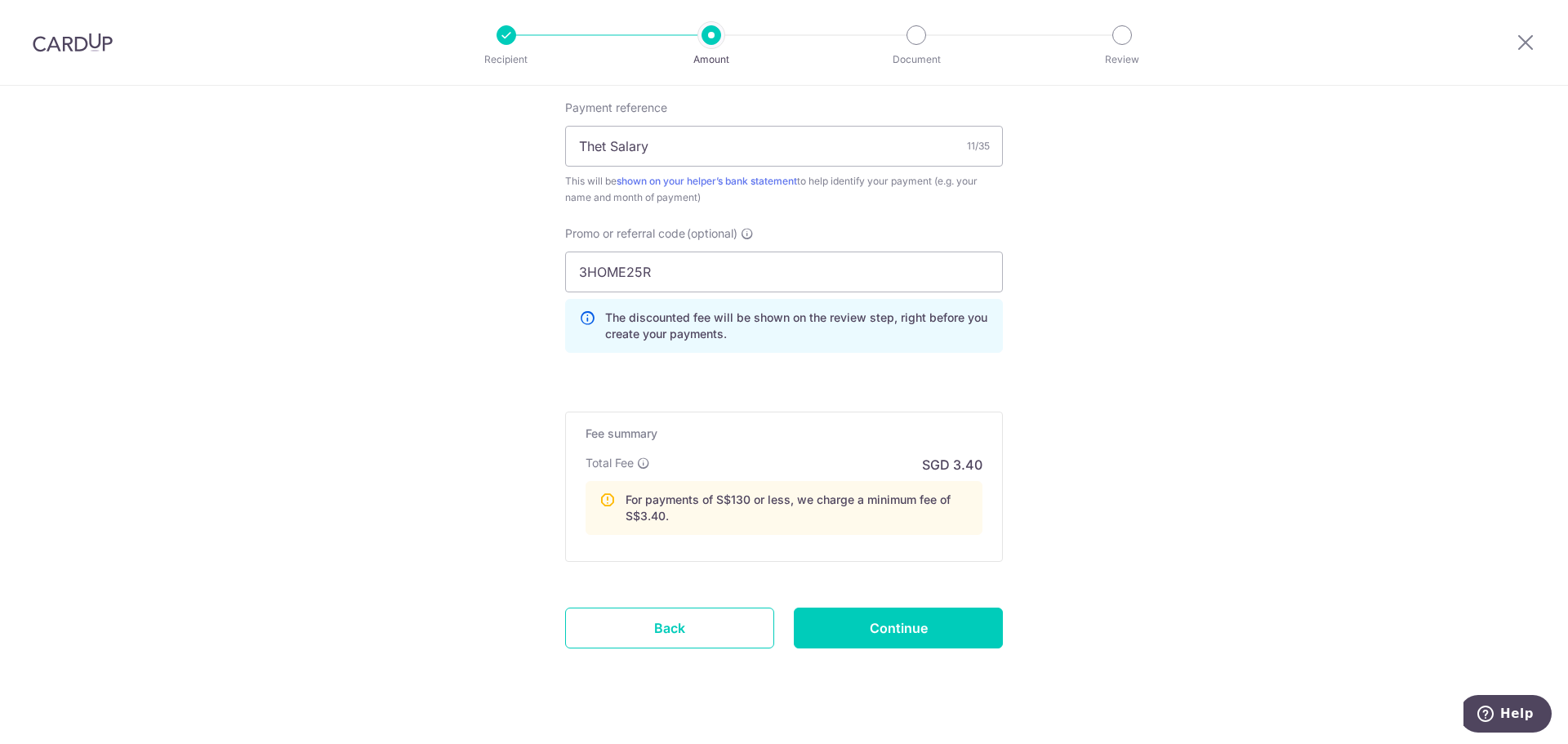
scroll to position [1043, 0]
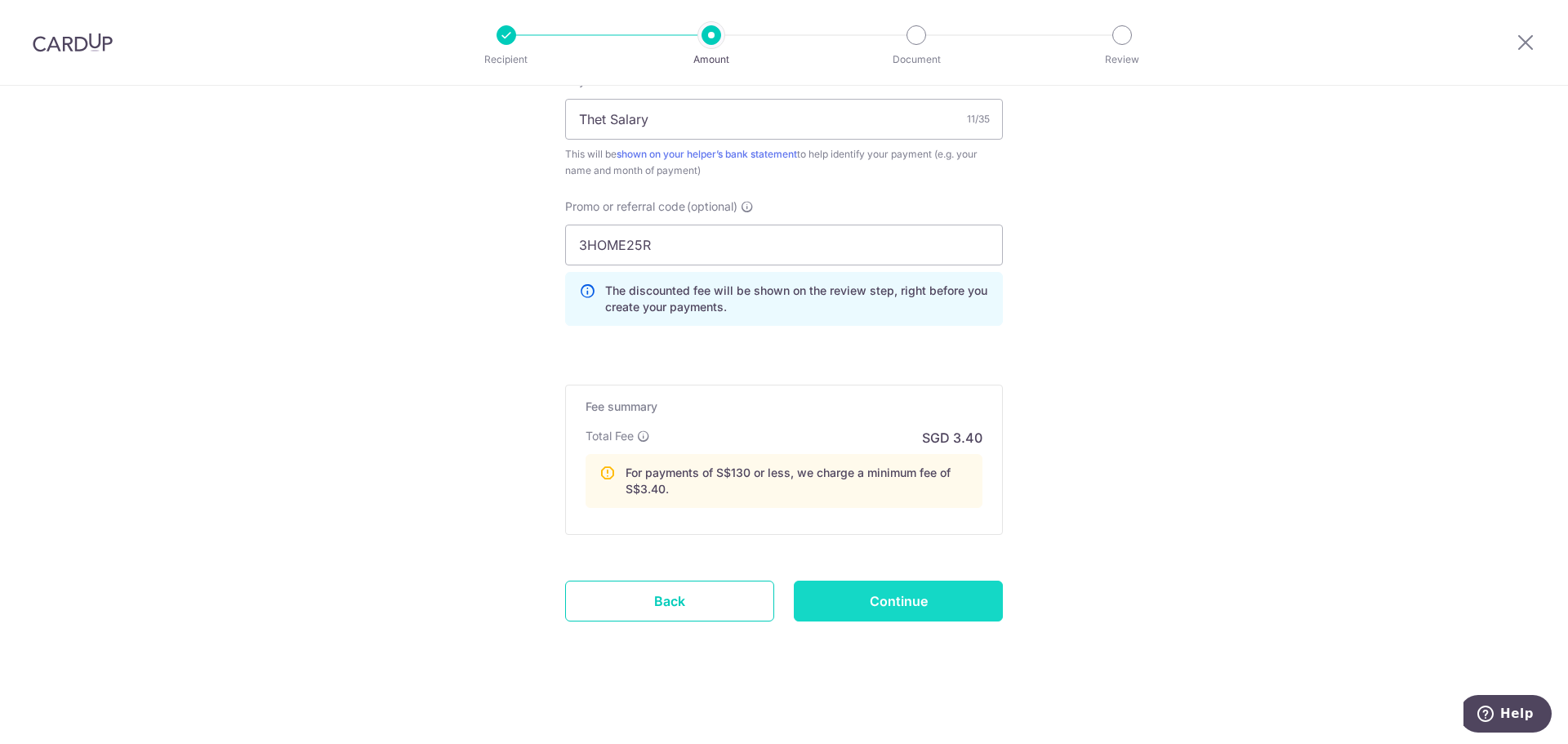
click at [920, 593] on input "Continue" at bounding box center [898, 601] width 209 height 41
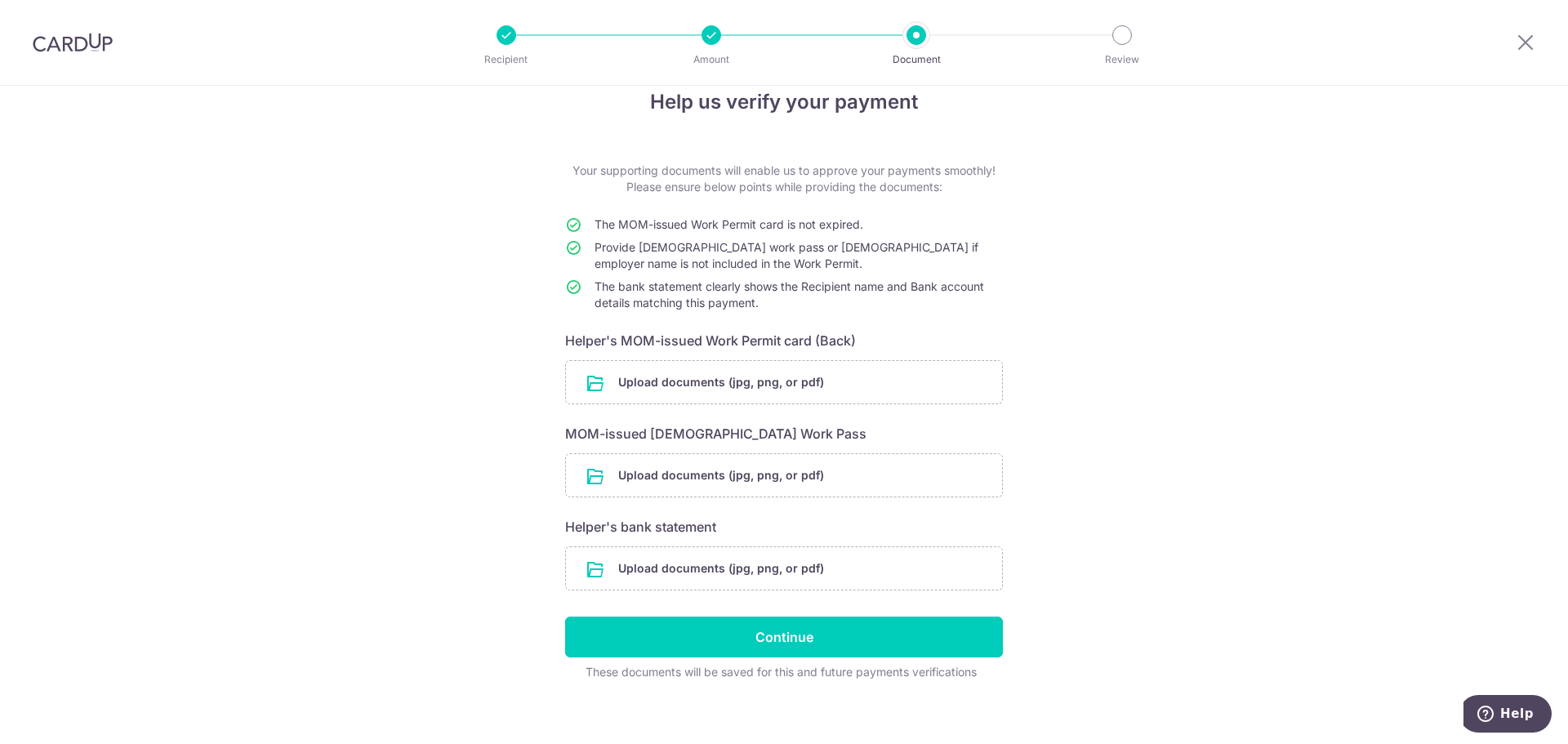
scroll to position [44, 0]
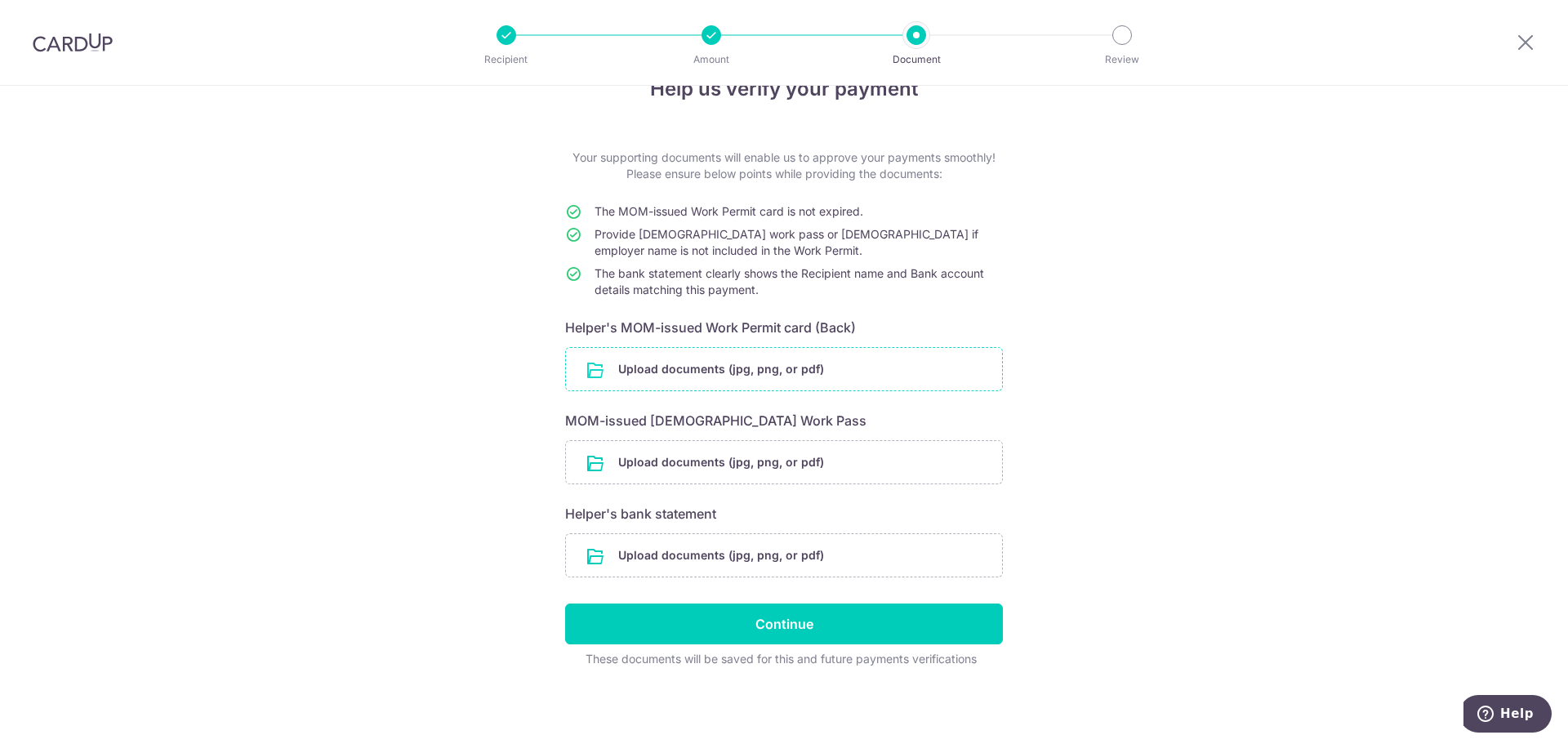
click at [725, 369] on input "file" at bounding box center [784, 369] width 436 height 42
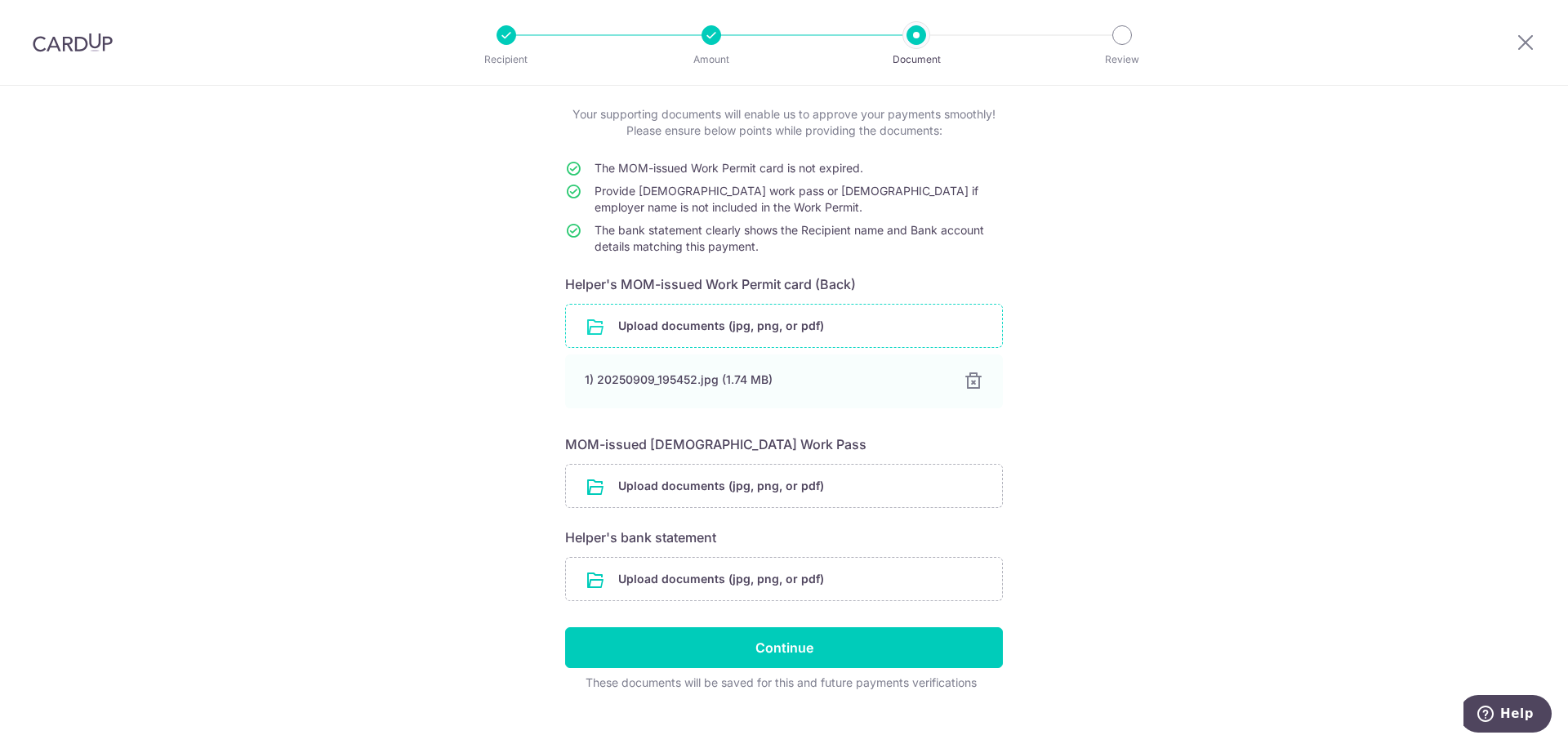
scroll to position [111, 0]
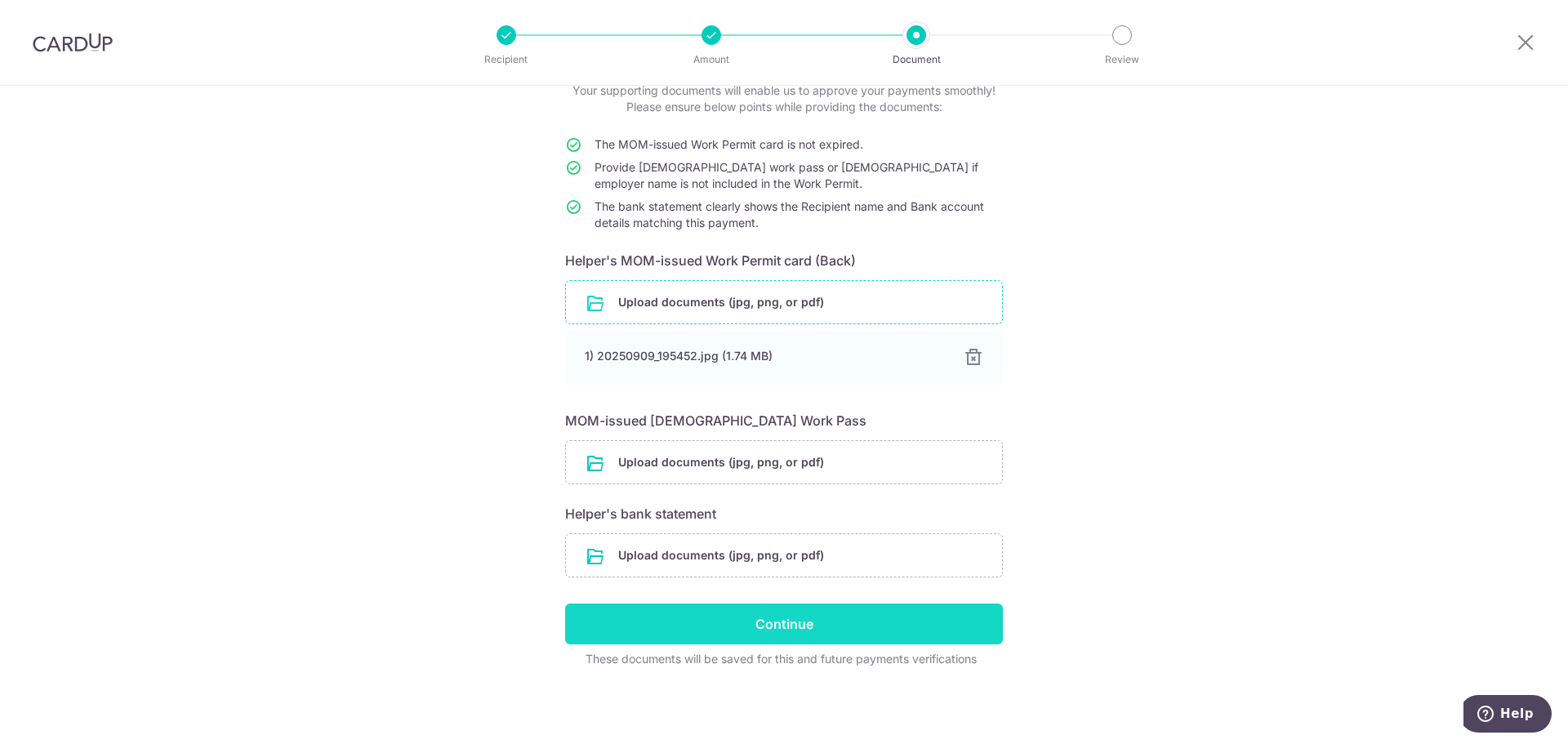
click at [843, 629] on input "Continue" at bounding box center [784, 623] width 437 height 41
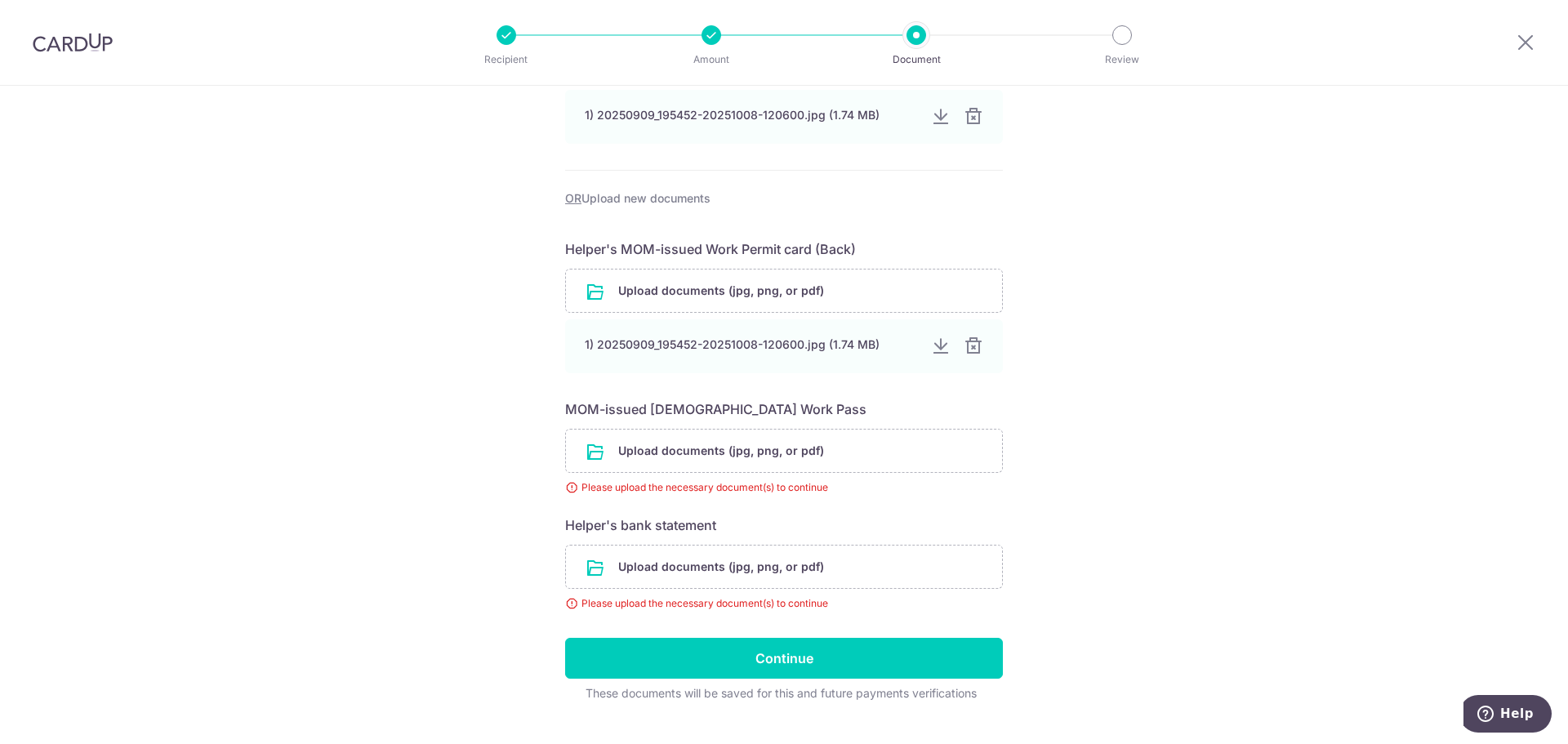
scroll to position [344, 0]
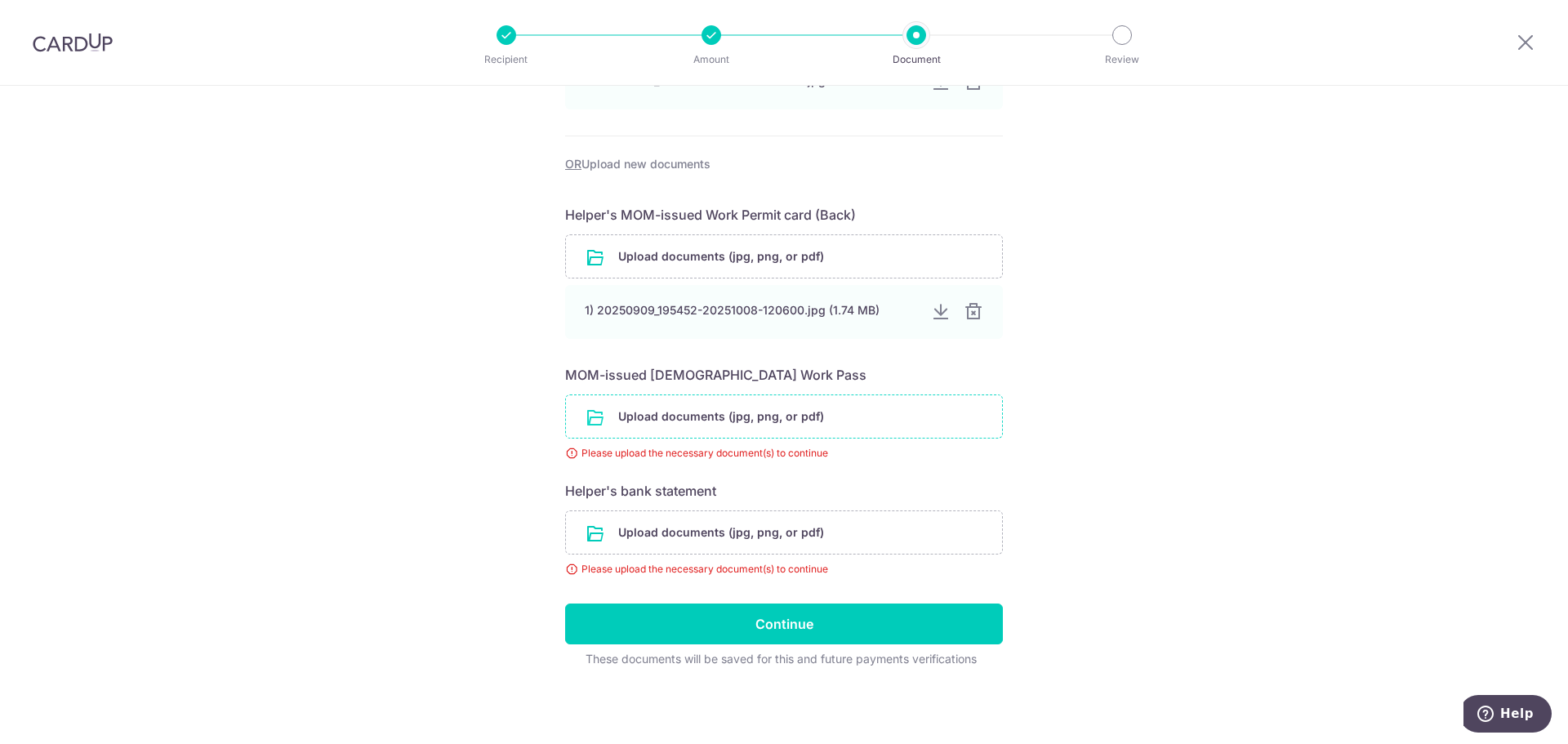
click at [802, 420] on input "file" at bounding box center [784, 416] width 436 height 42
click at [839, 418] on input "file" at bounding box center [784, 416] width 436 height 42
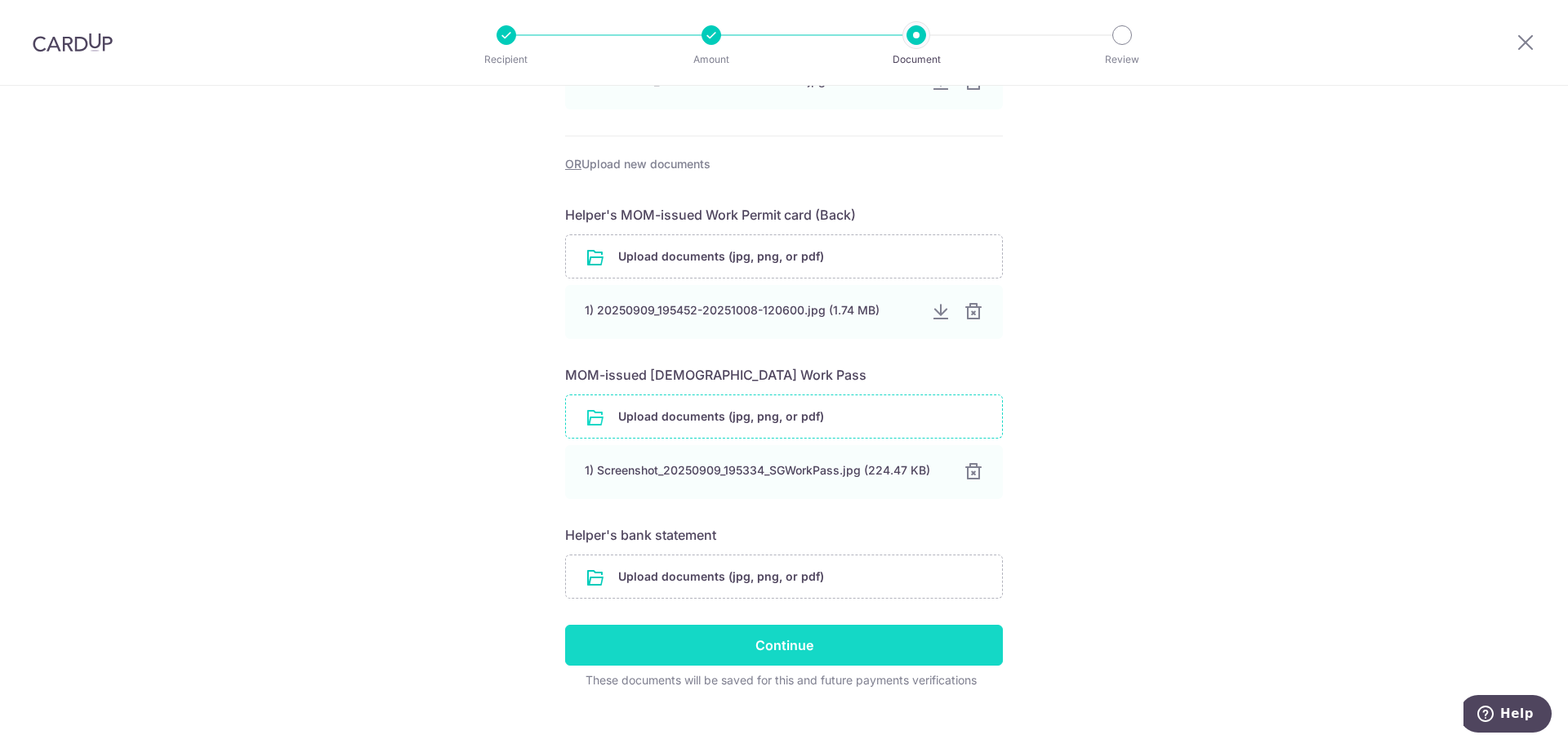
click at [784, 646] on input "Continue" at bounding box center [784, 645] width 437 height 41
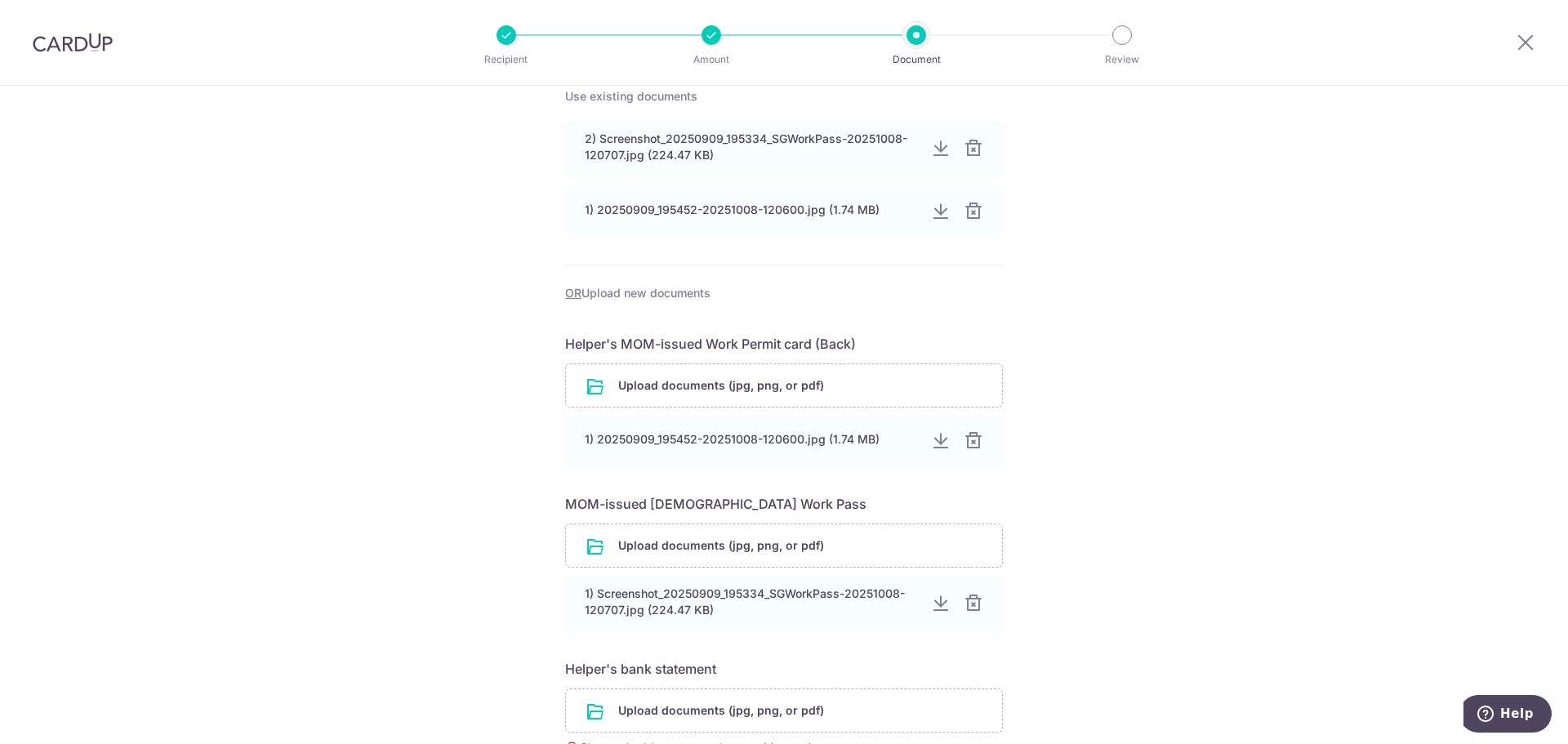
scroll to position [458, 0]
